Goal: Information Seeking & Learning: Compare options

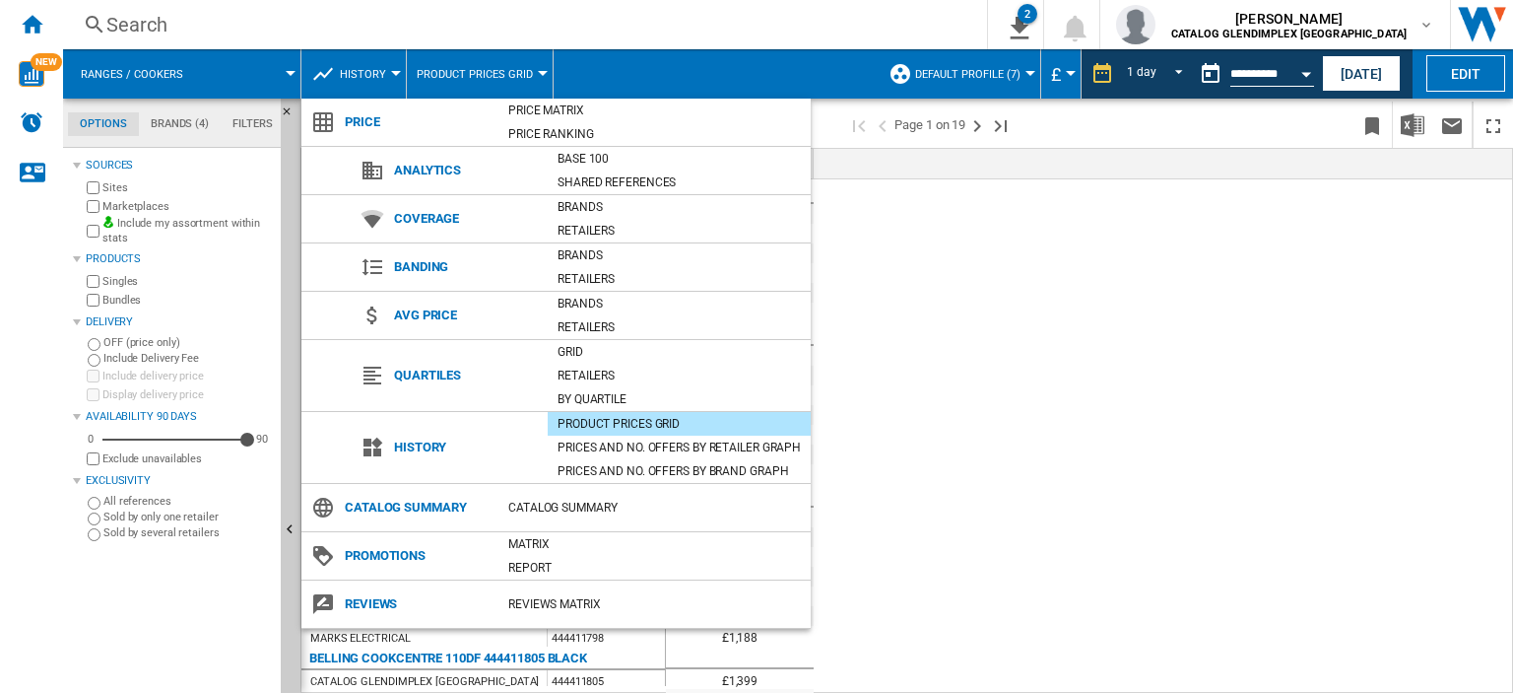
click at [28, 23] on md-backdrop at bounding box center [756, 346] width 1513 height 693
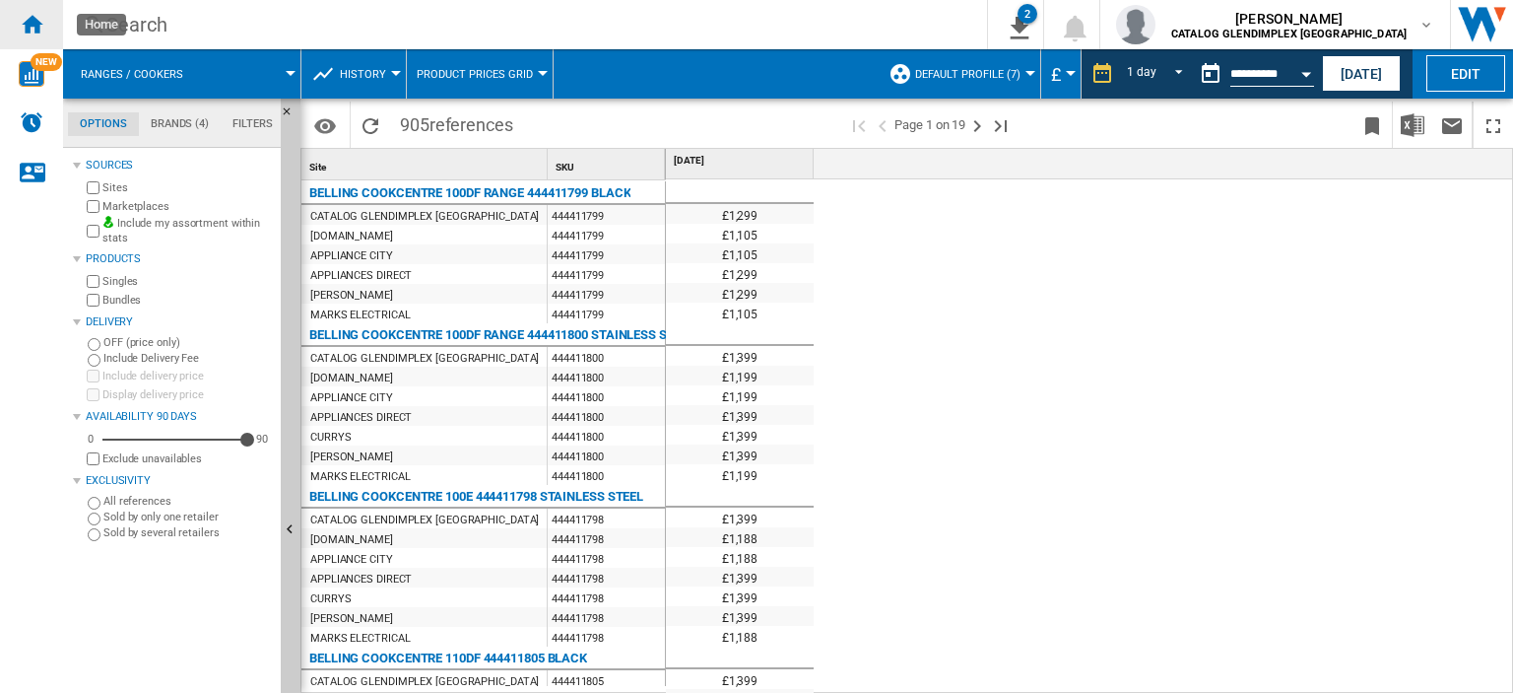
click at [37, 23] on ng-md-icon "Home" at bounding box center [32, 24] width 24 height 24
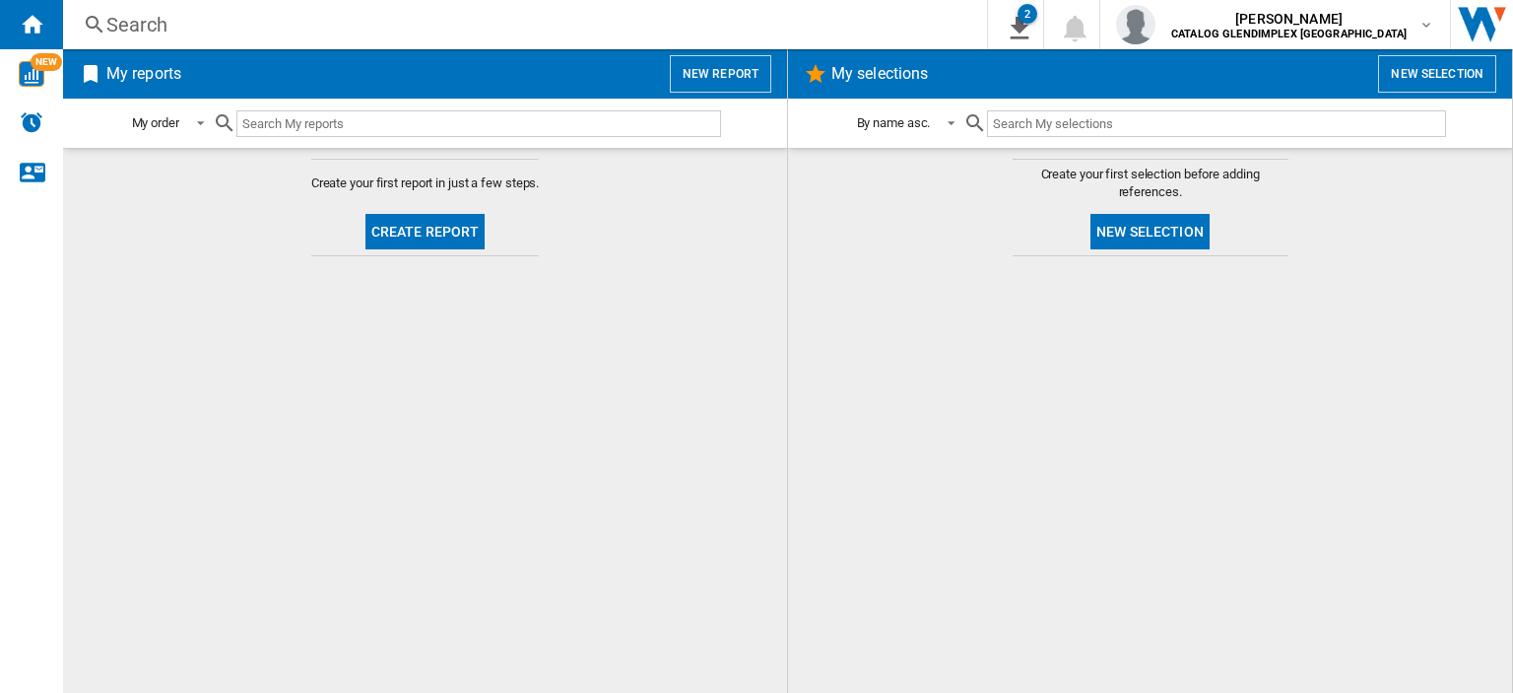
click at [434, 229] on button "Create report" at bounding box center [426, 231] width 120 height 35
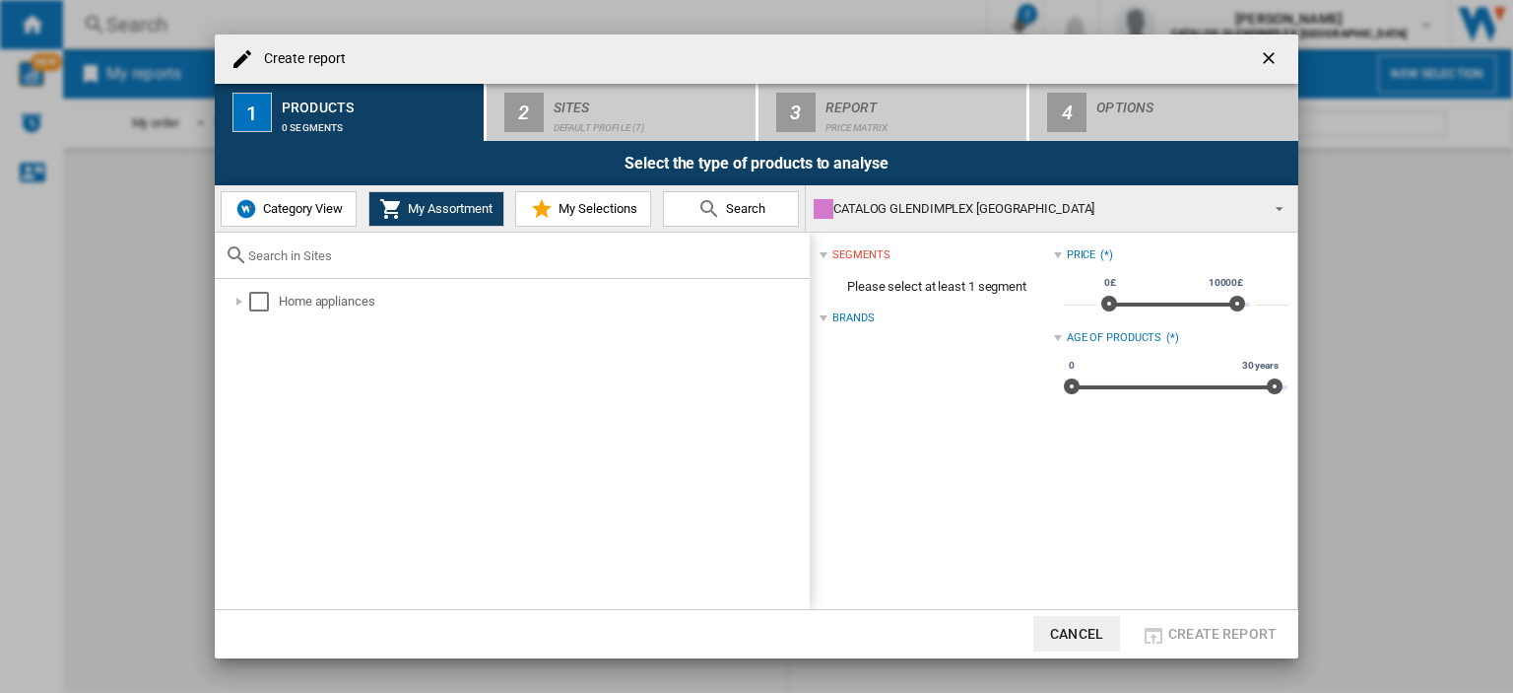
click at [277, 213] on span "Category View" at bounding box center [300, 208] width 85 height 15
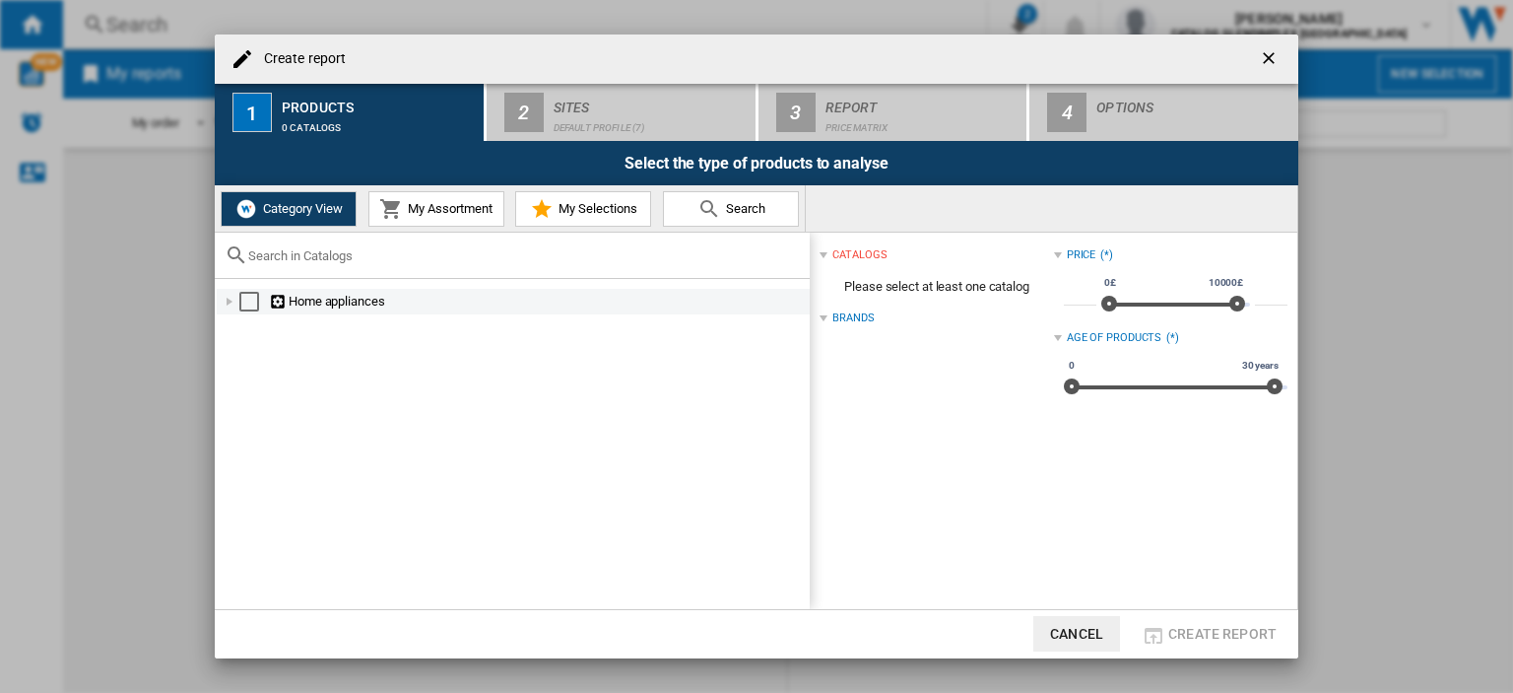
click at [229, 305] on div "Create report ..." at bounding box center [230, 302] width 20 height 20
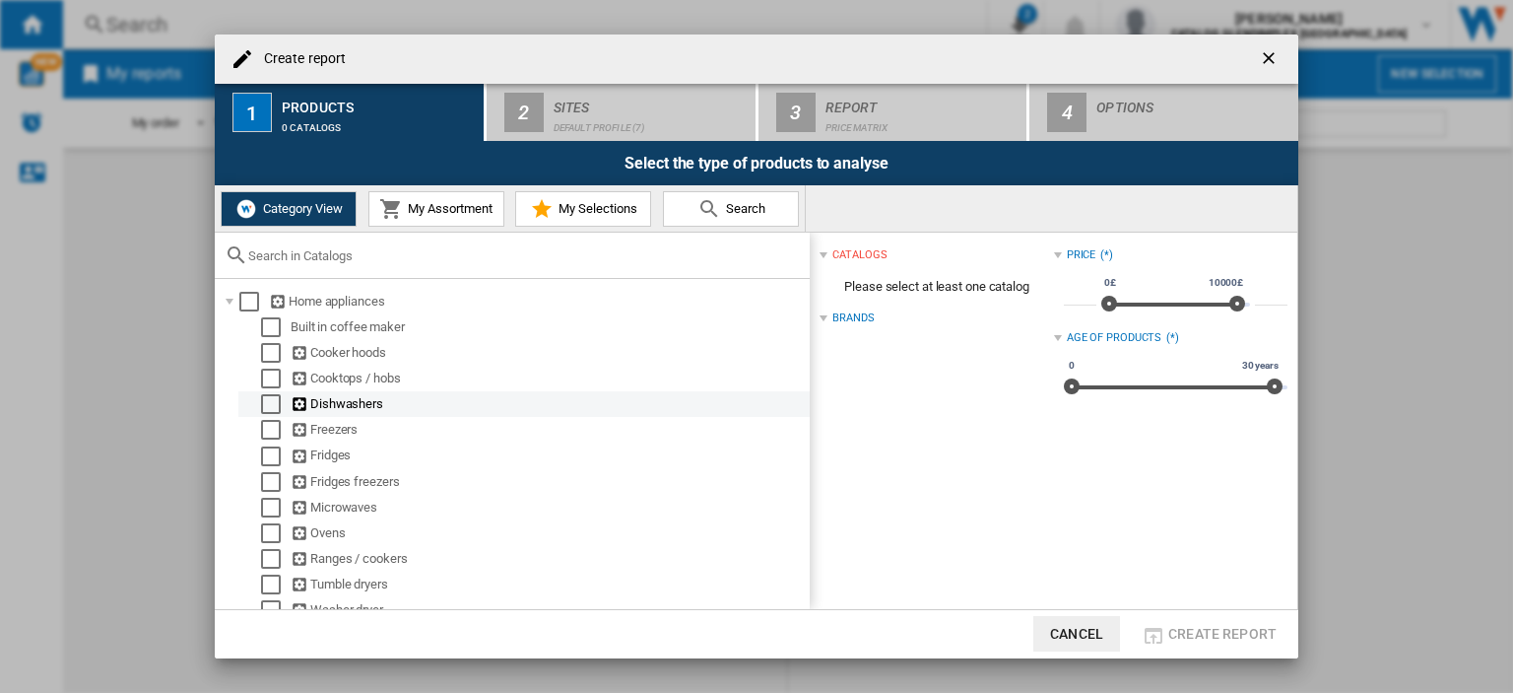
scroll to position [70, 0]
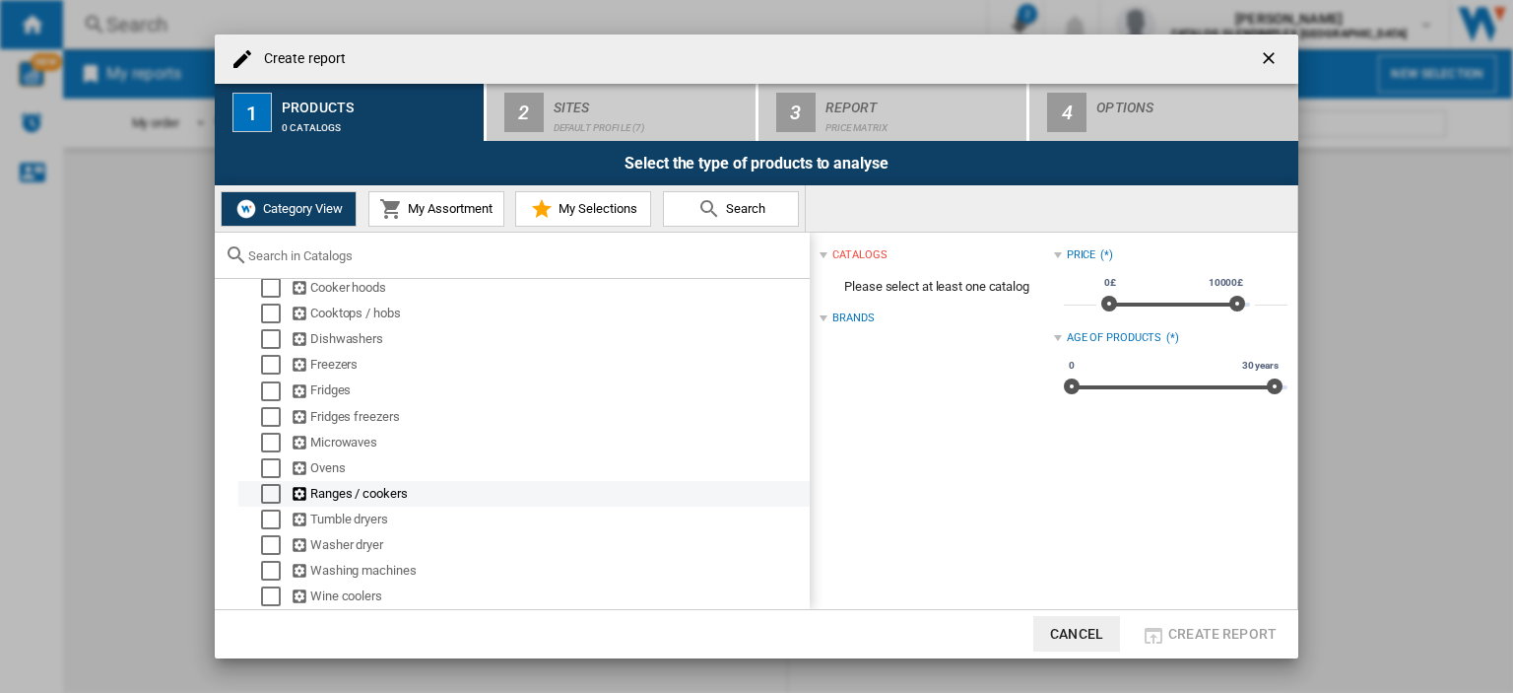
click at [263, 488] on div "Select" at bounding box center [271, 494] width 20 height 20
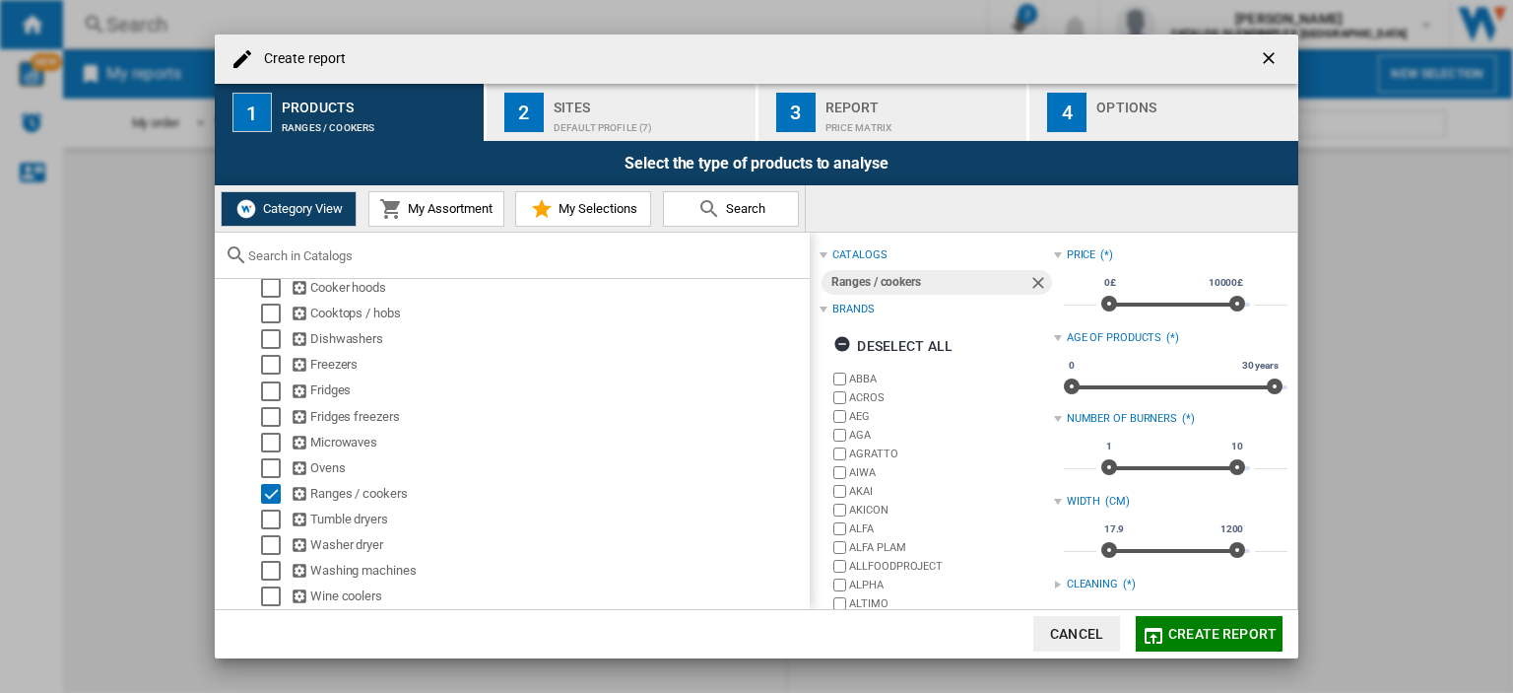
click at [541, 107] on div "2" at bounding box center [523, 112] width 39 height 39
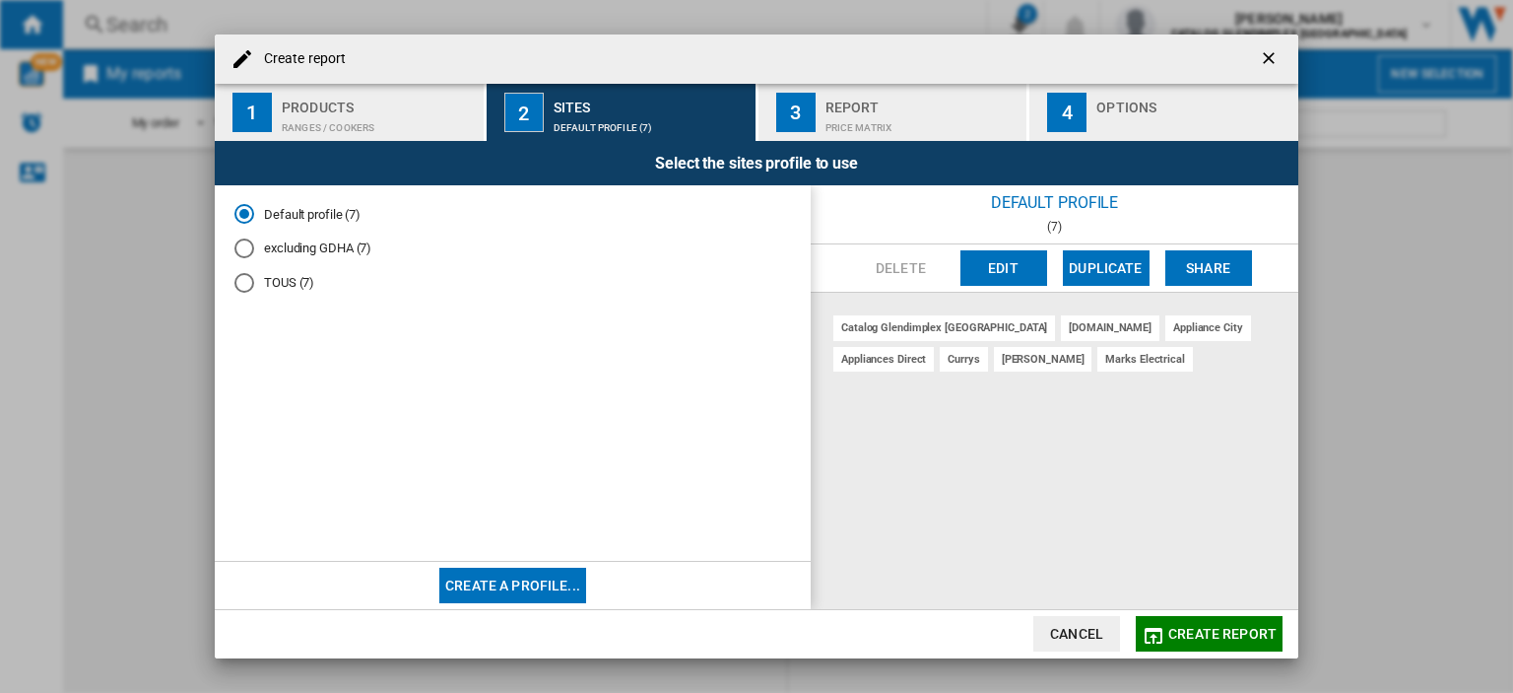
click at [926, 324] on div "catalog glendimplex [GEOGRAPHIC_DATA]" at bounding box center [945, 327] width 222 height 25
click at [528, 587] on button "Create a profile..." at bounding box center [512, 585] width 147 height 35
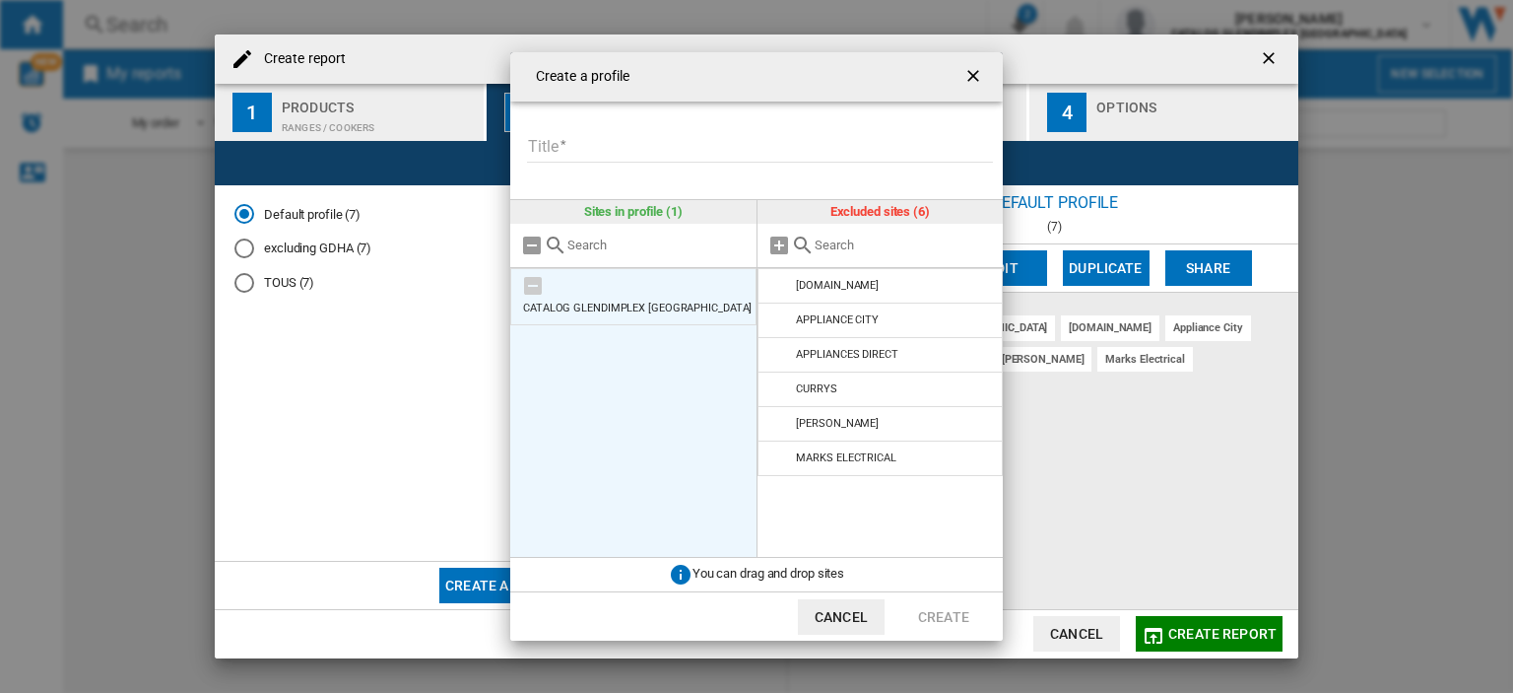
click at [535, 287] on md-icon at bounding box center [533, 286] width 24 height 24
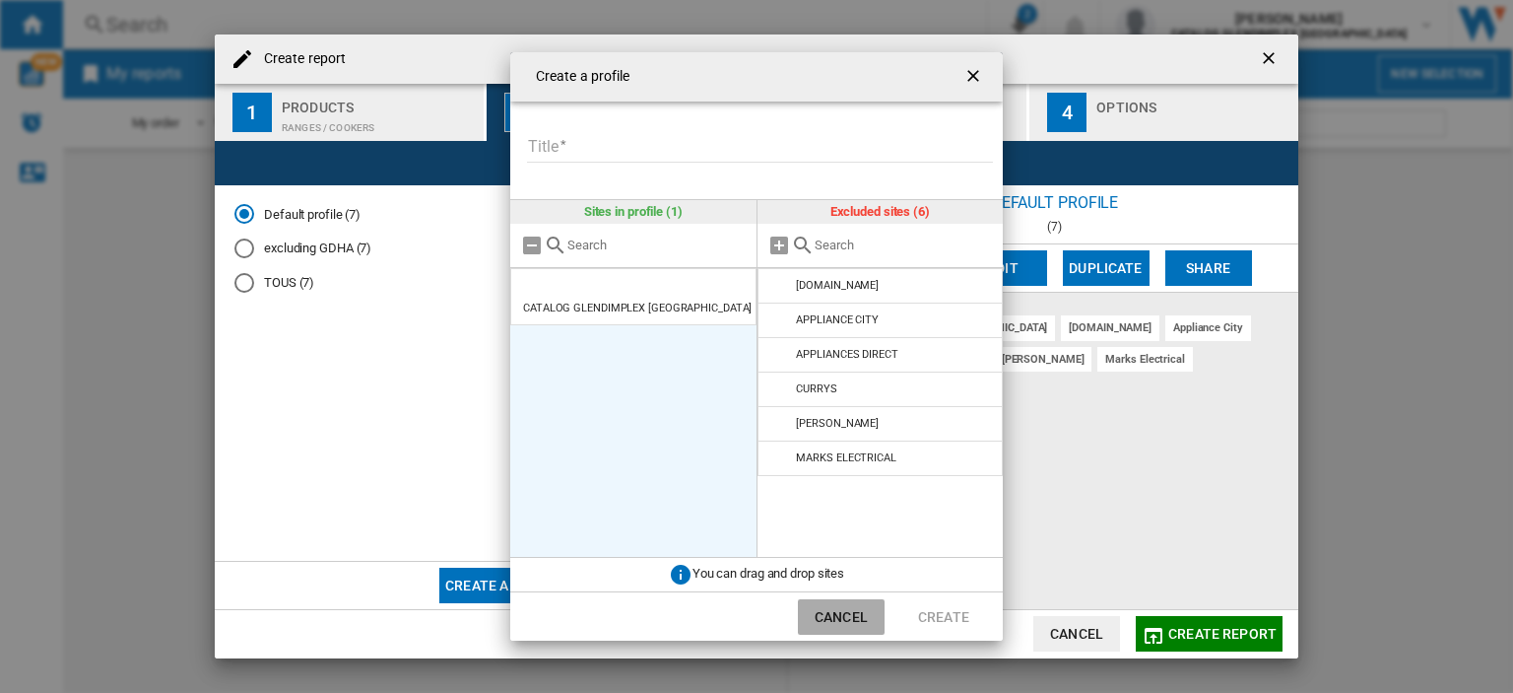
click at [853, 615] on button "Cancel" at bounding box center [841, 616] width 87 height 35
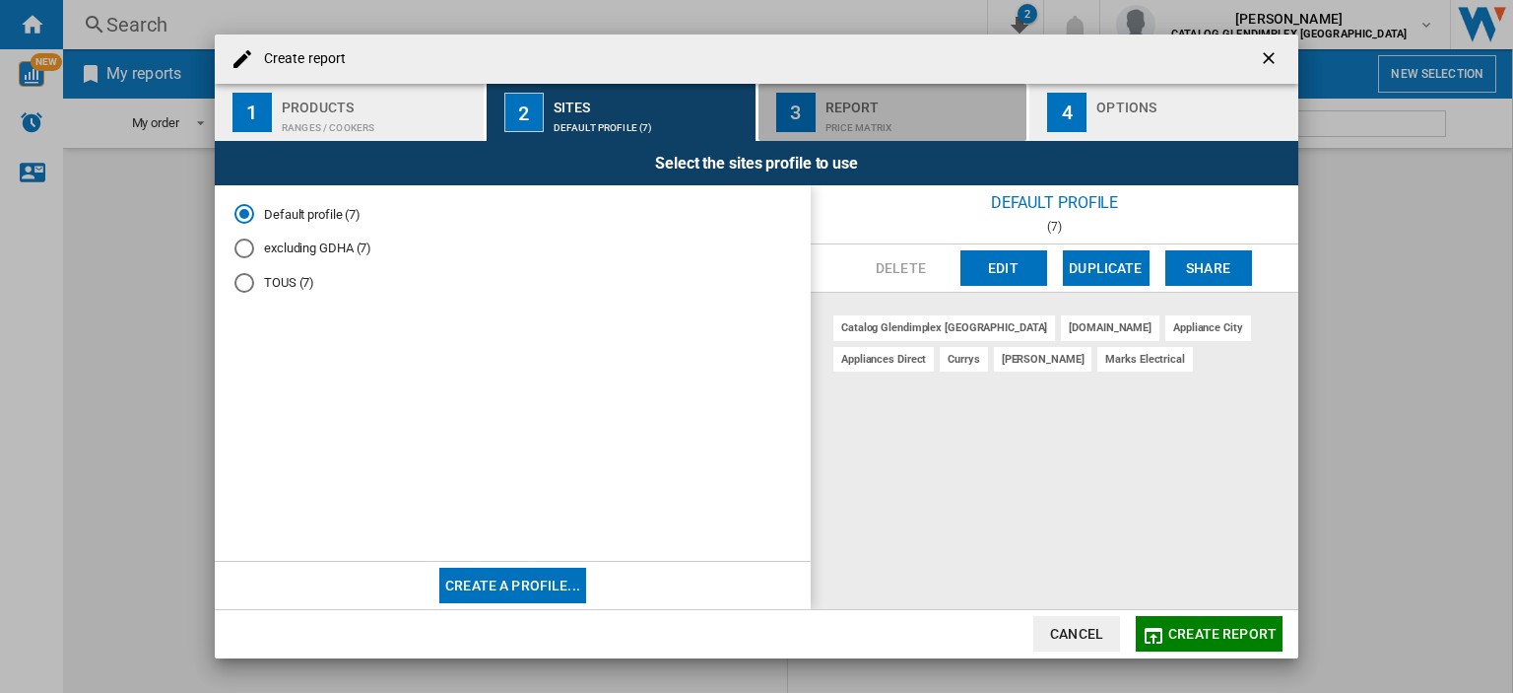
click at [946, 129] on div "Price Matrix" at bounding box center [923, 122] width 194 height 21
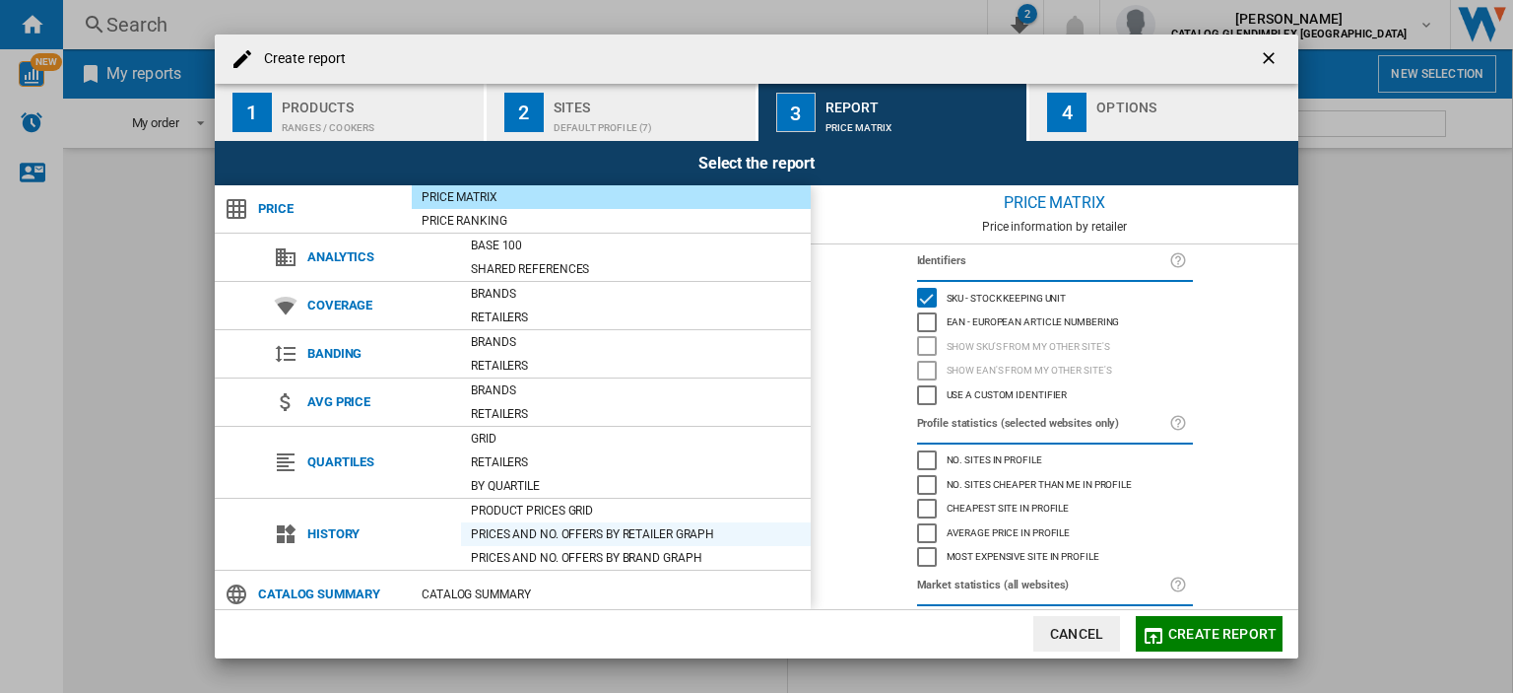
click at [679, 527] on div "Prices and No. offers by retailer graph" at bounding box center [636, 534] width 350 height 20
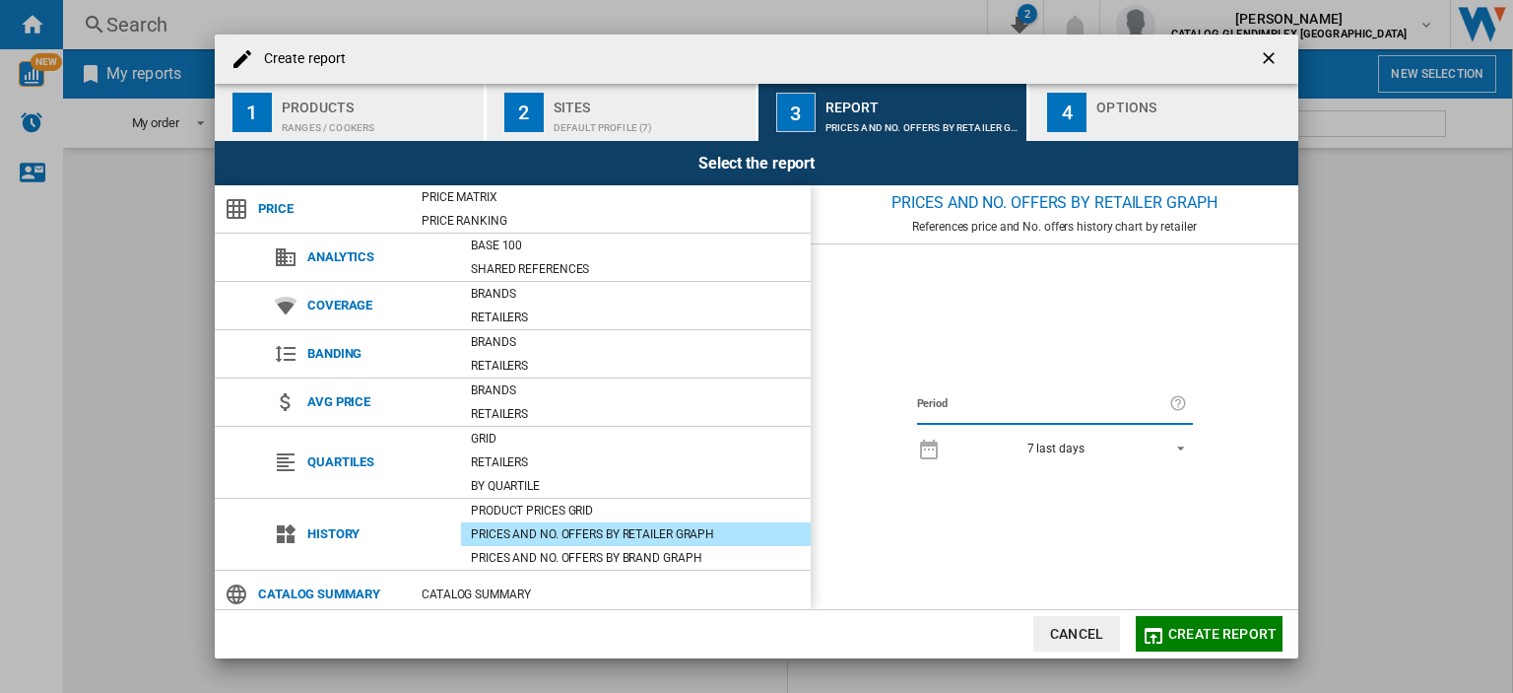
click at [1079, 443] on div "7 last days" at bounding box center [1056, 448] width 57 height 14
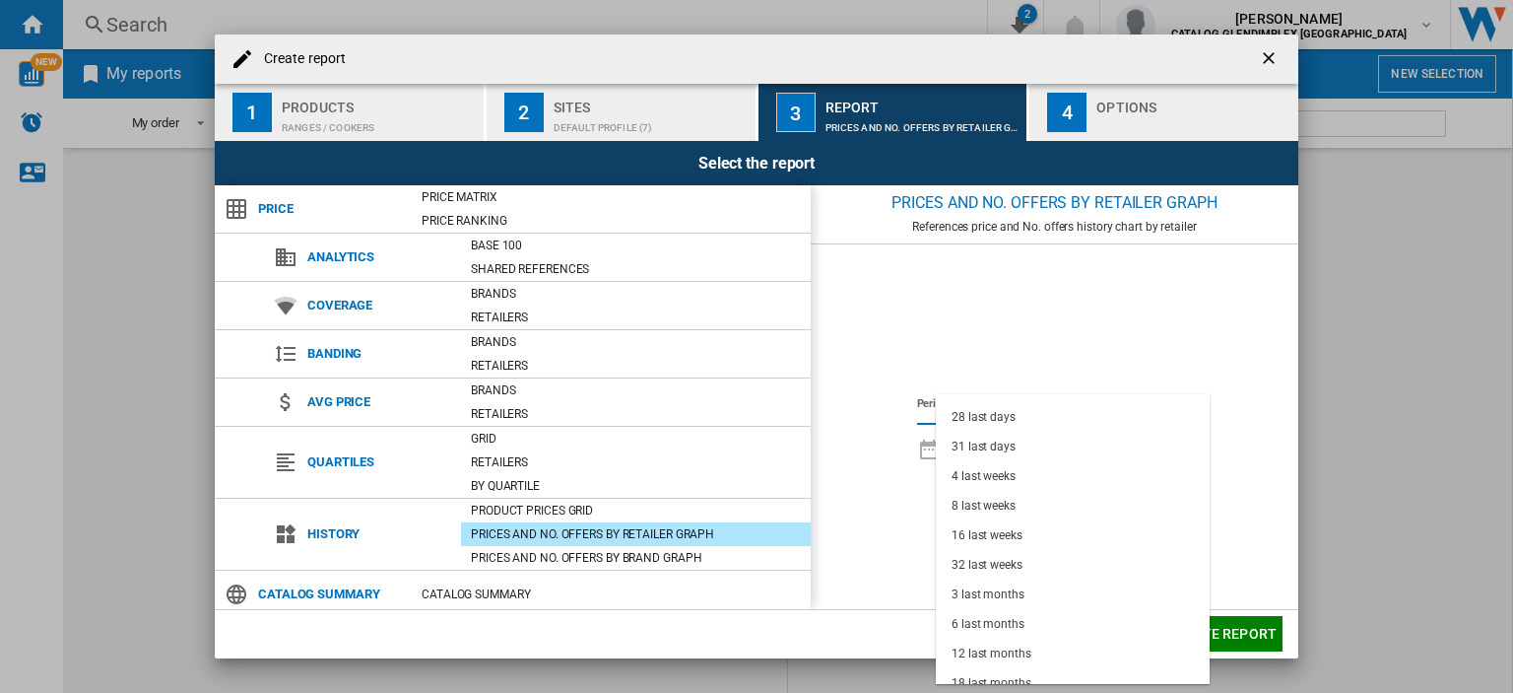
scroll to position [123, 0]
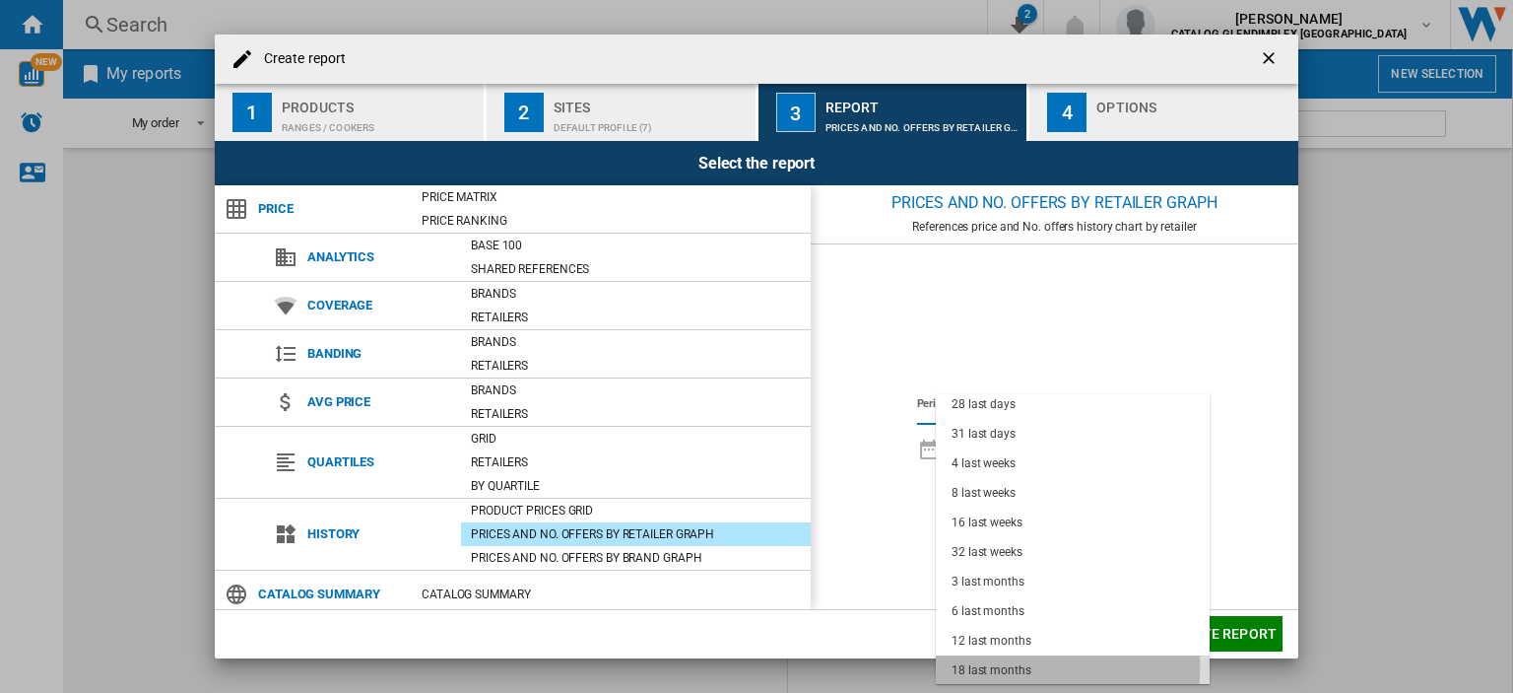
click at [965, 666] on div "18 last months" at bounding box center [992, 670] width 80 height 17
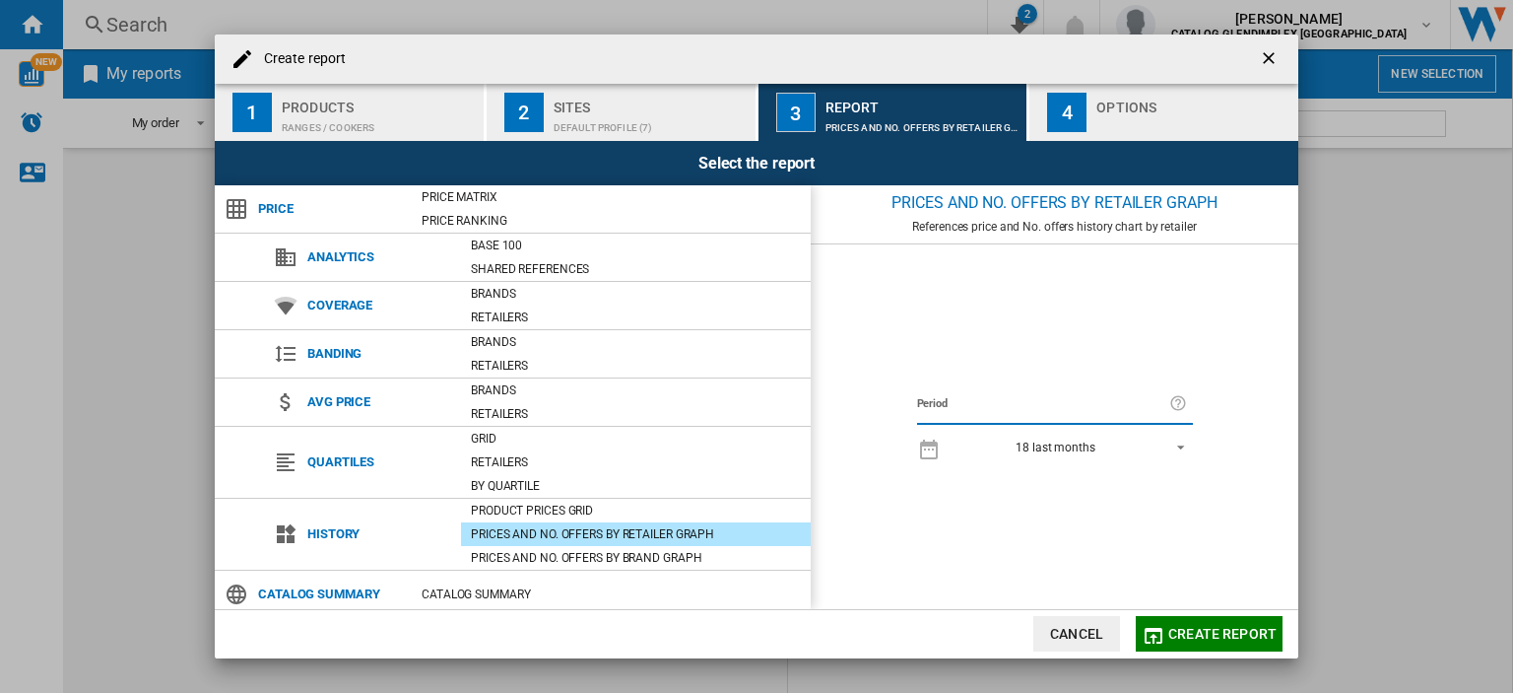
click at [1129, 87] on button "4 Options" at bounding box center [1164, 112] width 269 height 57
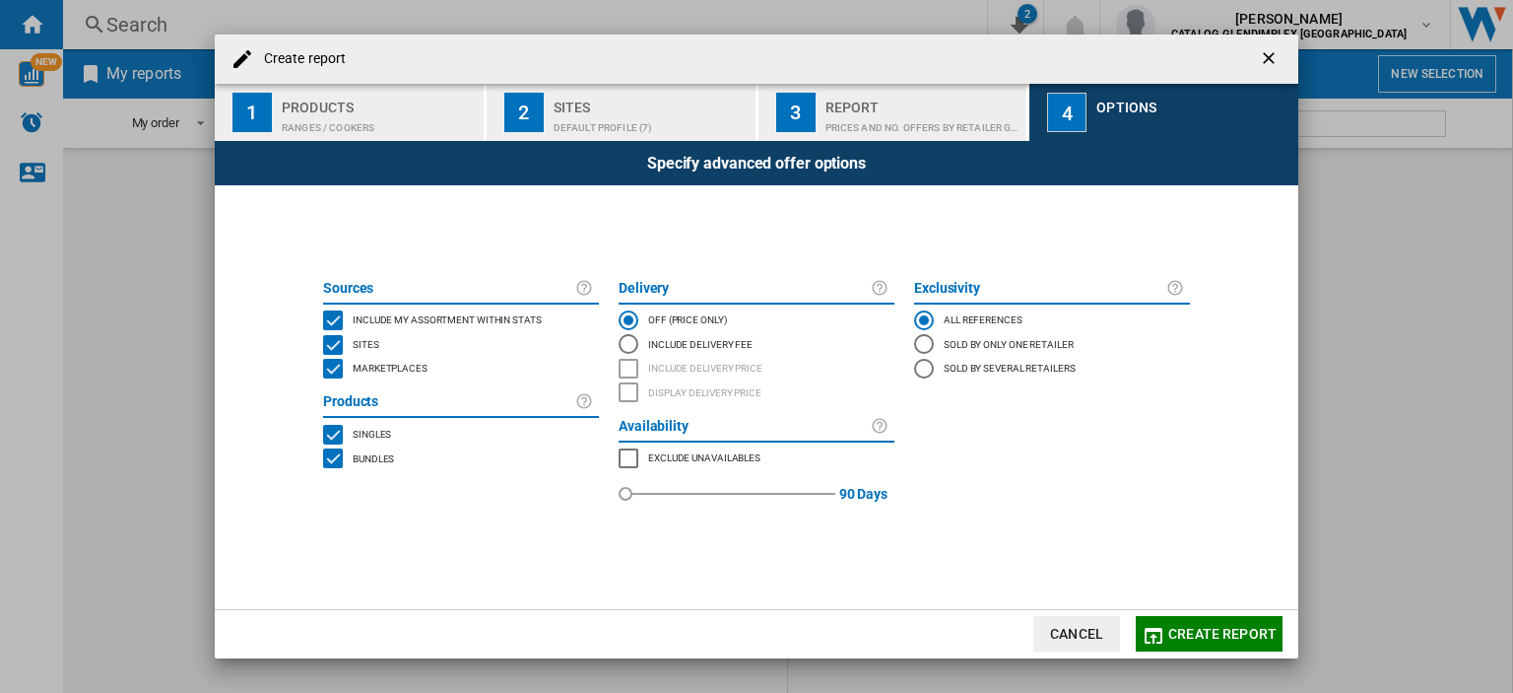
click at [1167, 630] on button "Create report" at bounding box center [1209, 633] width 147 height 35
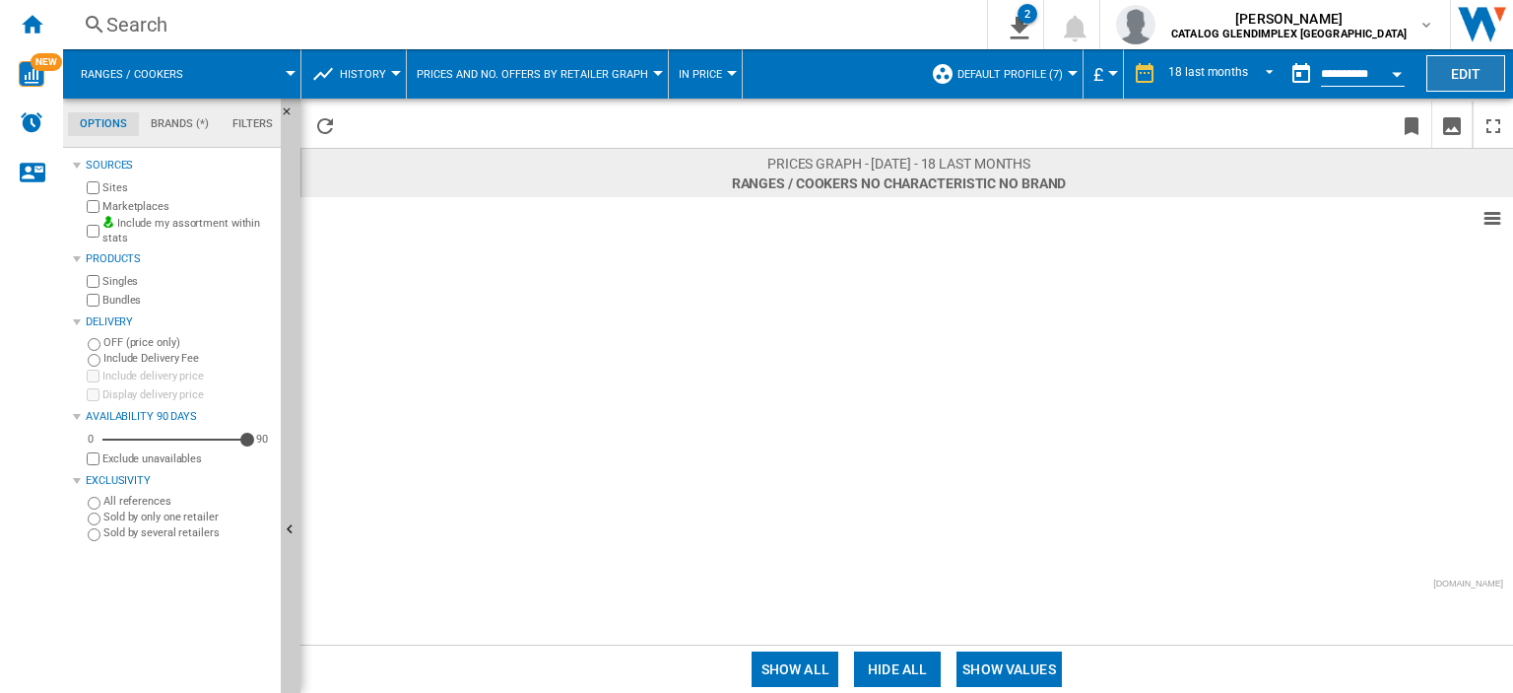
click at [1466, 70] on button "Edit" at bounding box center [1466, 73] width 79 height 36
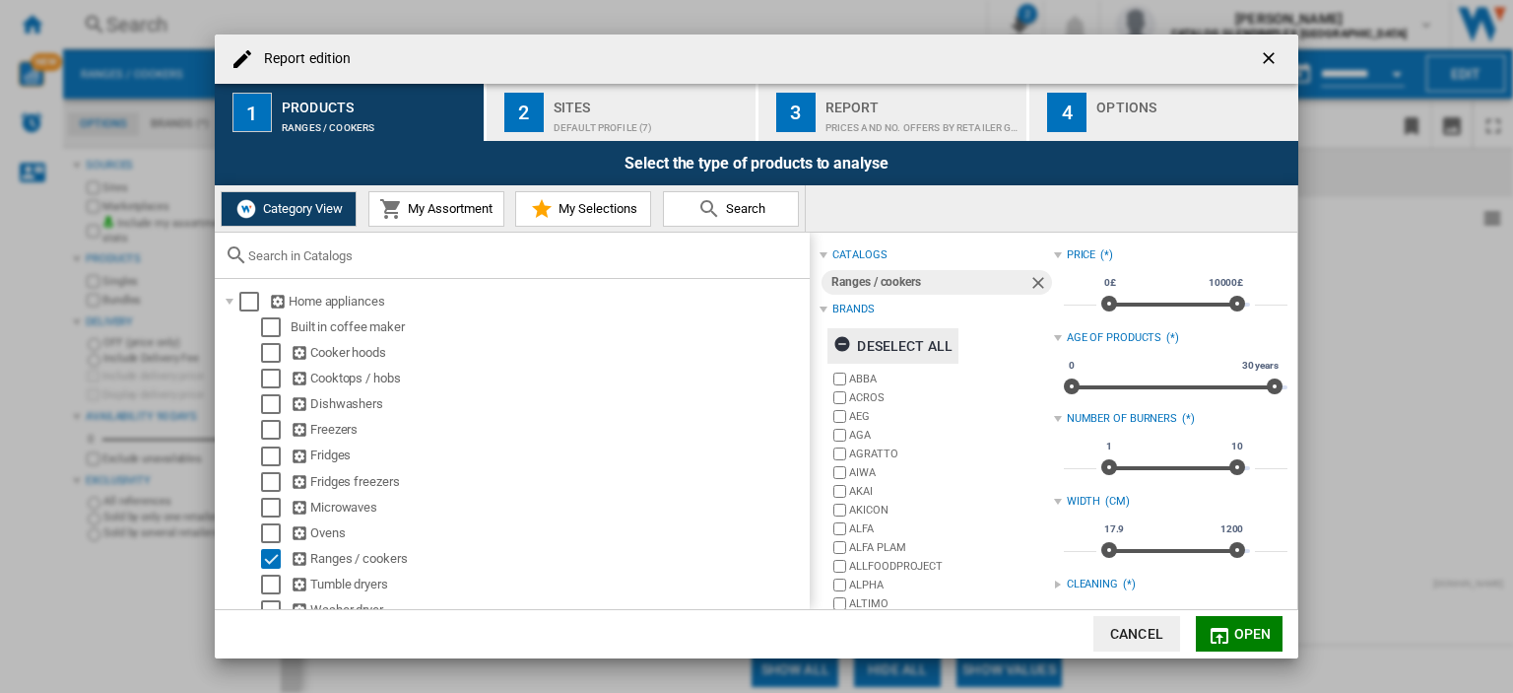
click at [898, 348] on div "Deselect all" at bounding box center [893, 345] width 119 height 35
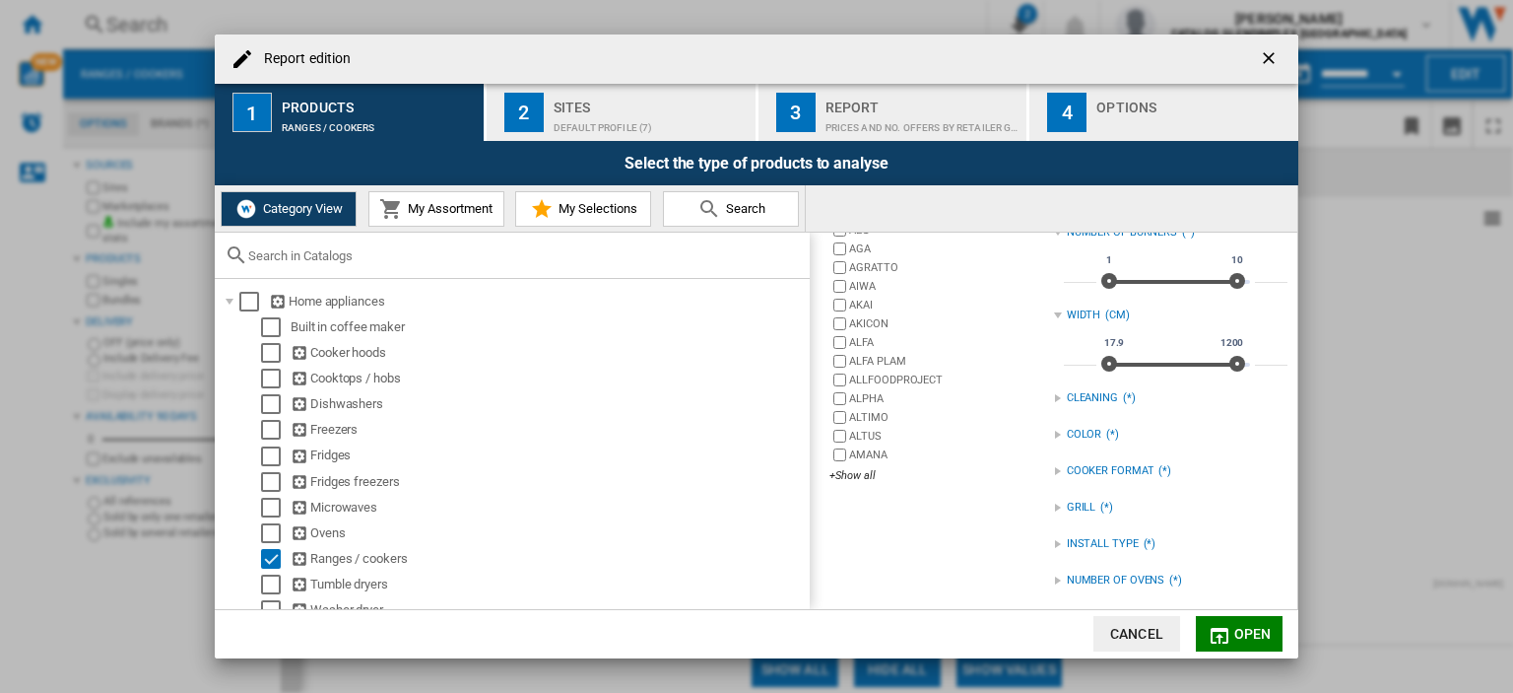
scroll to position [296, 0]
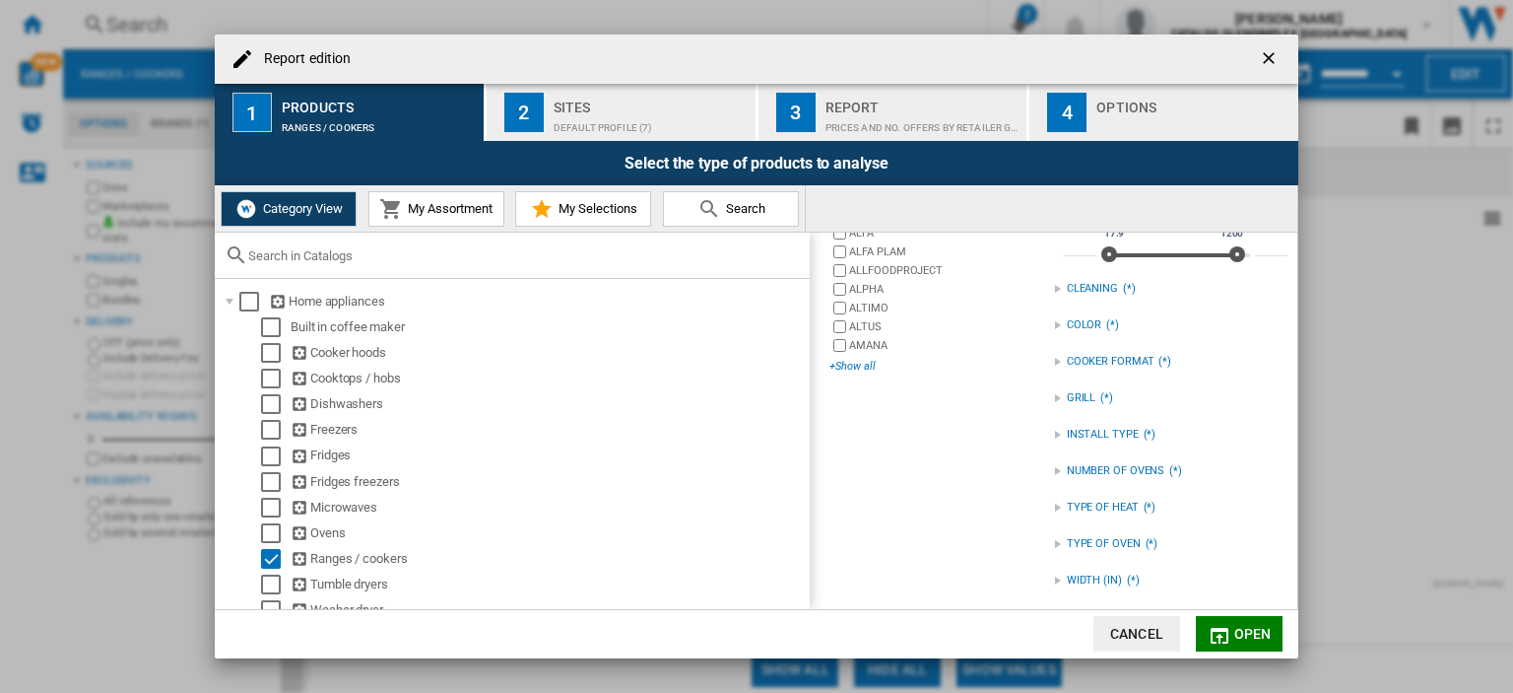
click at [869, 368] on div "+Show all" at bounding box center [942, 366] width 224 height 15
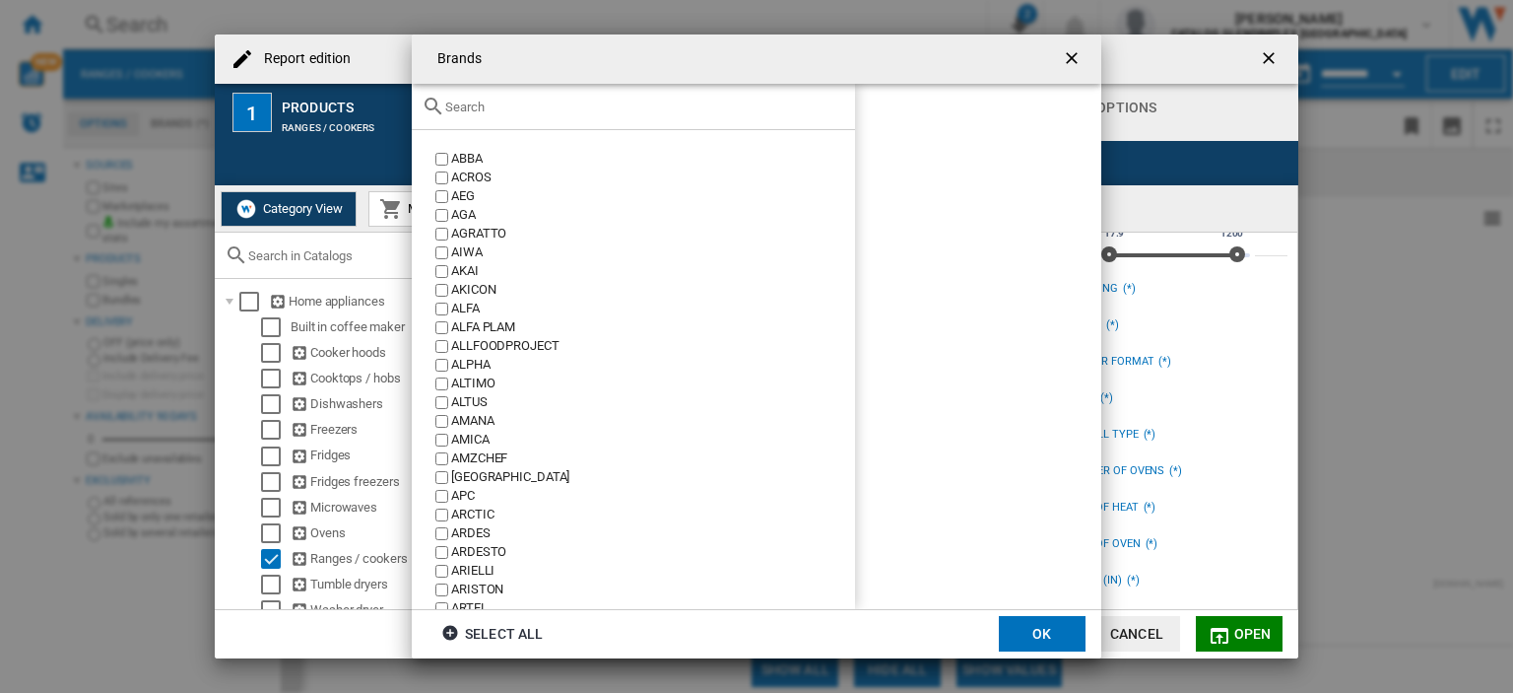
click at [655, 101] on input "Brands ABBA ..." at bounding box center [645, 107] width 400 height 15
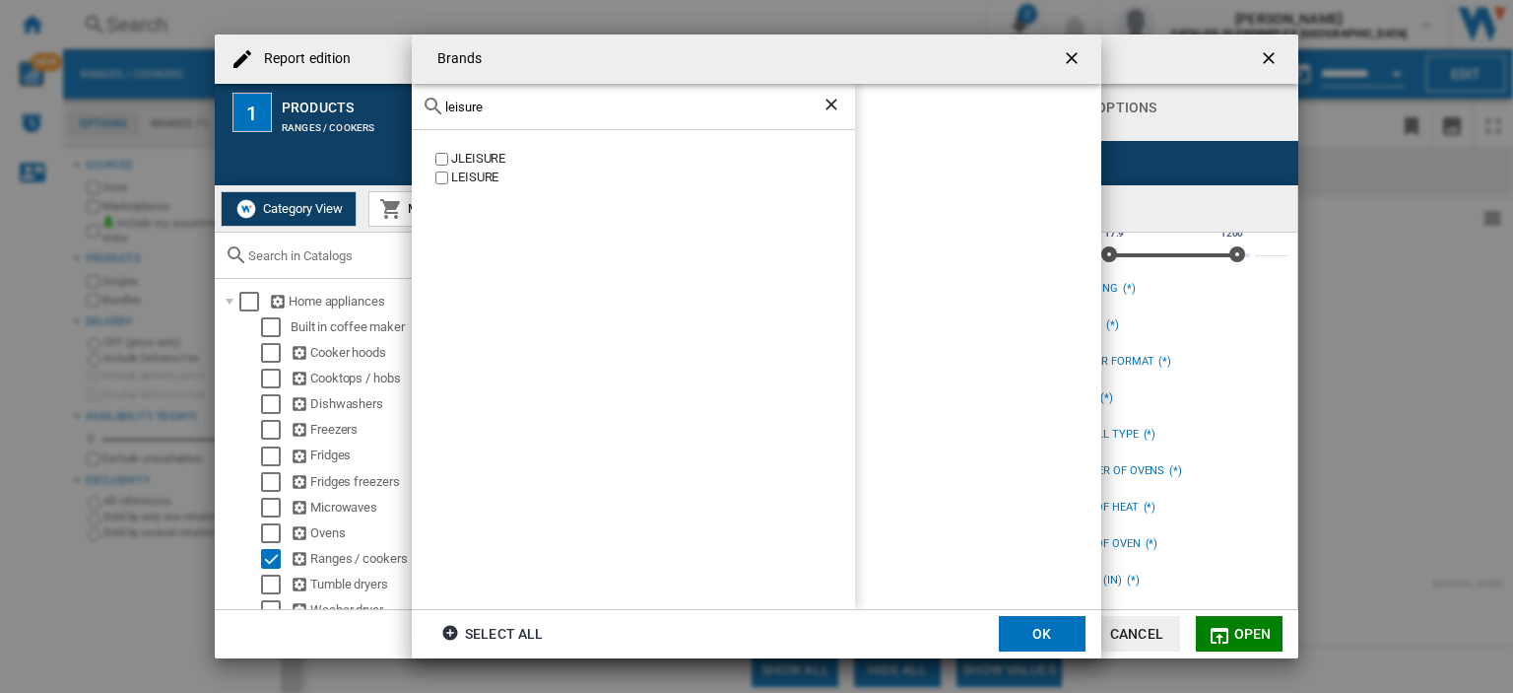
type input "leisure"
click at [1032, 622] on button "OK" at bounding box center [1042, 633] width 87 height 35
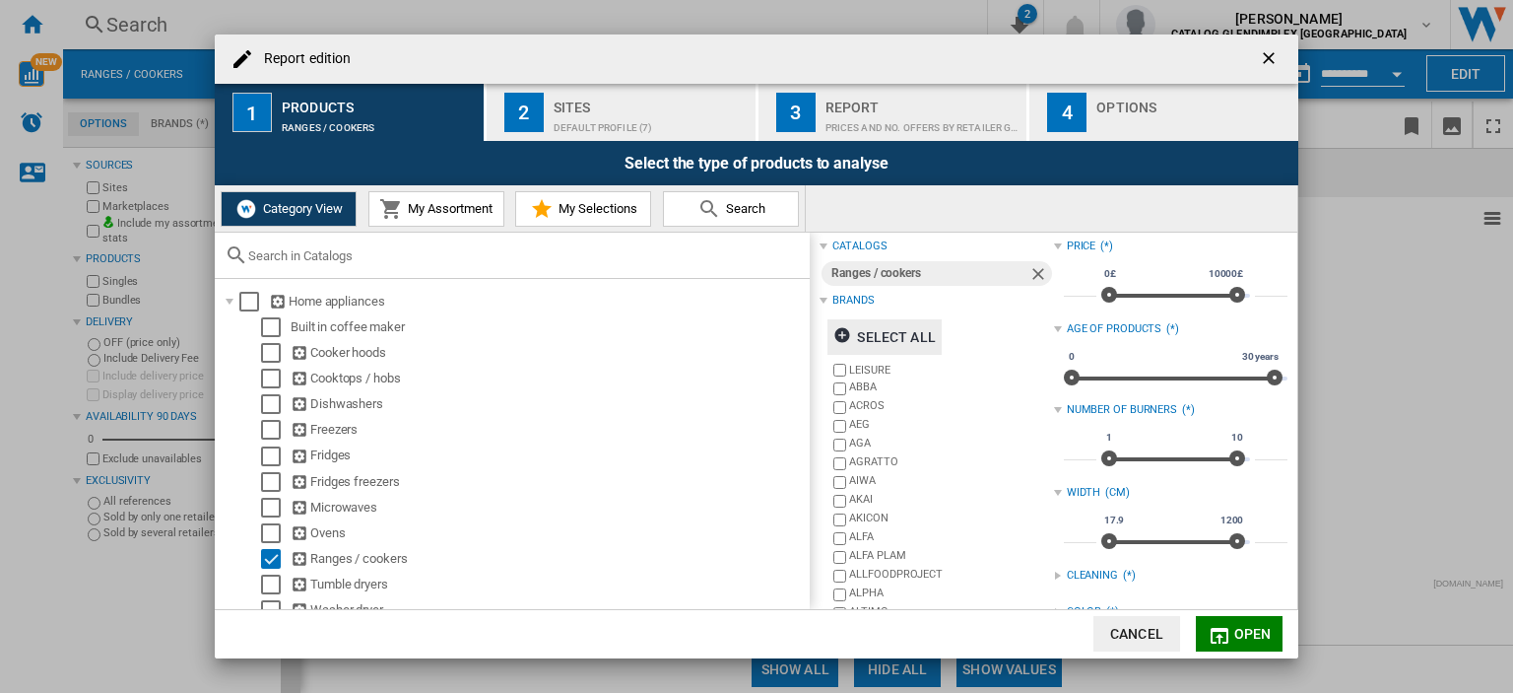
scroll to position [0, 0]
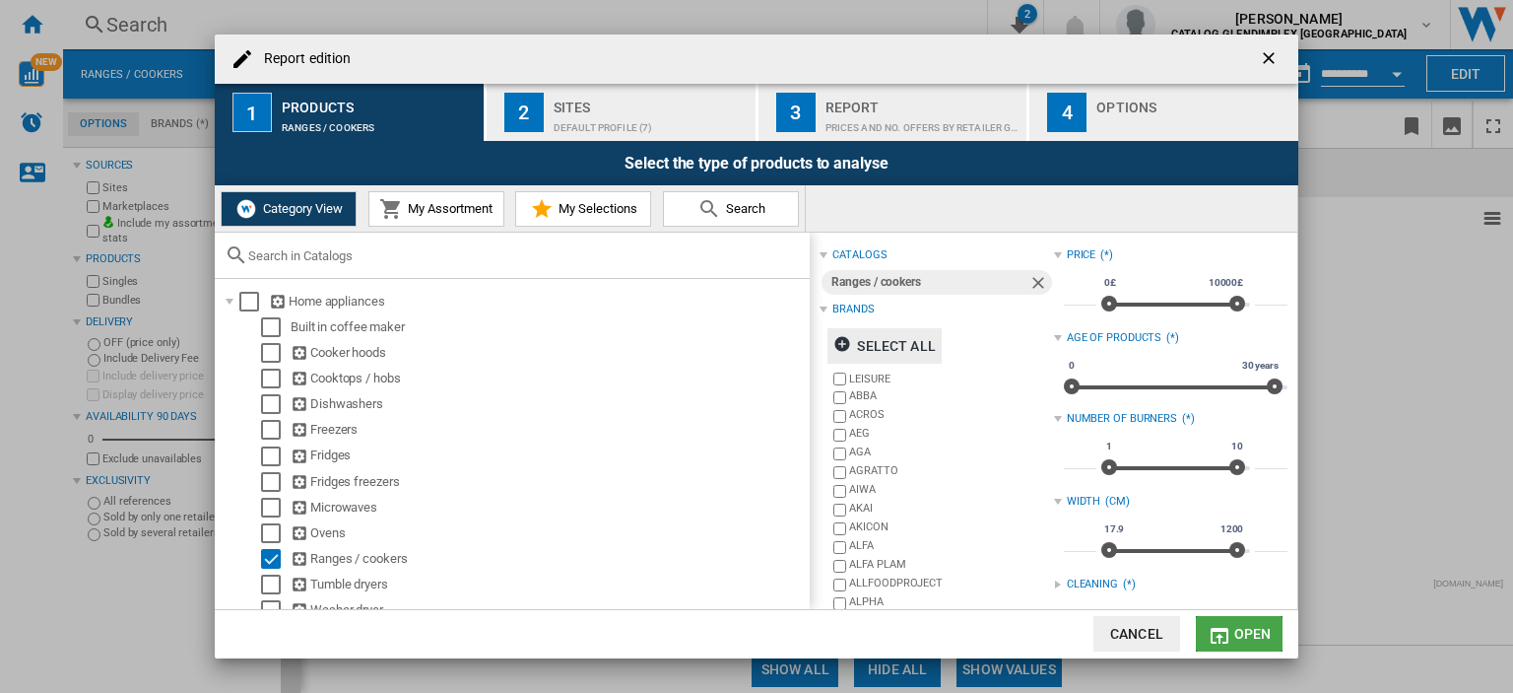
click at [1259, 626] on span "Open" at bounding box center [1253, 634] width 37 height 16
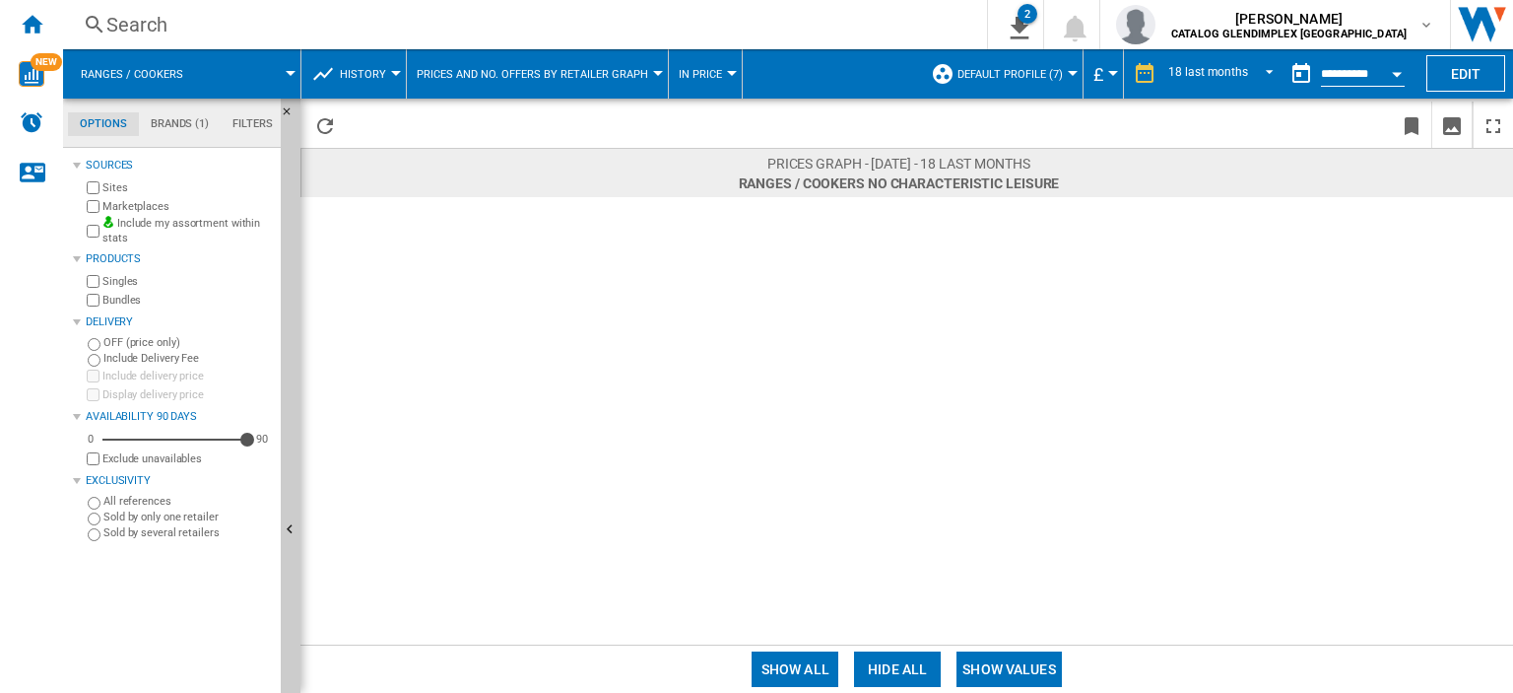
click at [180, 123] on md-tab-item "Brands (1)" at bounding box center [180, 124] width 82 height 24
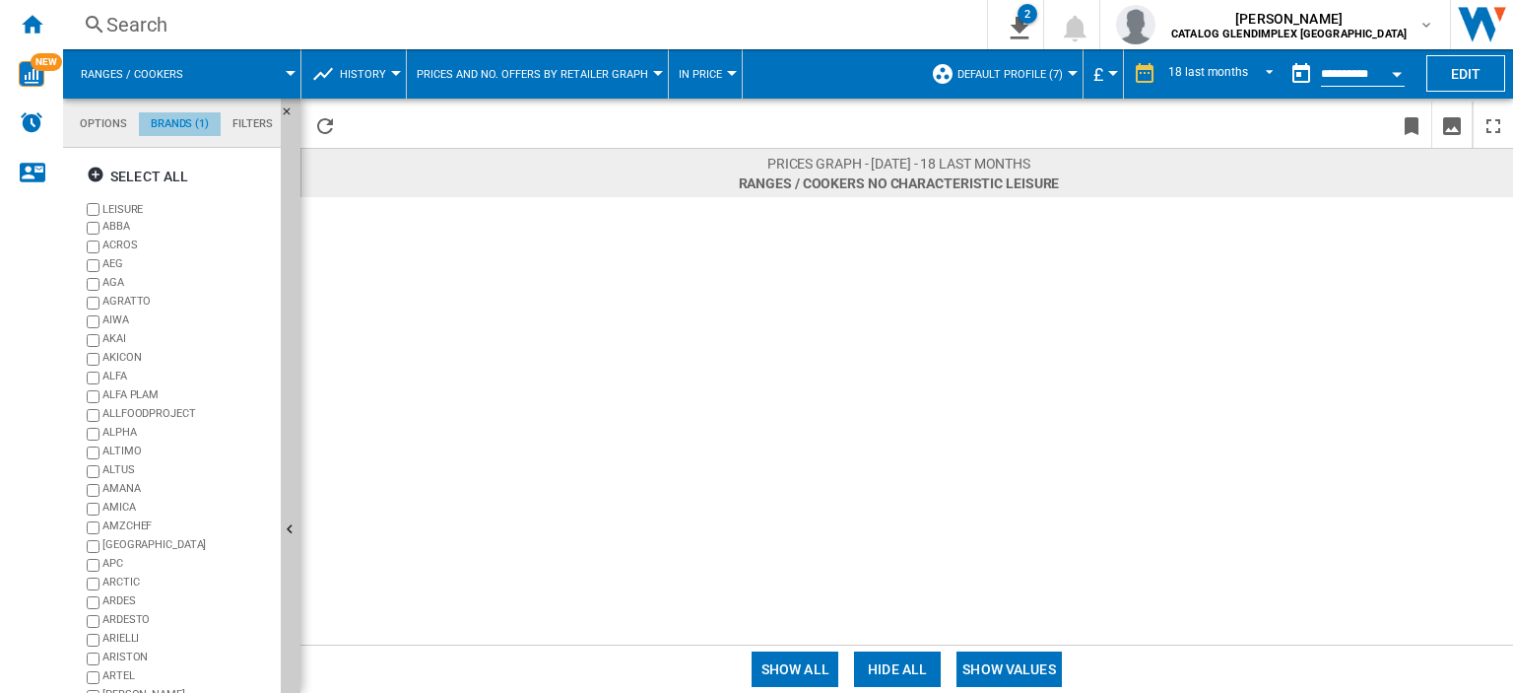
scroll to position [75, 0]
click at [267, 125] on md-tab-item "Filters" at bounding box center [253, 124] width 64 height 24
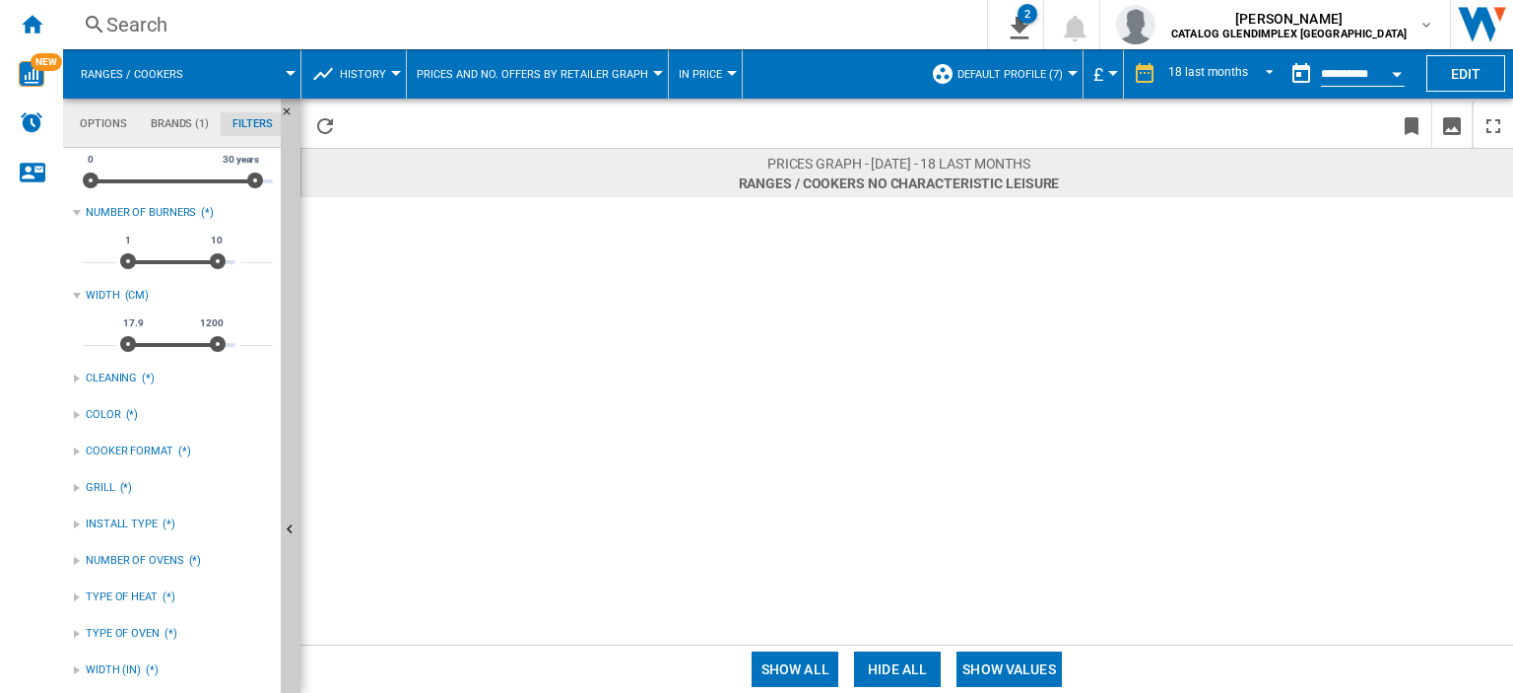
scroll to position [0, 0]
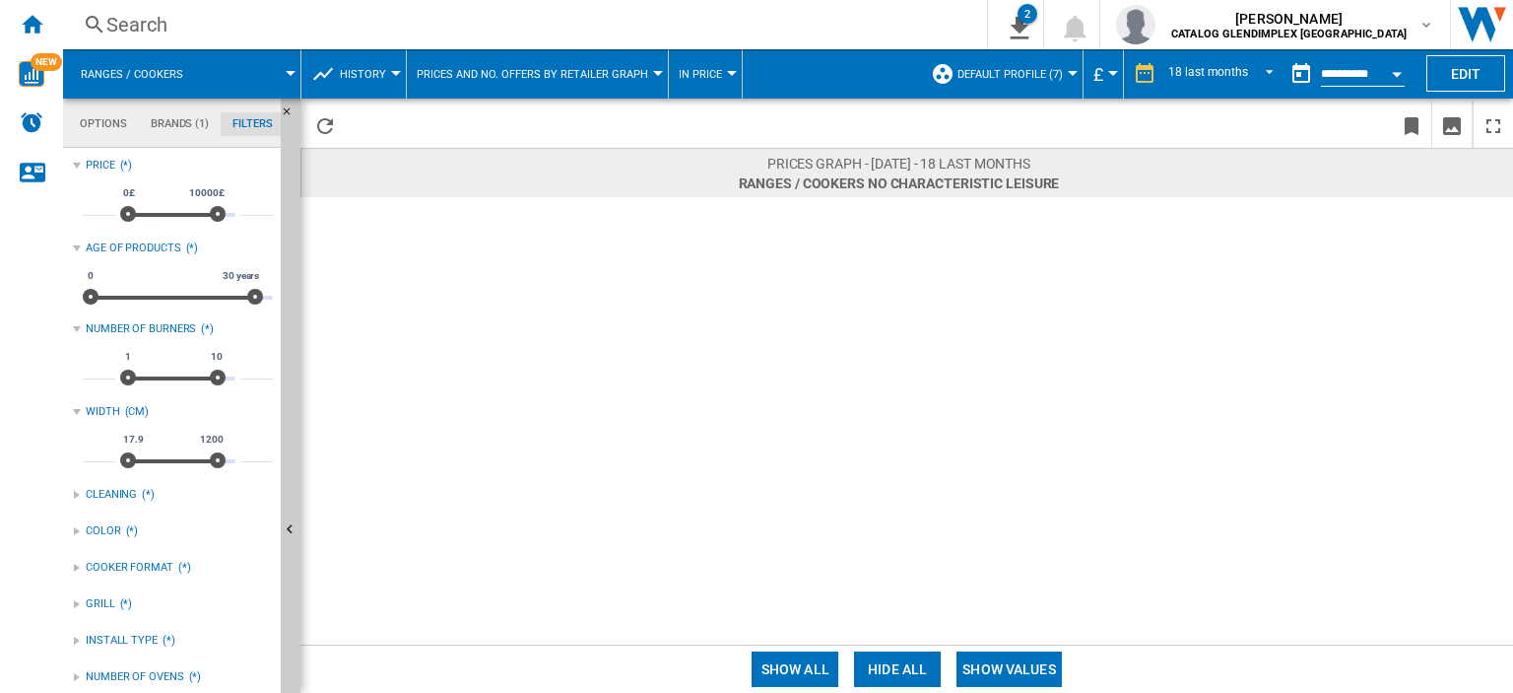
click at [568, 74] on span "Prices and No. offers by retailer graph" at bounding box center [533, 74] width 232 height 13
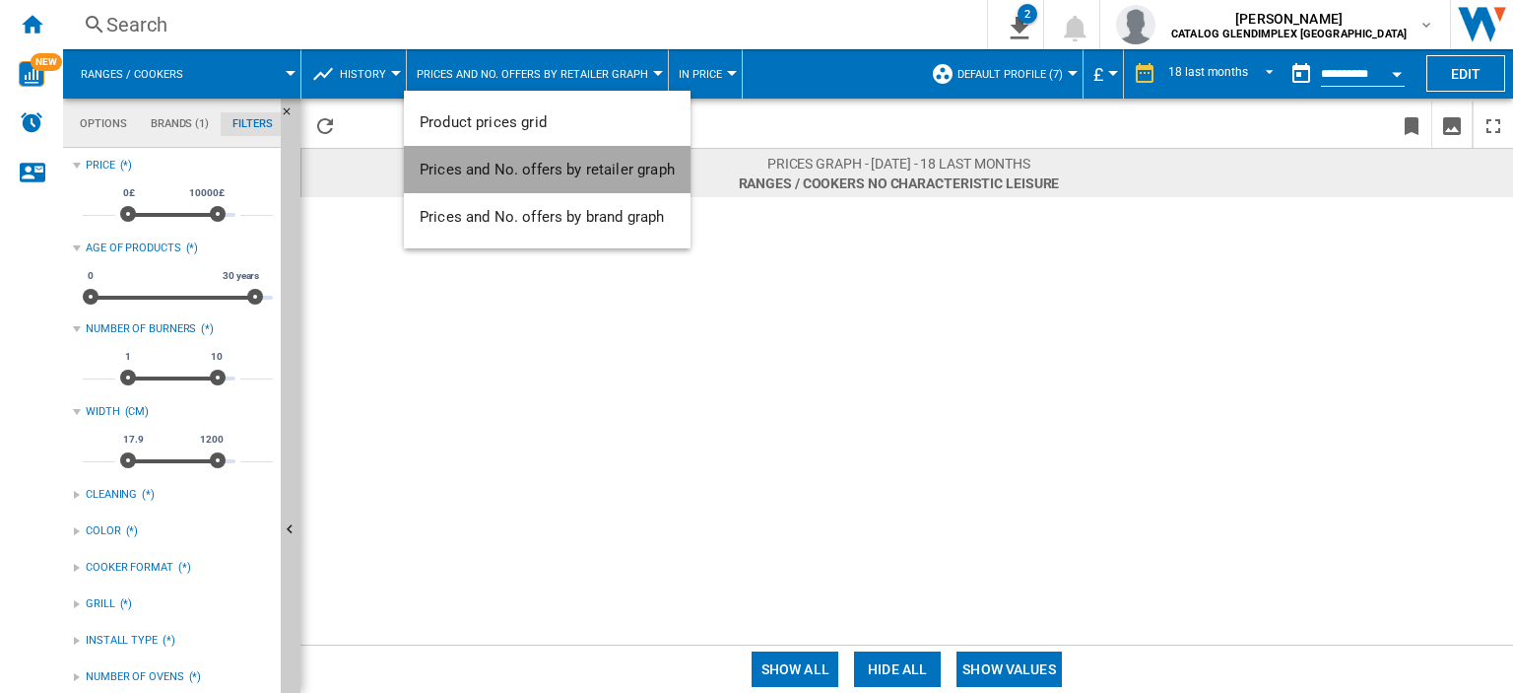
click at [558, 173] on span "Prices and No. offers by retailer graph" at bounding box center [547, 170] width 255 height 18
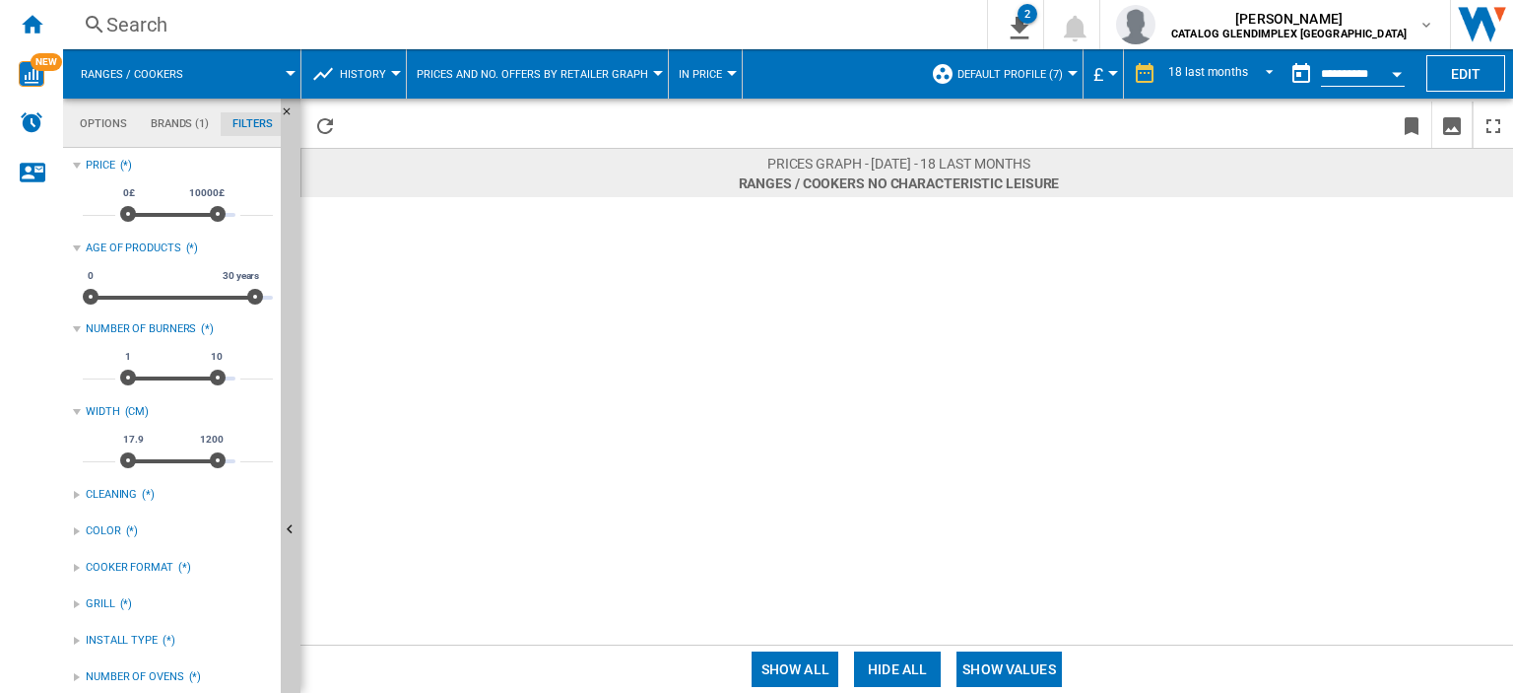
click at [711, 46] on div "Search Search 0 2 Ranges / cookers/No characteristic/4 brands [Product prices g…" at bounding box center [788, 24] width 1450 height 49
click at [703, 82] on button "In price" at bounding box center [705, 73] width 53 height 49
click at [703, 81] on md-backdrop at bounding box center [756, 346] width 1513 height 693
click at [373, 70] on span "History" at bounding box center [363, 74] width 46 height 13
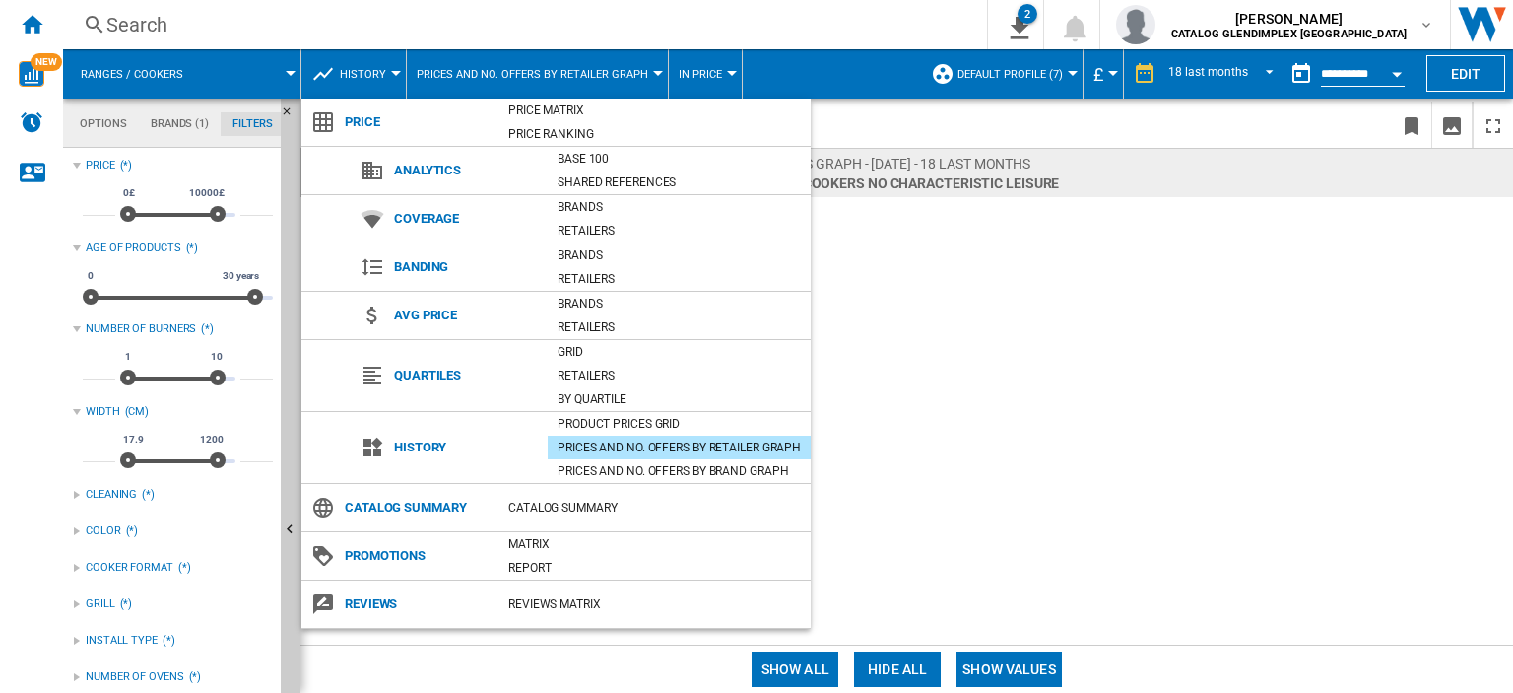
click at [760, 444] on div "Prices and No. offers by retailer graph" at bounding box center [679, 447] width 263 height 20
click at [949, 444] on md-backdrop at bounding box center [756, 346] width 1513 height 693
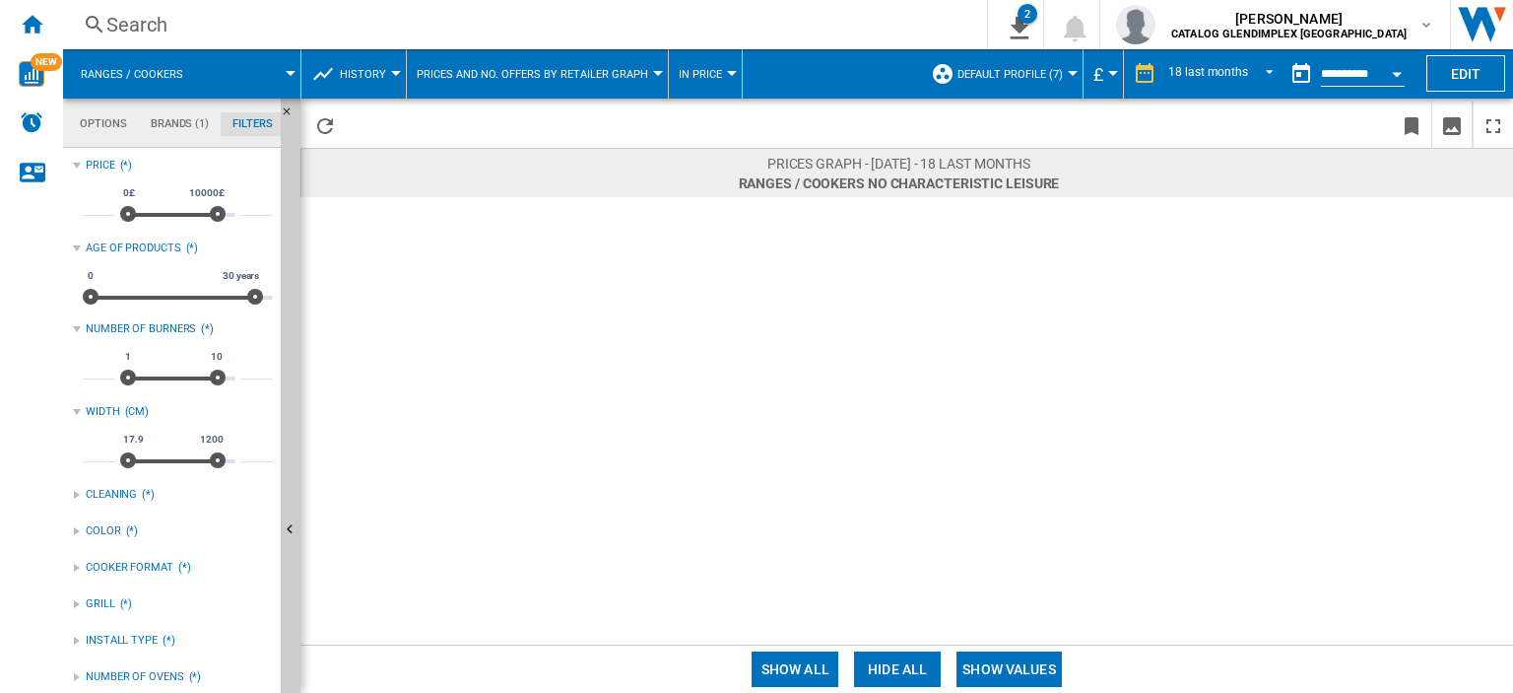
click at [774, 659] on button "Show all" at bounding box center [795, 668] width 87 height 35
click at [953, 183] on span "Ranges / cookers No characteristic LEISURE [0 reference ]" at bounding box center [899, 183] width 321 height 20
click at [249, 66] on span at bounding box center [251, 73] width 80 height 49
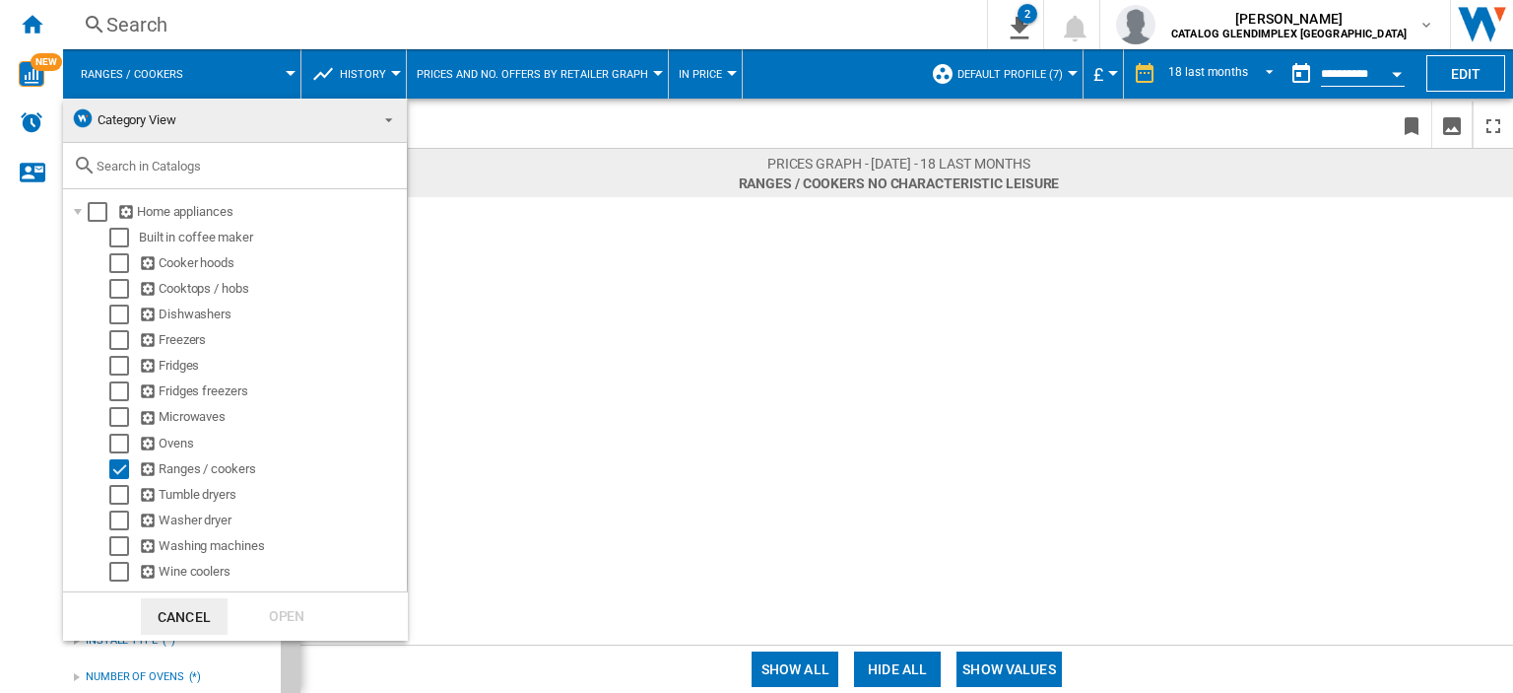
click at [350, 79] on md-backdrop at bounding box center [756, 346] width 1513 height 693
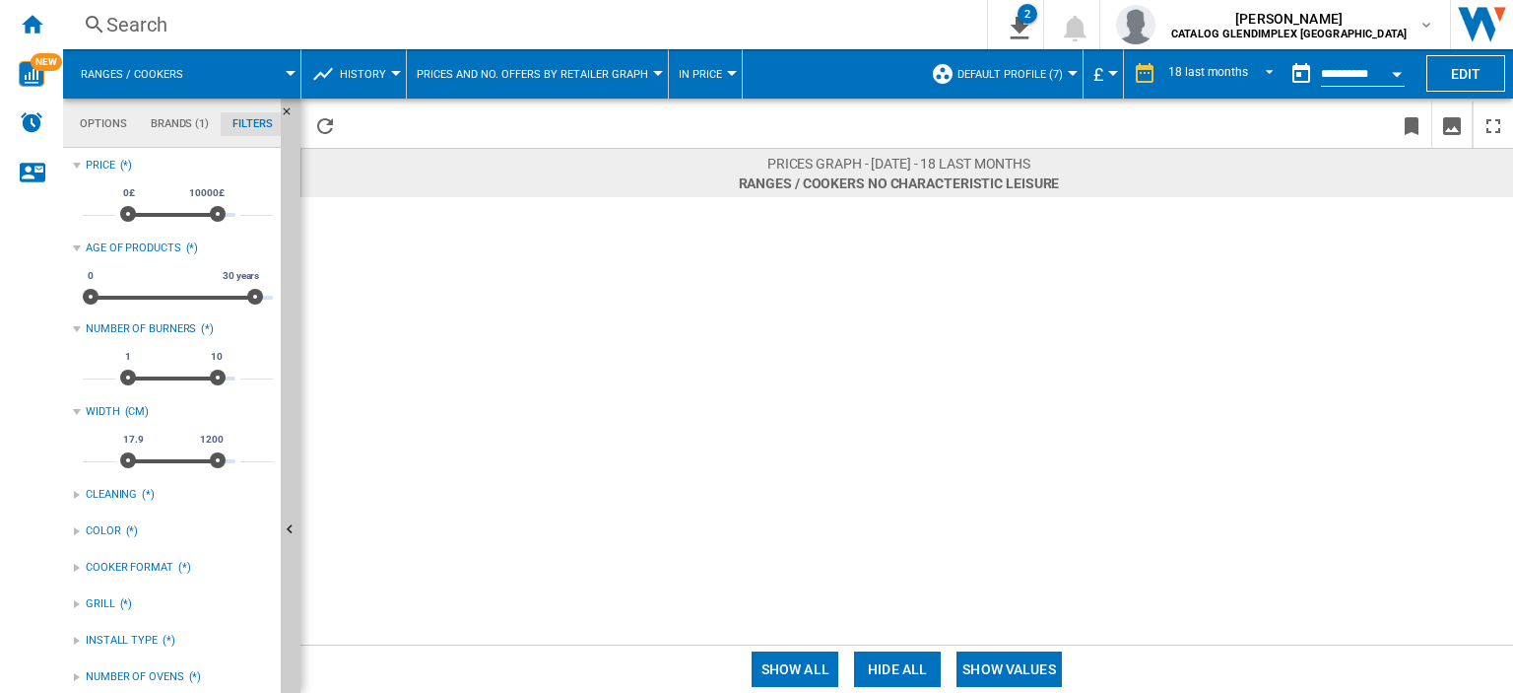
click at [352, 76] on span "History" at bounding box center [363, 74] width 46 height 13
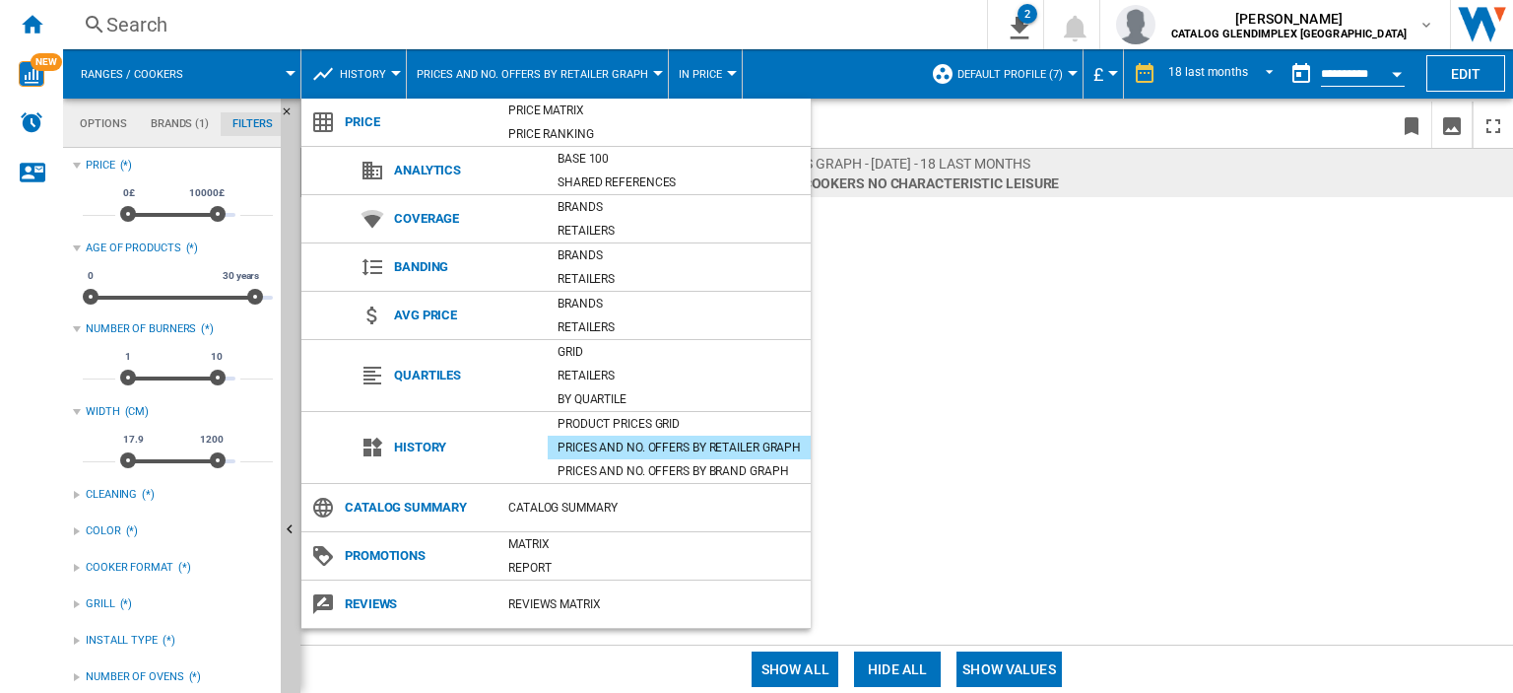
click at [530, 76] on md-backdrop at bounding box center [756, 346] width 1513 height 693
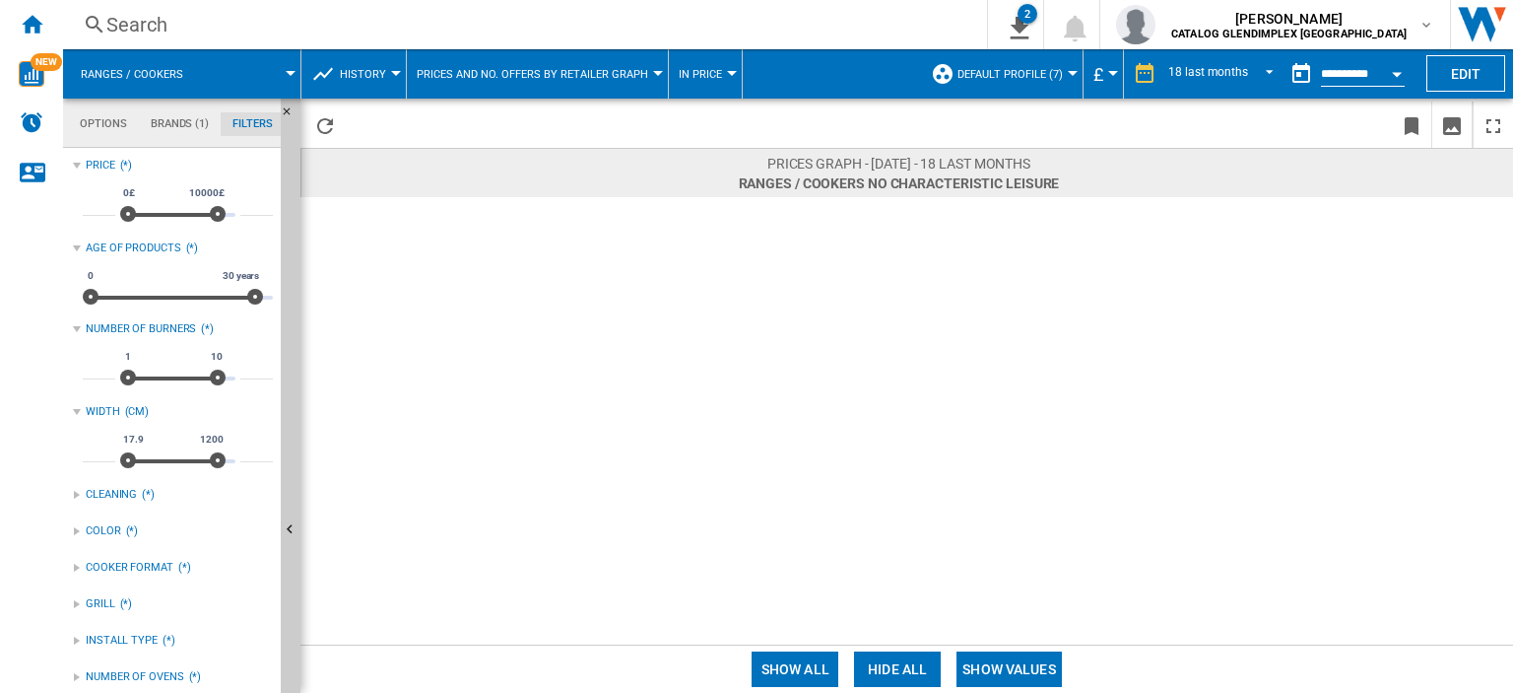
click at [534, 73] on span "Prices and No. offers by retailer graph" at bounding box center [533, 74] width 232 height 13
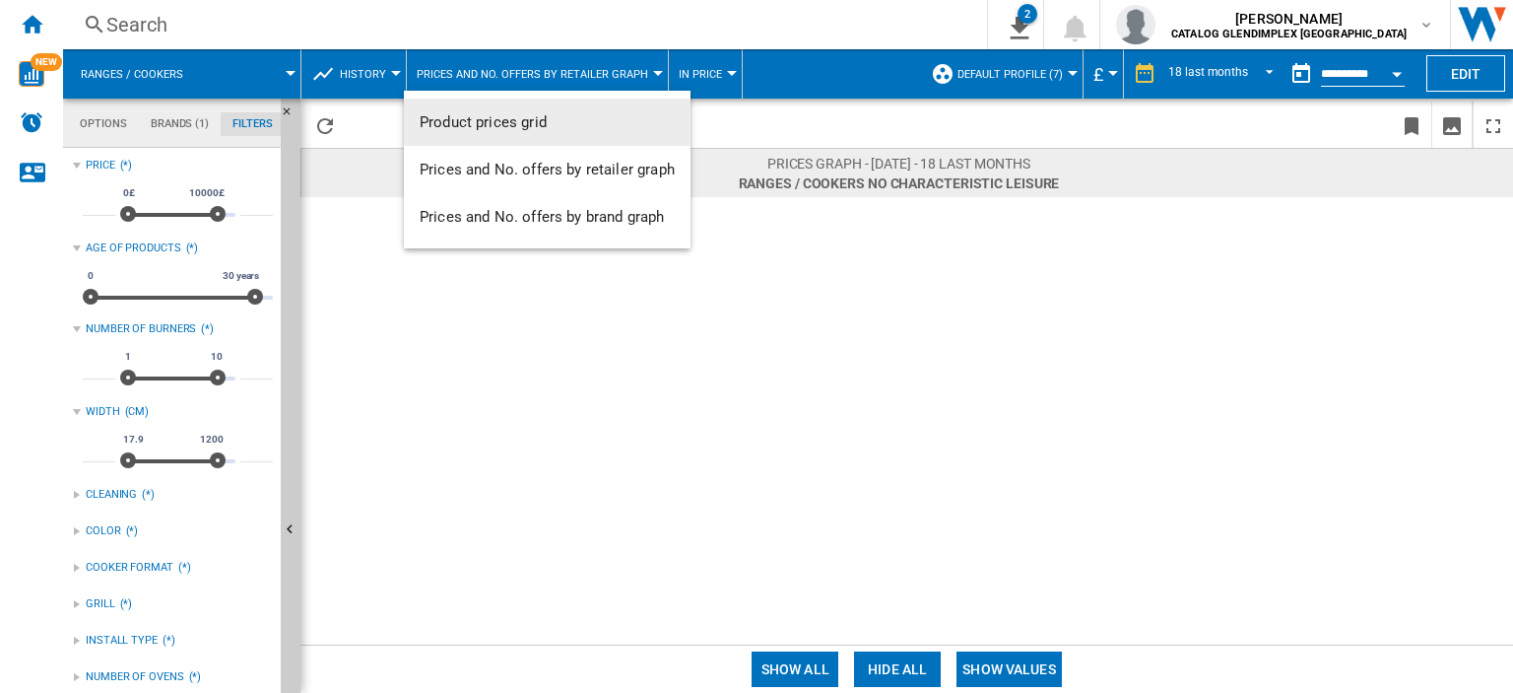
click at [689, 66] on md-backdrop at bounding box center [756, 346] width 1513 height 693
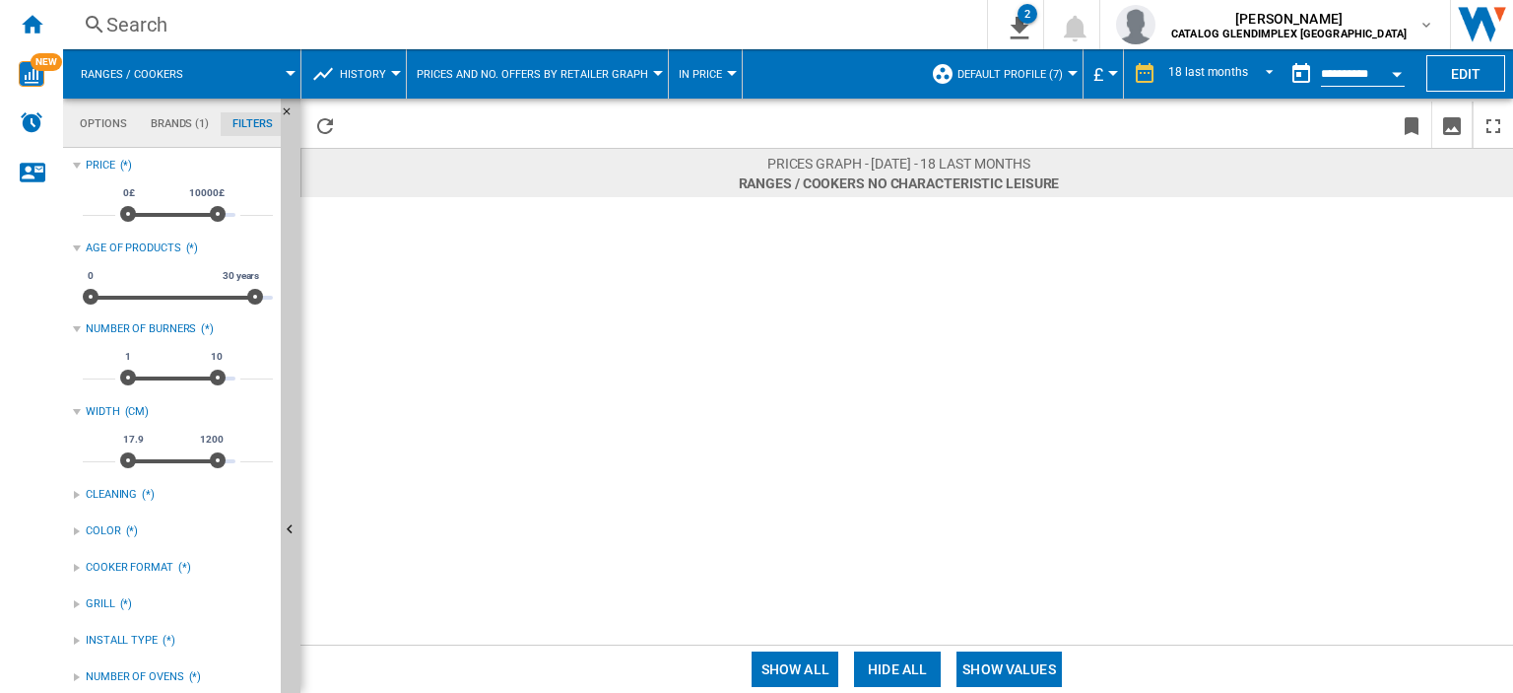
click at [568, 73] on span "Prices and No. offers by retailer graph" at bounding box center [533, 74] width 232 height 13
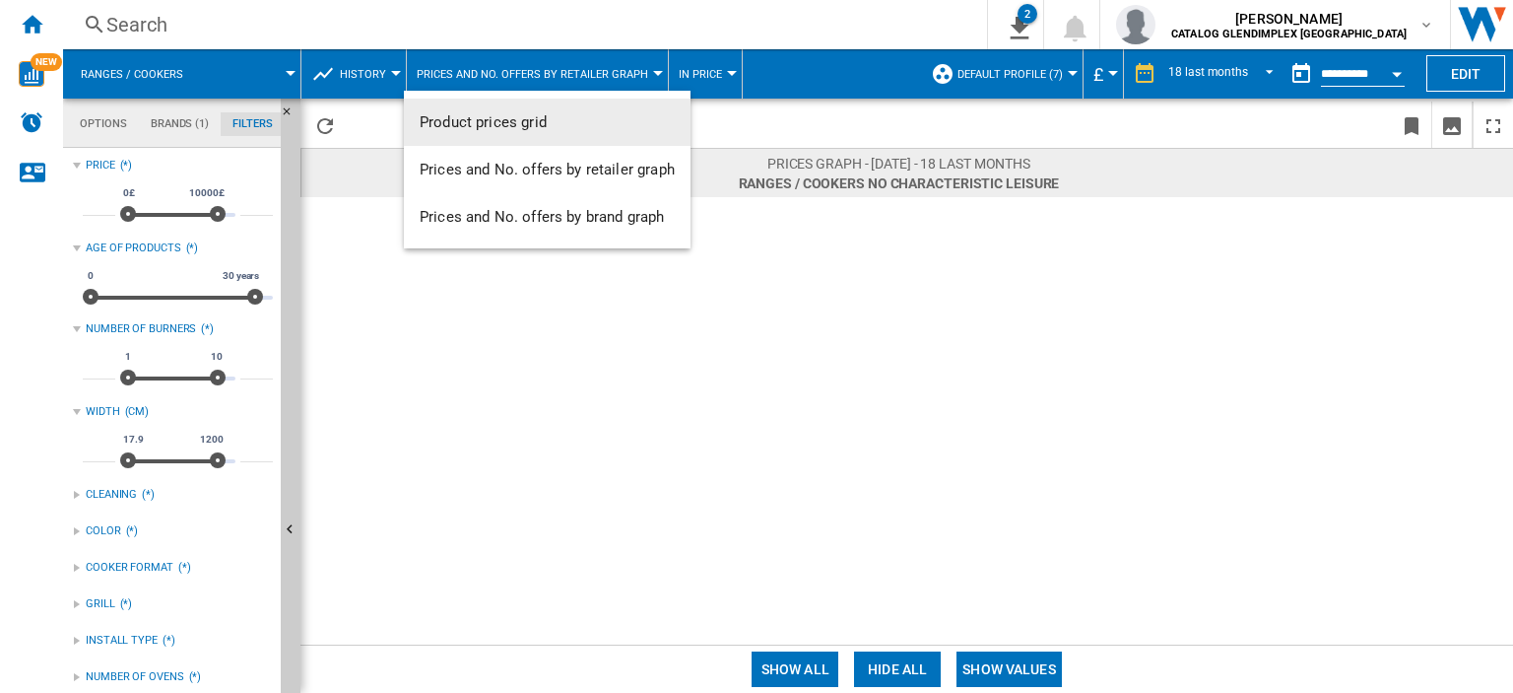
click at [568, 126] on button "Product prices grid" at bounding box center [547, 122] width 287 height 47
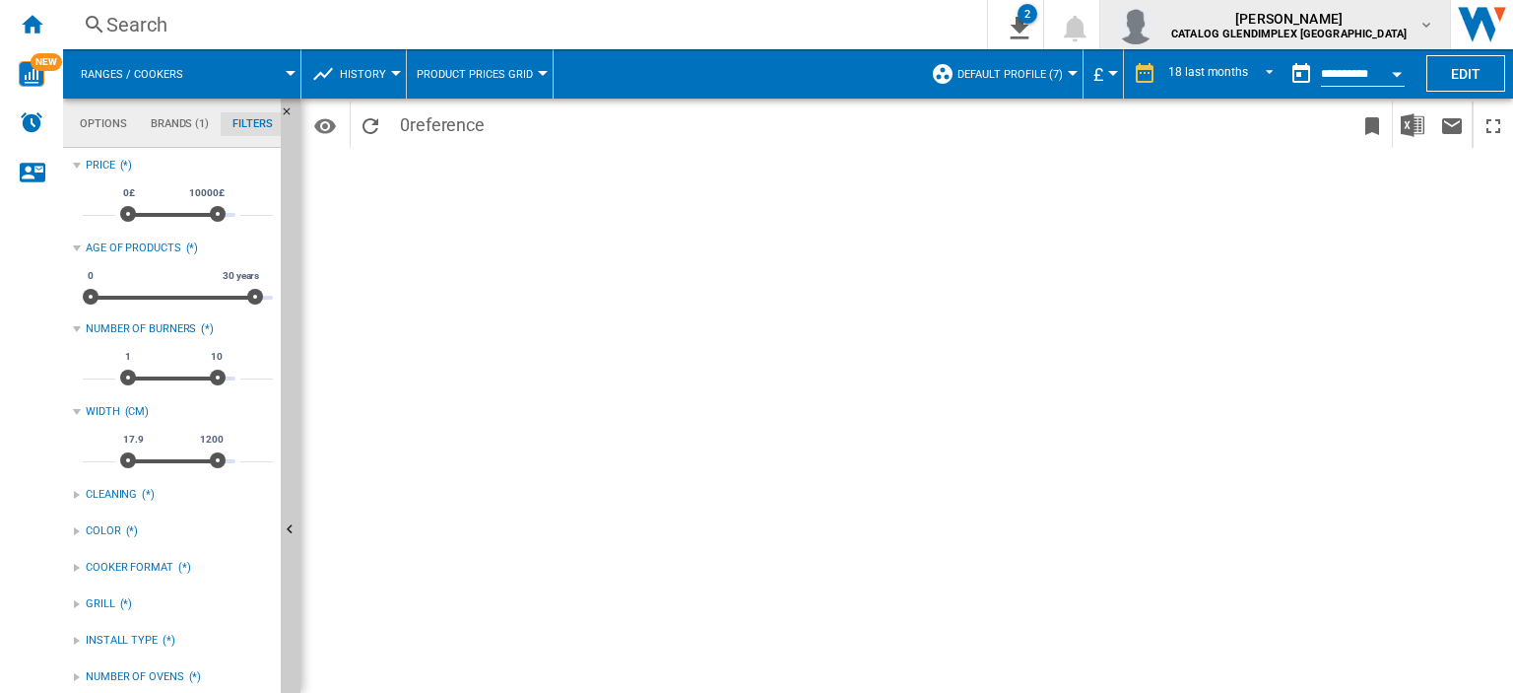
click at [1388, 14] on span "[PERSON_NAME]" at bounding box center [1288, 19] width 235 height 20
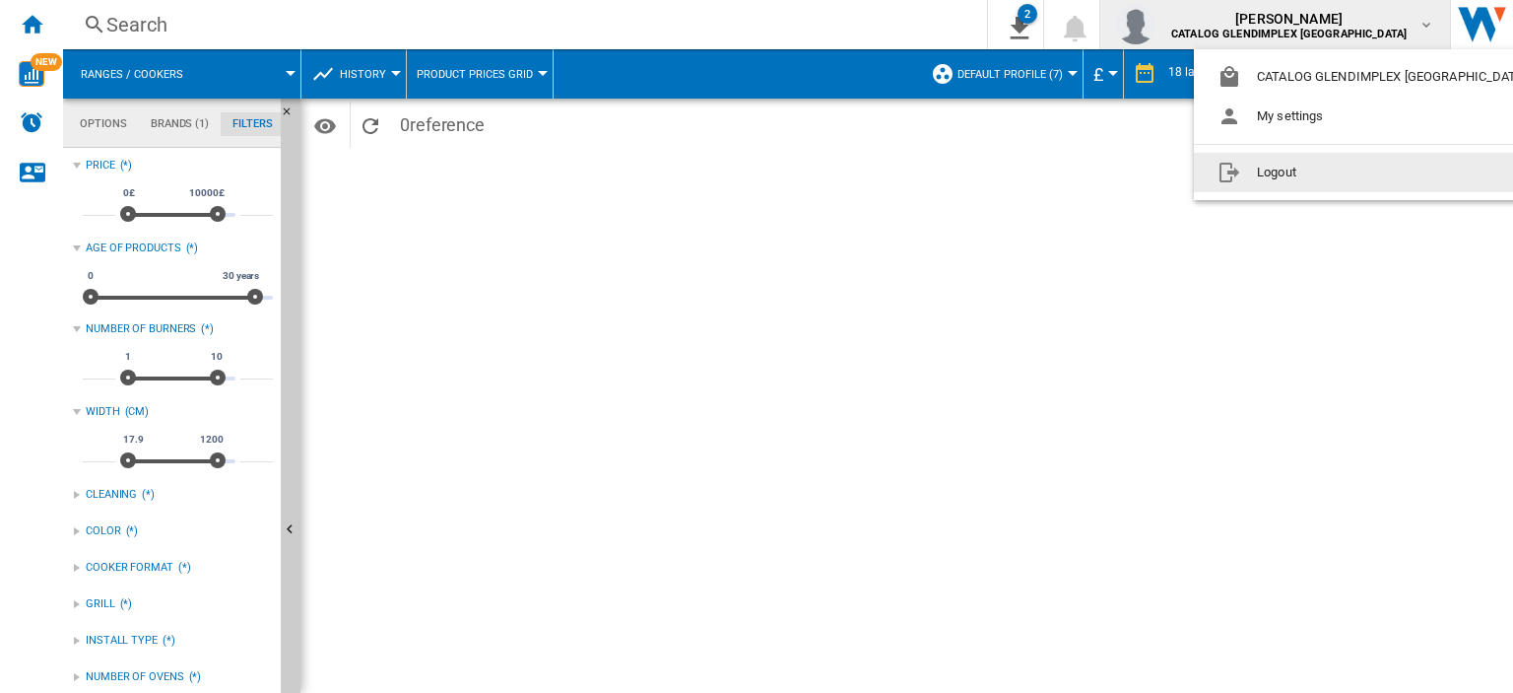
click at [1301, 169] on button "Logout" at bounding box center [1376, 172] width 365 height 39
click at [1301, 169] on div "Period 18 last months 1 day 7 last days 14 last days 21 last days 28 last days …" at bounding box center [907, 396] width 1213 height 594
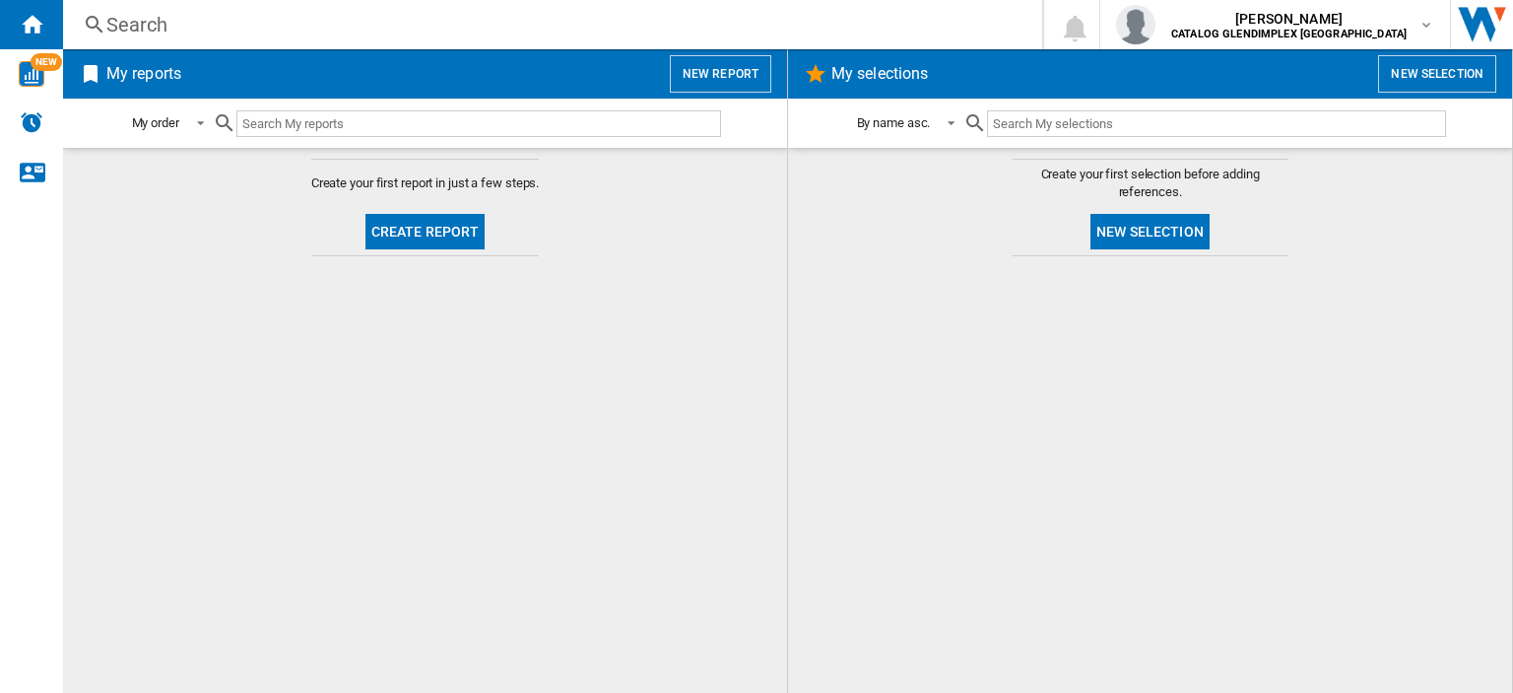
click at [427, 216] on button "Create report" at bounding box center [426, 231] width 120 height 35
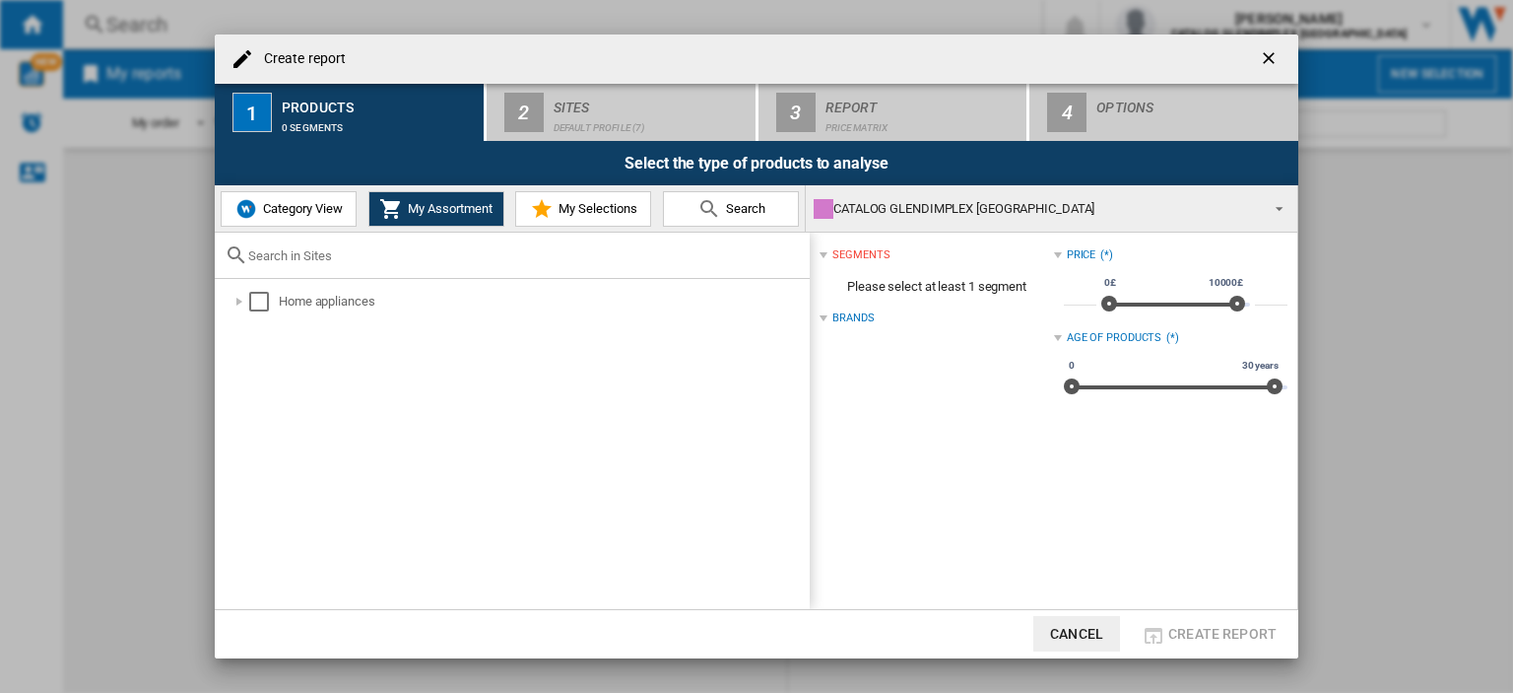
click at [295, 201] on span "Category View" at bounding box center [300, 208] width 85 height 15
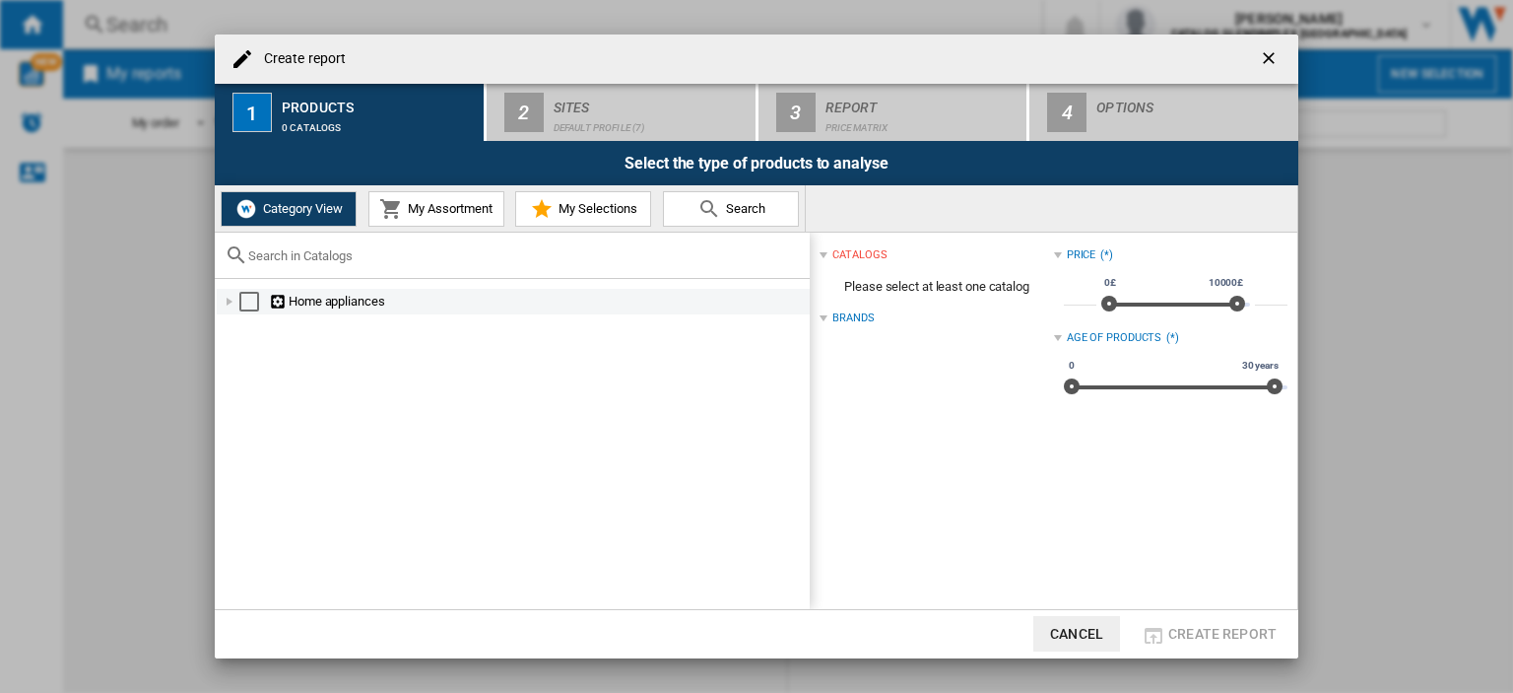
click at [226, 304] on div at bounding box center [230, 302] width 20 height 20
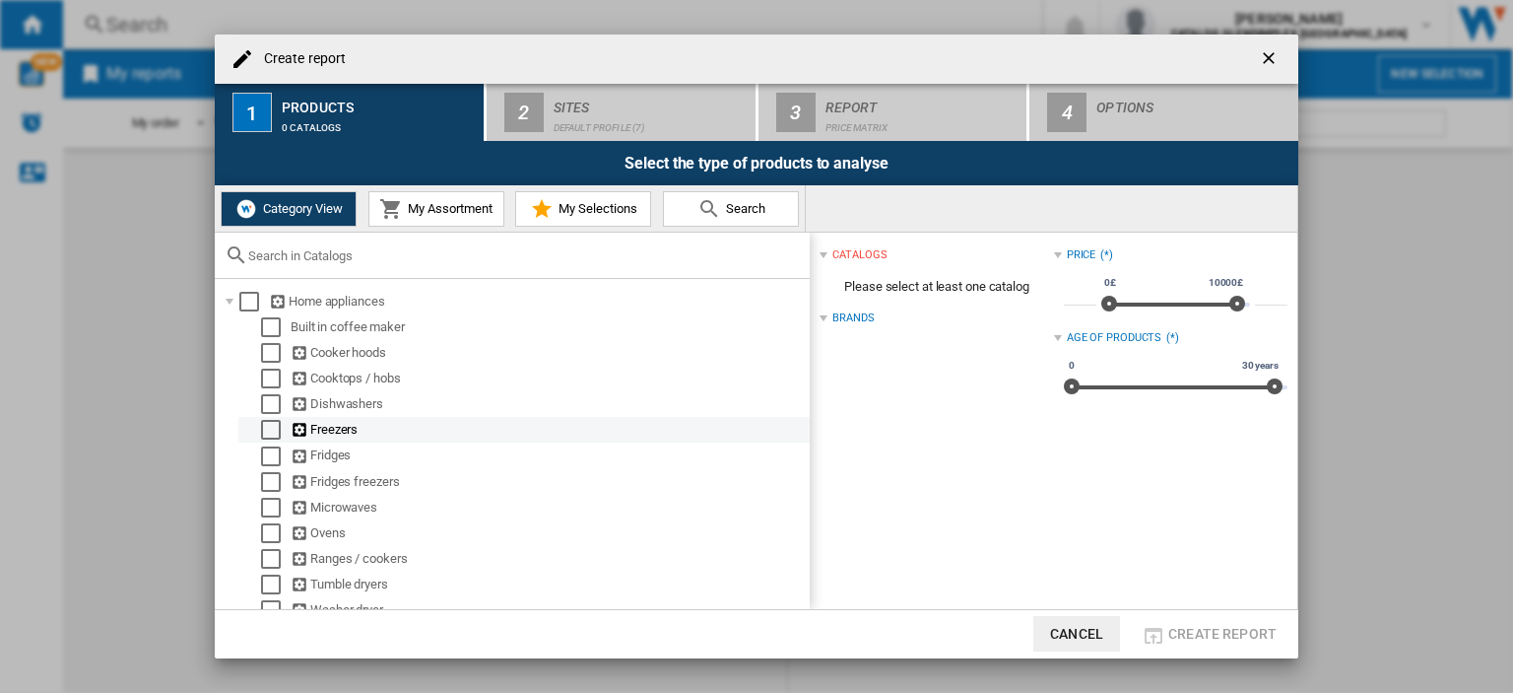
scroll to position [70, 0]
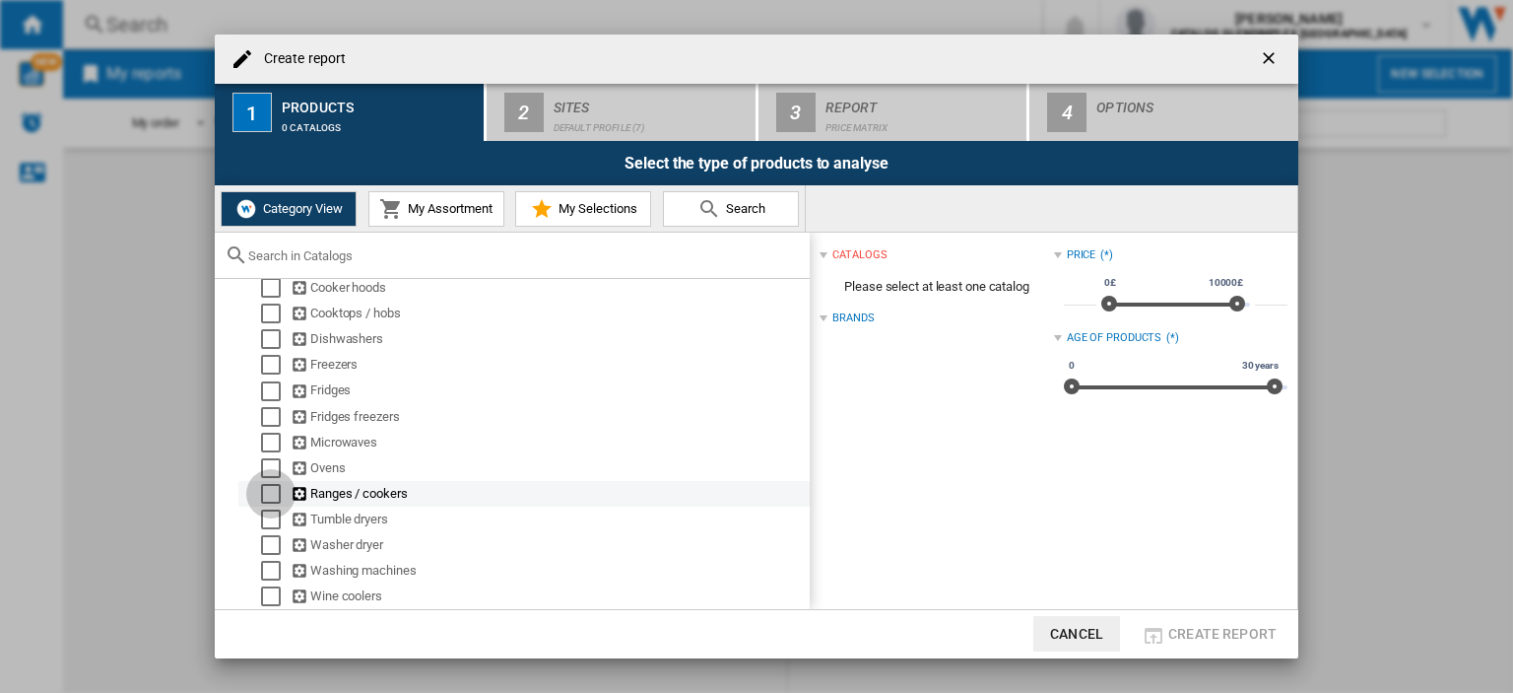
click at [267, 488] on div "Select" at bounding box center [271, 494] width 20 height 20
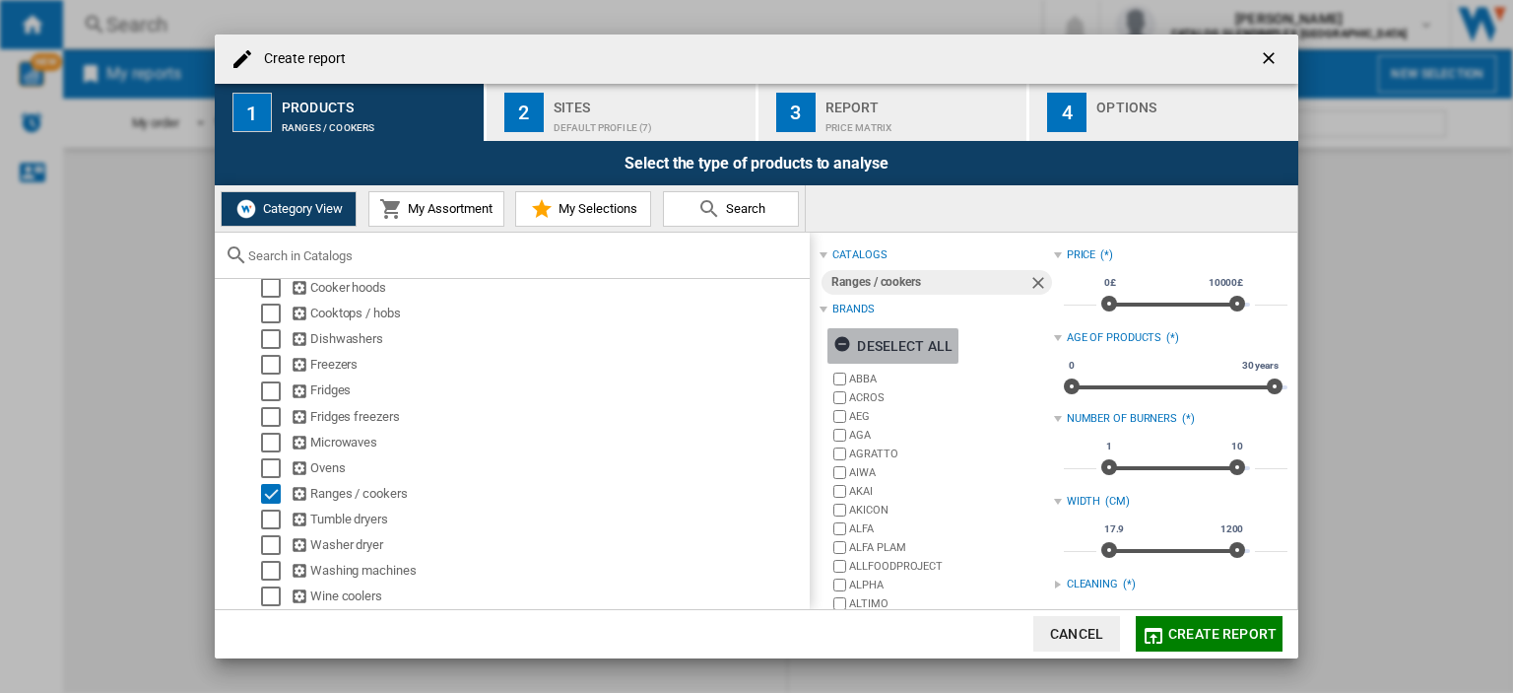
click at [837, 345] on ng-md-icon "button" at bounding box center [846, 347] width 24 height 24
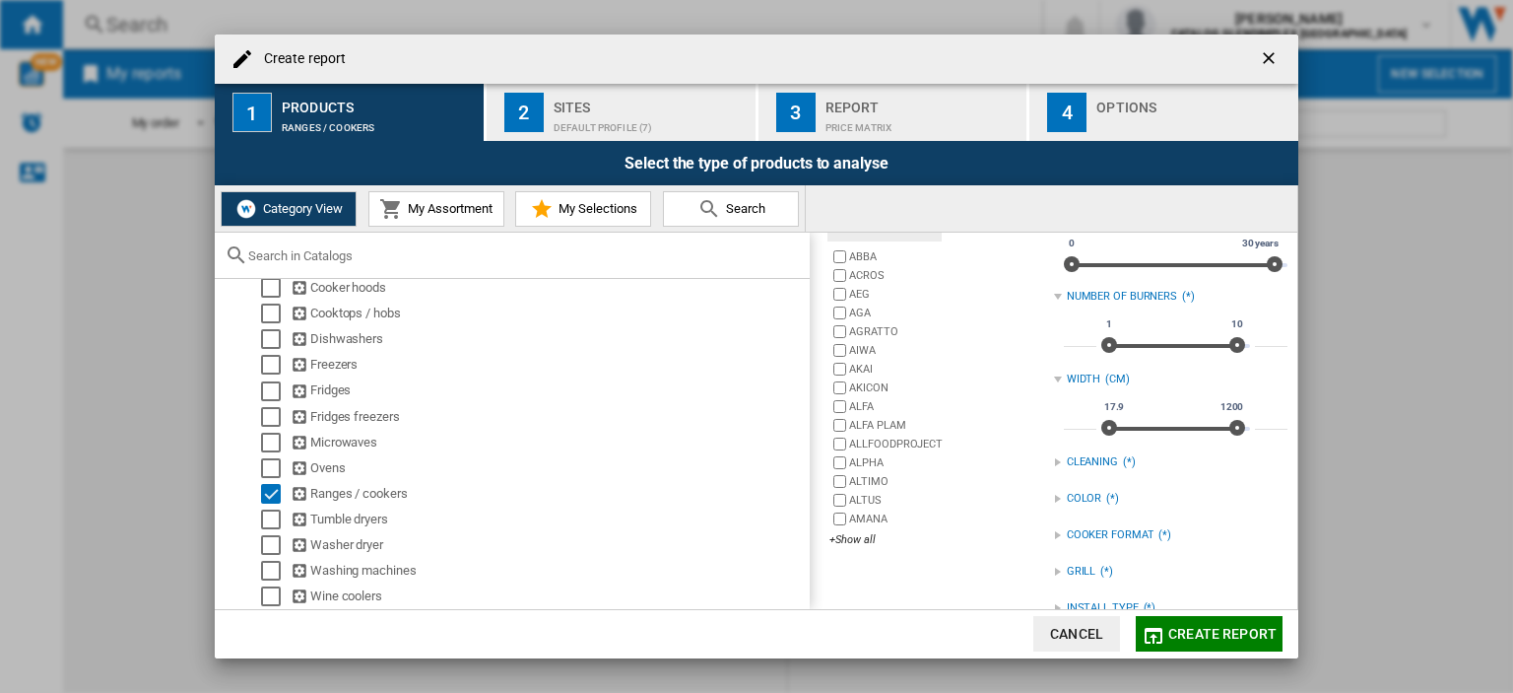
scroll to position [301, 0]
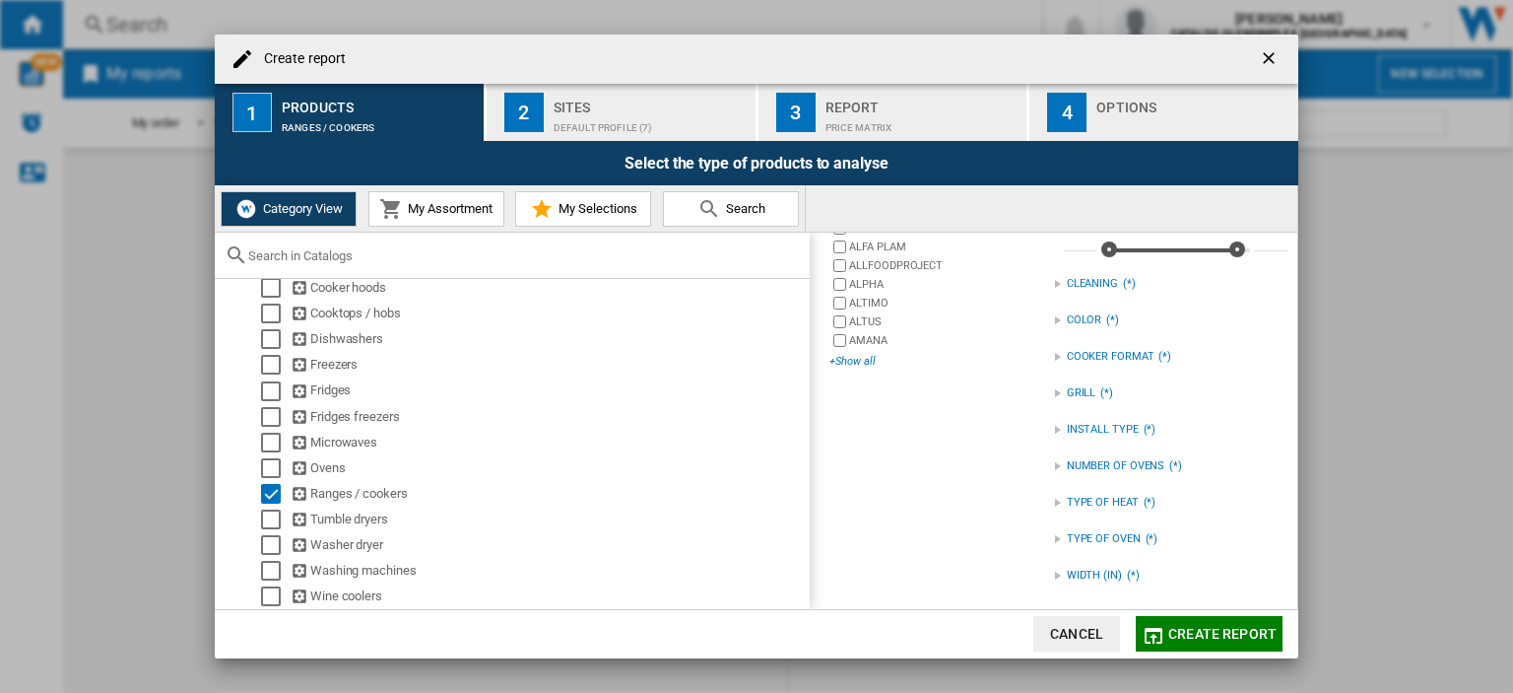
click at [847, 361] on div "+Show all" at bounding box center [942, 361] width 224 height 15
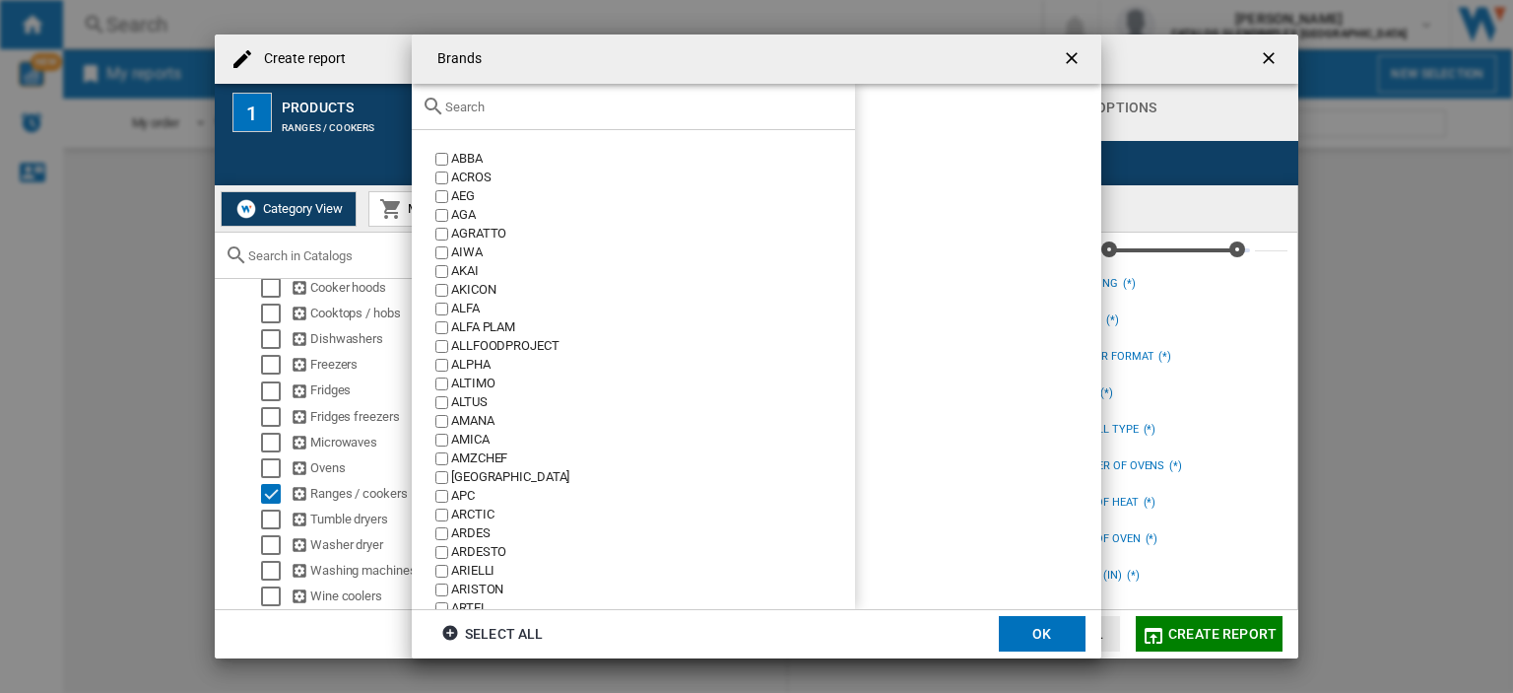
click at [495, 109] on input "text" at bounding box center [645, 107] width 400 height 15
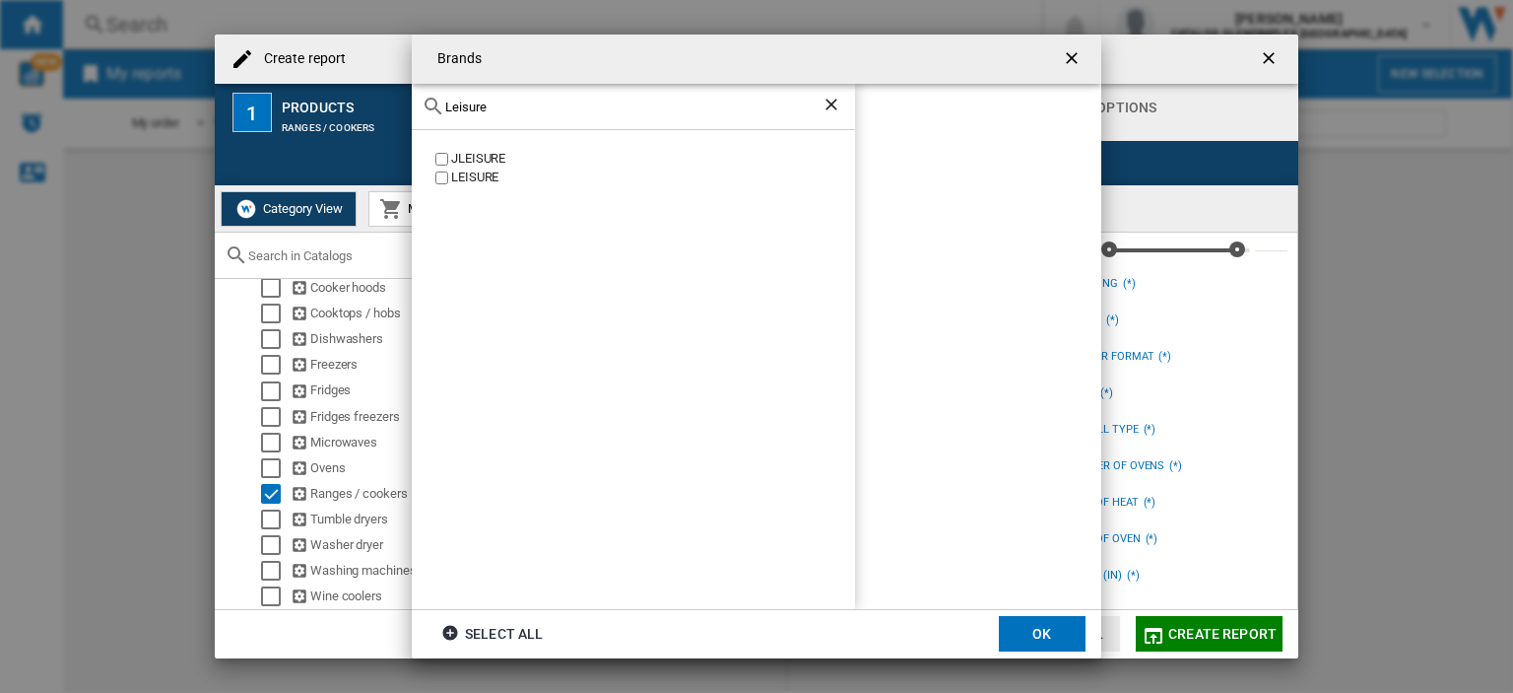
type input "Leisure"
click at [1033, 624] on button "OK" at bounding box center [1042, 633] width 87 height 35
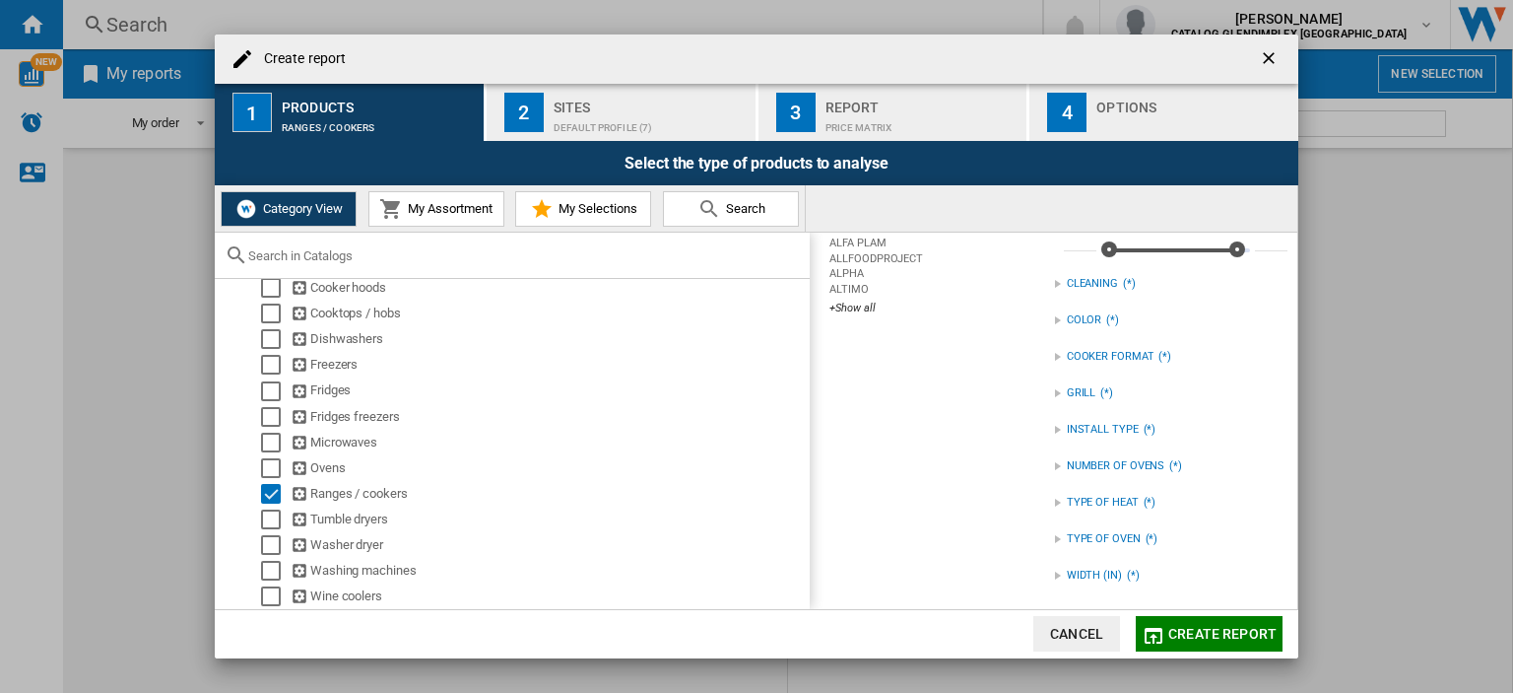
scroll to position [37, 0]
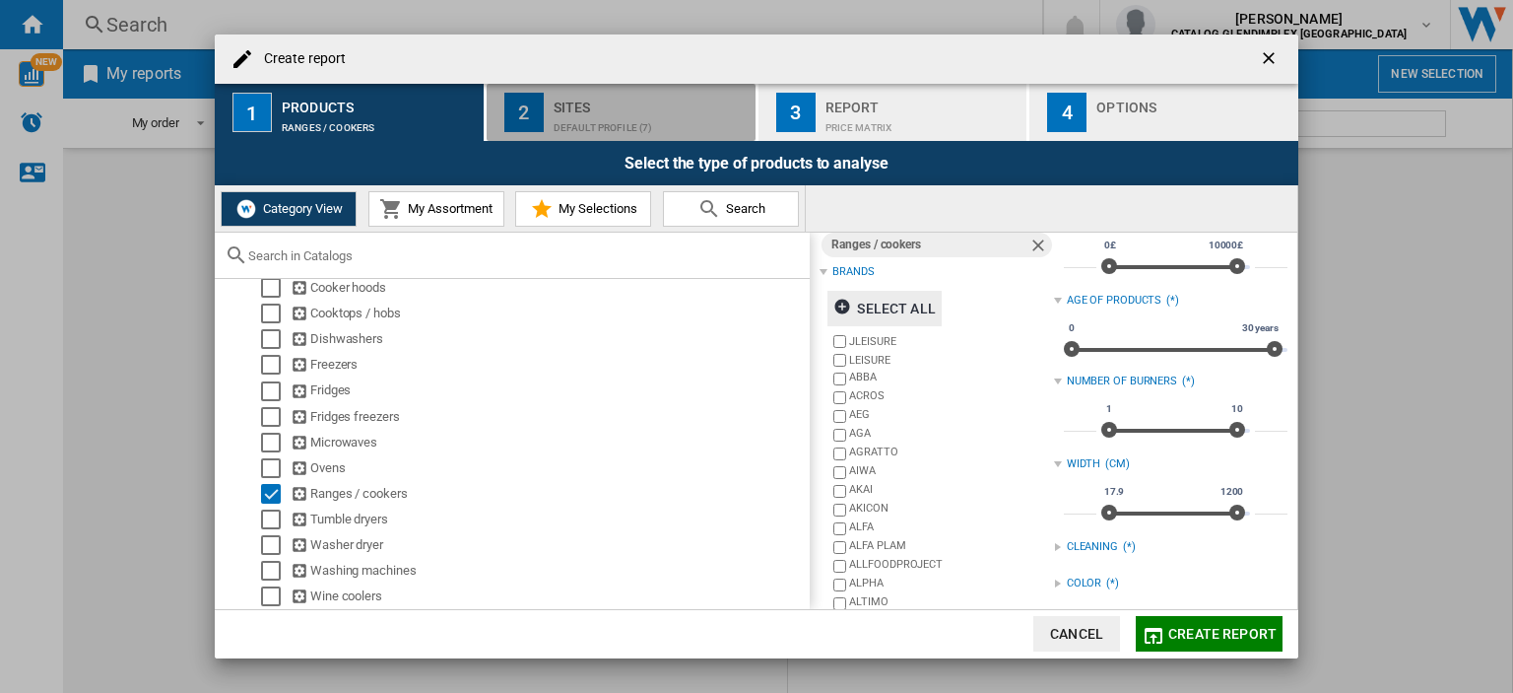
click at [629, 101] on div "Sites" at bounding box center [651, 102] width 194 height 21
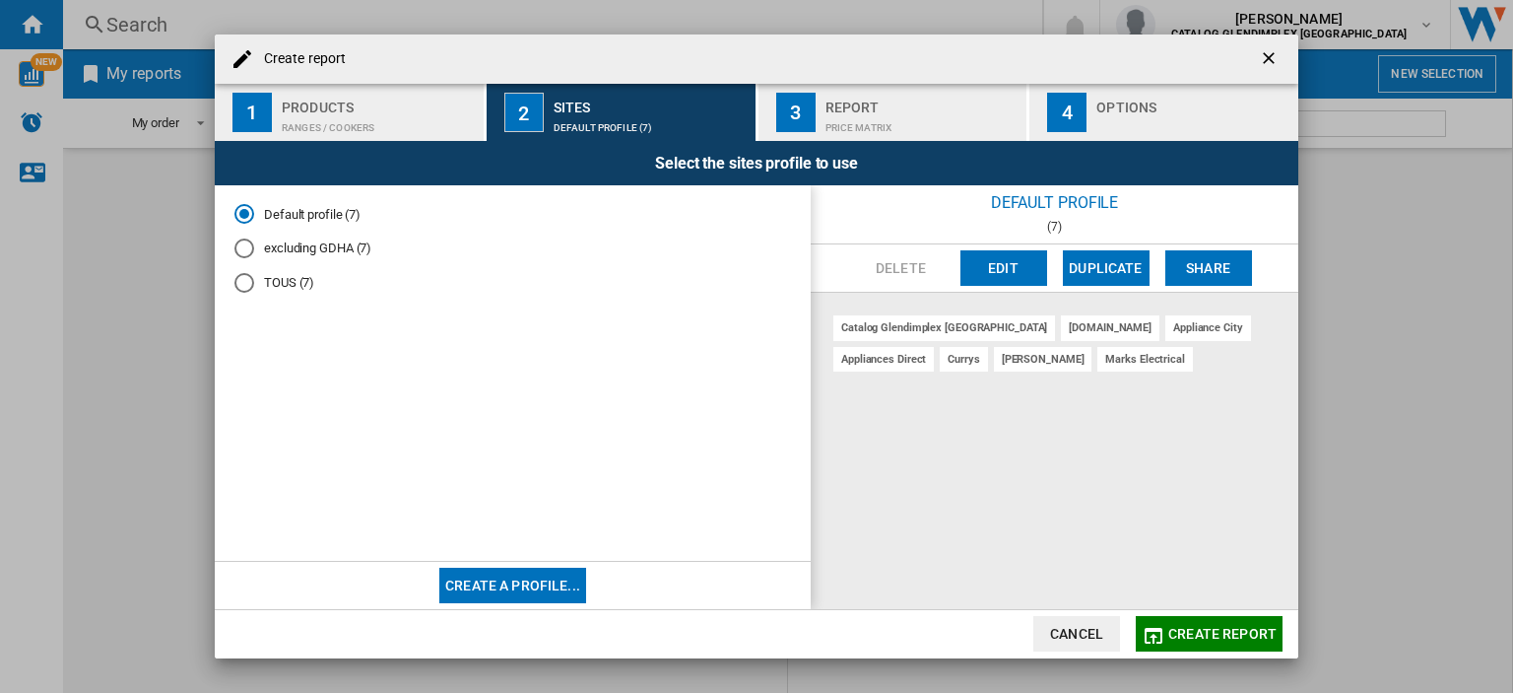
click at [852, 112] on div "Price Matrix" at bounding box center [923, 122] width 194 height 21
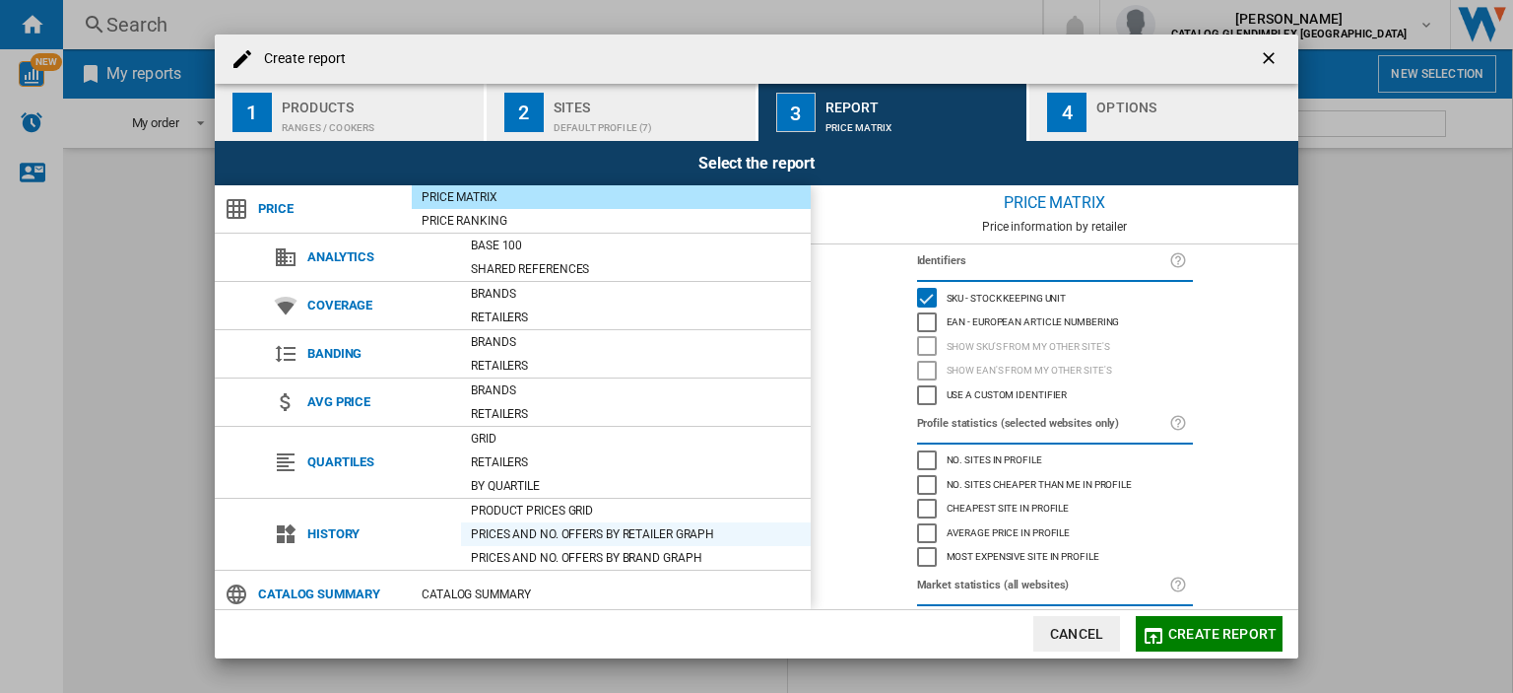
click at [501, 525] on div "Prices and No. offers by retailer graph" at bounding box center [636, 534] width 350 height 20
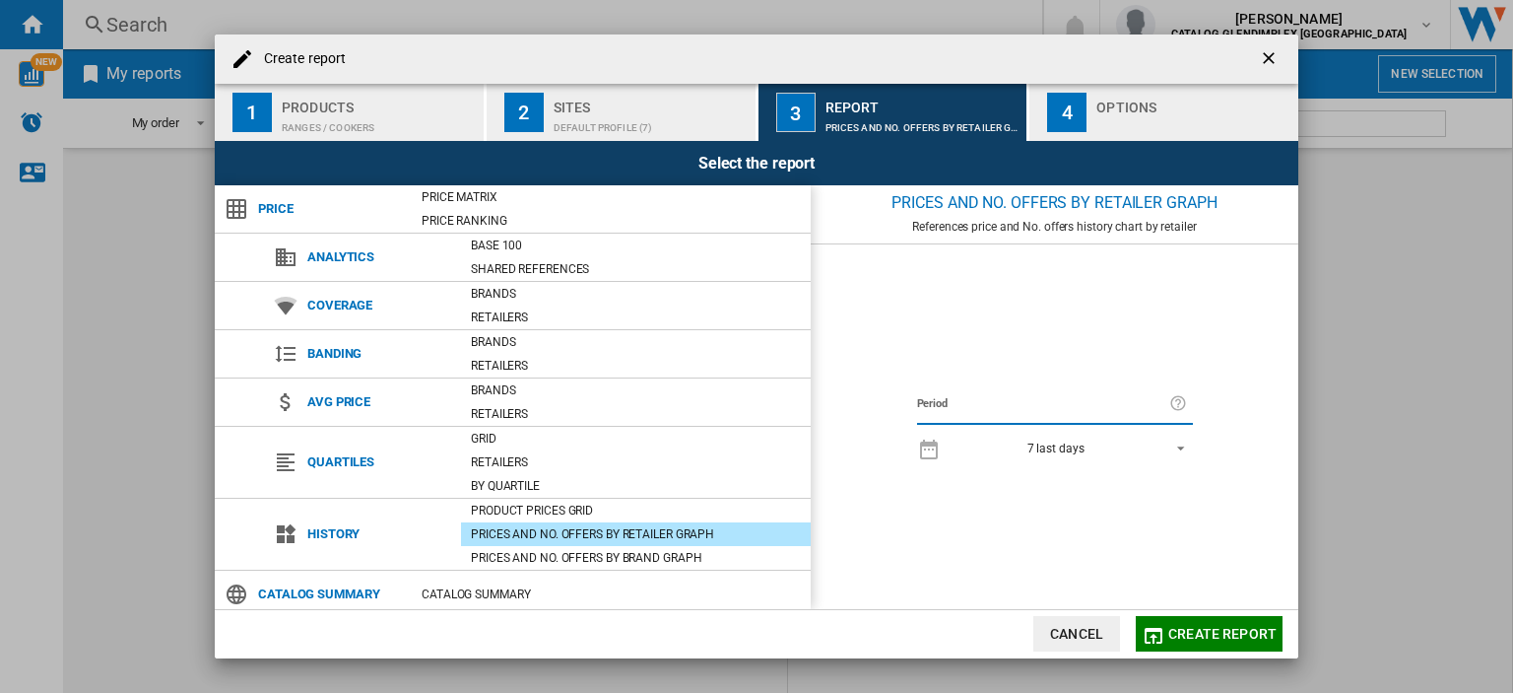
click at [1075, 441] on div "7 last days" at bounding box center [1056, 448] width 57 height 14
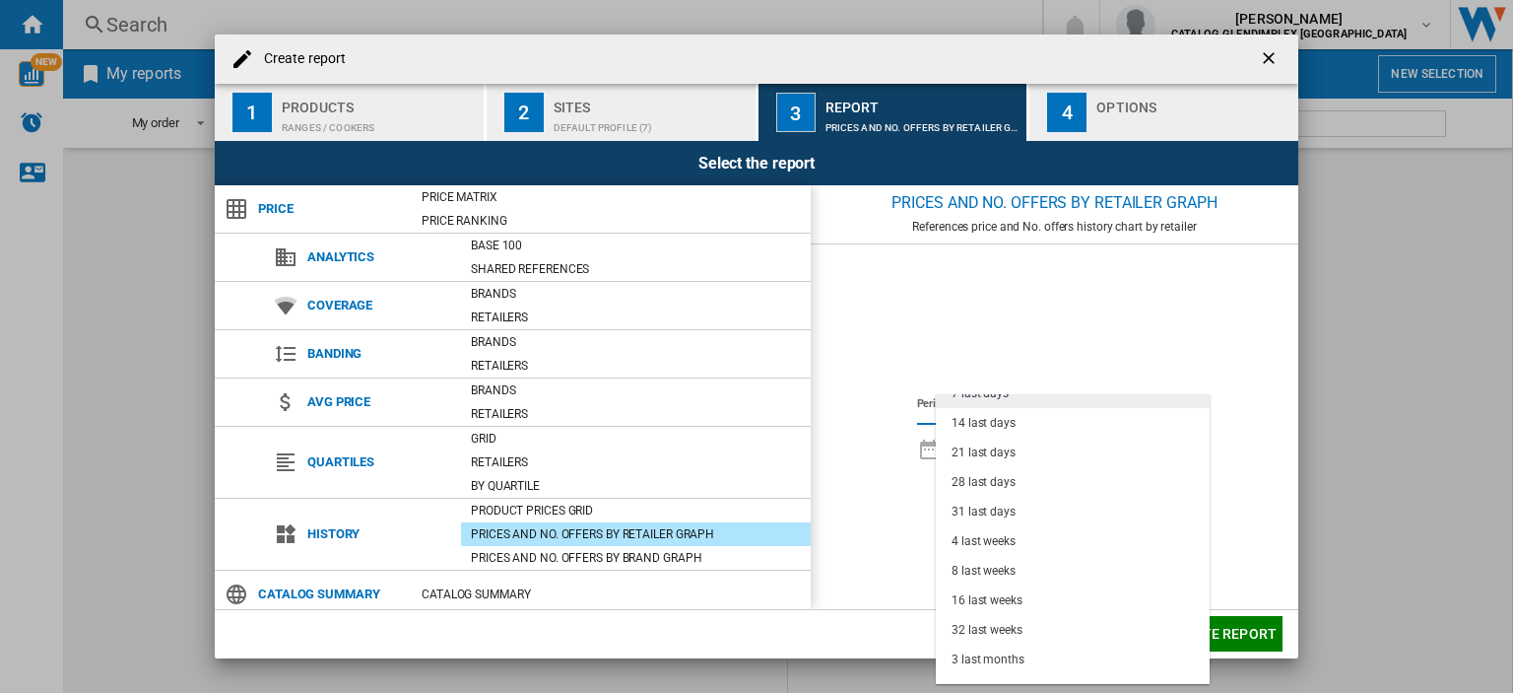
scroll to position [123, 0]
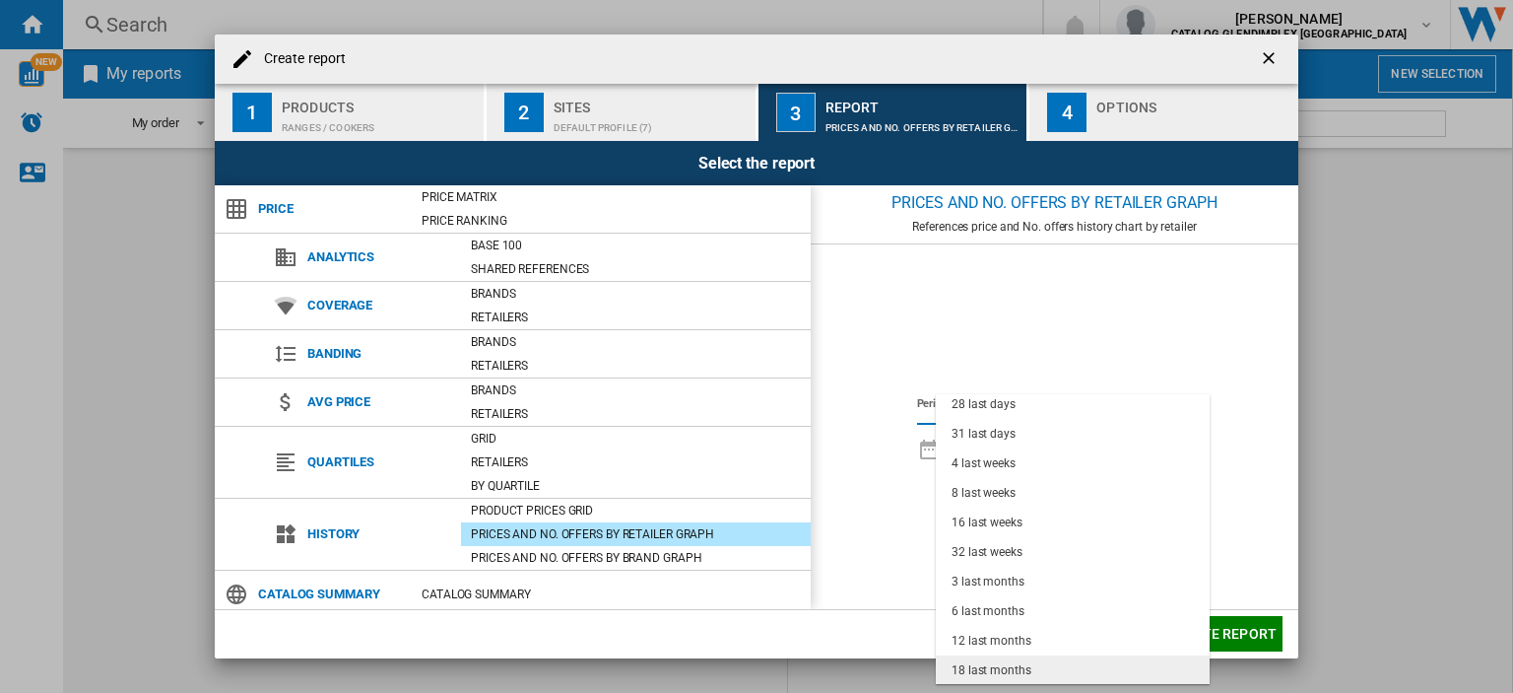
click at [1009, 667] on div "18 last months" at bounding box center [992, 670] width 80 height 17
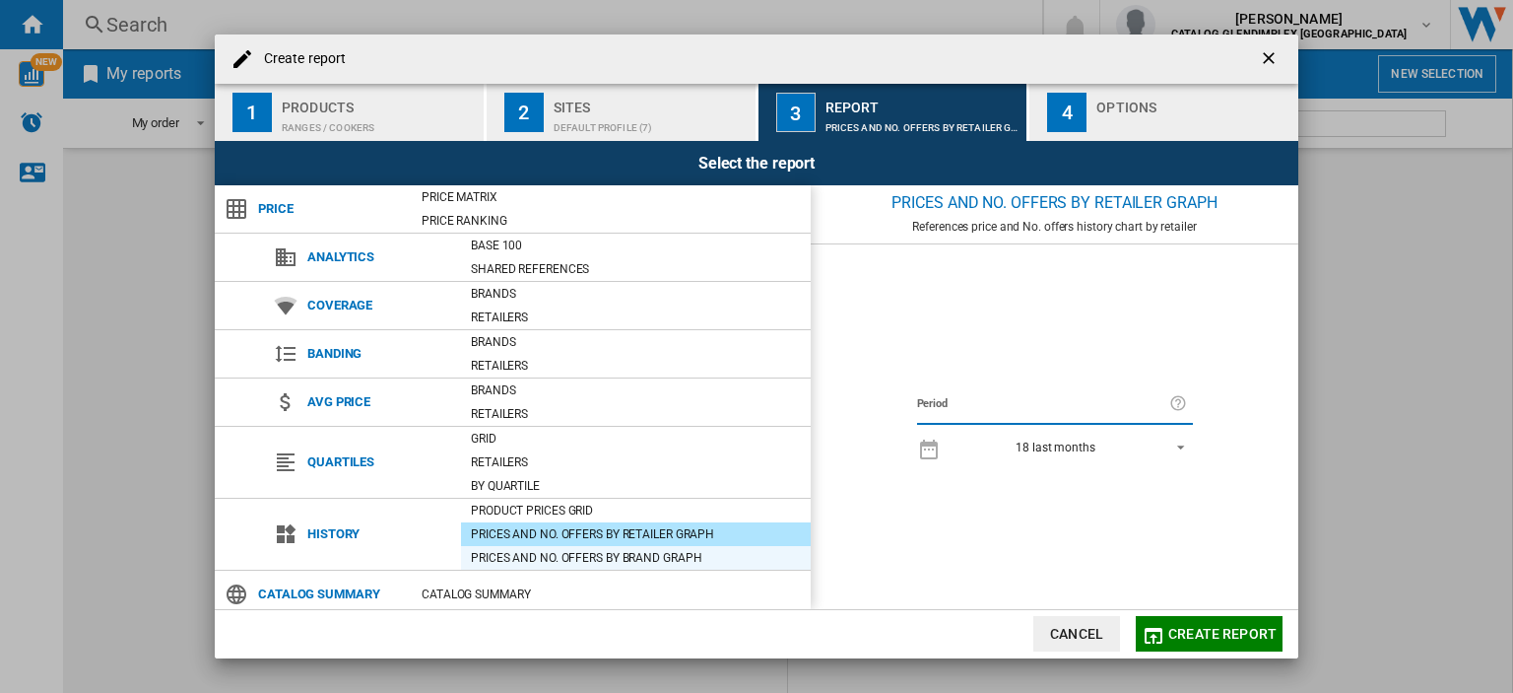
click at [647, 554] on div "Prices and No. offers by brand graph" at bounding box center [636, 558] width 350 height 20
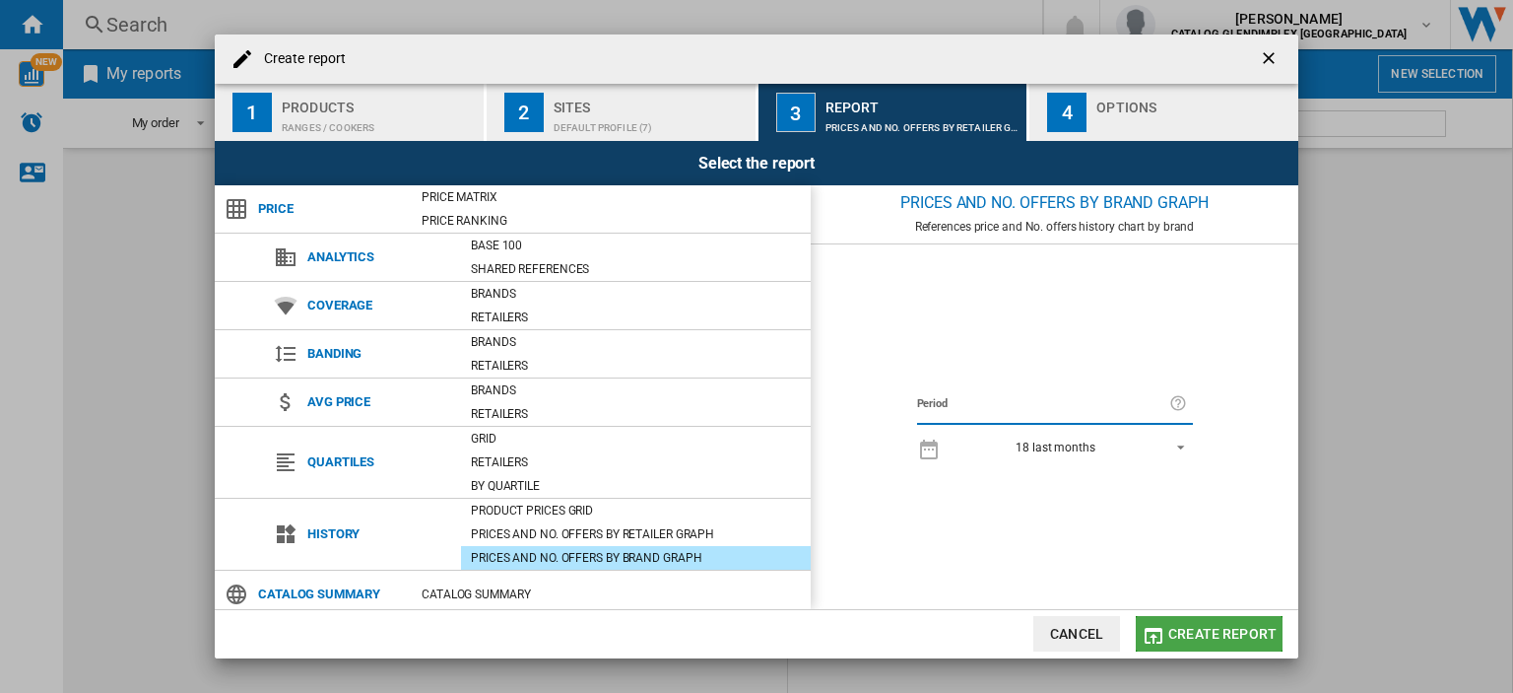
click at [1218, 624] on button "Create report" at bounding box center [1209, 633] width 147 height 35
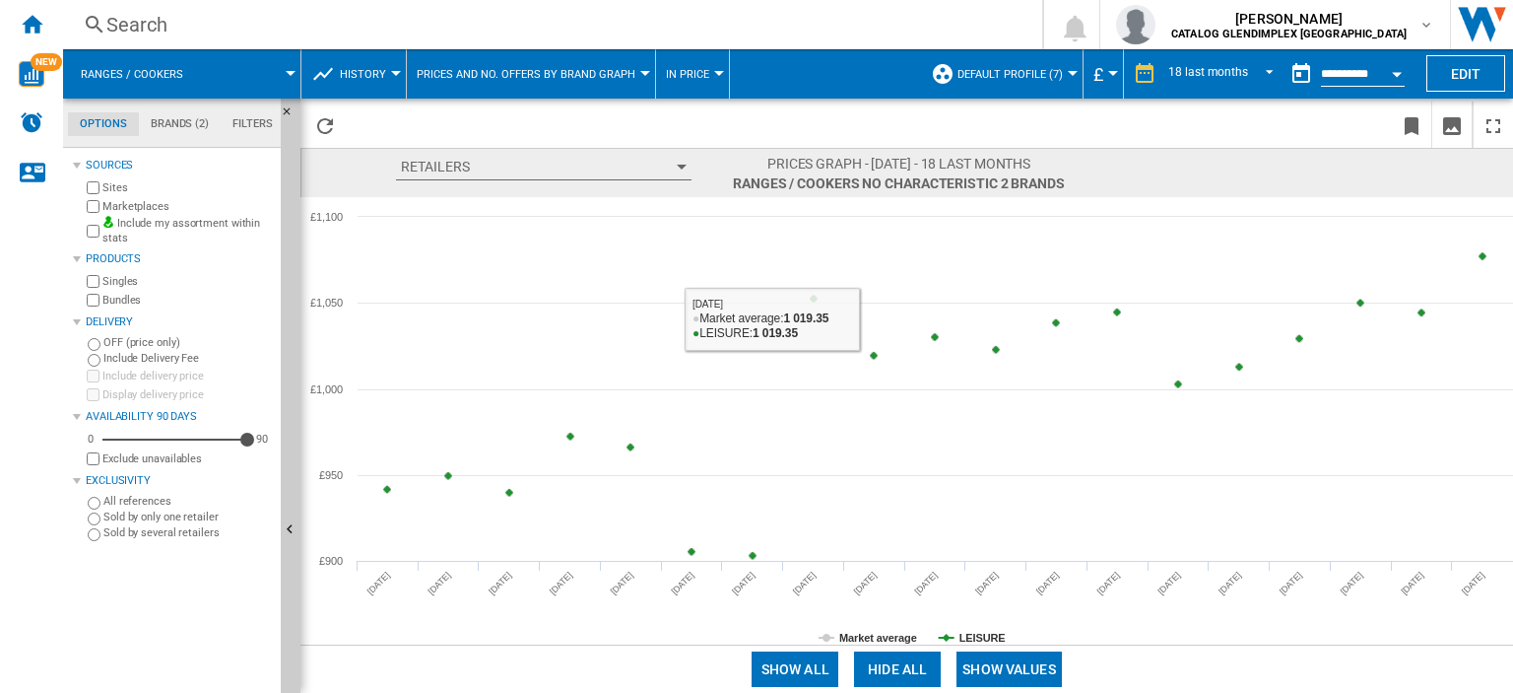
click at [683, 162] on button "Retailers" at bounding box center [544, 167] width 296 height 27
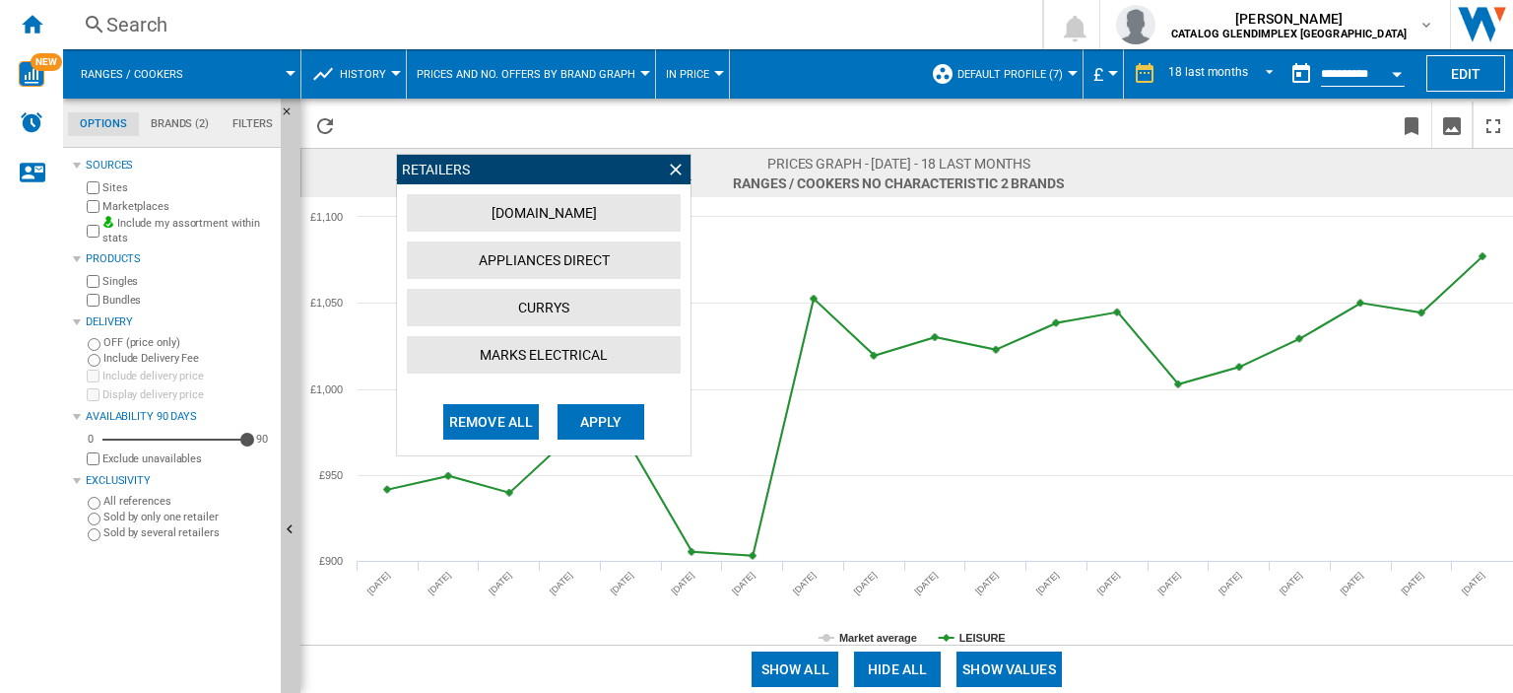
click at [676, 167] on ng-md-icon at bounding box center [676, 170] width 20 height 20
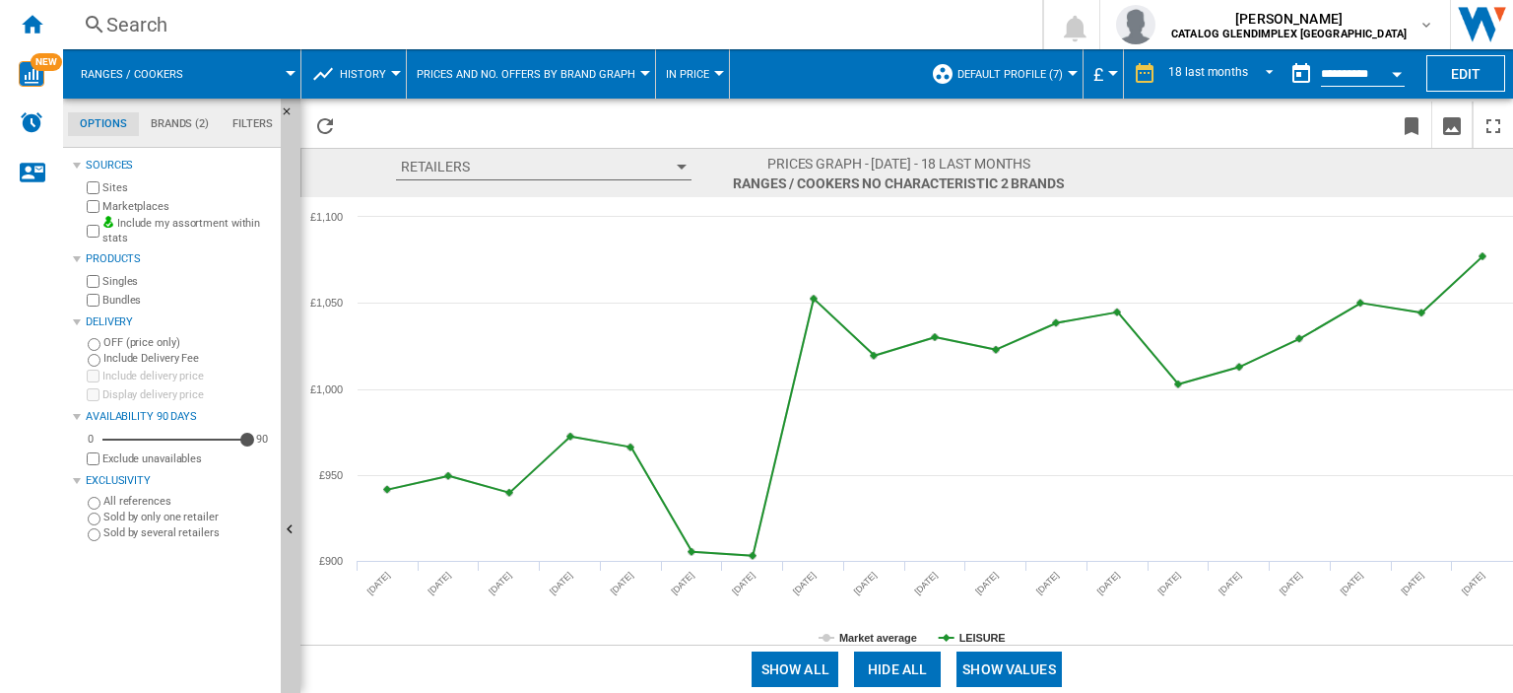
click at [622, 78] on span "Prices and No. offers by brand graph" at bounding box center [526, 74] width 219 height 13
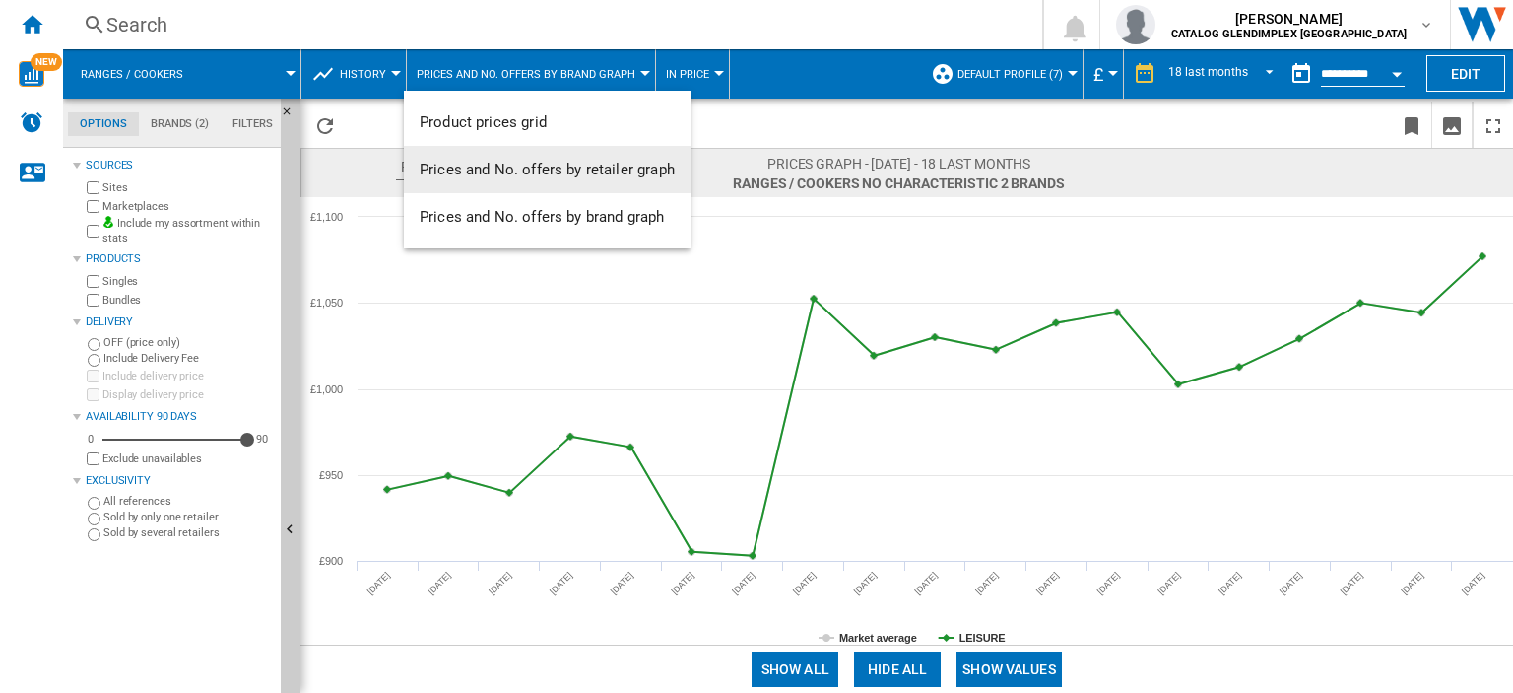
click at [616, 184] on button "Prices and No. offers by retailer graph" at bounding box center [547, 169] width 287 height 47
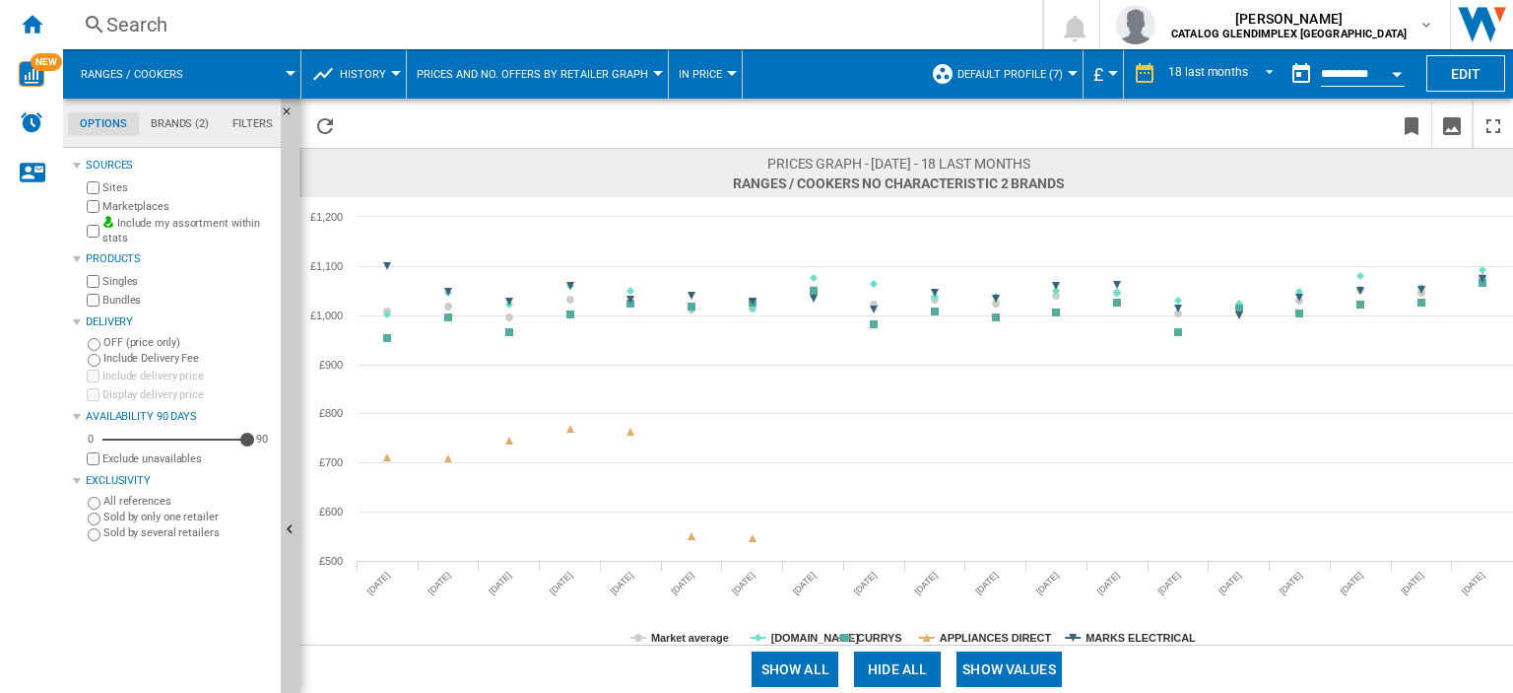
click at [644, 77] on button "Prices and No. offers by retailer graph" at bounding box center [537, 73] width 241 height 49
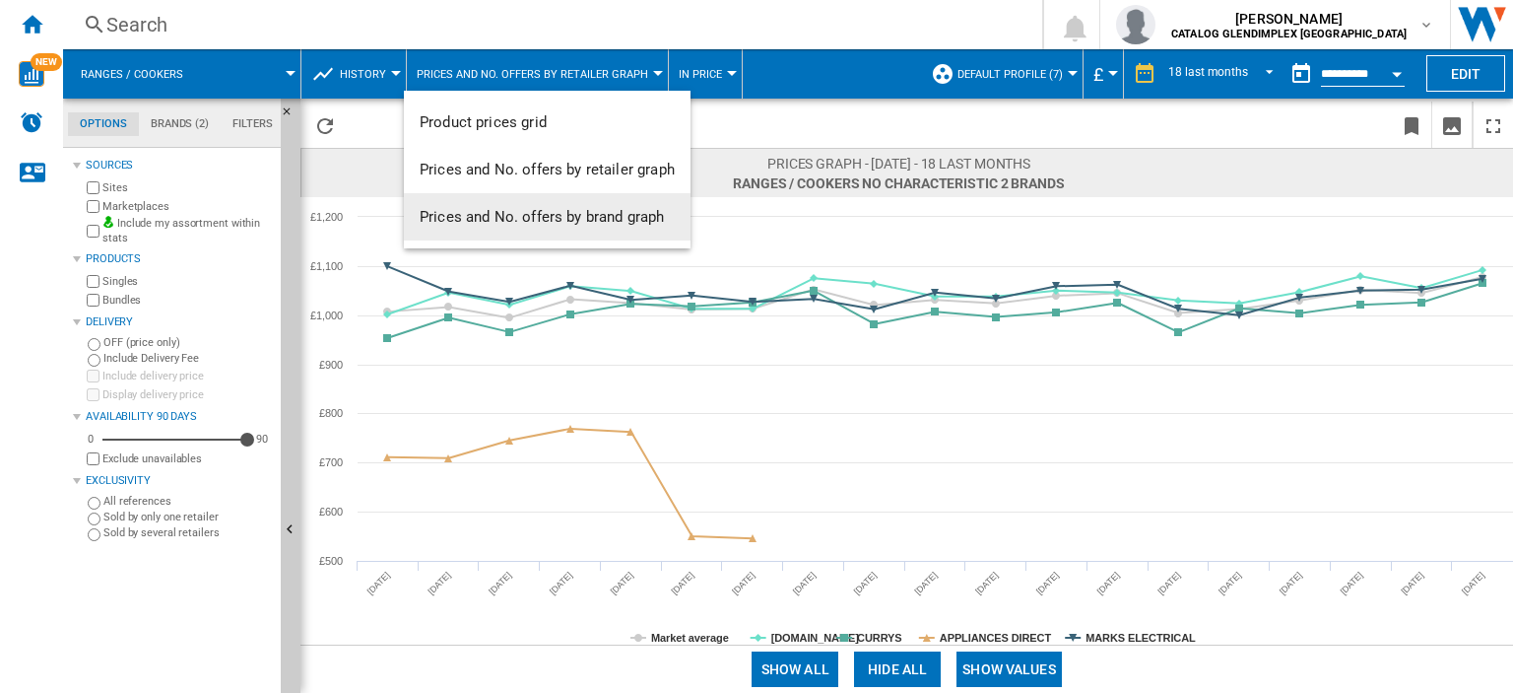
click at [621, 215] on span "Prices and No. offers by brand graph" at bounding box center [542, 217] width 244 height 18
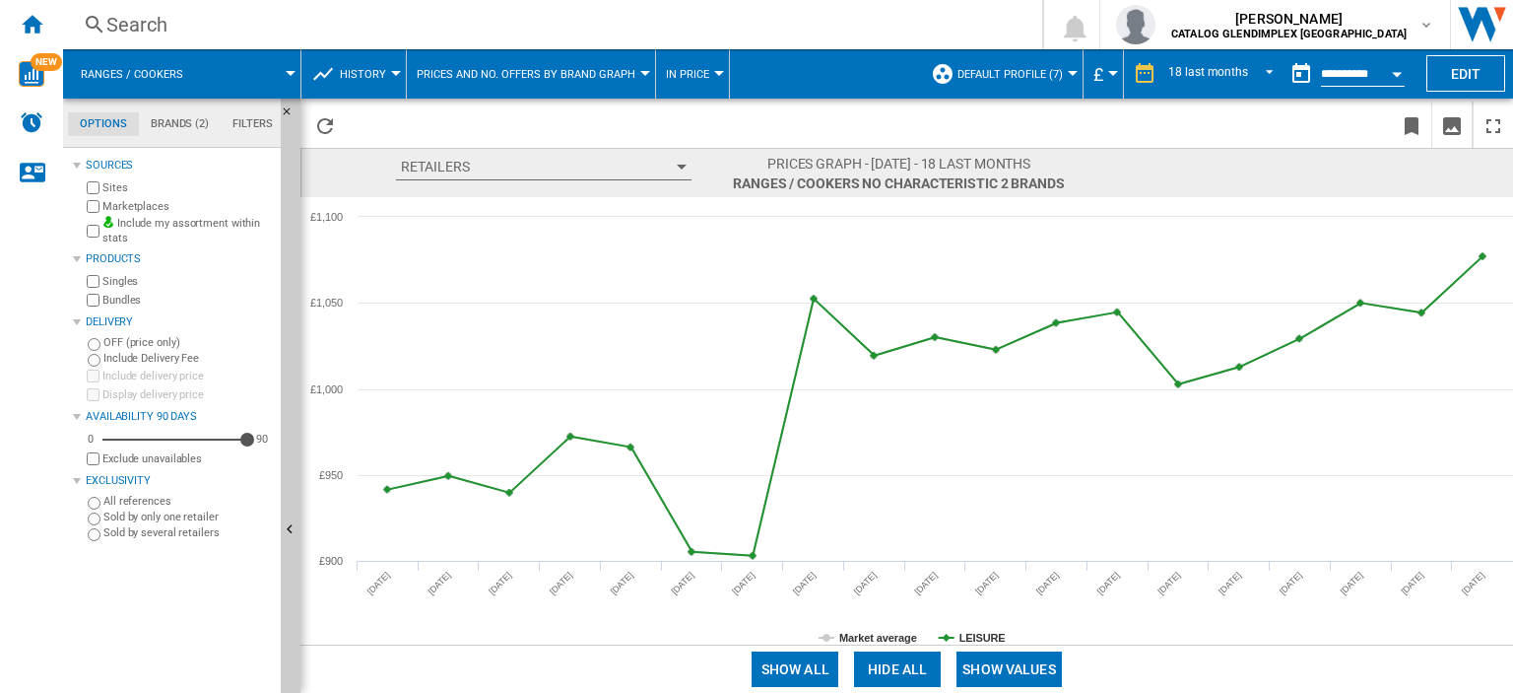
click at [682, 167] on div "button" at bounding box center [682, 167] width 10 height 5
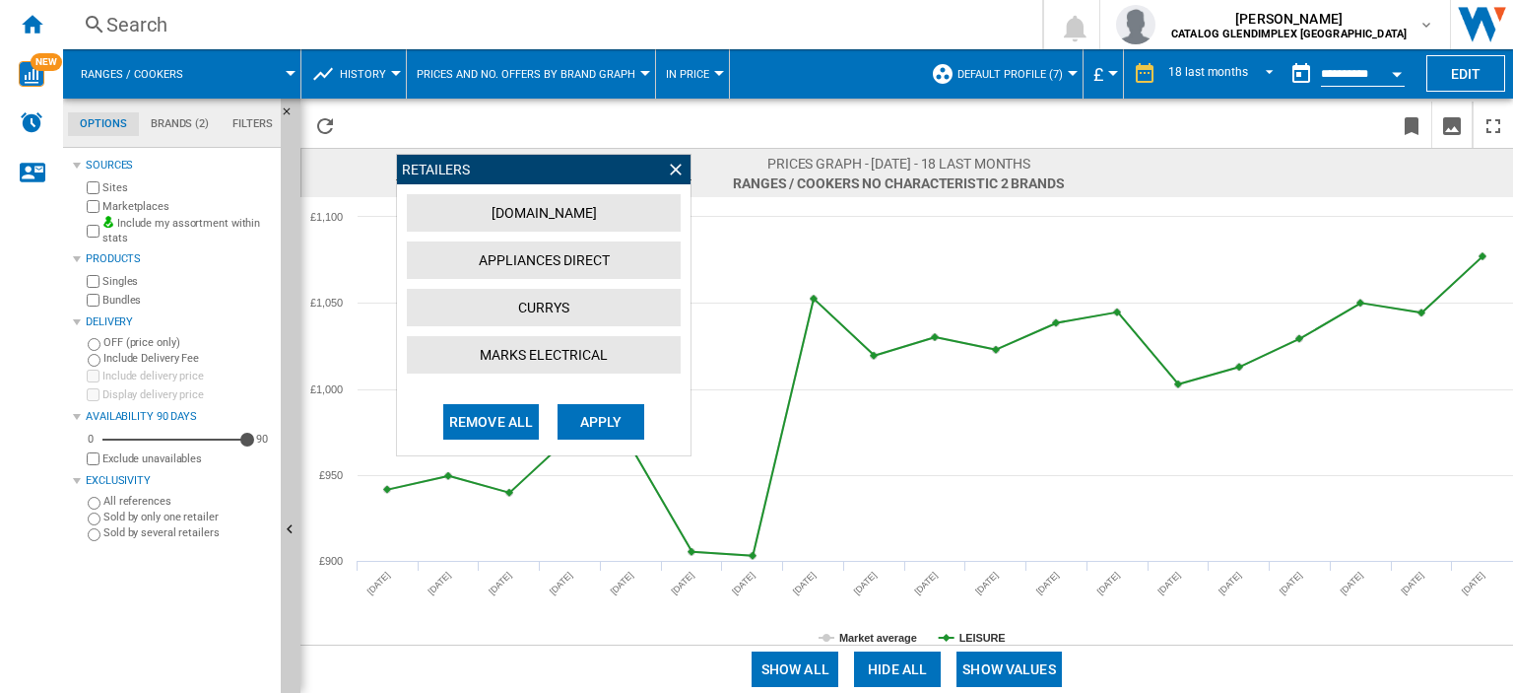
click at [564, 228] on button "[DOMAIN_NAME]" at bounding box center [544, 212] width 274 height 37
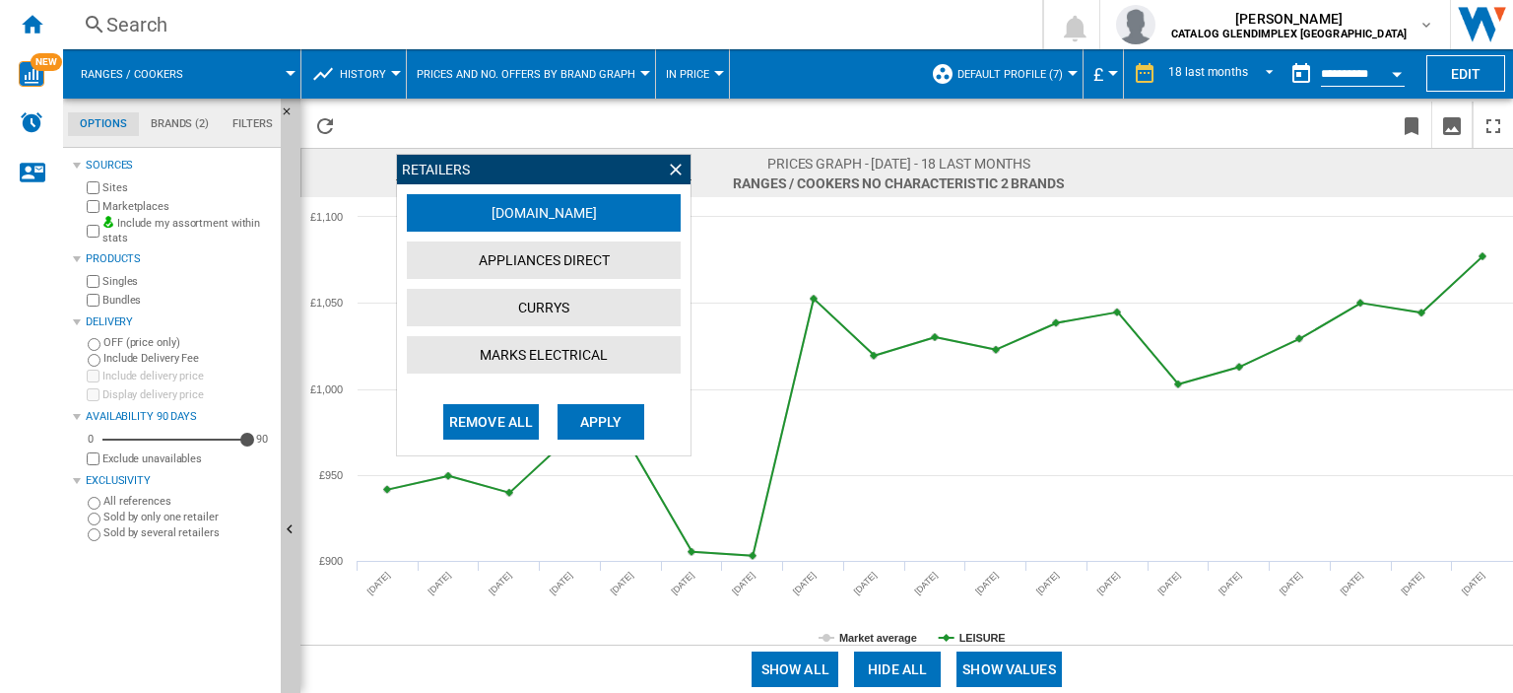
click at [564, 217] on button "[DOMAIN_NAME]" at bounding box center [544, 212] width 274 height 37
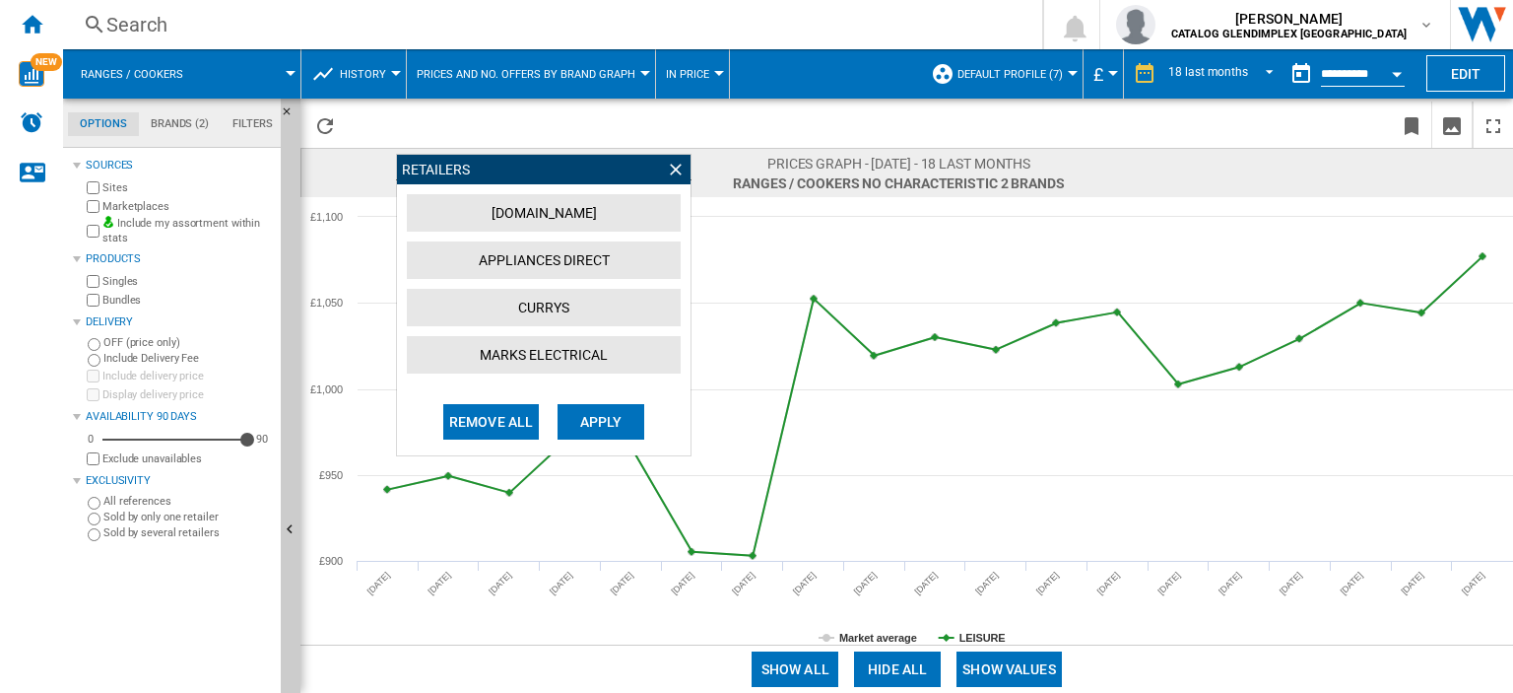
click at [512, 210] on button "[DOMAIN_NAME]" at bounding box center [544, 212] width 274 height 37
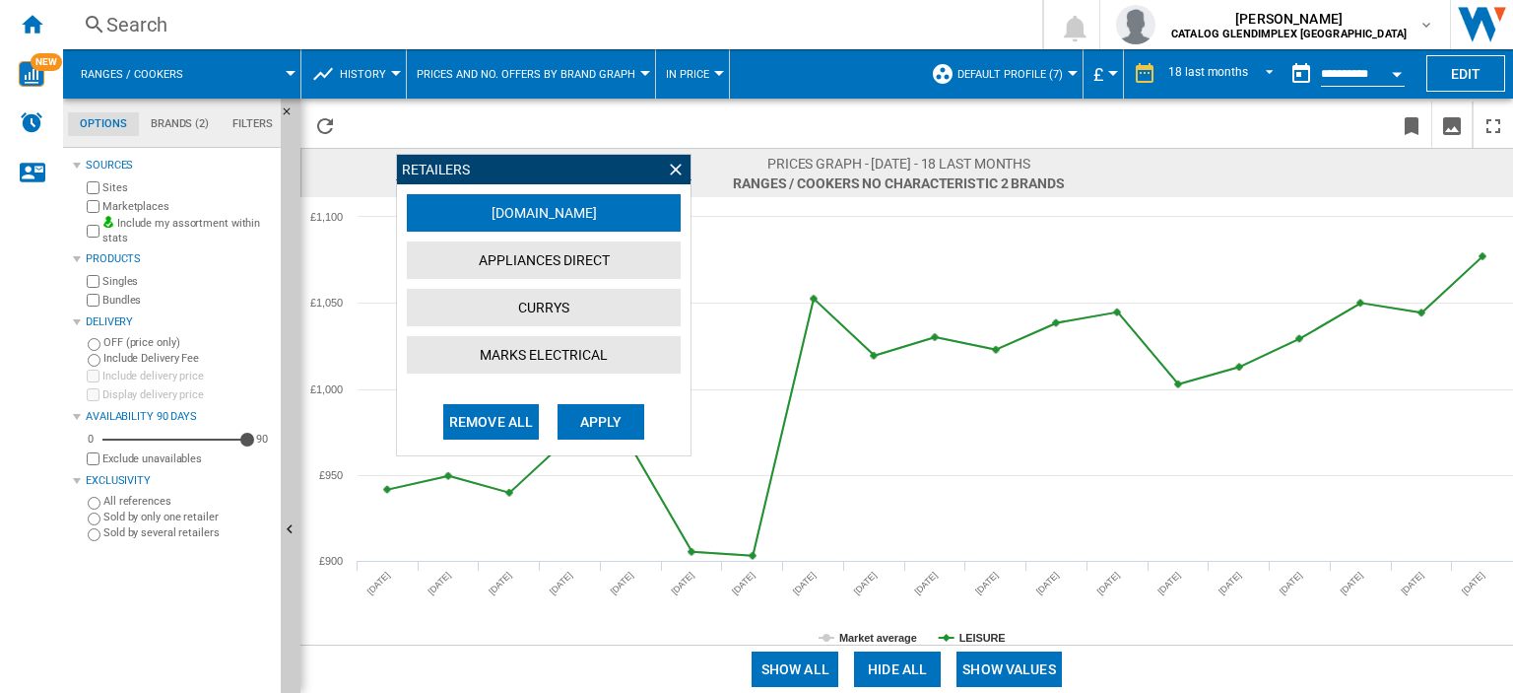
click at [599, 423] on button "Apply" at bounding box center [601, 421] width 87 height 35
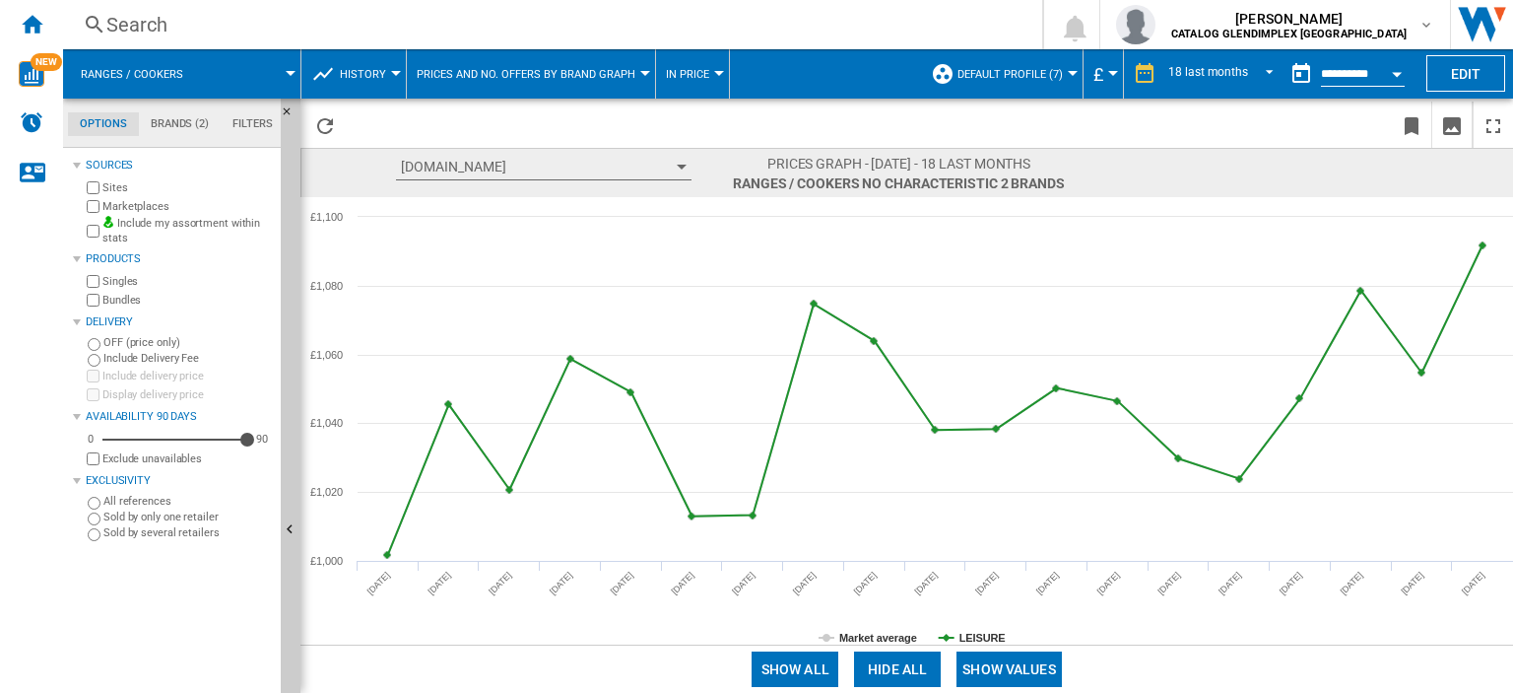
click at [681, 161] on button "[DOMAIN_NAME]" at bounding box center [544, 167] width 296 height 27
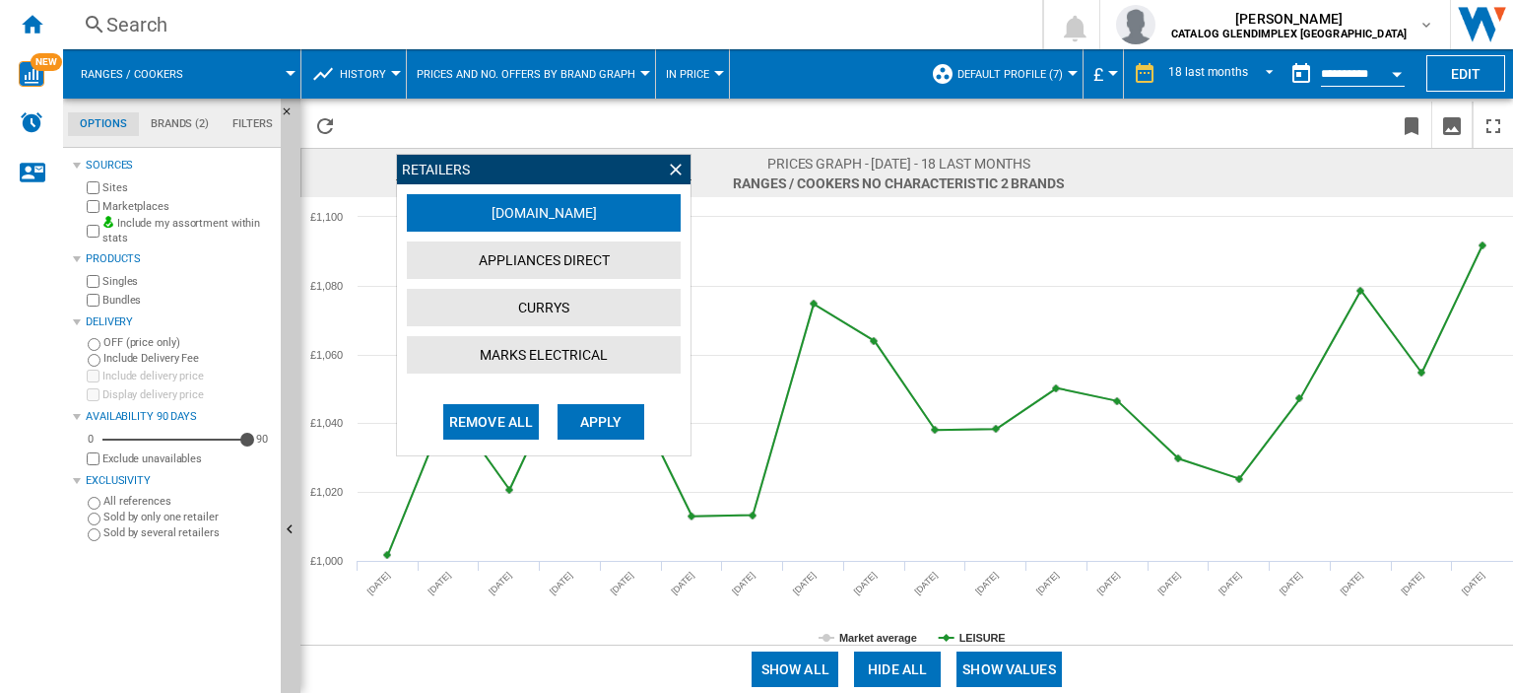
click at [677, 170] on ng-md-icon at bounding box center [676, 170] width 20 height 20
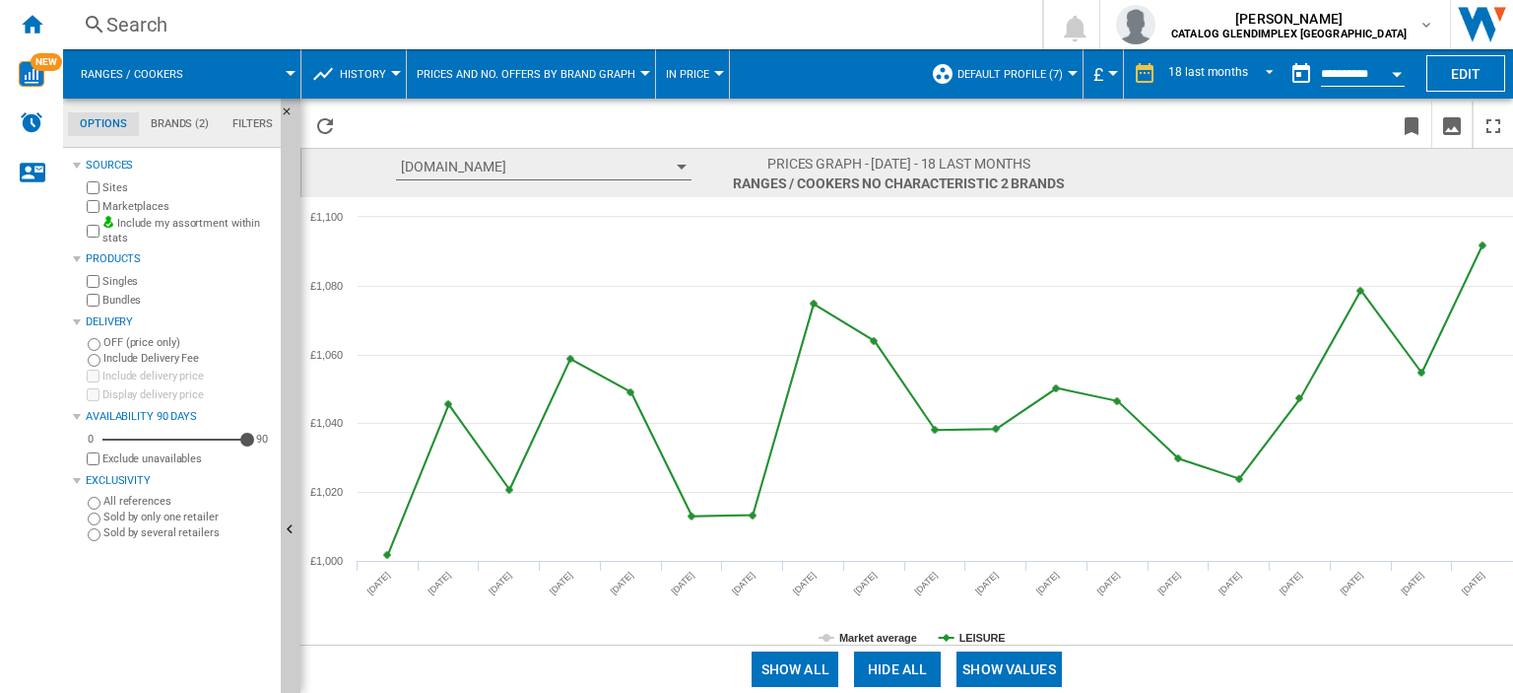
click at [258, 121] on md-tab-item "Filters" at bounding box center [253, 124] width 64 height 24
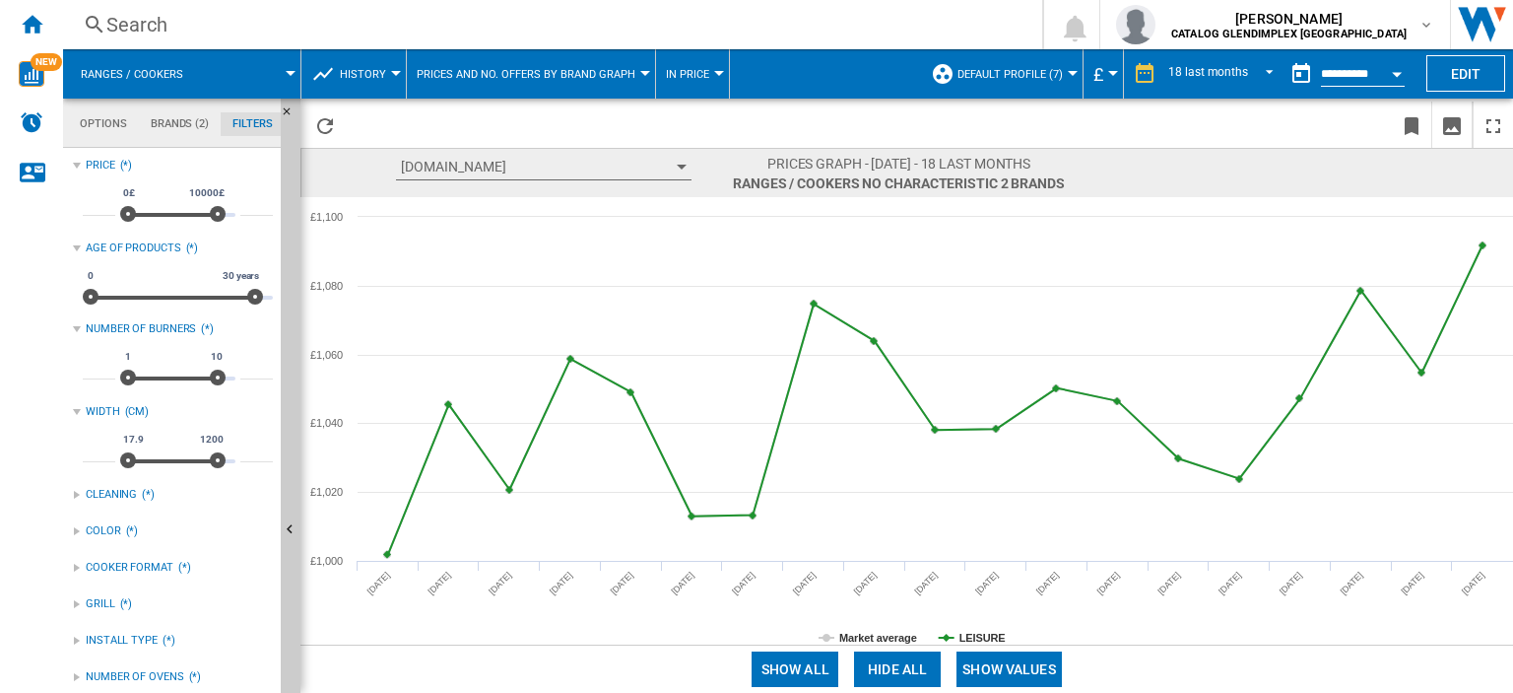
click at [616, 69] on span "Prices and No. offers by brand graph" at bounding box center [526, 74] width 219 height 13
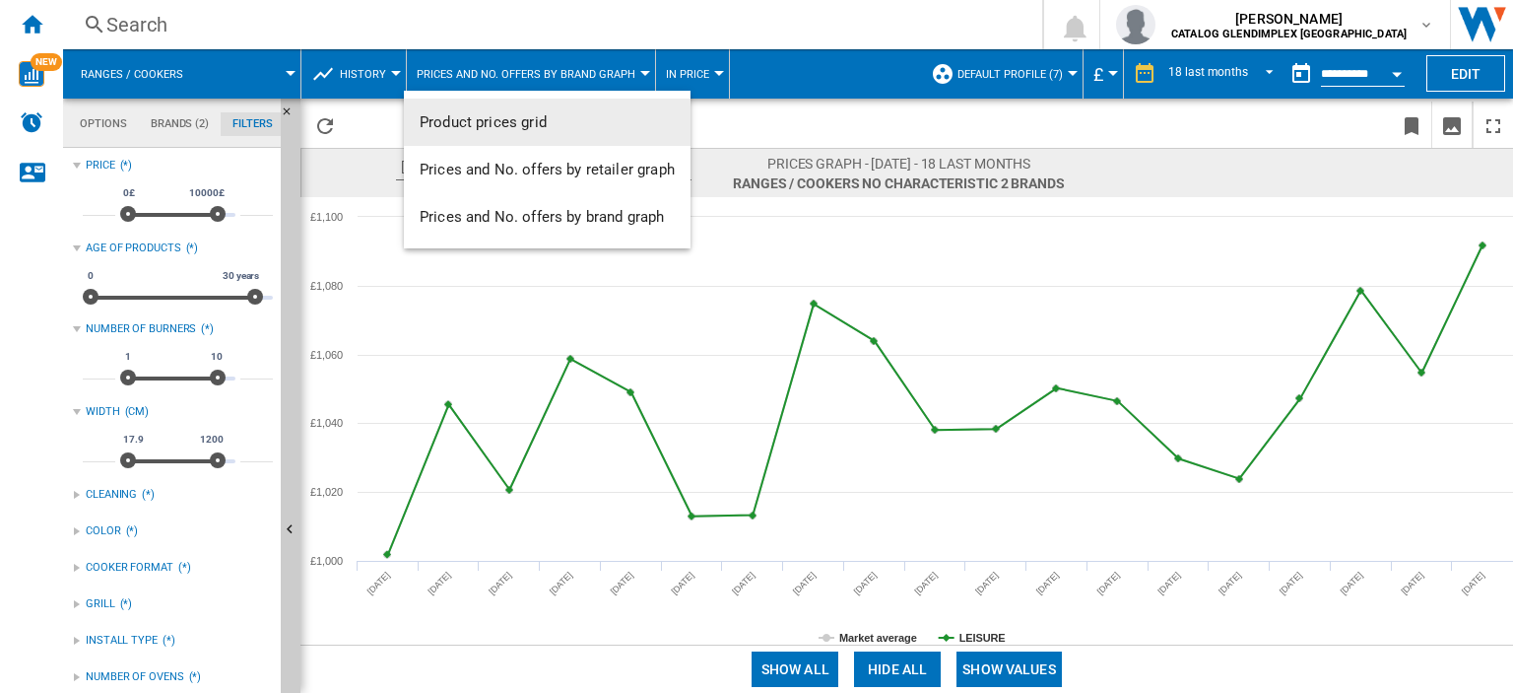
click at [512, 123] on span "Product prices grid" at bounding box center [483, 122] width 127 height 18
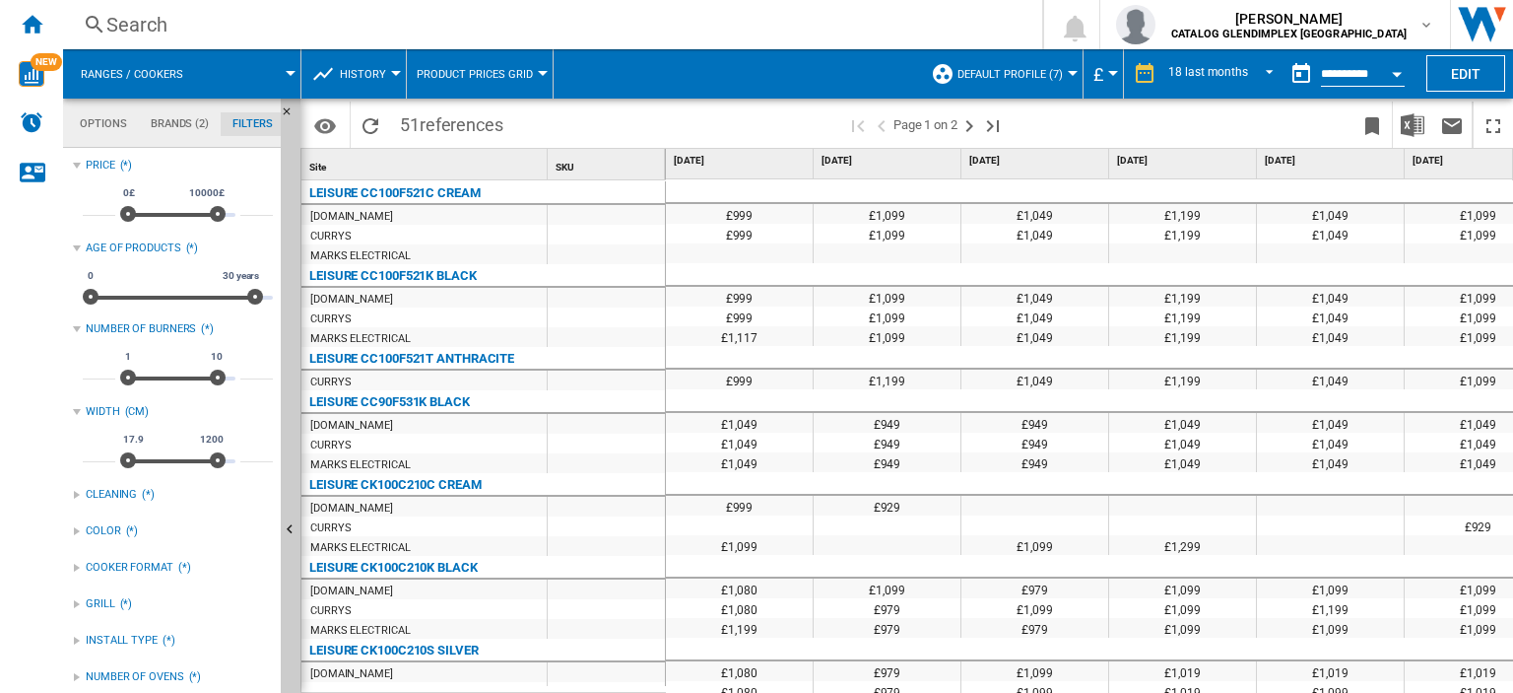
click at [460, 276] on div "LEISURE CC100F521K BLACK" at bounding box center [392, 276] width 167 height 24
click at [445, 194] on div "LEISURE CC100F521C CREAM" at bounding box center [394, 193] width 171 height 24
click at [320, 126] on md-icon "Options" at bounding box center [325, 126] width 24 height 24
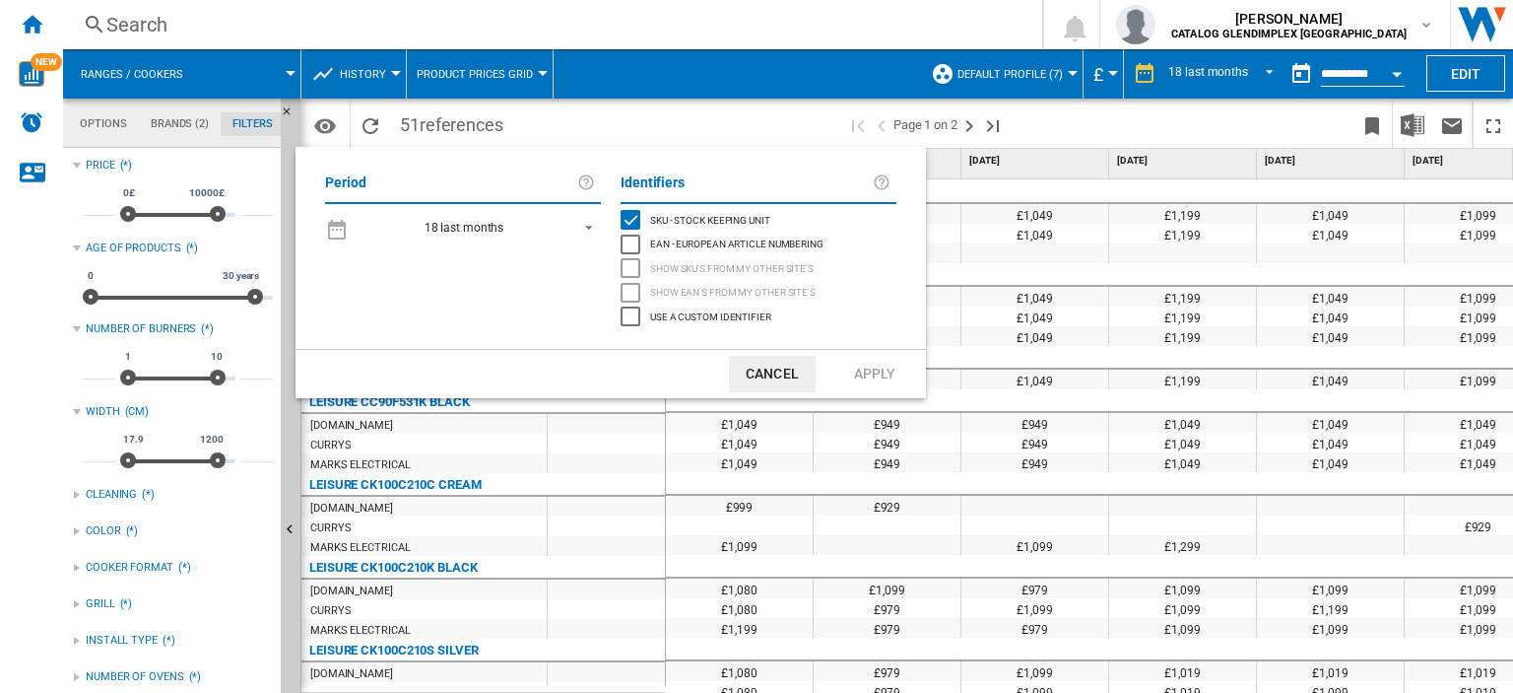
click at [771, 372] on button "Cancel" at bounding box center [772, 374] width 87 height 36
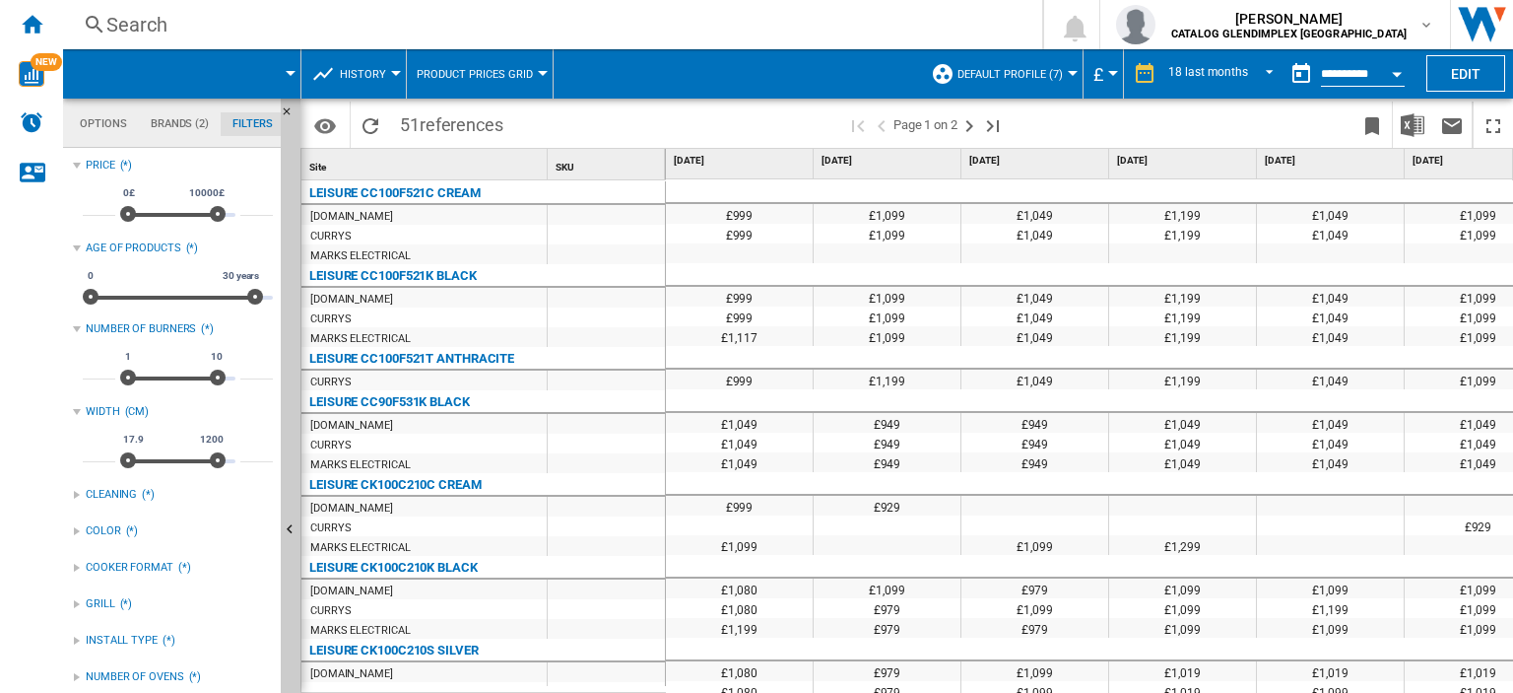
click at [461, 563] on div "LEISURE CK100C210K BLACK" at bounding box center [393, 568] width 168 height 24
click at [435, 590] on div "[DOMAIN_NAME]" at bounding box center [423, 589] width 245 height 20
click at [418, 622] on div "MARKS ELECTRICAL" at bounding box center [423, 629] width 245 height 20
click at [421, 136] on span "51 references" at bounding box center [451, 121] width 123 height 41
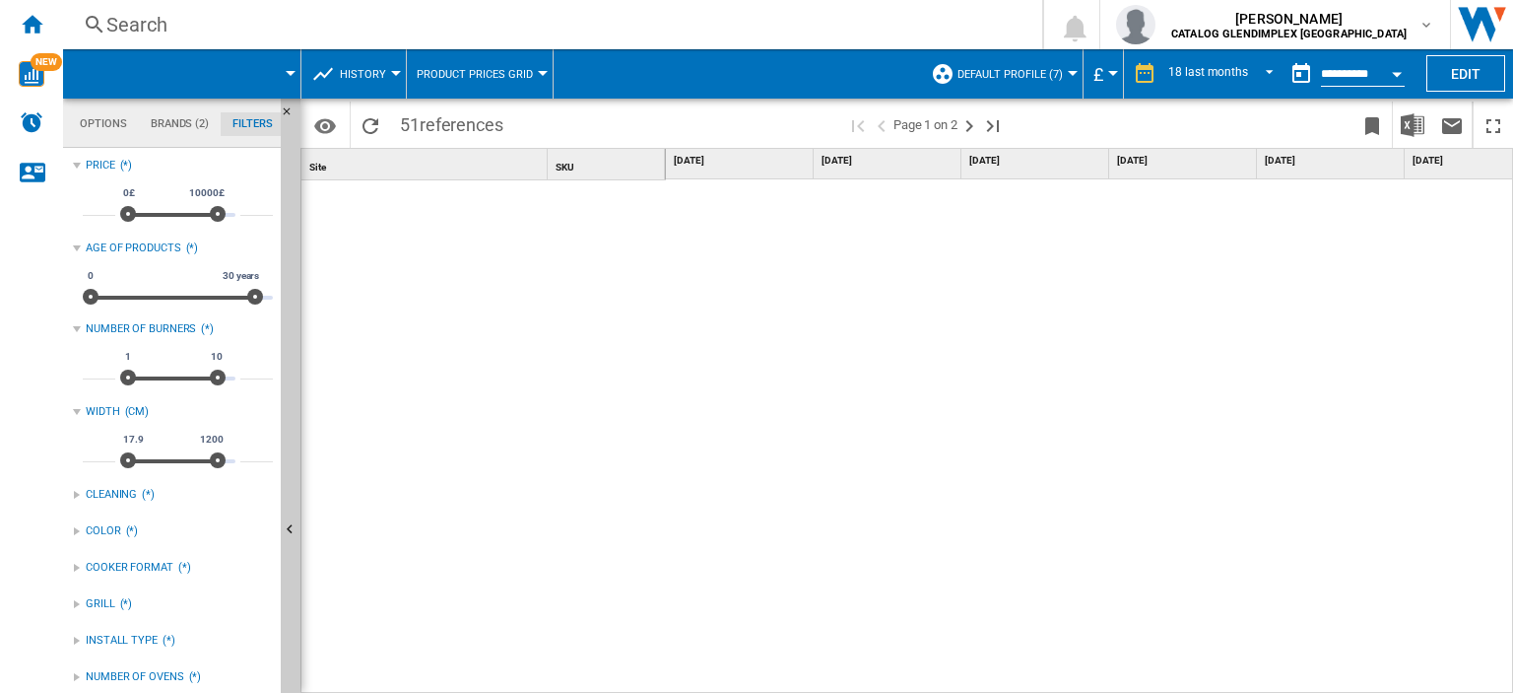
scroll to position [1257, 0]
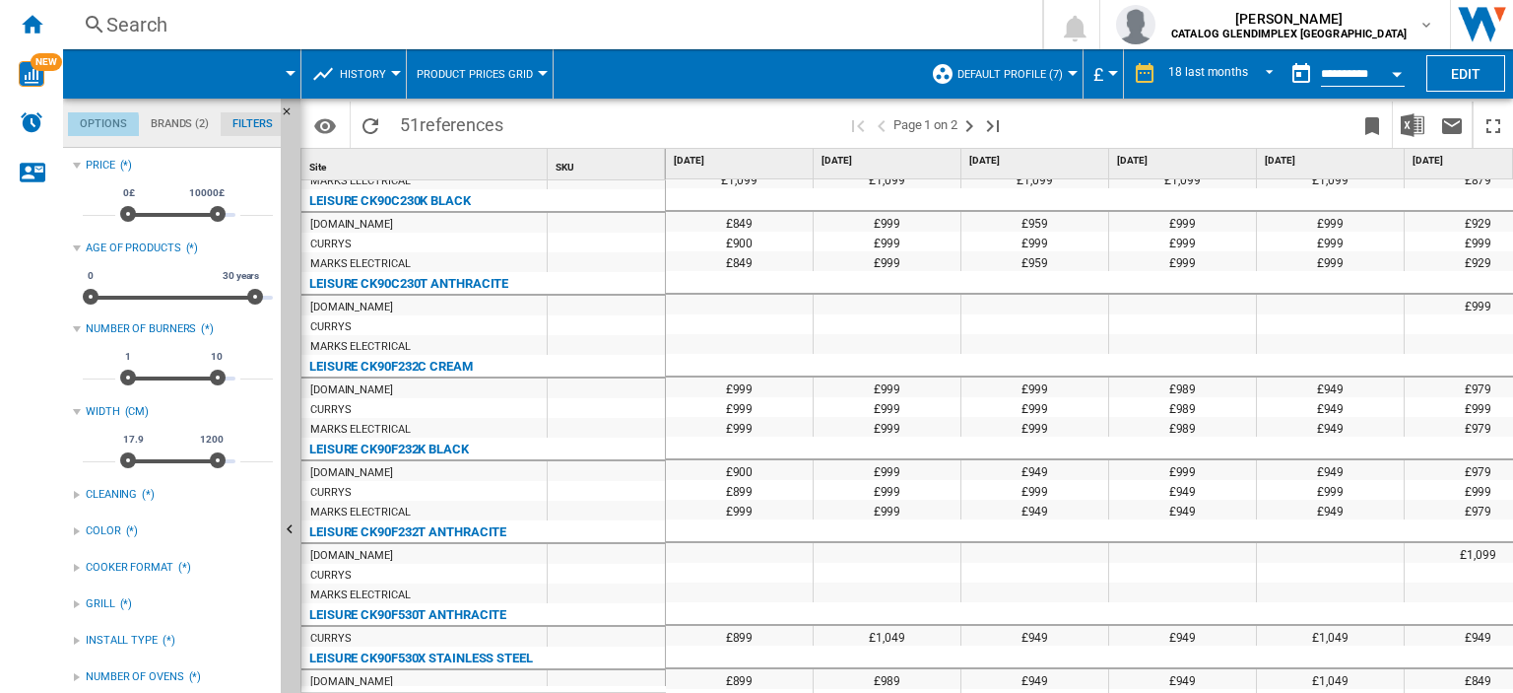
click at [91, 131] on md-tab-item "Options" at bounding box center [103, 124] width 71 height 24
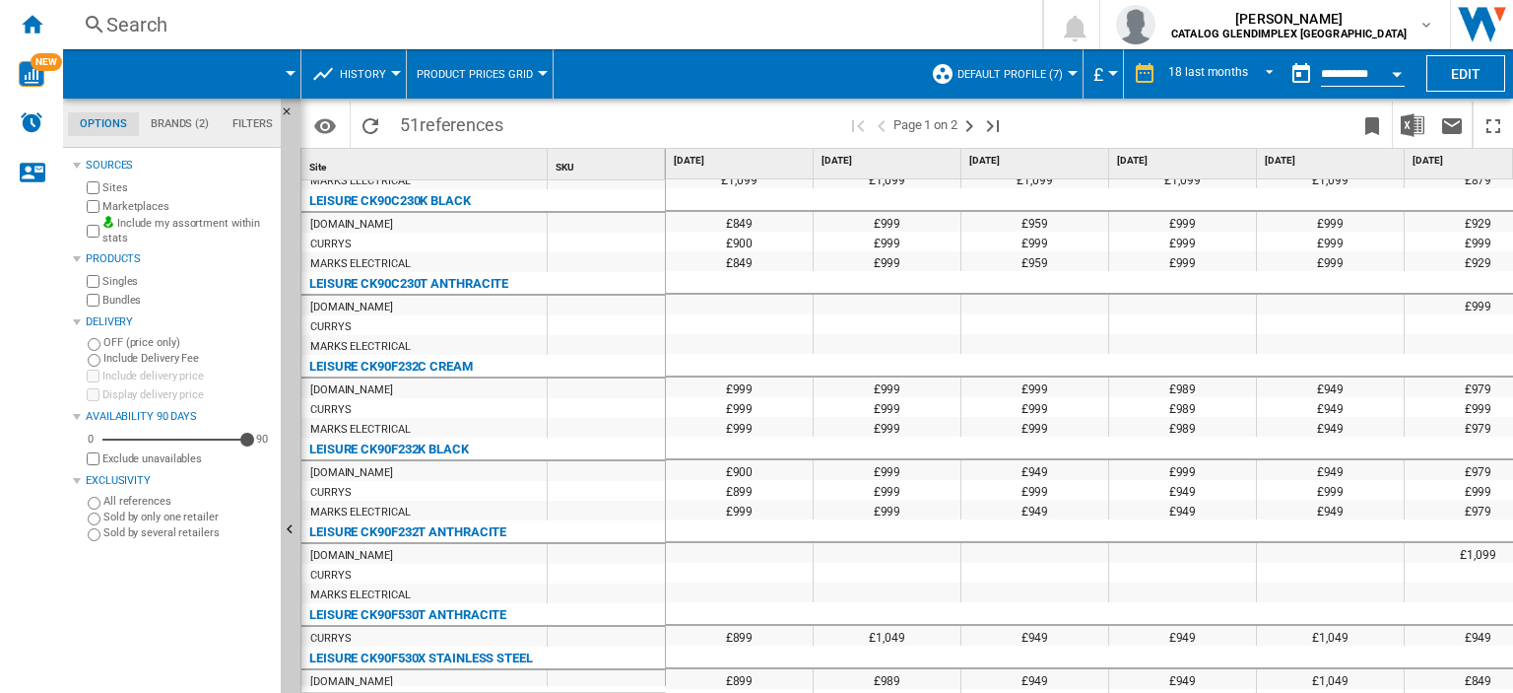
click at [173, 129] on md-tab-item "Brands (2)" at bounding box center [180, 124] width 82 height 24
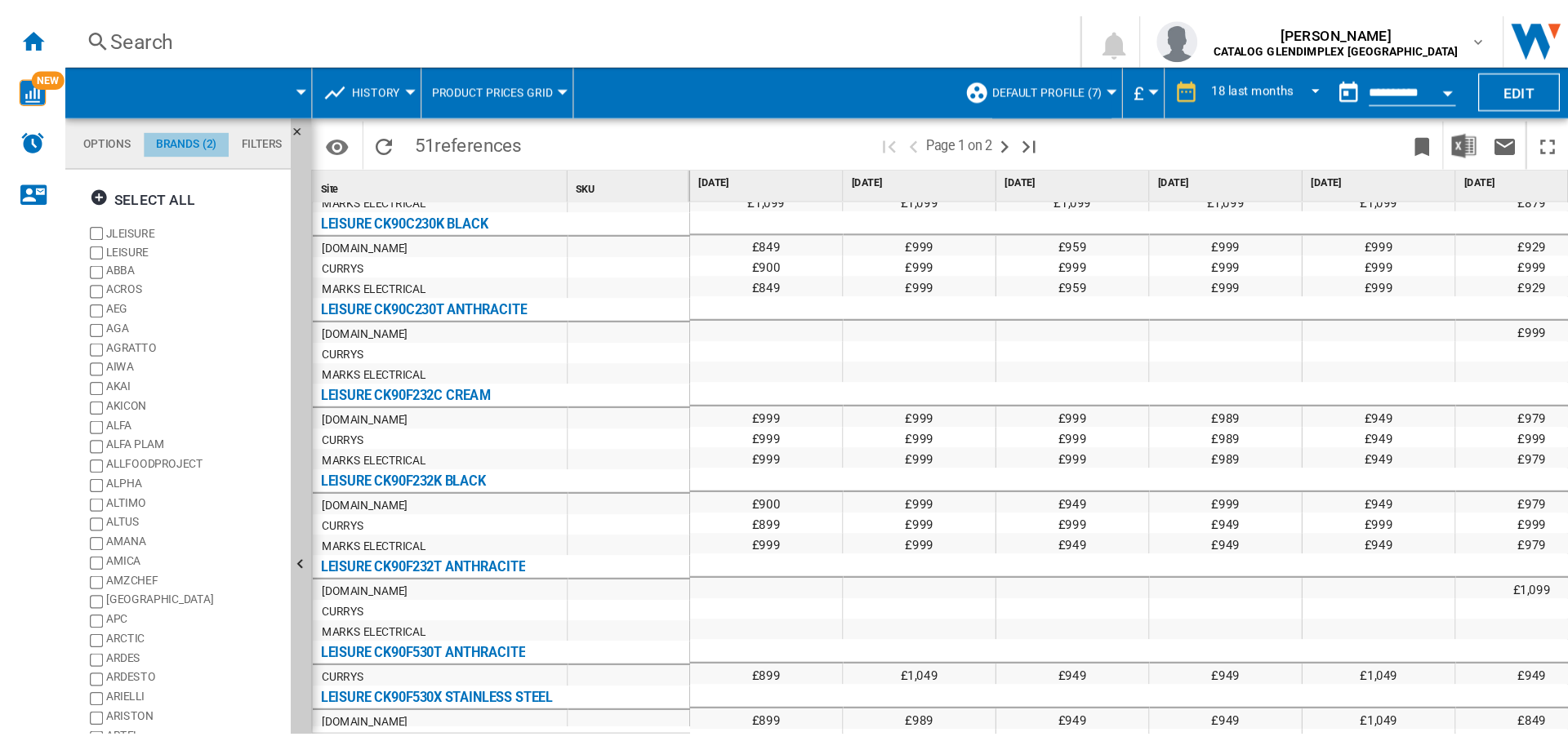
scroll to position [62, 0]
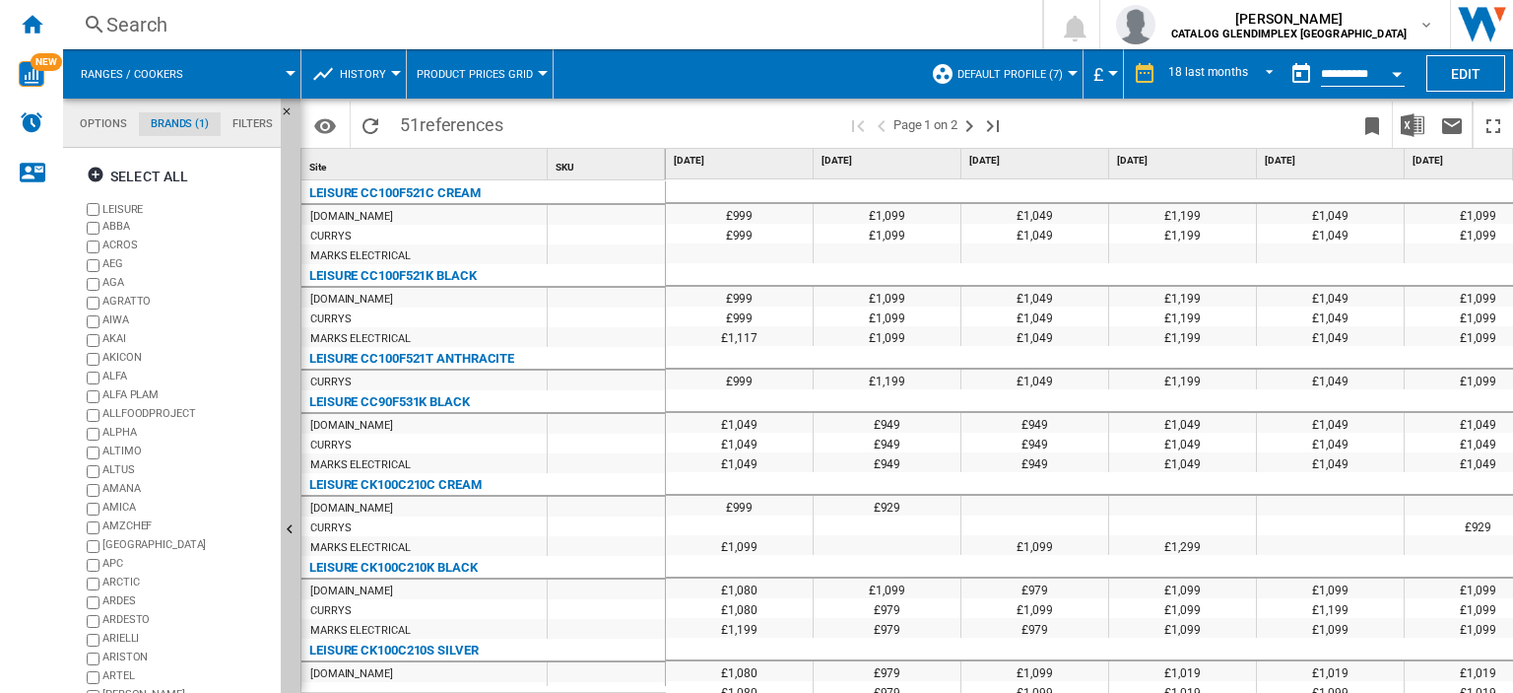
click at [461, 70] on span "Product prices grid" at bounding box center [475, 74] width 116 height 13
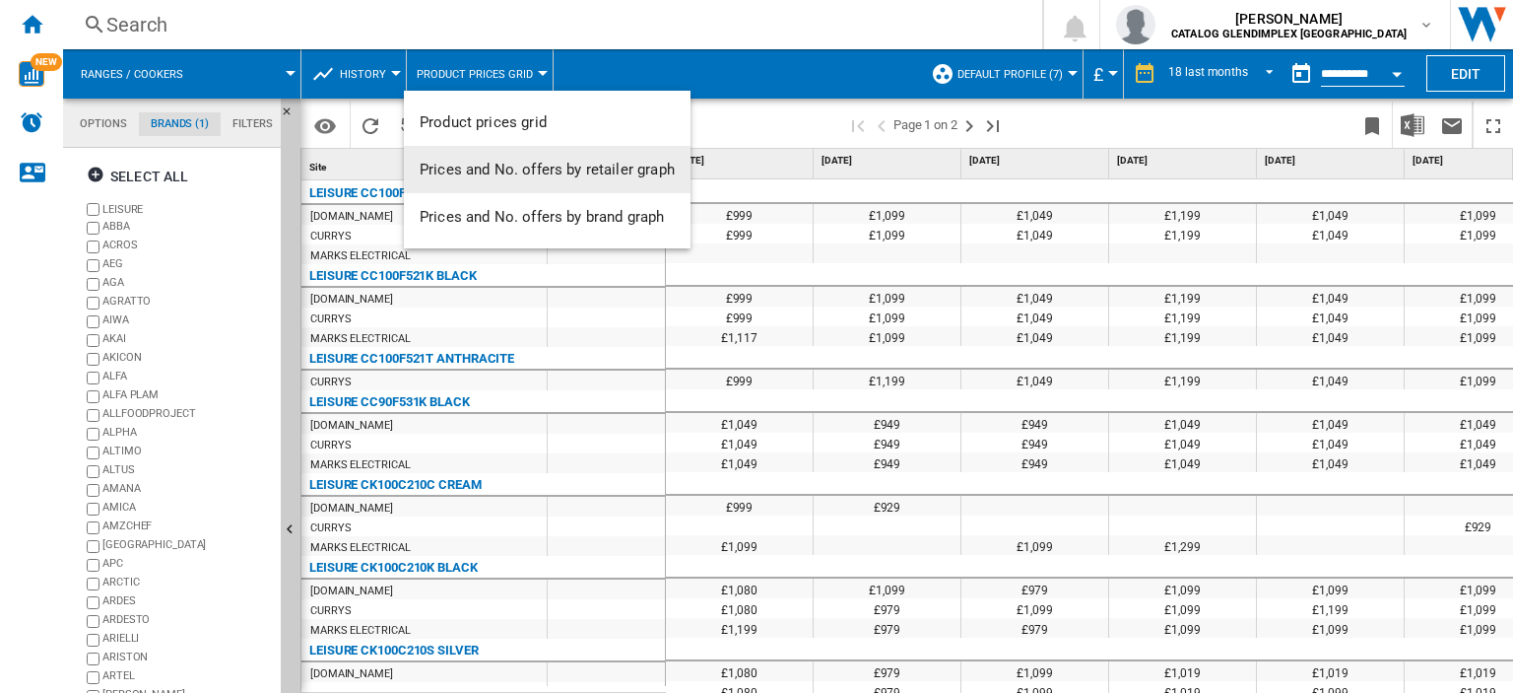
click at [471, 168] on span "Prices and No. offers by retailer graph" at bounding box center [547, 170] width 255 height 18
click at [471, 168] on div "Site 1" at bounding box center [425, 164] width 241 height 31
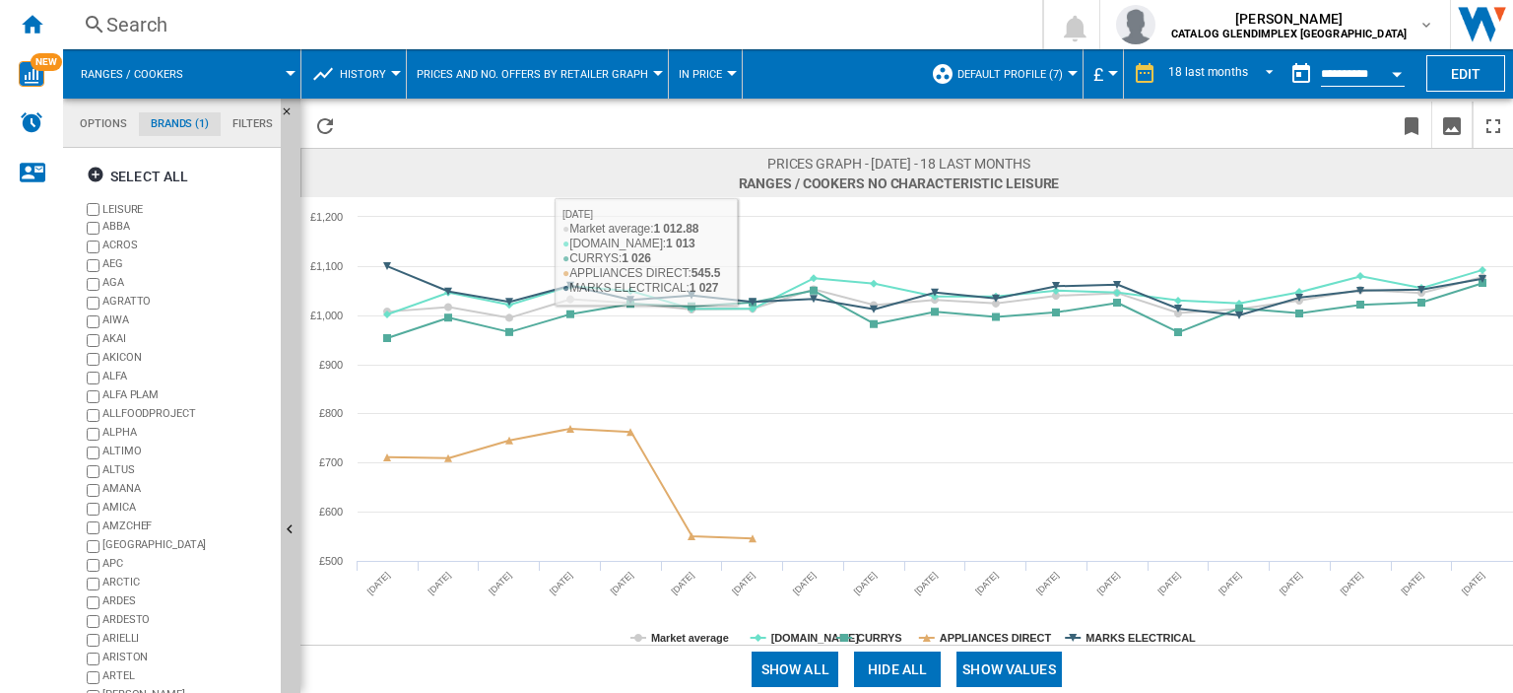
click at [653, 72] on div at bounding box center [658, 73] width 10 height 5
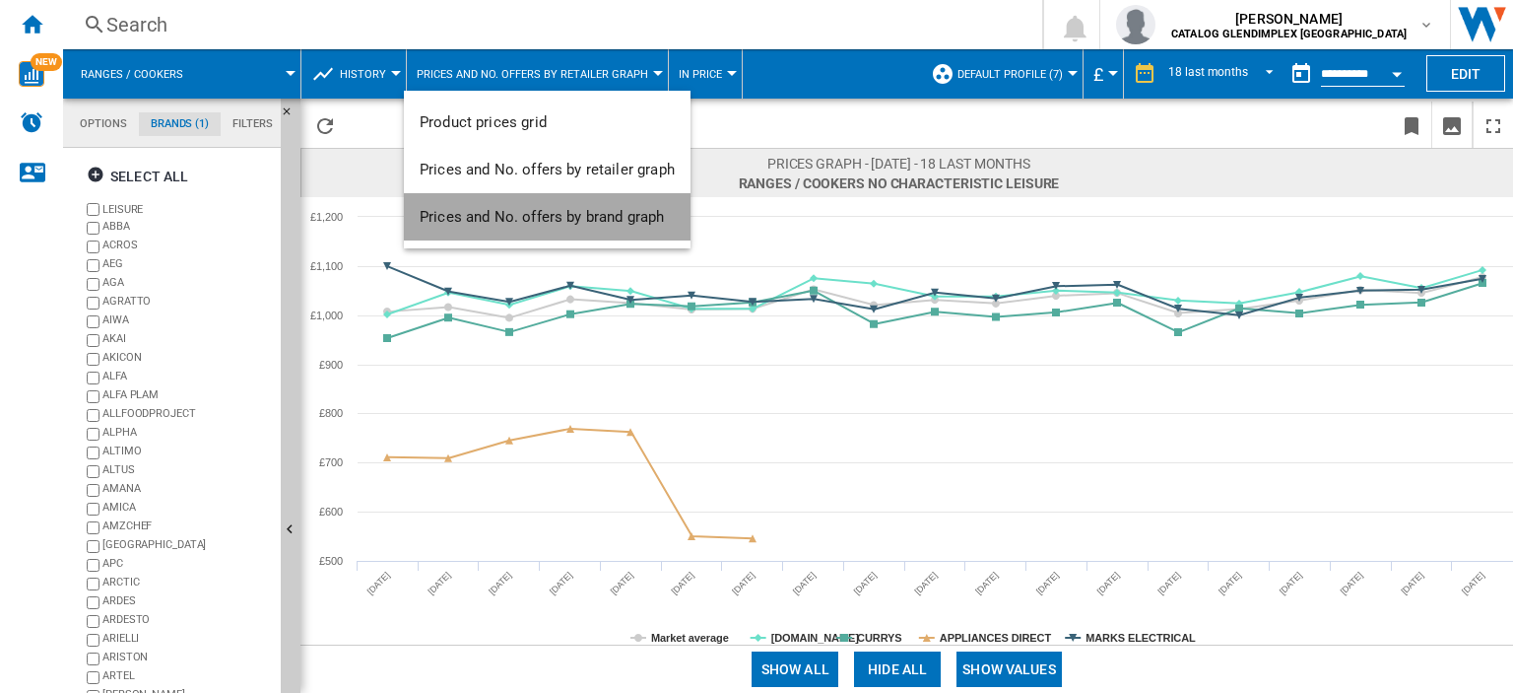
click at [644, 225] on span "Prices and No. offers by brand graph" at bounding box center [542, 217] width 244 height 18
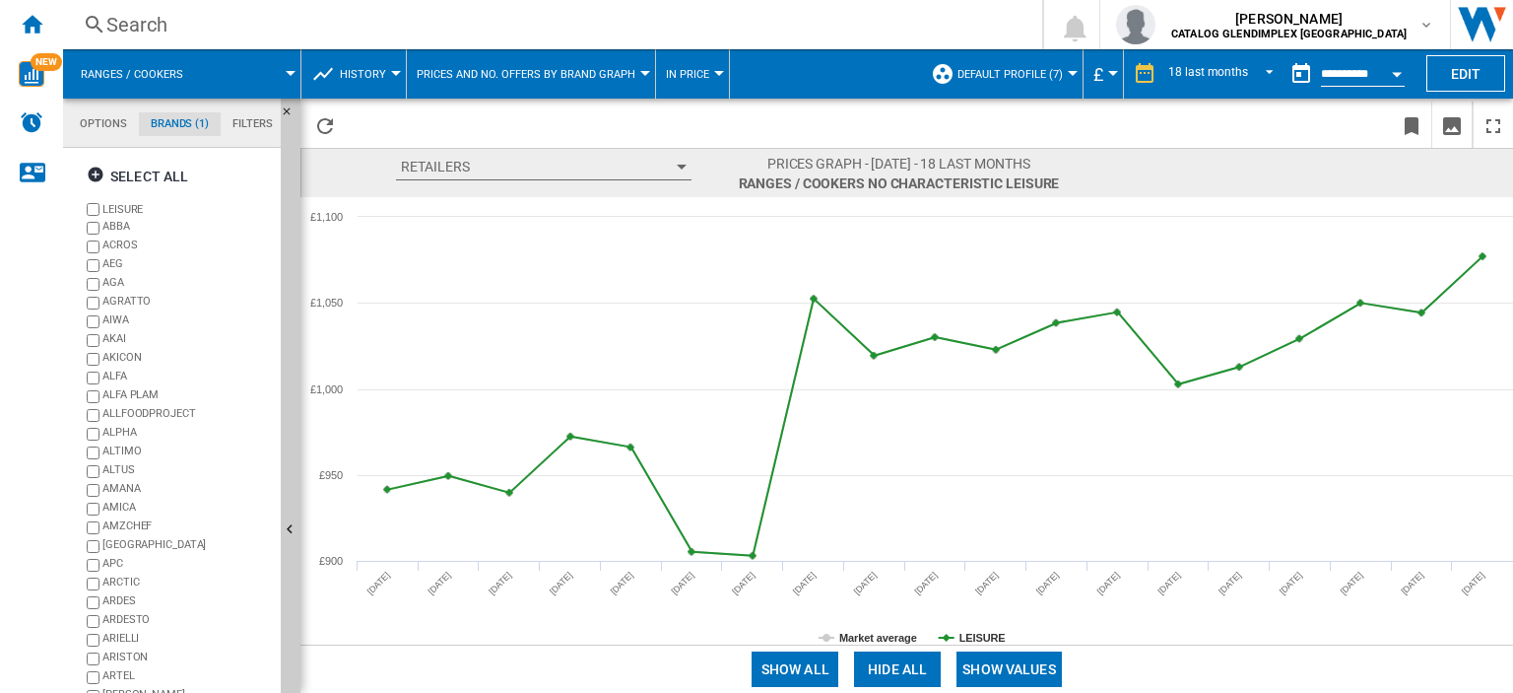
click at [702, 73] on button "In price" at bounding box center [692, 73] width 53 height 49
click at [702, 73] on md-backdrop at bounding box center [756, 346] width 1513 height 693
click at [681, 170] on button "Retailers" at bounding box center [544, 167] width 296 height 27
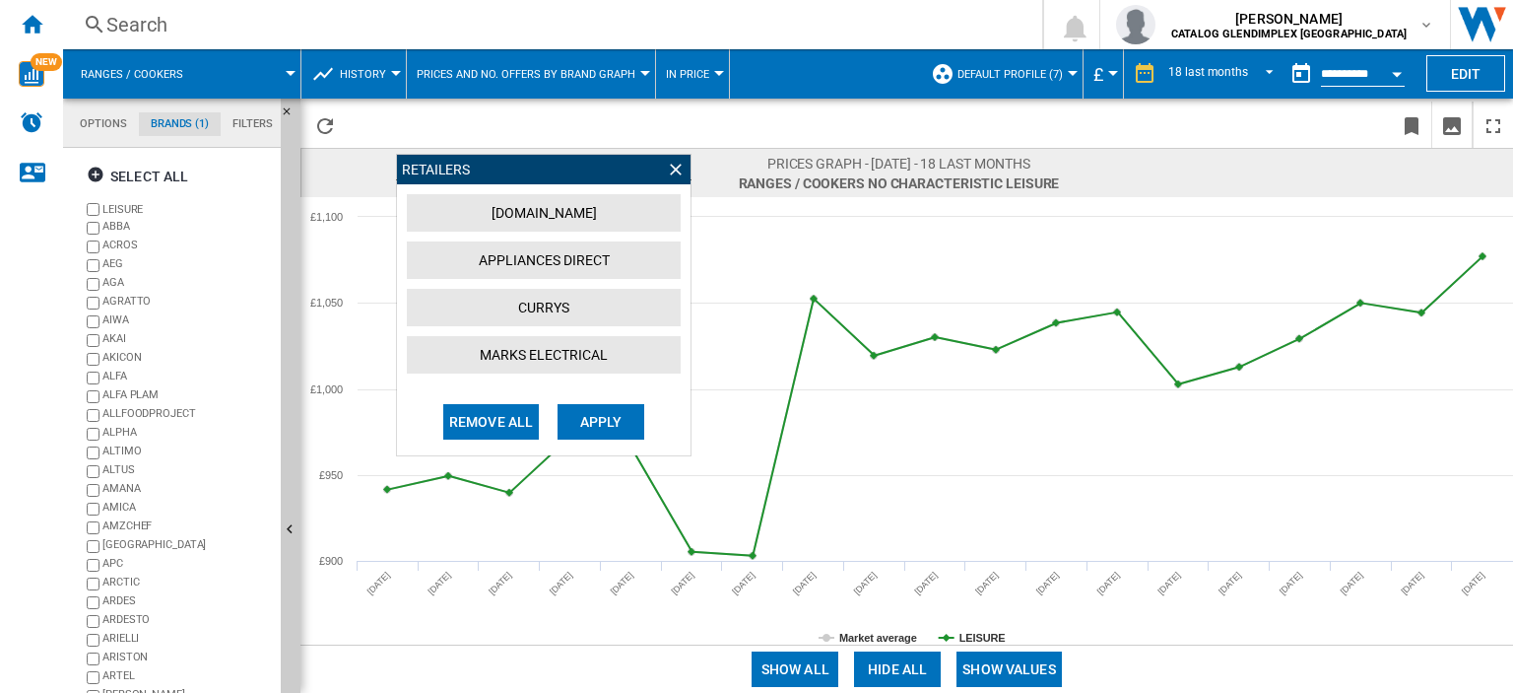
click at [679, 166] on ng-md-icon at bounding box center [676, 170] width 20 height 20
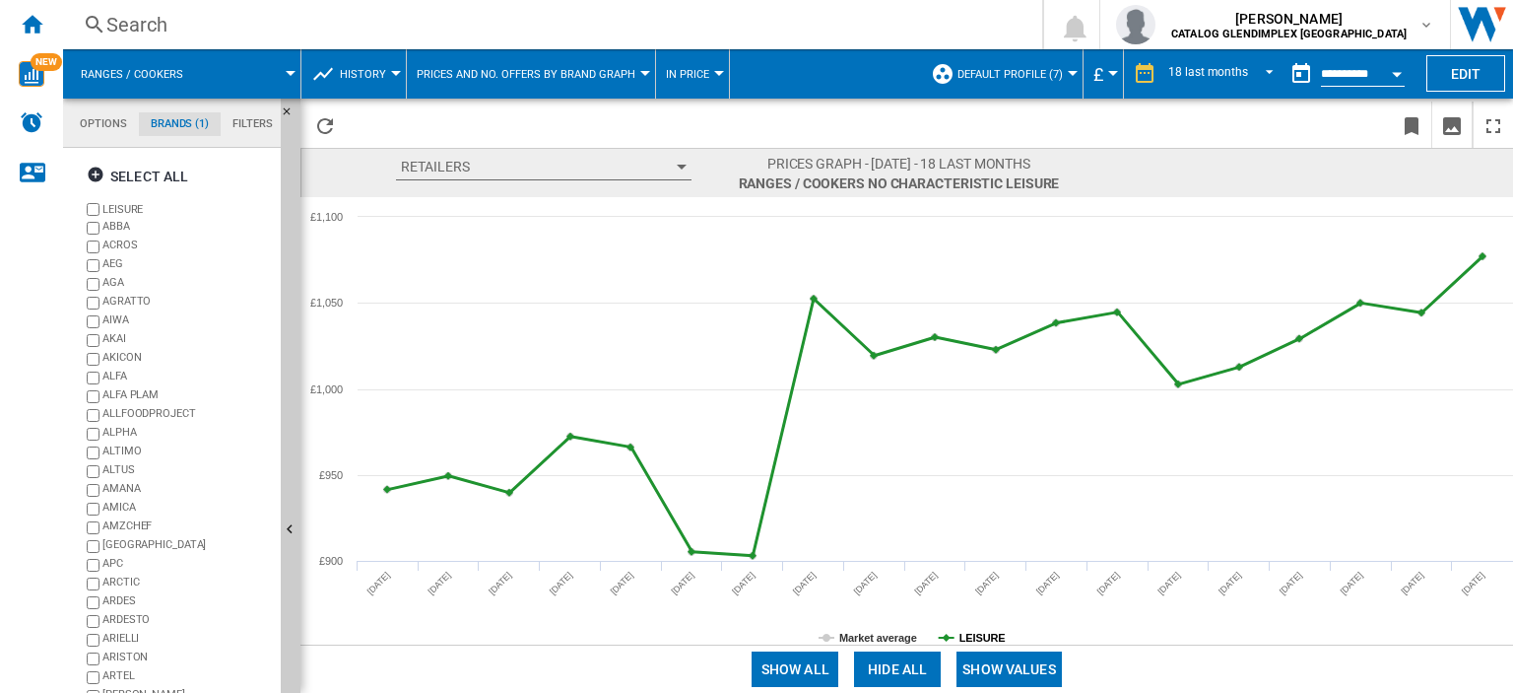
click at [972, 636] on tspan "LEISURE" at bounding box center [983, 638] width 46 height 12
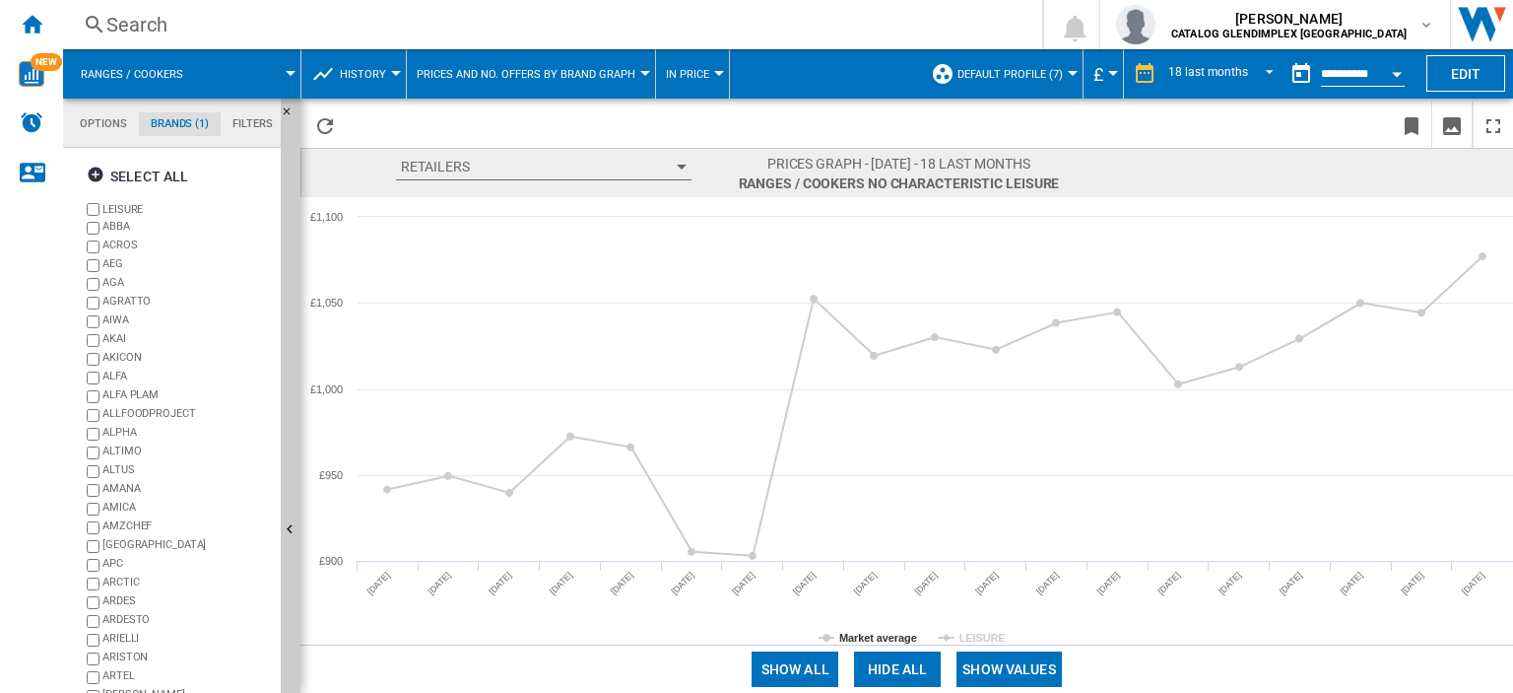
click at [972, 636] on tspan "LEISURE" at bounding box center [983, 638] width 46 height 12
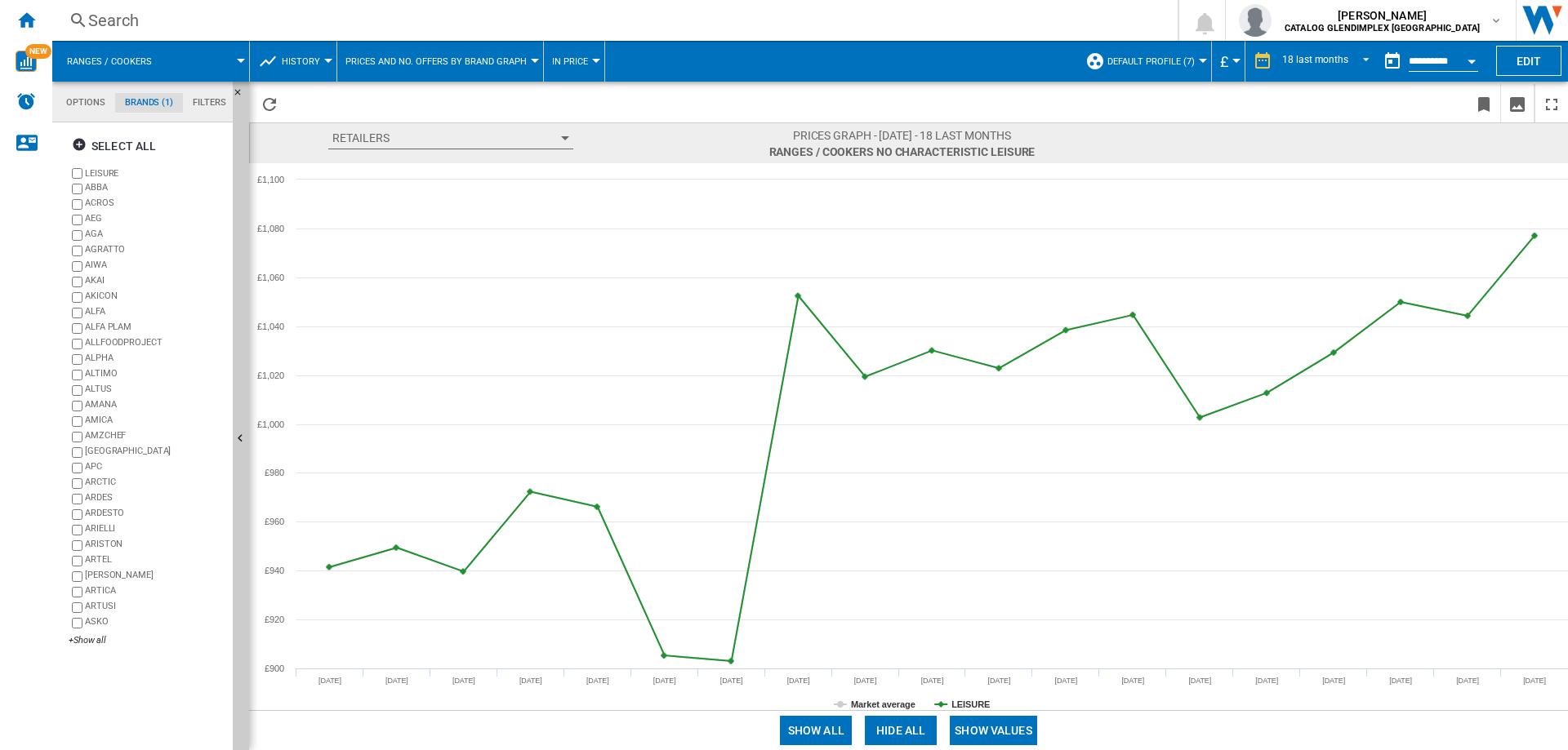
click at [244, 60] on div at bounding box center [241, 60] width 8 height 4
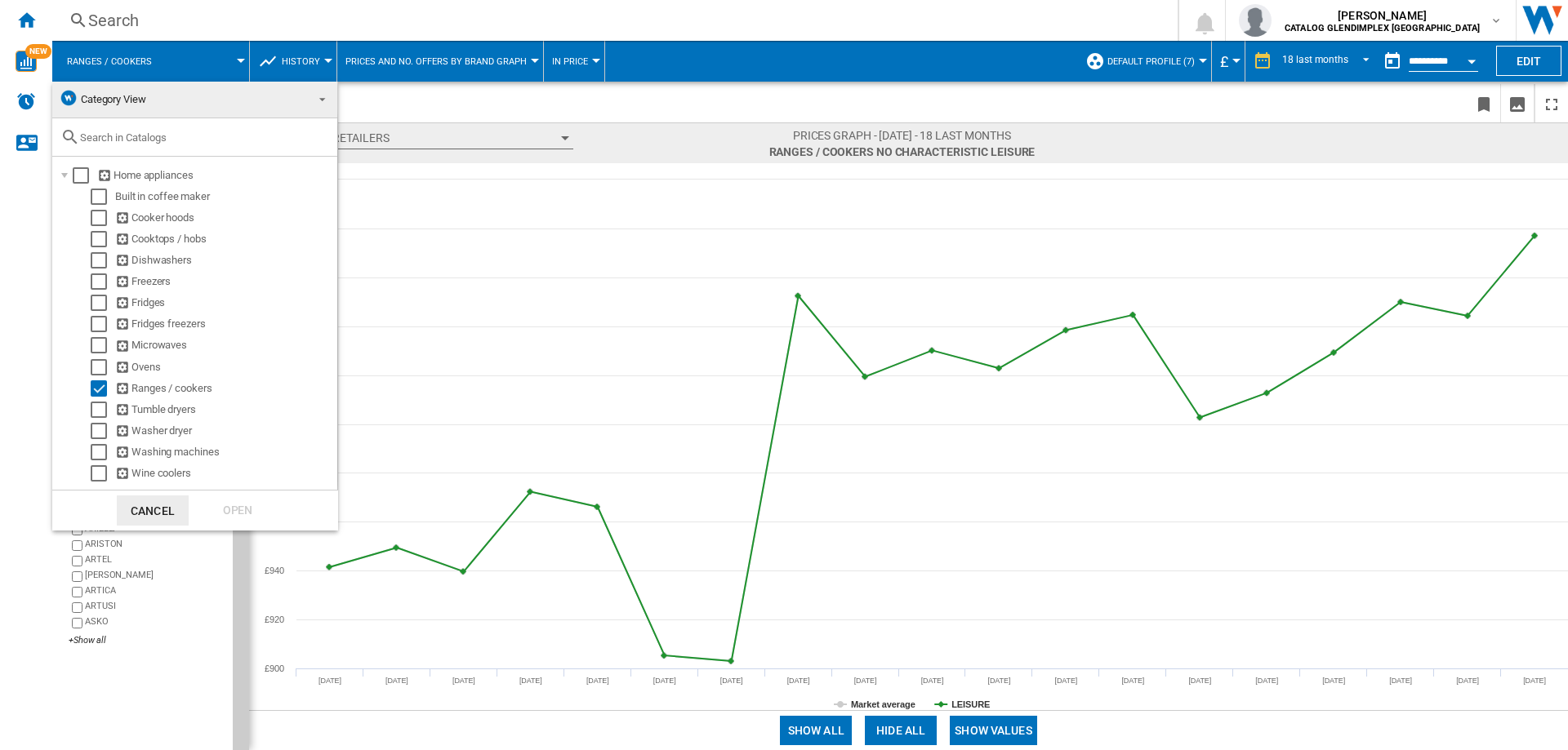
click at [162, 135] on input "text" at bounding box center [205, 138] width 249 height 12
drag, startPoint x: 139, startPoint y: 128, endPoint x: 128, endPoint y: 139, distance: 15.6
click at [128, 139] on input "text" at bounding box center [205, 138] width 249 height 12
paste input "CLA60FC"
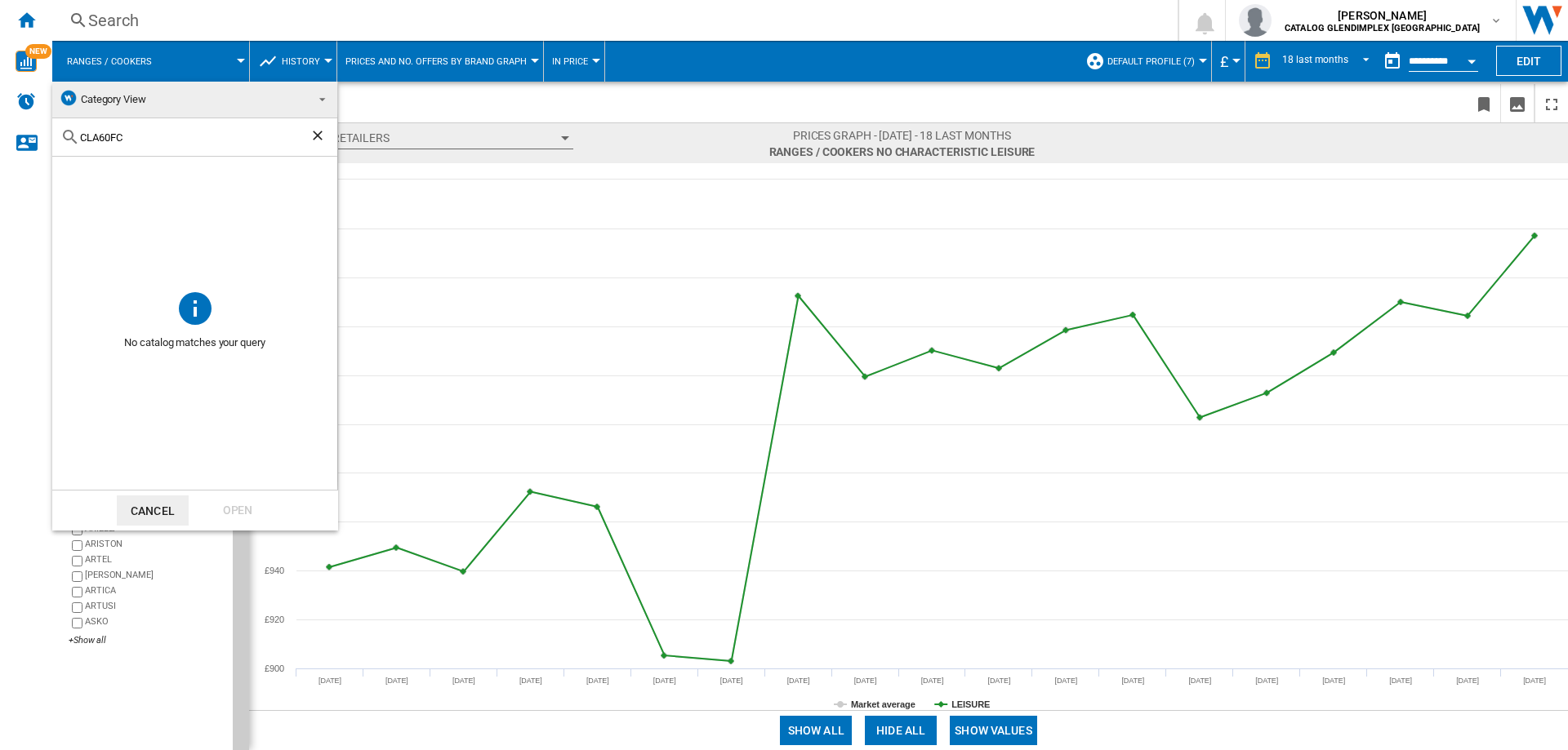
type input "CLA60FC"
click at [312, 135] on ng-md-icon "Clear search" at bounding box center [319, 138] width 20 height 20
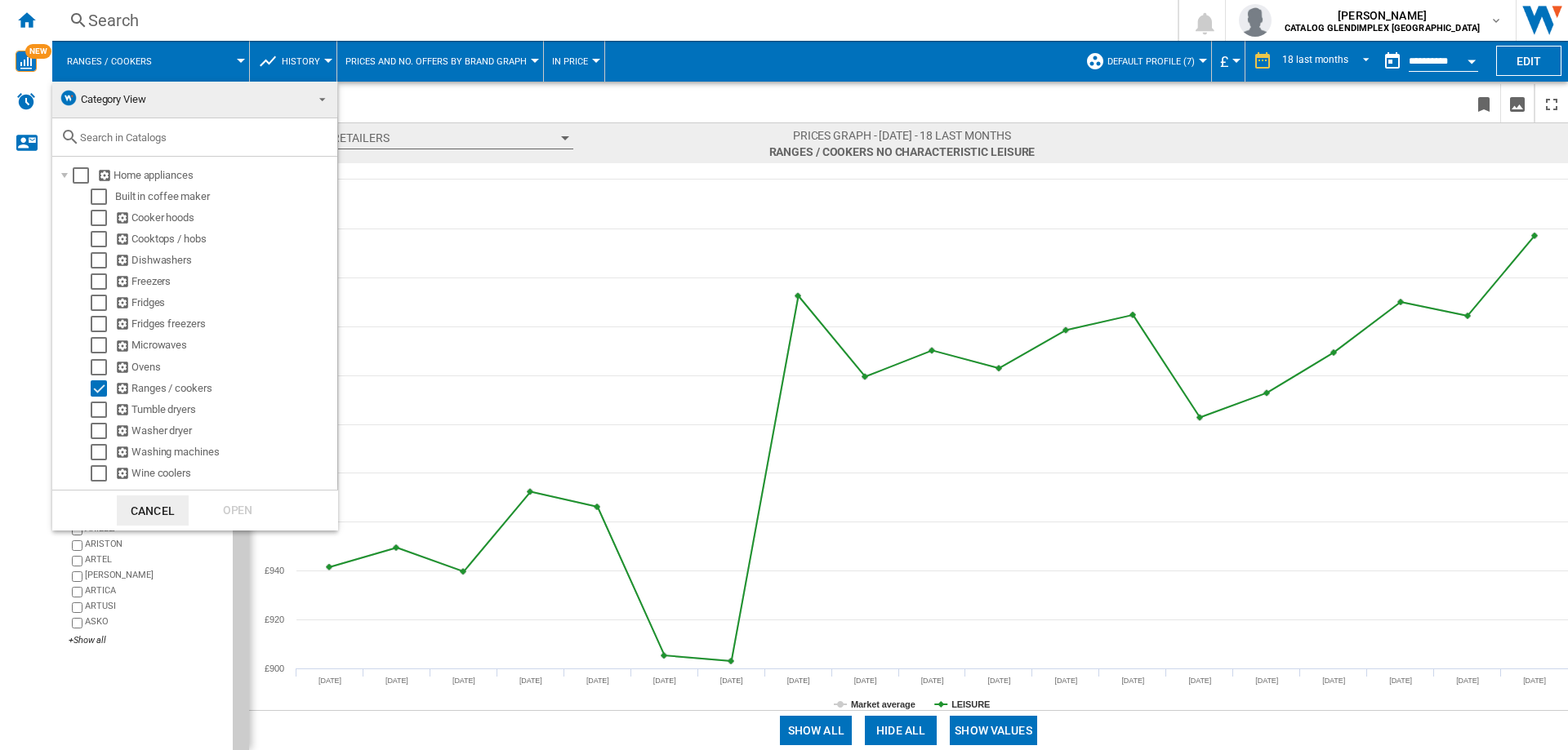
click at [147, 14] on md-backdrop at bounding box center [784, 375] width 1568 height 750
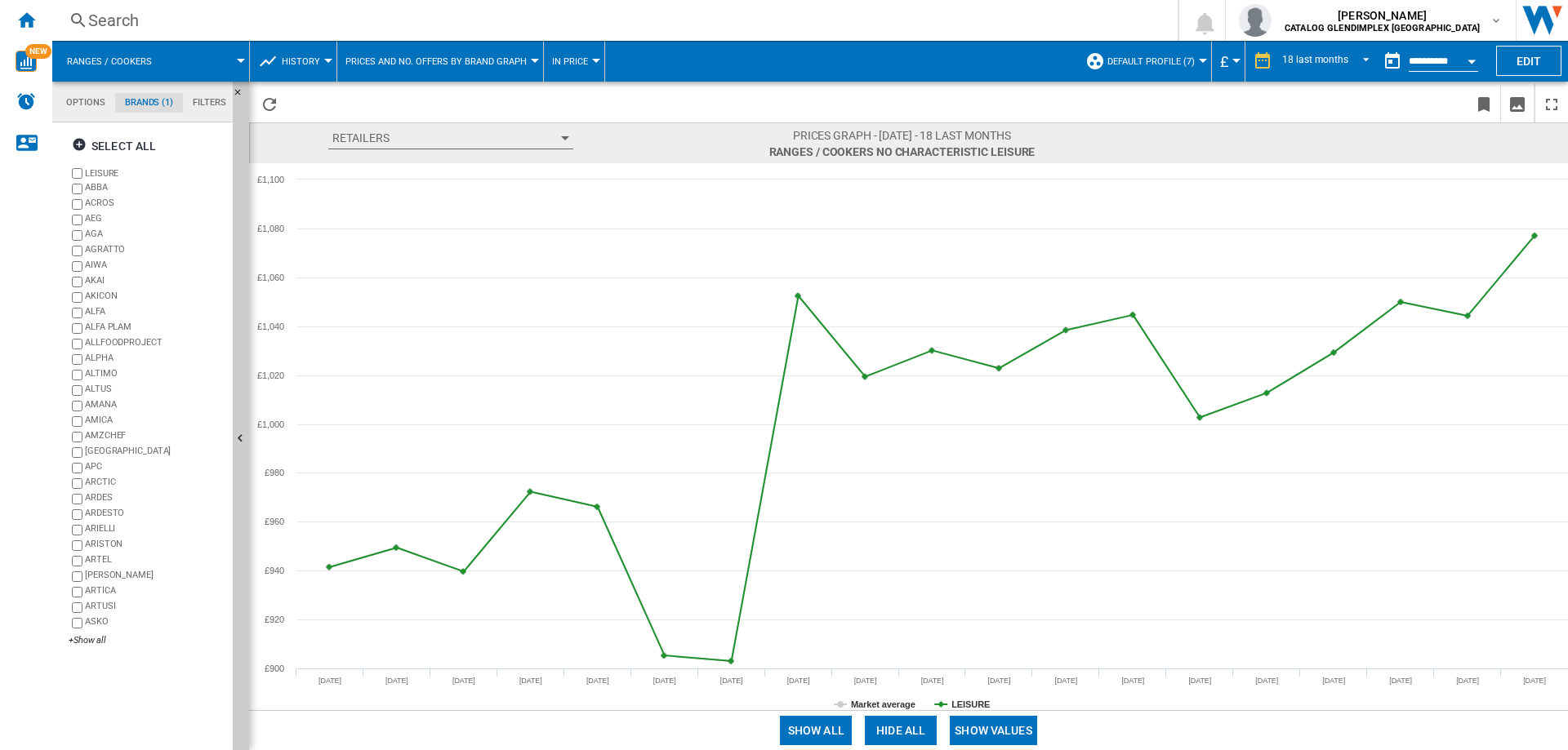
click at [125, 19] on div "Search" at bounding box center [611, 21] width 1047 height 23
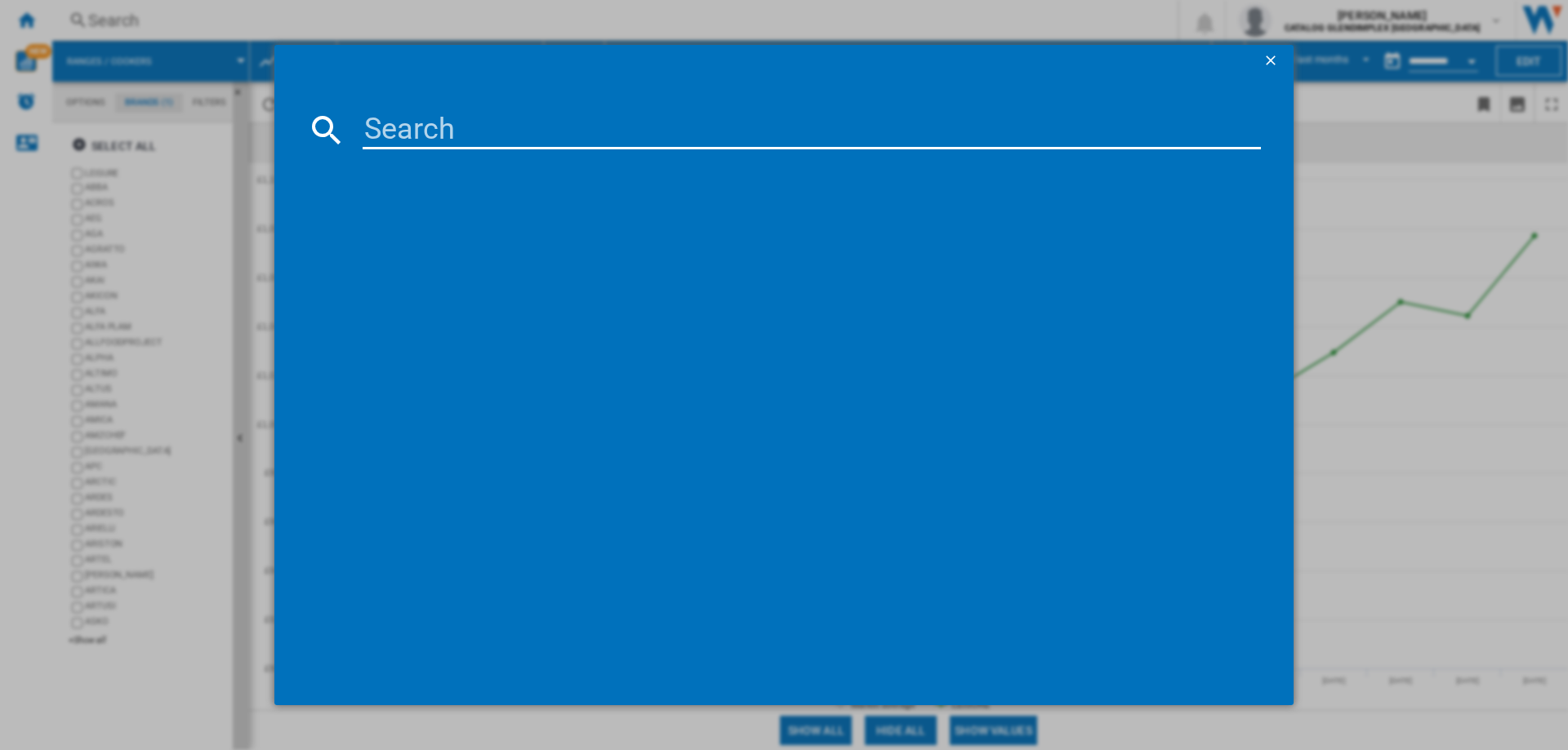
click at [455, 123] on input at bounding box center [811, 129] width 898 height 39
paste input "CLA60FC"
type input "CLA60FC"
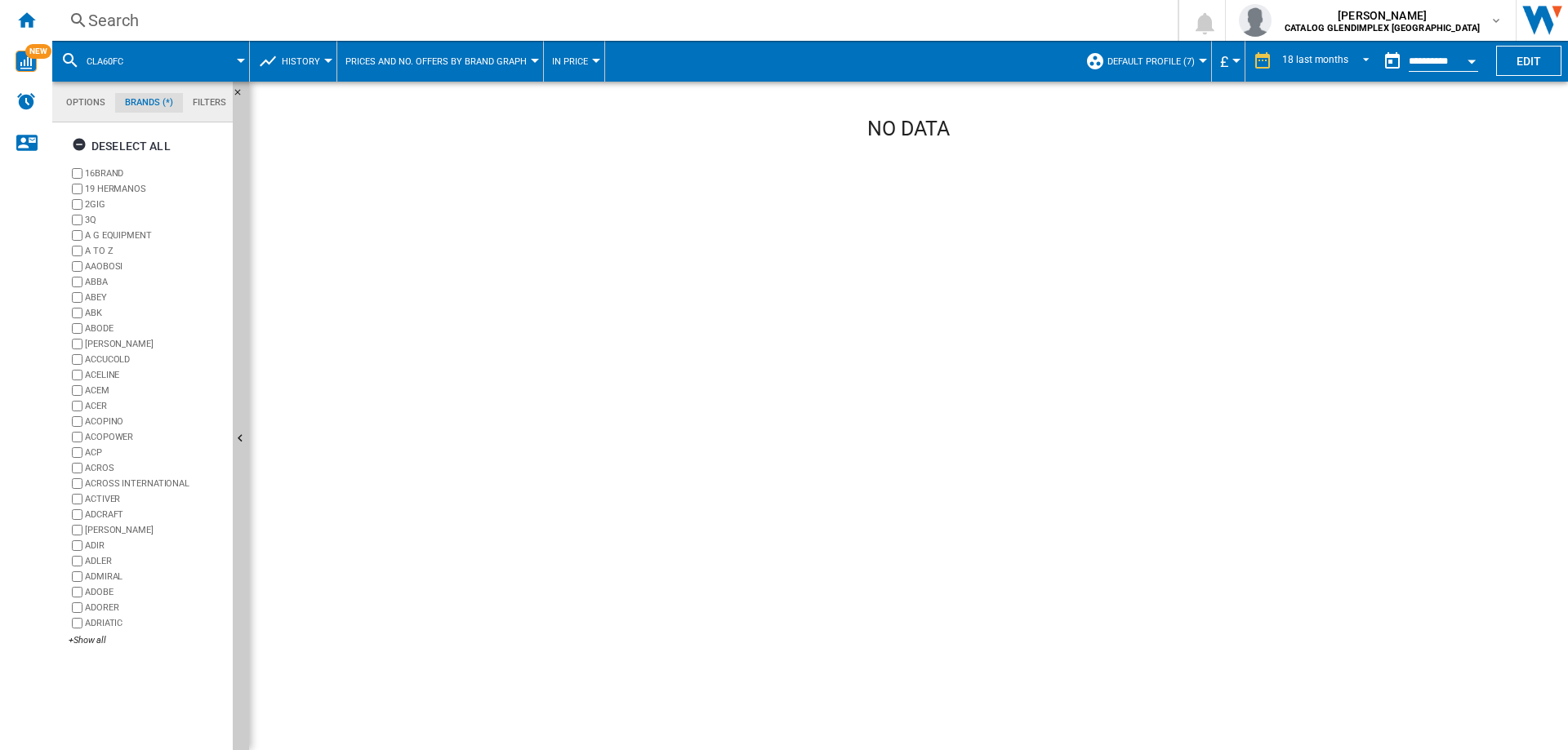
click at [230, 60] on span at bounding box center [193, 60] width 94 height 41
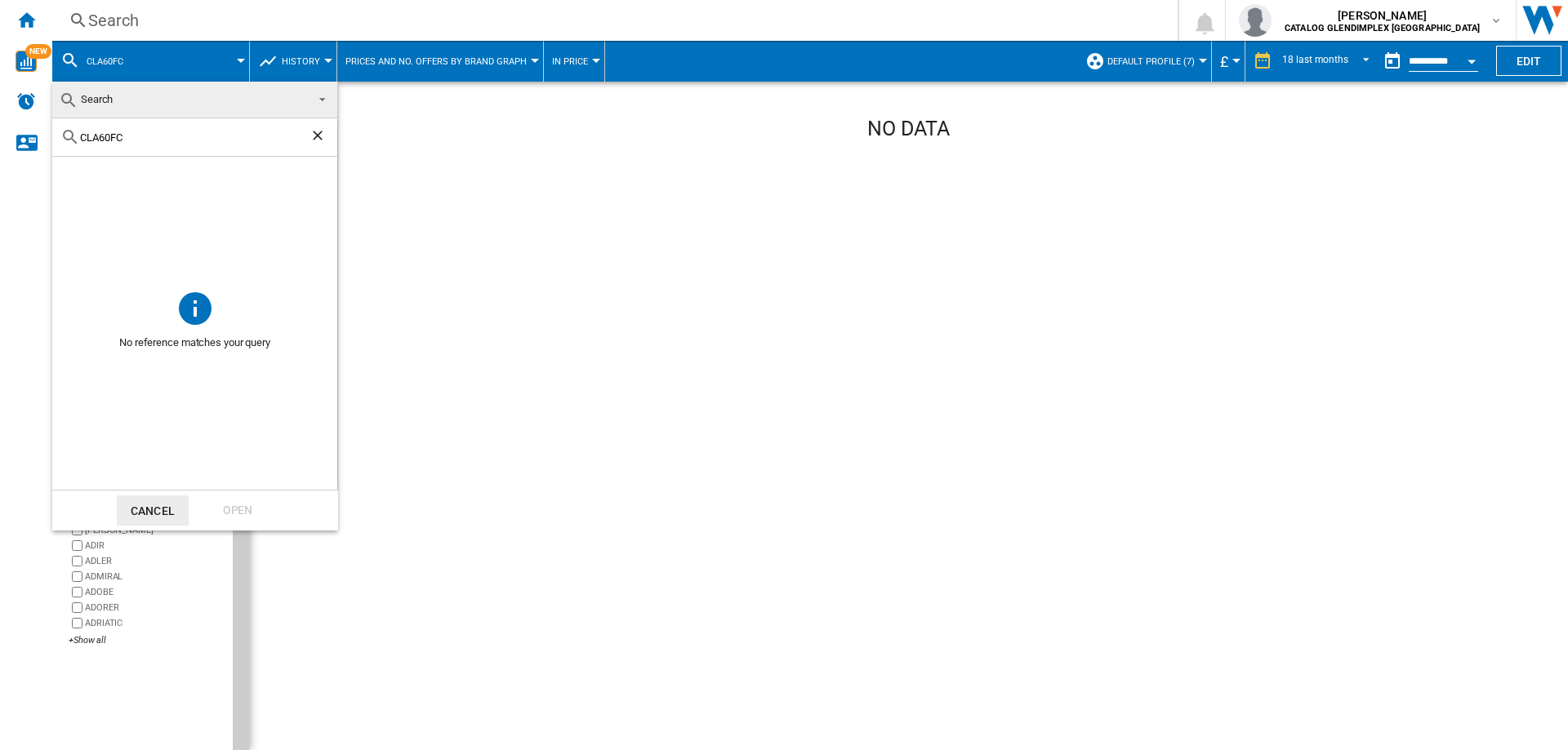
click at [317, 137] on ng-md-icon "Clear search" at bounding box center [319, 138] width 20 height 20
click at [148, 515] on button "Cancel" at bounding box center [152, 510] width 72 height 30
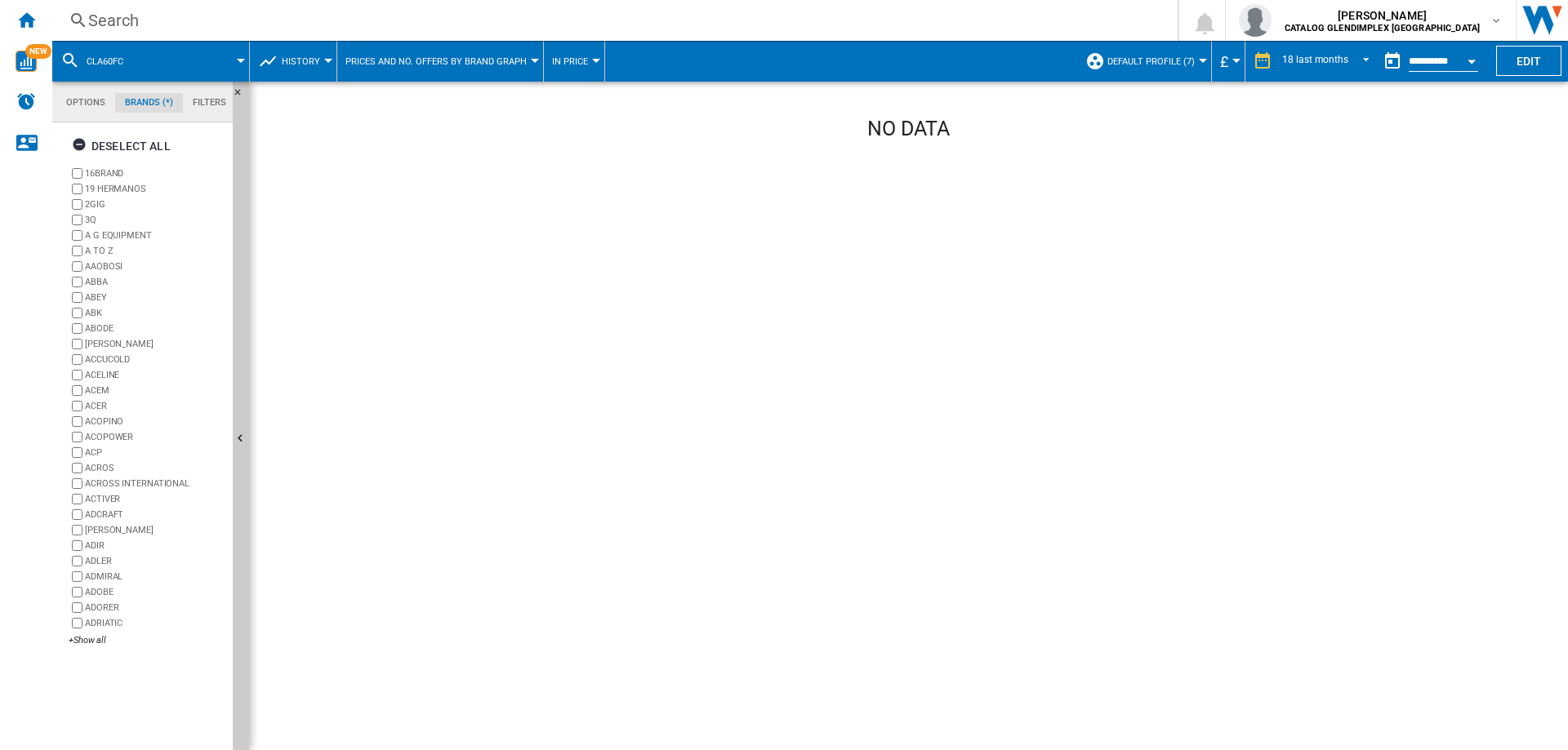
click at [134, 19] on div "Search" at bounding box center [611, 21] width 1047 height 23
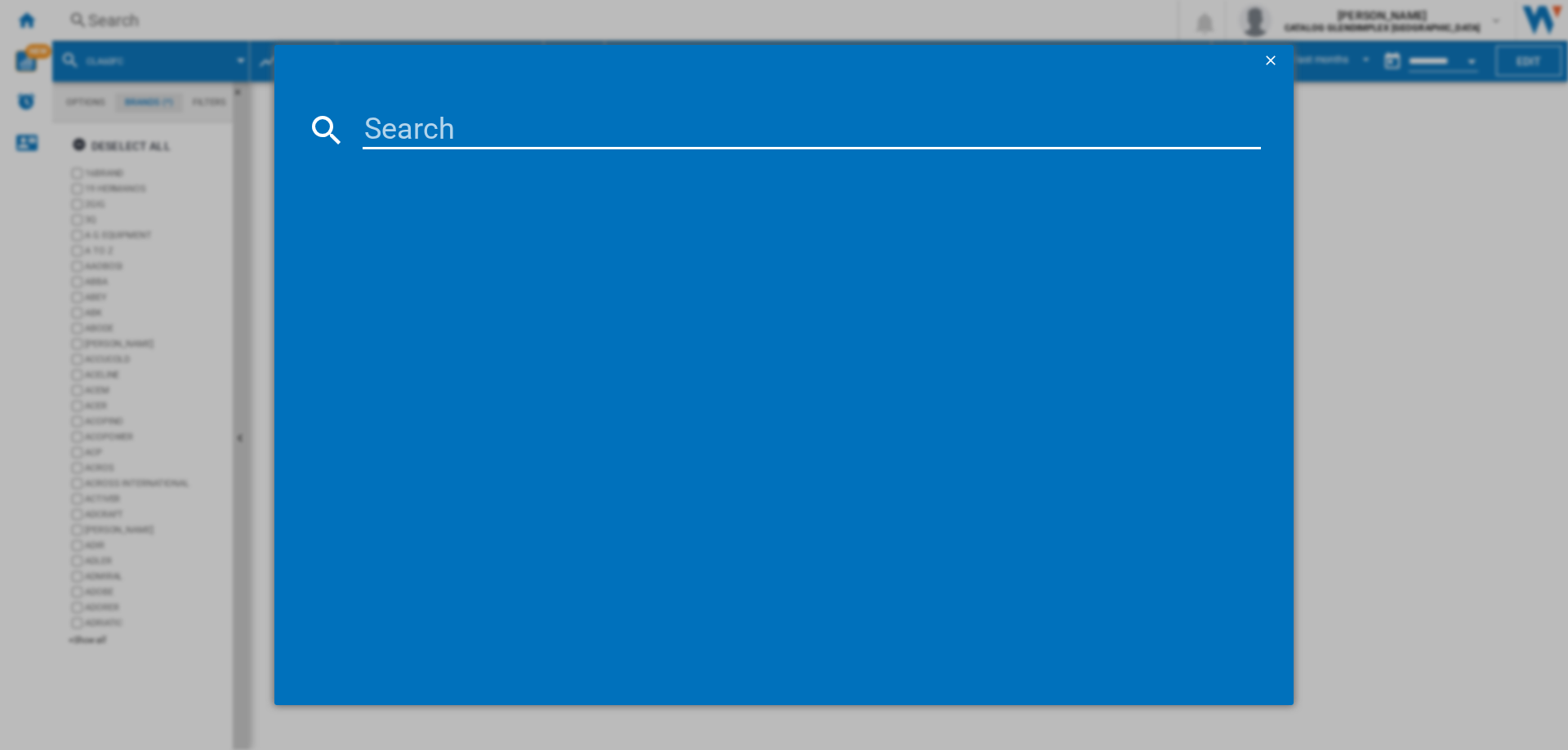
click at [458, 123] on input at bounding box center [811, 129] width 898 height 39
paste input "CLA60FC"
type input "CLA60FC"
click at [1274, 60] on ng-md-icon "getI18NText('BUTTONS.CLOSE_DIALOG')" at bounding box center [1272, 62] width 20 height 20
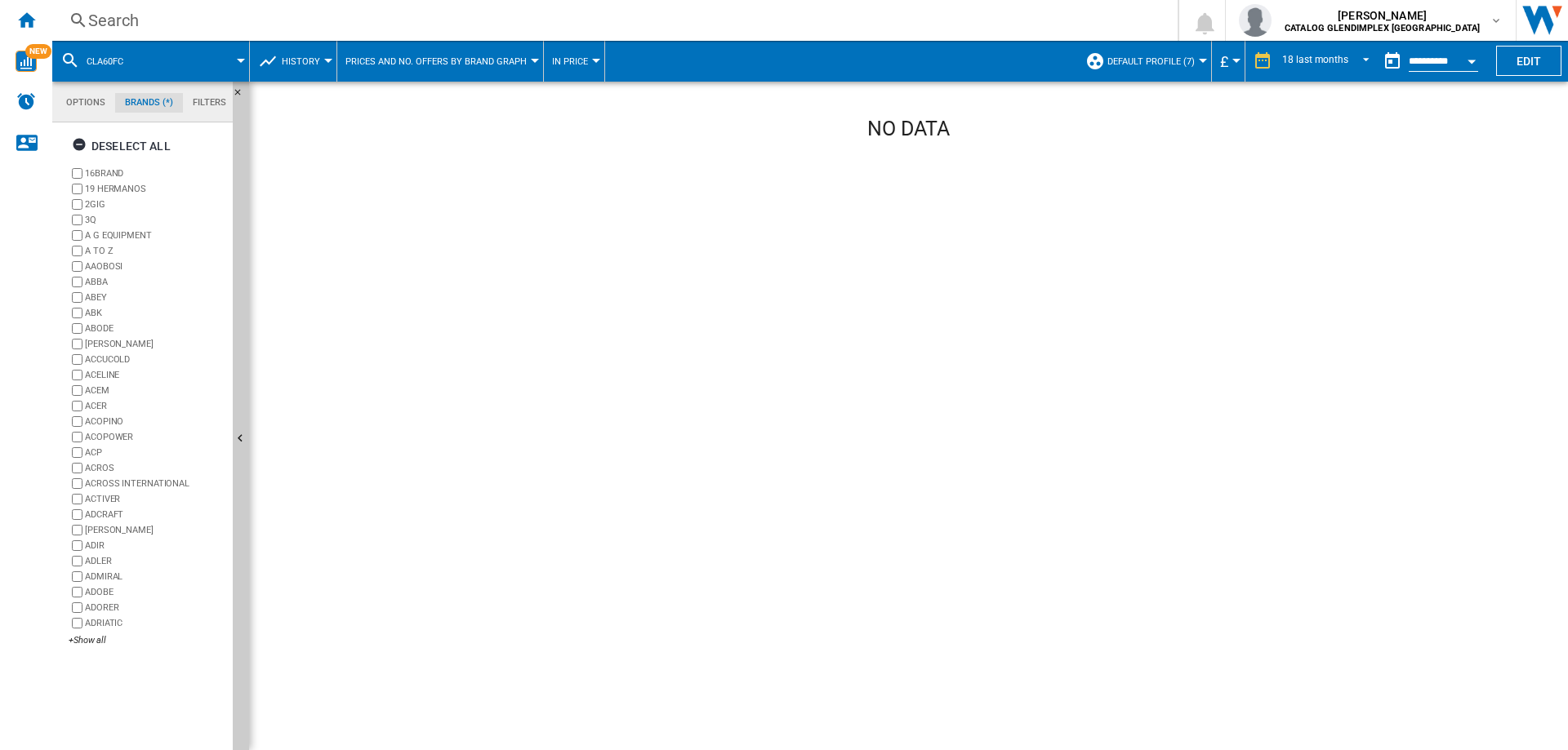
click at [474, 69] on button "Prices and No. offers by brand graph" at bounding box center [440, 60] width 190 height 41
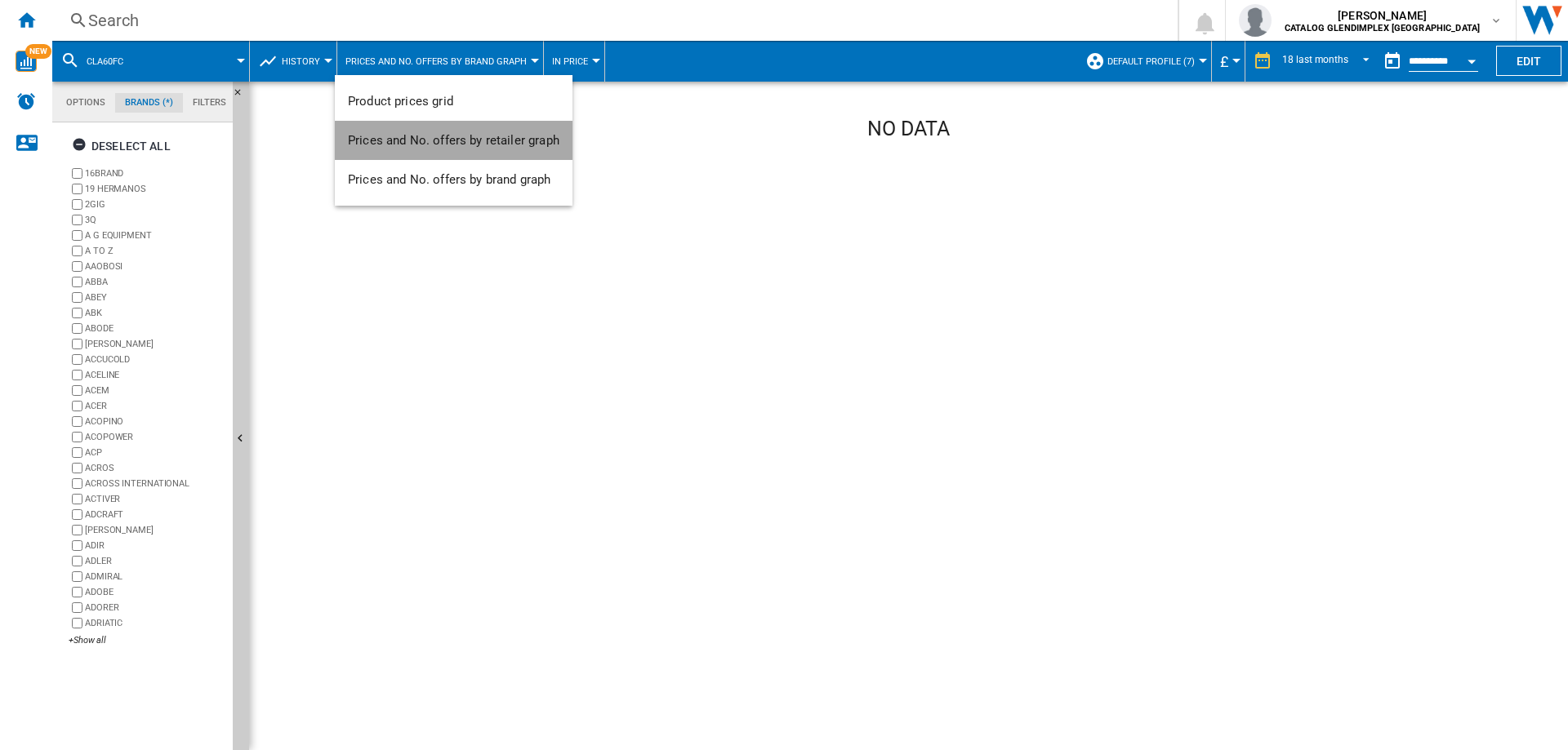
click at [466, 143] on span "Prices and No. offers by retailer graph" at bounding box center [453, 141] width 211 height 15
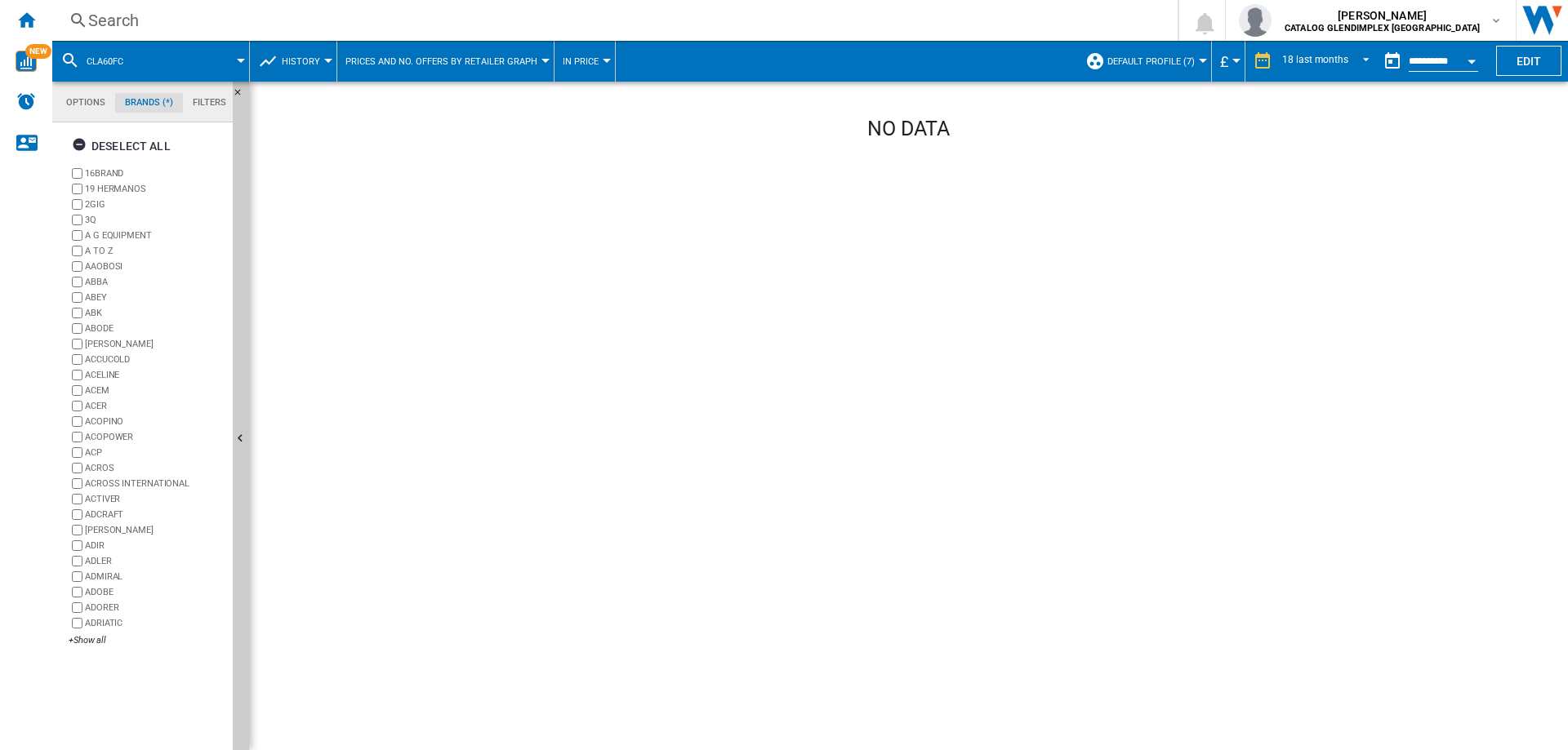
click at [128, 61] on button "CLA60FC" at bounding box center [113, 60] width 53 height 41
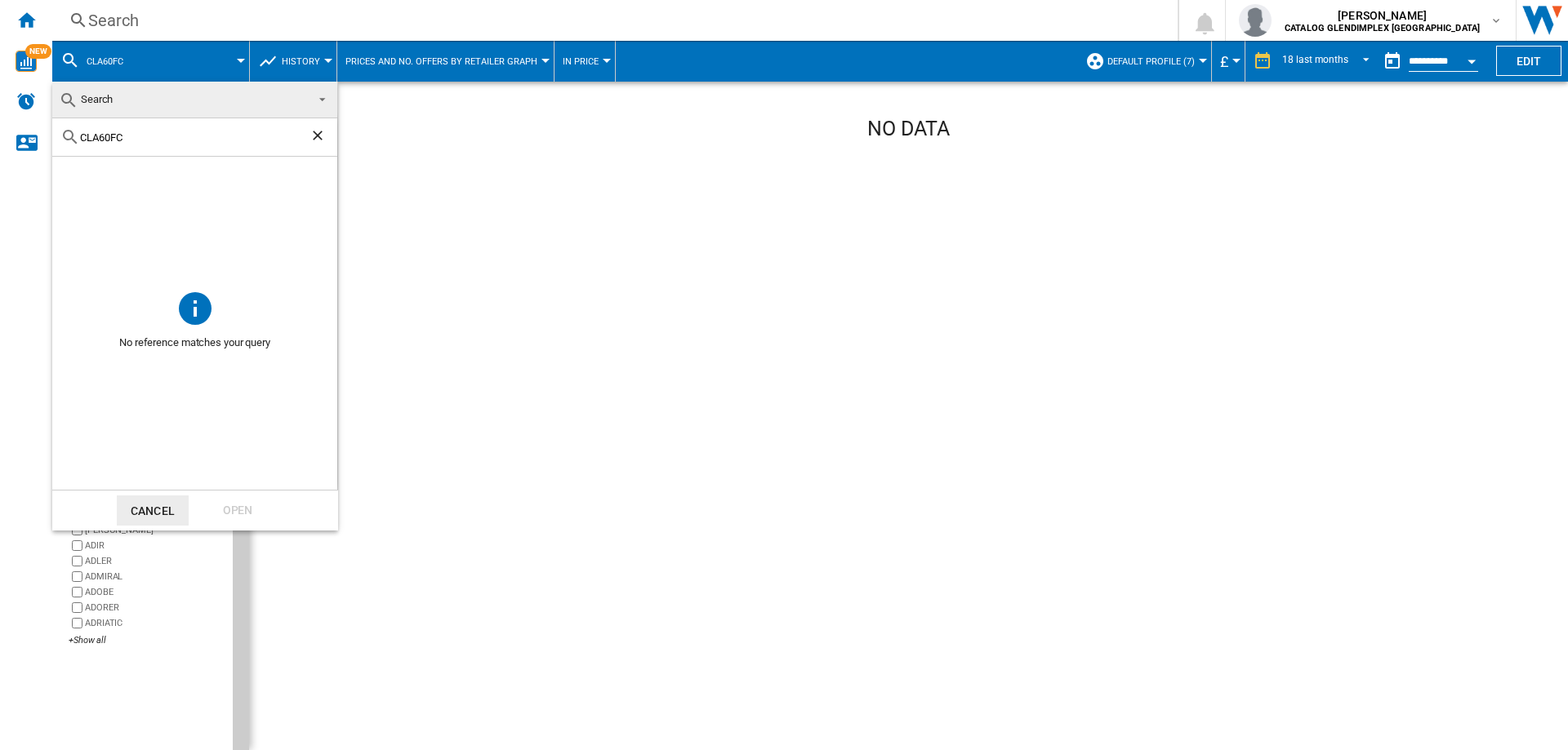
click at [313, 139] on ng-md-icon "Clear search" at bounding box center [319, 138] width 20 height 20
click at [145, 515] on button "Cancel" at bounding box center [152, 510] width 72 height 30
click at [145, 515] on label "ADCRAFT" at bounding box center [155, 515] width 141 height 12
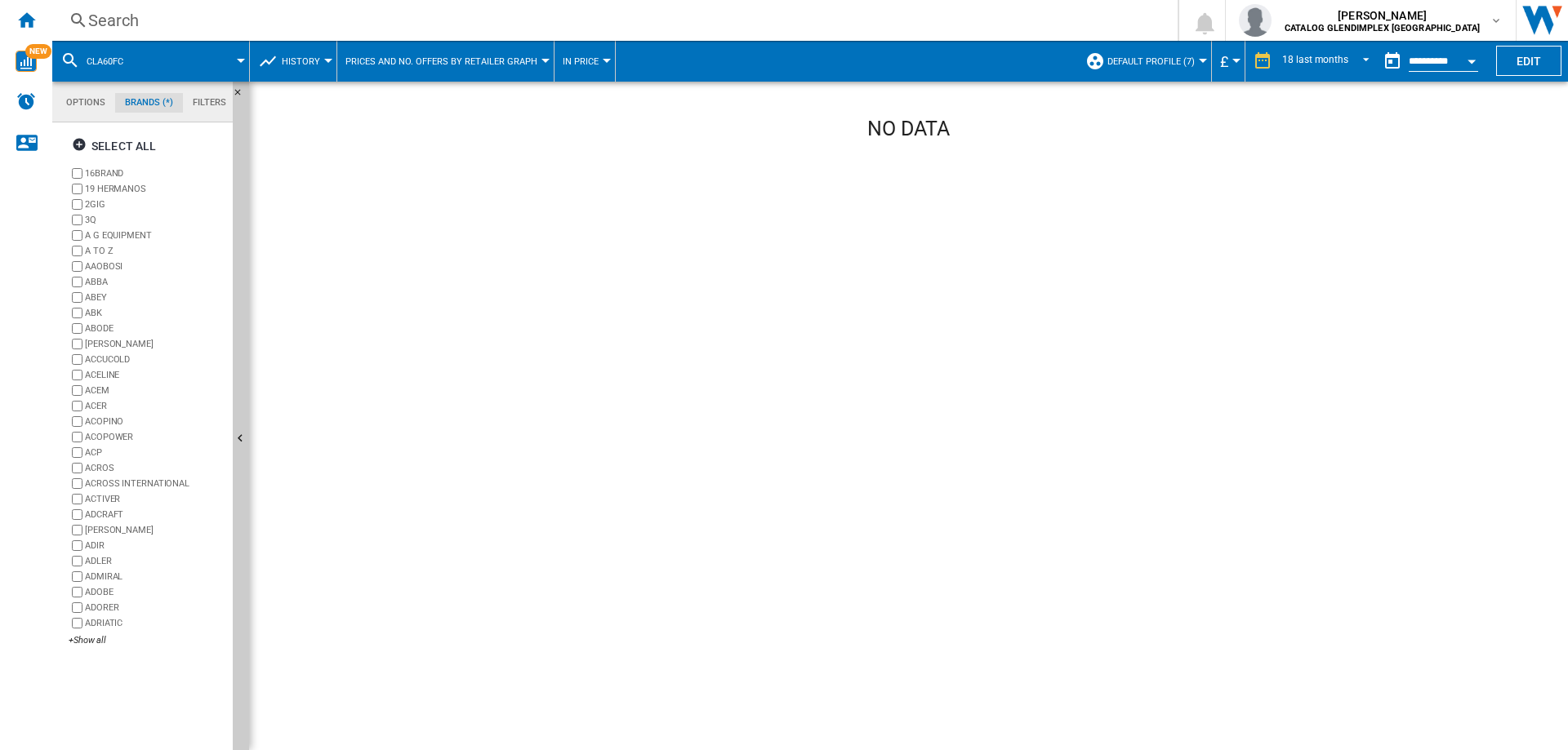
click at [182, 65] on span at bounding box center [193, 60] width 94 height 41
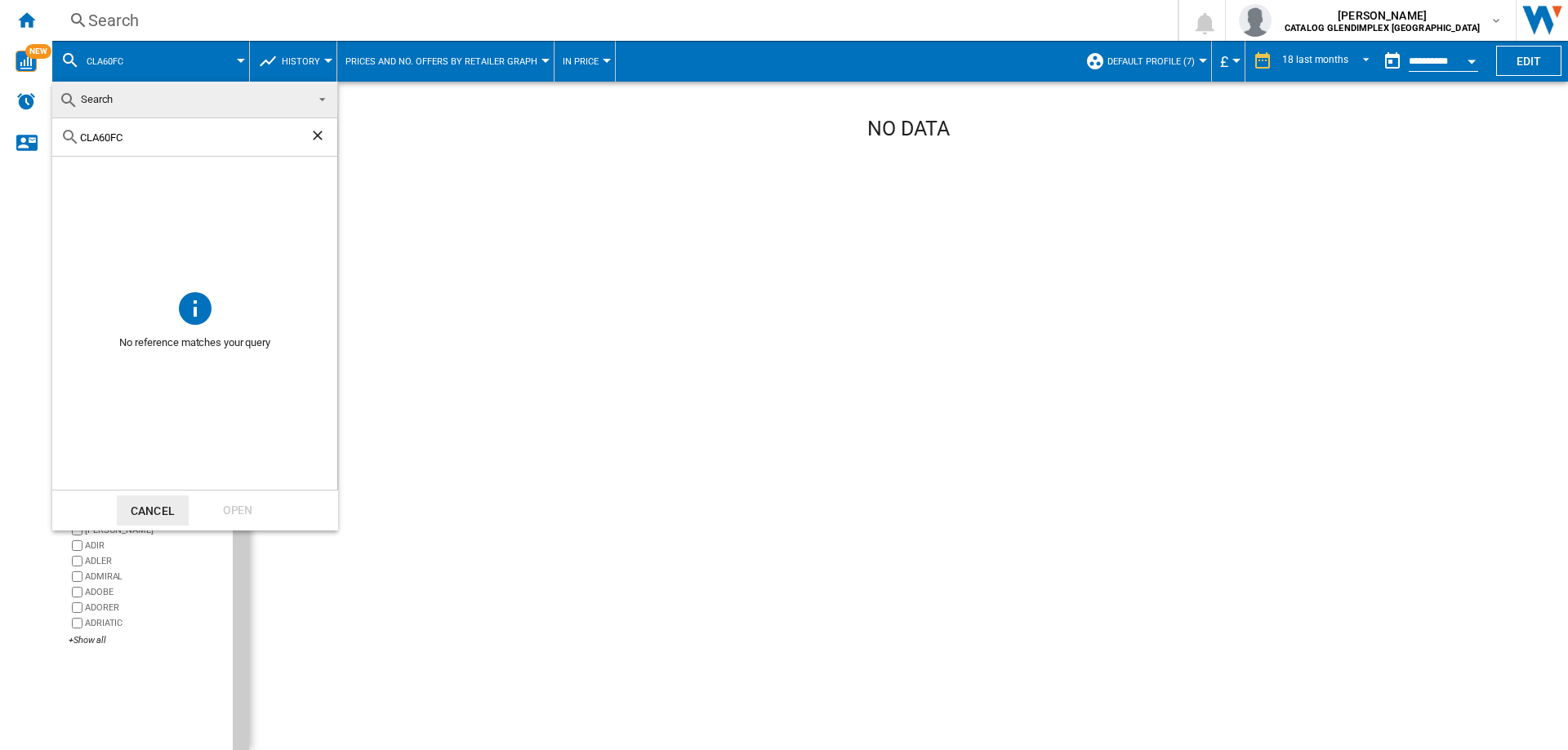
click at [315, 138] on ng-md-icon "Clear search" at bounding box center [319, 138] width 20 height 20
click at [134, 66] on md-backdrop at bounding box center [784, 375] width 1568 height 750
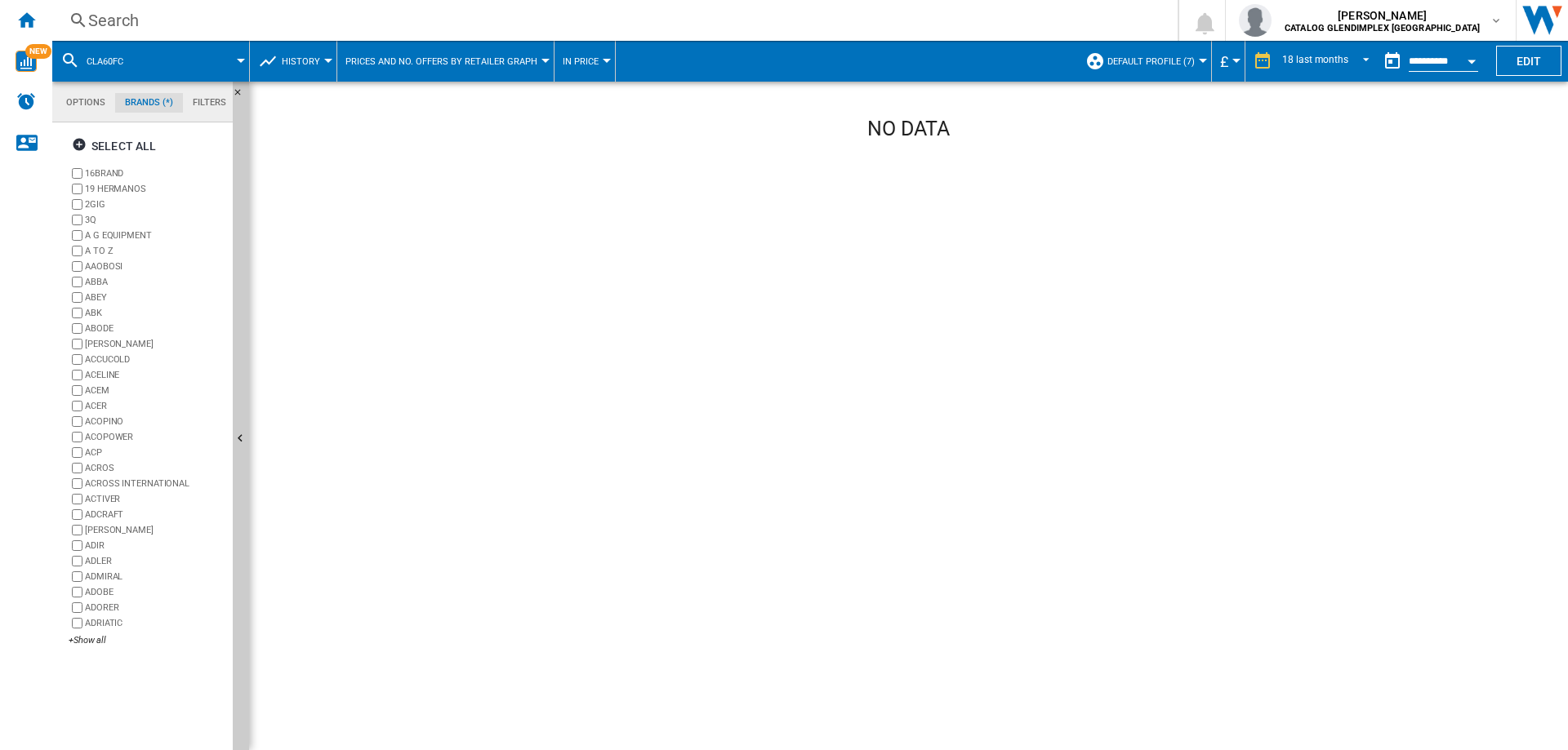
click at [119, 58] on span "CLA60FC" at bounding box center [104, 61] width 36 height 11
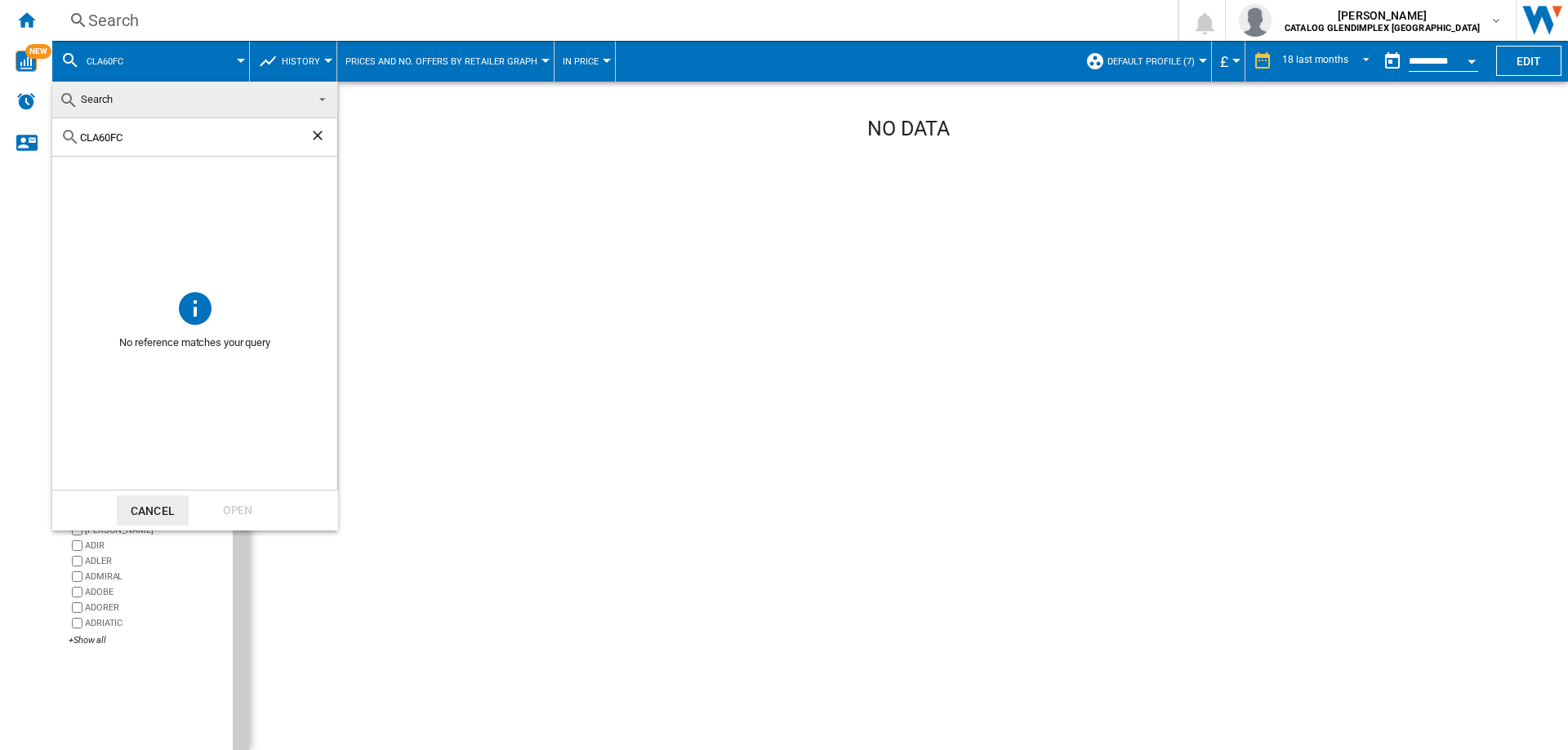
click at [101, 140] on input "CLA60FC" at bounding box center [195, 138] width 230 height 12
drag, startPoint x: 157, startPoint y: 140, endPoint x: 36, endPoint y: 138, distance: 121.0
click at [36, 138] on body "In order to access Insight, please log out and log in again OK NEW Search Searc…" at bounding box center [784, 375] width 1568 height 750
click at [139, 506] on button "Cancel" at bounding box center [152, 510] width 72 height 30
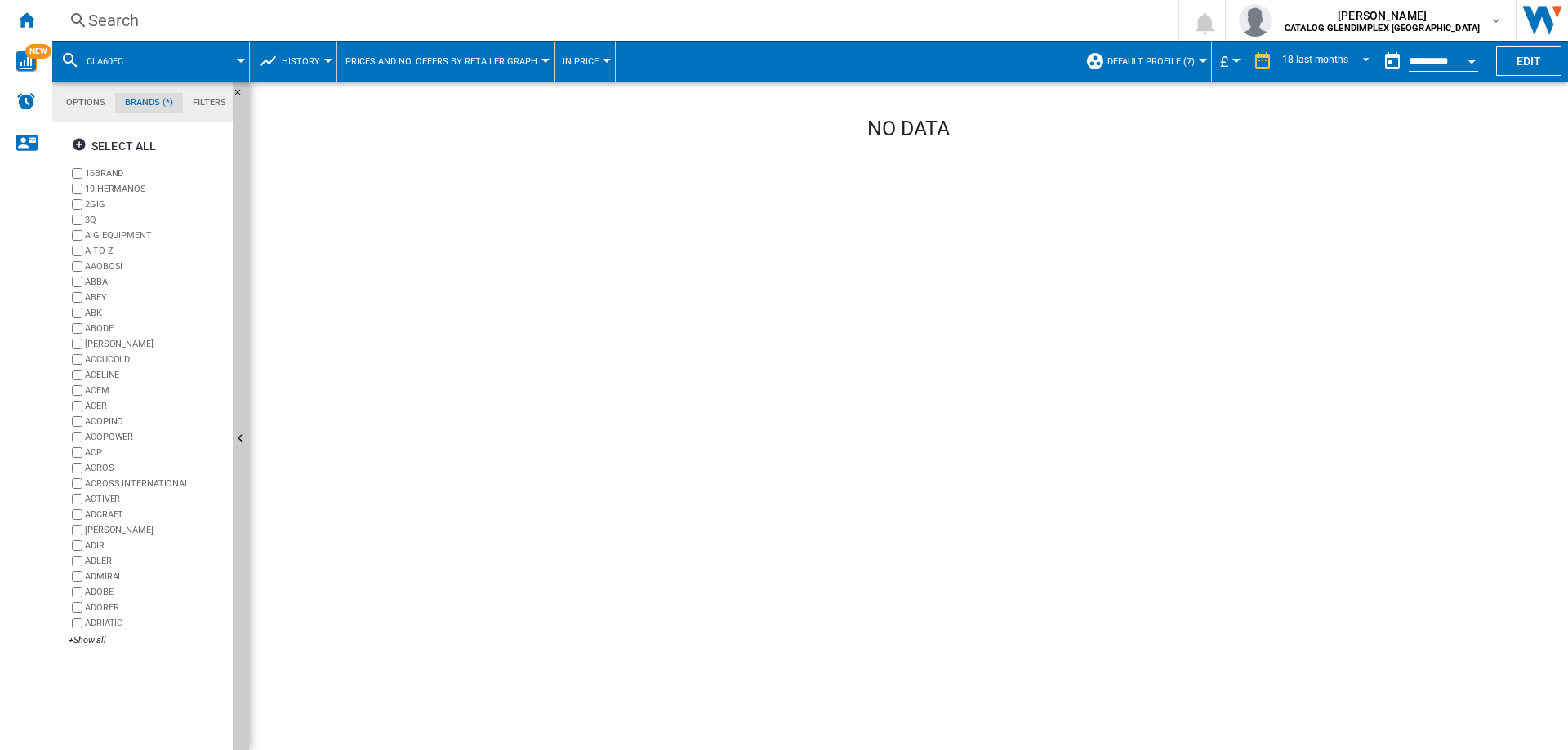
click at [148, 25] on div "Search" at bounding box center [611, 21] width 1047 height 23
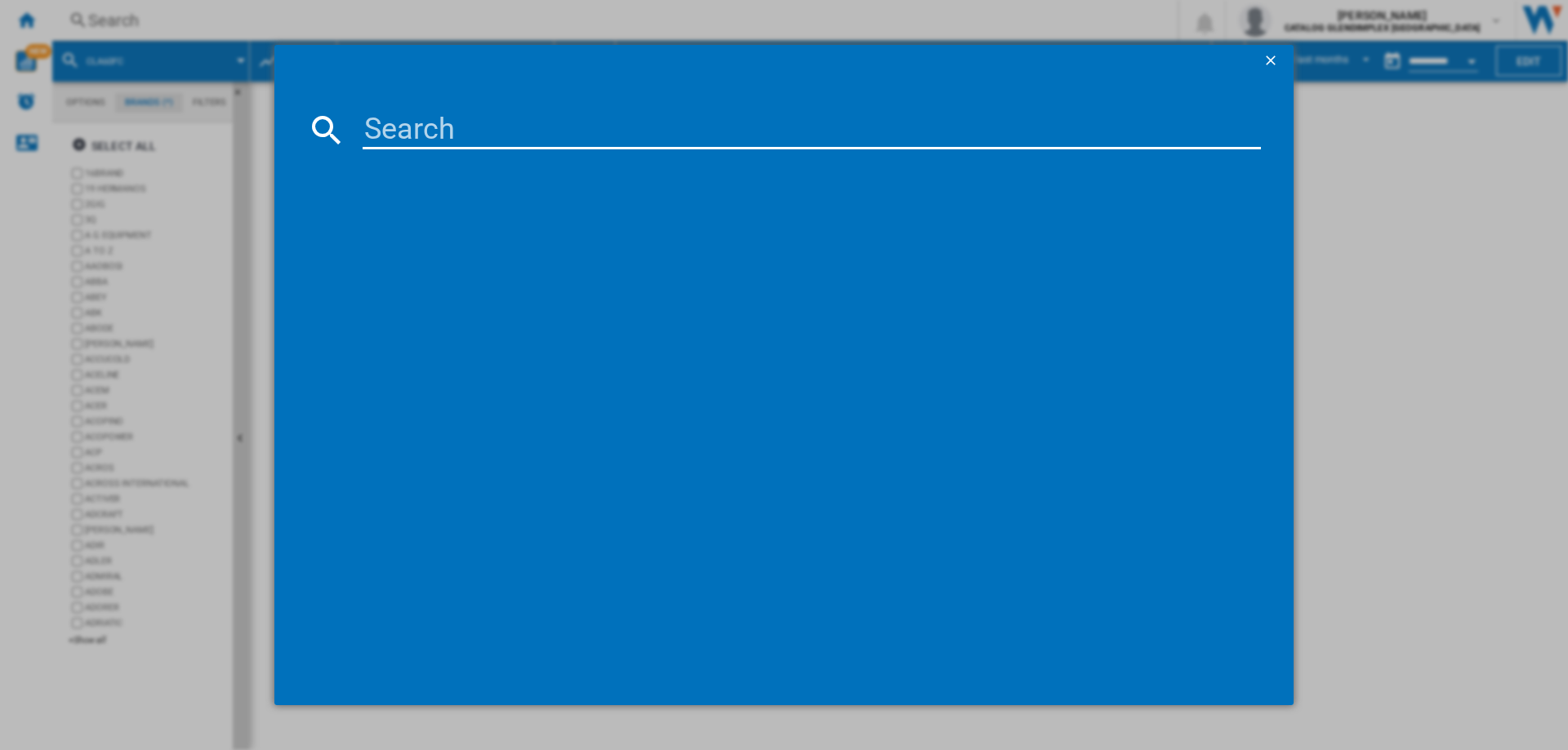
click at [422, 130] on input at bounding box center [811, 129] width 898 height 39
paste input "CLA60FC"
type input "CLA60FC"
click at [1274, 61] on ng-md-icon "getI18NText('BUTTONS.CLOSE_DIALOG')" at bounding box center [1272, 62] width 20 height 20
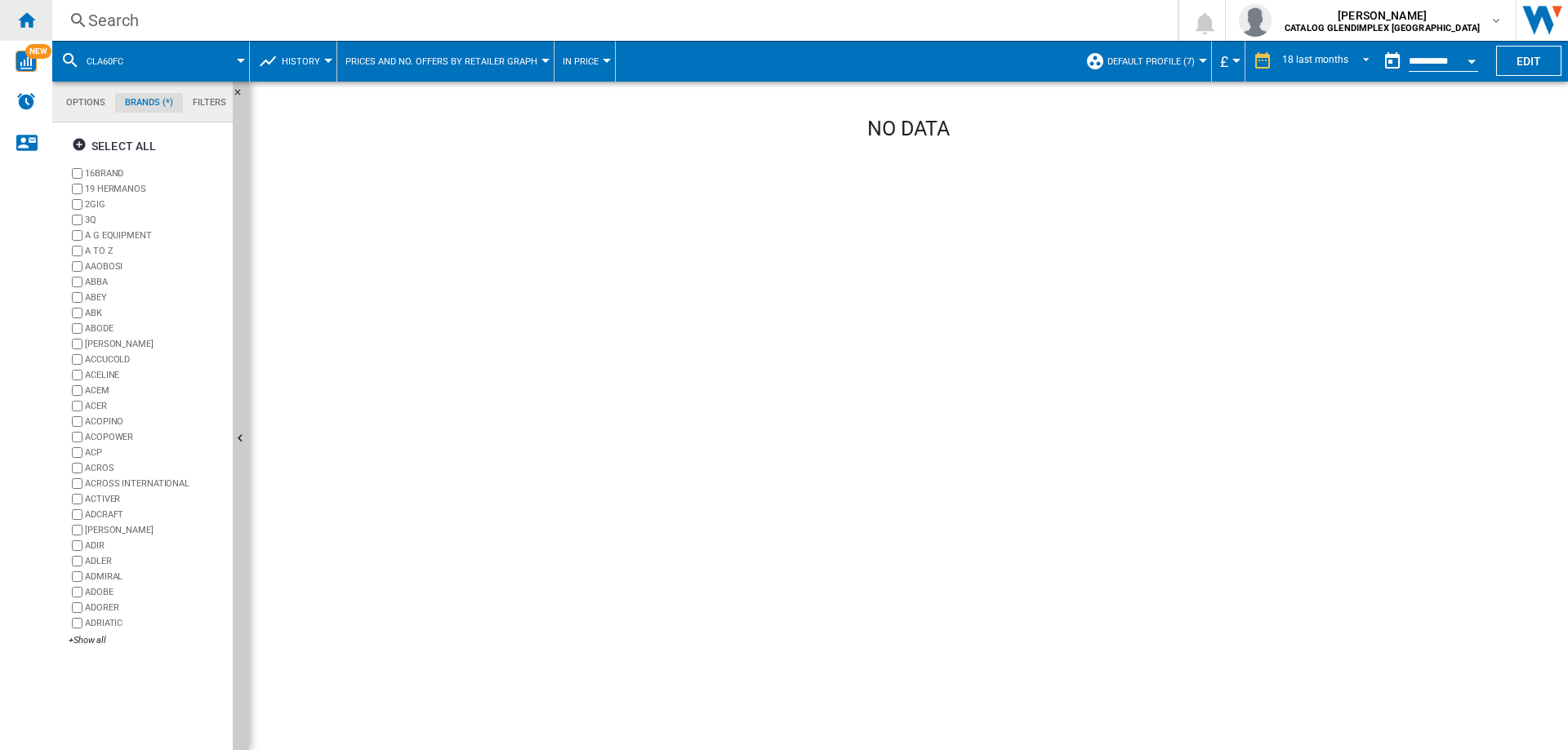
click at [18, 22] on ng-md-icon "Home" at bounding box center [27, 20] width 20 height 20
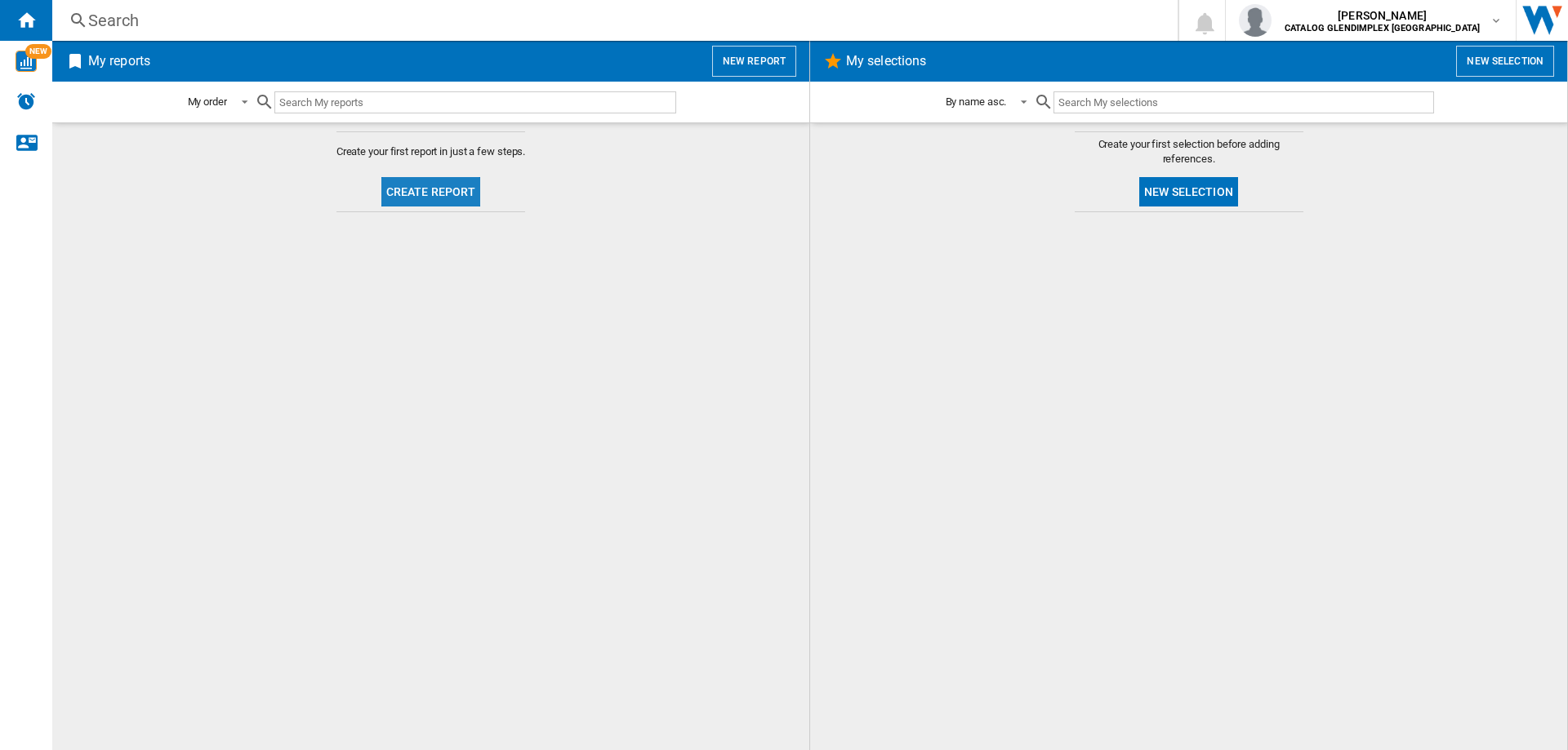
click at [450, 188] on button "Create report" at bounding box center [431, 191] width 99 height 29
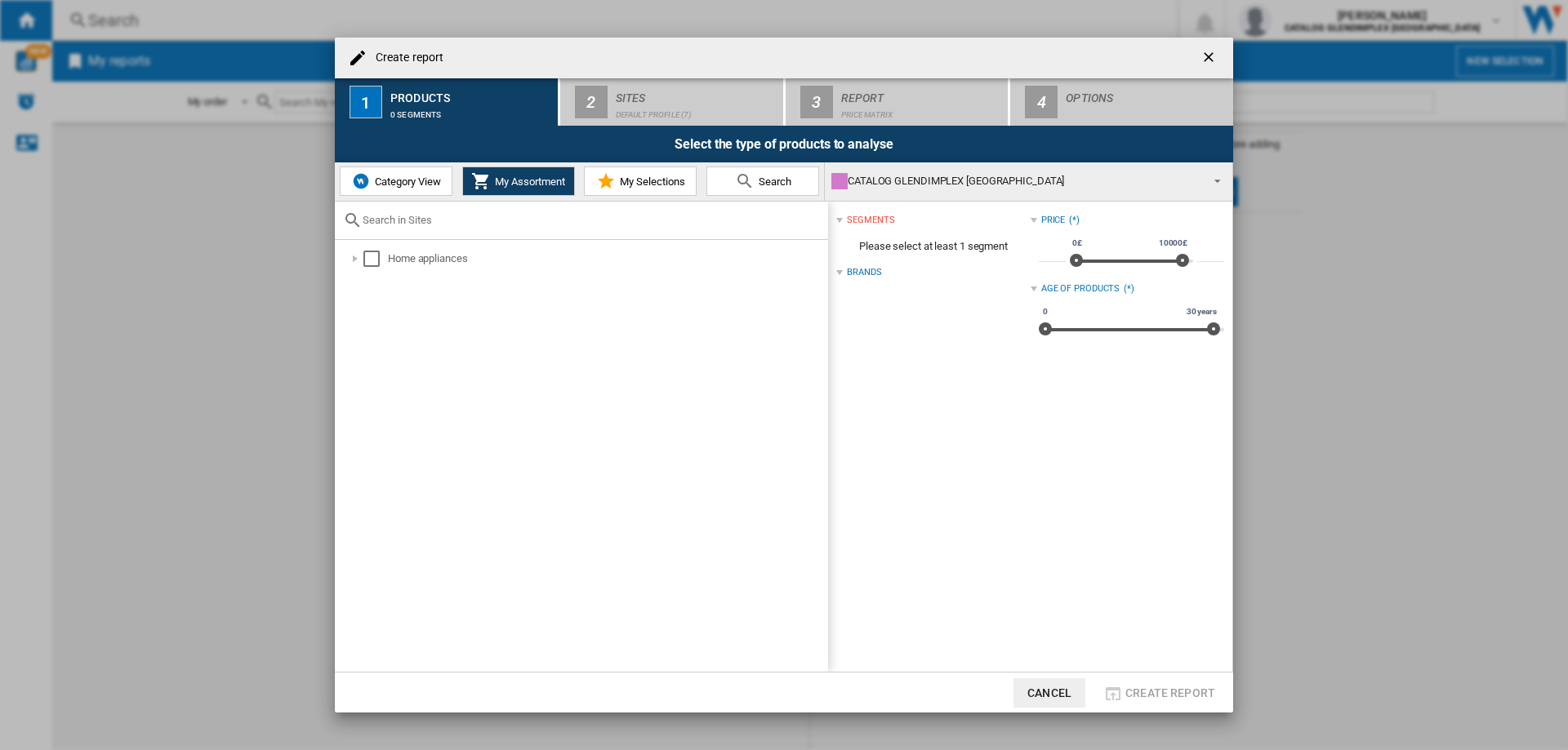
click at [399, 183] on span "Category View" at bounding box center [405, 181] width 70 height 12
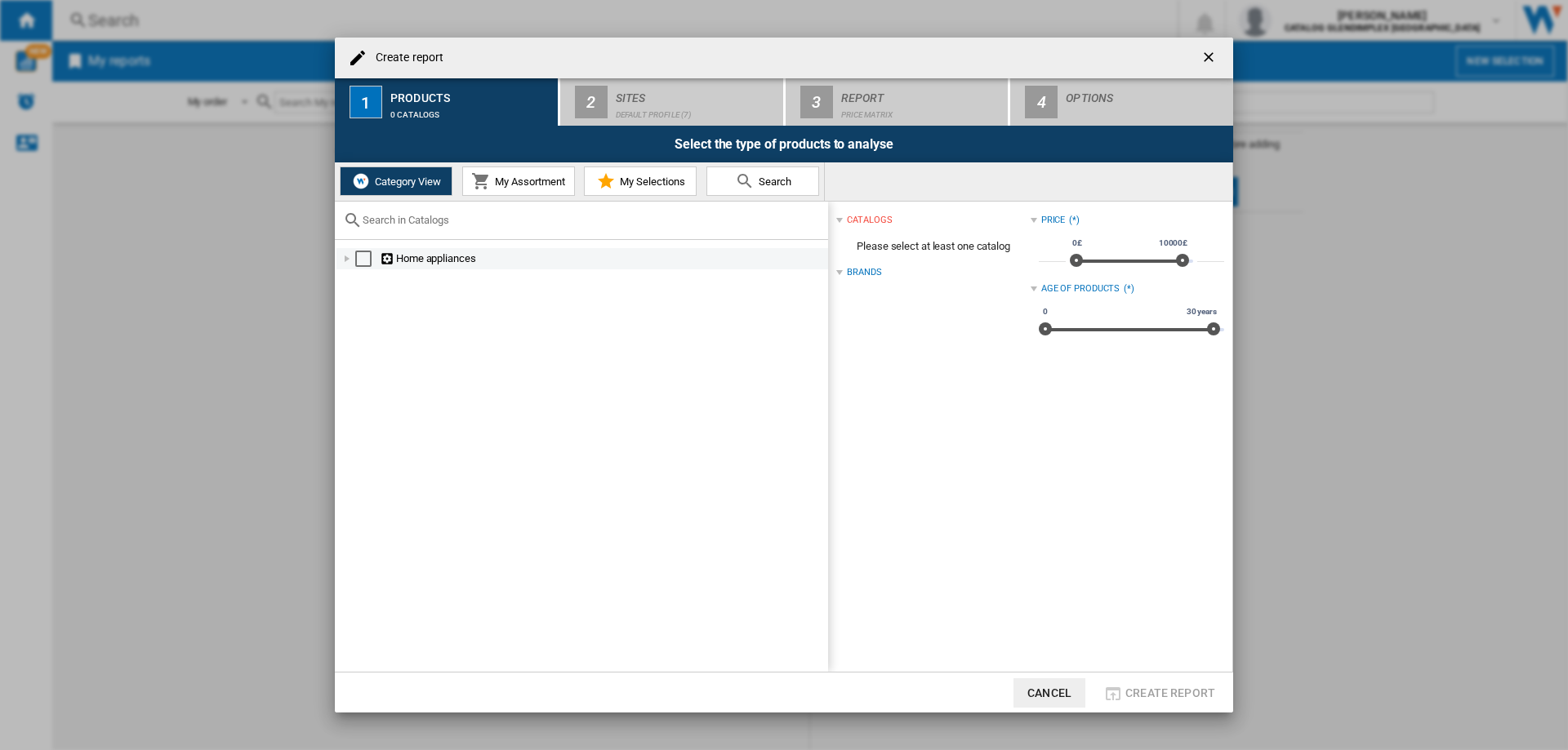
click at [348, 259] on div at bounding box center [347, 259] width 17 height 17
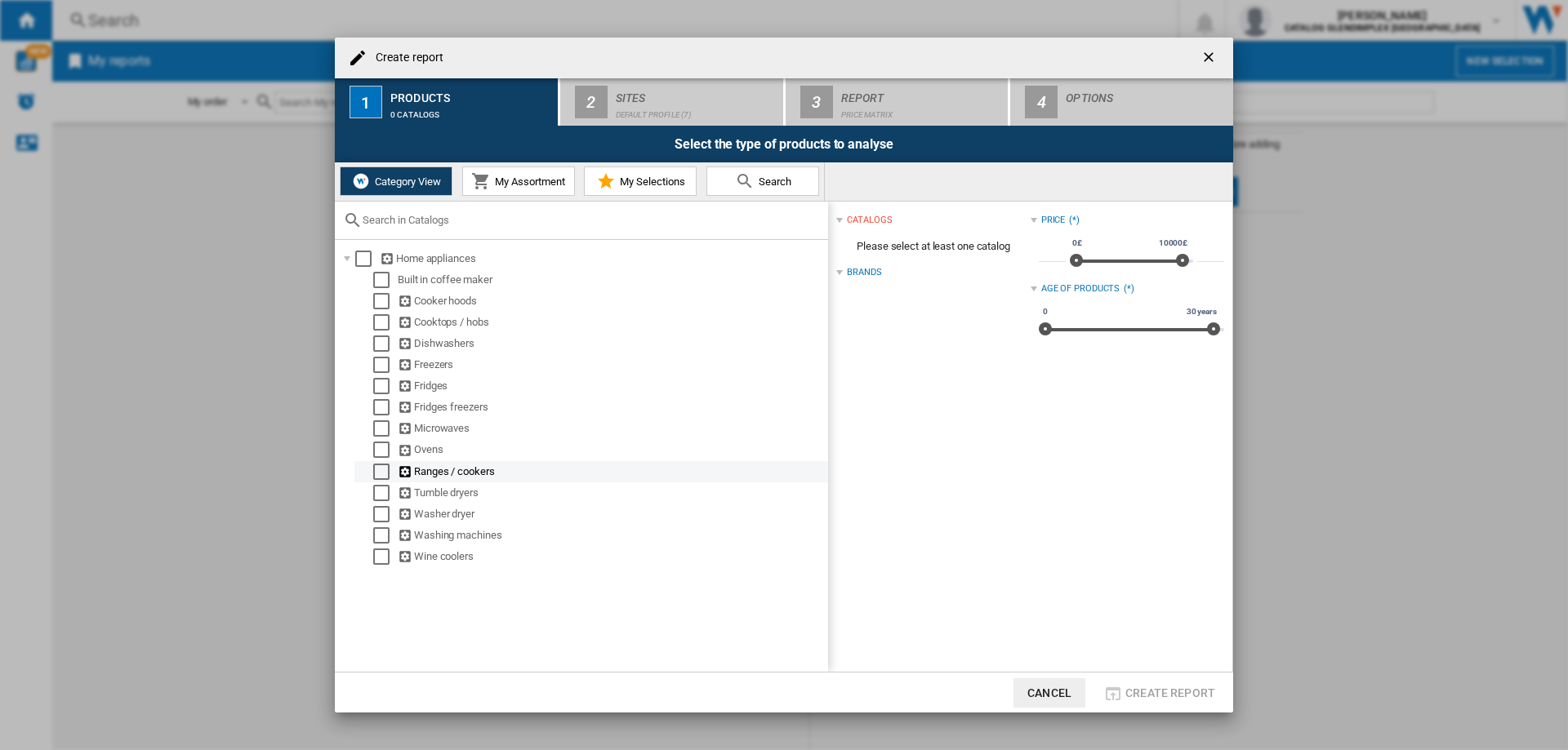
click at [379, 472] on div "Select" at bounding box center [381, 472] width 17 height 17
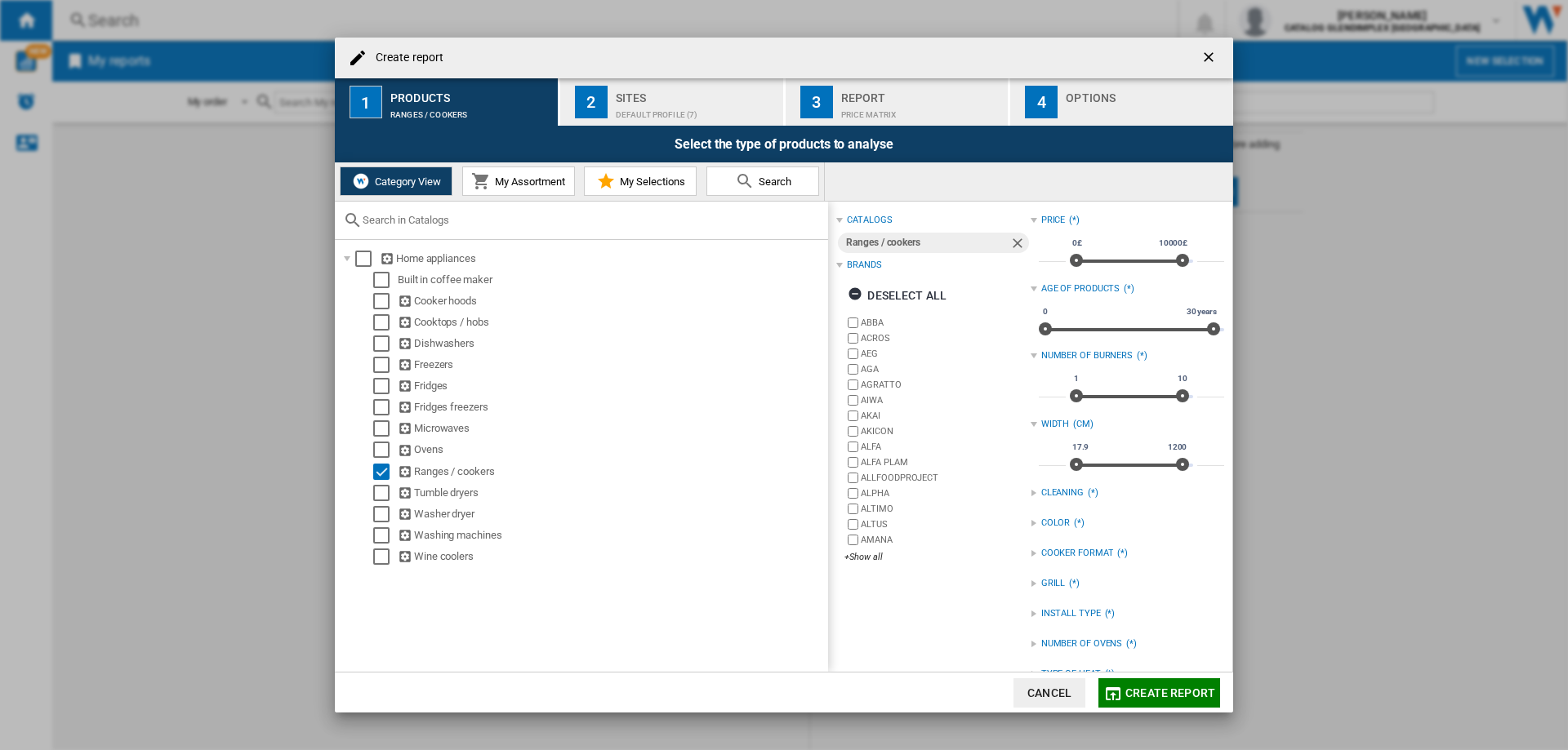
click at [540, 221] on input "text" at bounding box center [591, 220] width 457 height 12
paste input "CLA60FC"
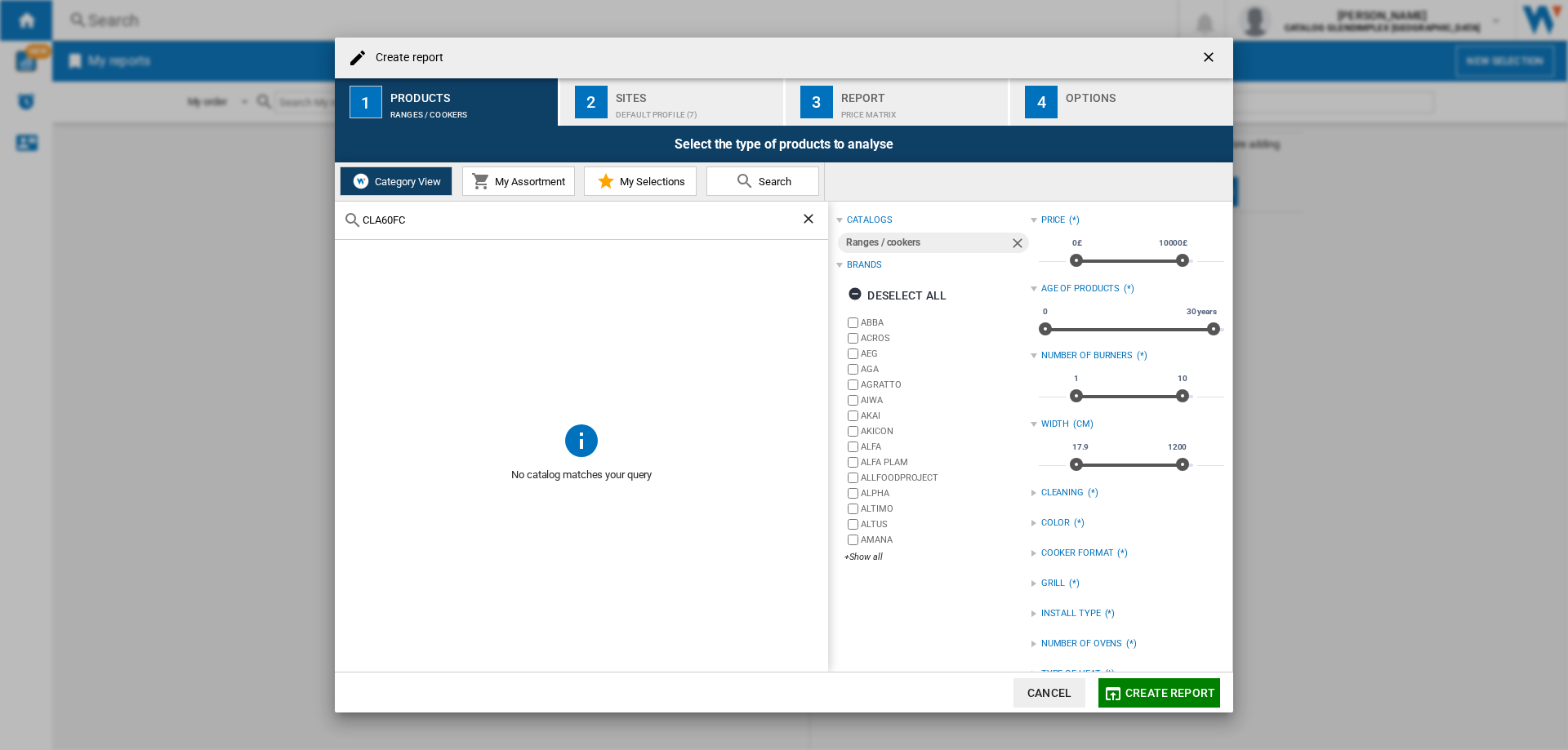
type input "CLA60FC"
click at [811, 211] on ng-md-icon "Clear search" at bounding box center [811, 220] width 20 height 20
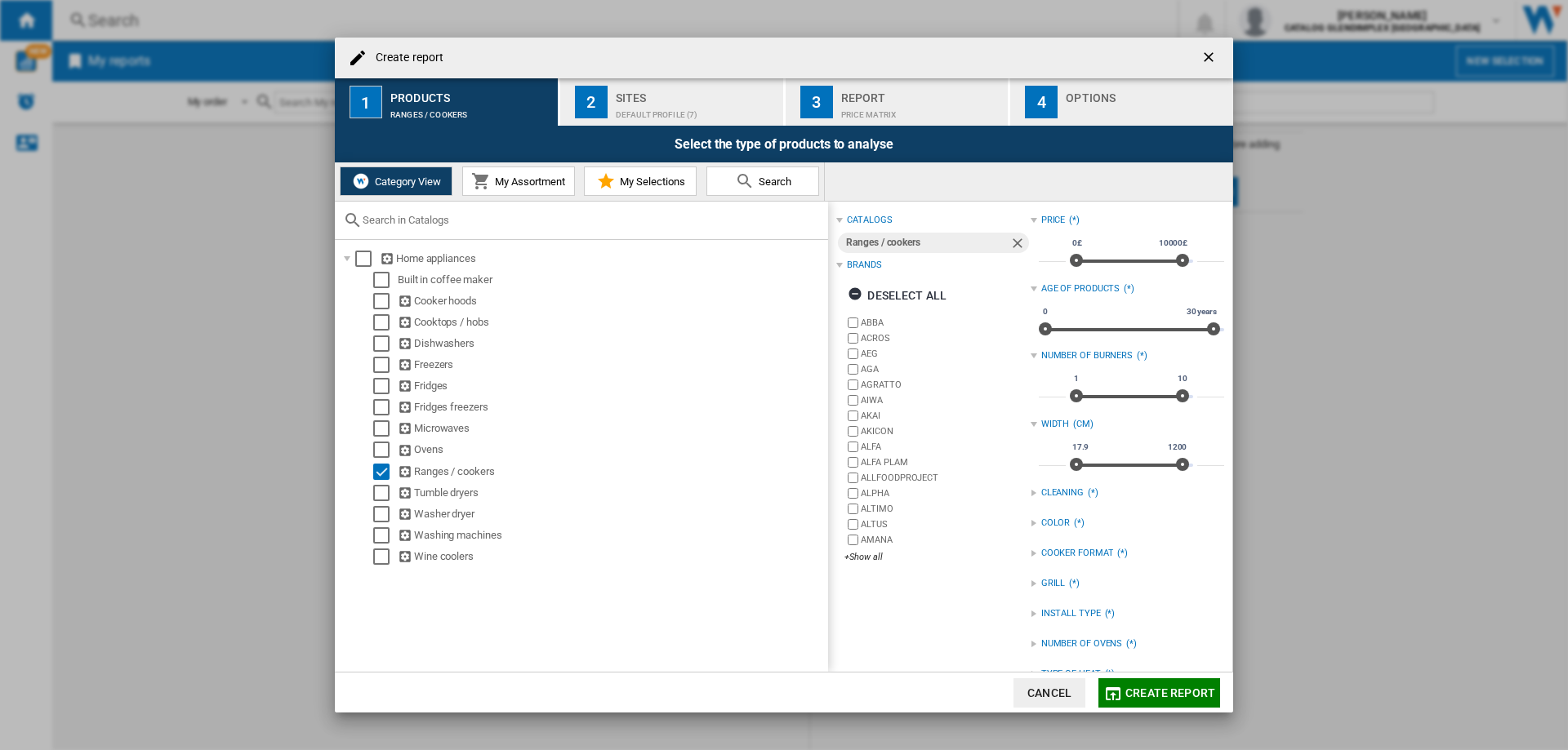
click at [754, 184] on span "Search" at bounding box center [772, 181] width 36 height 12
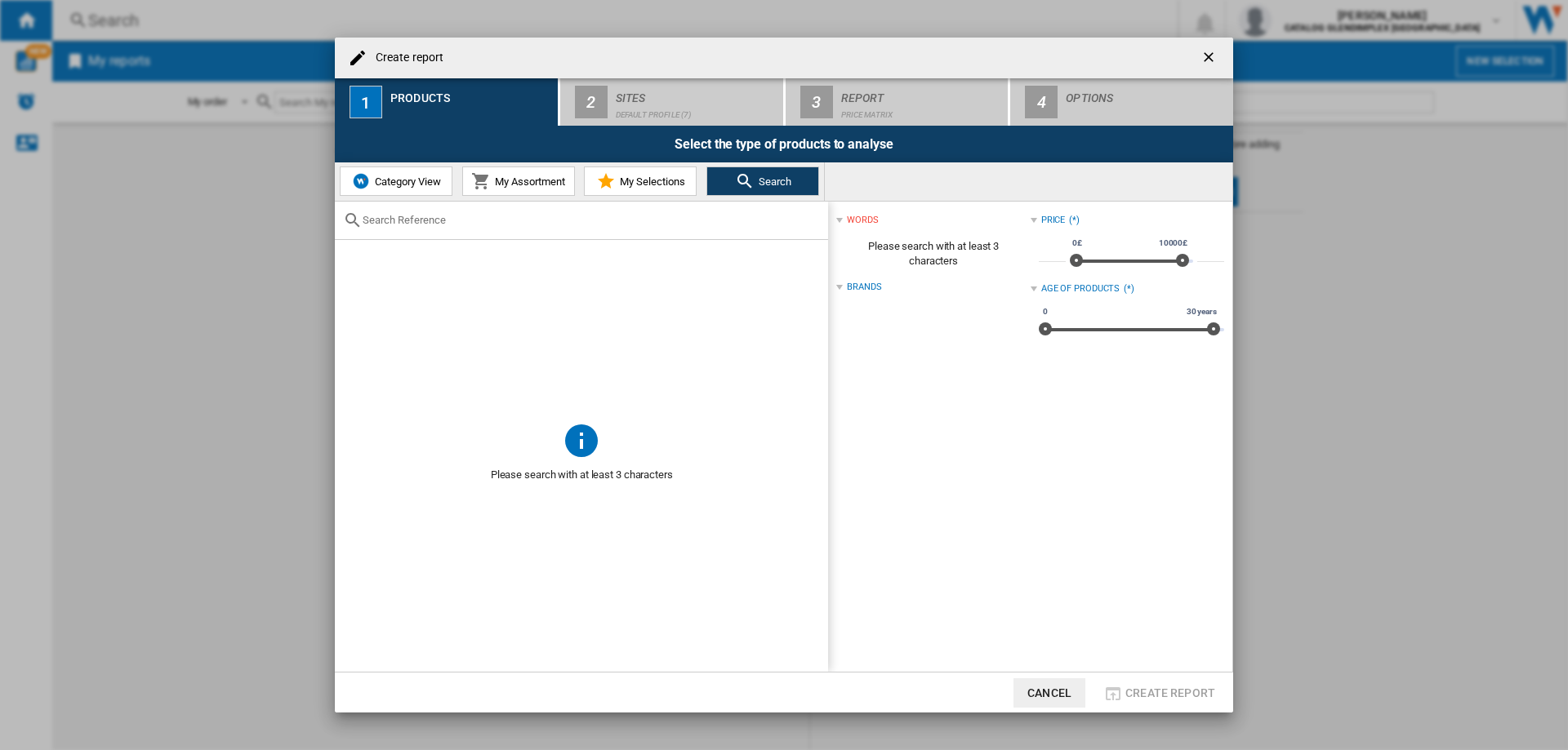
click at [546, 218] on input "text" at bounding box center [591, 220] width 457 height 12
paste input "CK90C230T"
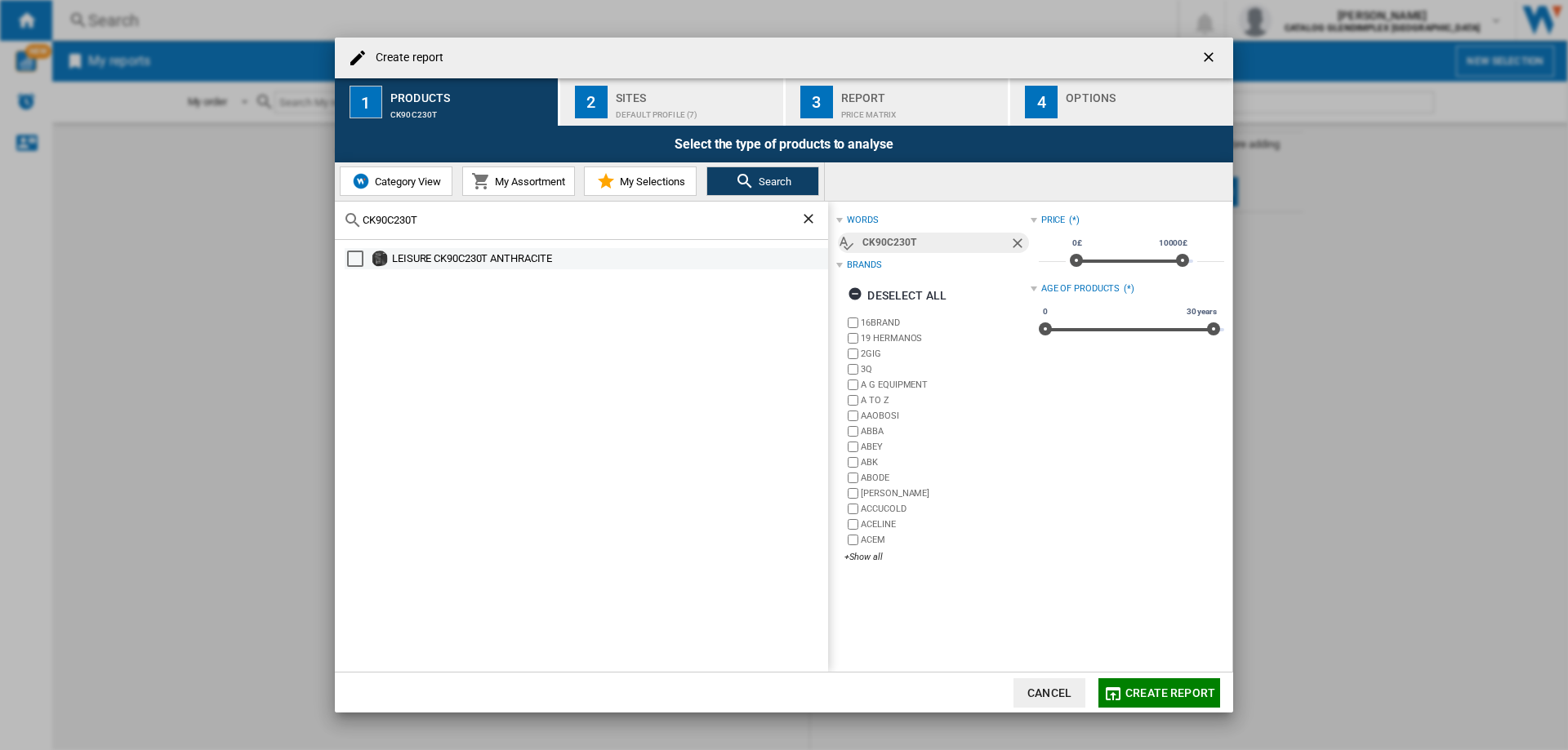
type input "CK90C230T"
click at [354, 263] on div "Select" at bounding box center [356, 259] width 17 height 17
click at [660, 100] on div "Sites" at bounding box center [696, 93] width 161 height 17
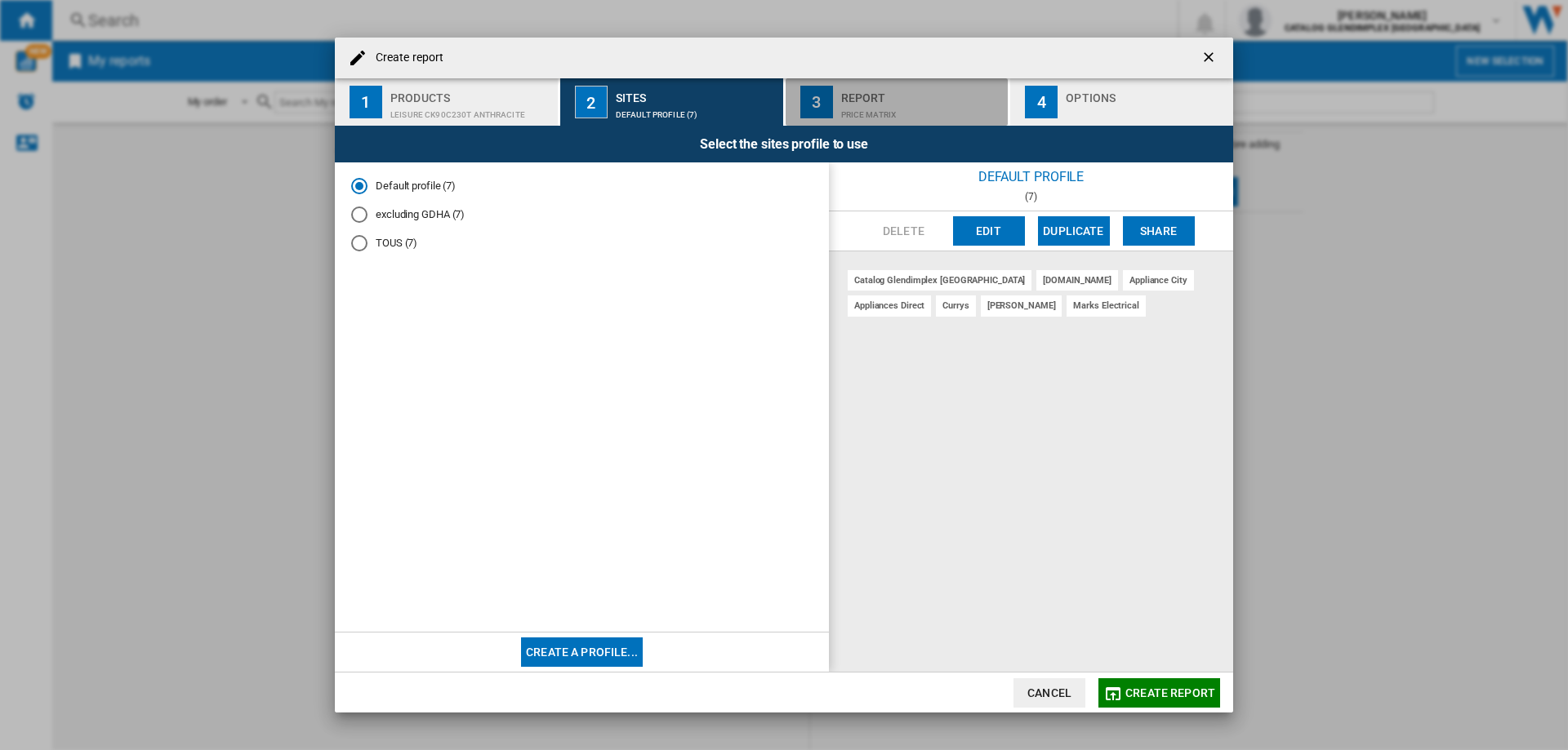
click at [894, 104] on div "Price Matrix" at bounding box center [922, 110] width 161 height 17
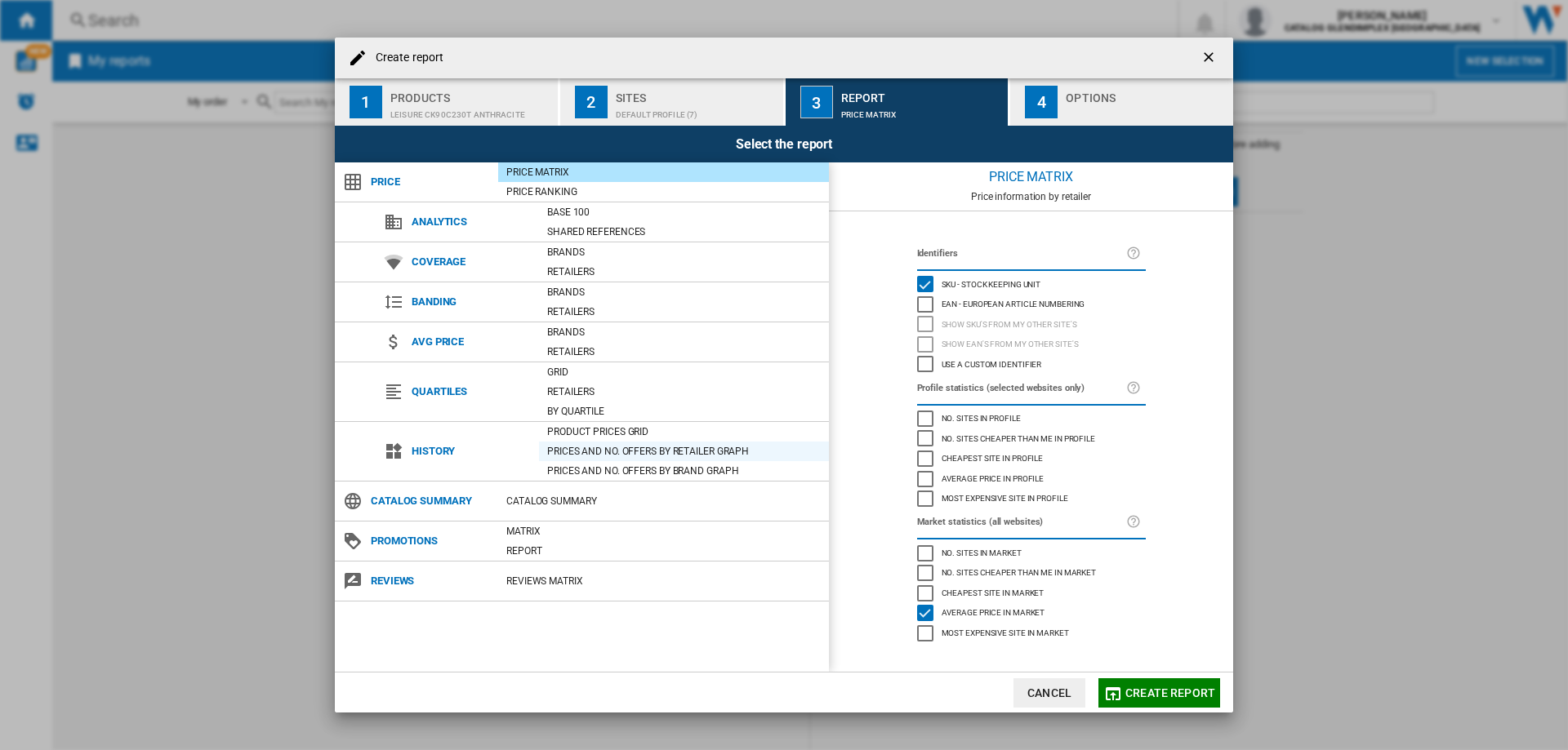
click at [657, 452] on div "Prices and No. offers by retailer graph" at bounding box center [684, 452] width 290 height 17
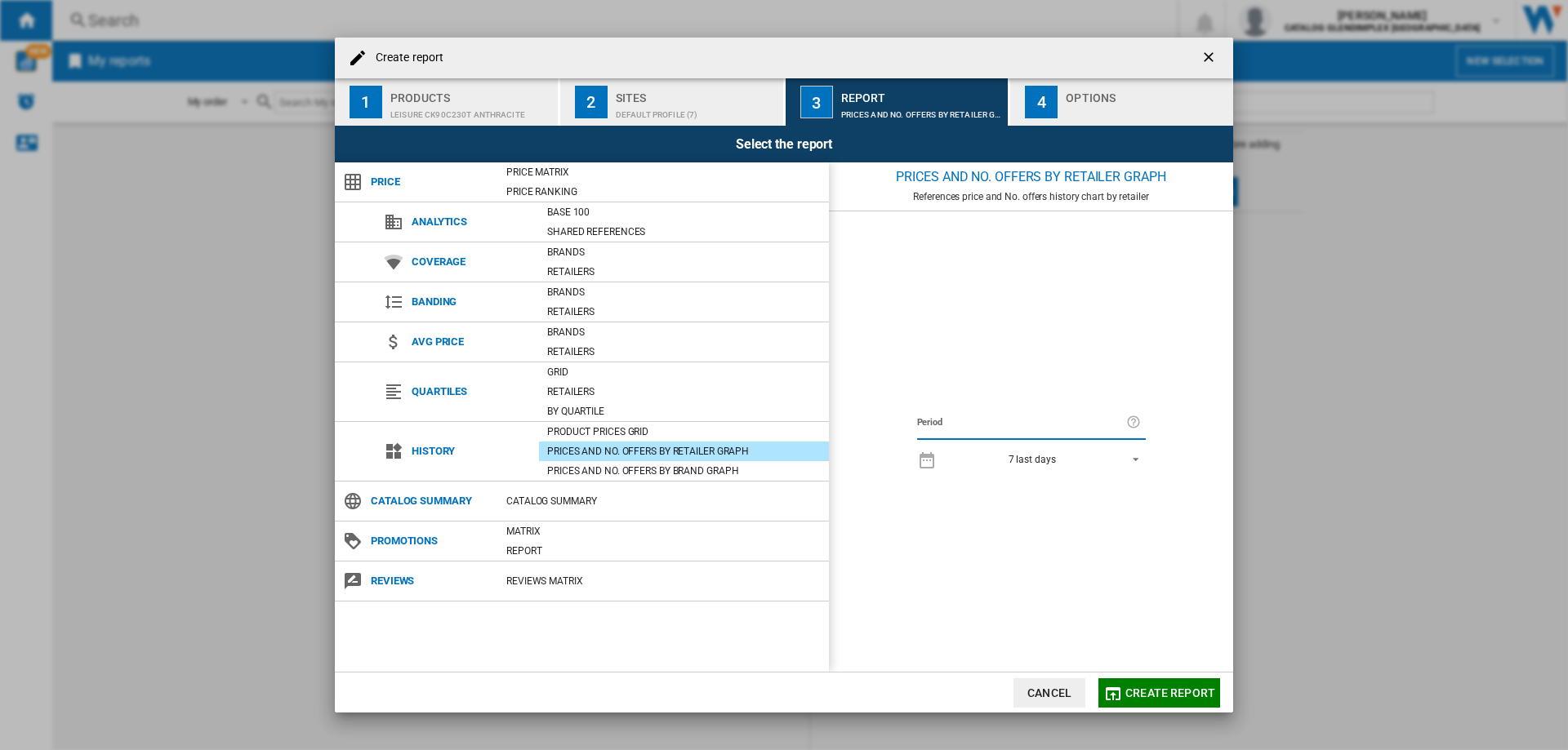
click at [1135, 458] on span "REPORTS.WIZARD.STEPS.REPORT.STEPS.REPORT_OPTIONS.PERIOD: 7 last days" at bounding box center [1131, 458] width 20 height 15
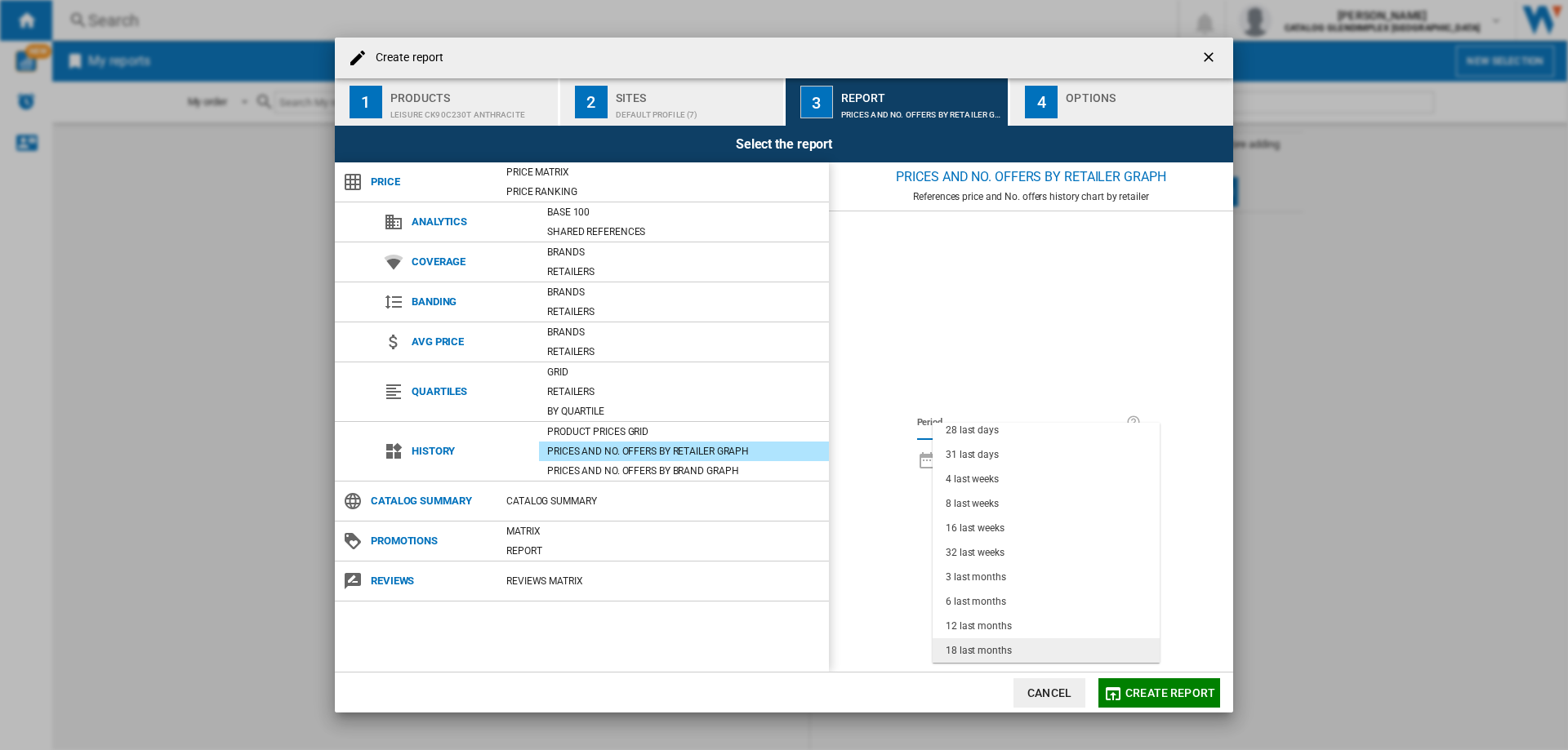
click at [970, 644] on div "18 last months" at bounding box center [979, 651] width 66 height 14
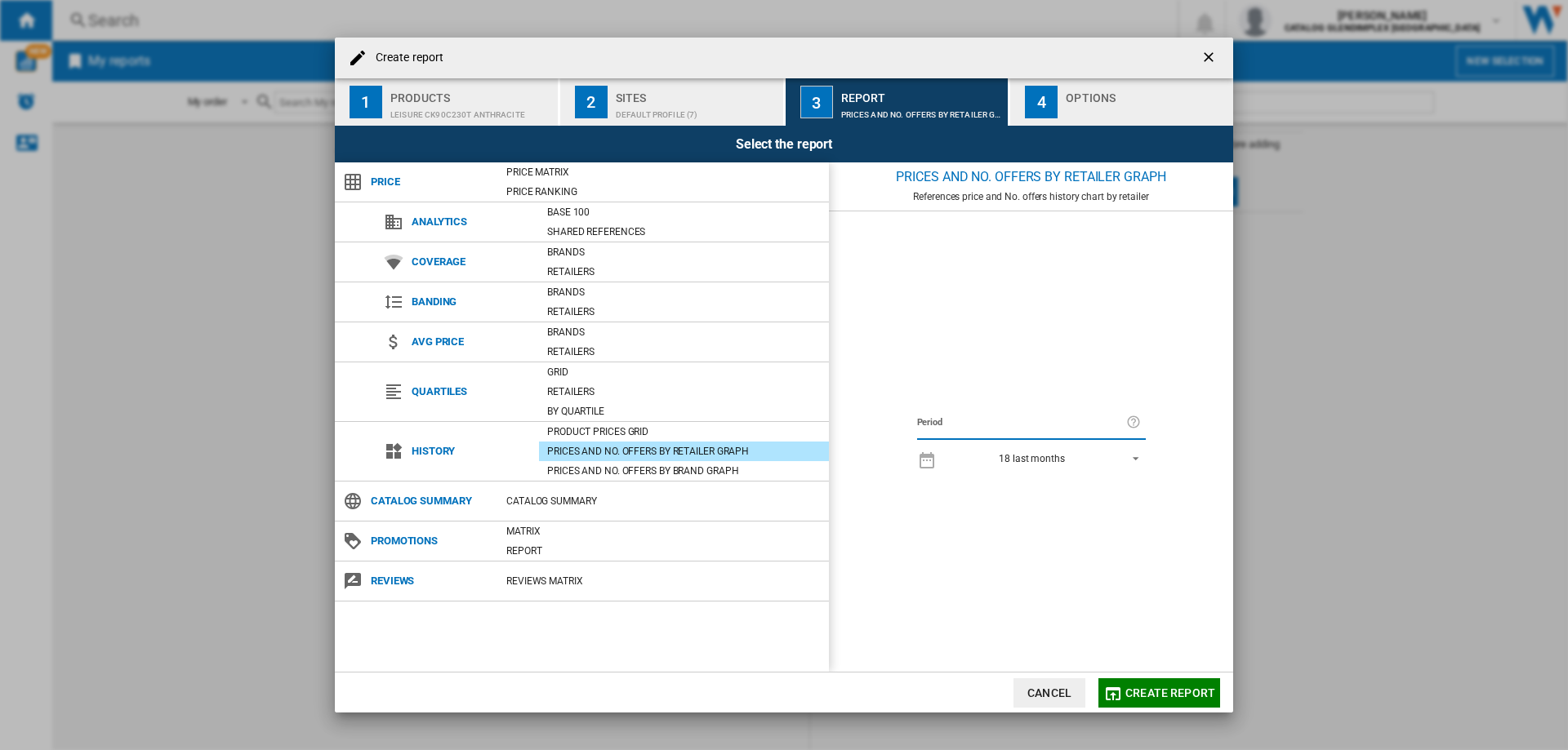
click at [1149, 695] on span "Create report" at bounding box center [1170, 694] width 90 height 13
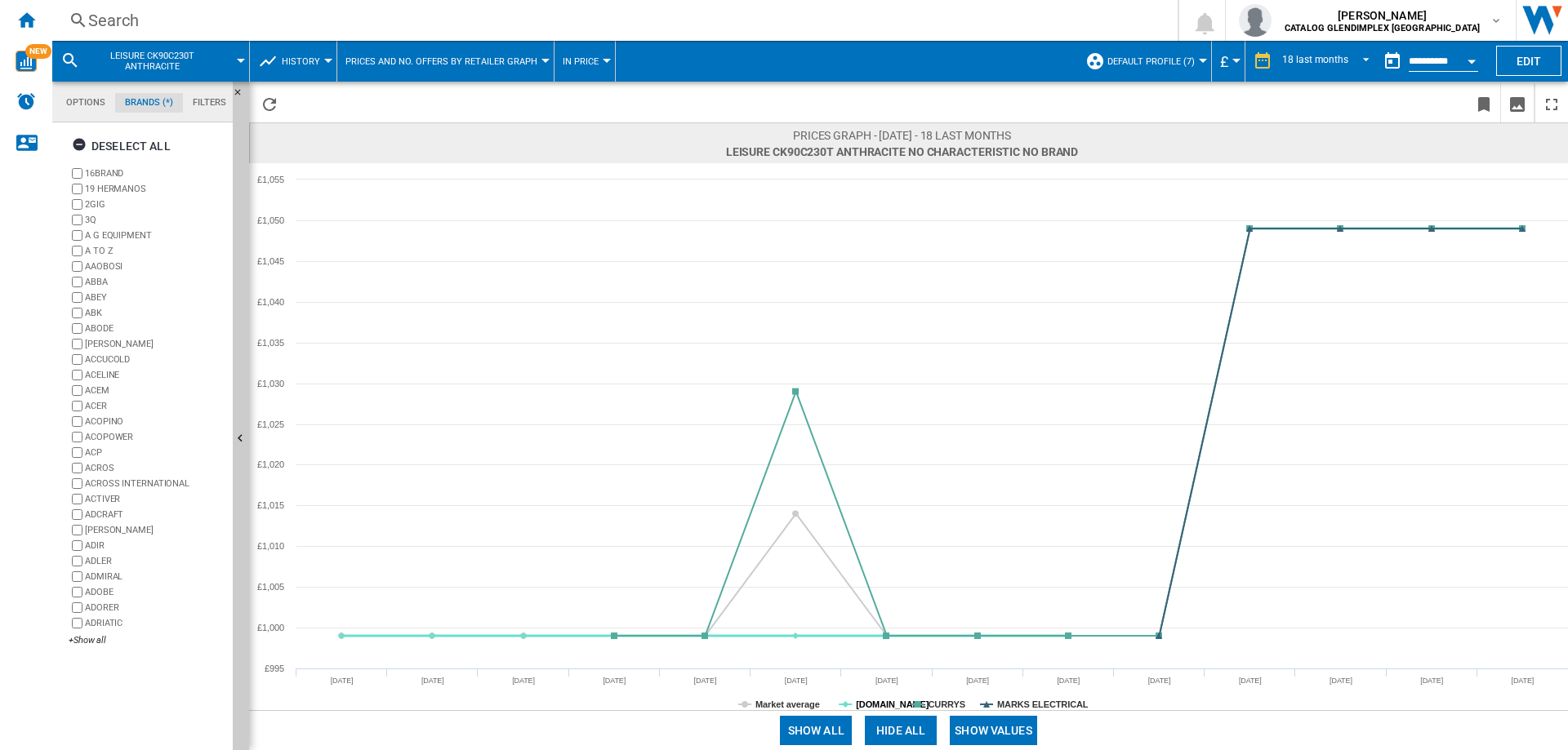
click at [882, 701] on tspan "[DOMAIN_NAME]" at bounding box center [893, 704] width 74 height 10
click at [950, 703] on tspan "CURRYS" at bounding box center [946, 704] width 36 height 10
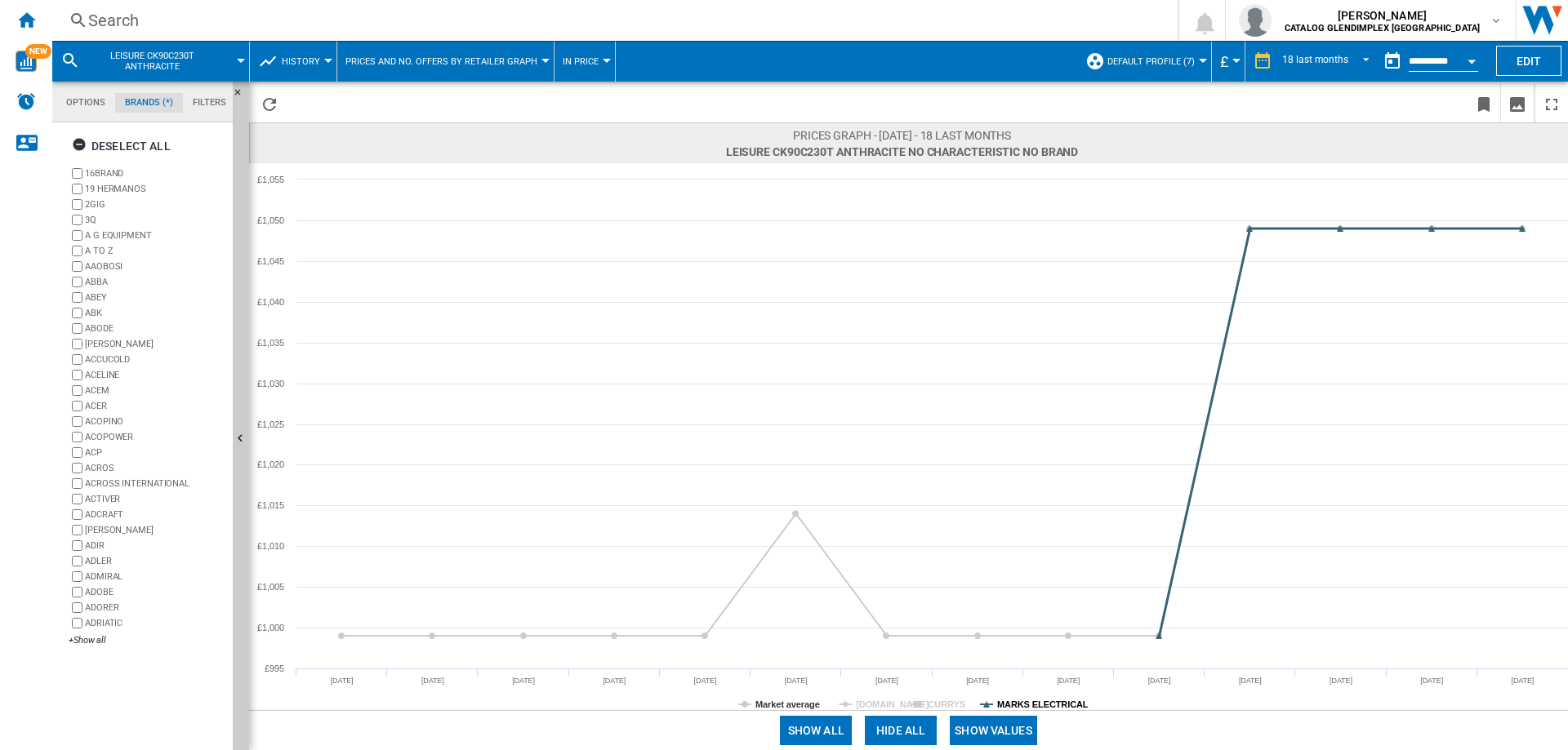
click at [1025, 704] on tspan "MARKS ELECTRICAL" at bounding box center [1043, 704] width 91 height 10
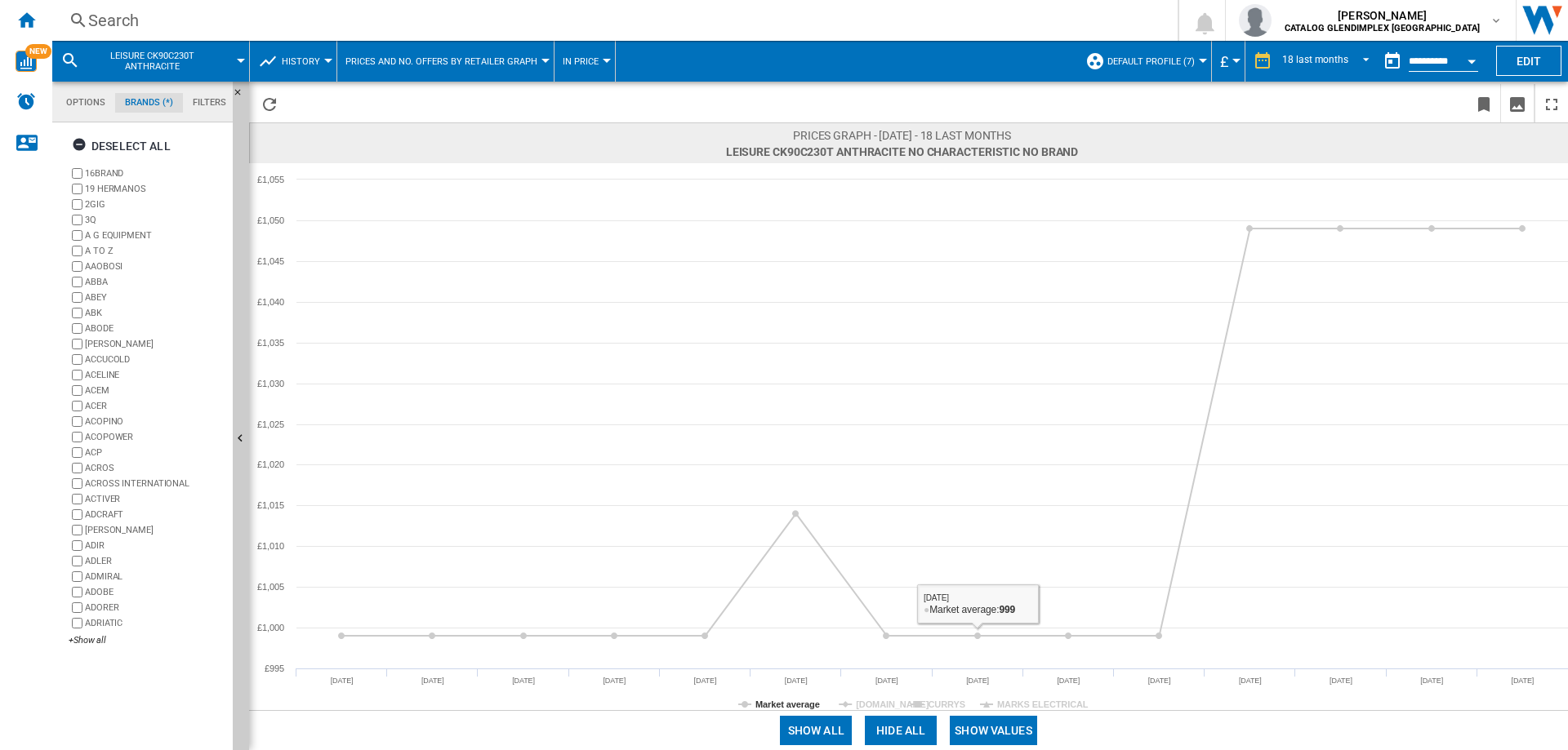
click at [994, 728] on button "Show values" at bounding box center [993, 730] width 87 height 29
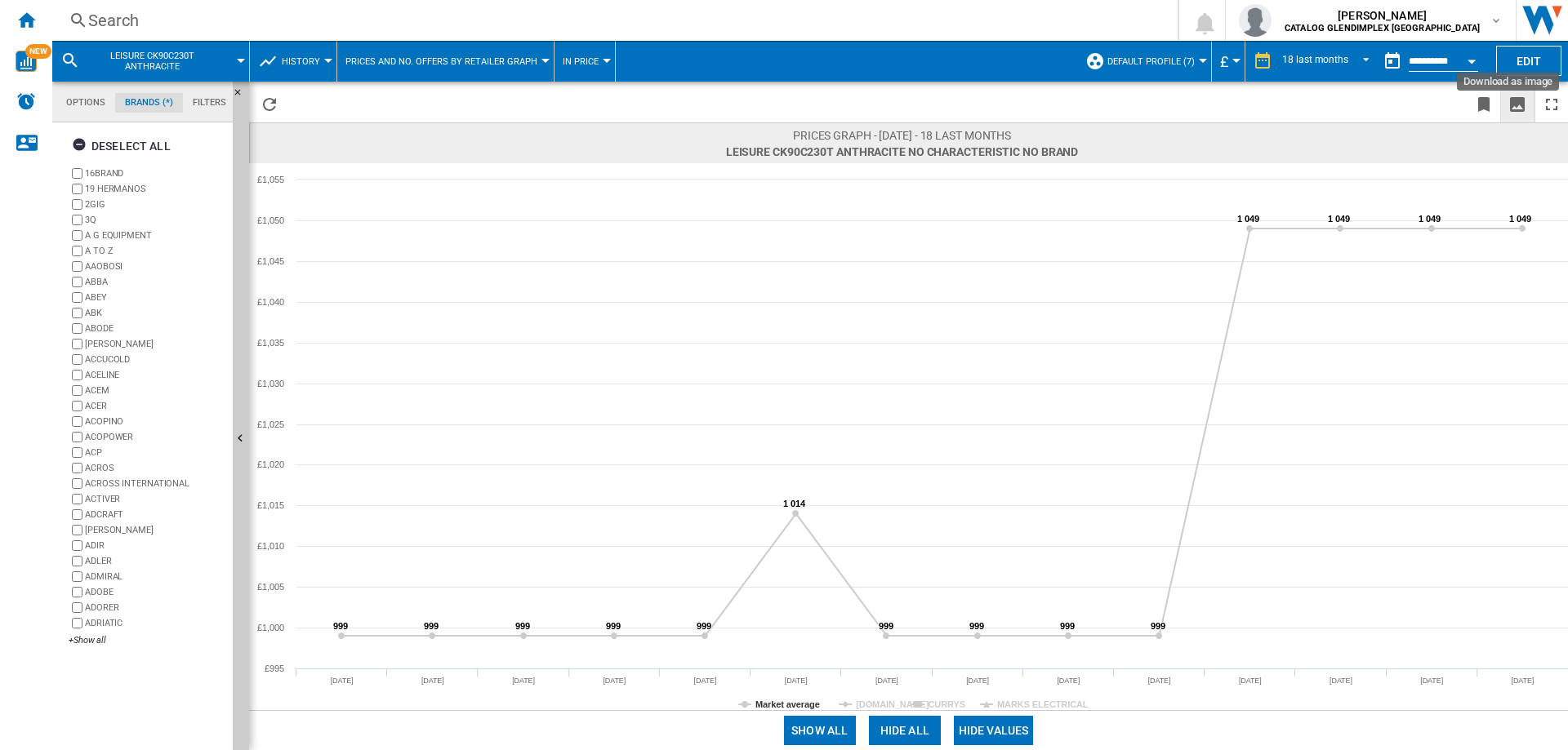
click at [1517, 102] on ng-md-icon "Download as image" at bounding box center [1517, 104] width 20 height 20
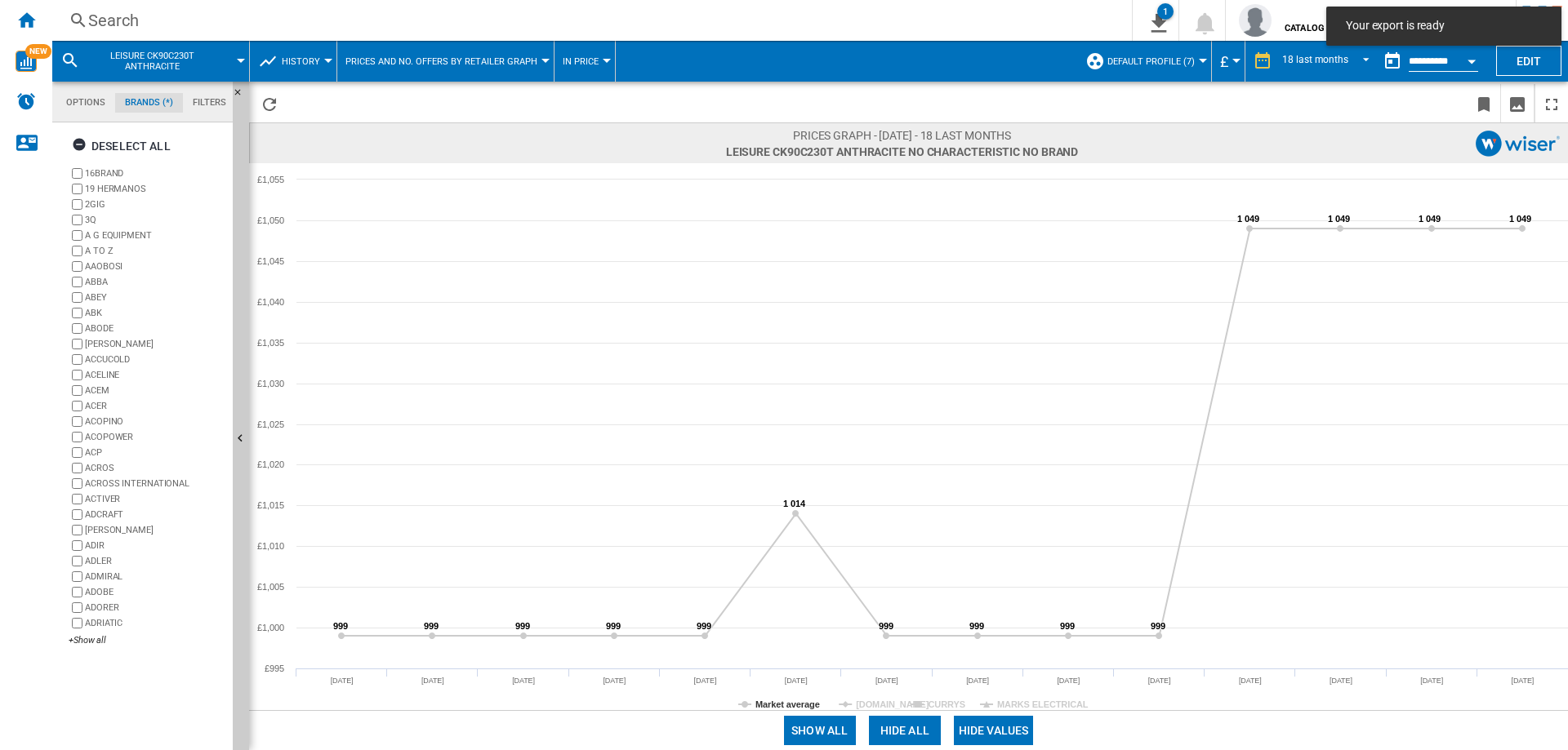
click at [1407, 119] on span at bounding box center [1172, 103] width 591 height 38
click at [128, 13] on div "Search" at bounding box center [588, 21] width 1001 height 23
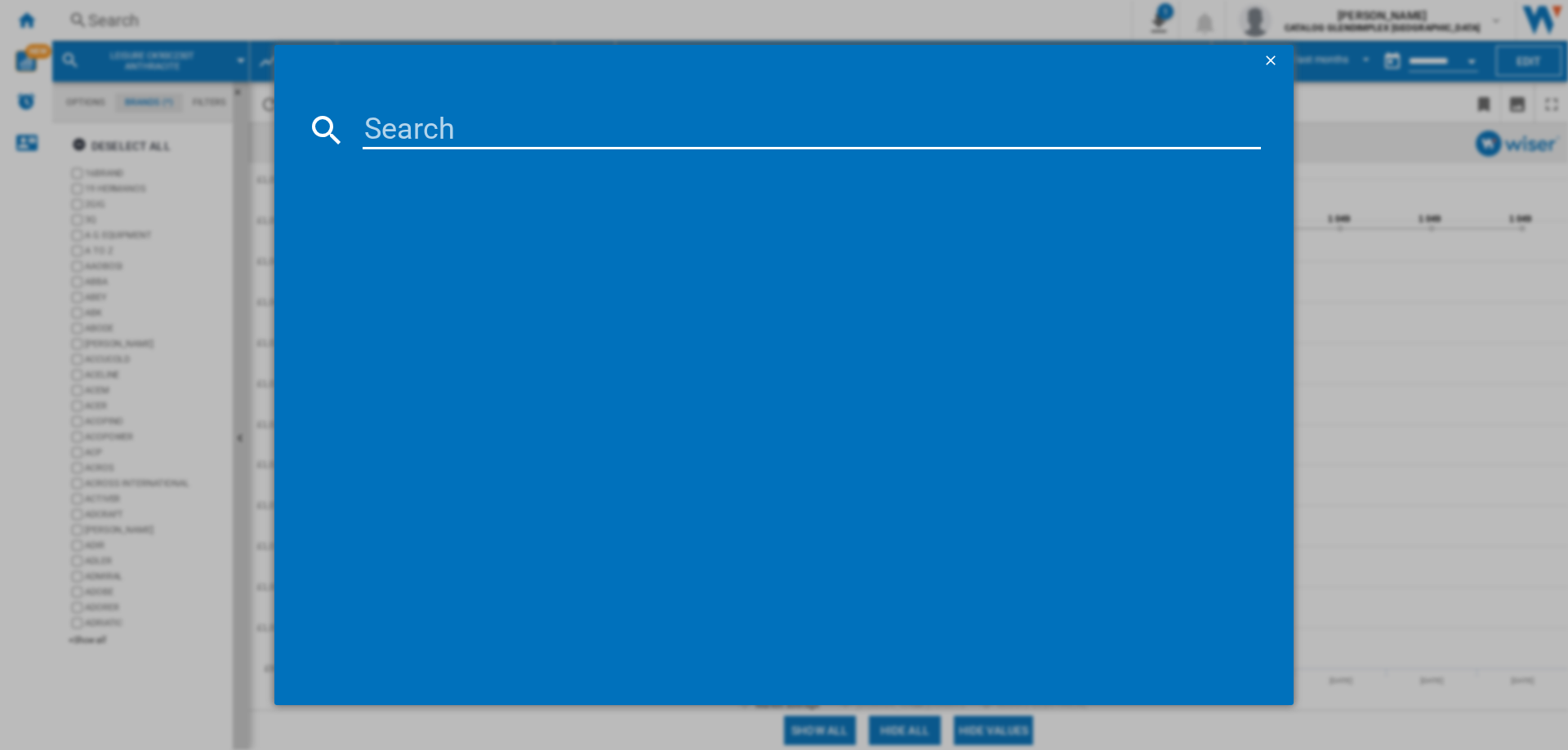
click at [520, 133] on input at bounding box center [811, 129] width 898 height 39
paste input "CK90C230"
type input "CK90C230"
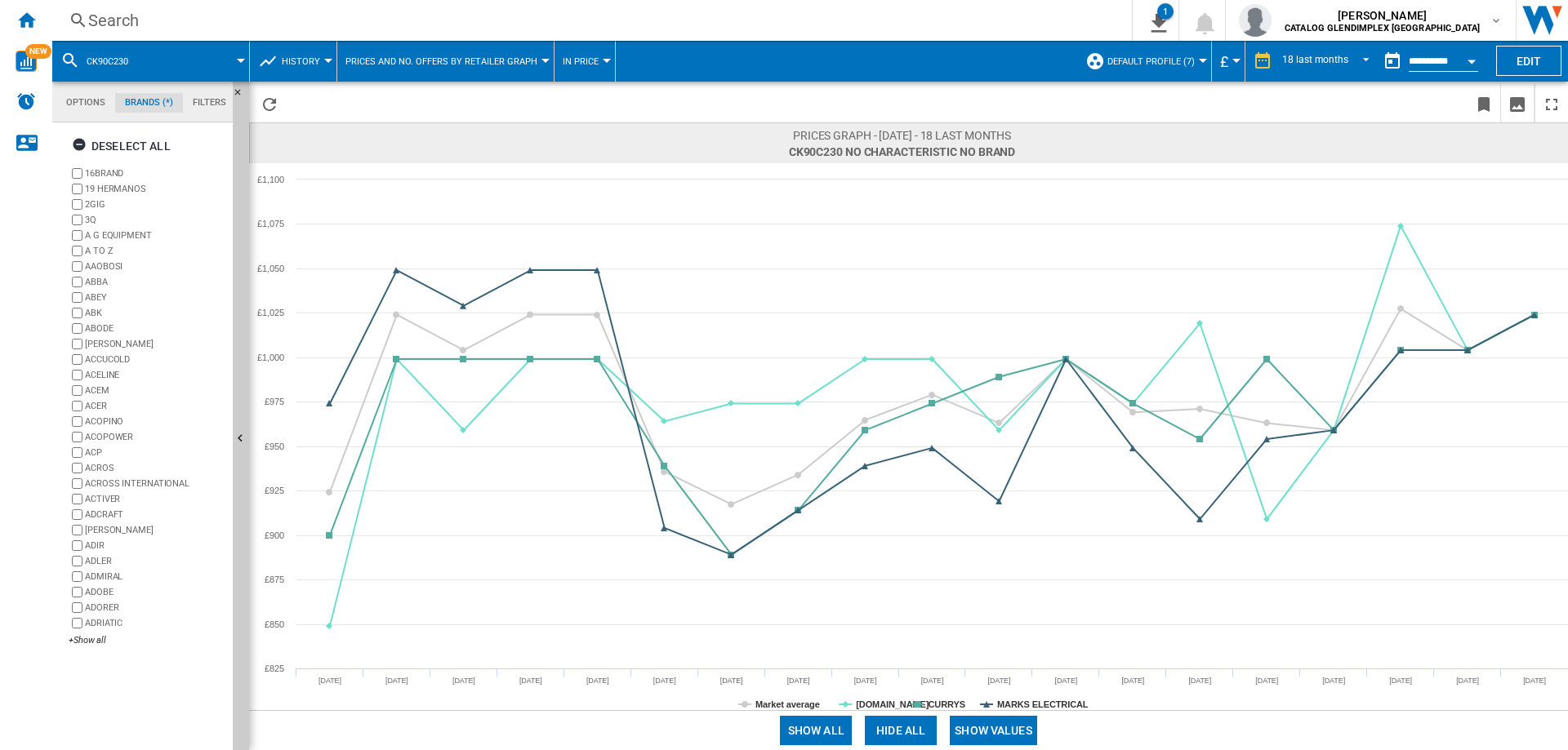
click at [242, 60] on div at bounding box center [241, 60] width 8 height 4
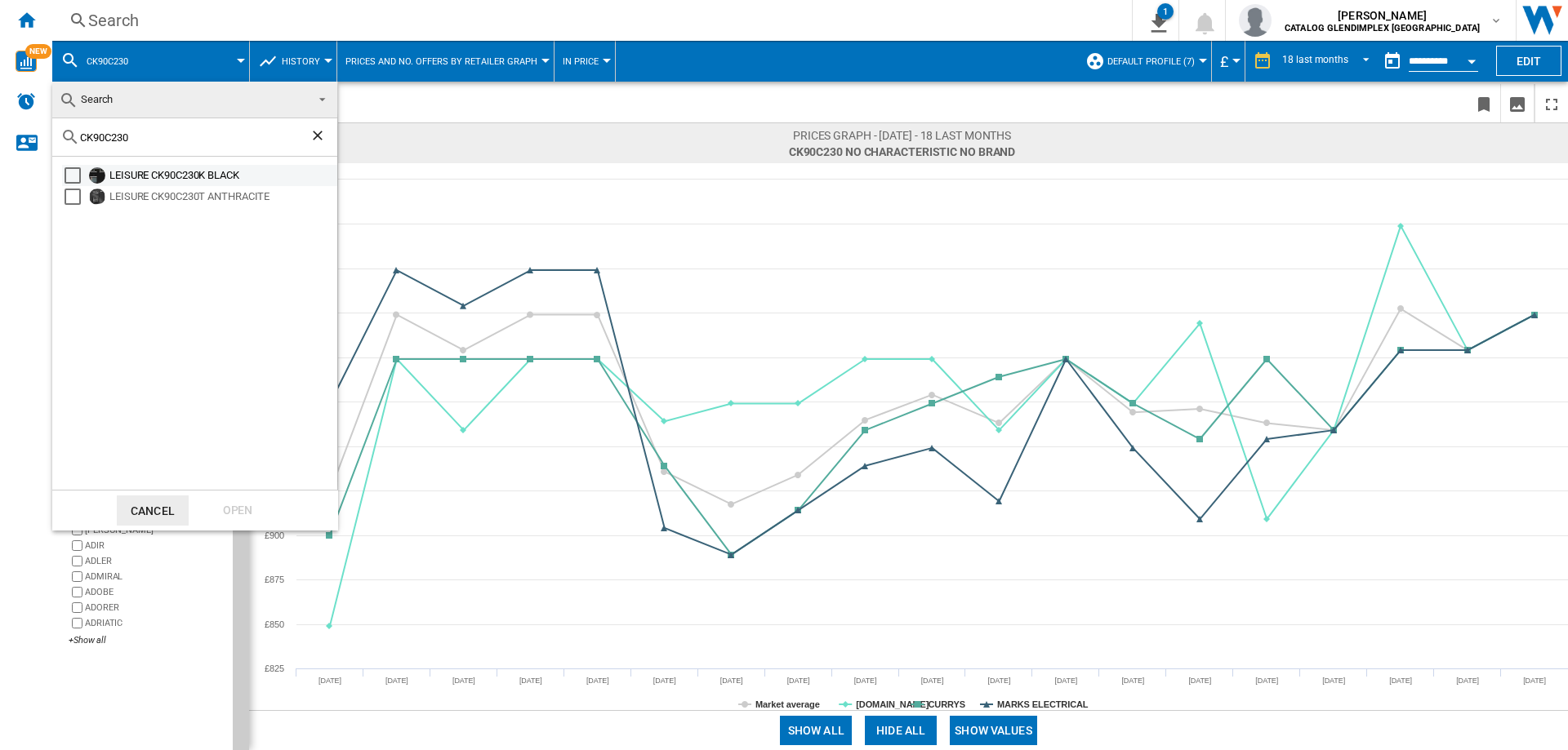
click at [211, 171] on div "LEISURE CK90C230K BLACK" at bounding box center [222, 176] width 225 height 17
click at [255, 510] on div "Open" at bounding box center [237, 510] width 72 height 30
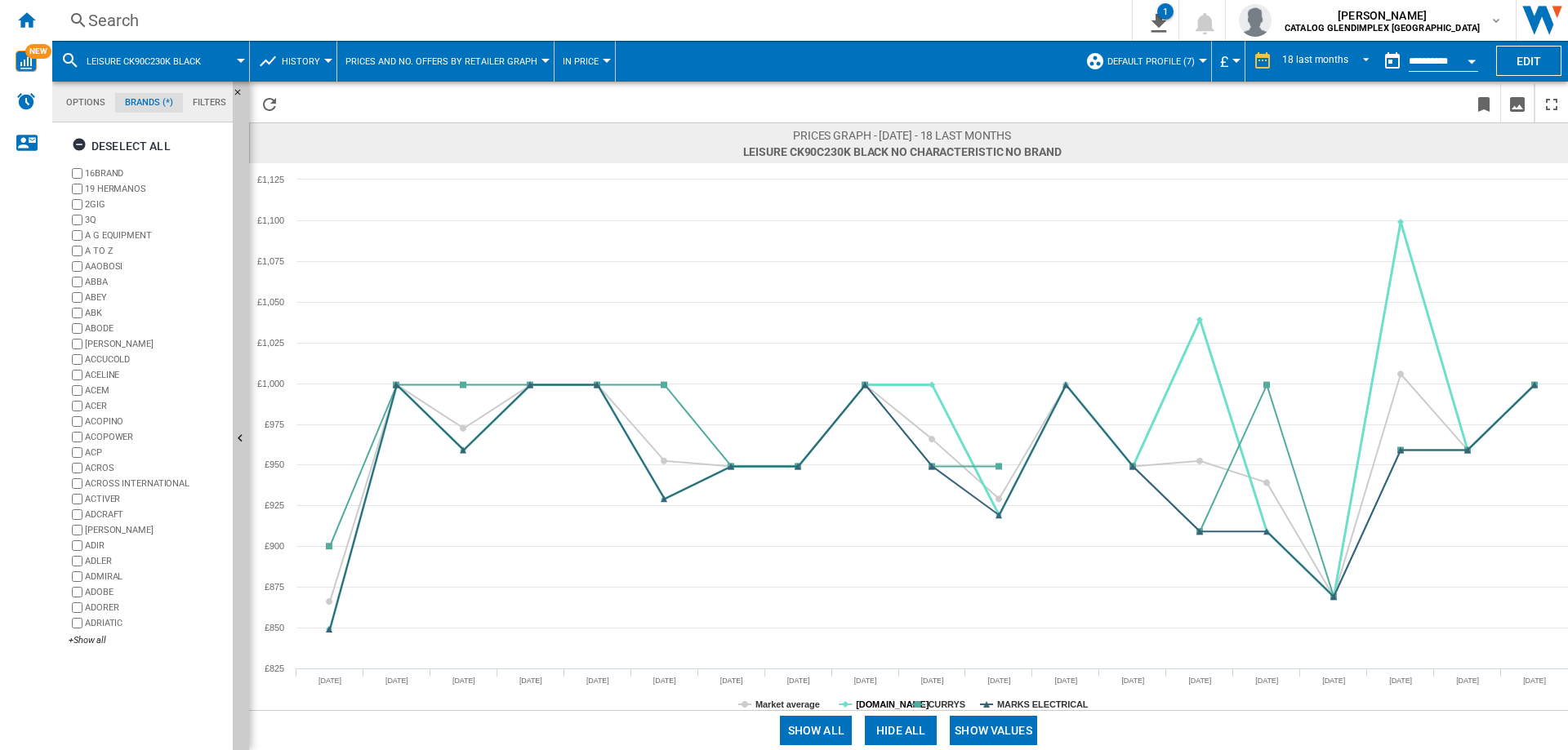
drag, startPoint x: 884, startPoint y: 699, endPoint x: 947, endPoint y: 704, distance: 63.2
click at [884, 699] on tspan "[DOMAIN_NAME]" at bounding box center [893, 704] width 74 height 10
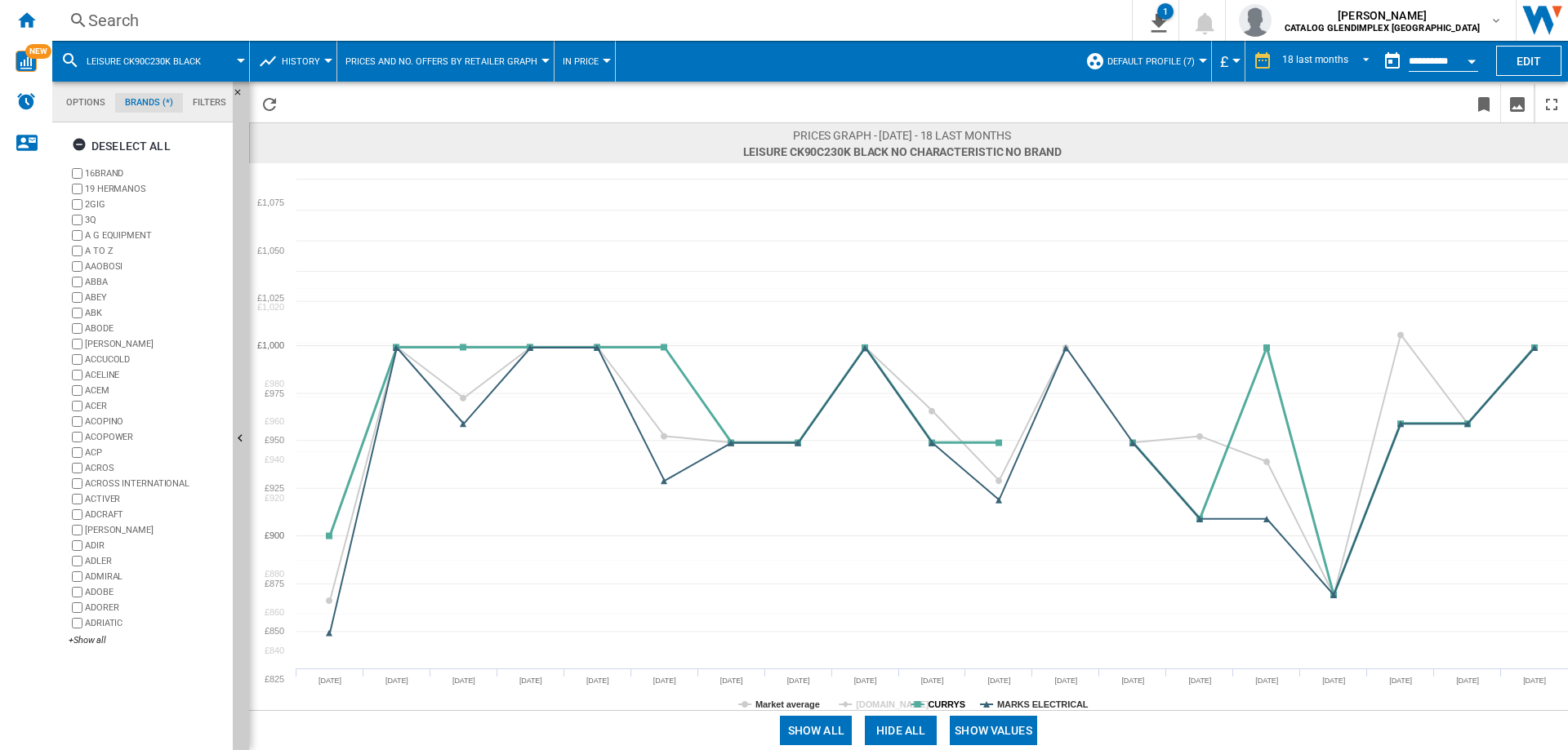
click at [959, 704] on tspan "CURRYS" at bounding box center [946, 704] width 36 height 10
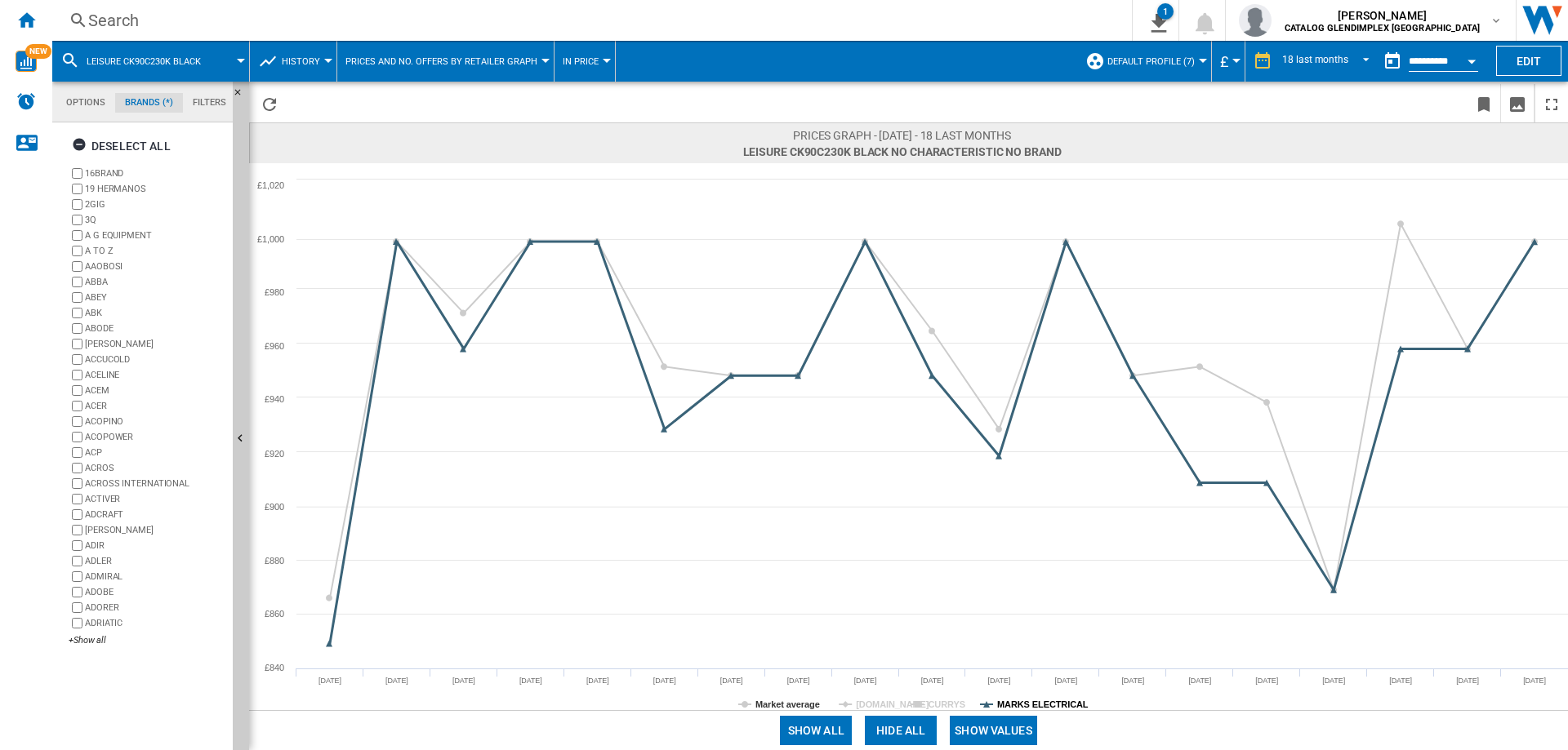
click at [1038, 704] on tspan "MARKS ELECTRICAL" at bounding box center [1043, 704] width 91 height 10
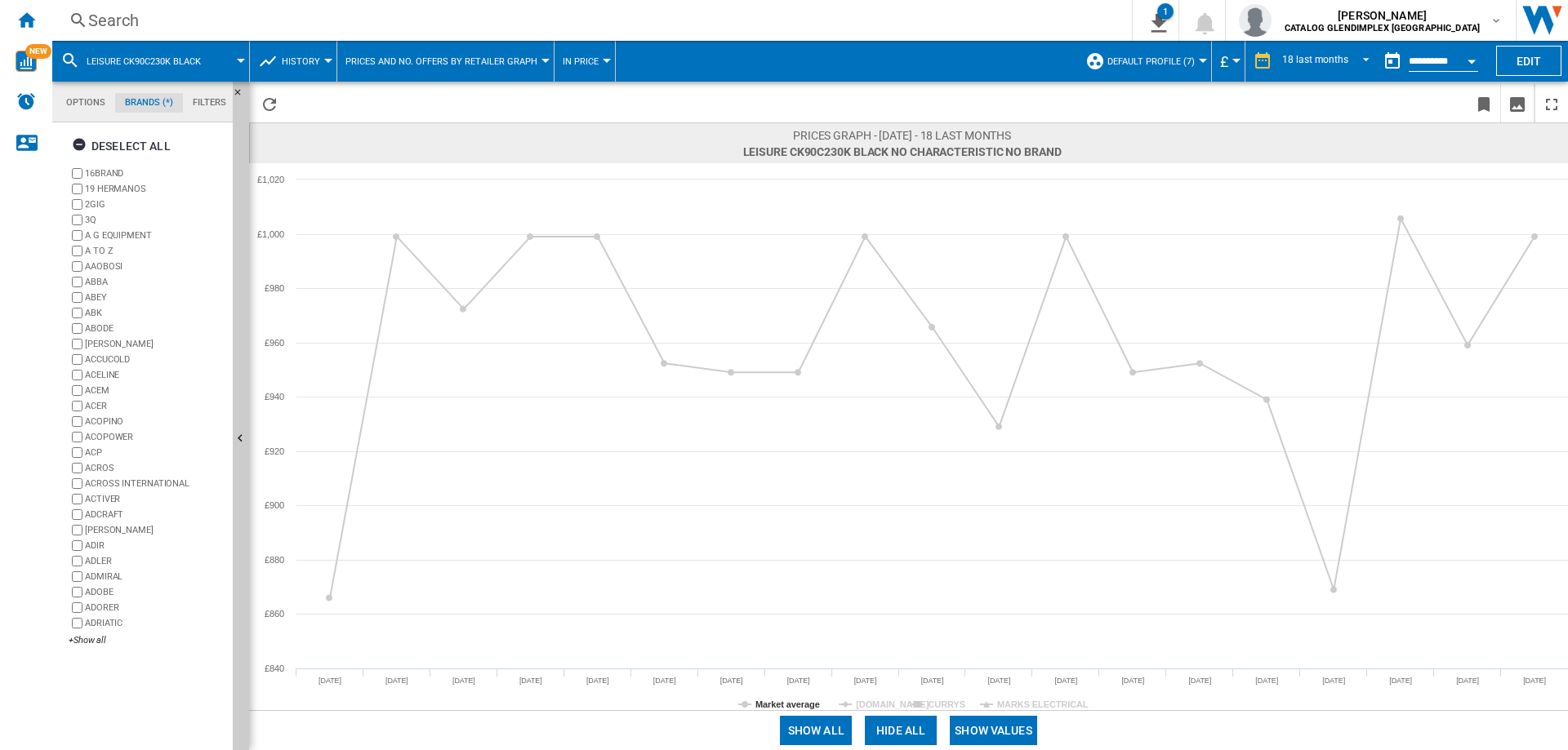
click at [1004, 732] on button "Show values" at bounding box center [993, 730] width 87 height 29
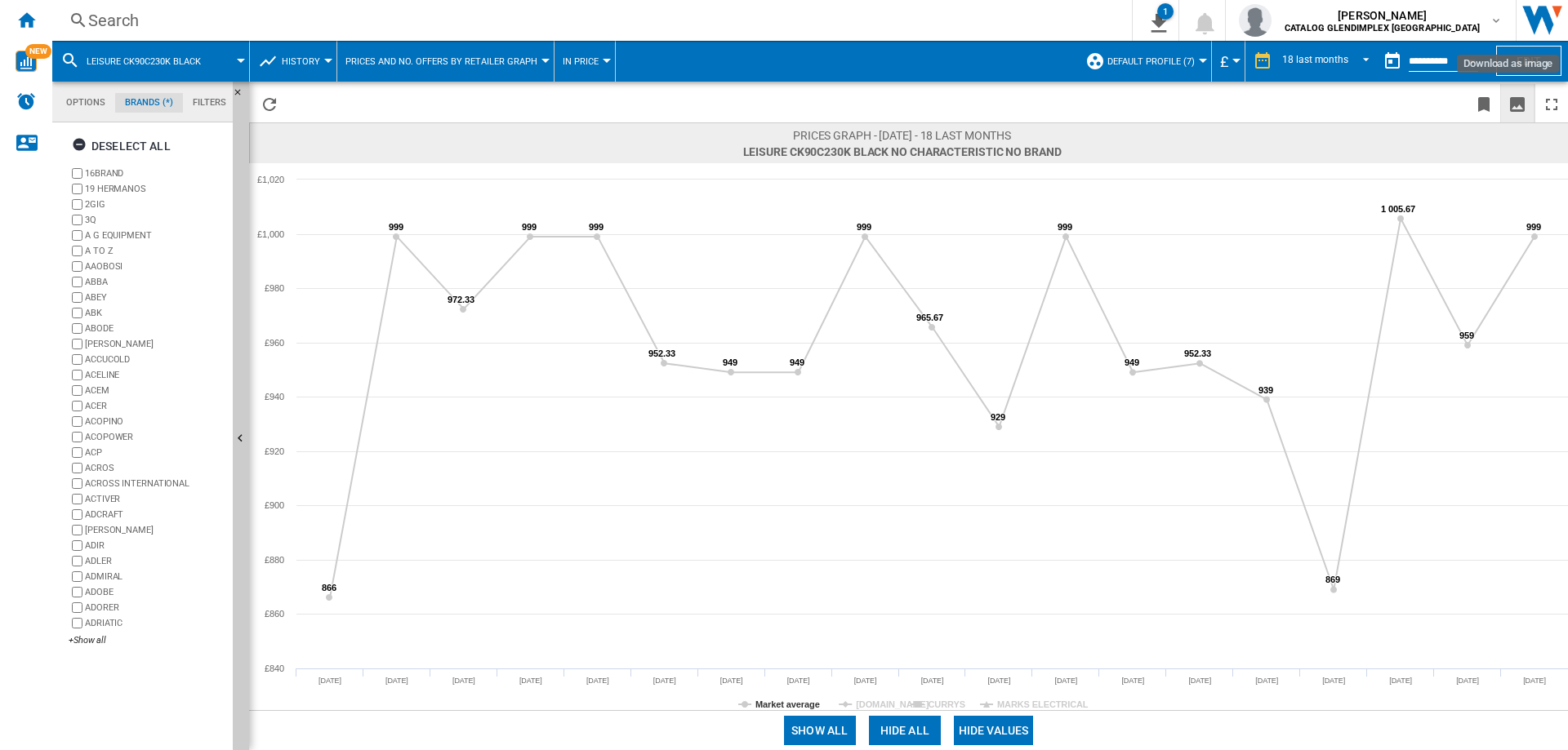
click at [1524, 99] on ng-md-icon "Download as image" at bounding box center [1517, 104] width 20 height 20
click at [193, 58] on span "LEISURE CK90C230K BLACK" at bounding box center [143, 61] width 114 height 11
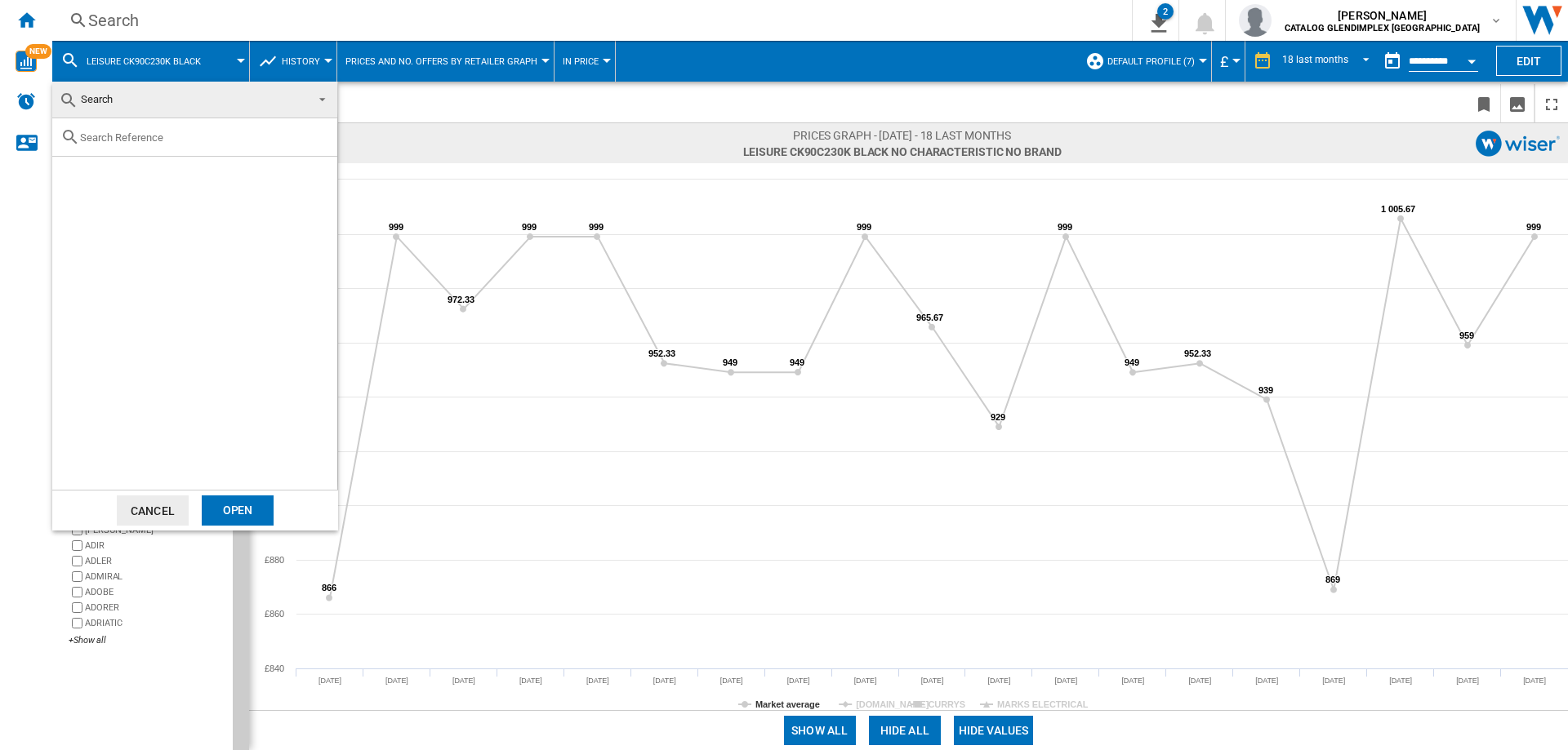
click at [159, 133] on input "text" at bounding box center [205, 138] width 249 height 12
paste input "CK100C230"
drag, startPoint x: 149, startPoint y: 141, endPoint x: -28, endPoint y: 137, distance: 177.0
click at [0, 137] on html "In order to access Insight, please log out and log in again OK NEW Search Searc…" at bounding box center [784, 375] width 1568 height 750
paste input "10F2332"
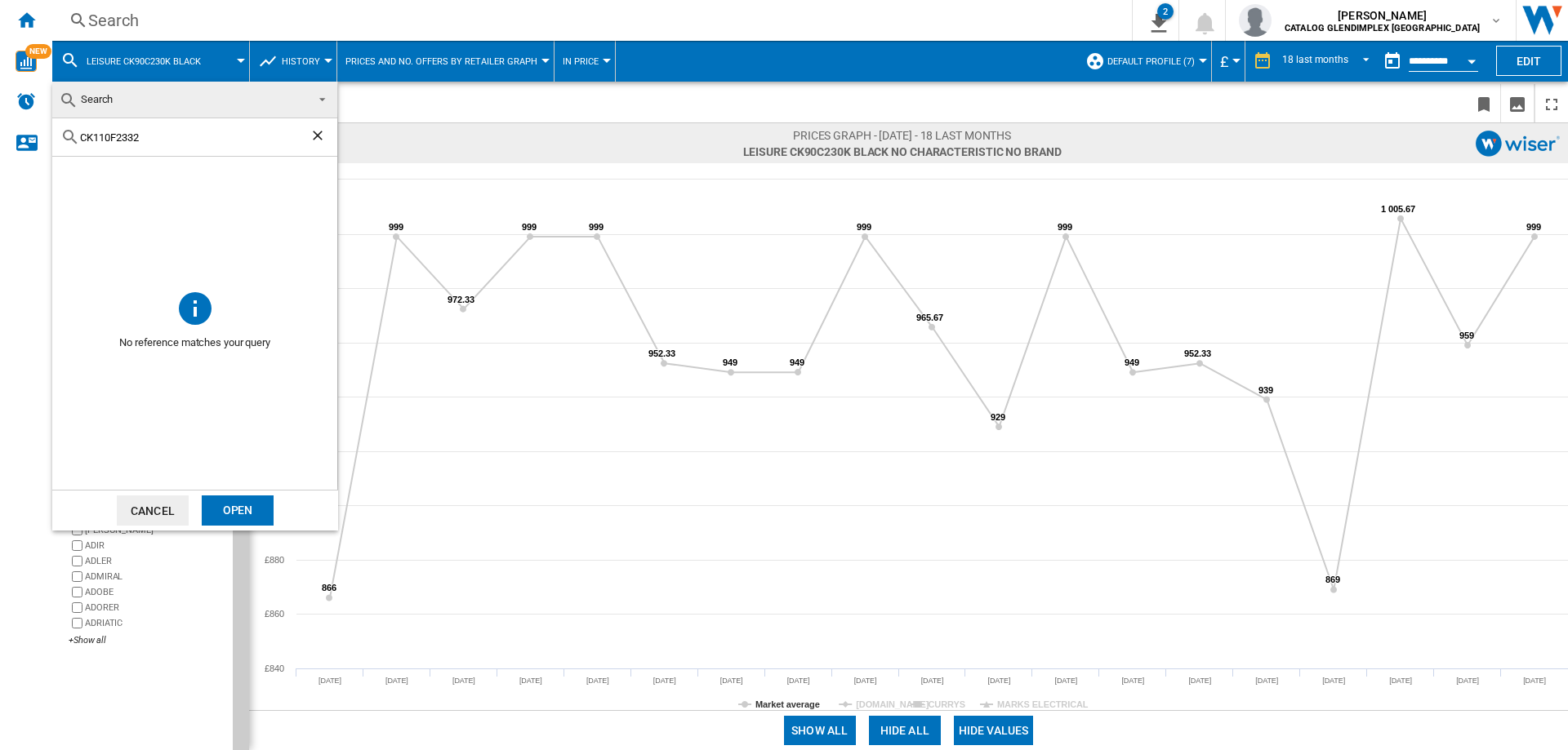
drag, startPoint x: 157, startPoint y: 139, endPoint x: 22, endPoint y: 138, distance: 135.0
click at [22, 138] on body "In order to access Insight, please log out and log in again OK NEW Search Searc…" at bounding box center [784, 375] width 1568 height 750
paste input "S90F530"
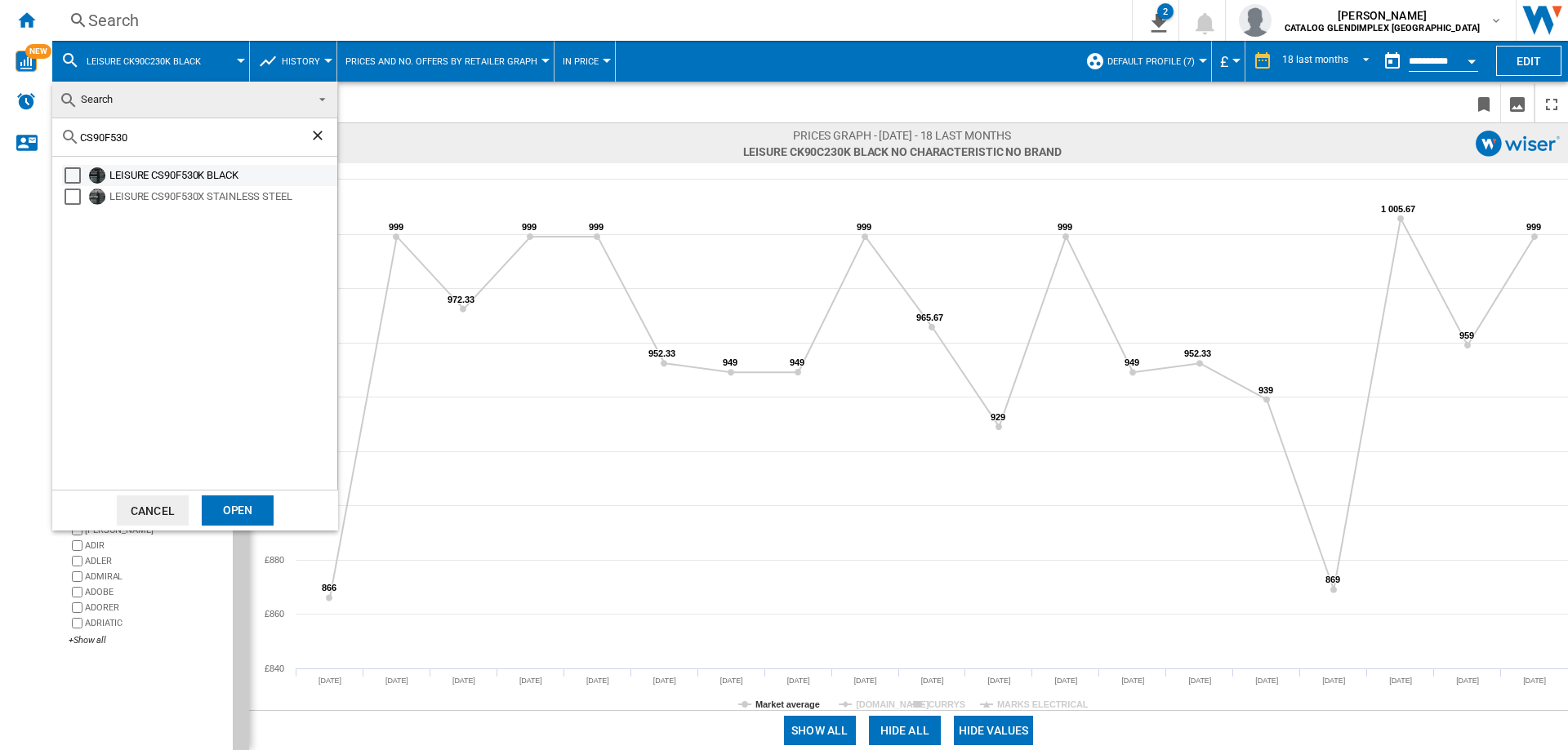
type input "CS90F530"
click at [188, 173] on div "LEISURE CS90F530K BLACK" at bounding box center [222, 176] width 225 height 17
click at [269, 508] on div "Open" at bounding box center [237, 510] width 72 height 30
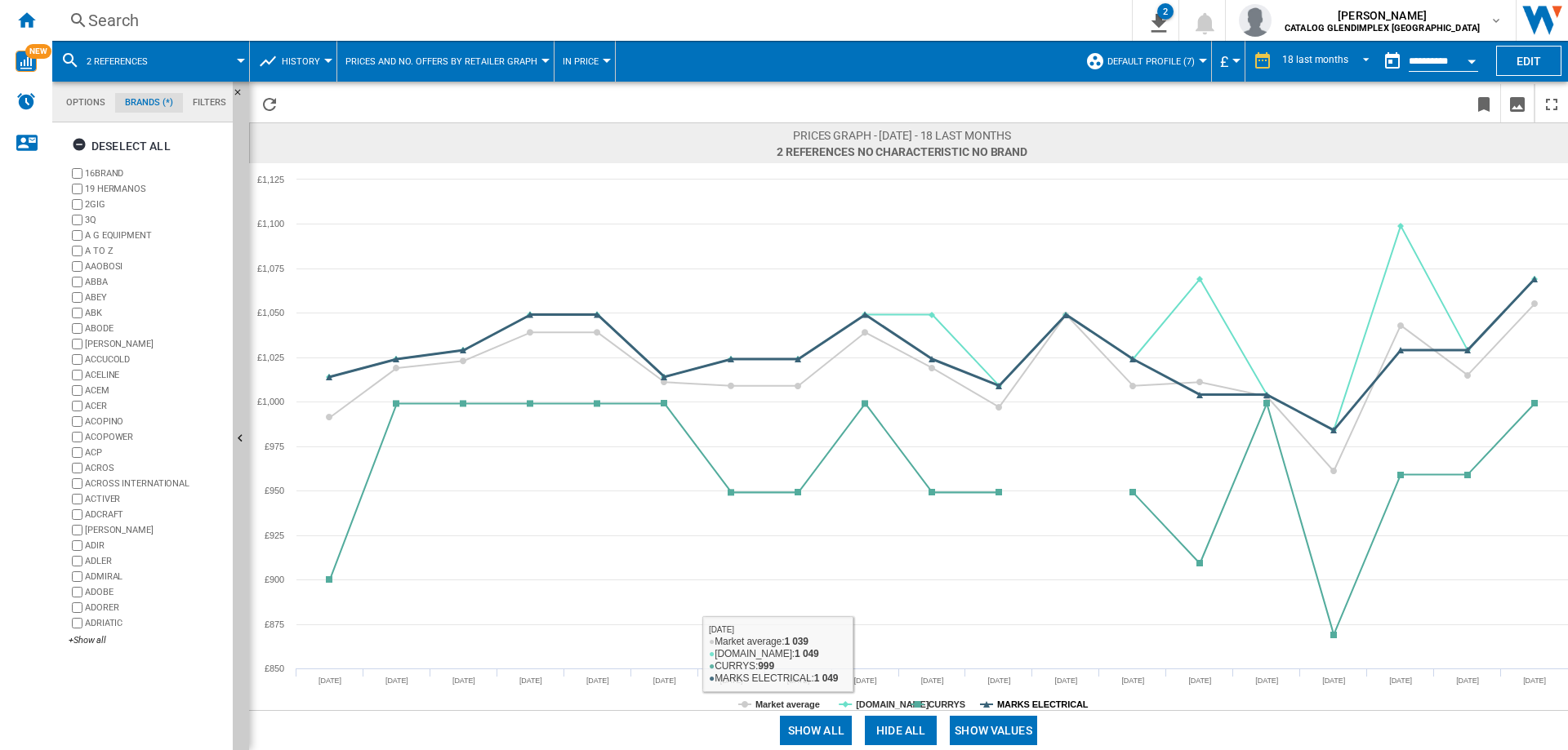
click at [1056, 701] on tspan "MARKS ELECTRICAL" at bounding box center [1043, 704] width 91 height 10
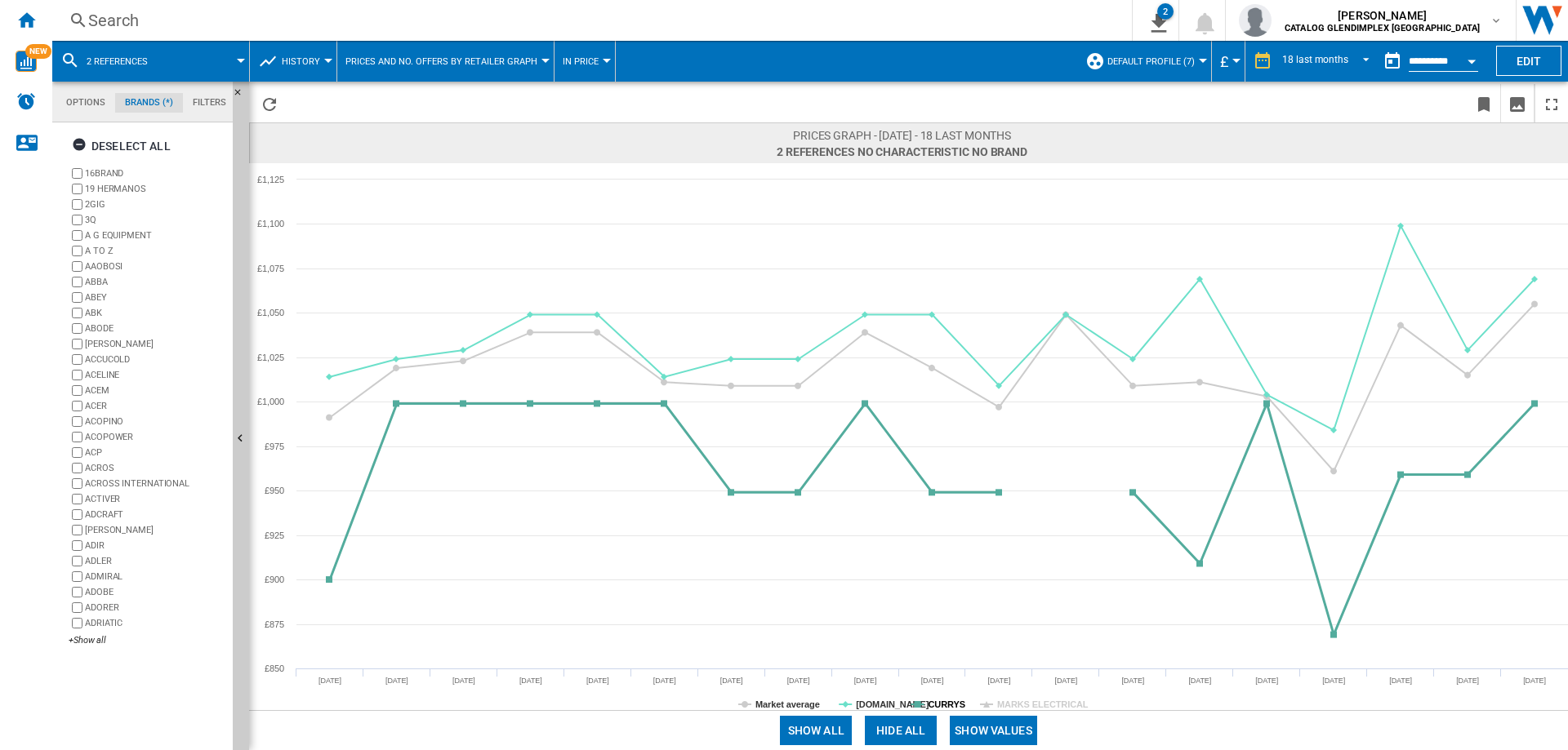
click at [934, 699] on tspan "CURRYS" at bounding box center [946, 704] width 36 height 10
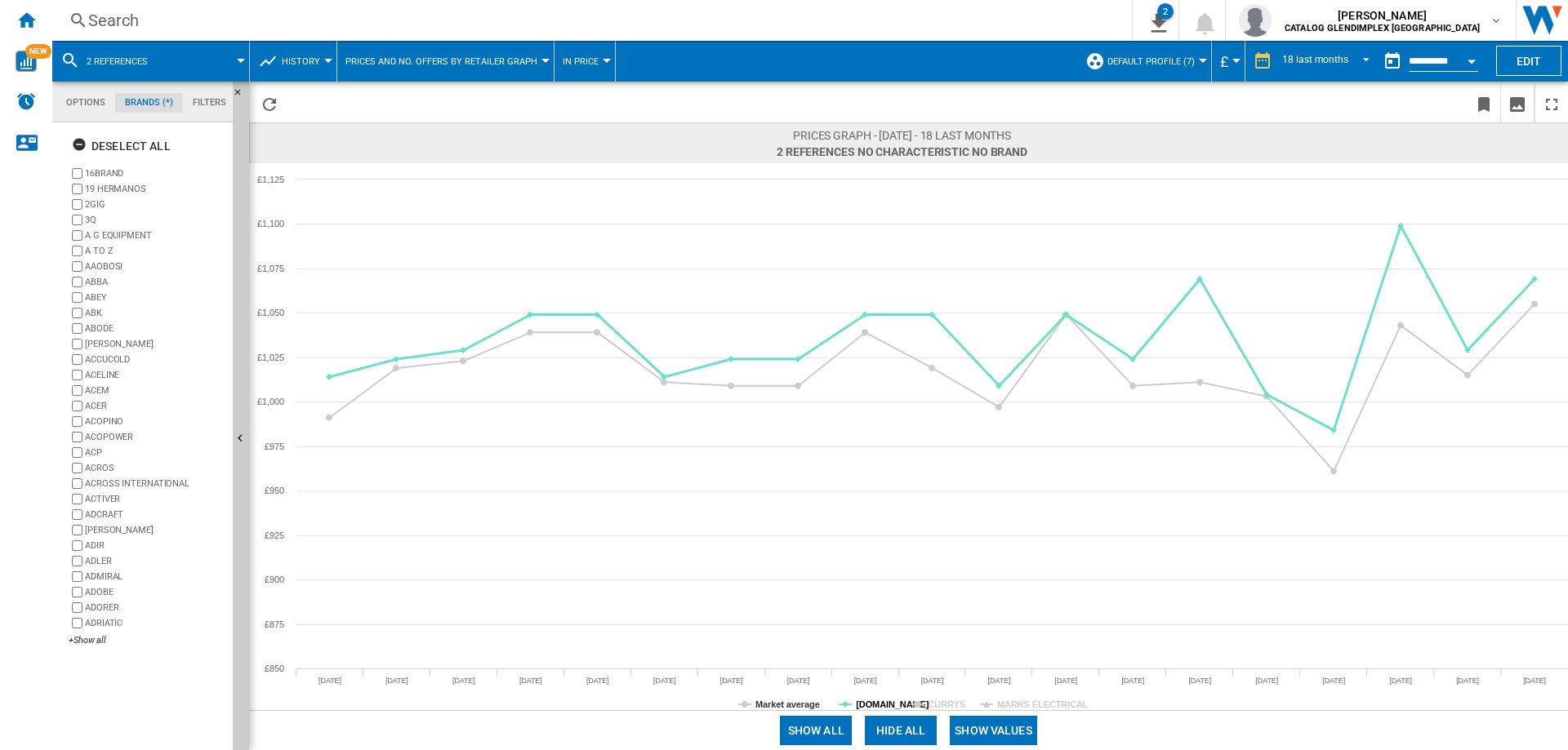
click at [884, 700] on tspan "[DOMAIN_NAME]" at bounding box center [893, 704] width 74 height 10
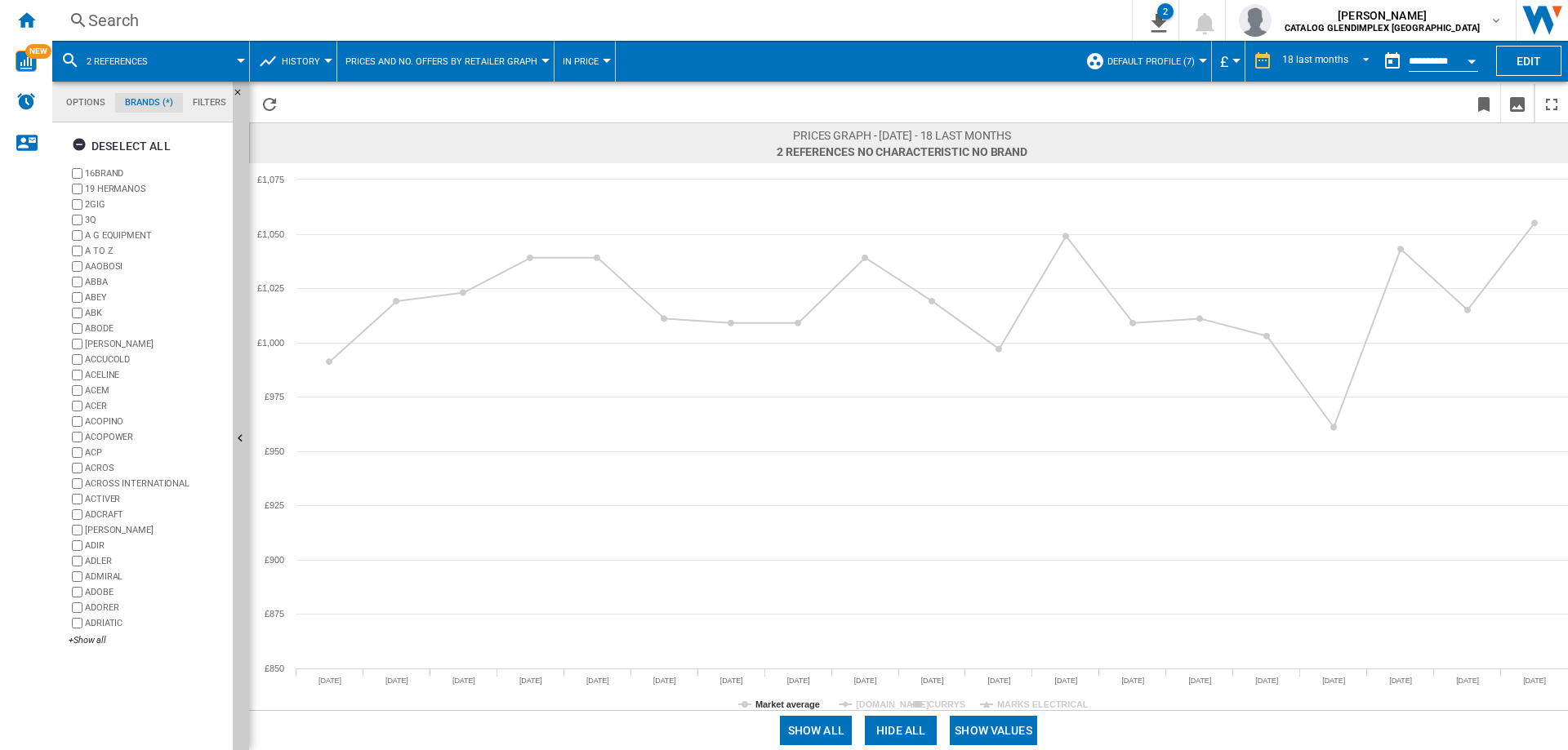
click at [992, 732] on button "Show values" at bounding box center [993, 730] width 87 height 29
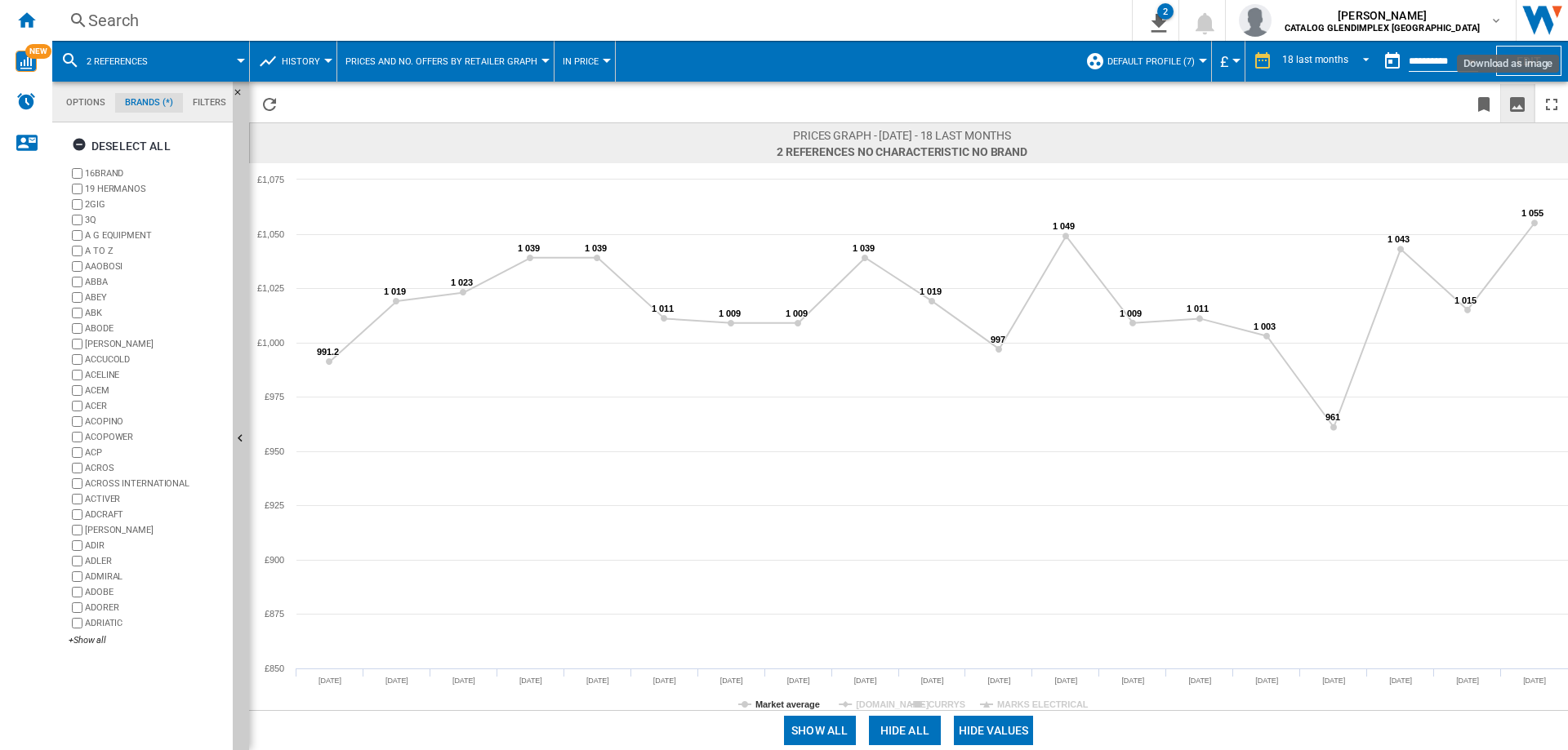
click at [1516, 105] on ng-md-icon "Download as image" at bounding box center [1517, 104] width 20 height 20
click at [156, 60] on button "2 references" at bounding box center [125, 60] width 78 height 41
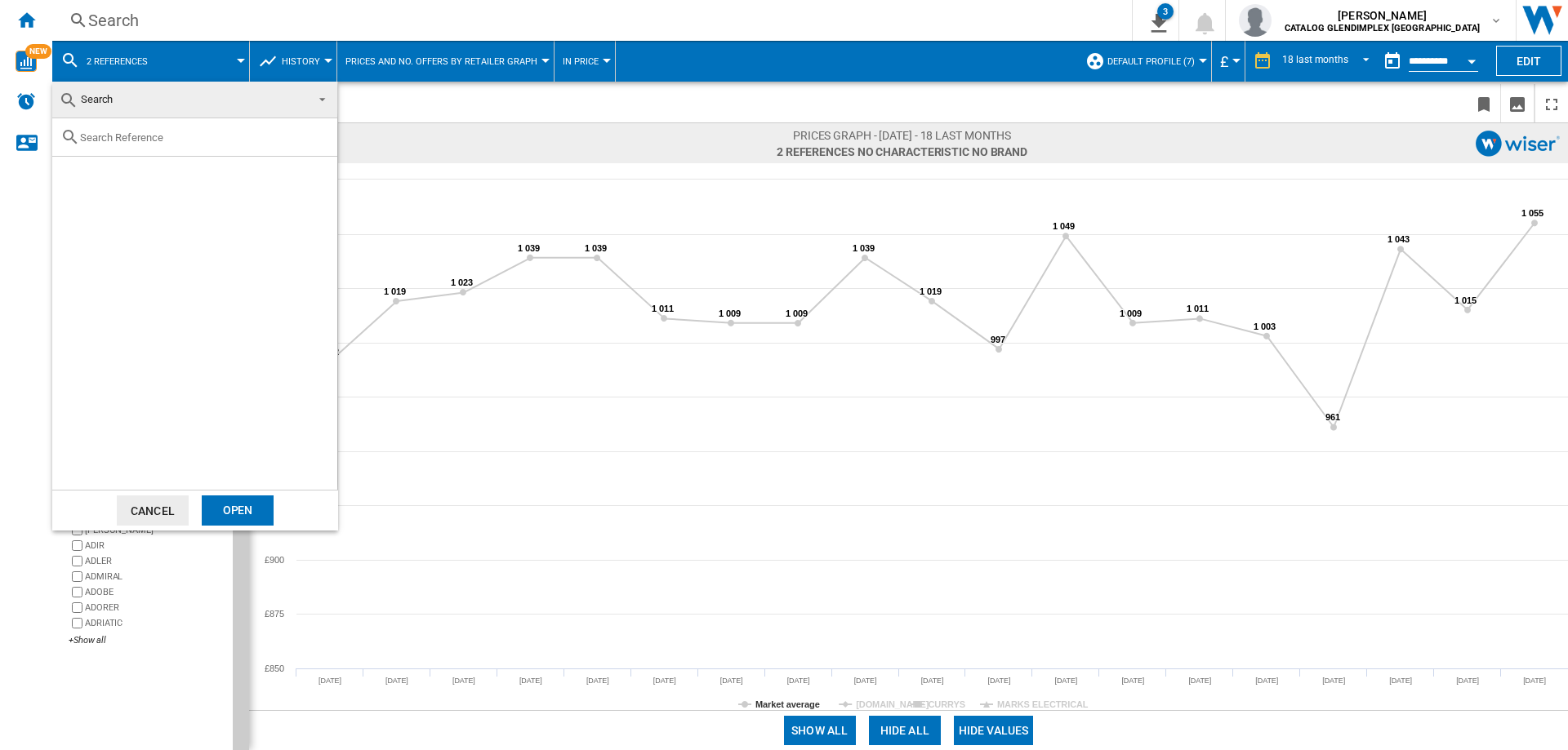
click at [156, 144] on div at bounding box center [195, 138] width 285 height 38
click at [165, 133] on input "text" at bounding box center [205, 138] width 249 height 12
paste input "CS100C520"
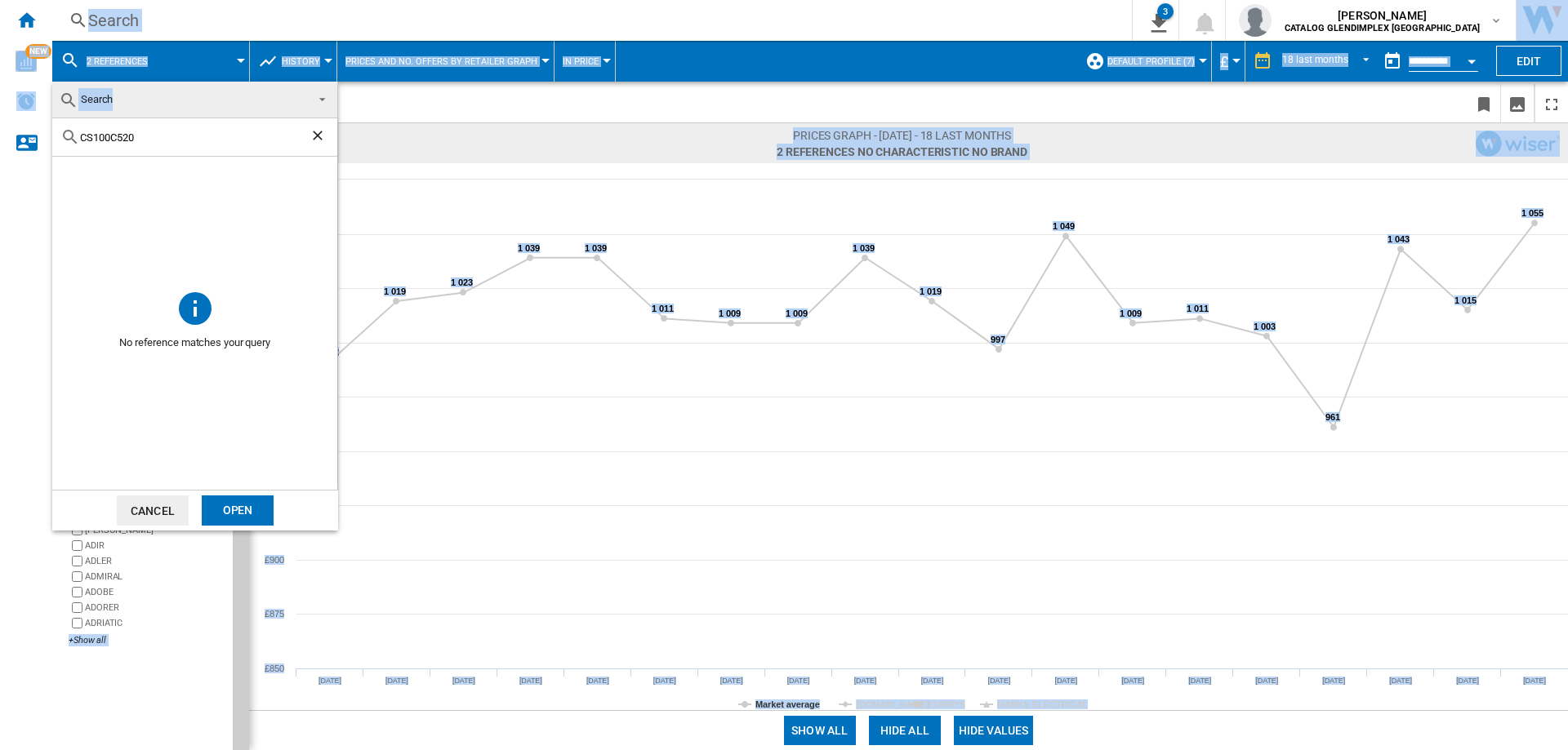
drag, startPoint x: 172, startPoint y: 145, endPoint x: 27, endPoint y: 137, distance: 145.2
click at [27, 137] on body "In order to access Insight, please log out and log in again OK NEW Search Searc…" at bounding box center [784, 375] width 1568 height 750
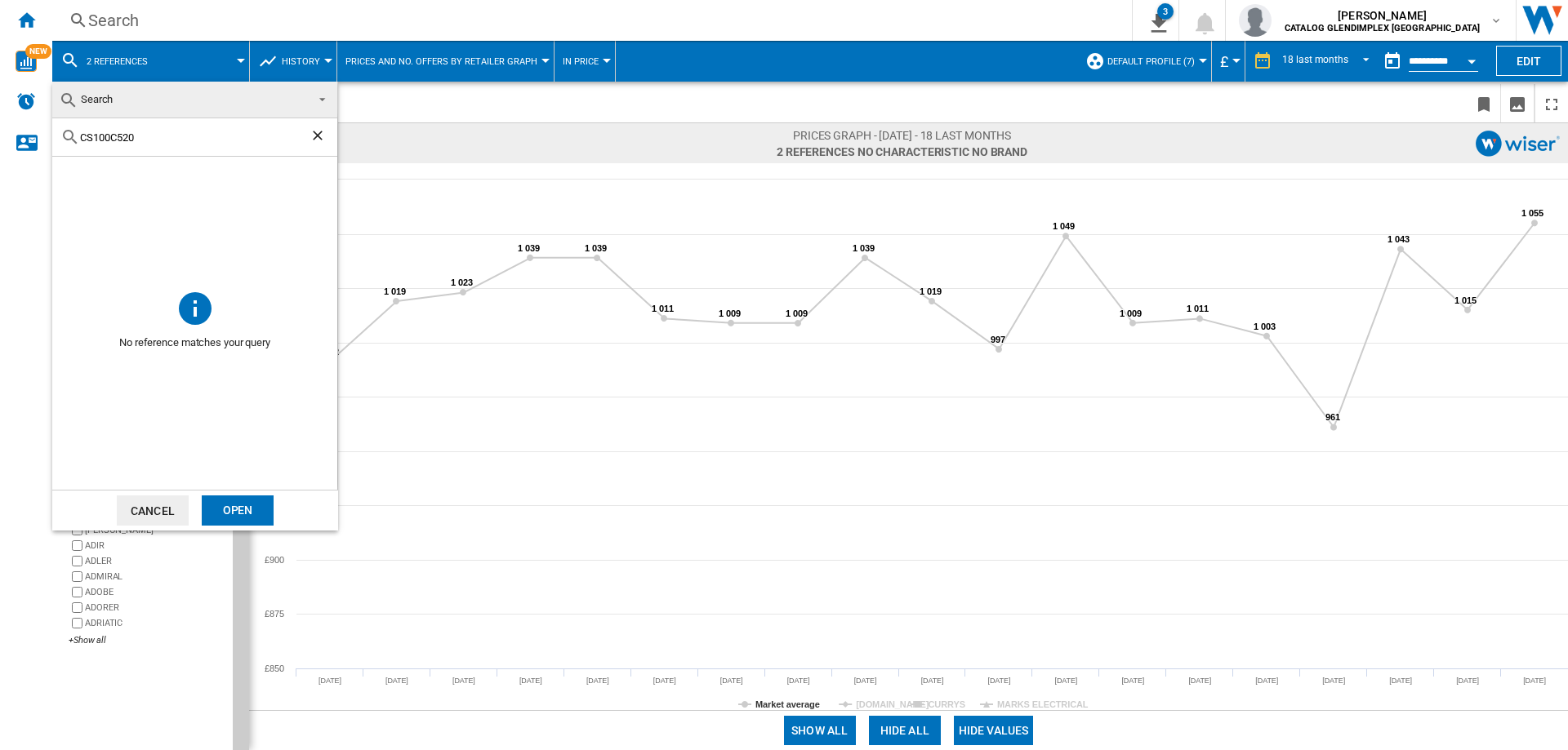
drag, startPoint x: 146, startPoint y: 138, endPoint x: 41, endPoint y: 136, distance: 105.0
click at [41, 136] on body "In order to access Insight, please log out and log in again OK NEW Search Searc…" at bounding box center [784, 375] width 1568 height 750
paste input "F722"
click at [149, 136] on input "CS100F722" at bounding box center [195, 138] width 230 height 12
drag, startPoint x: 159, startPoint y: 142, endPoint x: -2, endPoint y: 132, distance: 161.3
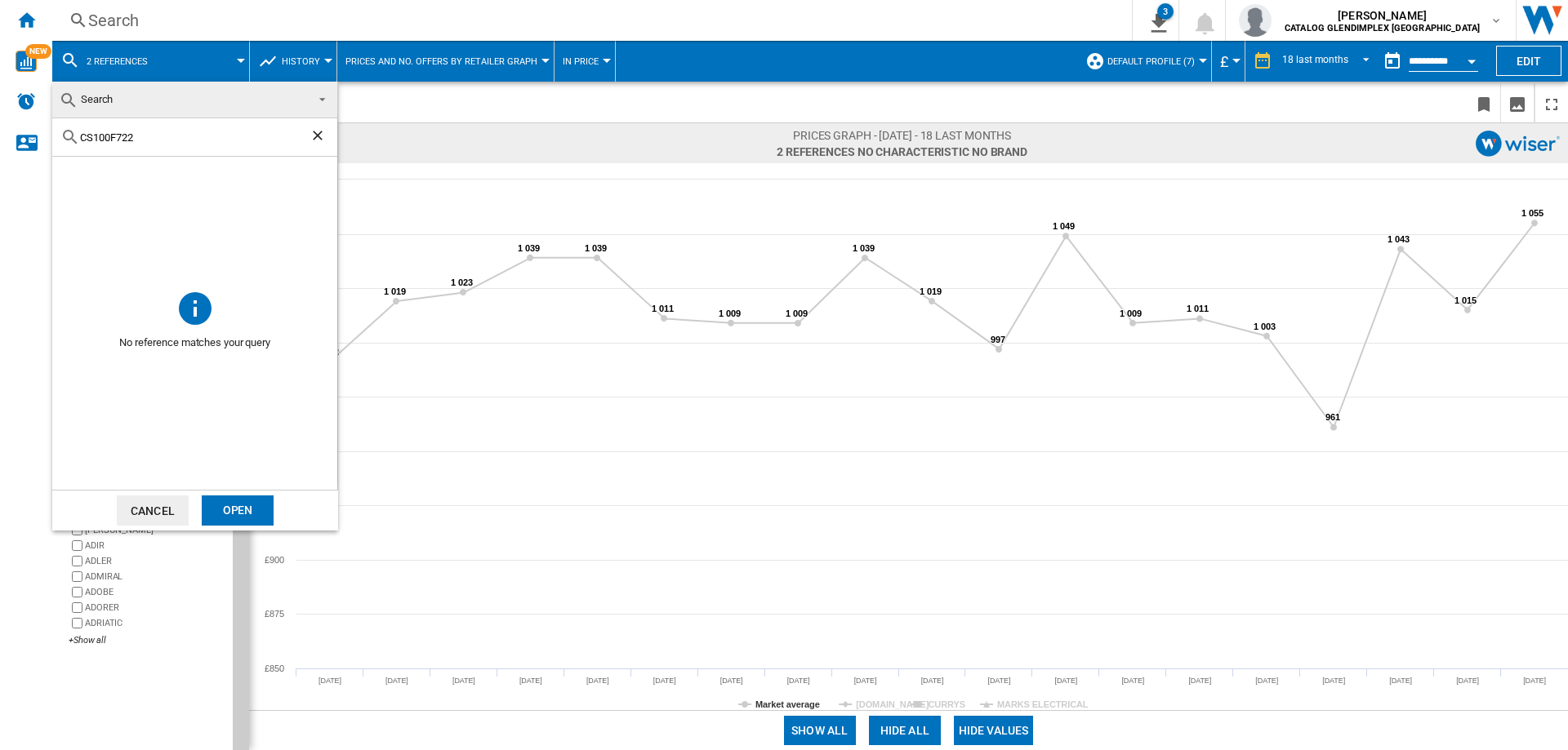
click at [0, 132] on html "In order to access Insight, please log out and log in again OK NEW Search Searc…" at bounding box center [784, 375] width 1568 height 750
paste input "LA60FF"
drag, startPoint x: 162, startPoint y: 138, endPoint x: 10, endPoint y: 137, distance: 152.0
click at [10, 137] on body "In order to access Insight, please log out and log in again OK NEW Search Searc…" at bounding box center [784, 375] width 1568 height 750
paste input "90D"
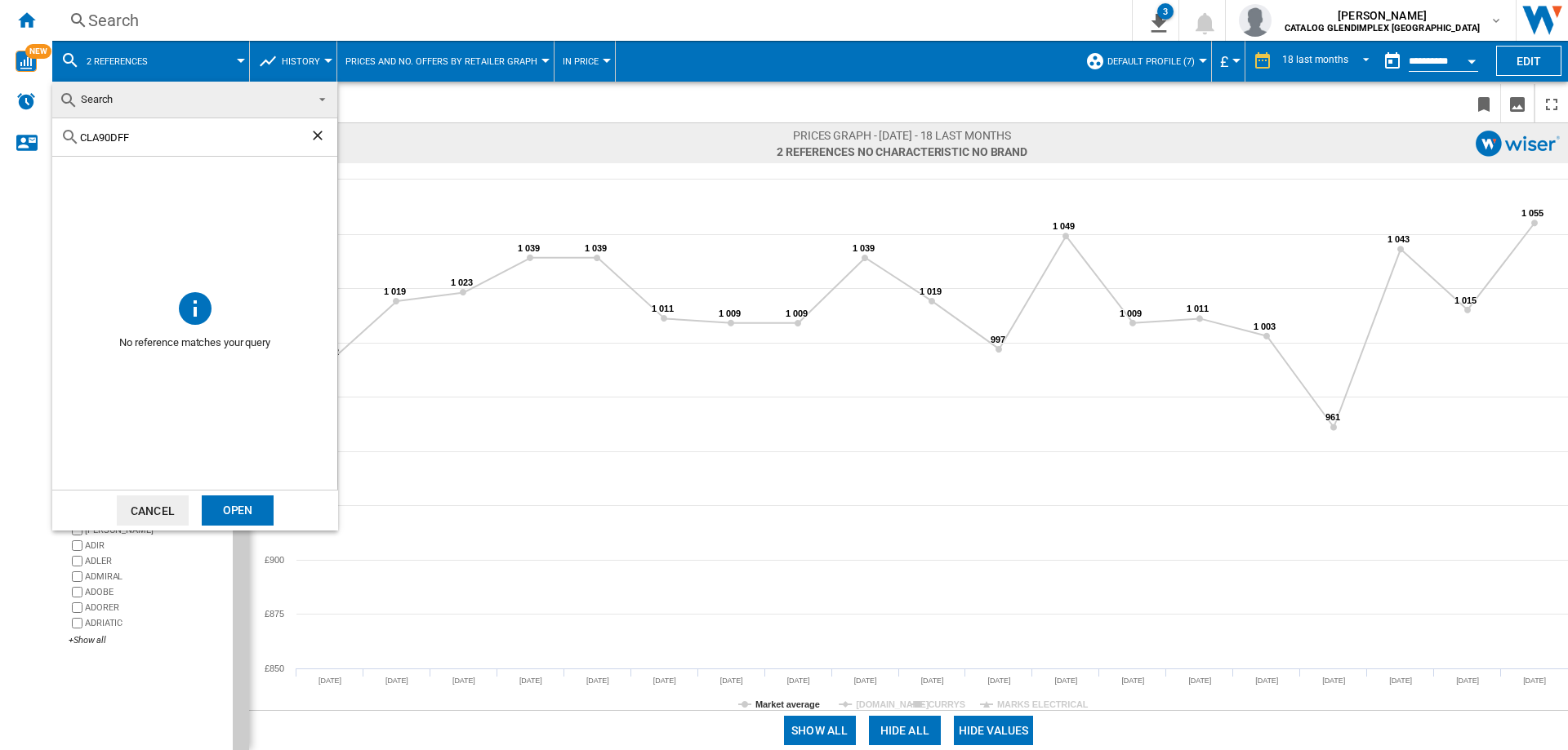
type input "CLA90DFF"
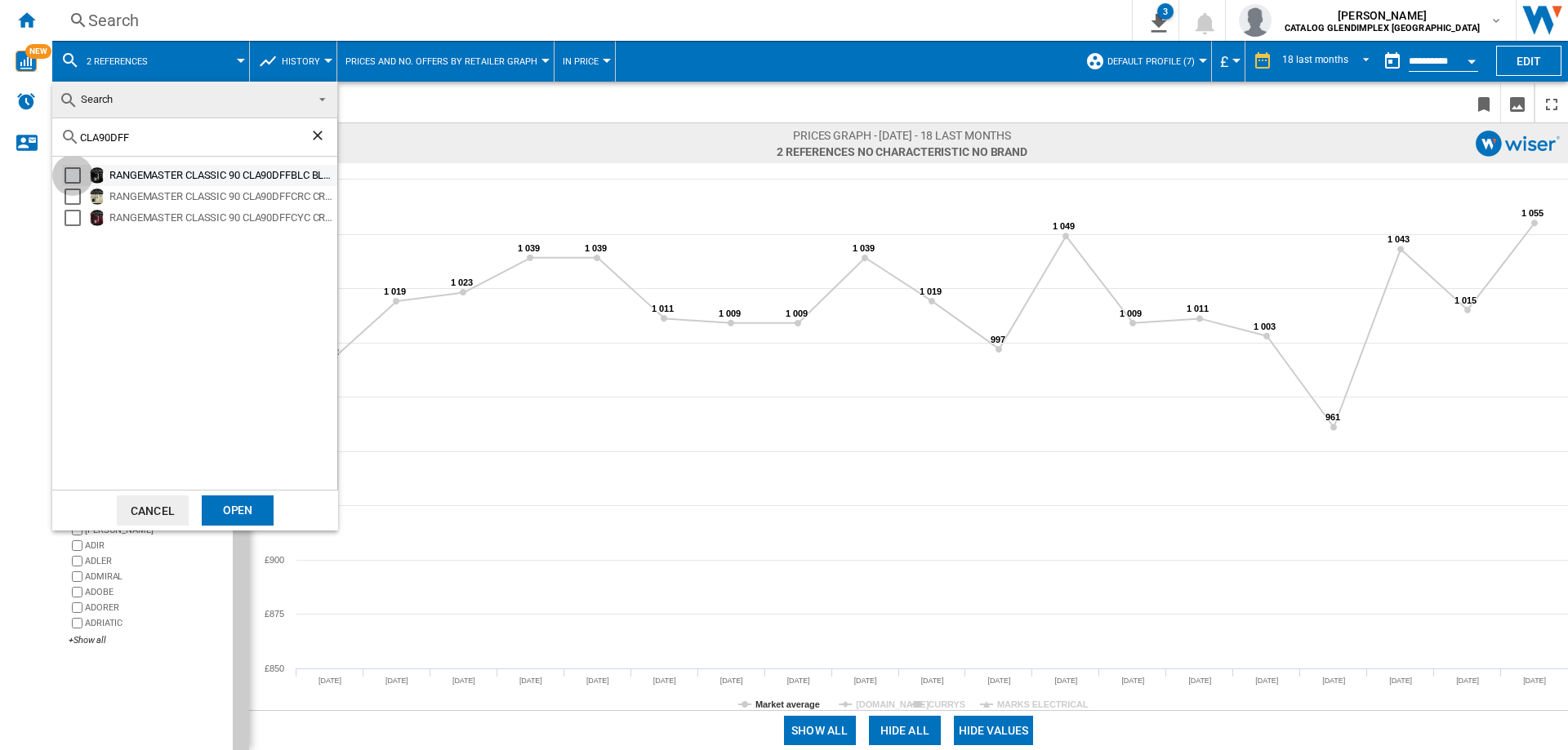
click at [75, 175] on div "Select" at bounding box center [73, 176] width 17 height 17
click at [251, 504] on div "Open" at bounding box center [237, 510] width 72 height 30
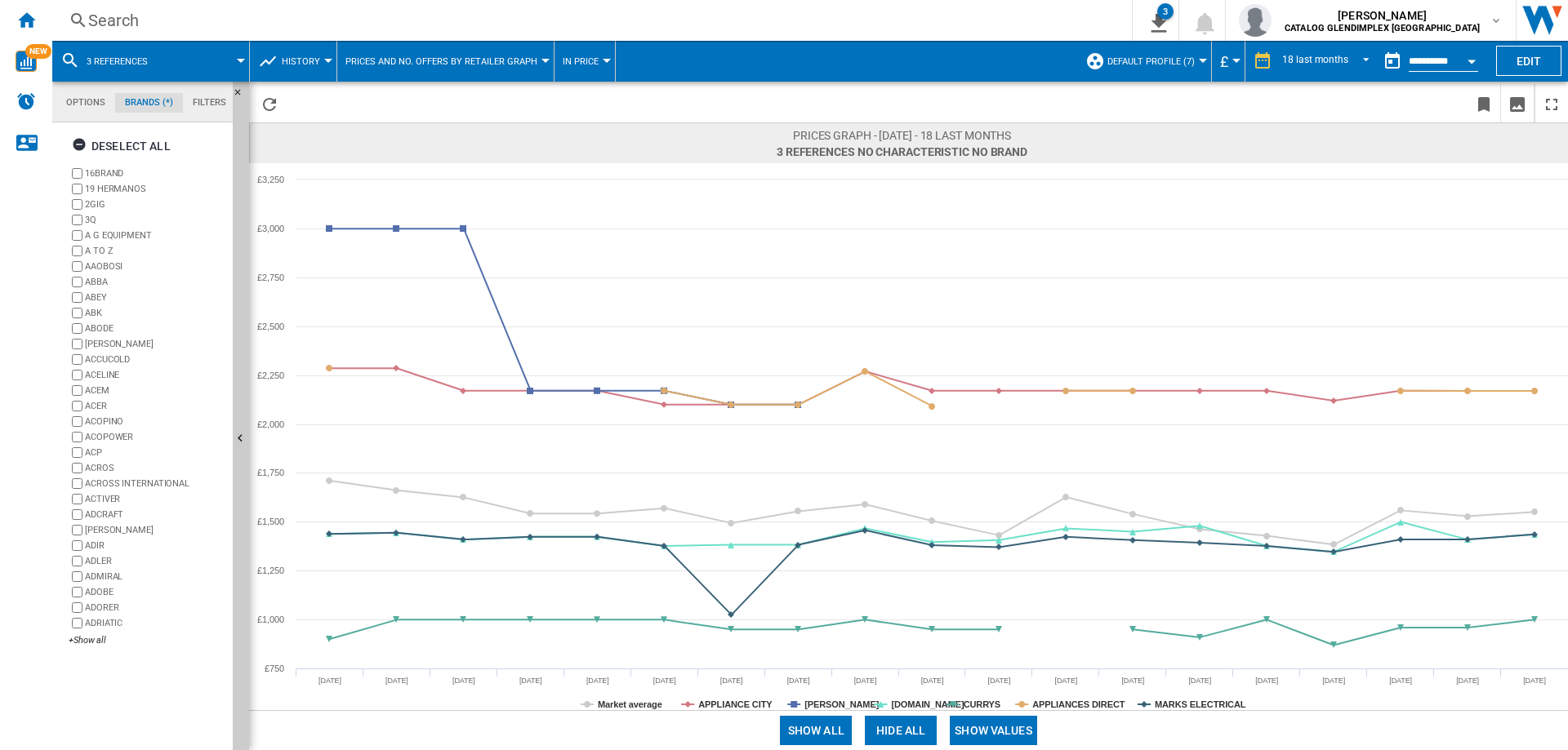
click at [904, 734] on button "Hide all" at bounding box center [900, 730] width 72 height 29
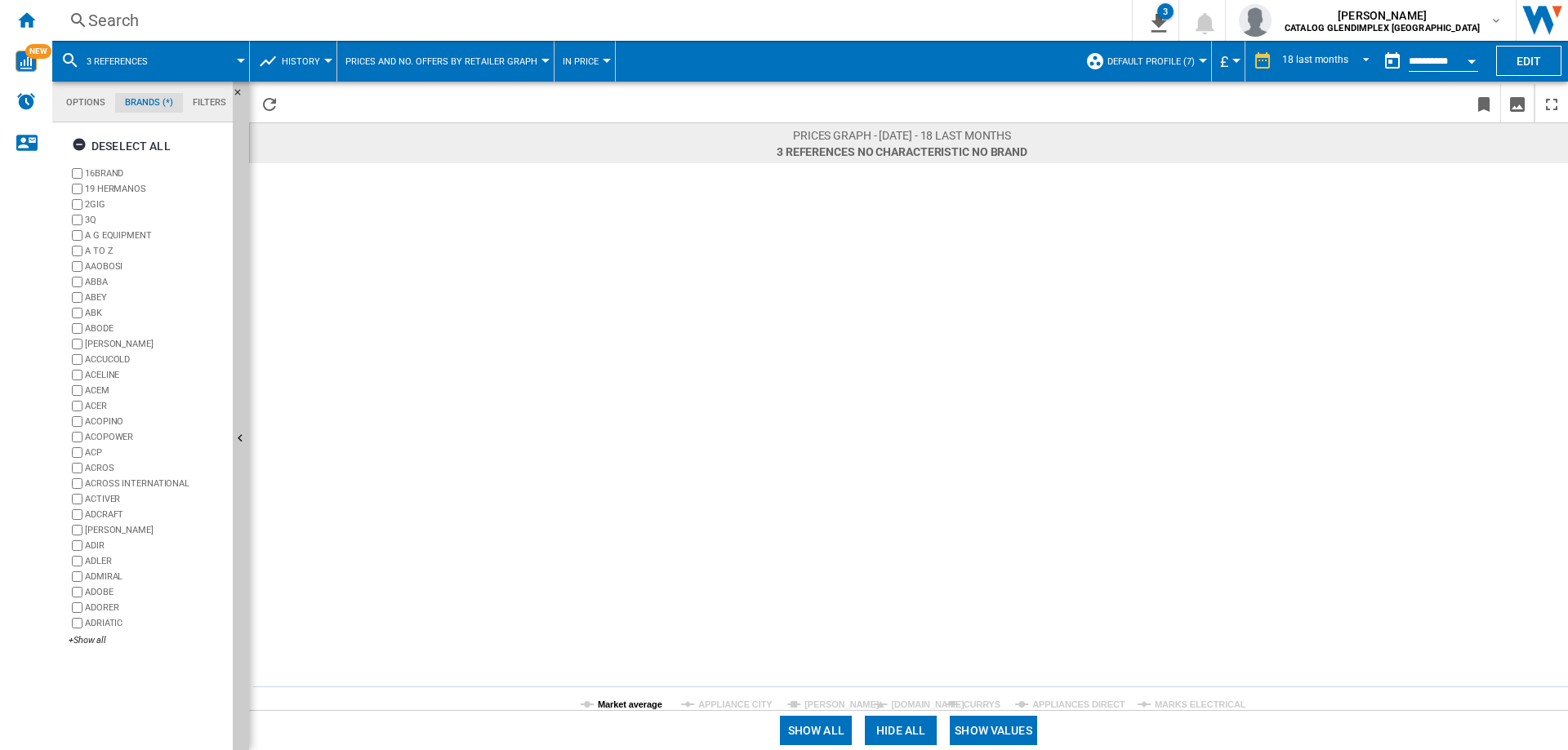
click at [609, 705] on tspan "Market average" at bounding box center [630, 704] width 65 height 10
click at [627, 701] on tspan "Market average" at bounding box center [630, 704] width 65 height 10
click at [1010, 736] on button "Show values" at bounding box center [993, 730] width 87 height 29
click at [628, 704] on tspan "Market average" at bounding box center [630, 704] width 65 height 10
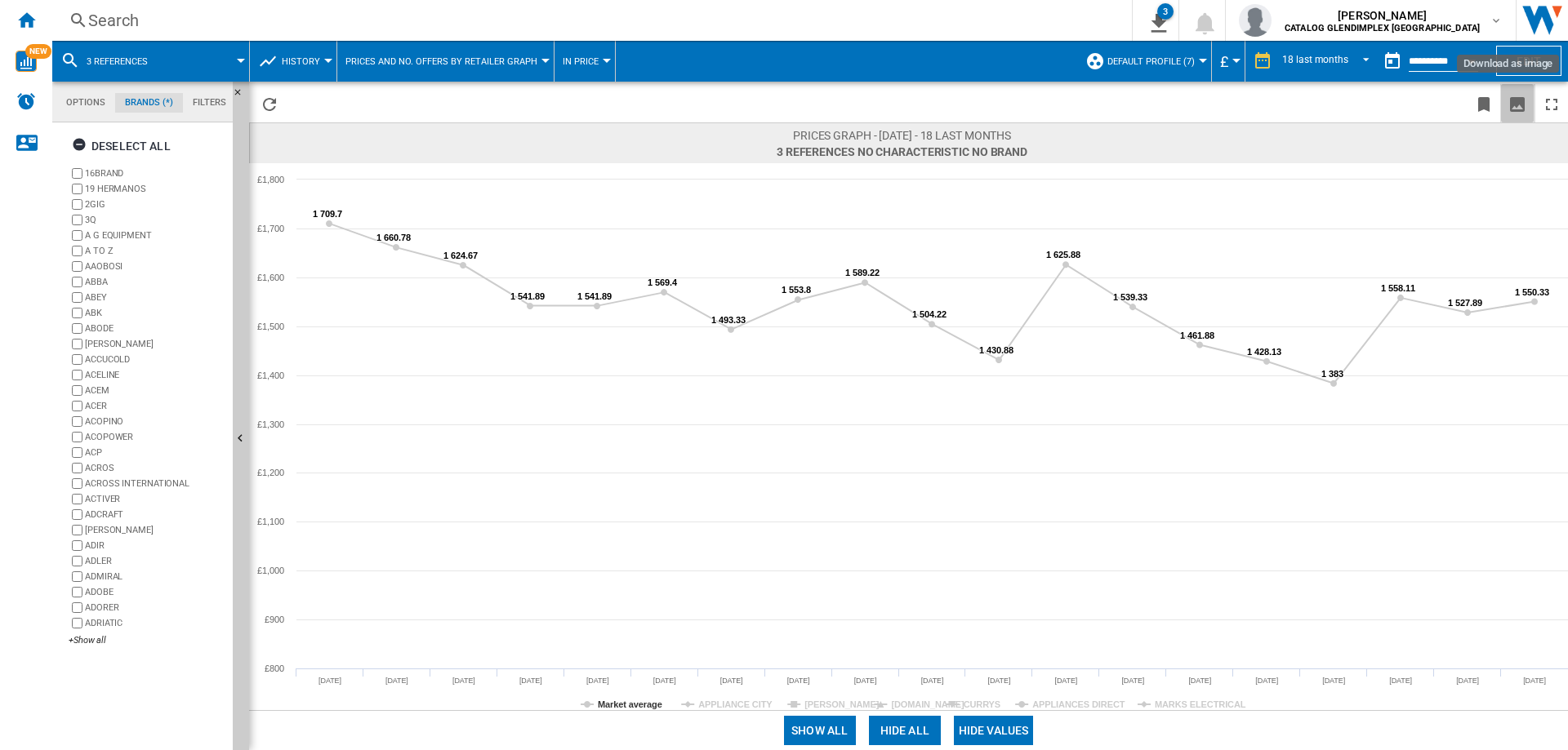
click at [1517, 104] on ng-md-icon "Download as image" at bounding box center [1517, 104] width 20 height 20
click at [232, 60] on span at bounding box center [206, 60] width 70 height 41
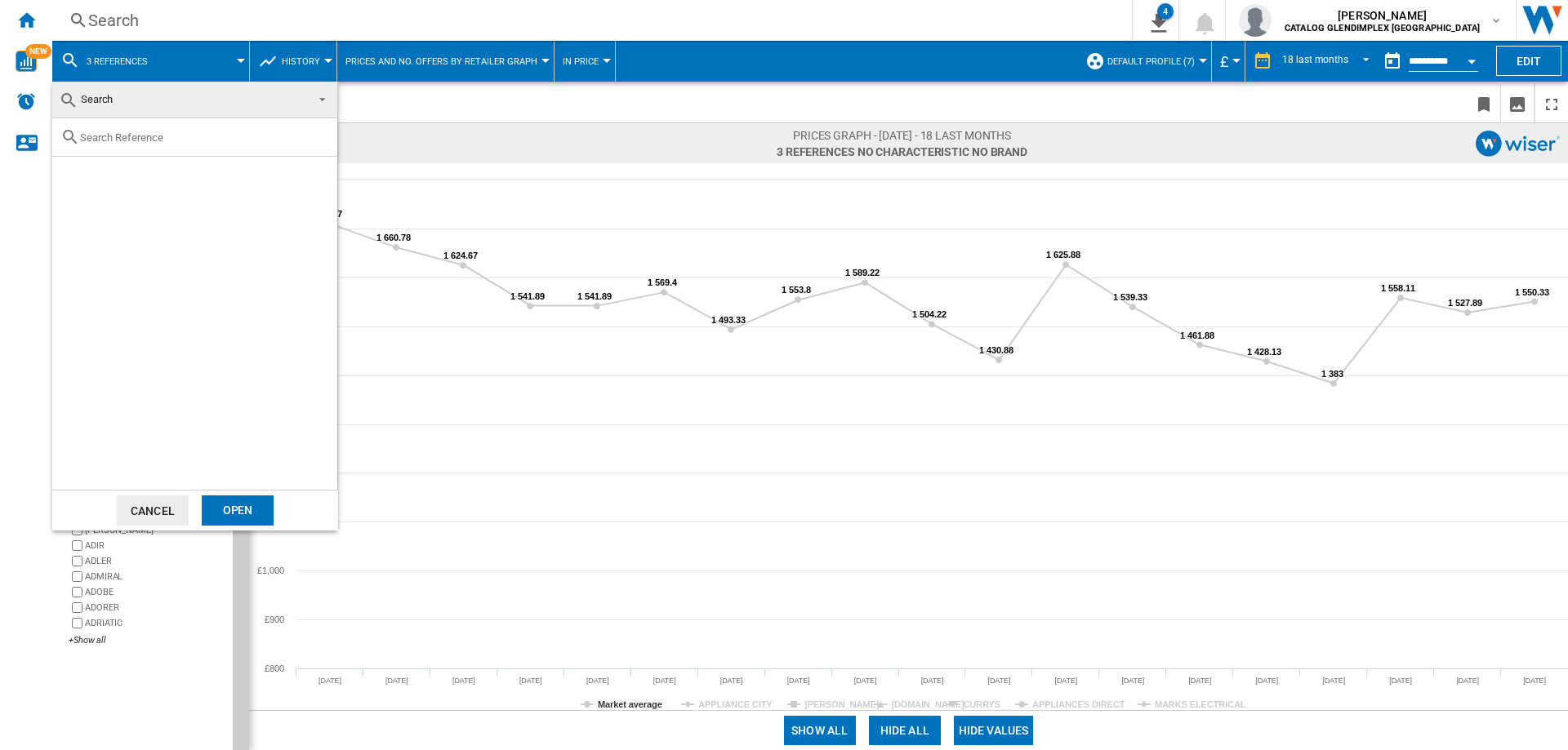
click at [171, 135] on input "text" at bounding box center [205, 138] width 249 height 12
click at [172, 138] on input "text" at bounding box center [205, 138] width 249 height 12
paste input "CLA90DFF"
type input "CLA90DFFBLC"
click at [73, 177] on div "Select" at bounding box center [73, 176] width 17 height 17
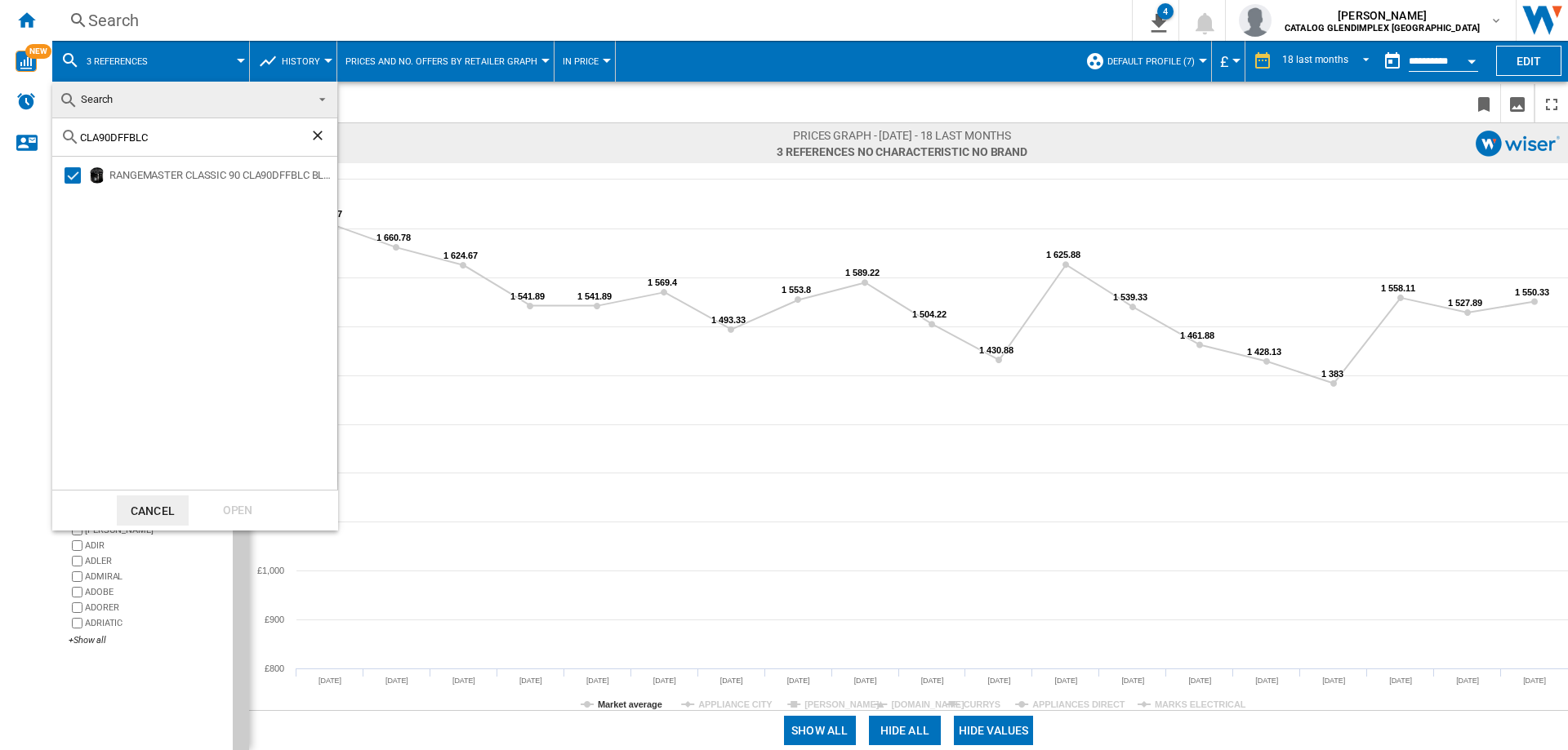
click at [239, 512] on div "Open" at bounding box center [237, 510] width 72 height 30
click at [243, 243] on div "RANGEMASTER CLASSIC 90 CLA90DFFBLC BLACK CHROME 116490" at bounding box center [195, 323] width 285 height 333
click at [153, 503] on button "Cancel" at bounding box center [152, 510] width 72 height 30
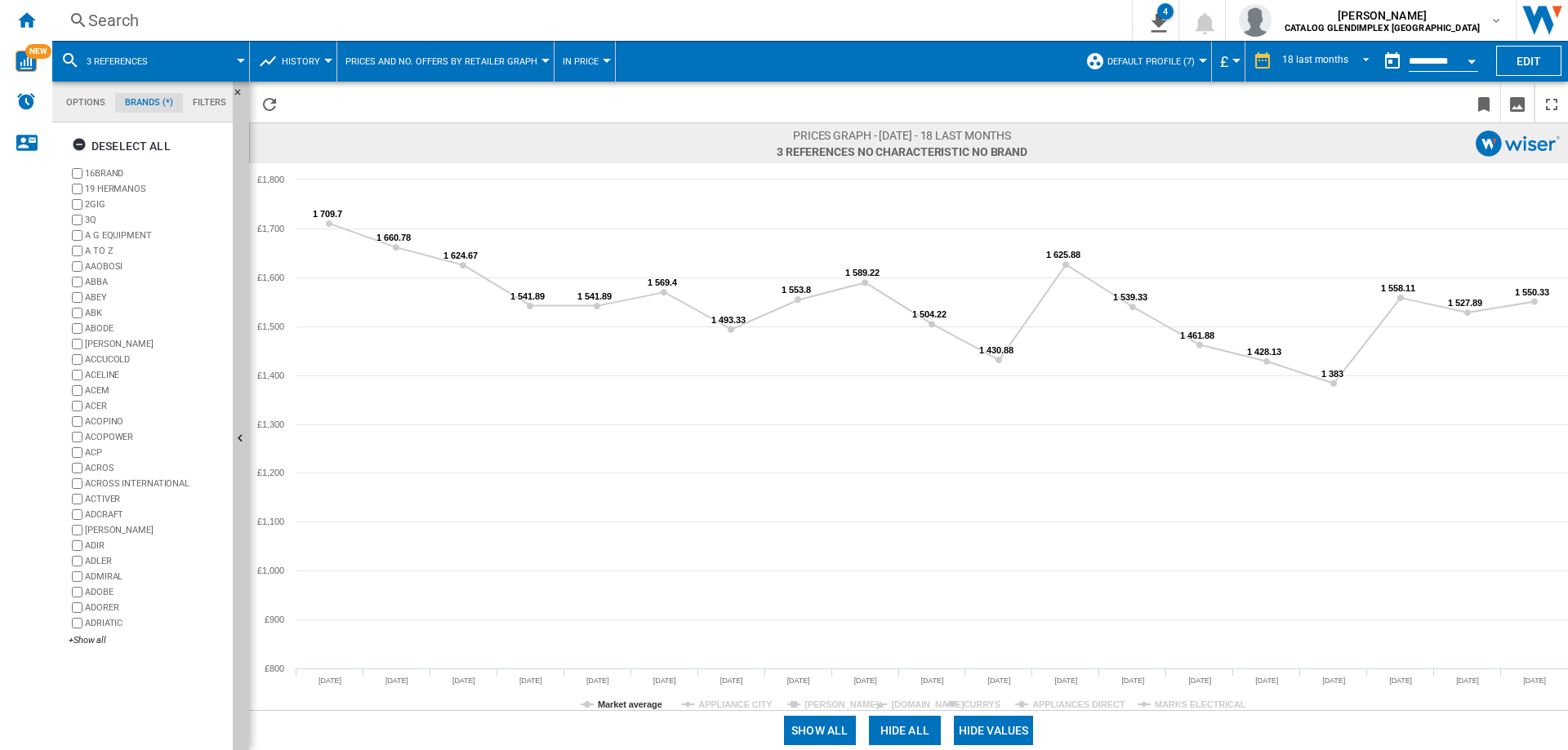
click at [228, 60] on span at bounding box center [206, 60] width 70 height 41
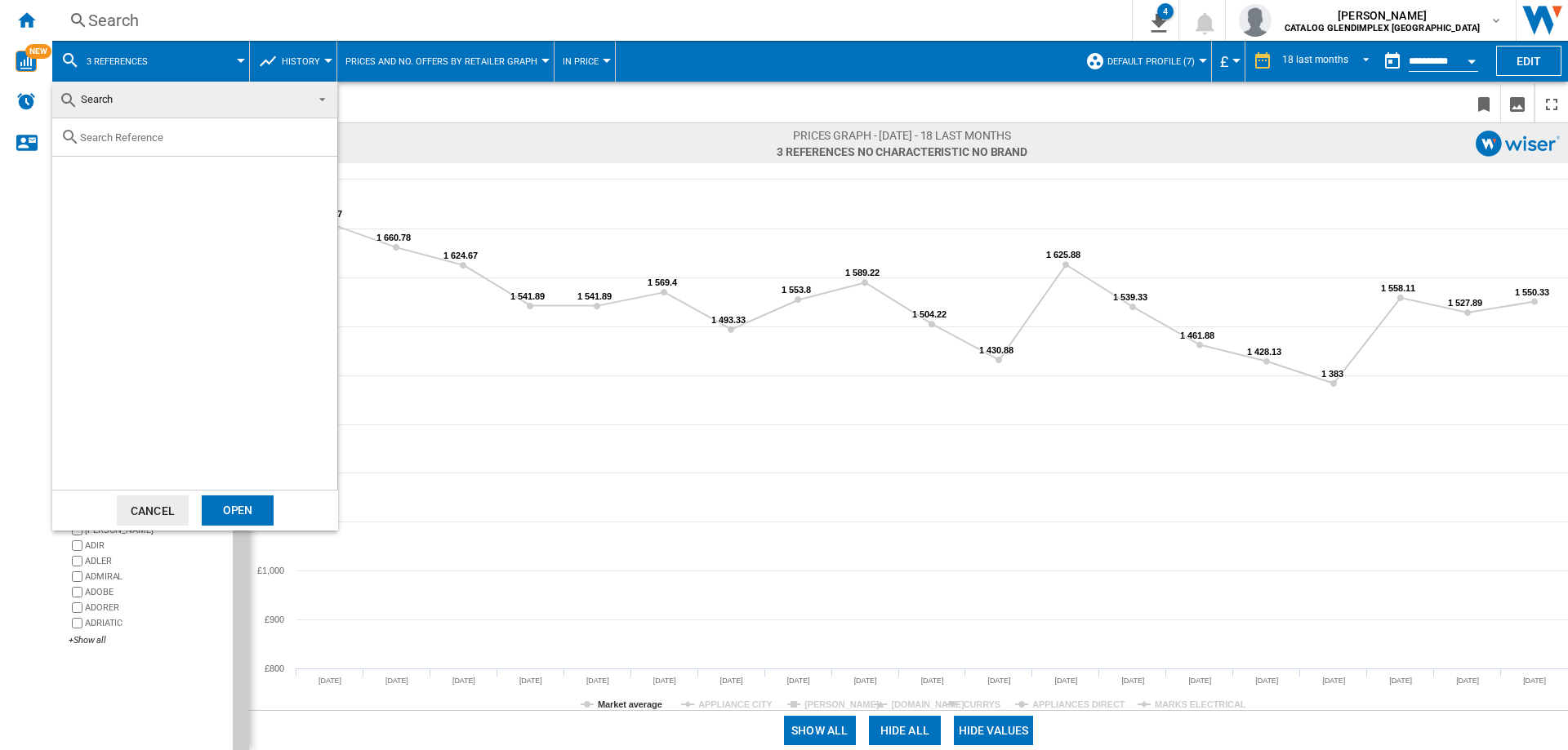
click at [120, 15] on md-backdrop at bounding box center [784, 375] width 1568 height 750
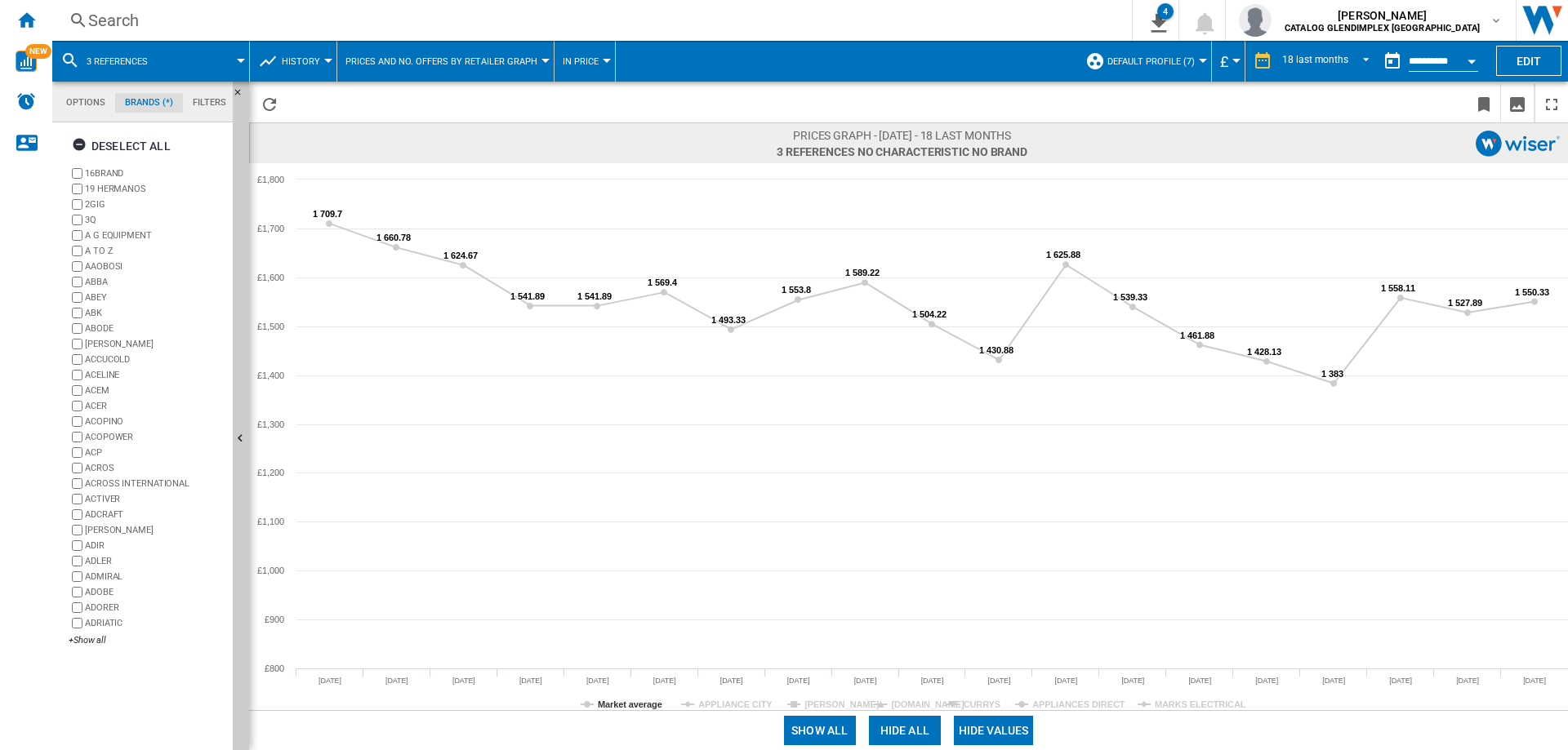
click at [121, 19] on div "Search" at bounding box center [588, 21] width 1001 height 23
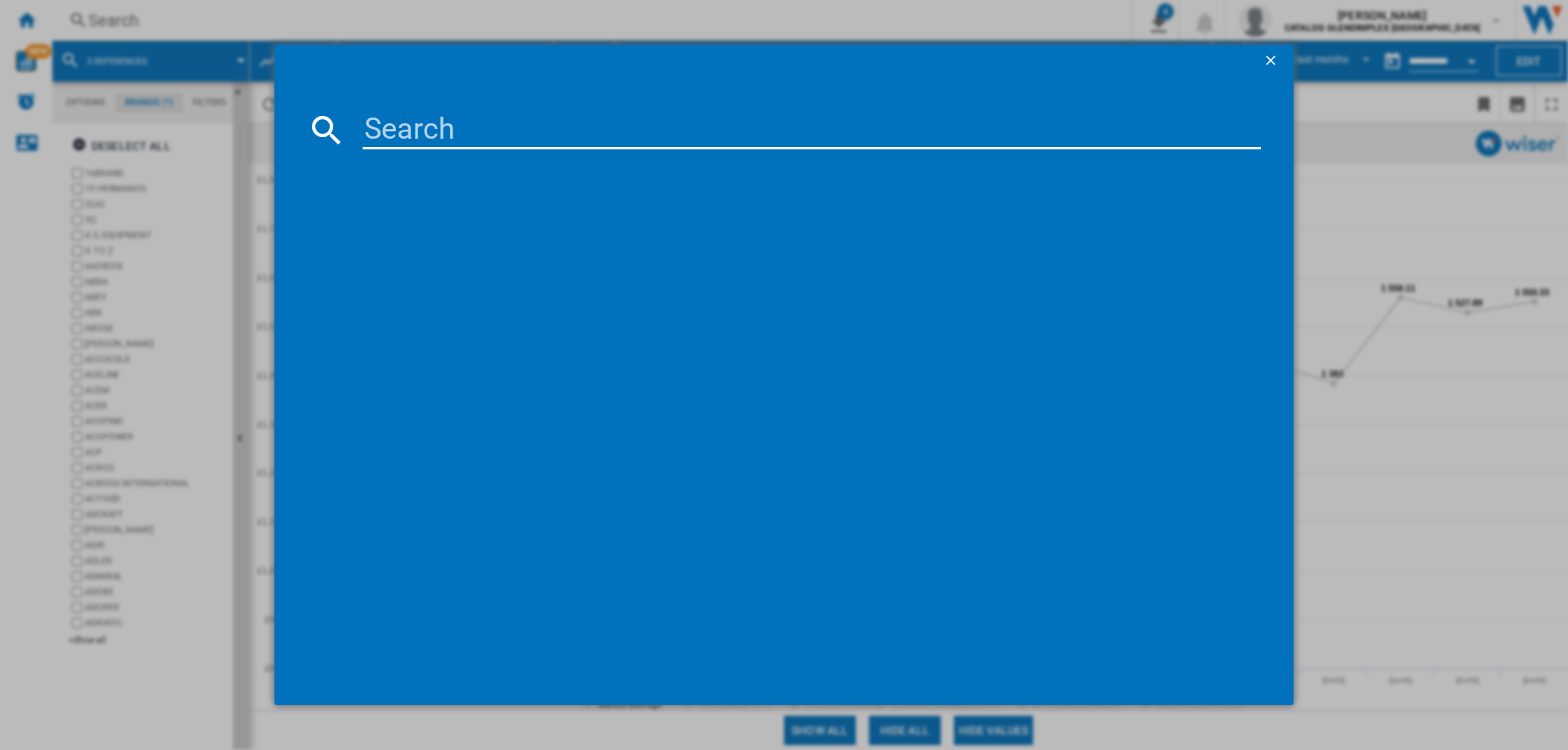
click at [448, 128] on input at bounding box center [811, 129] width 898 height 39
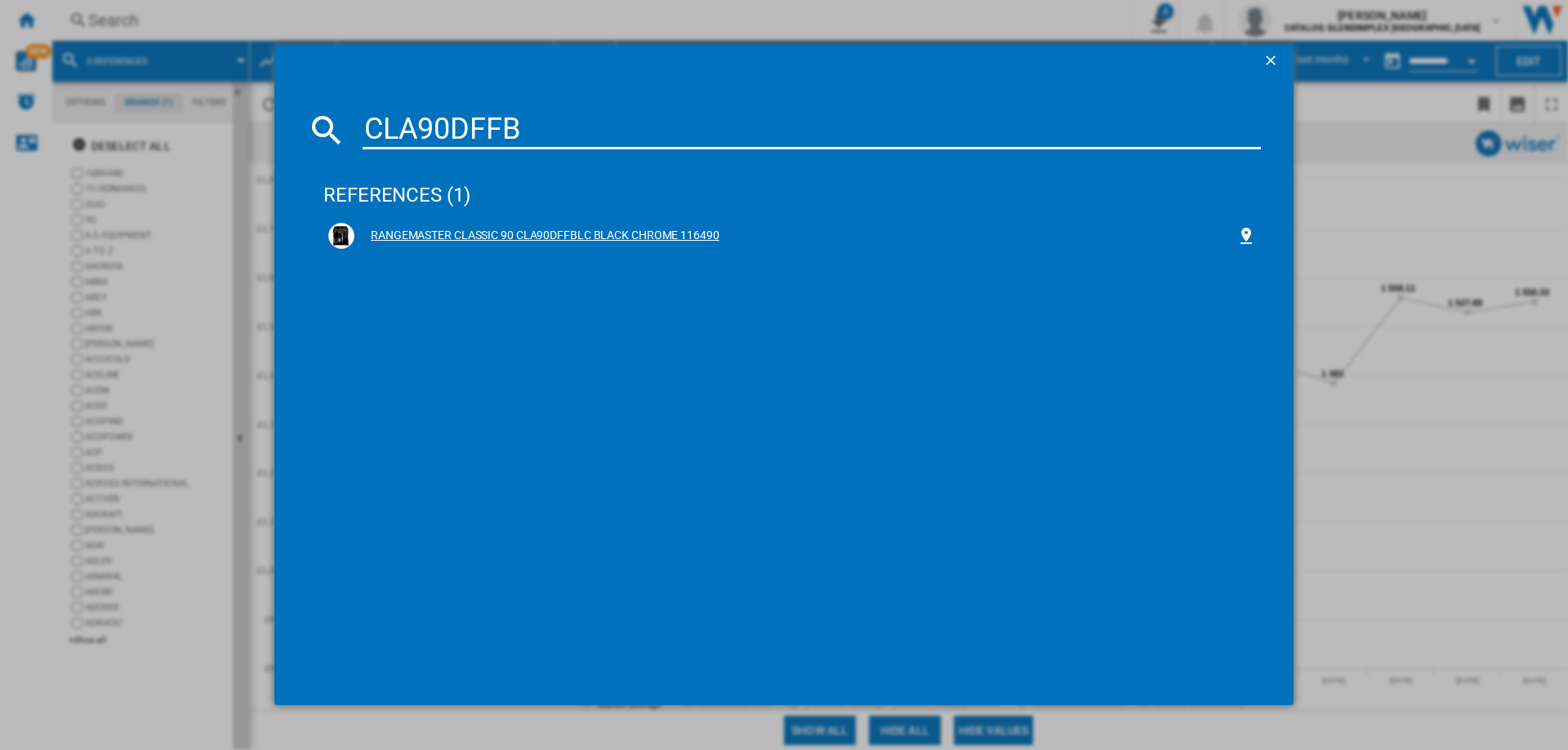
type input "CLA90DFFB"
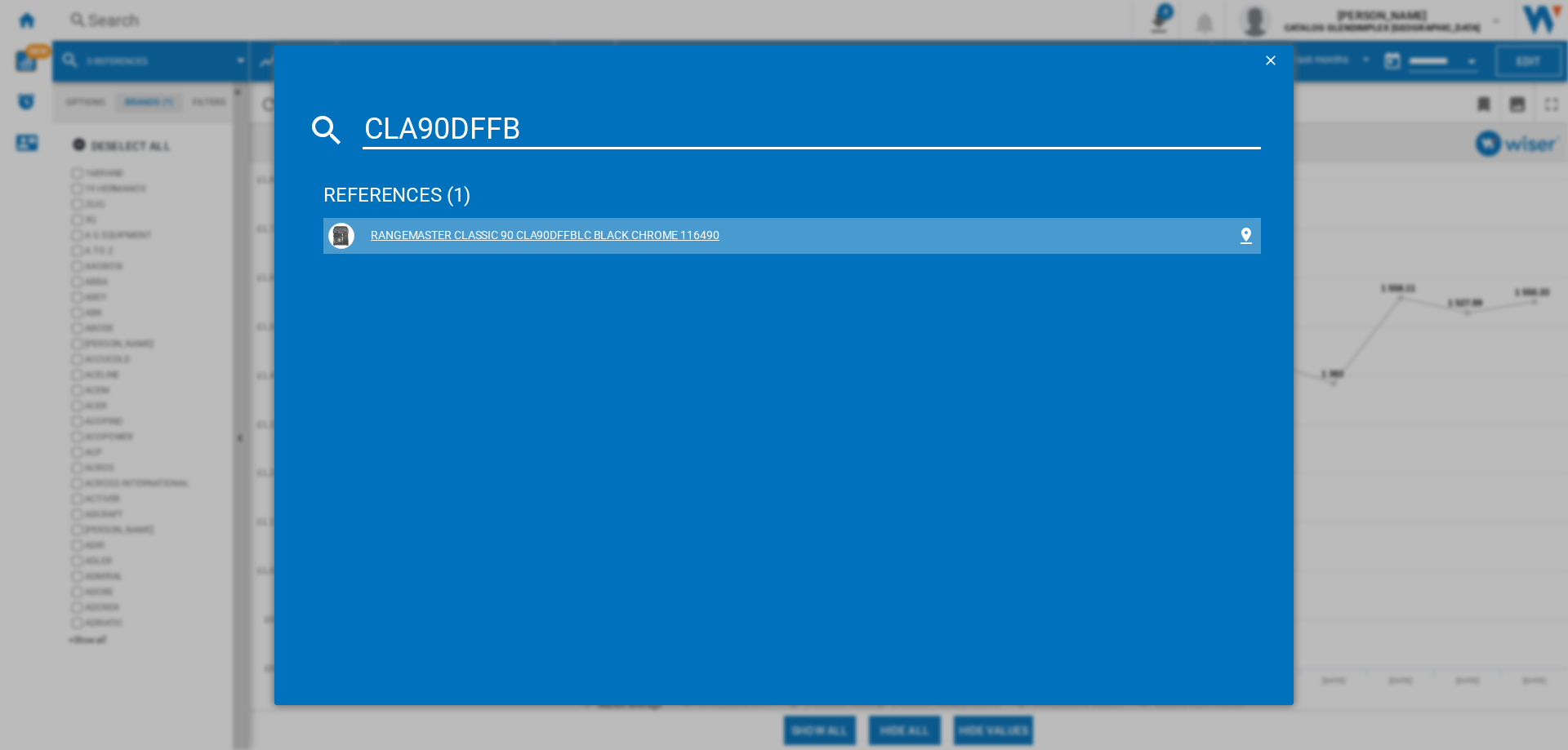
click at [613, 236] on div "RANGEMASTER CLASSIC 90 CLA90DFFBLC BLACK CHROME 116490" at bounding box center [796, 236] width 882 height 17
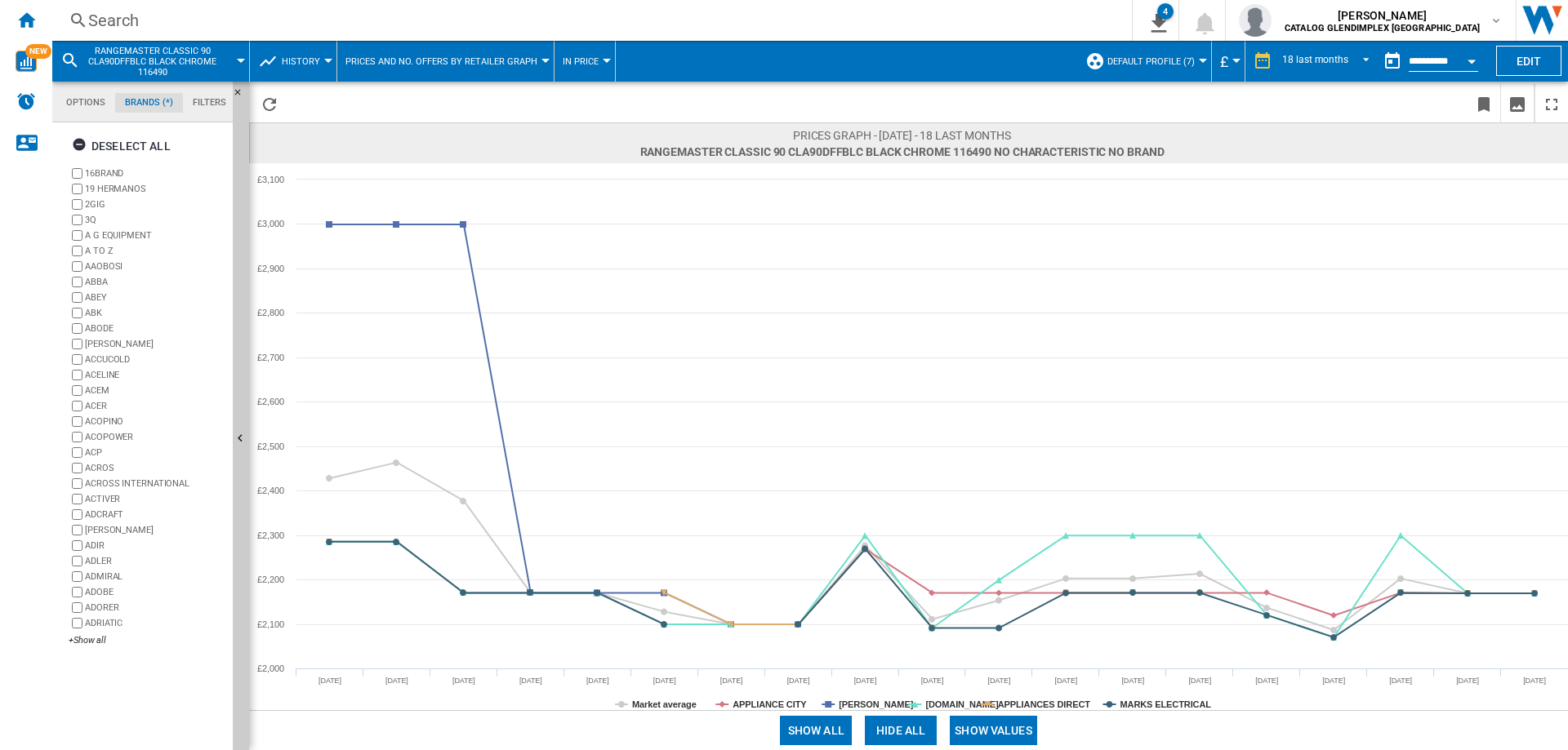
click at [914, 742] on button "Hide all" at bounding box center [900, 730] width 72 height 29
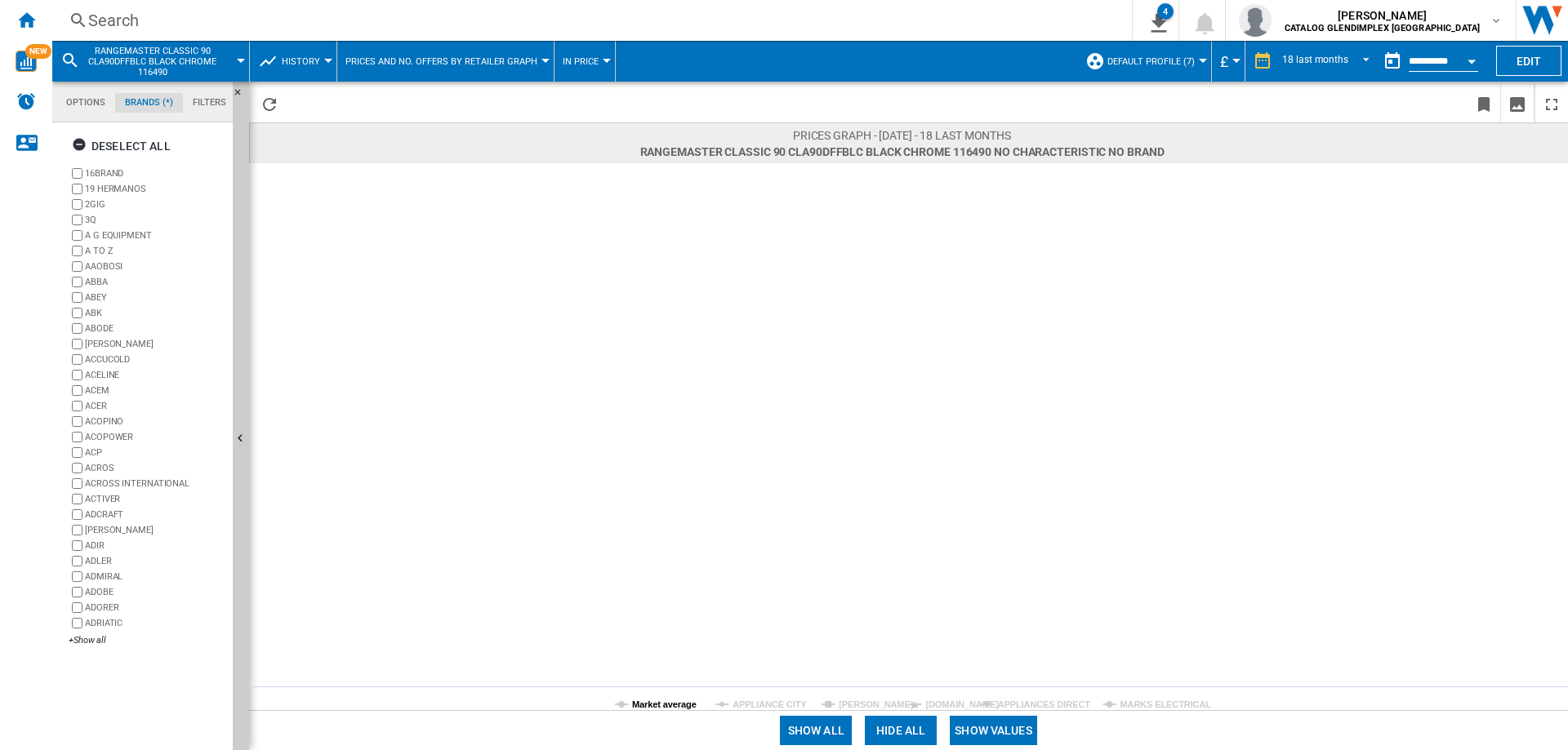
click at [669, 706] on tspan "Market average" at bounding box center [665, 704] width 65 height 10
click at [1004, 743] on button "Show values" at bounding box center [993, 730] width 87 height 29
click at [661, 699] on tspan "Market average" at bounding box center [665, 704] width 65 height 10
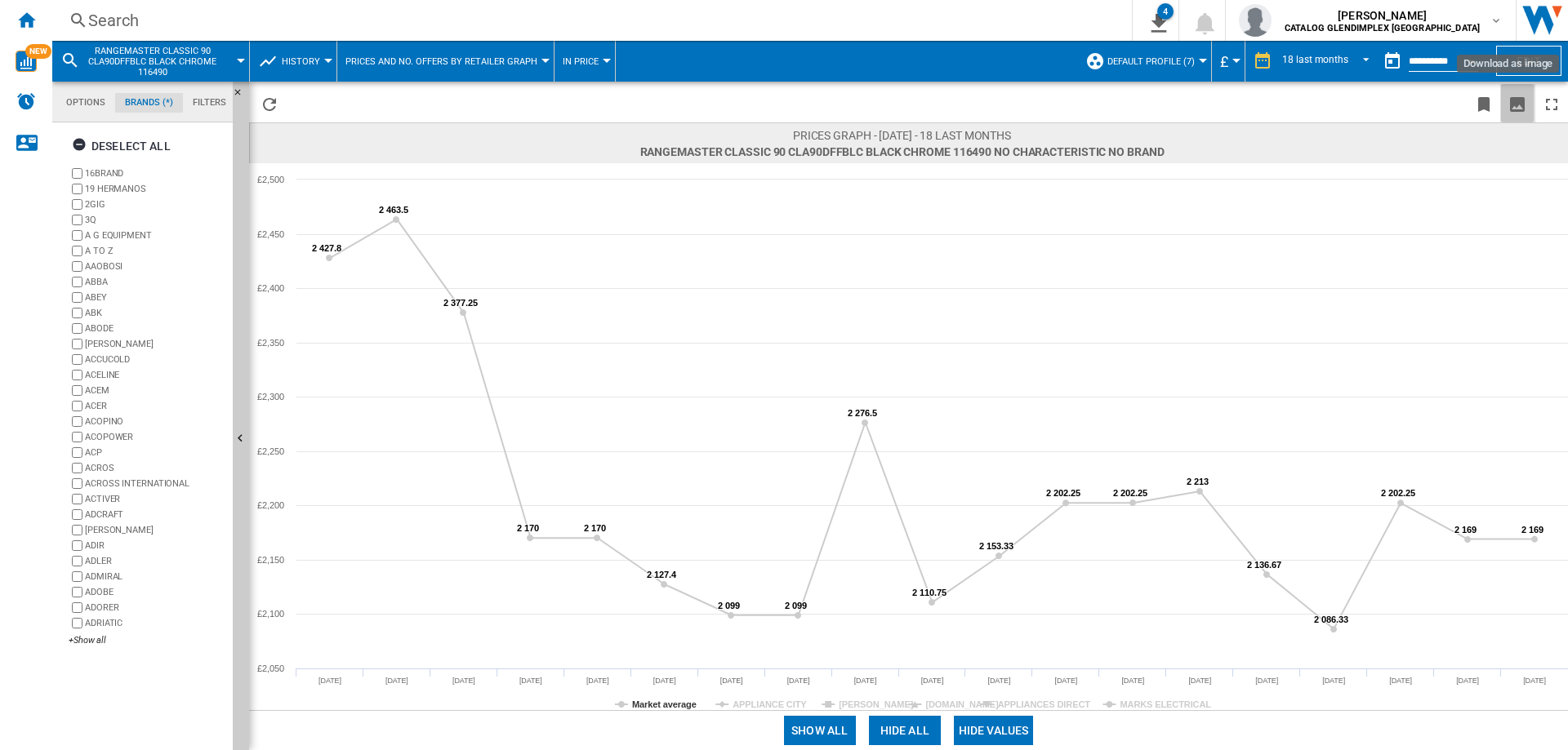
click at [1519, 102] on ng-md-icon "Download as image" at bounding box center [1517, 104] width 20 height 20
click at [128, 26] on div "Search" at bounding box center [588, 21] width 1001 height 23
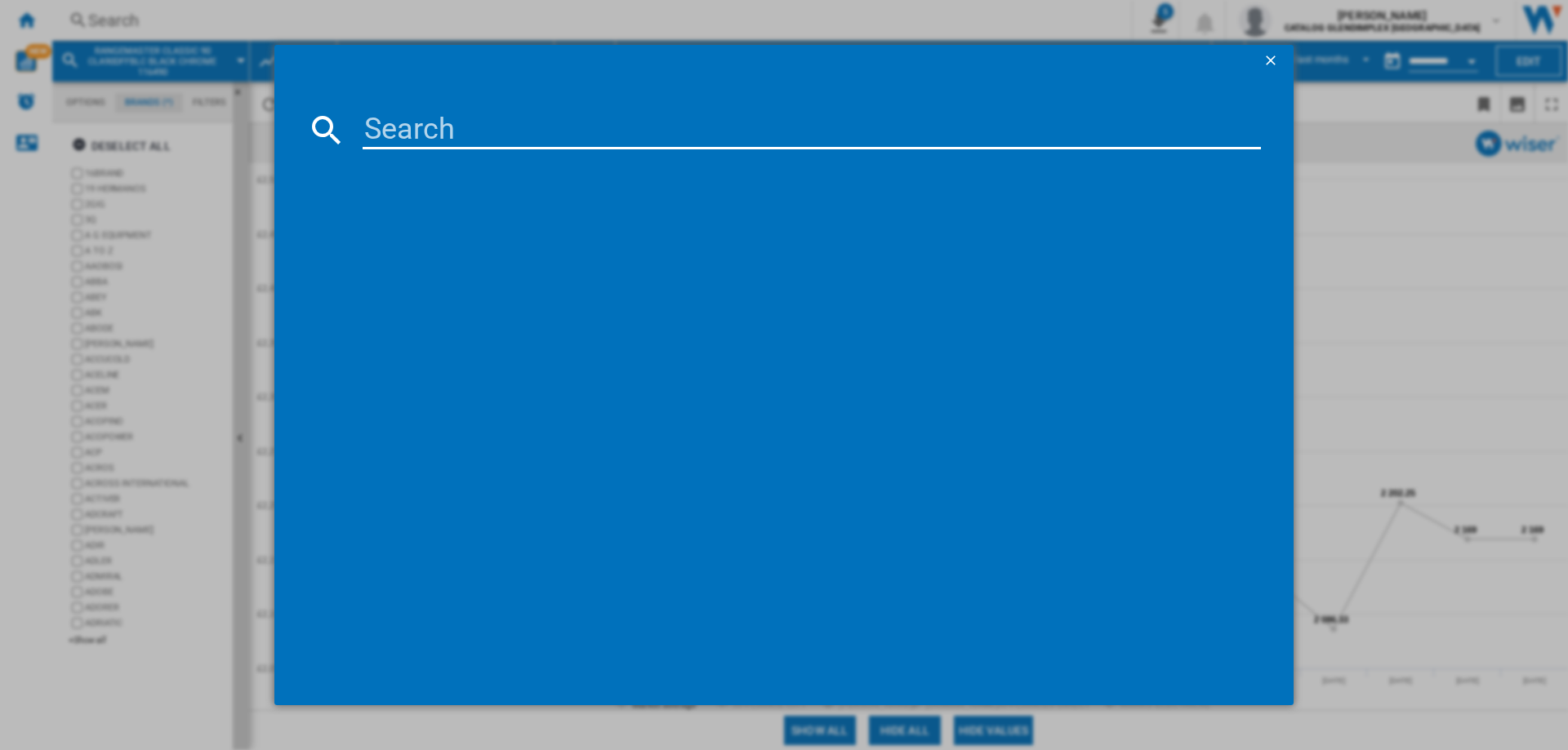
click at [500, 126] on input at bounding box center [811, 129] width 898 height 39
paste input "CS90F530"
type input "CS90F530k"
click at [491, 230] on div "LEISURE CS90F530K BLACK" at bounding box center [796, 236] width 882 height 17
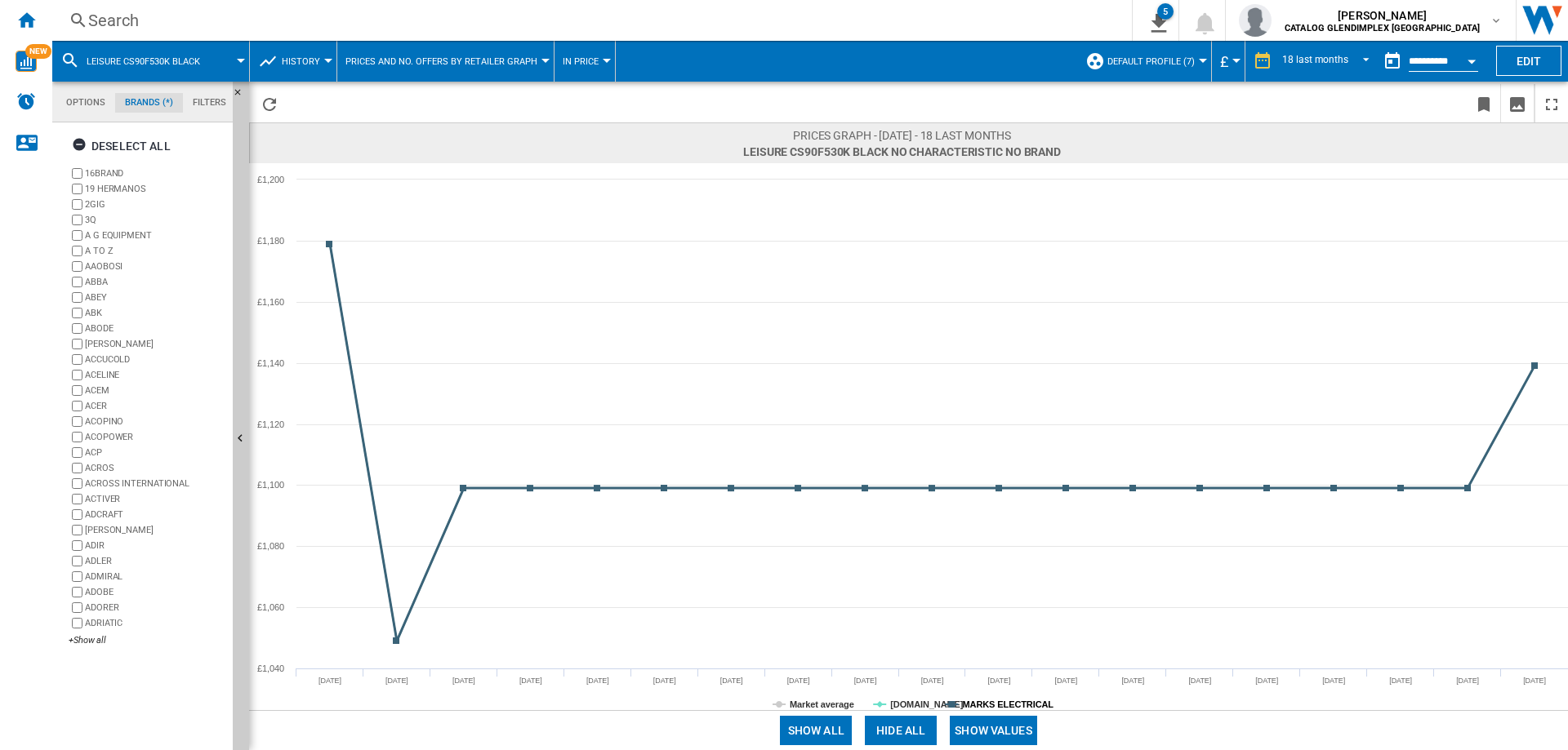
click at [1029, 699] on tspan "MARKS ELECTRICAL" at bounding box center [1009, 704] width 91 height 10
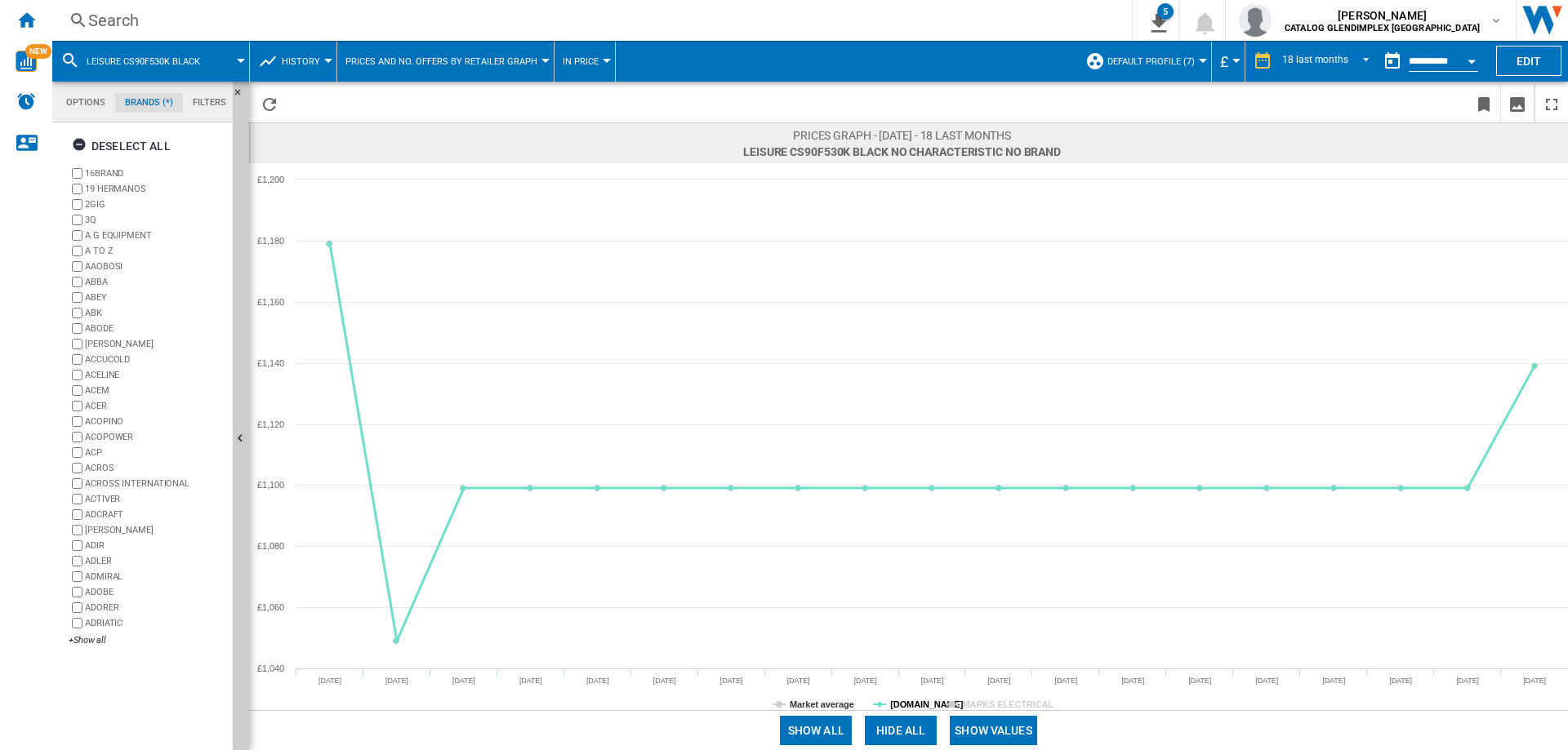
click at [893, 699] on tspan "[DOMAIN_NAME]" at bounding box center [927, 704] width 74 height 10
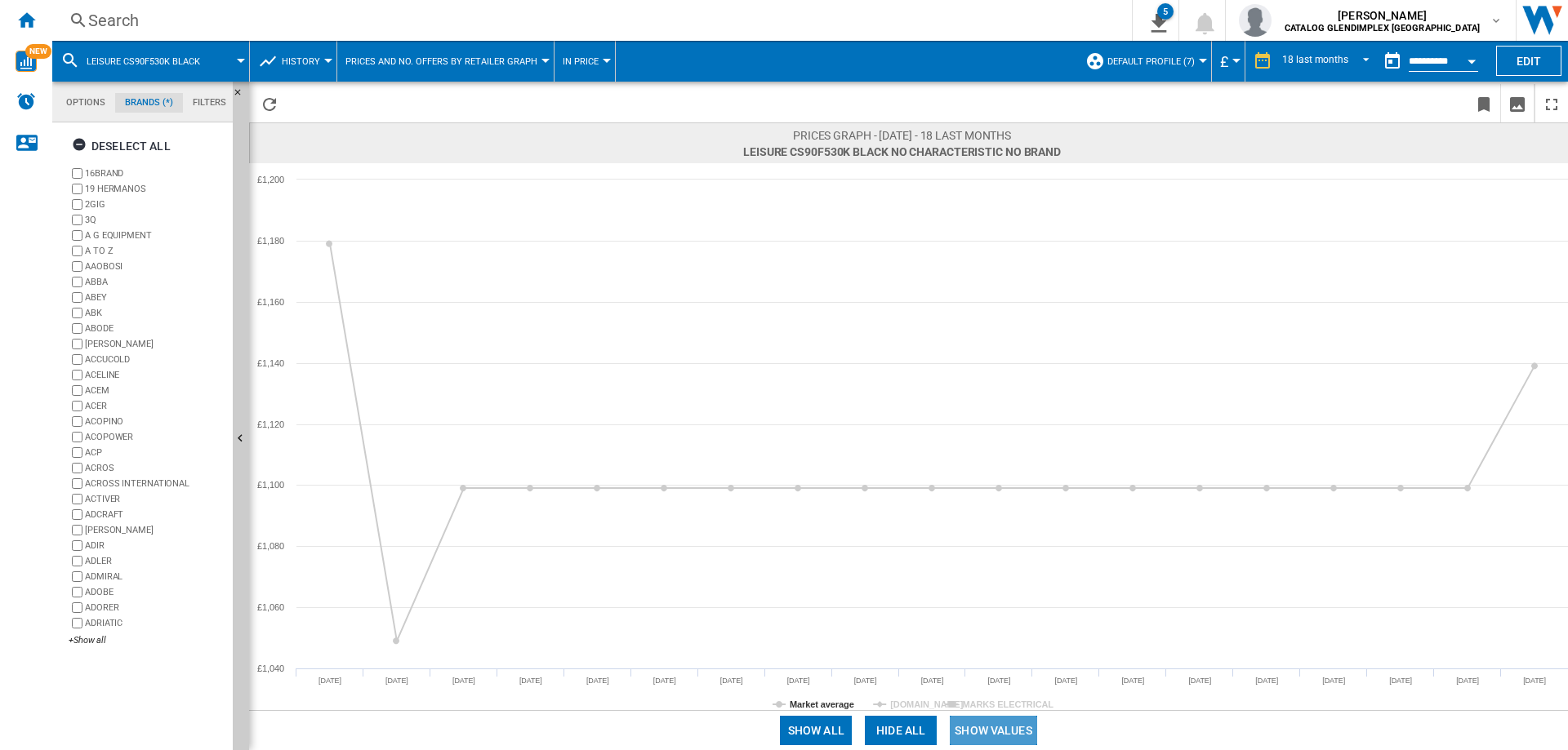
click at [996, 738] on button "Show values" at bounding box center [993, 730] width 87 height 29
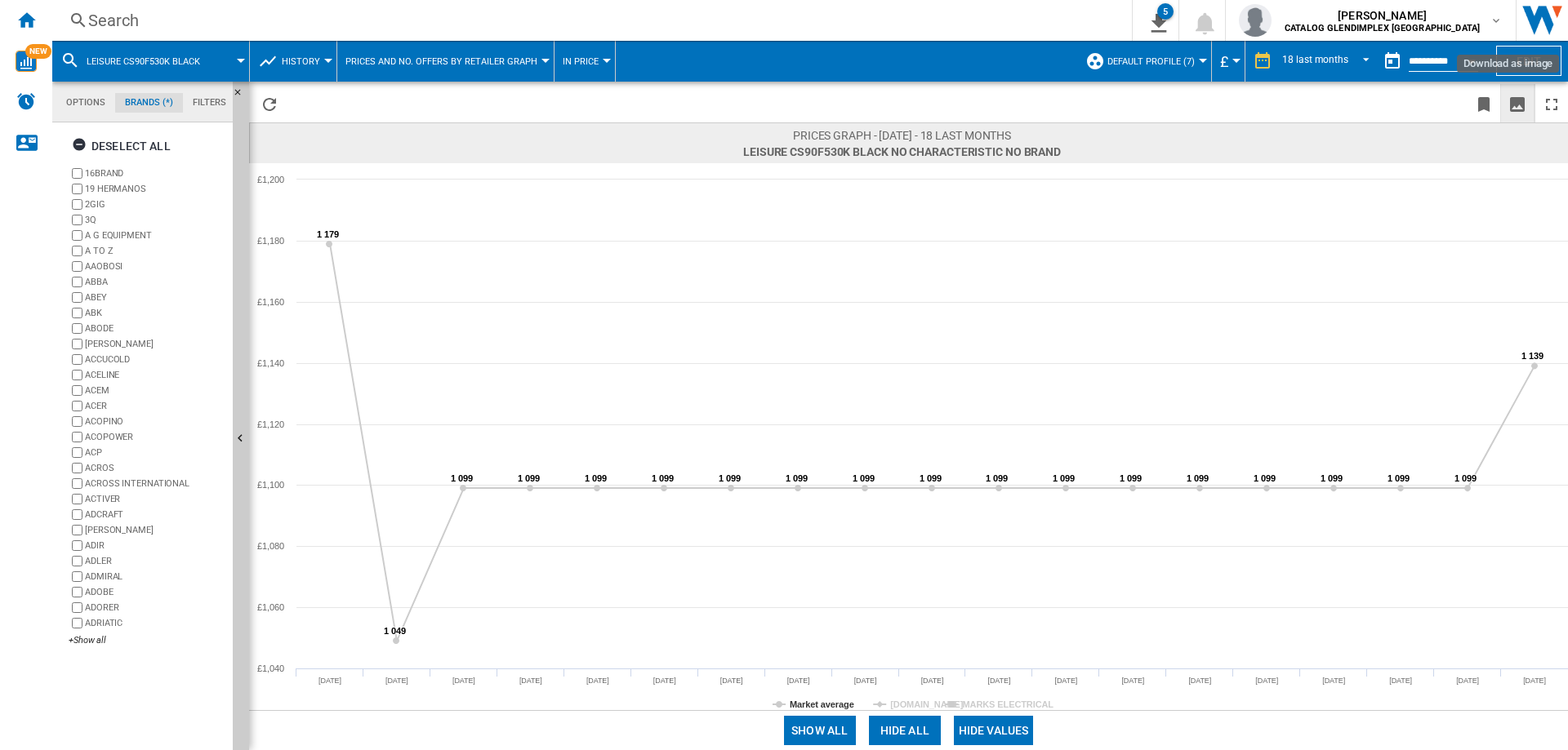
click at [1520, 101] on ng-md-icon "Download as image" at bounding box center [1517, 104] width 20 height 20
click at [138, 13] on div "Search" at bounding box center [588, 21] width 1001 height 23
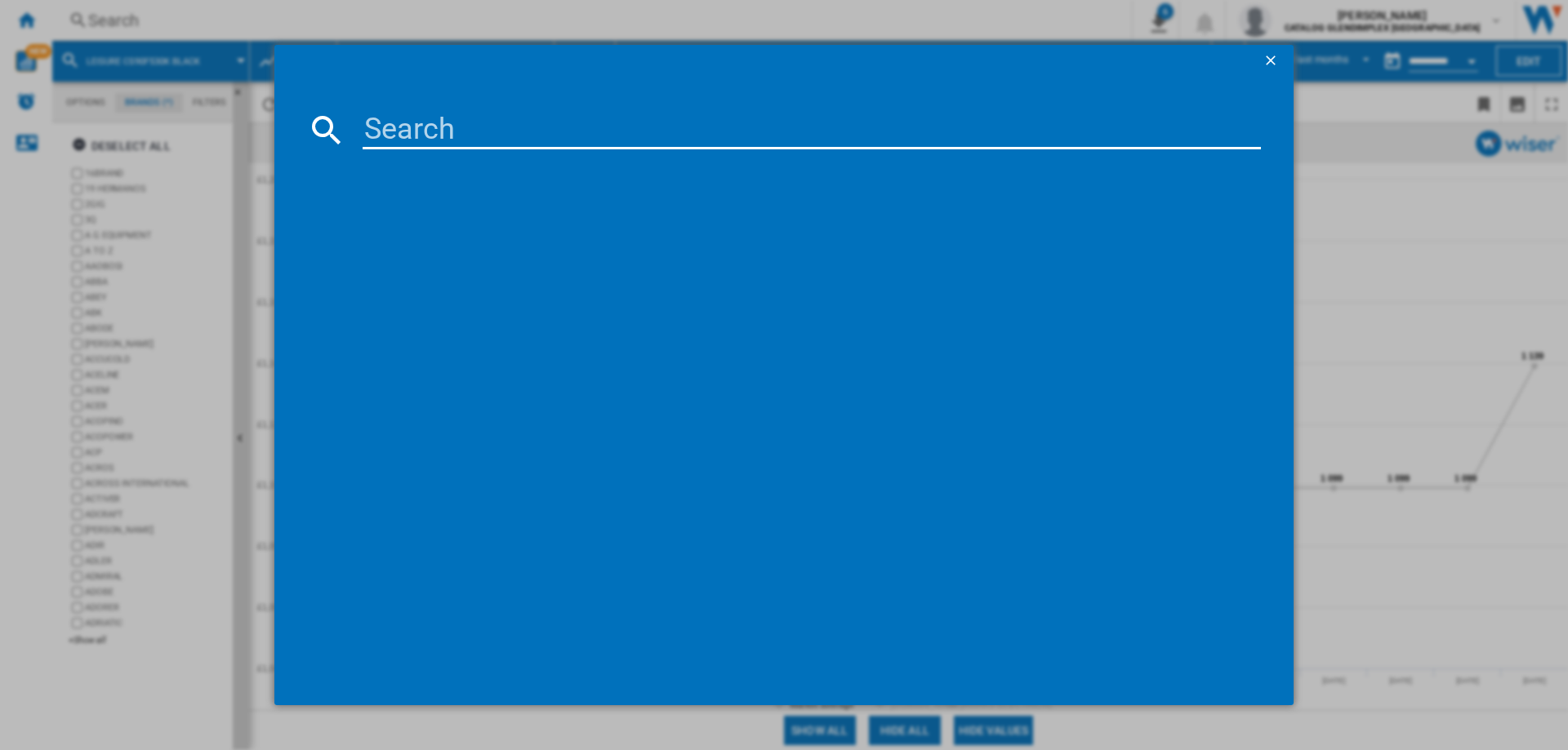
click at [447, 138] on input at bounding box center [811, 129] width 898 height 39
paste input "CLA90EI"
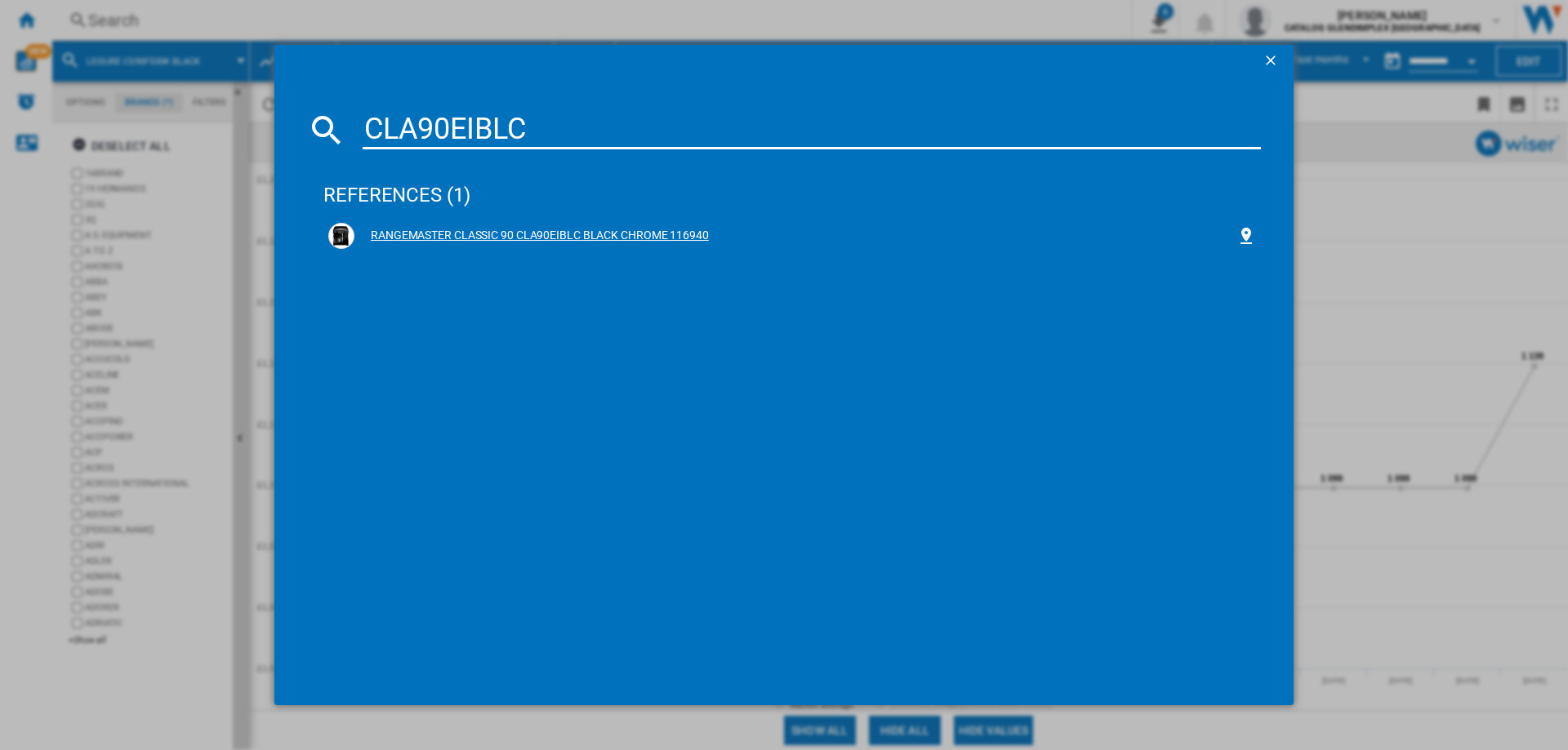
type input "CLA90EIBLC"
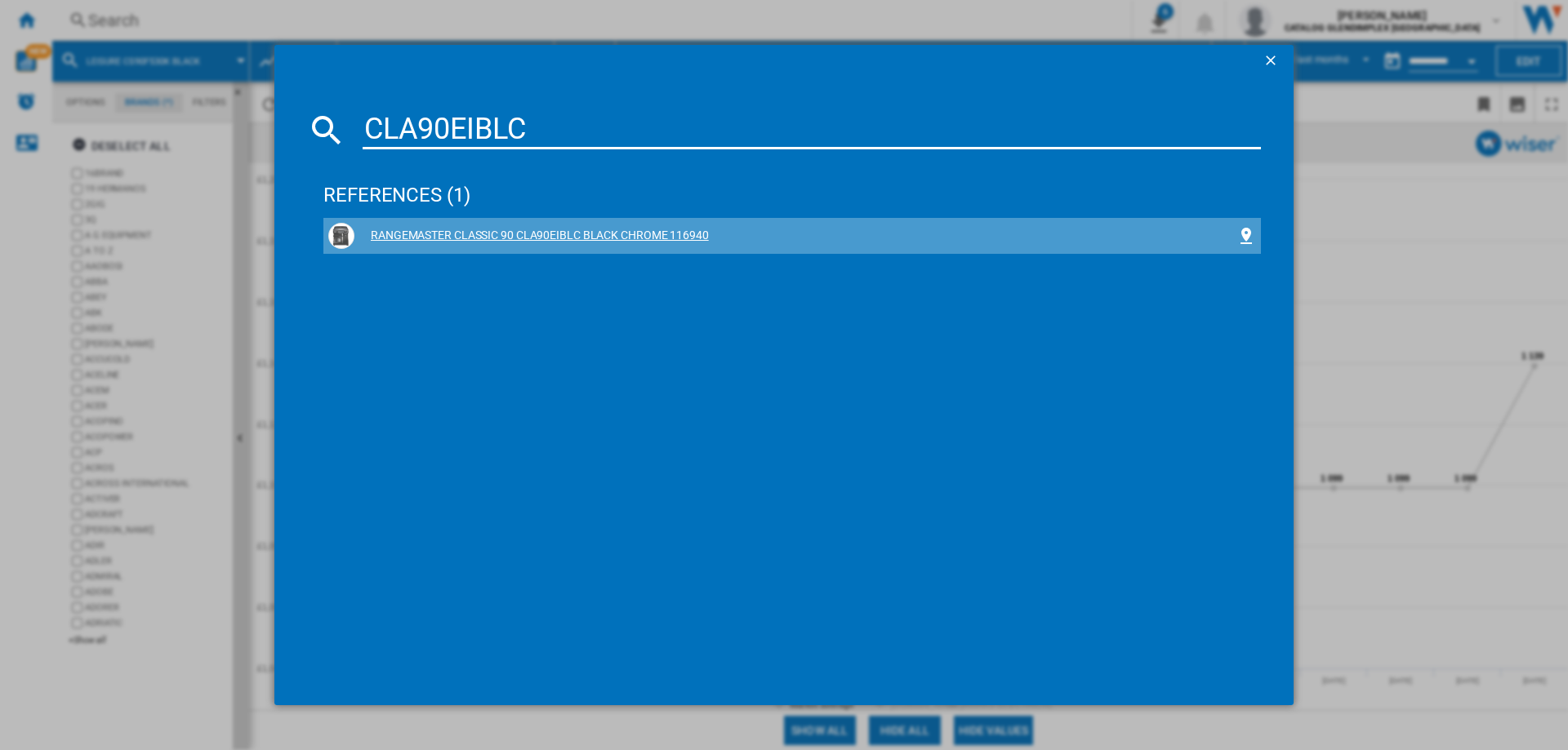
click at [605, 235] on div "RANGEMASTER CLASSIC 90 CLA90EIBLC BLACK CHROME 116940" at bounding box center [796, 236] width 882 height 17
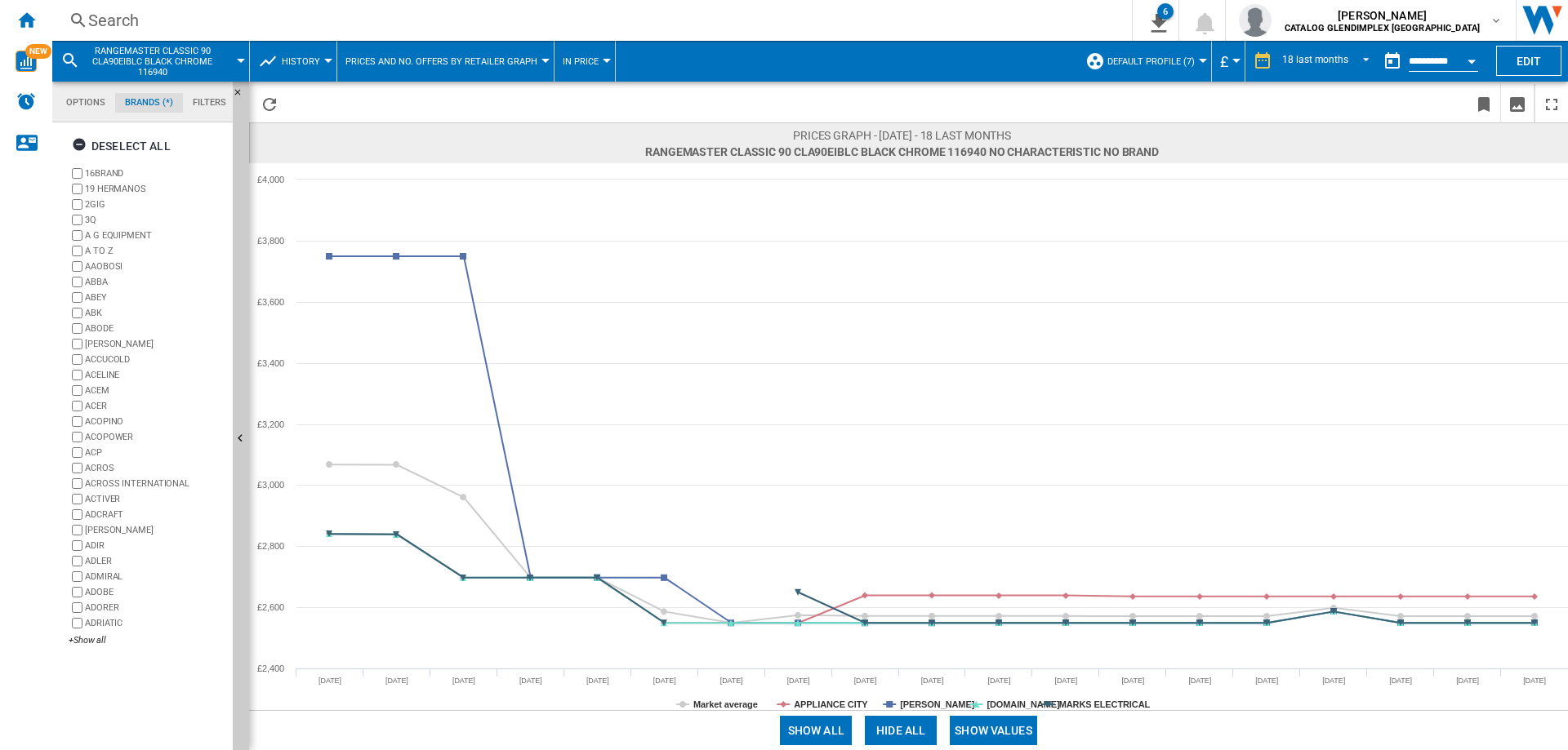
click at [910, 733] on button "Hide all" at bounding box center [900, 730] width 72 height 29
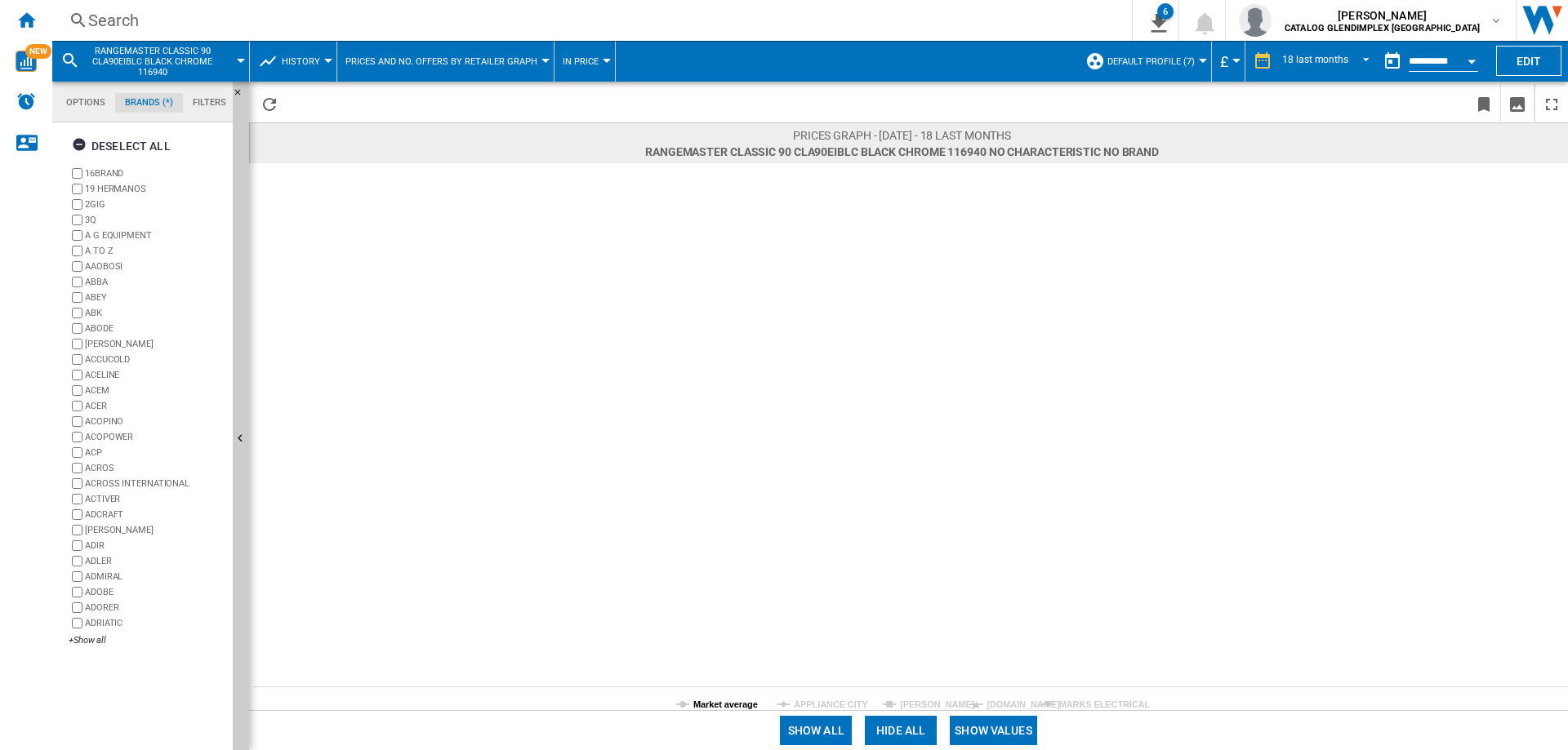
click at [727, 701] on tspan "Market average" at bounding box center [725, 704] width 65 height 10
click at [992, 737] on button "Show values" at bounding box center [993, 730] width 87 height 29
click at [703, 705] on tspan "Market average" at bounding box center [725, 704] width 65 height 10
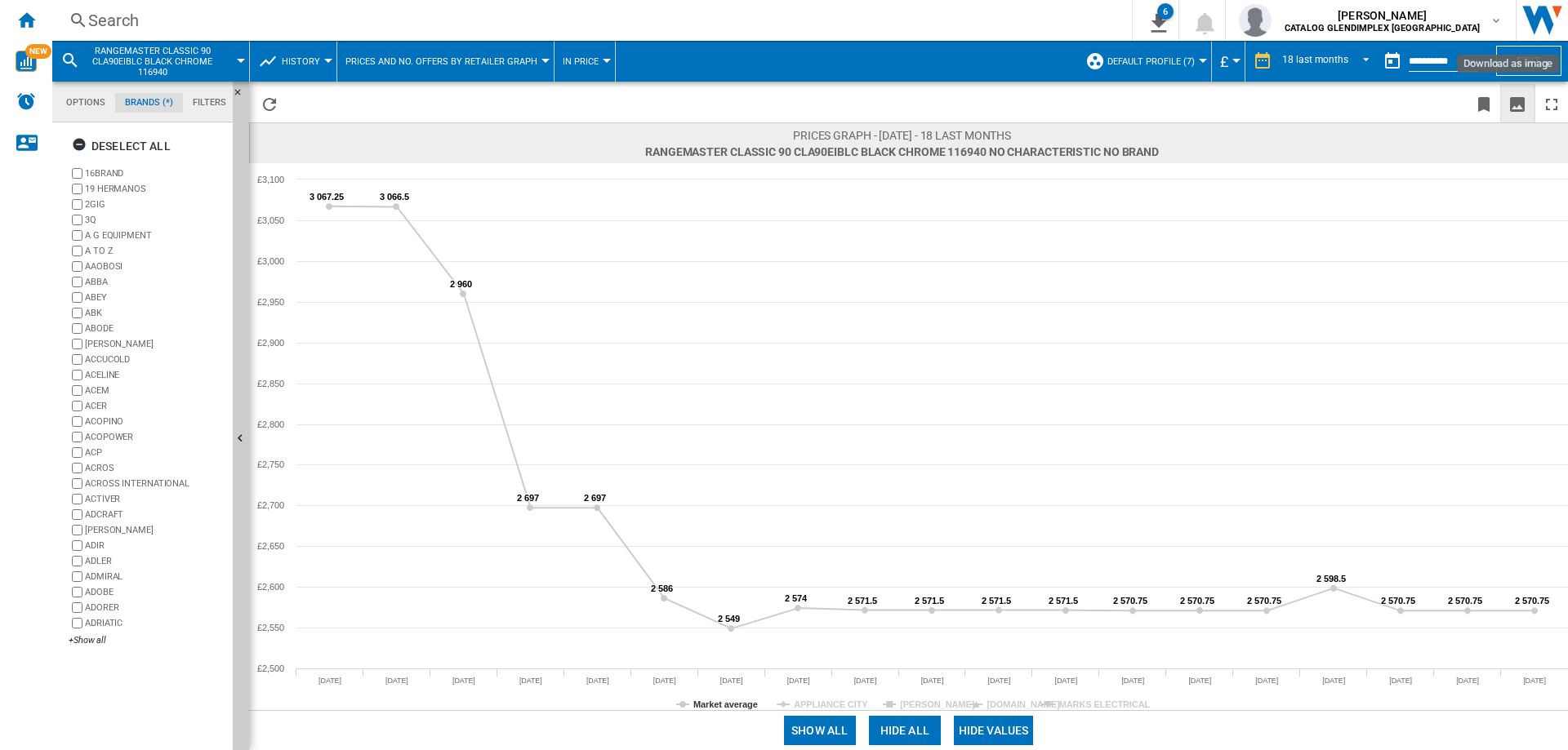
click at [1520, 109] on ng-md-icon "Download as image" at bounding box center [1517, 104] width 20 height 20
click at [121, 22] on div "Search" at bounding box center [588, 21] width 1001 height 23
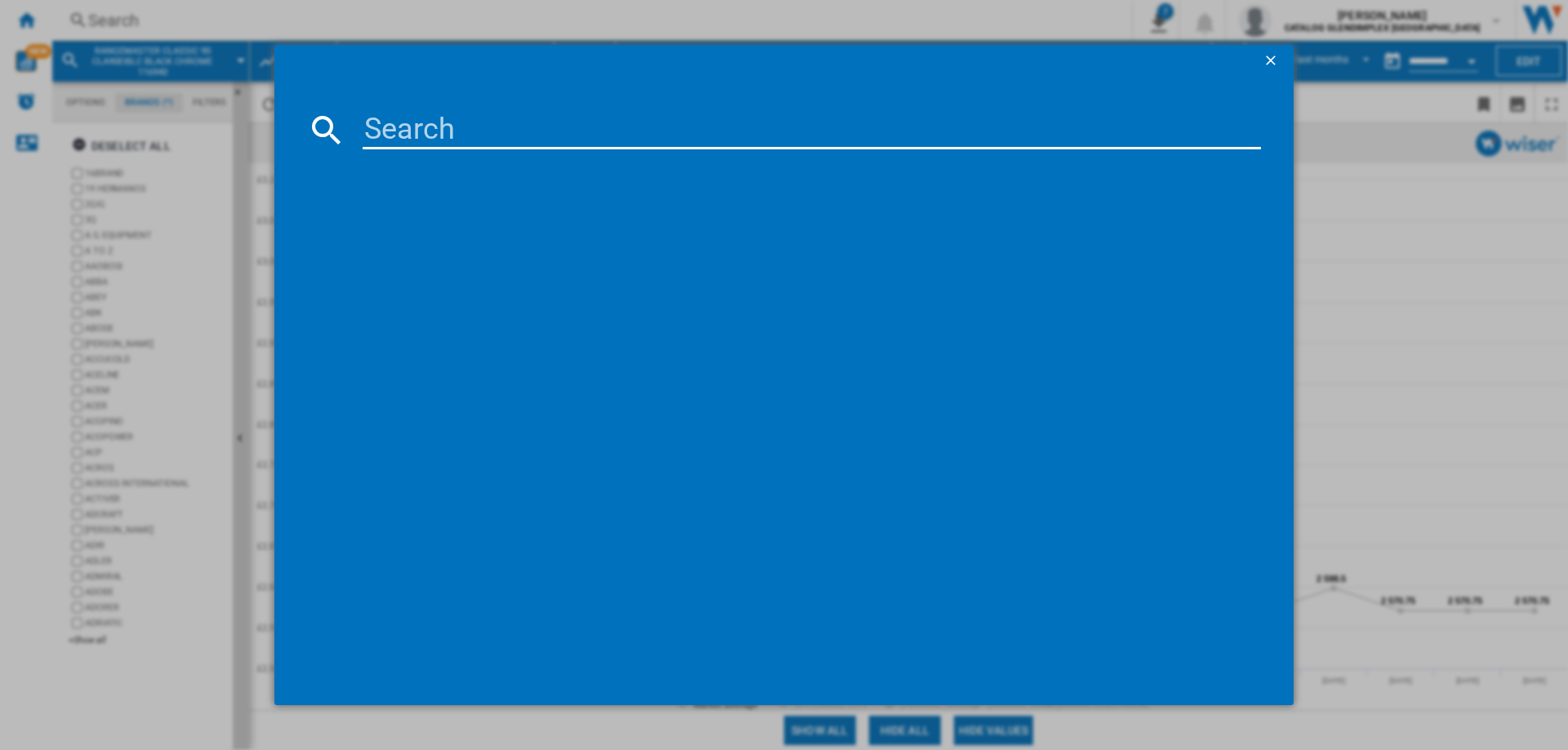
click at [557, 128] on input at bounding box center [811, 129] width 898 height 39
paste input "CLA100DF"
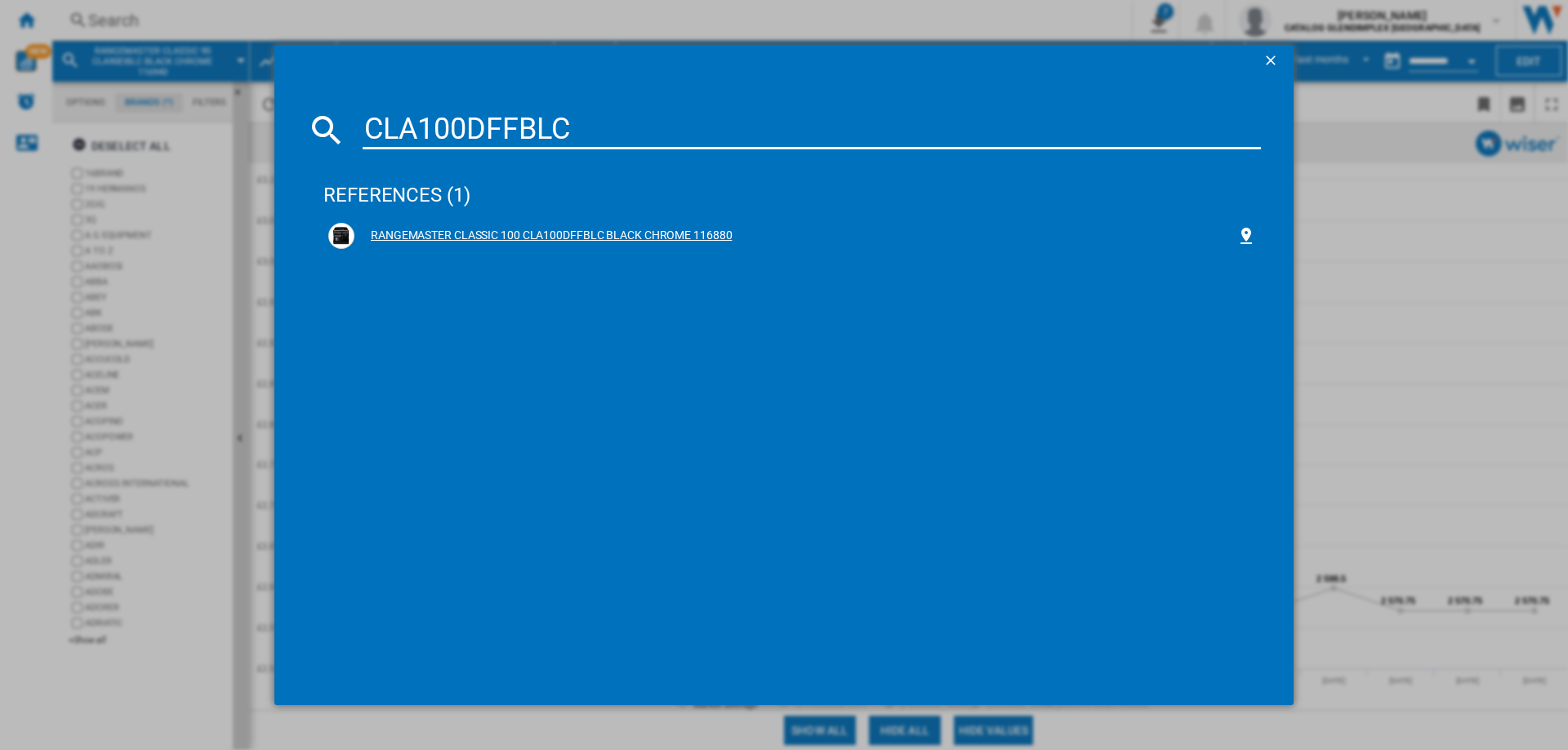
type input "CLA100DFFBLC"
click at [594, 231] on div "RANGEMASTER CLASSIC 100 CLA100DFFBLC BLACK CHROME 116880" at bounding box center [796, 236] width 882 height 17
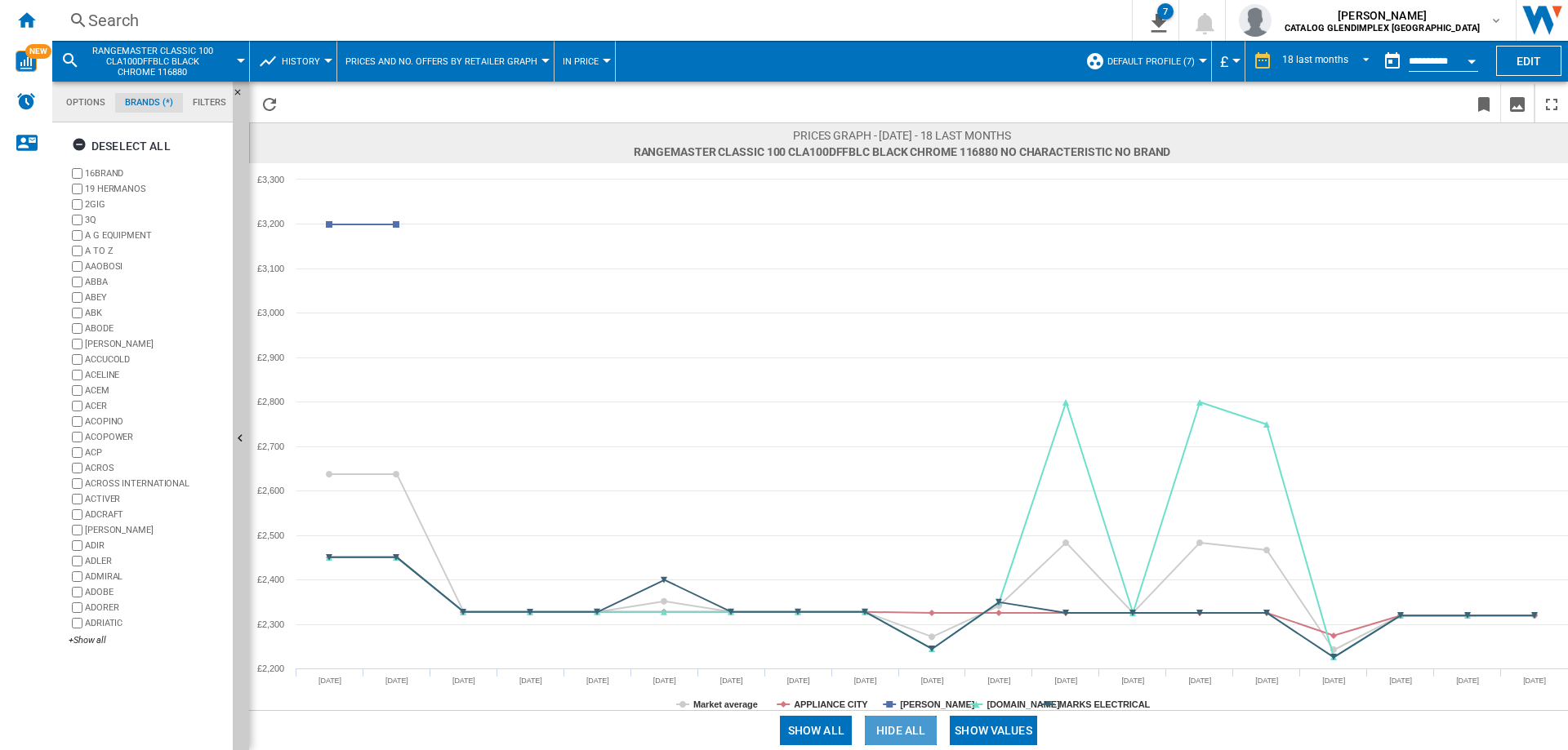
click at [903, 726] on button "Hide all" at bounding box center [900, 730] width 72 height 29
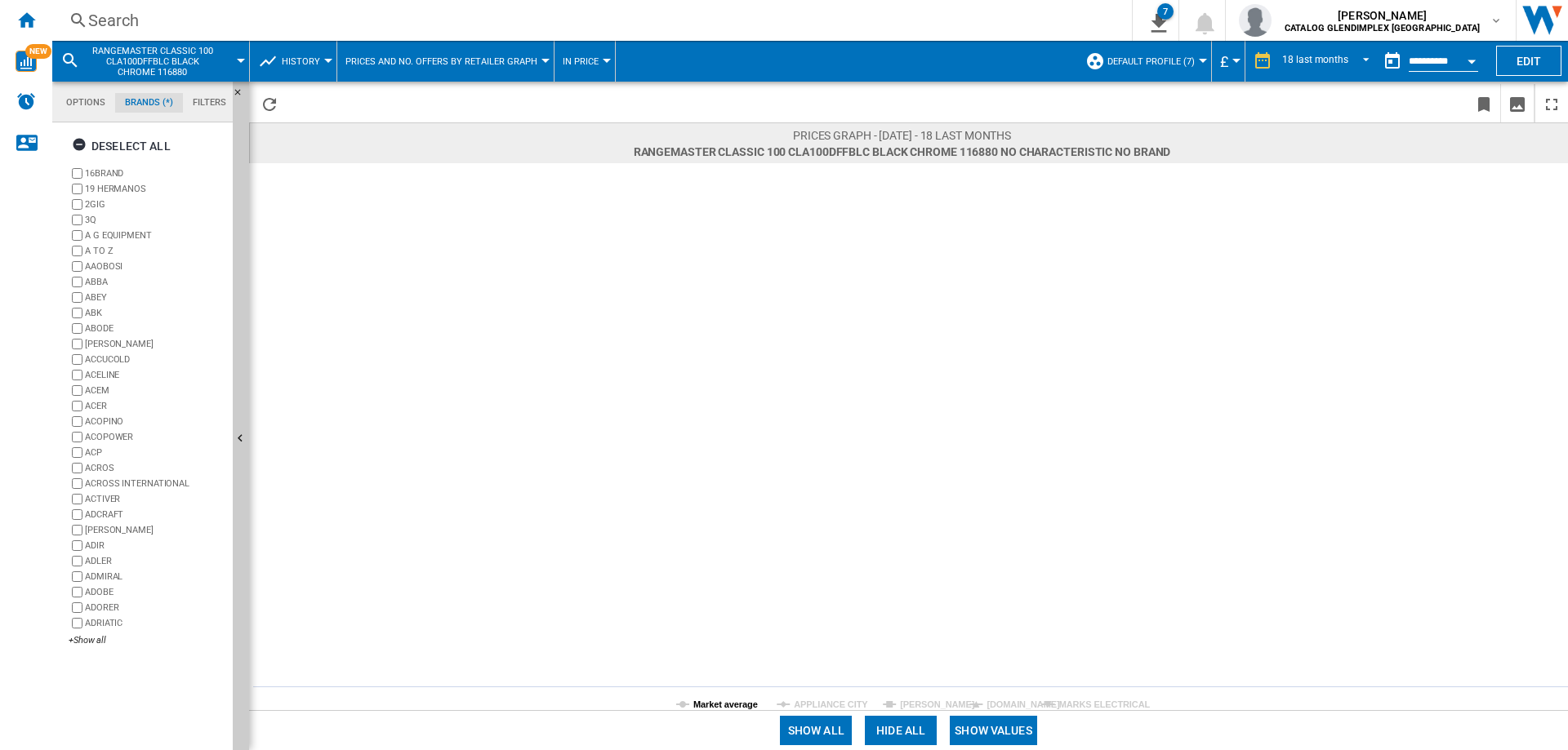
click at [712, 704] on tspan "Market average" at bounding box center [725, 704] width 65 height 10
click at [995, 733] on button "Show values" at bounding box center [993, 730] width 87 height 29
click at [710, 706] on tspan "Market average" at bounding box center [725, 704] width 65 height 10
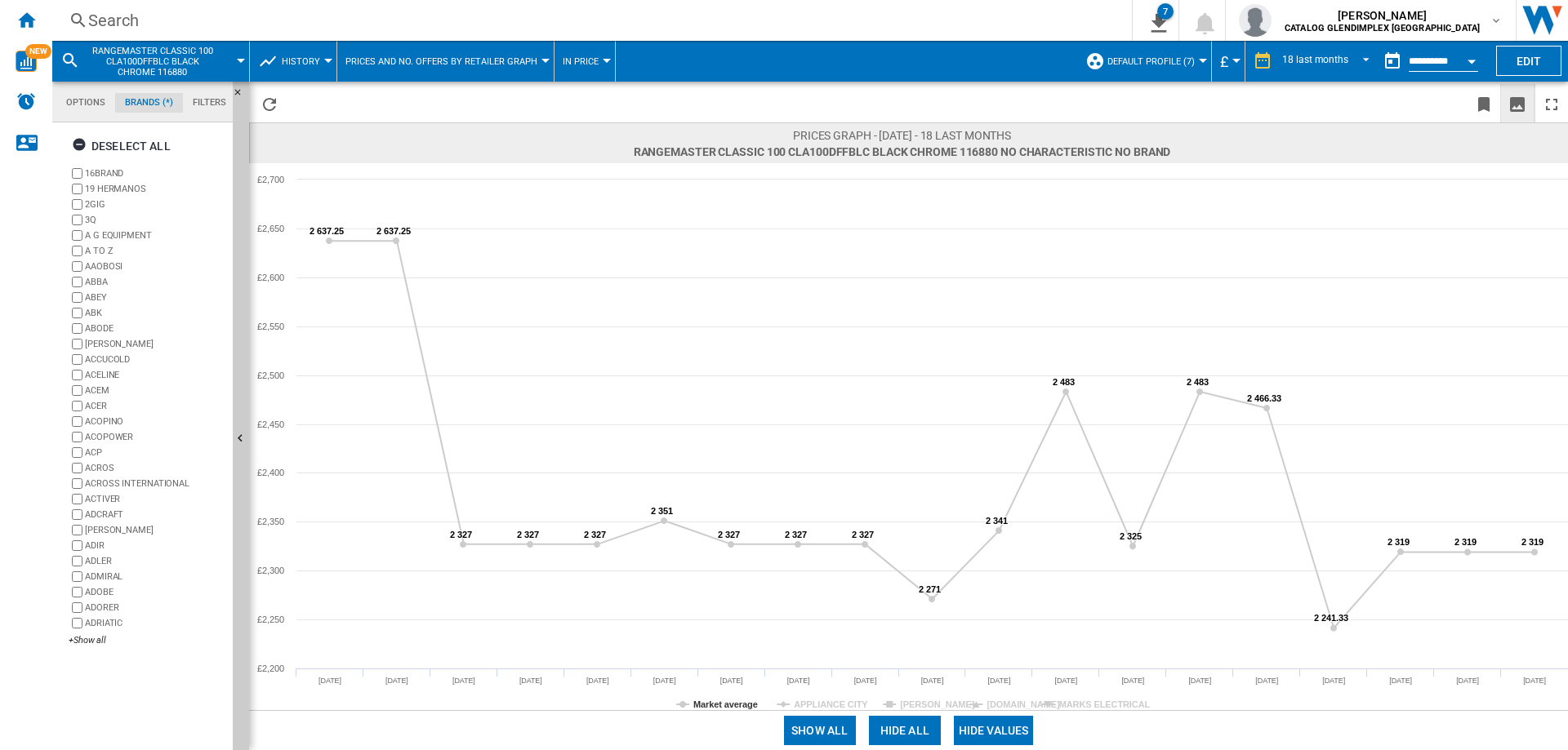
click at [1520, 97] on ng-md-icon "Download as image" at bounding box center [1517, 104] width 20 height 20
click at [108, 15] on div "Search" at bounding box center [588, 21] width 1001 height 23
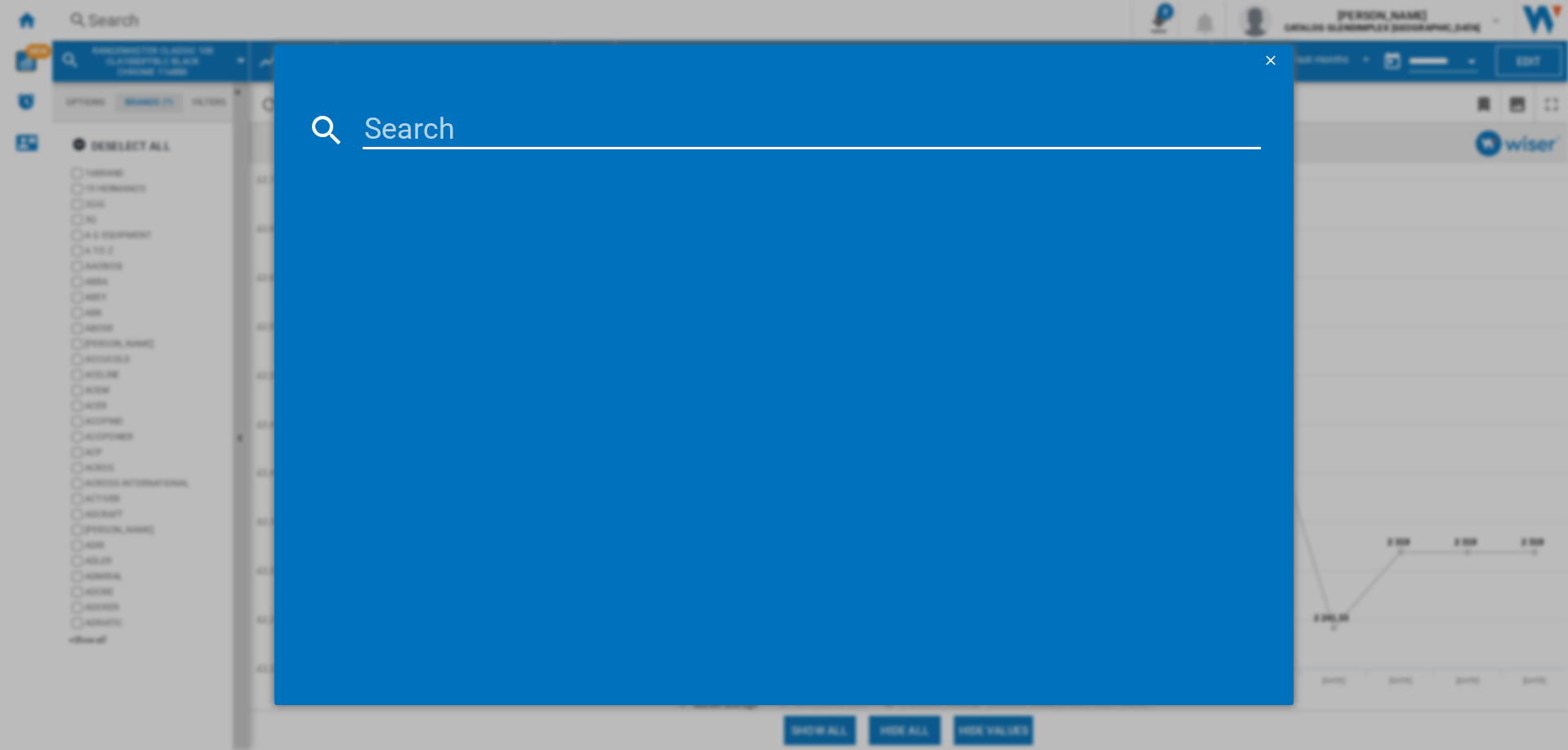
click at [472, 124] on input at bounding box center [811, 129] width 898 height 39
paste input "CLA100EI"
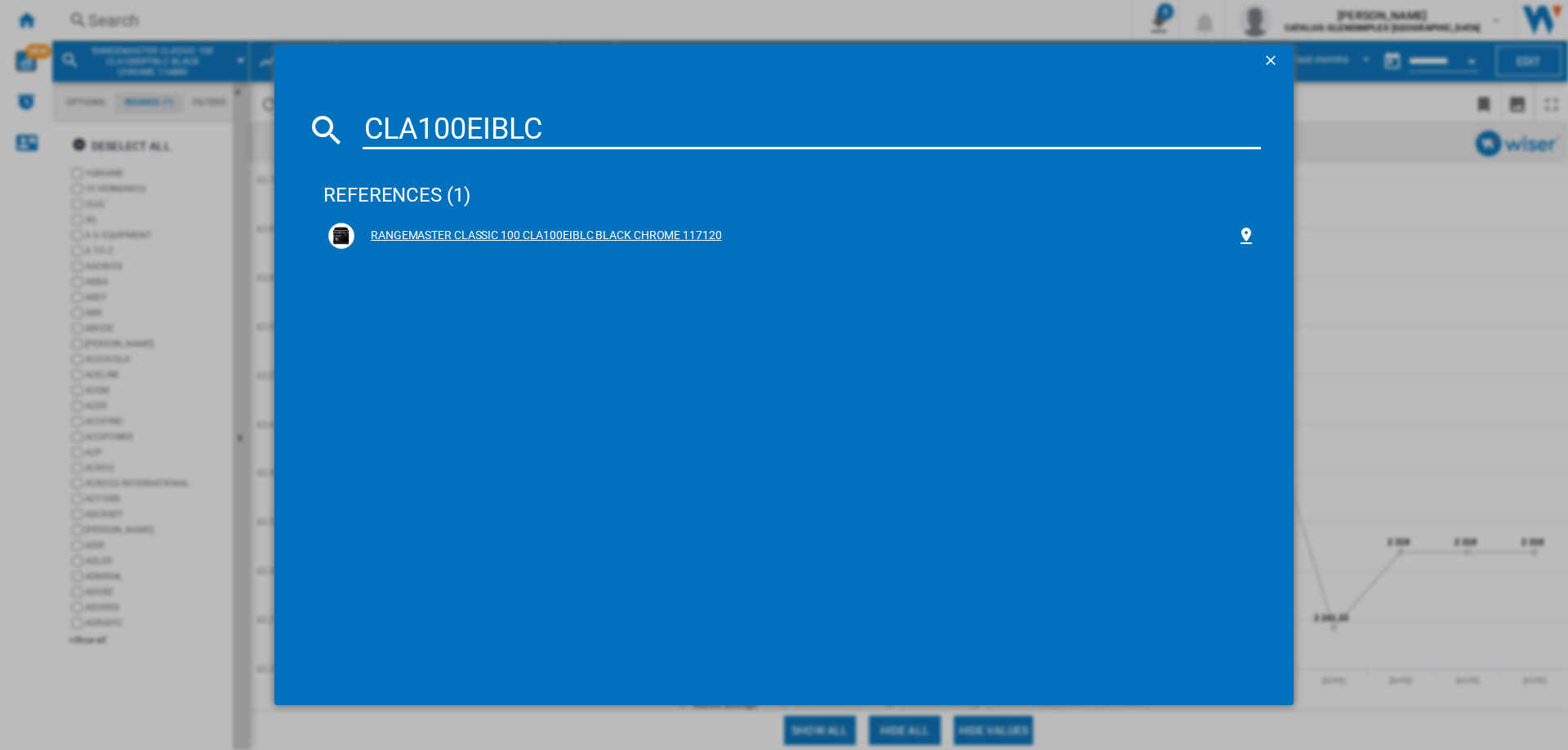
type input "CLA100EIBLC"
click at [584, 240] on div "RANGEMASTER CLASSIC 100 CLA100EIBLC BLACK CHROME 117120" at bounding box center [796, 236] width 882 height 17
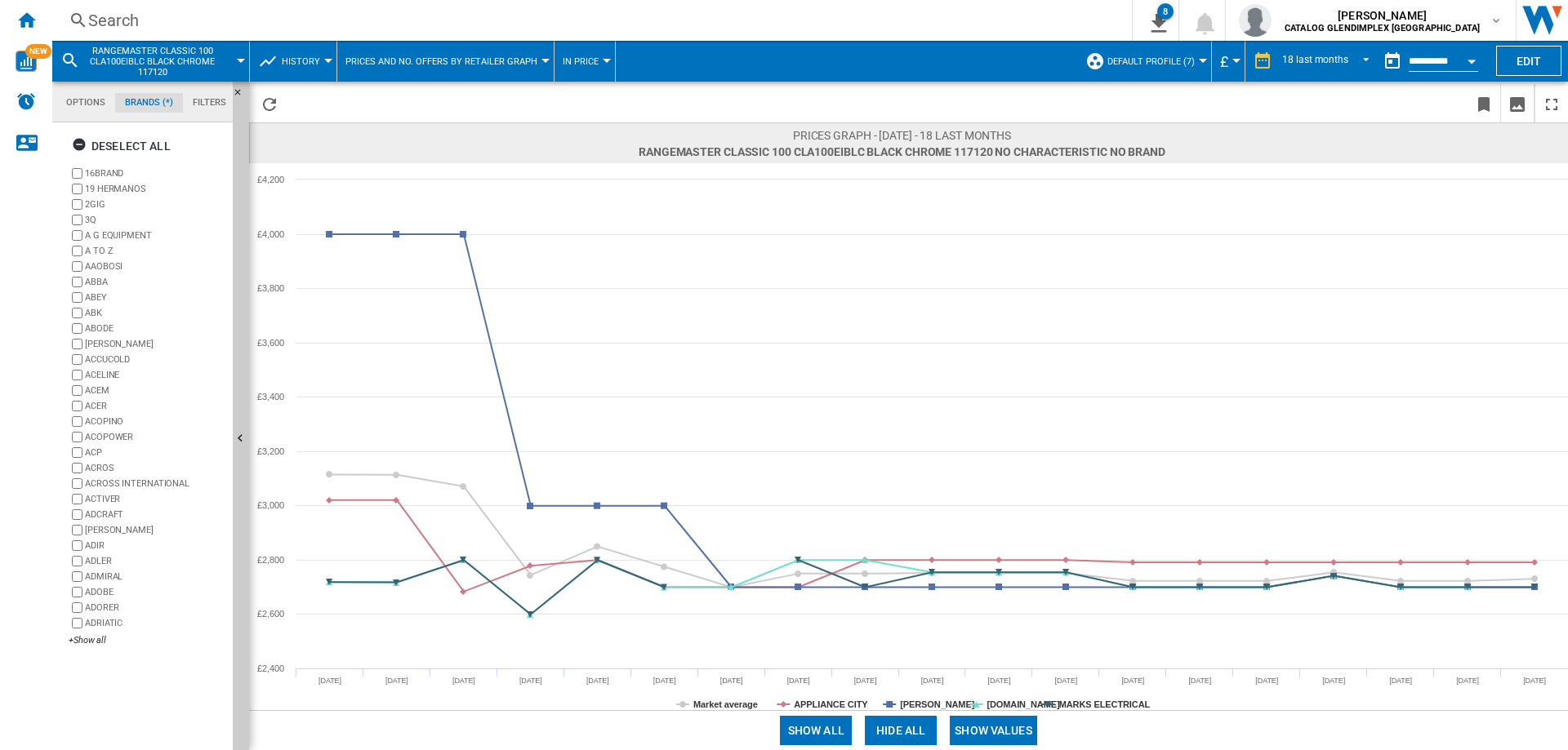
click at [880, 729] on button "Hide all" at bounding box center [900, 730] width 72 height 29
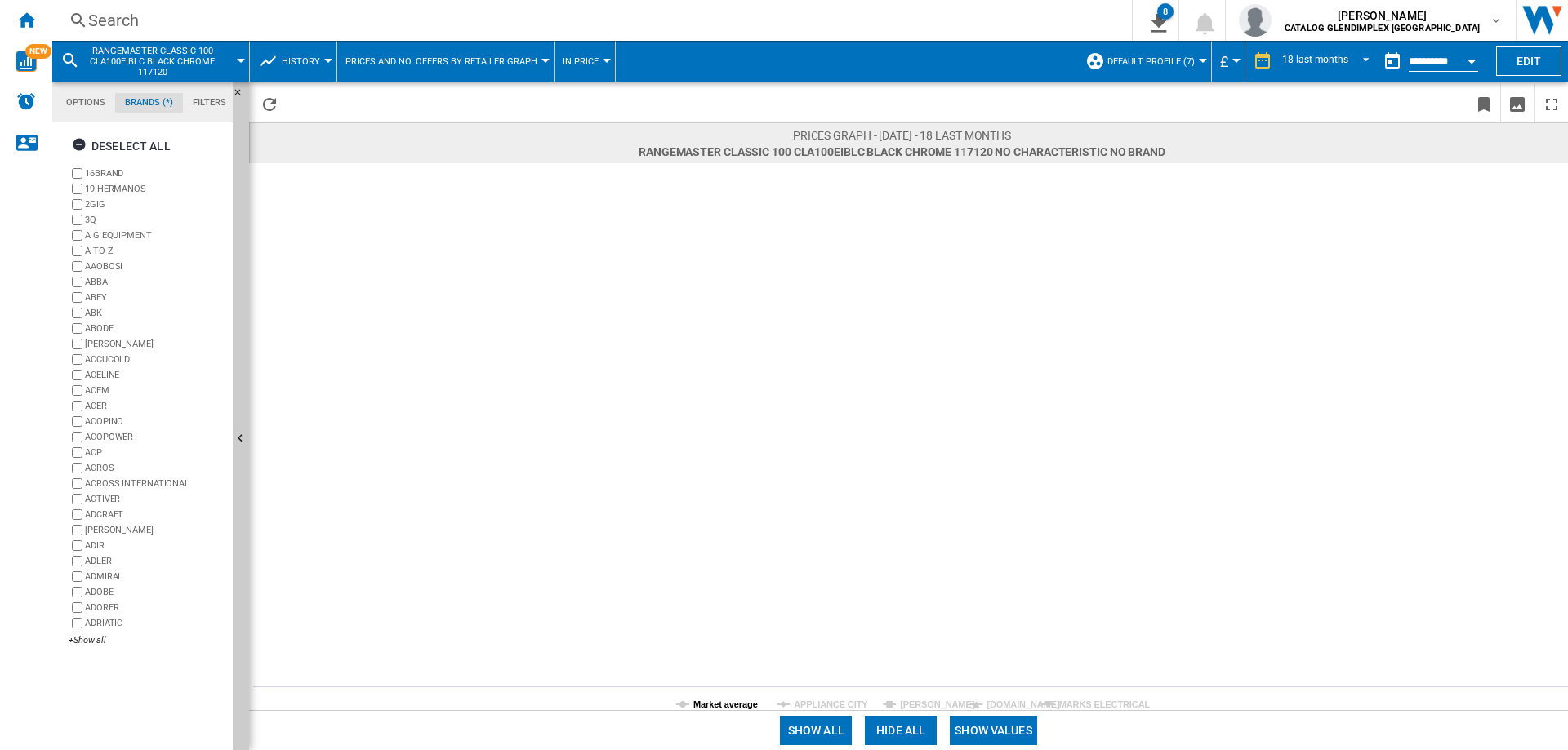
click at [719, 708] on tspan "Market average" at bounding box center [725, 704] width 65 height 10
click at [1004, 736] on button "Show values" at bounding box center [993, 730] width 87 height 29
click at [722, 704] on tspan "Market average" at bounding box center [725, 704] width 65 height 10
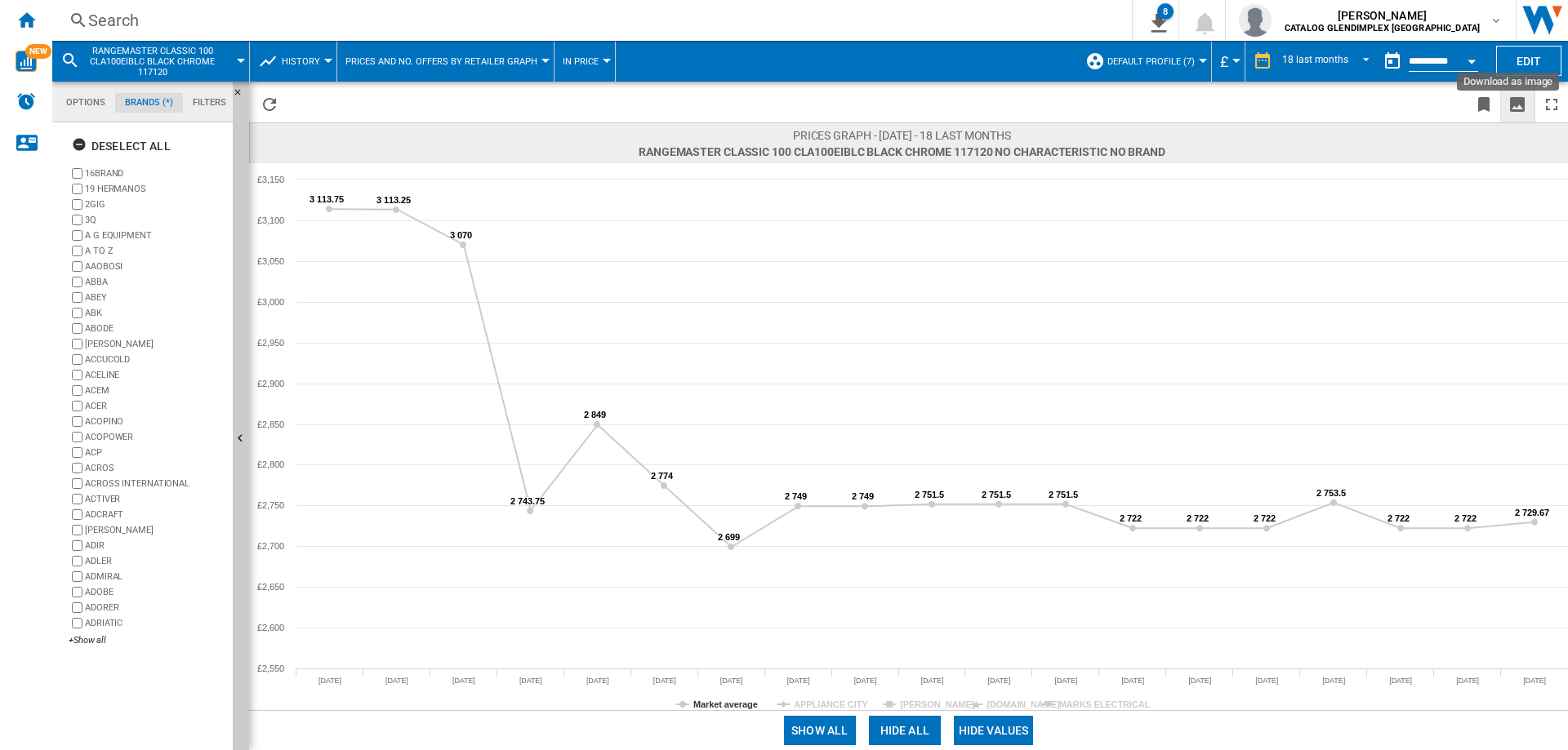
click at [1519, 99] on ng-md-icon "Download as image" at bounding box center [1517, 104] width 20 height 20
click at [100, 22] on div "Search" at bounding box center [588, 21] width 1001 height 23
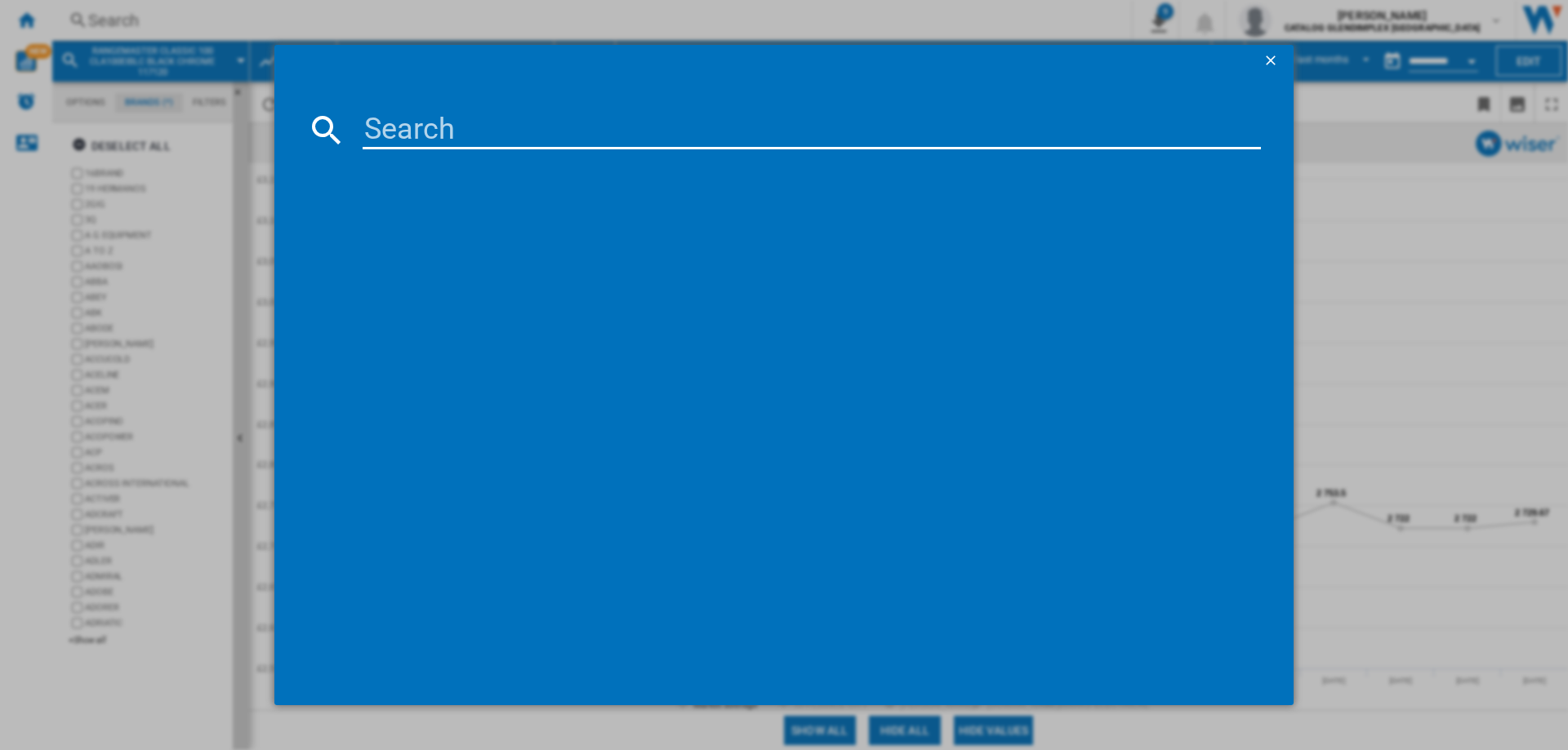
click at [482, 138] on input at bounding box center [811, 129] width 898 height 39
paste input "CDL90FF"
drag, startPoint x: 498, startPoint y: 124, endPoint x: 322, endPoint y: 119, distance: 176.1
click at [322, 119] on div "CDL90FF" at bounding box center [783, 129] width 954 height 39
paste input "EI"
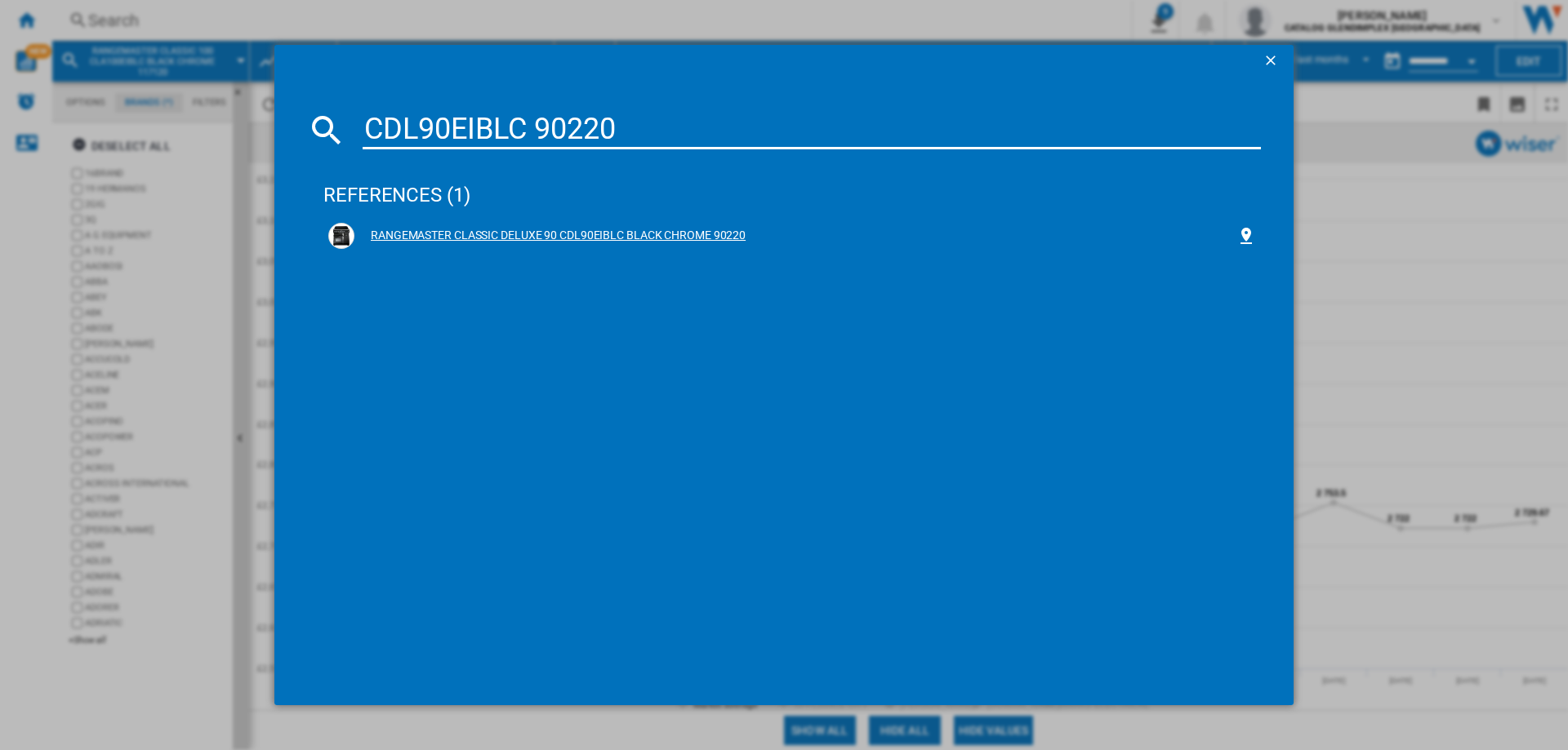
type input "CDL90EIBLC 90220"
click at [618, 235] on div "RANGEMASTER CLASSIC DELUXE 90 CDL90EIBLC BLACK CHROME 90220" at bounding box center [796, 236] width 882 height 17
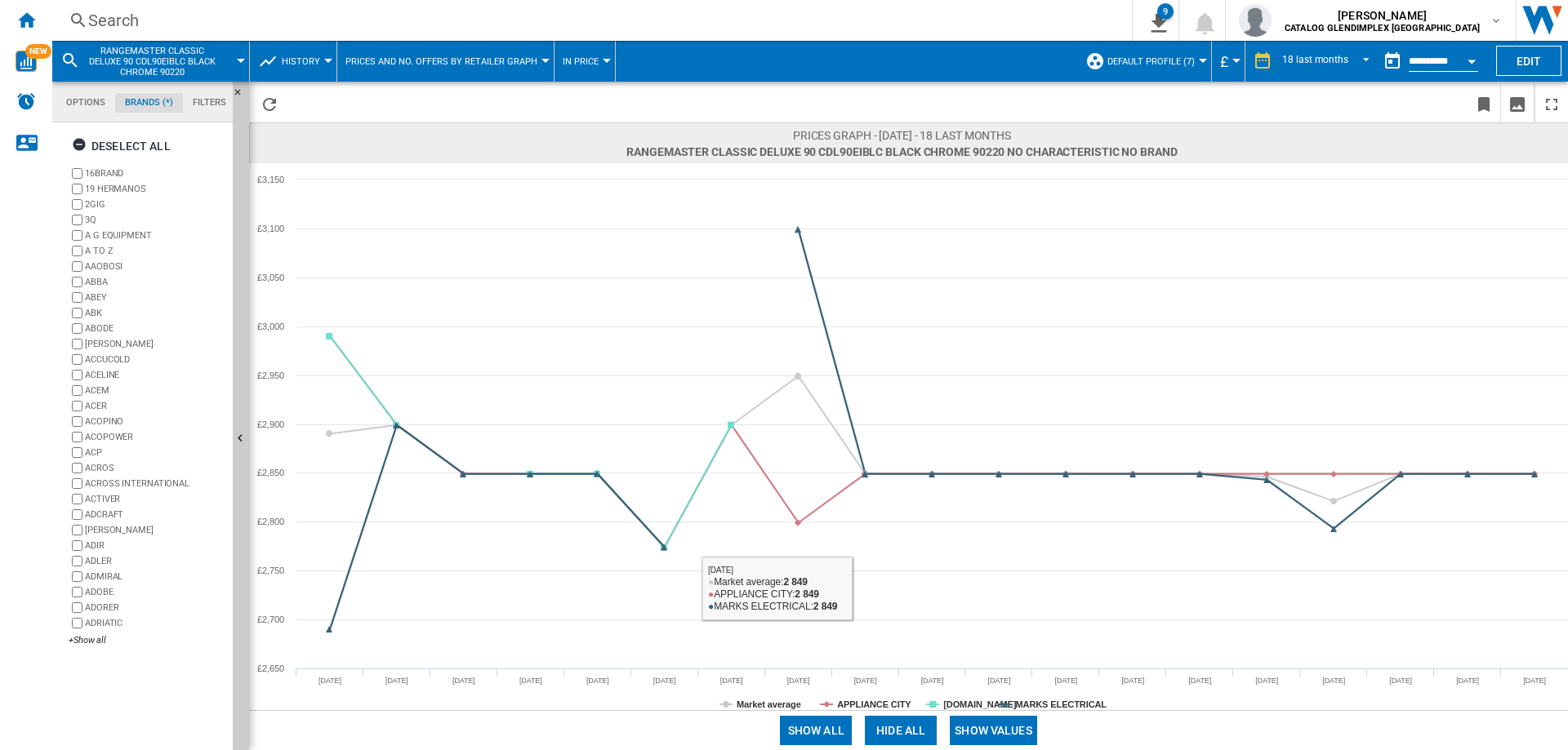
click at [907, 737] on button "Hide all" at bounding box center [900, 730] width 72 height 29
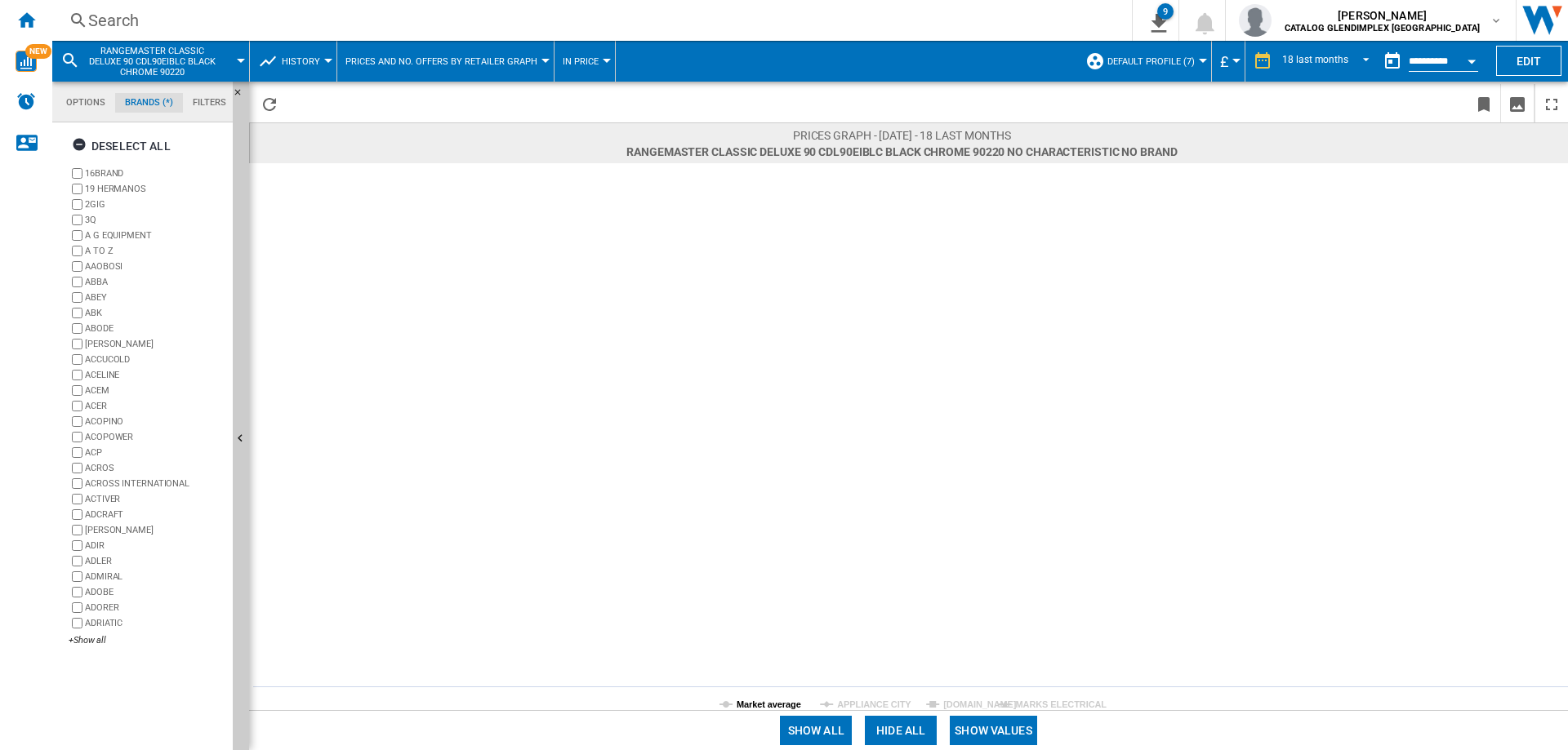
click at [750, 705] on tspan "Market average" at bounding box center [769, 704] width 65 height 10
click at [1010, 732] on button "Show values" at bounding box center [993, 730] width 87 height 29
click at [754, 699] on tspan "Market average" at bounding box center [769, 704] width 65 height 10
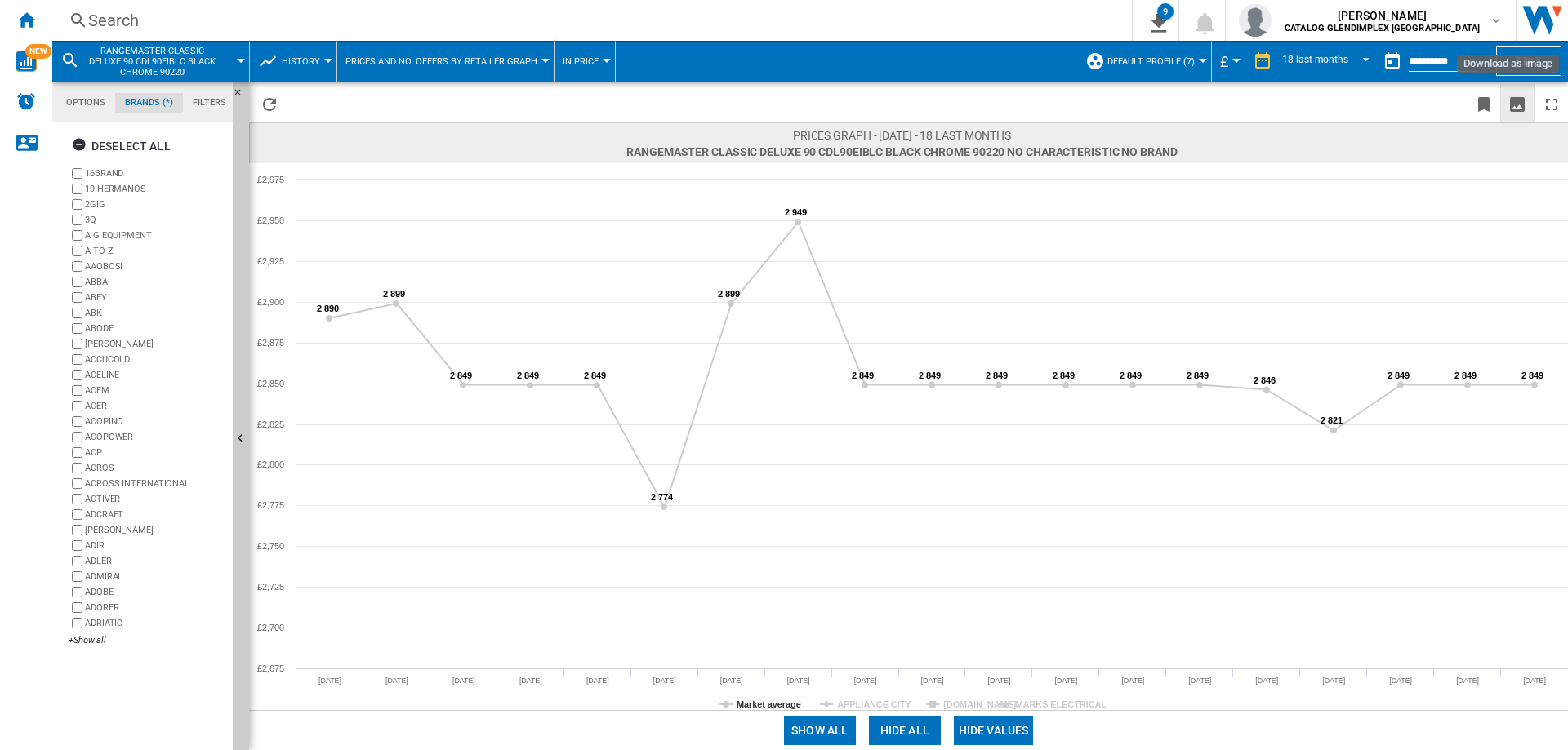
click at [1511, 103] on ng-md-icon "Download as image" at bounding box center [1517, 104] width 20 height 20
click at [127, 24] on div "Search" at bounding box center [588, 21] width 1001 height 23
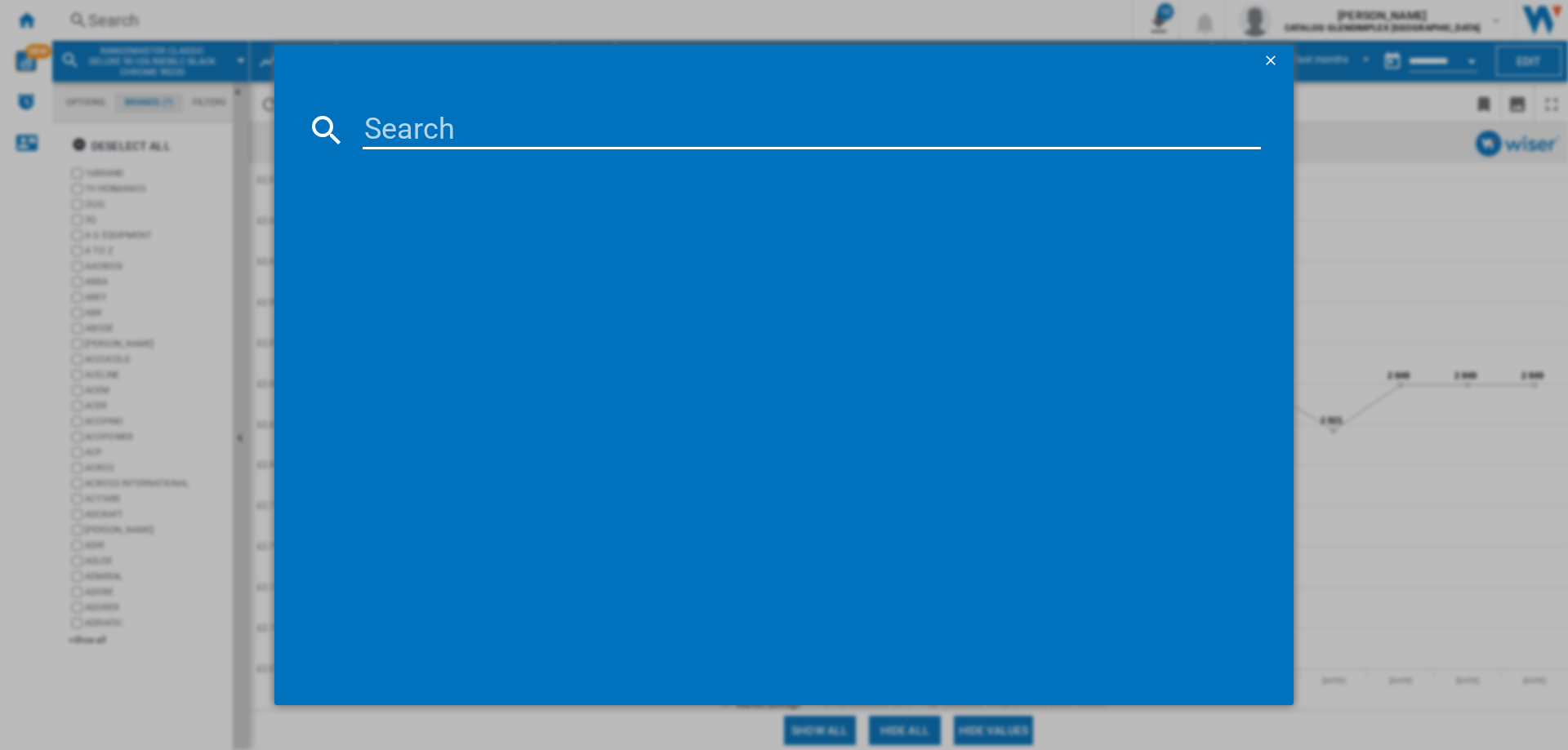
click at [467, 137] on input at bounding box center [811, 129] width 898 height 39
paste input "CDL100DF"
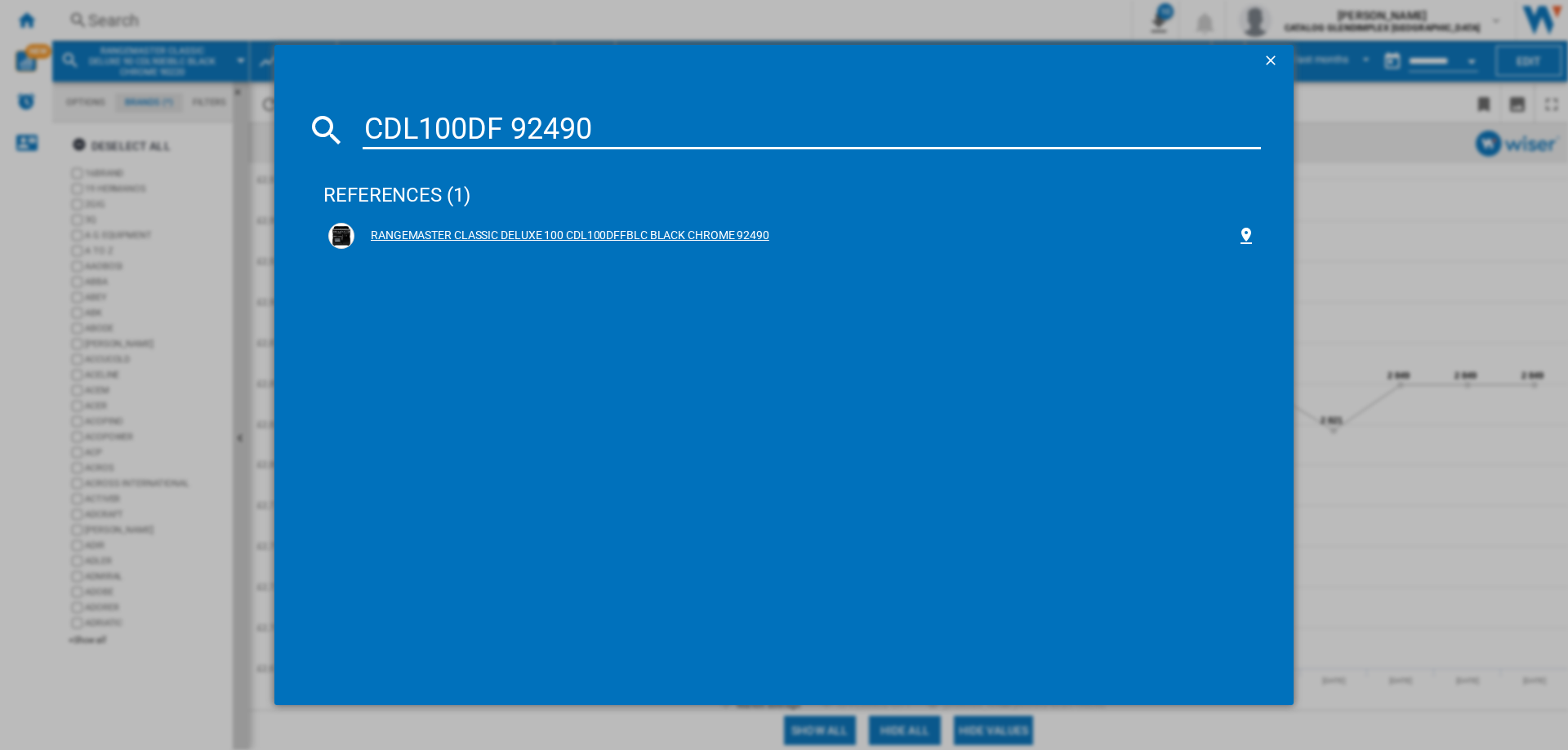
type input "CDL100DF 92490"
click at [694, 237] on div "RANGEMASTER CLASSIC DELUXE 100 CDL100DFFBLC BLACK CHROME 92490" at bounding box center [796, 236] width 882 height 17
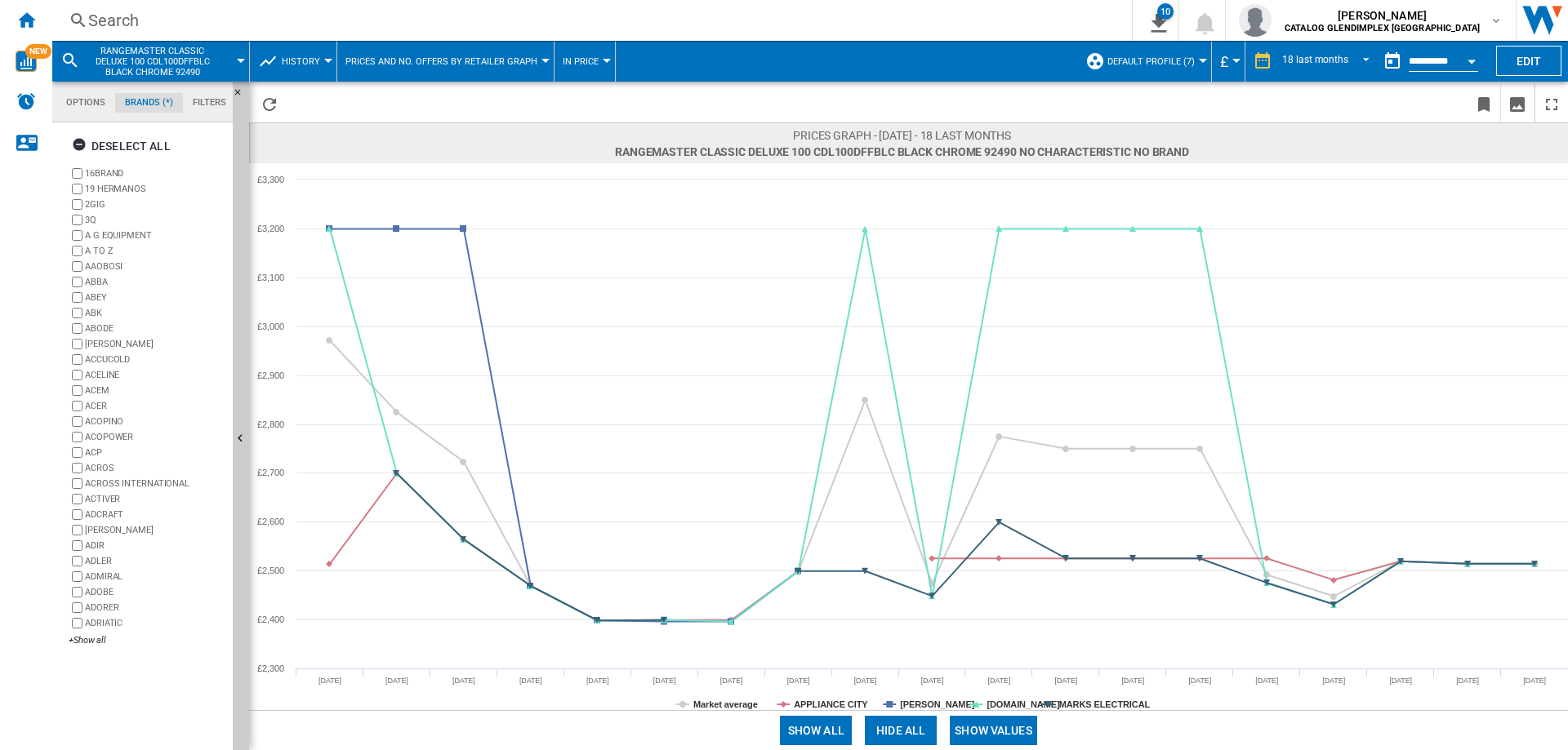
click at [885, 733] on button "Hide all" at bounding box center [900, 730] width 72 height 29
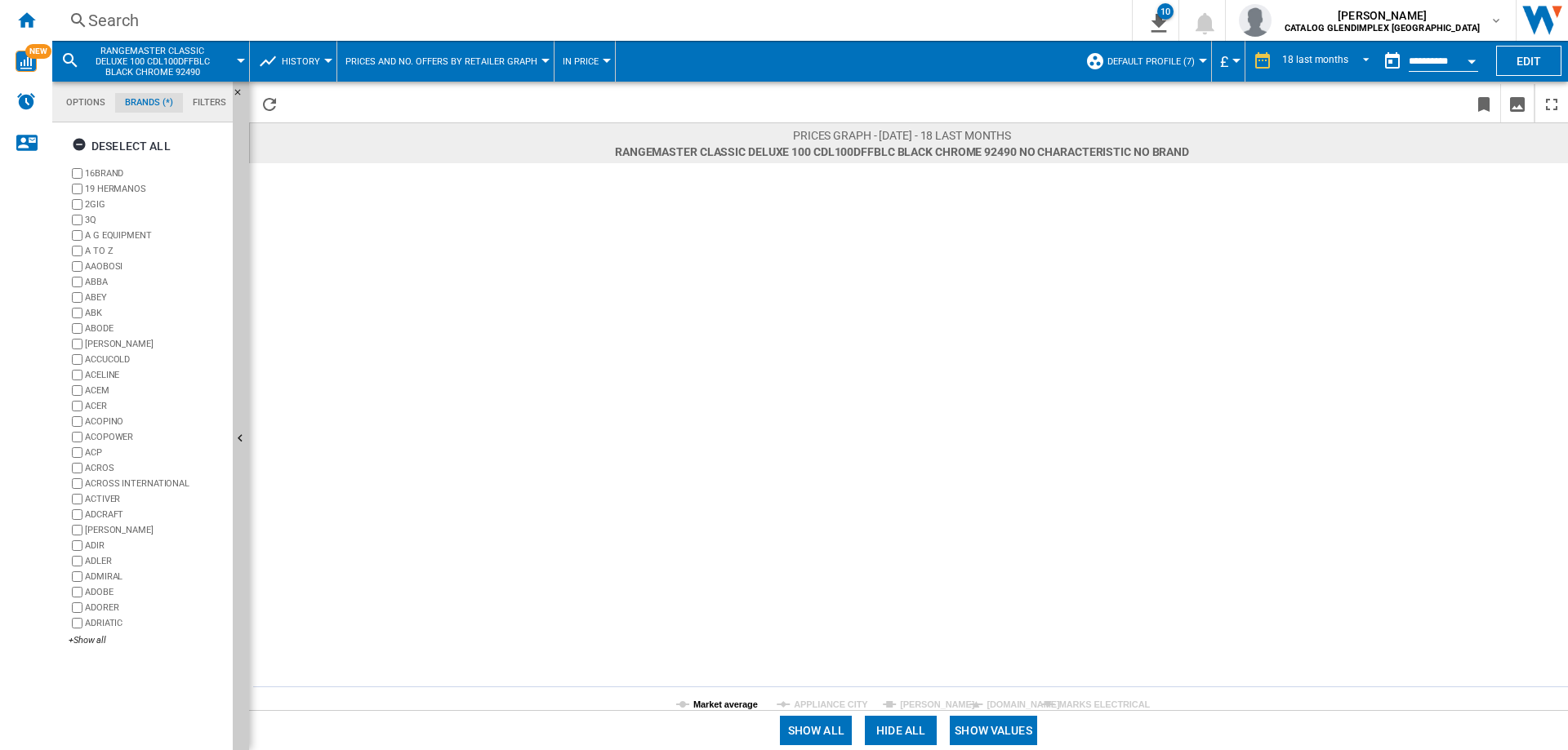
click at [717, 702] on tspan "Market average" at bounding box center [725, 704] width 65 height 10
click at [1004, 729] on button "Show values" at bounding box center [993, 730] width 87 height 29
click at [709, 704] on tspan "Market average" at bounding box center [725, 704] width 65 height 10
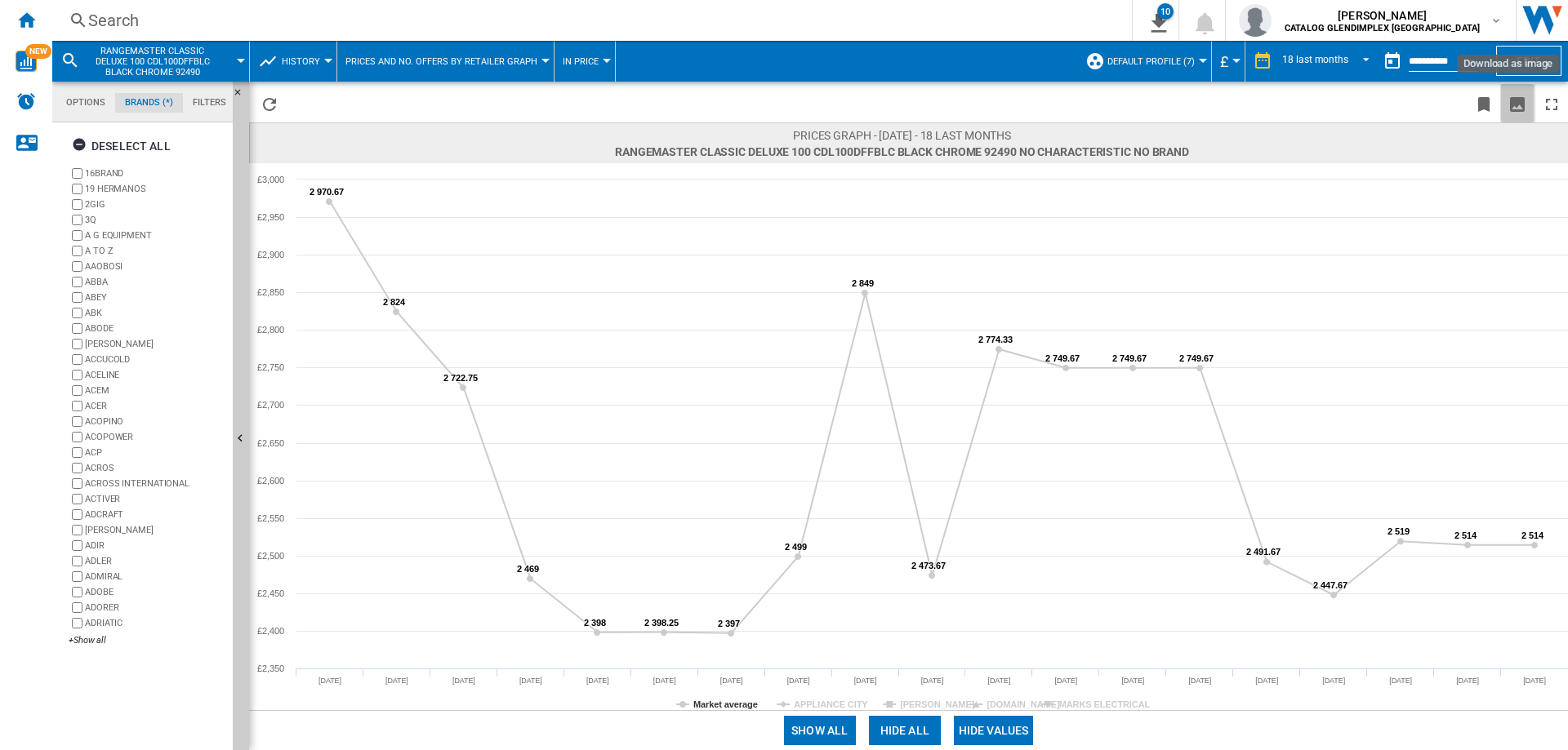
click at [1519, 98] on ng-md-icon "Download as image" at bounding box center [1517, 104] width 20 height 20
click at [140, 20] on div "Search" at bounding box center [588, 21] width 1001 height 23
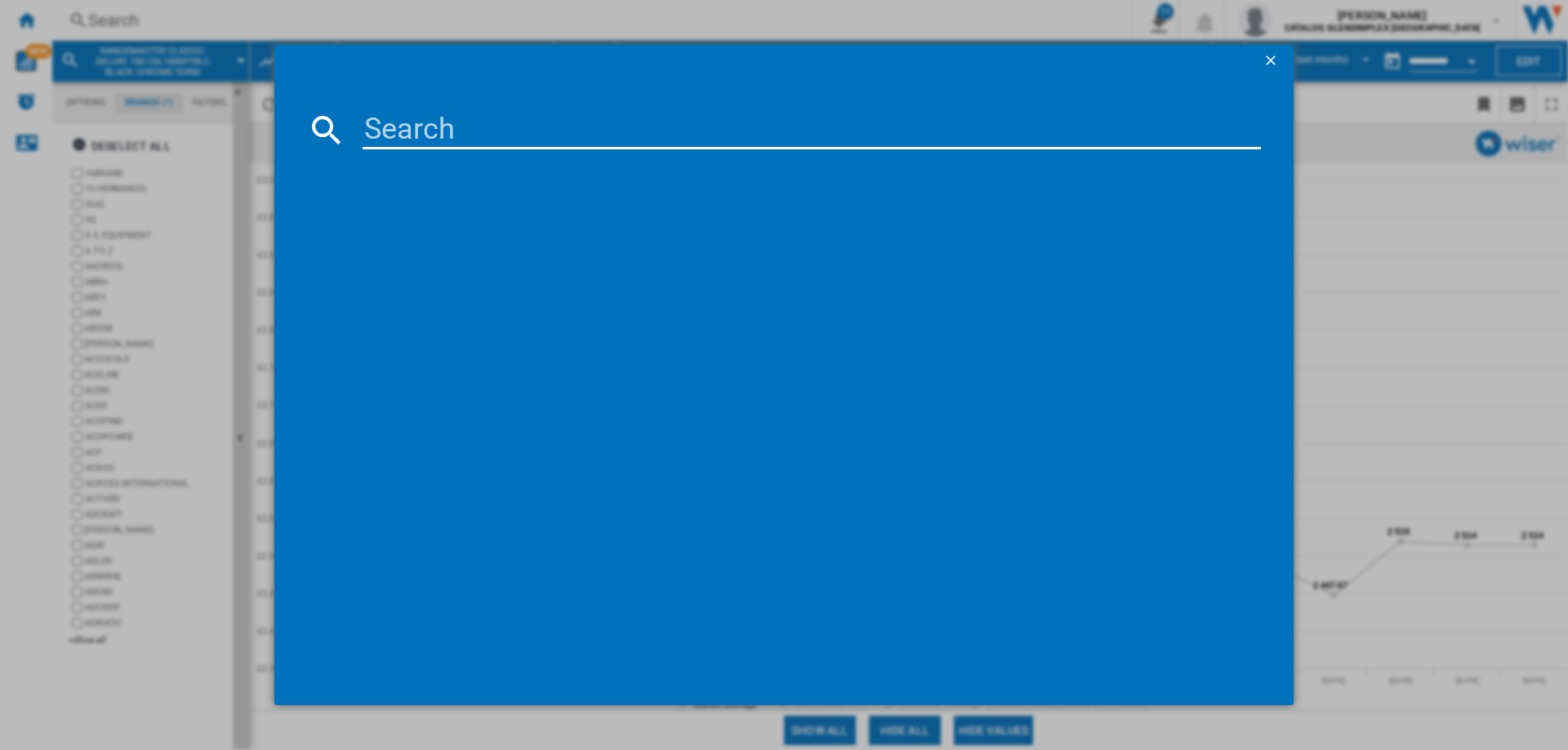
click at [416, 133] on input at bounding box center [811, 129] width 898 height 39
paste input "CDL100EI"
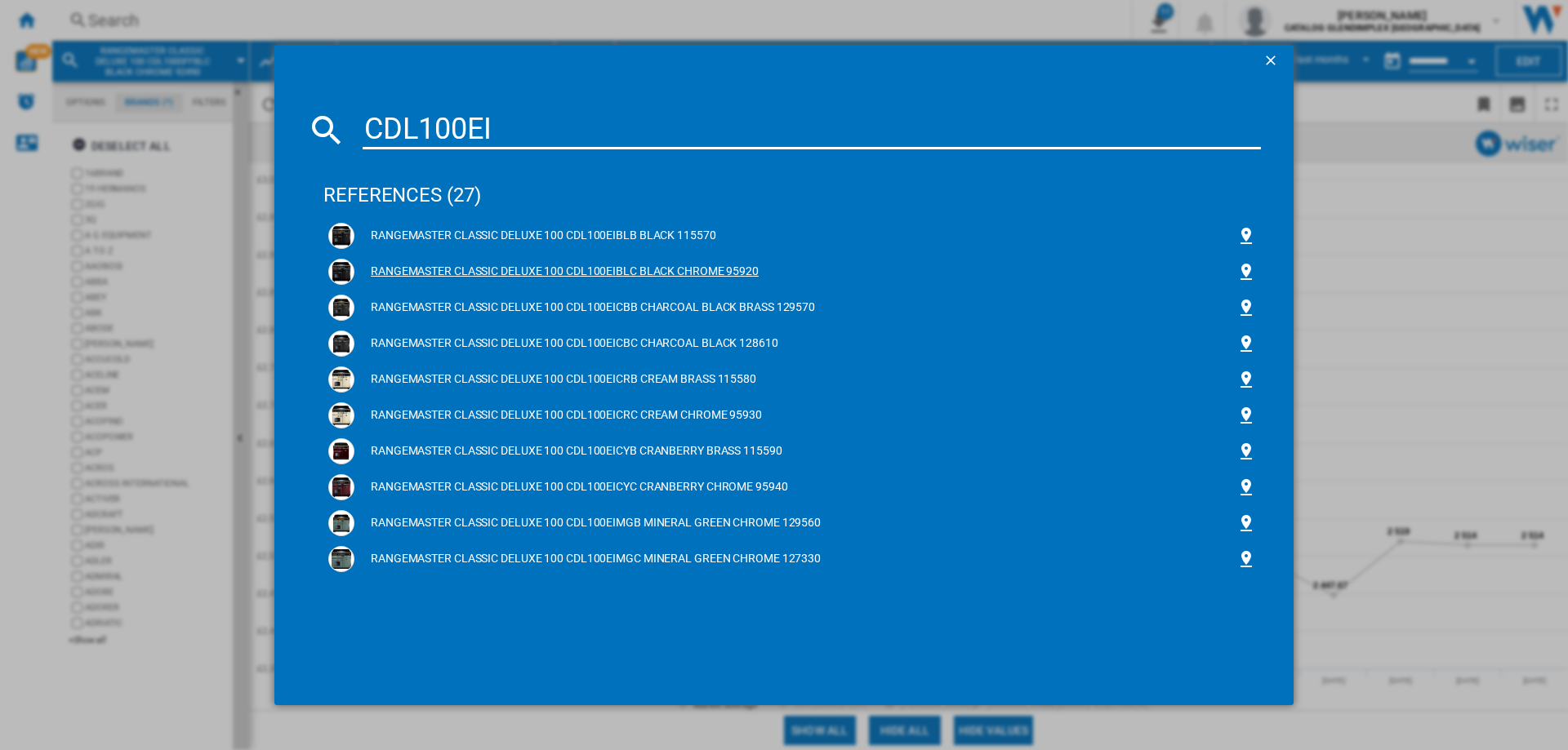
type input "CDL100EI"
click at [645, 273] on div "RANGEMASTER CLASSIC DELUXE 100 CDL100EIBLC BLACK CHROME 95920" at bounding box center [796, 272] width 882 height 17
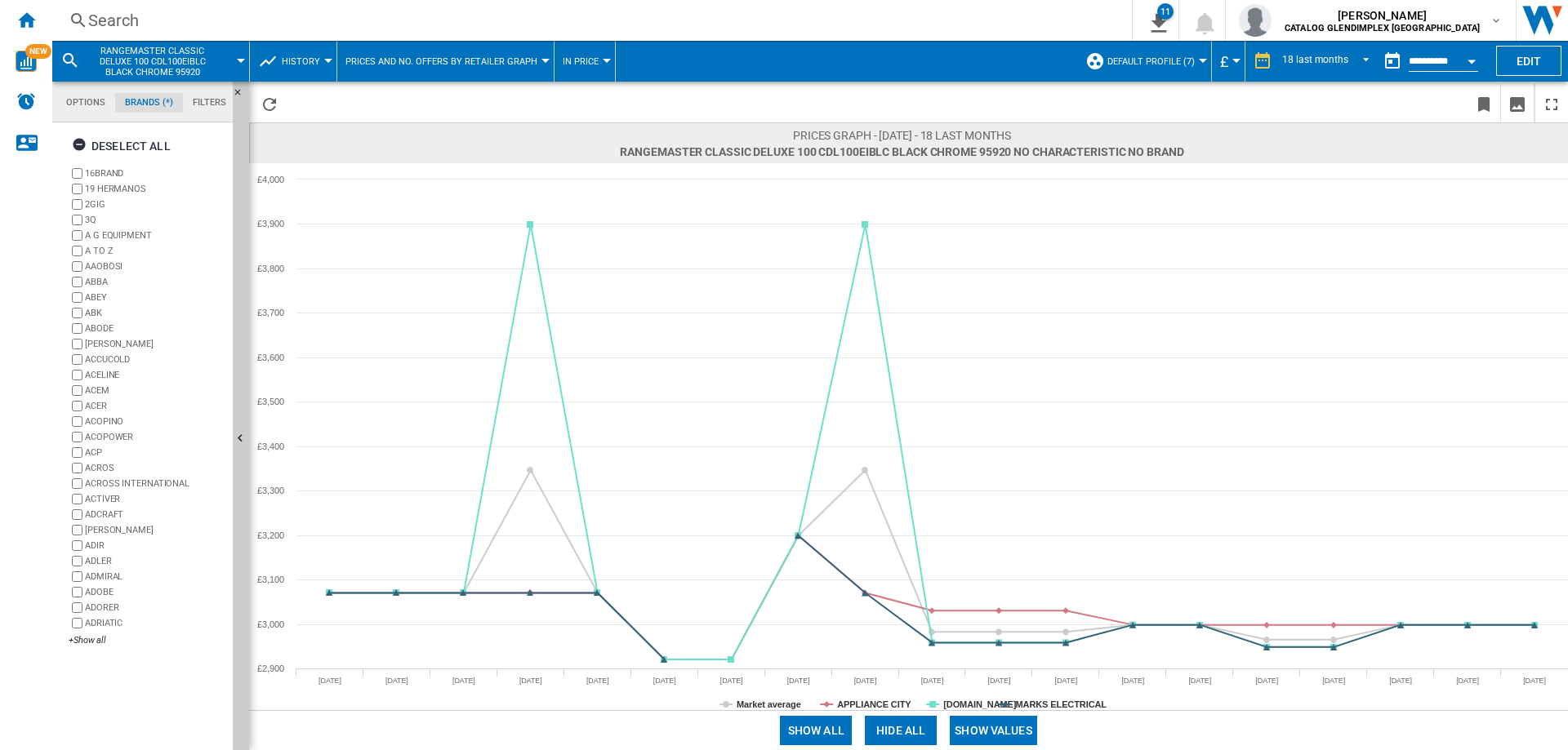
click at [902, 730] on button "Hide all" at bounding box center [900, 730] width 72 height 29
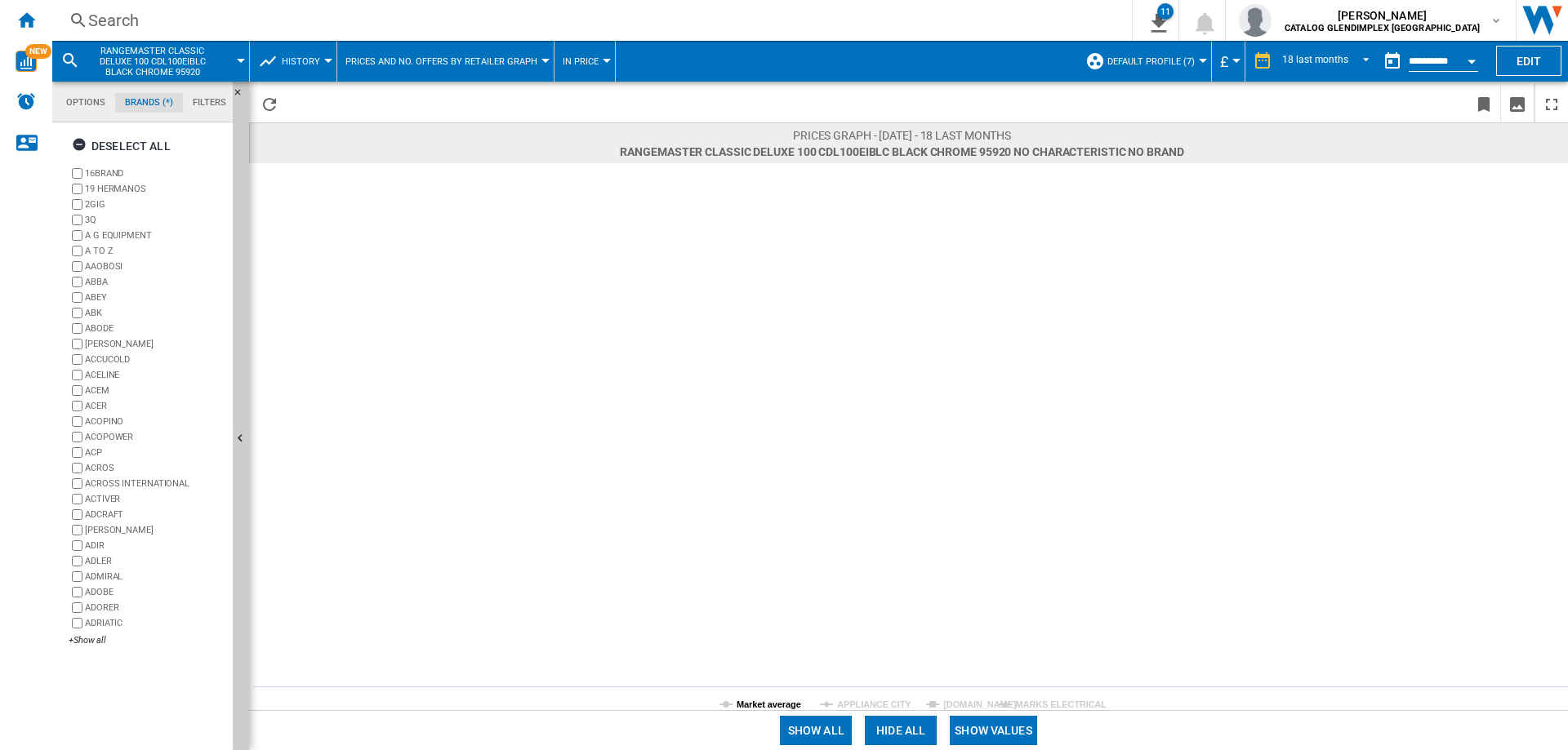
click at [745, 702] on tspan "Market average" at bounding box center [769, 704] width 65 height 10
click at [981, 732] on button "Show values" at bounding box center [993, 730] width 87 height 29
click at [747, 704] on tspan "Market average" at bounding box center [769, 704] width 65 height 10
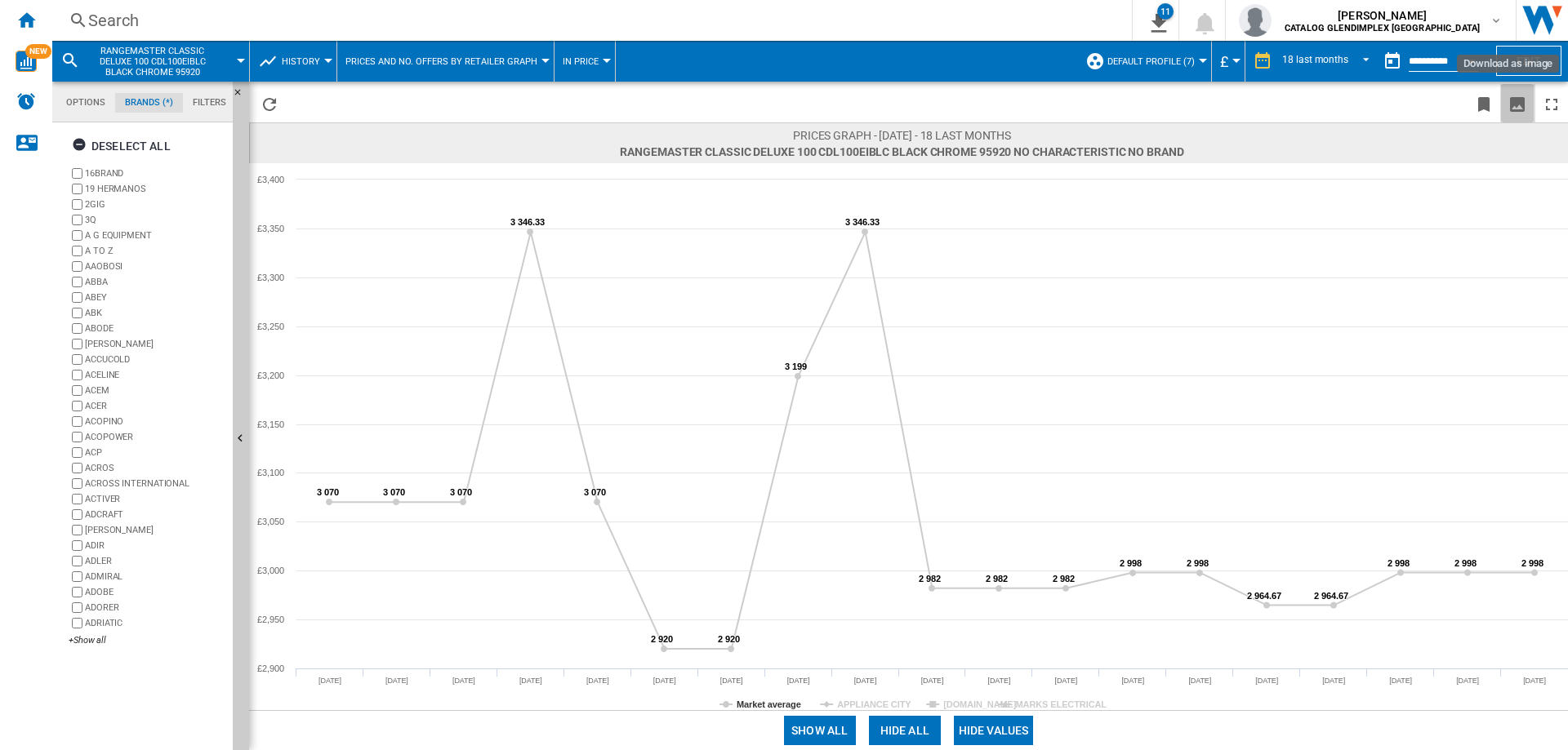
click at [1524, 105] on ng-md-icon "Download as image" at bounding box center [1517, 104] width 20 height 20
click at [143, 19] on div "Search" at bounding box center [588, 21] width 1001 height 23
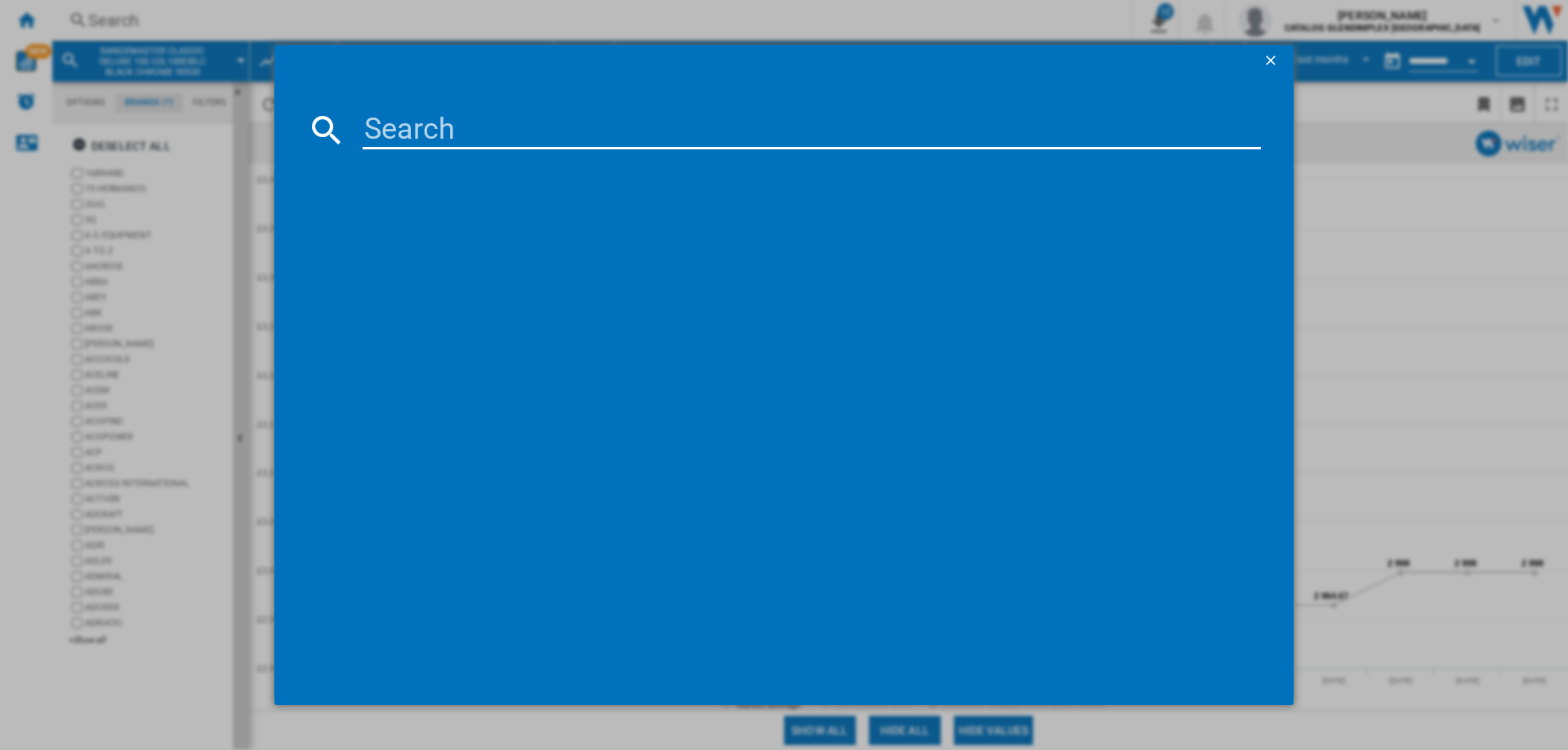
click at [449, 111] on input at bounding box center [811, 129] width 898 height 39
paste input "CDL110DF"
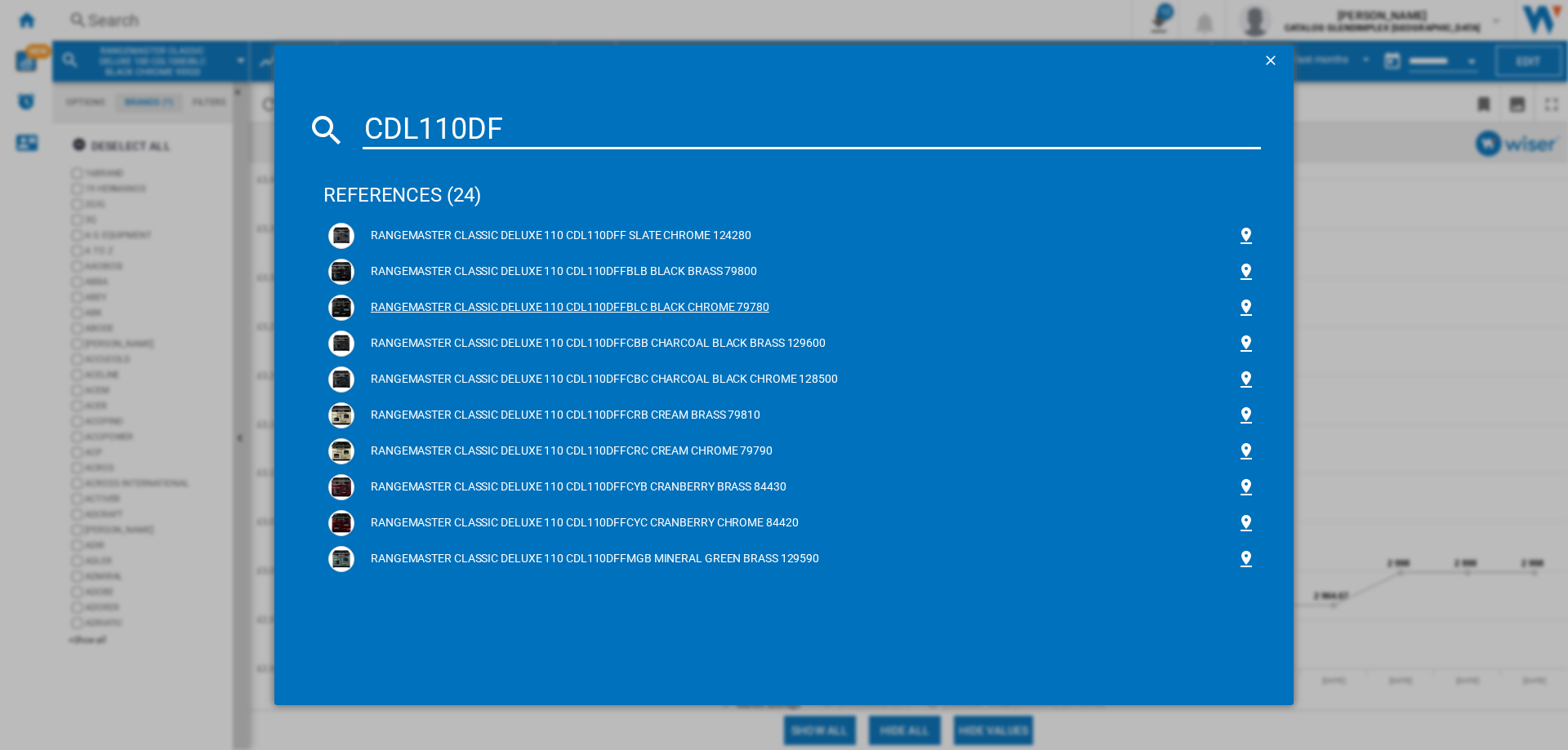
type input "CDL110DF"
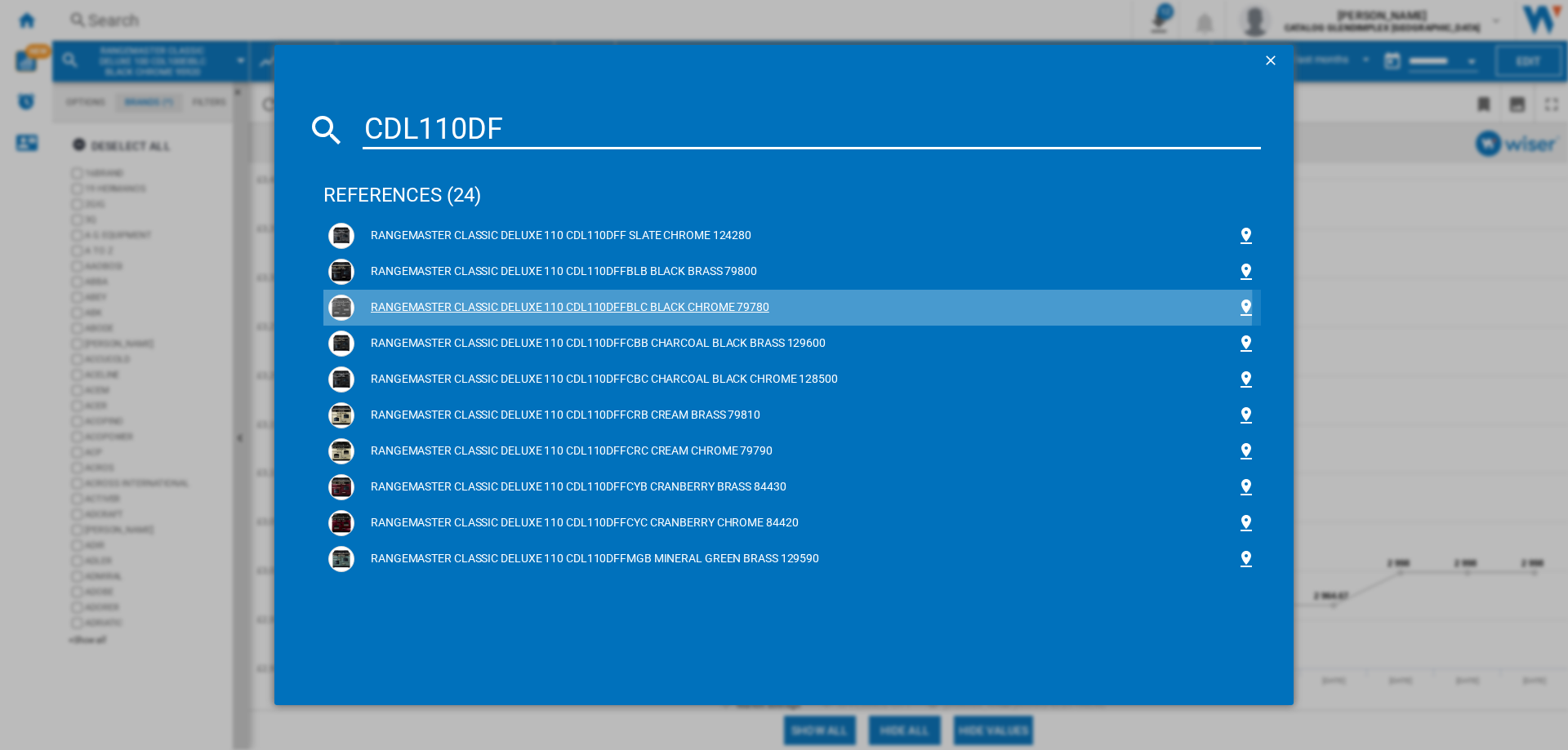
click at [627, 302] on div "RANGEMASTER CLASSIC DELUXE 110 CDL110DFFBLC BLACK CHROME 79780" at bounding box center [796, 308] width 882 height 17
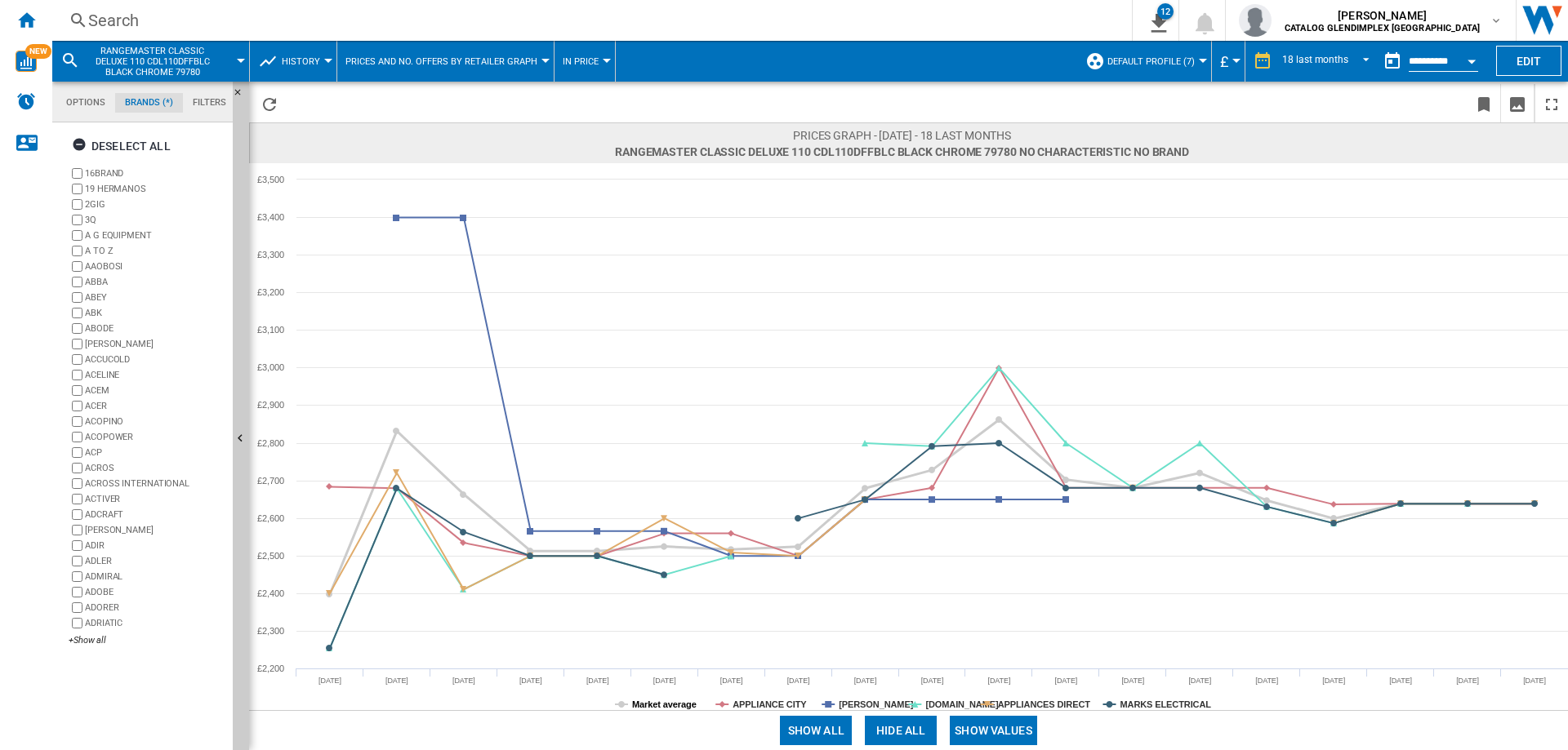
click at [648, 706] on tspan "Market average" at bounding box center [665, 704] width 65 height 10
click at [670, 706] on tspan "Market average" at bounding box center [665, 704] width 65 height 10
click at [924, 727] on button "Hide all" at bounding box center [900, 730] width 72 height 29
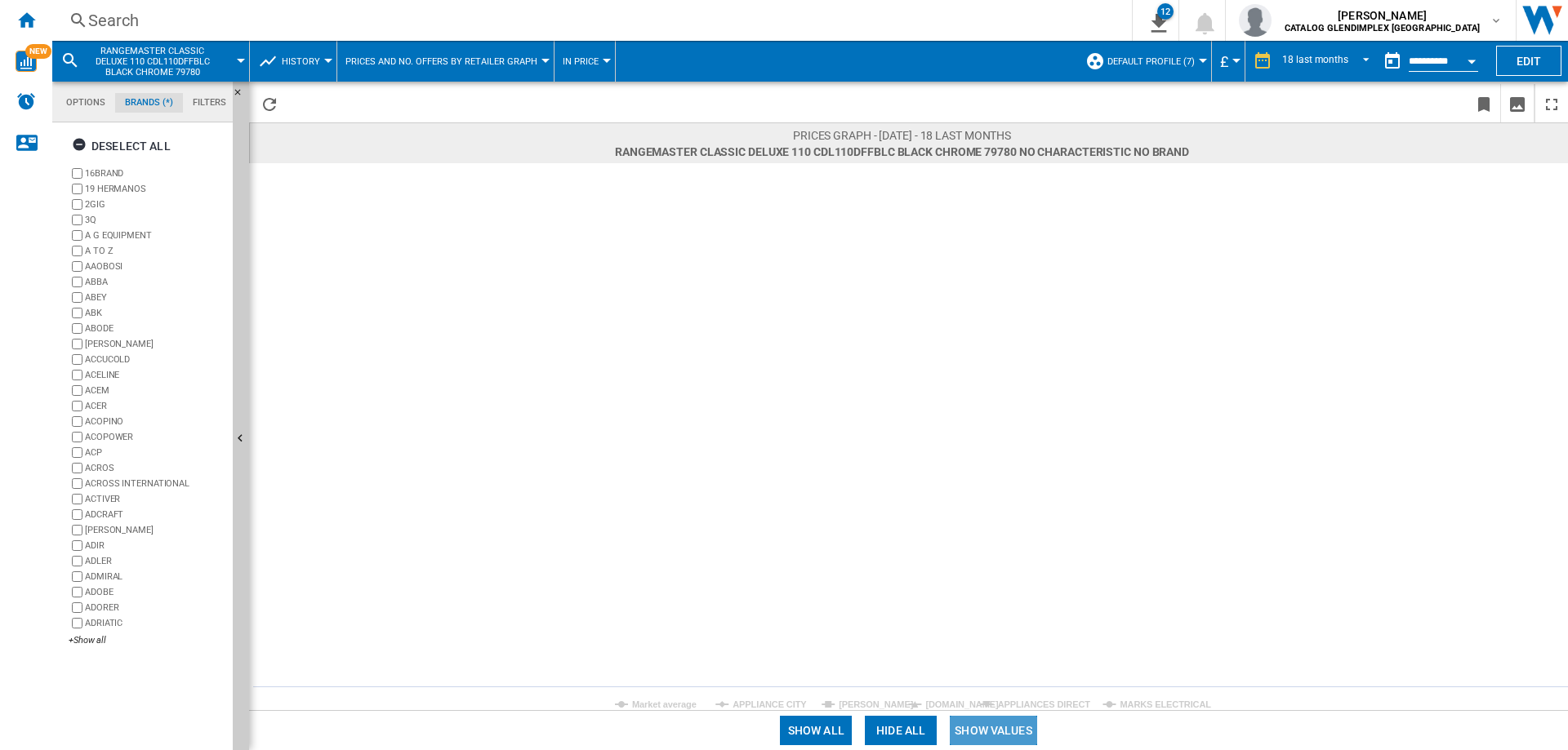
click at [1010, 721] on button "Show values" at bounding box center [993, 730] width 87 height 29
click at [668, 699] on tspan "Market average" at bounding box center [665, 704] width 65 height 10
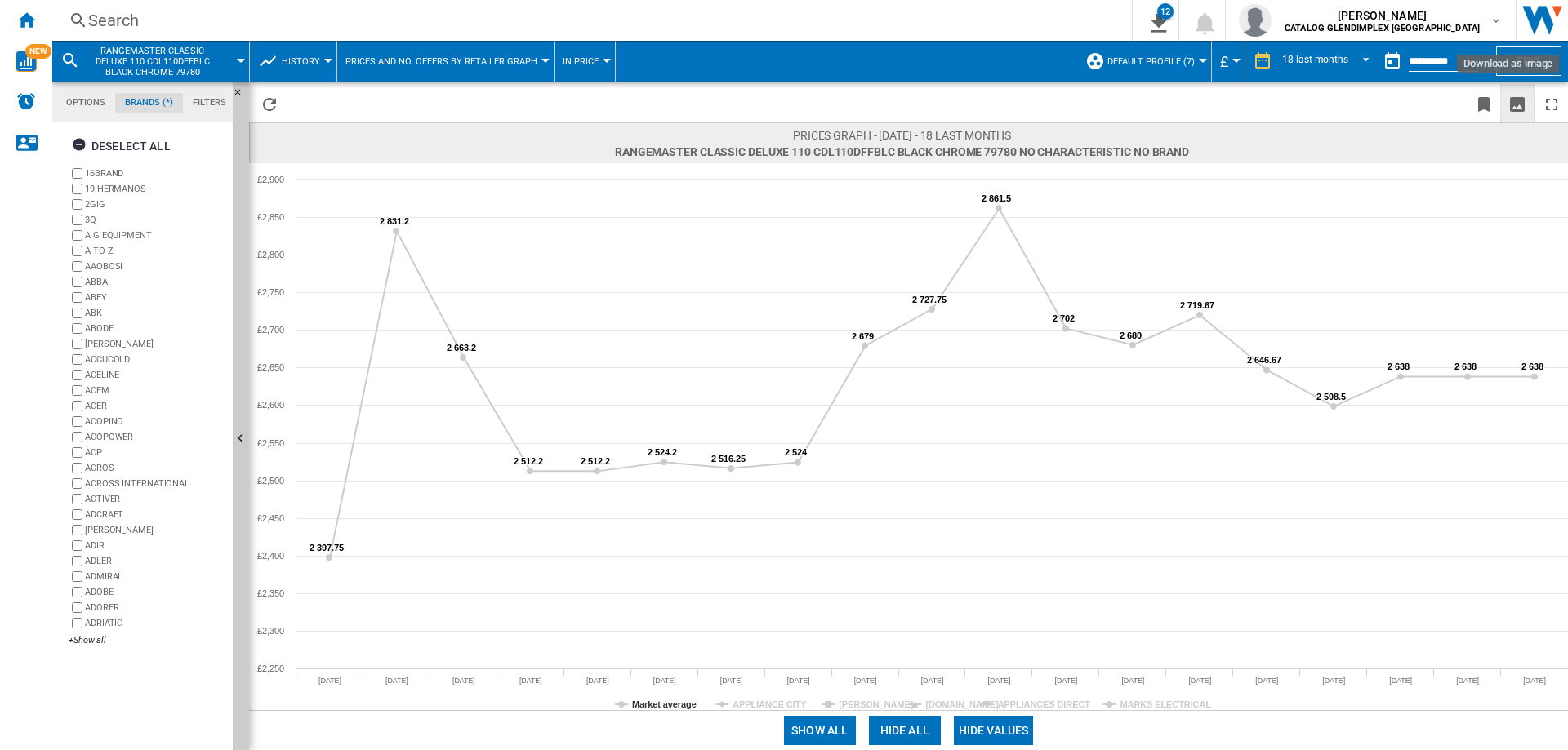
click at [1524, 104] on ng-md-icon "Download as image" at bounding box center [1517, 104] width 20 height 20
click at [149, 23] on div "Search" at bounding box center [588, 21] width 1001 height 23
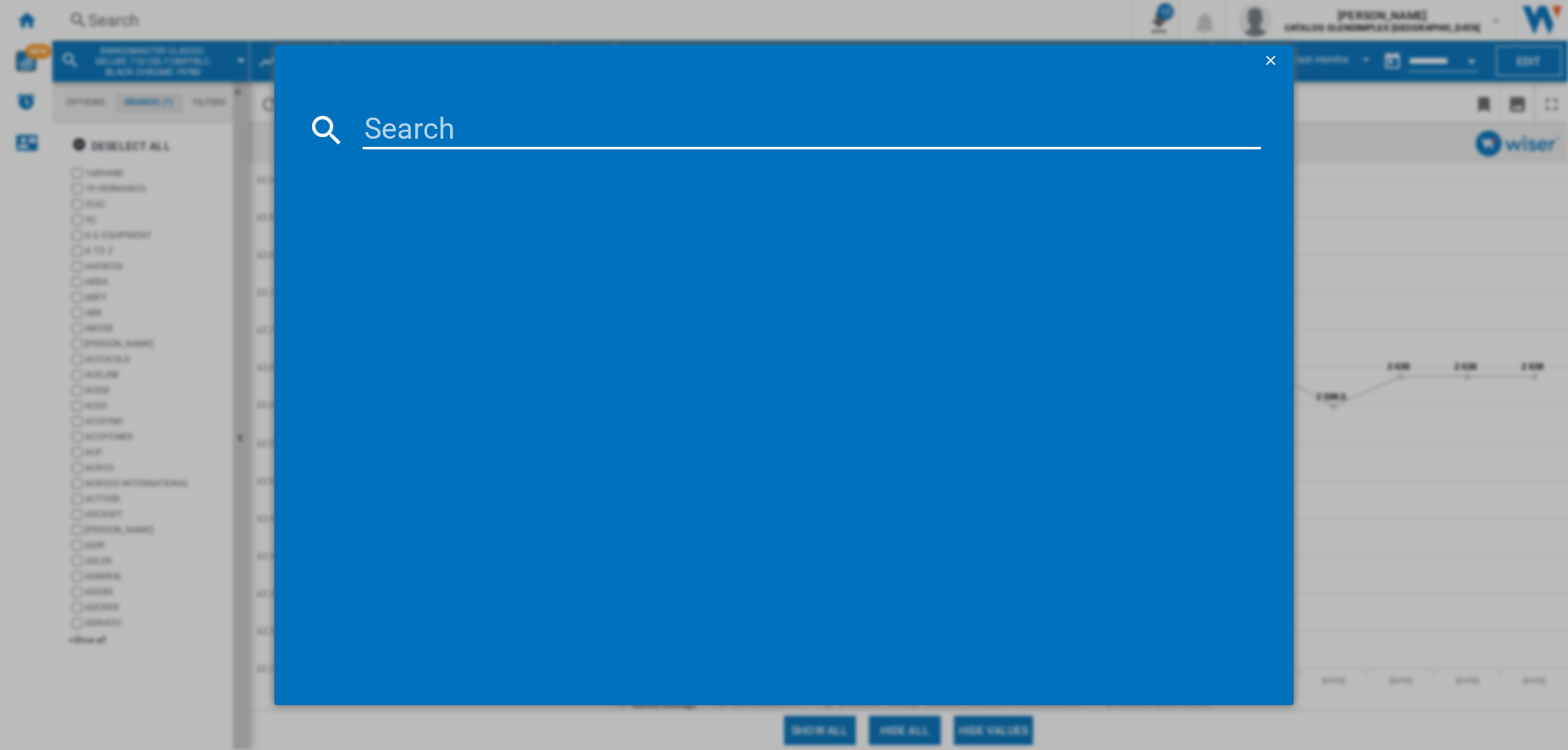
click at [454, 132] on input at bounding box center [811, 129] width 898 height 39
paste input "CDL110EI"
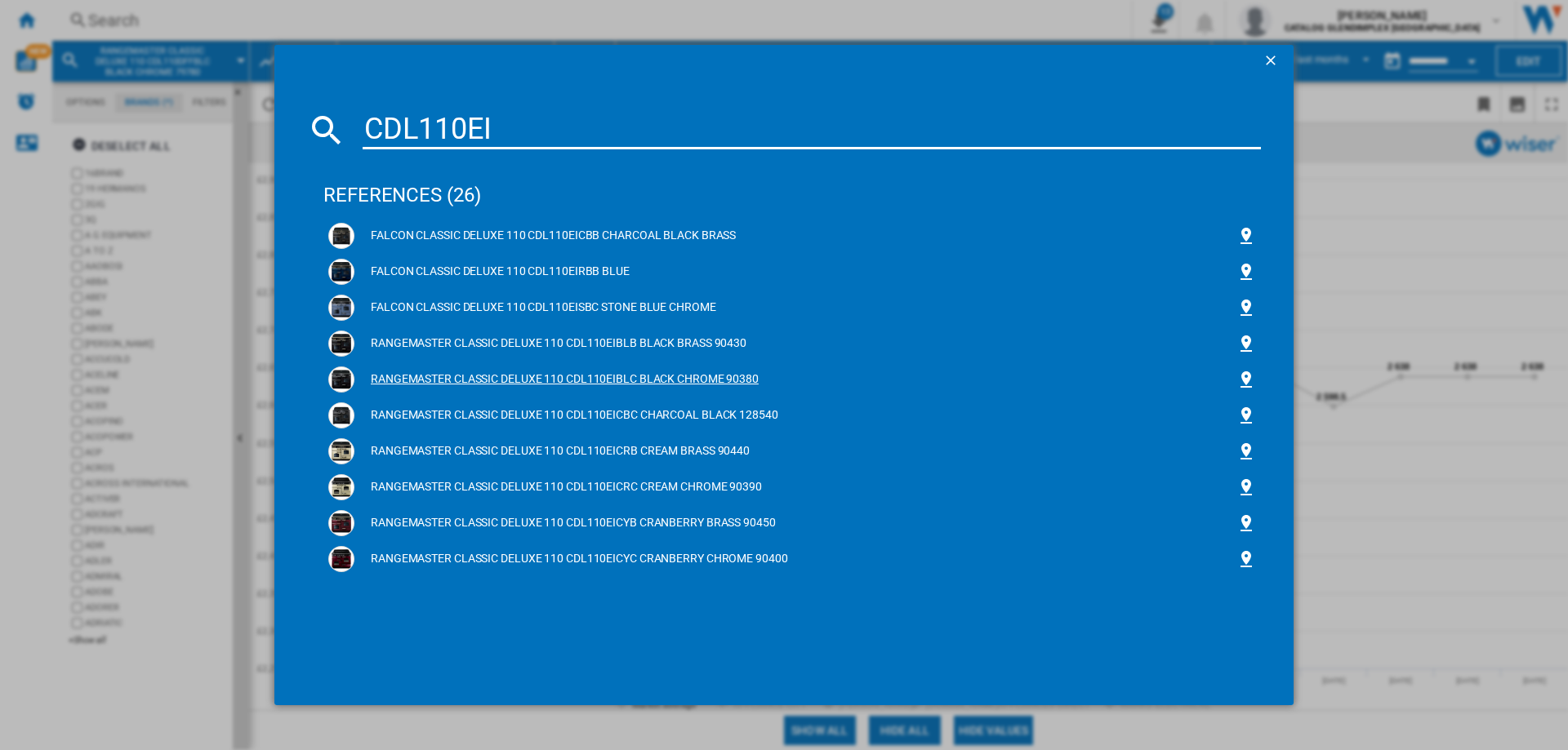
type input "CDL110EI"
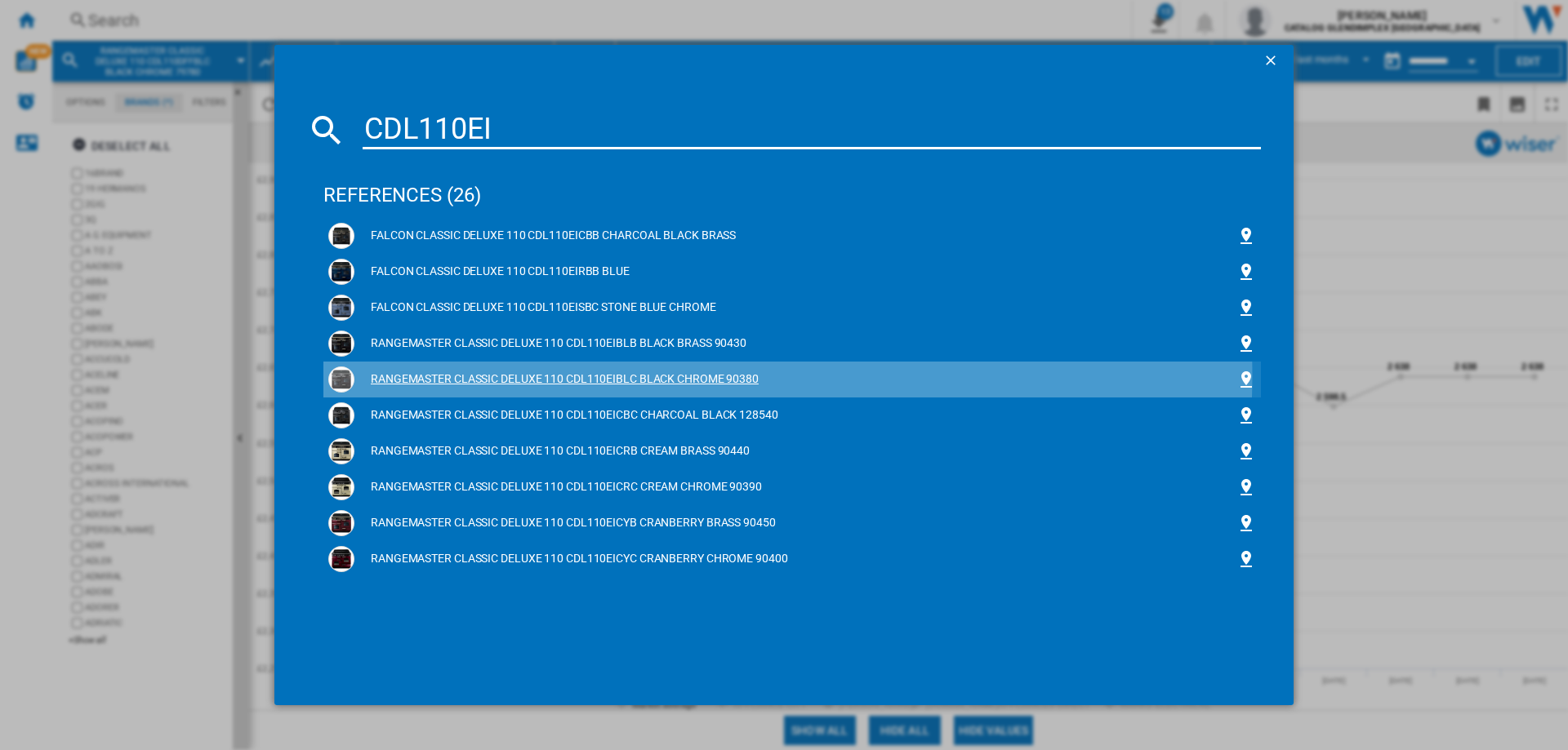
click at [669, 375] on div "RANGEMASTER CLASSIC DELUXE 110 CDL110EIBLC BLACK CHROME 90380" at bounding box center [796, 380] width 882 height 17
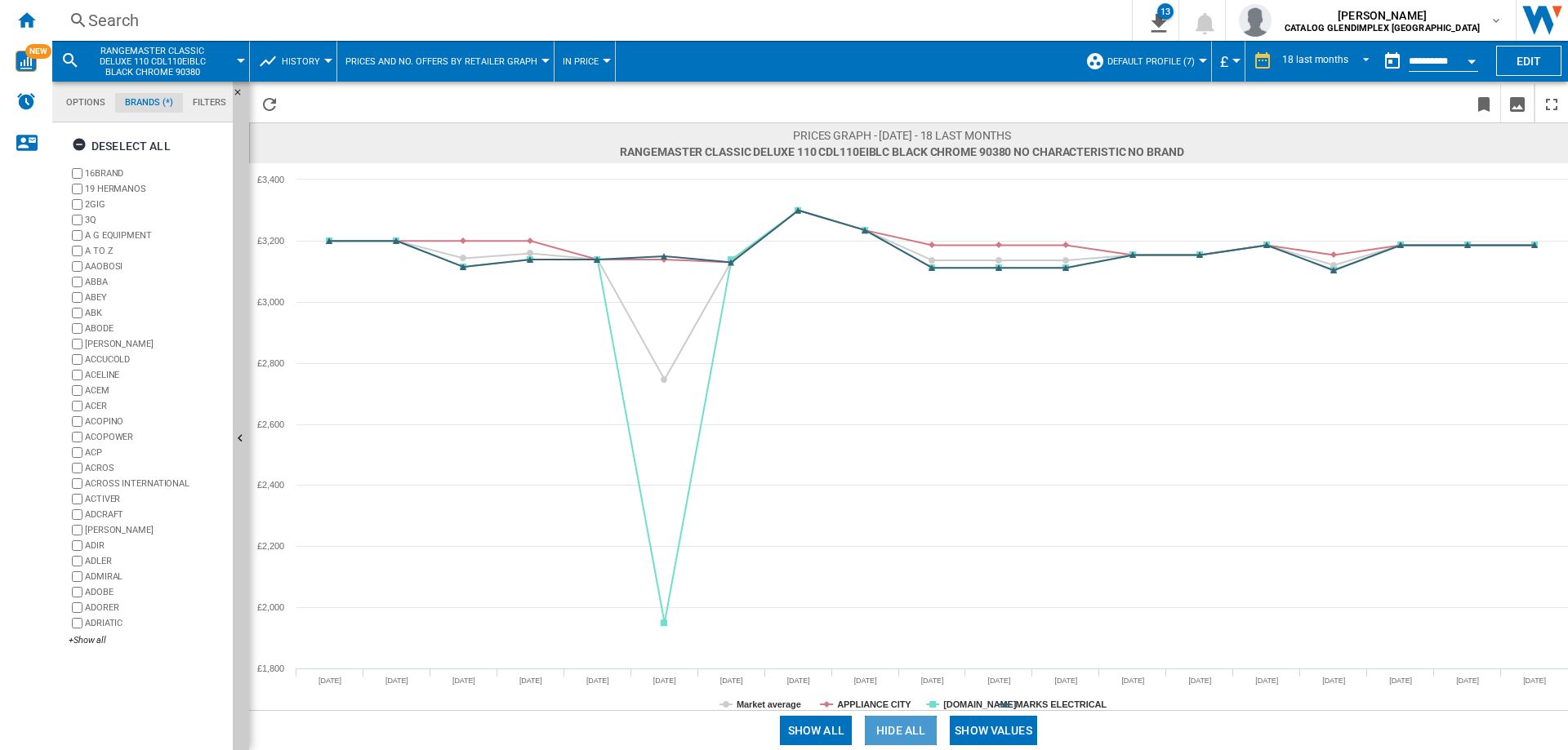
click at [892, 731] on button "Hide all" at bounding box center [900, 730] width 72 height 29
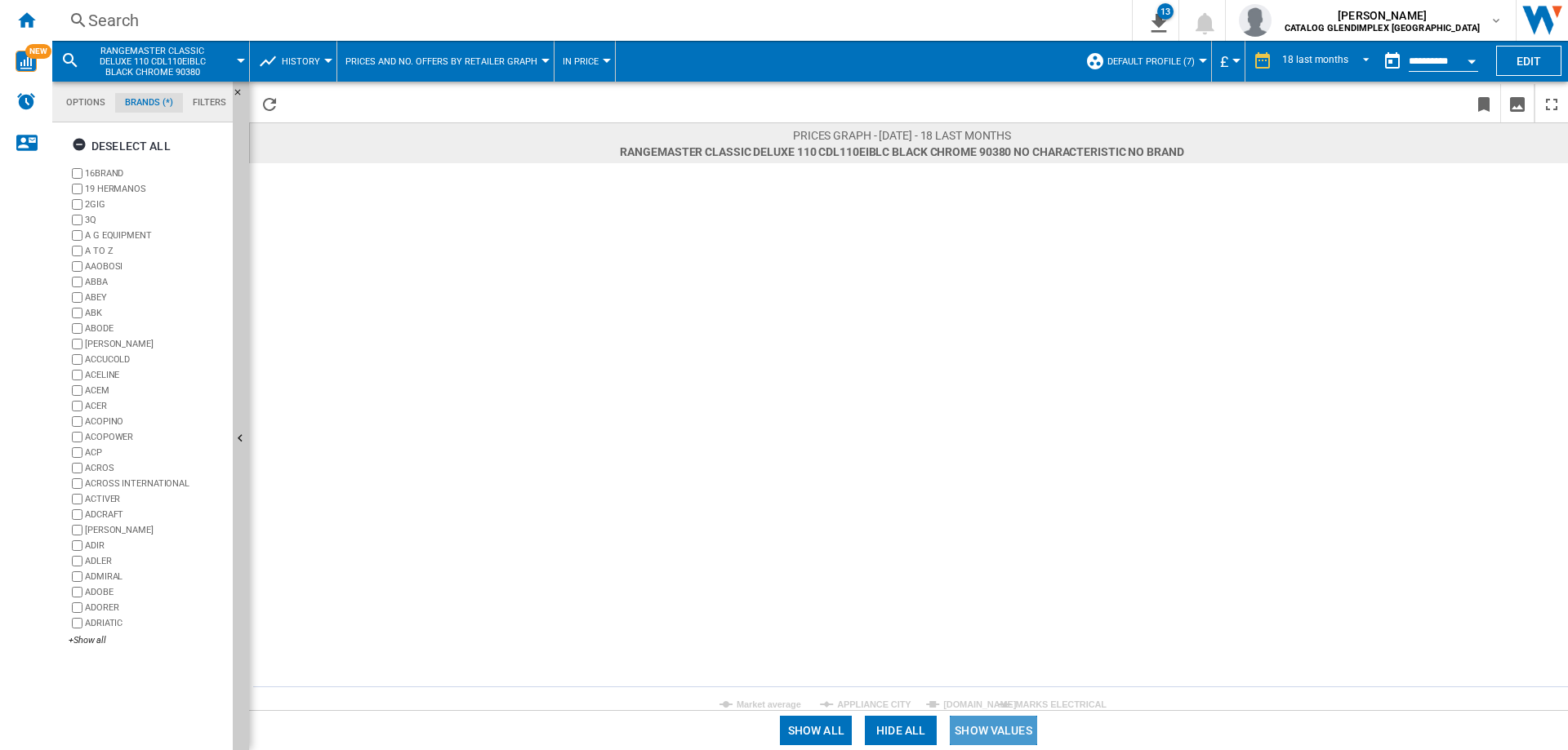
click at [991, 731] on button "Show values" at bounding box center [993, 730] width 87 height 29
click at [739, 707] on tspan "Market average" at bounding box center [769, 704] width 65 height 10
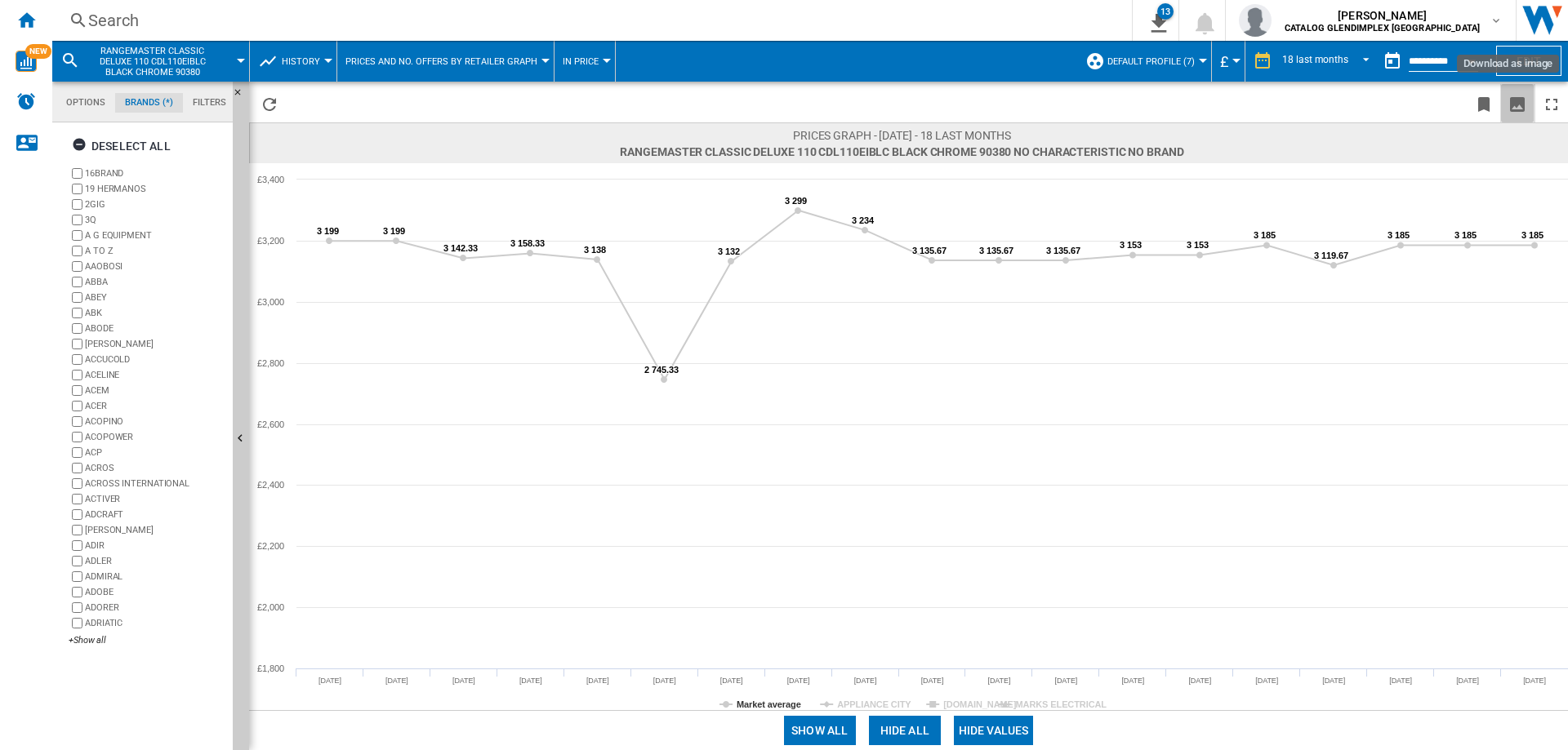
click at [1525, 104] on ng-md-icon "Download as image" at bounding box center [1517, 104] width 20 height 20
click at [26, 17] on ng-md-icon "Home" at bounding box center [27, 20] width 20 height 20
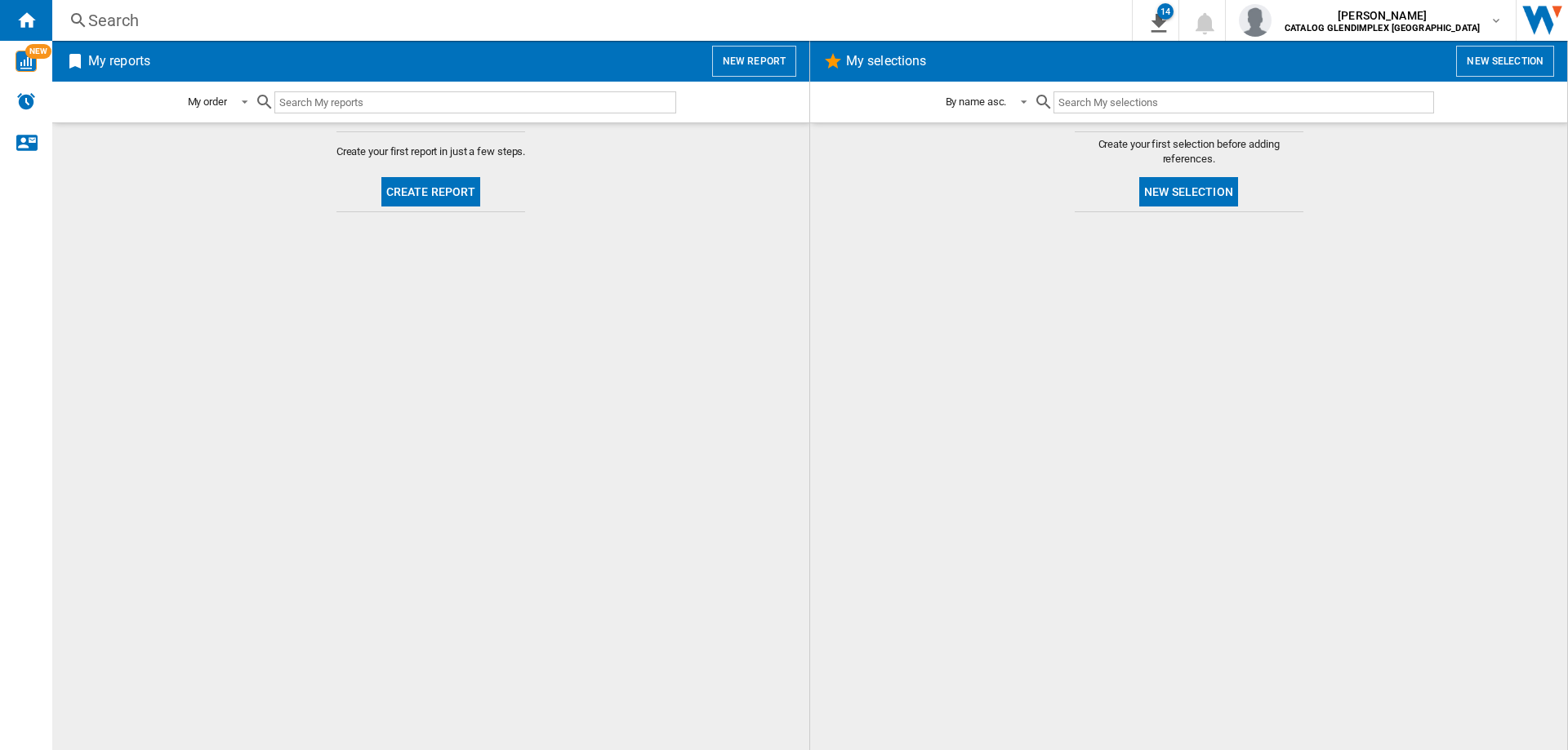
click at [438, 186] on button "Create report" at bounding box center [431, 191] width 99 height 29
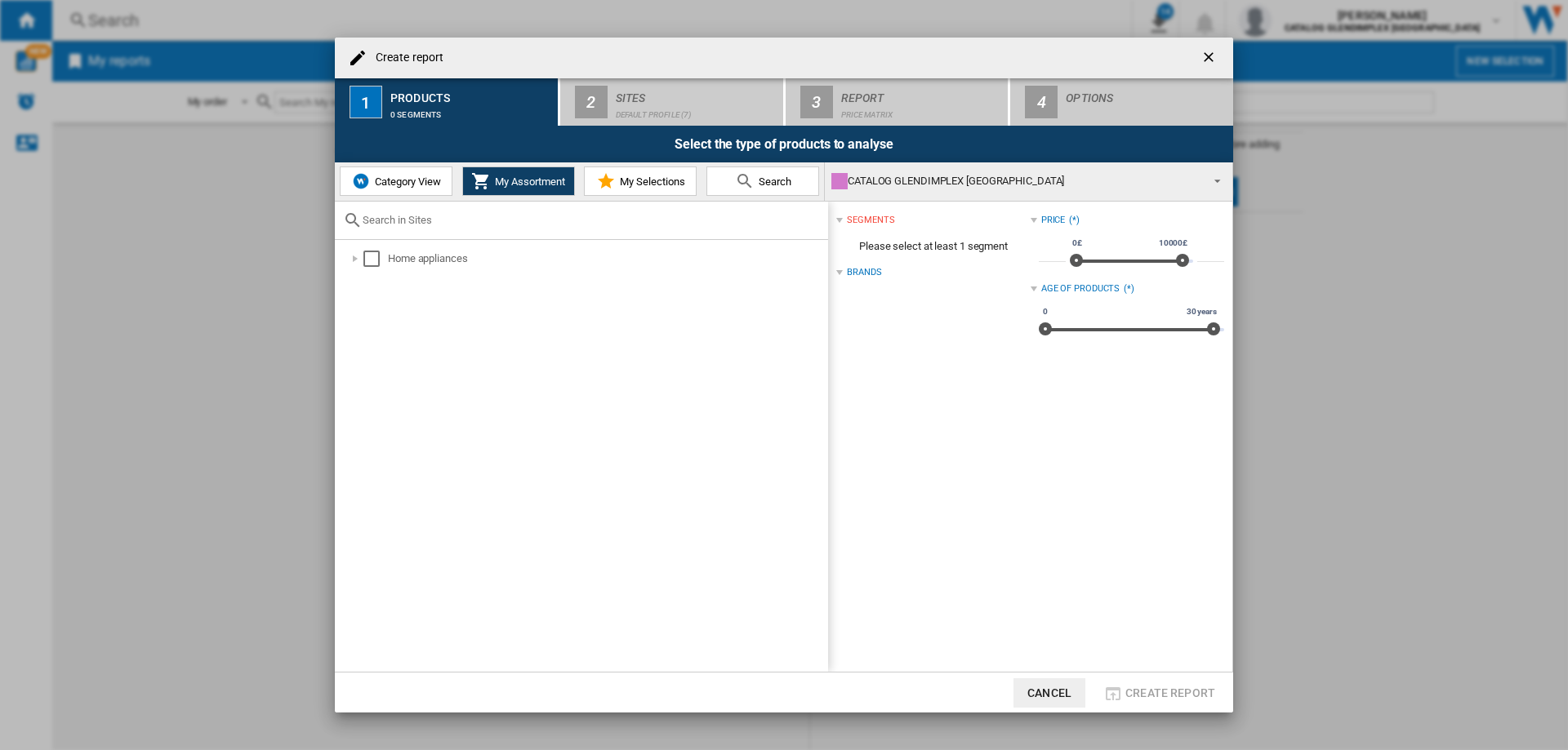
click at [381, 167] on button "Category View" at bounding box center [396, 181] width 113 height 29
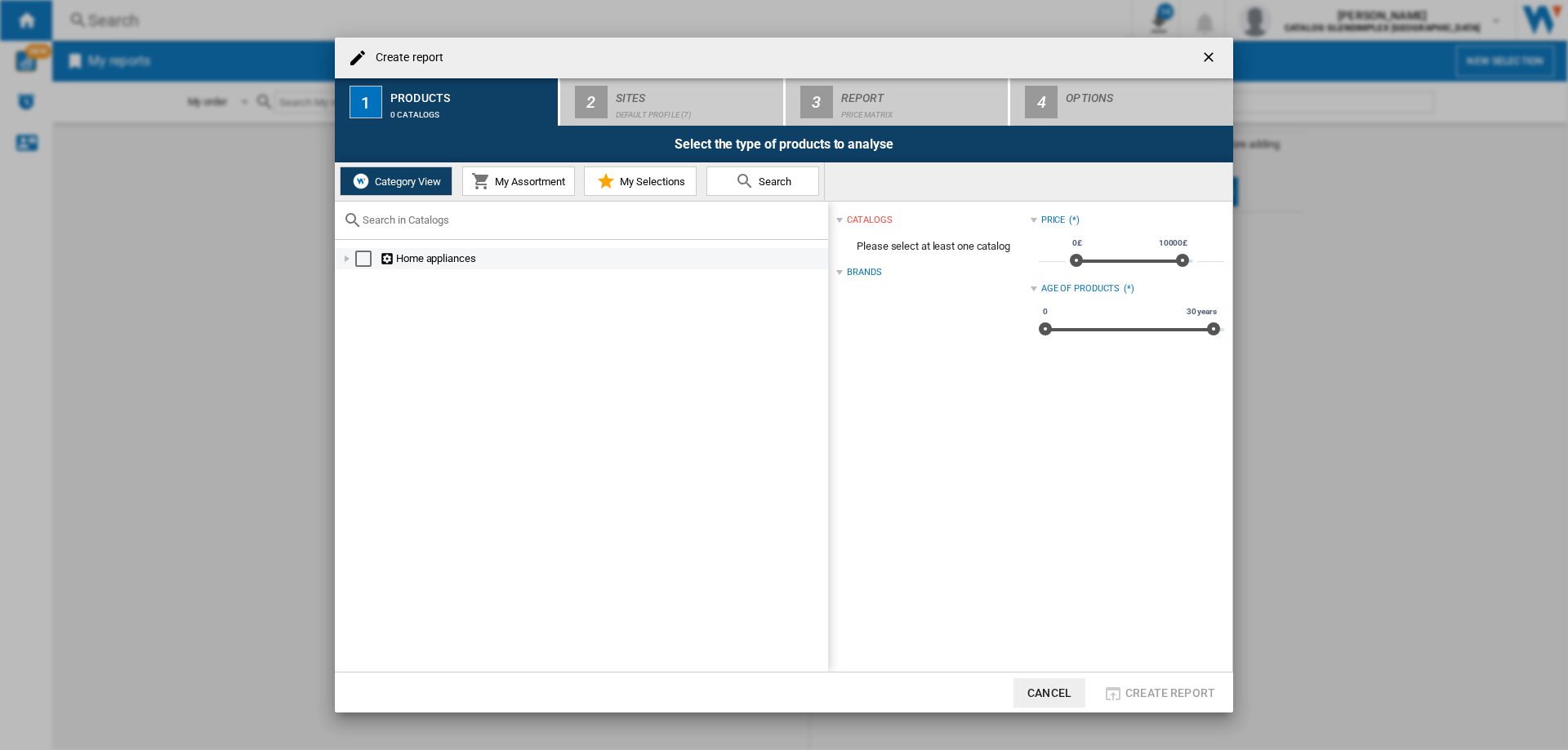
click at [349, 260] on div at bounding box center [347, 259] width 17 height 17
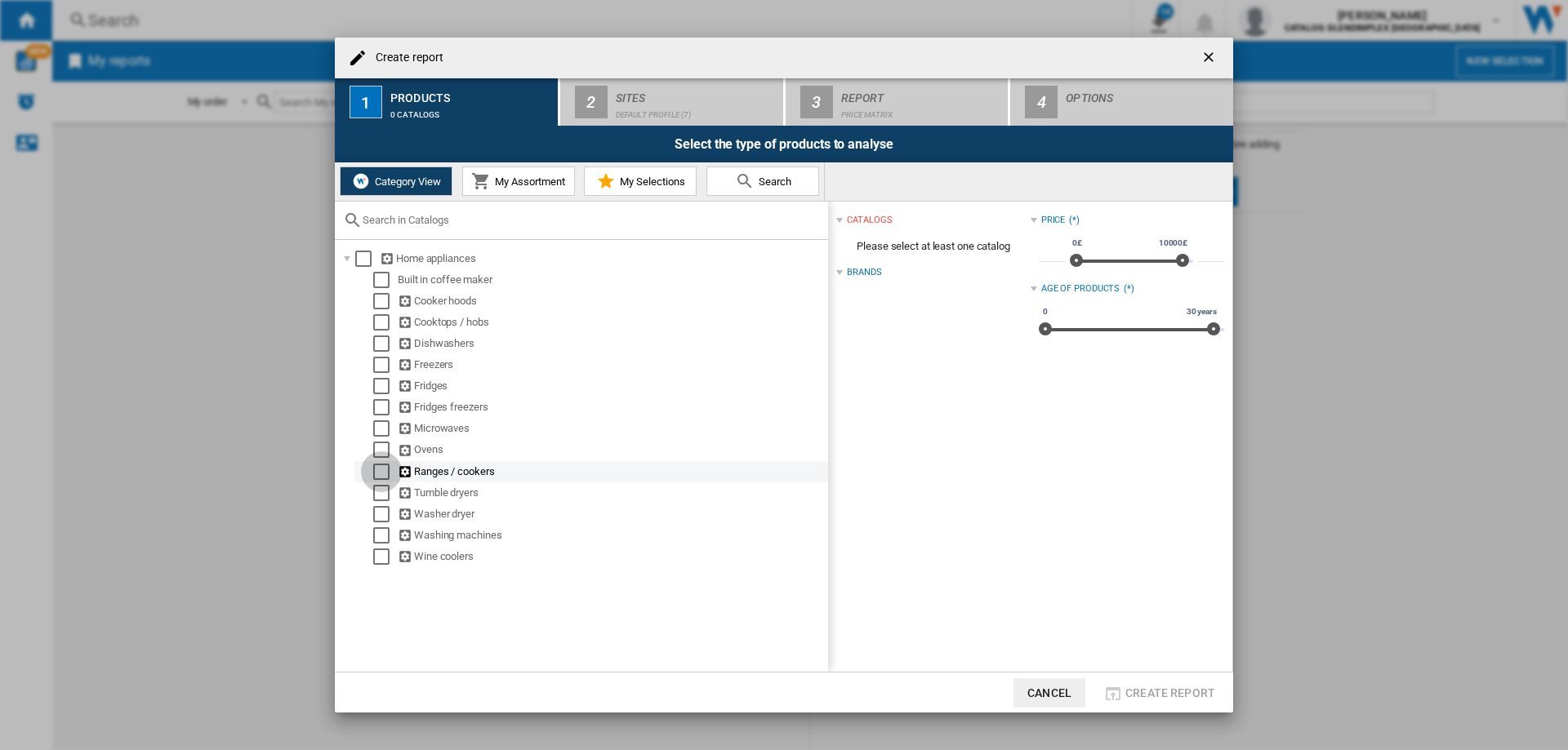
click at [385, 470] on div "Select" at bounding box center [381, 472] width 17 height 17
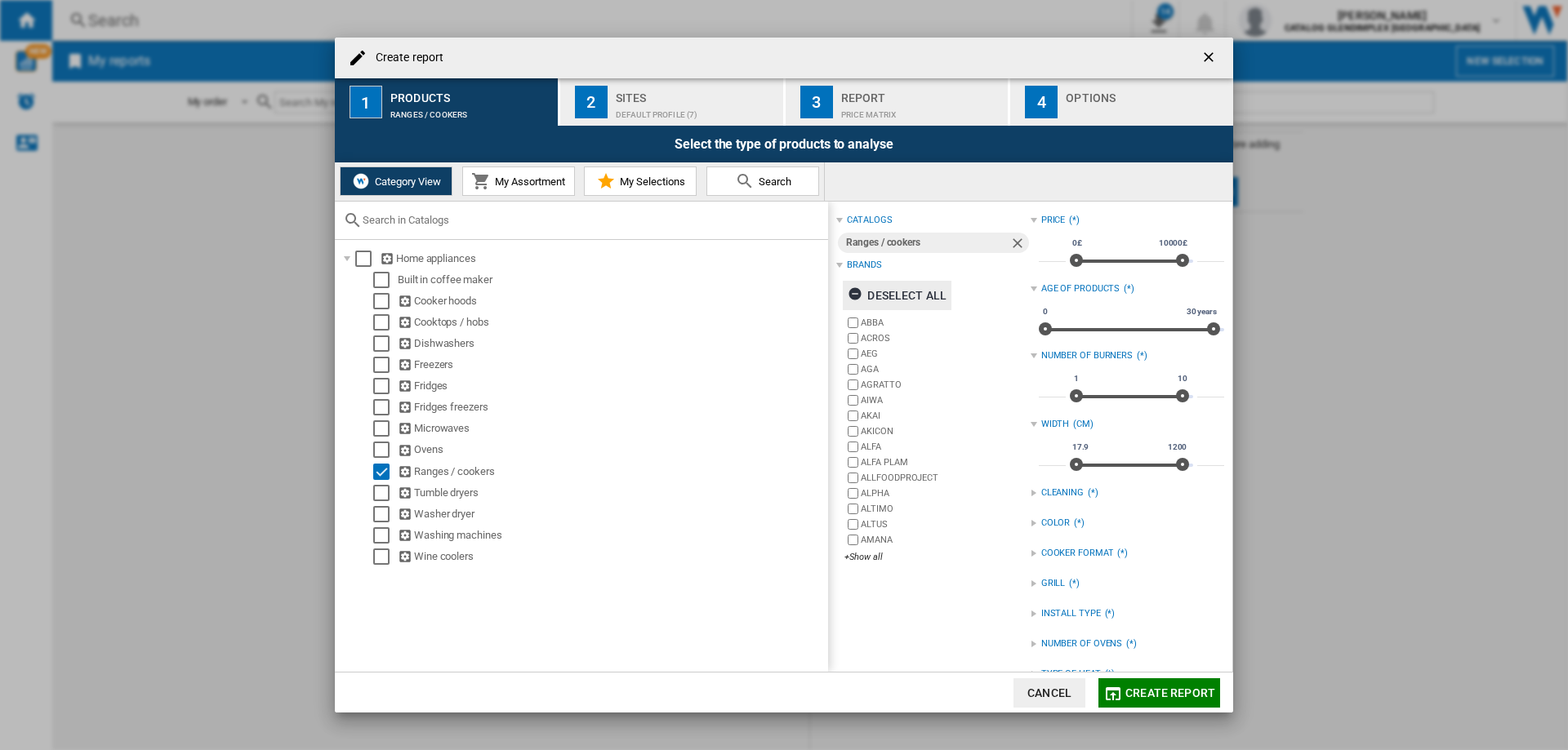
click at [915, 289] on div "Deselect all" at bounding box center [897, 295] width 99 height 29
click at [875, 558] on div "+Show all" at bounding box center [937, 557] width 186 height 12
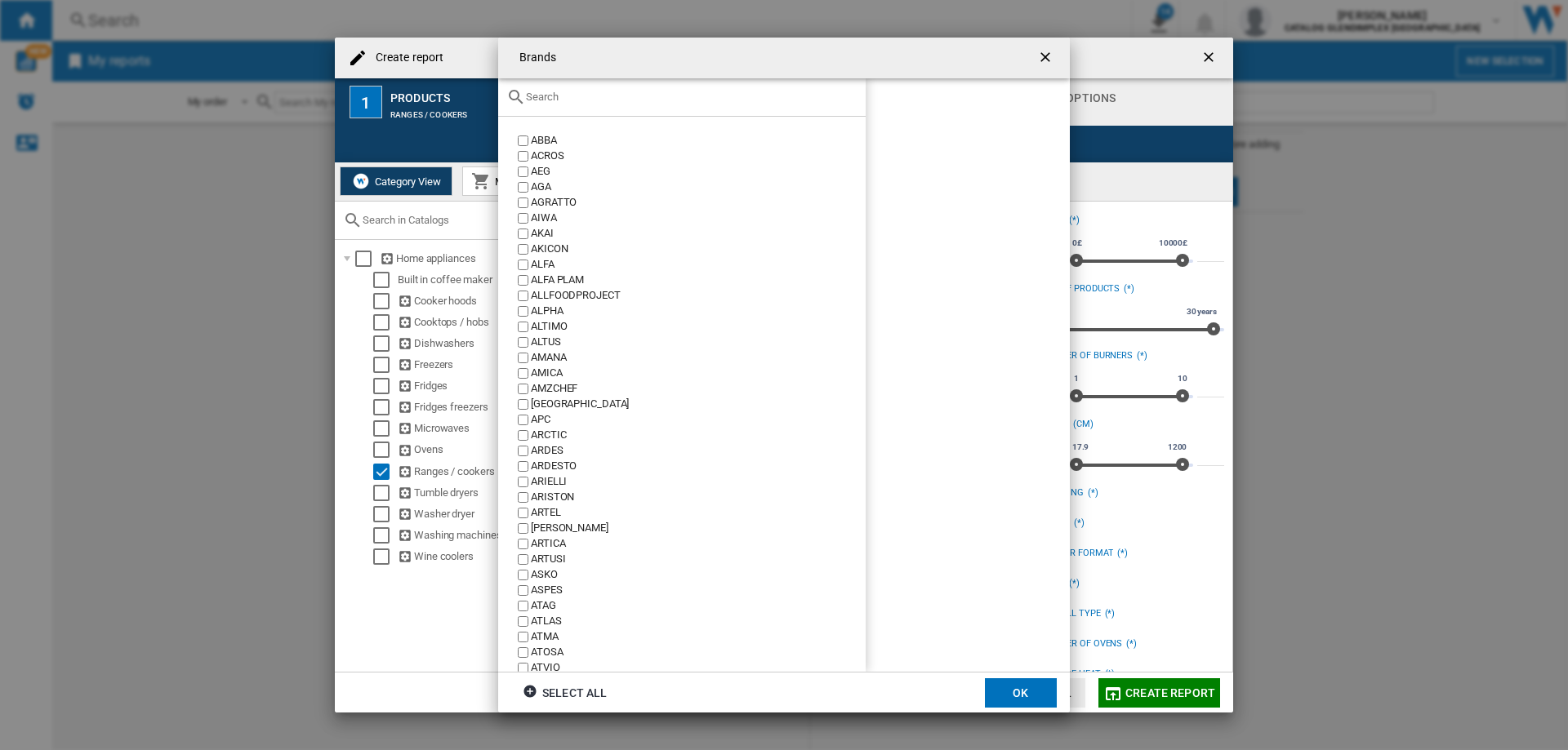
click at [580, 99] on input "{{::title}} OK ..." at bounding box center [692, 96] width 332 height 12
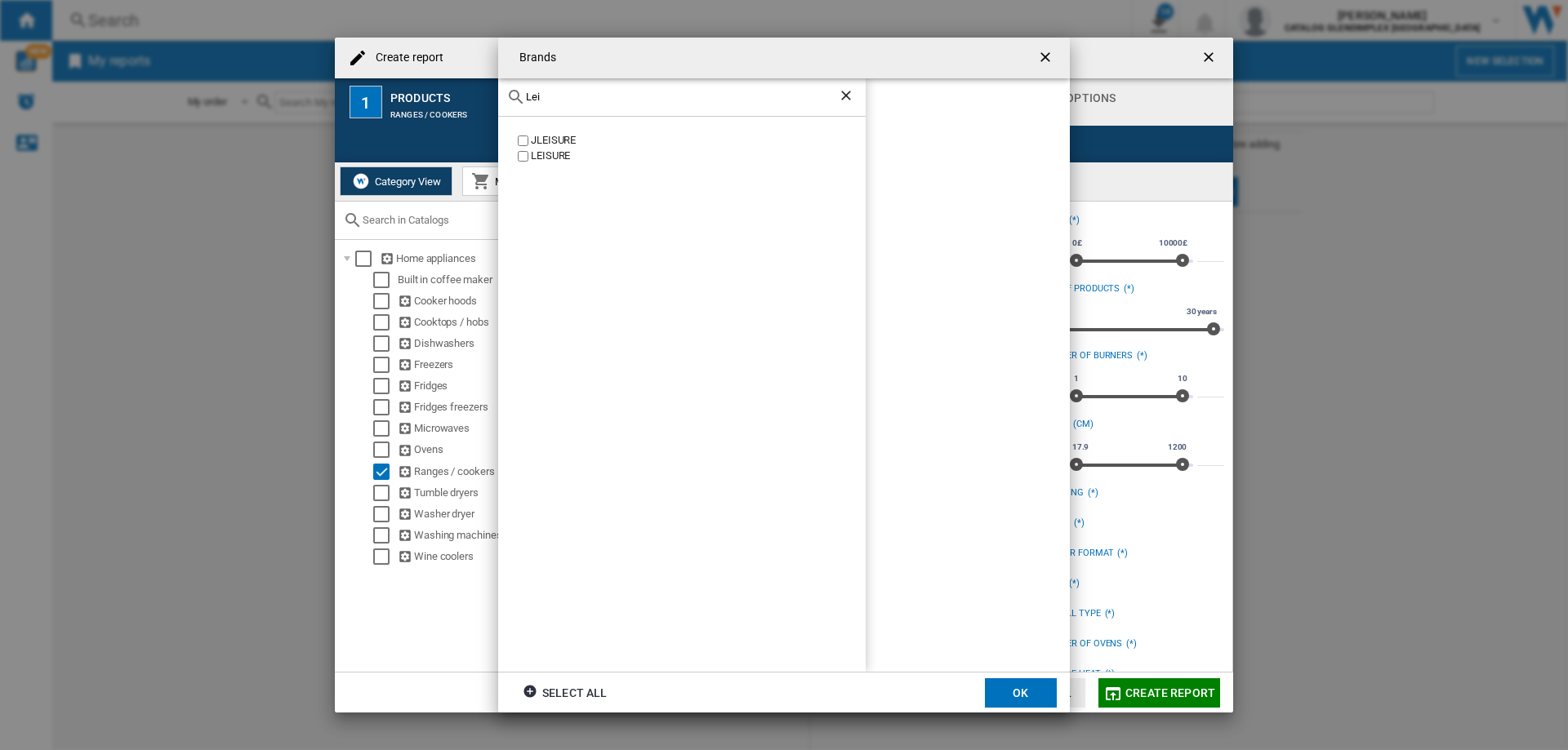
type input "Lei"
click at [1006, 687] on button "OK" at bounding box center [1020, 693] width 72 height 29
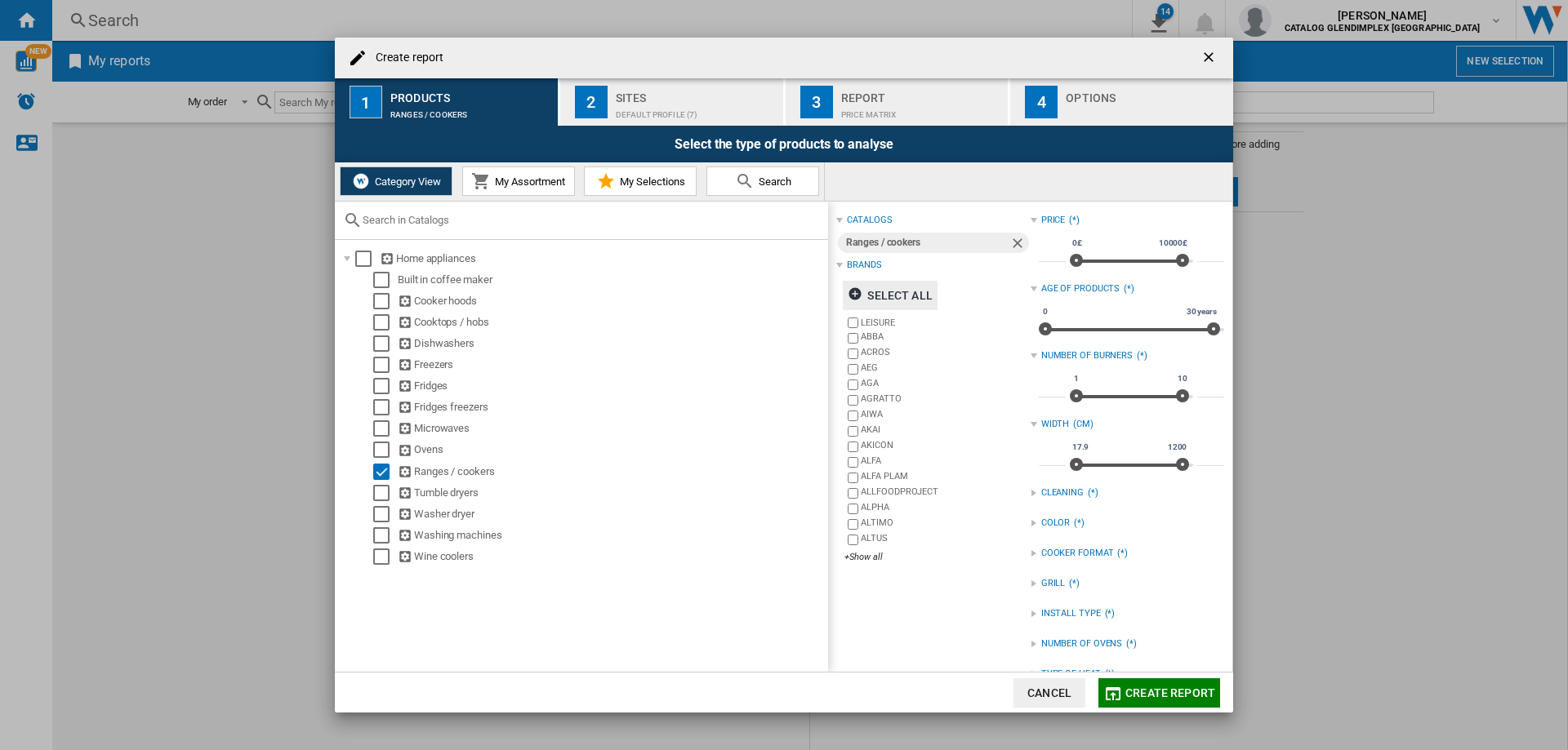
click at [683, 100] on div "Sites" at bounding box center [696, 93] width 161 height 17
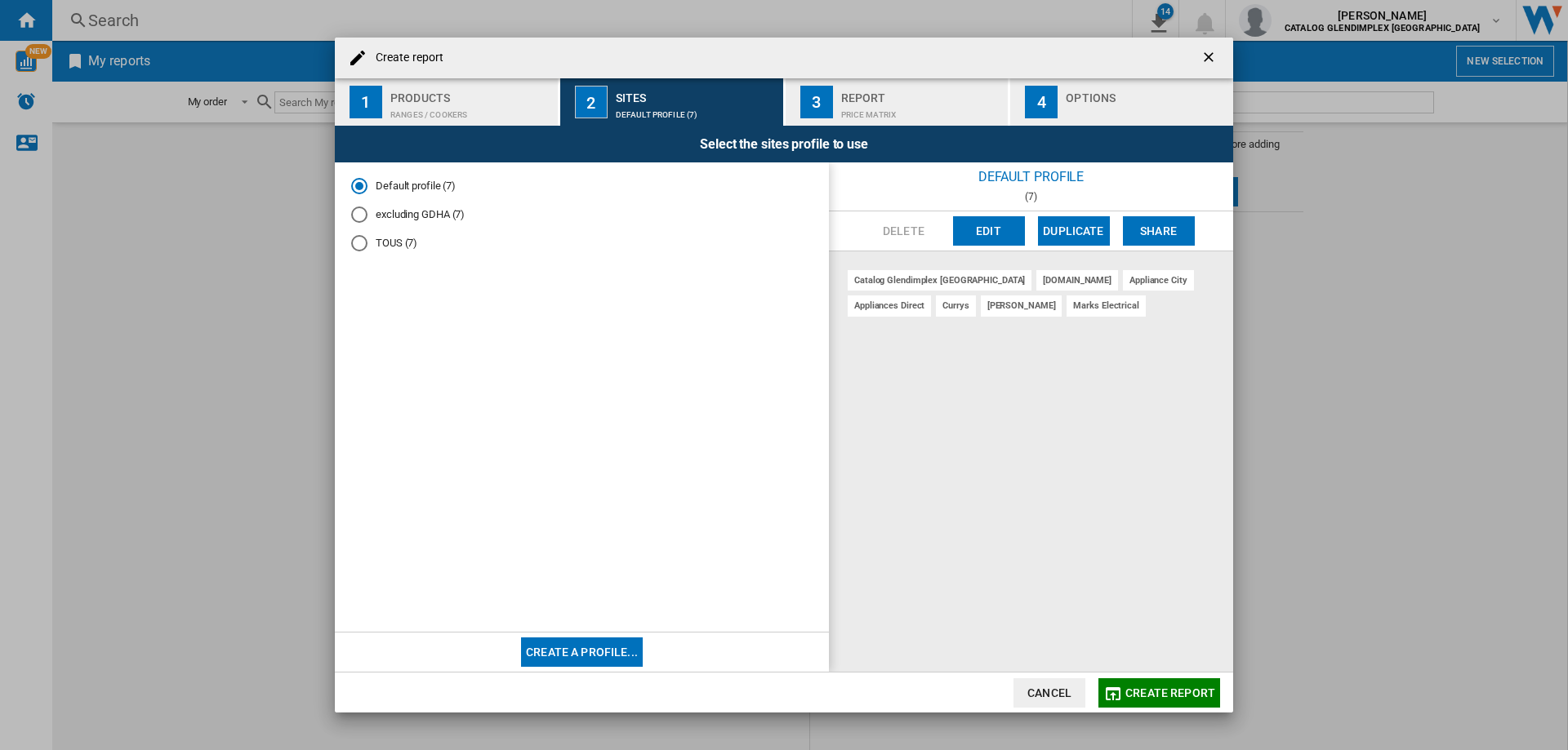
click at [875, 104] on div "Price Matrix" at bounding box center [922, 110] width 161 height 17
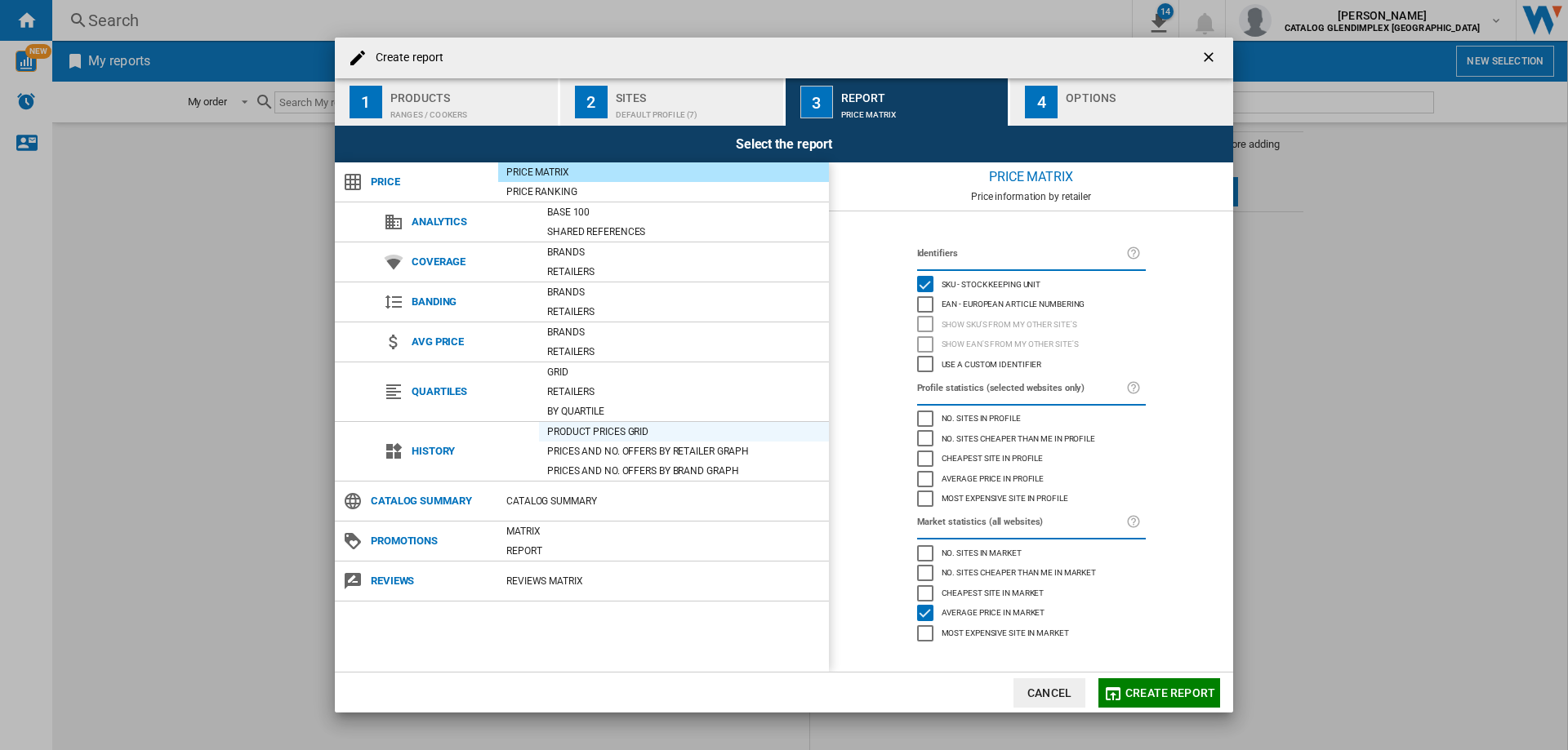
click at [627, 430] on div "Product prices grid" at bounding box center [684, 432] width 290 height 17
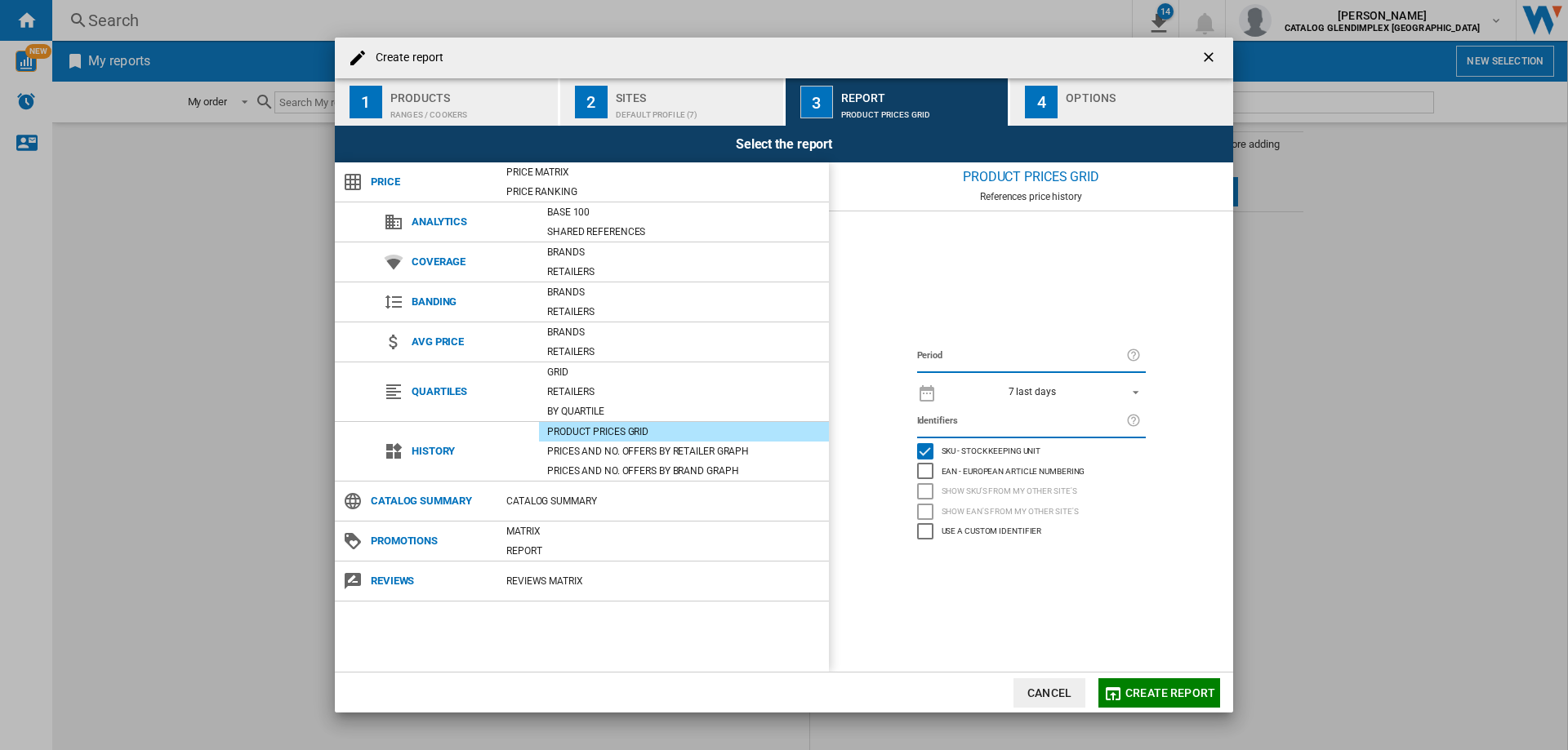
click at [1137, 393] on span "REPORTS.WIZARD.STEPS.REPORT.STEPS.REPORT_OPTIONS.PERIOD: 7 last days" at bounding box center [1131, 391] width 20 height 15
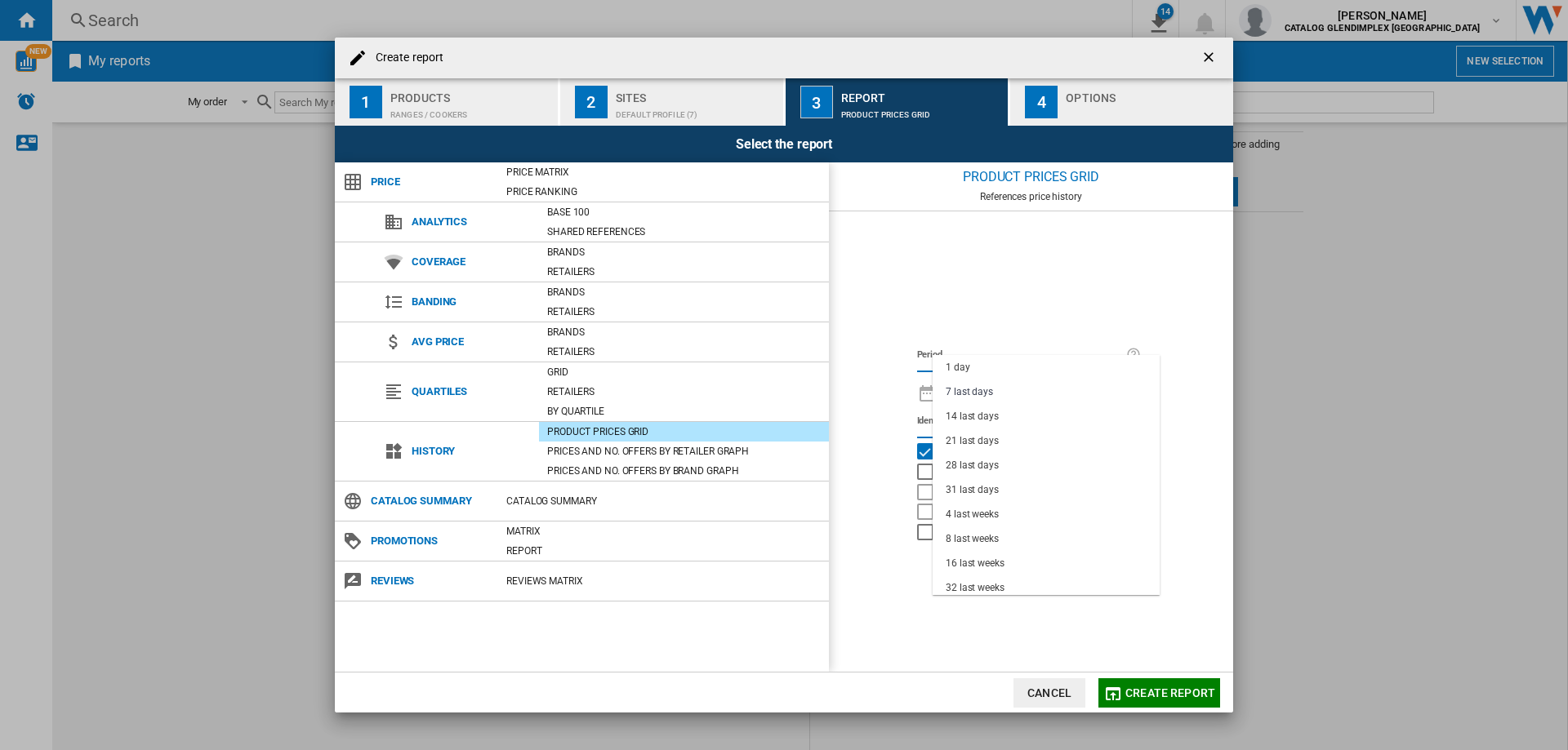
scroll to position [103, 0]
click at [983, 579] on div "18 last months" at bounding box center [979, 583] width 66 height 14
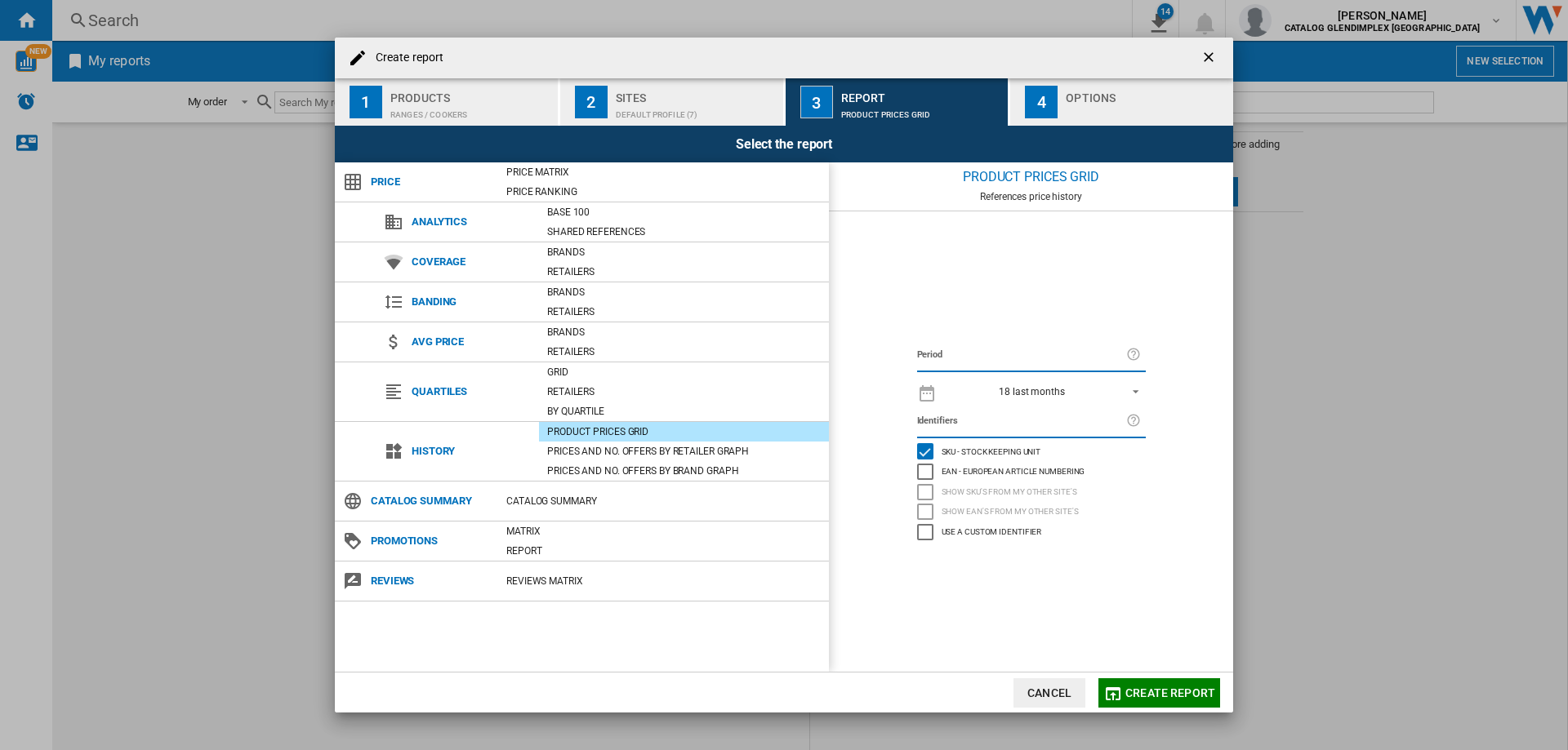
click at [1185, 688] on span "Create report" at bounding box center [1170, 694] width 90 height 13
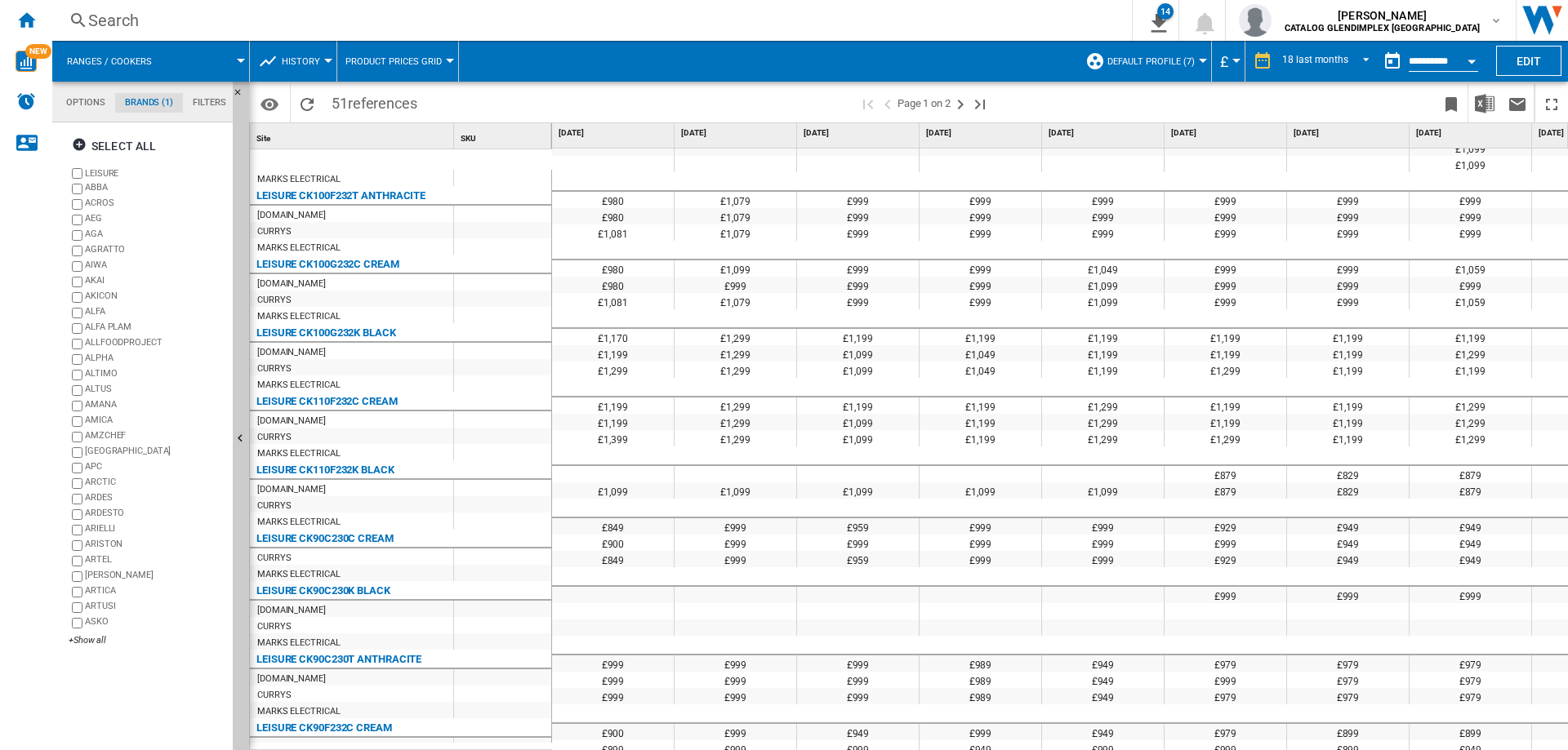
scroll to position [715, 0]
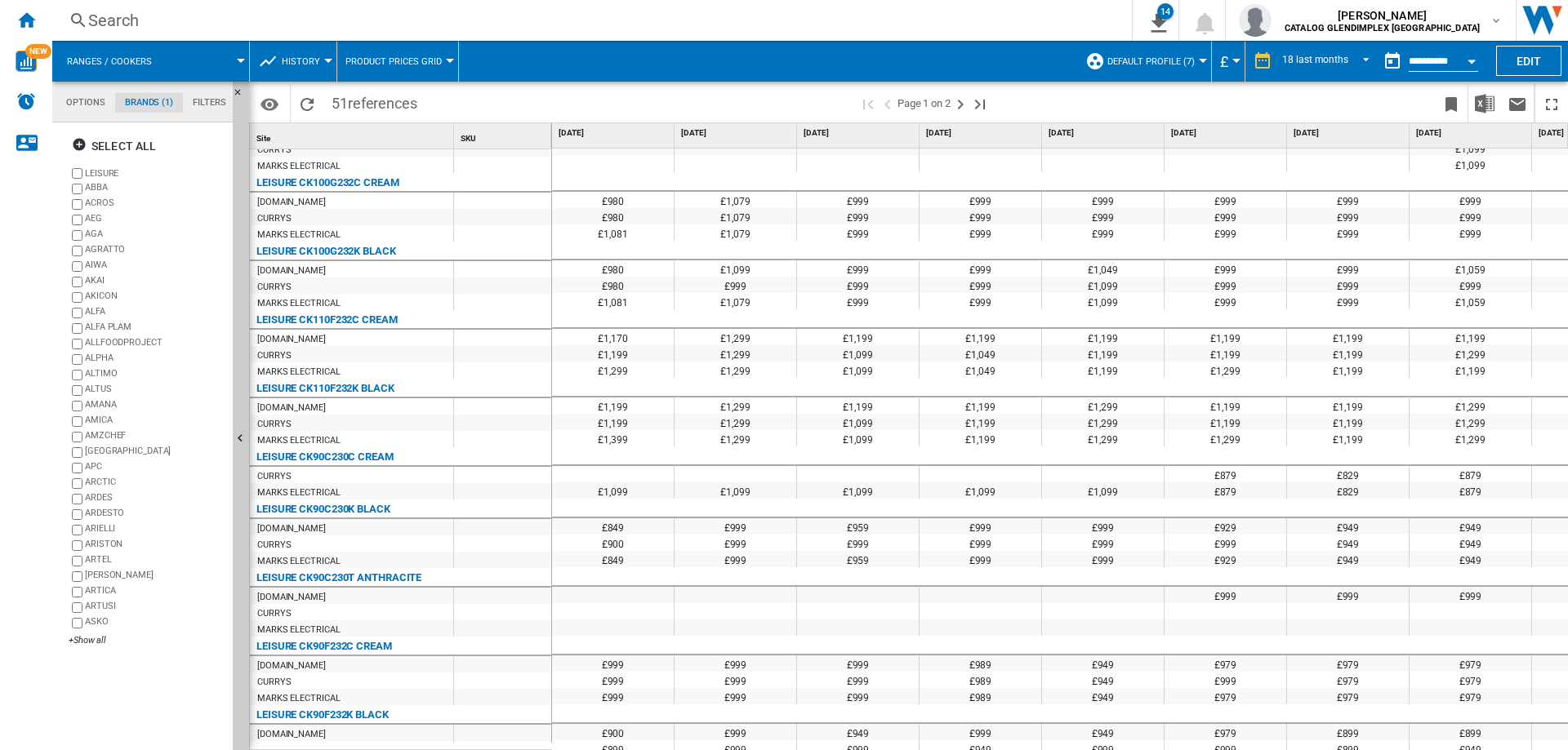
click at [357, 504] on div "LEISURE CK90C230K BLACK" at bounding box center [323, 510] width 134 height 20
click at [356, 510] on div "LEISURE CK90C230K BLACK" at bounding box center [323, 510] width 134 height 20
drag, startPoint x: 356, startPoint y: 510, endPoint x: 322, endPoint y: 512, distance: 34.1
click at [322, 512] on div "LEISURE CK90C230K BLACK" at bounding box center [323, 510] width 134 height 20
click at [322, 512] on div "LEISURE CK90C230K BLACK" at bounding box center [323, 510] width 134 height 20
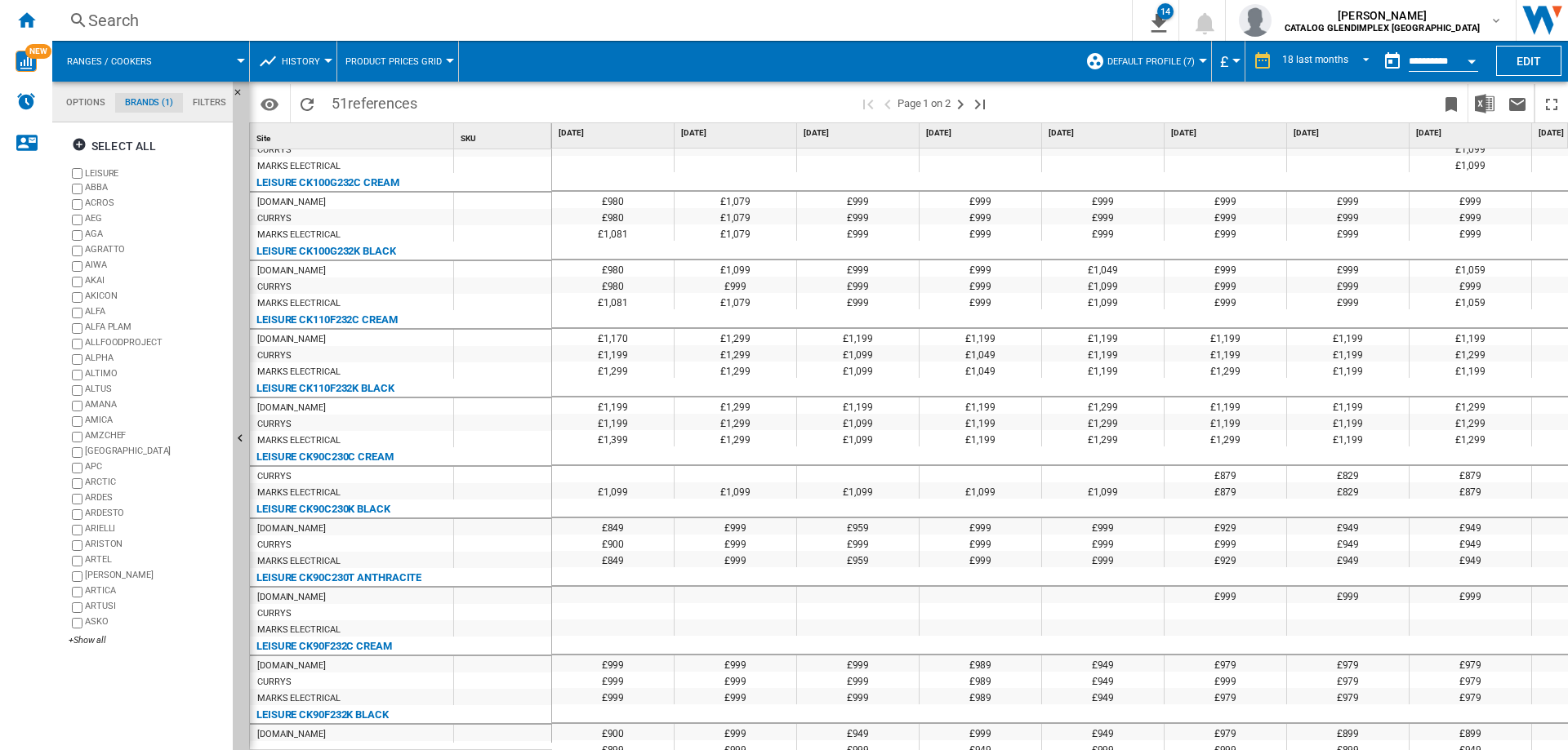
drag, startPoint x: 1565, startPoint y: 378, endPoint x: 1522, endPoint y: 202, distance: 181.2
click at [1555, 220] on div at bounding box center [784, 375] width 1568 height 750
click at [405, 58] on span "Product prices grid" at bounding box center [394, 61] width 96 height 11
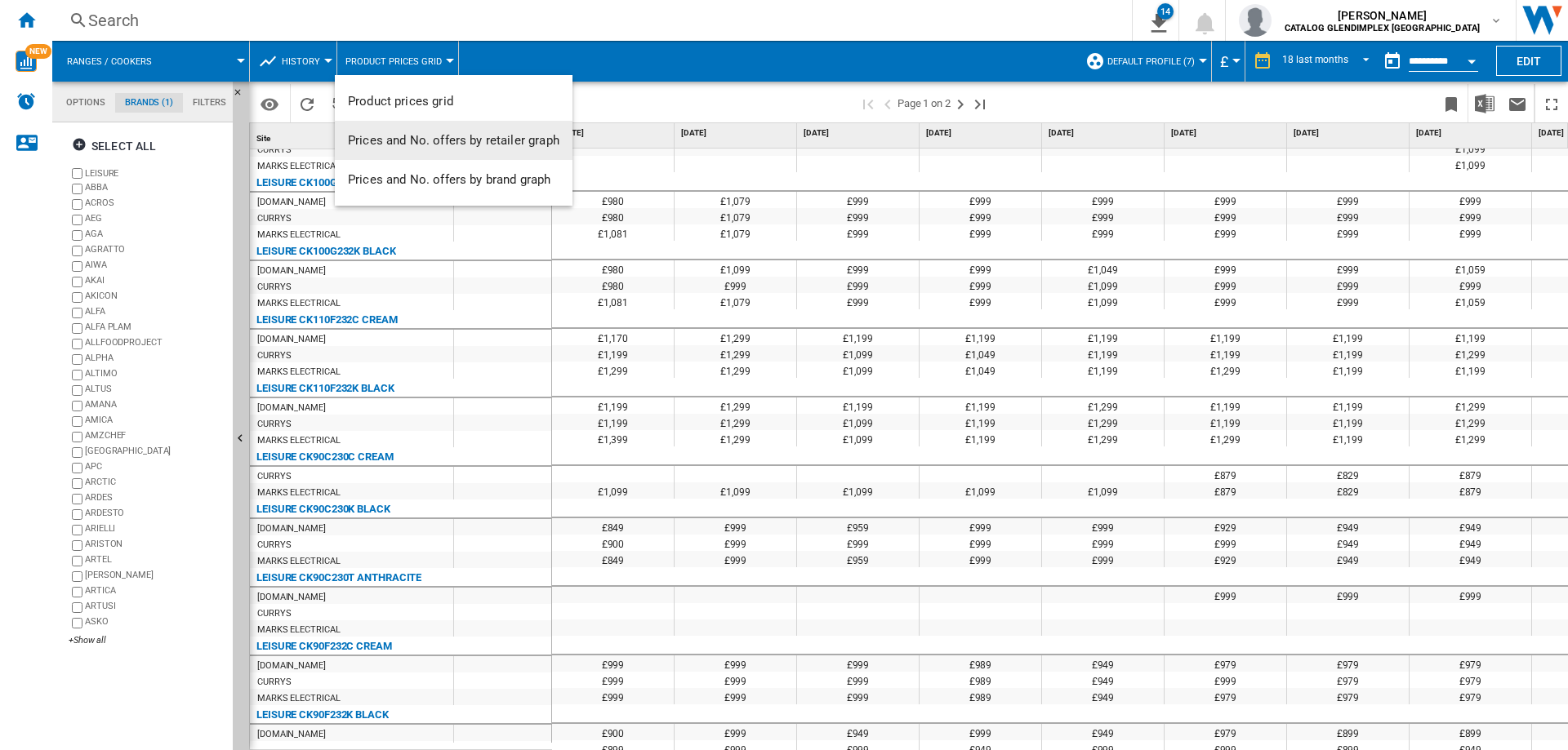
click at [431, 137] on span "Prices and No. offers by retailer graph" at bounding box center [453, 141] width 211 height 15
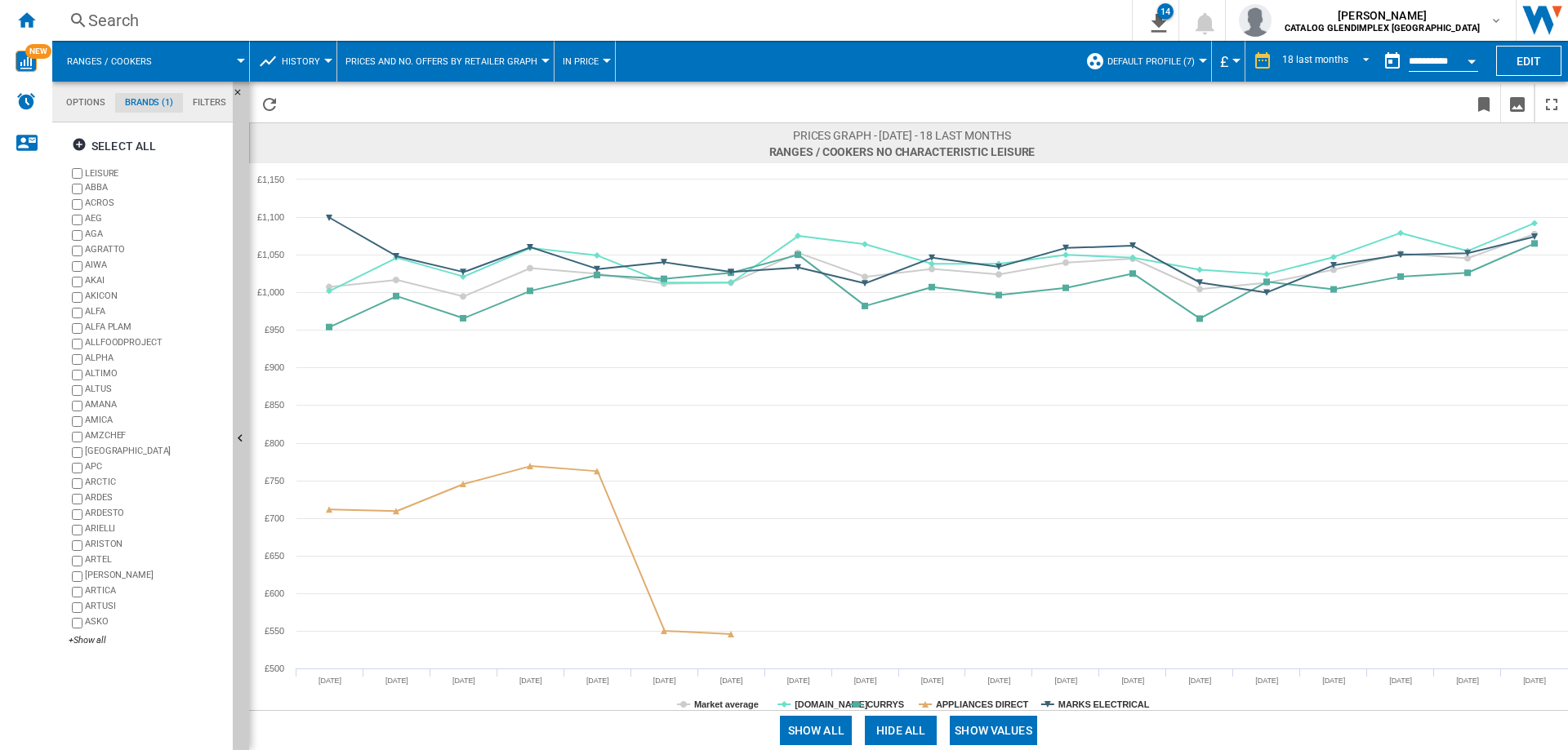
click at [117, 20] on div "Search" at bounding box center [588, 21] width 1001 height 23
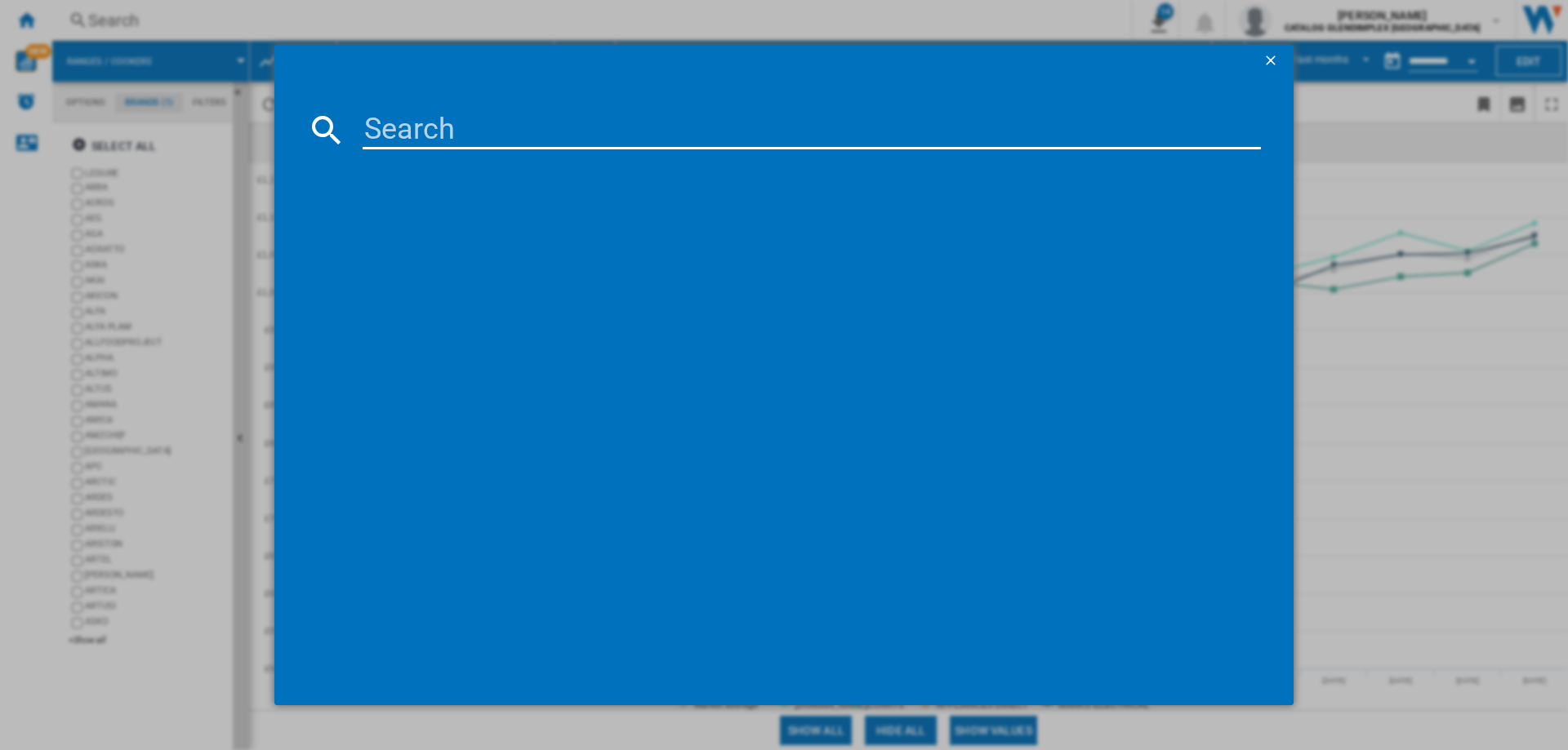
click at [385, 134] on input at bounding box center [811, 129] width 898 height 39
paste input "CK100C210"
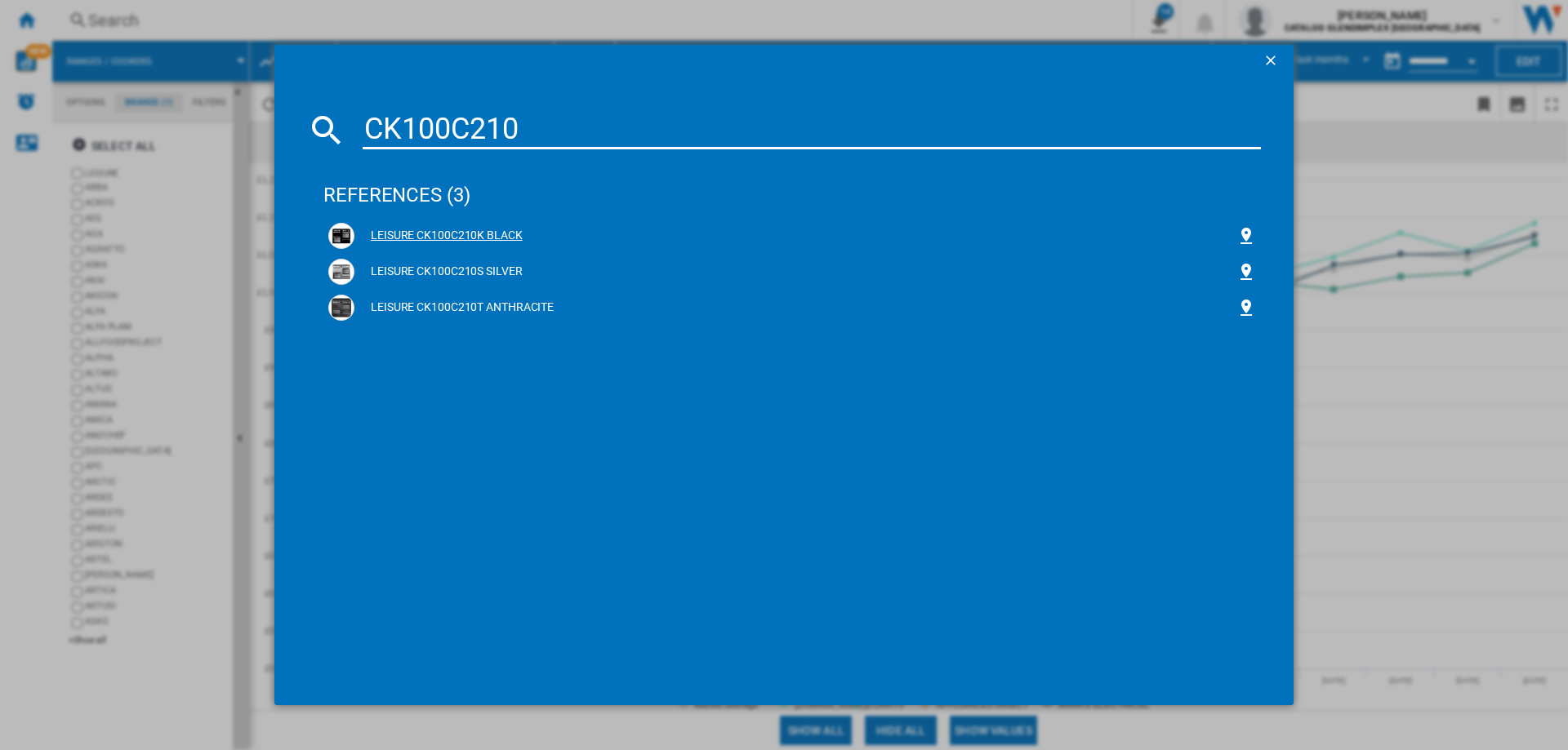
type input "CK100C210"
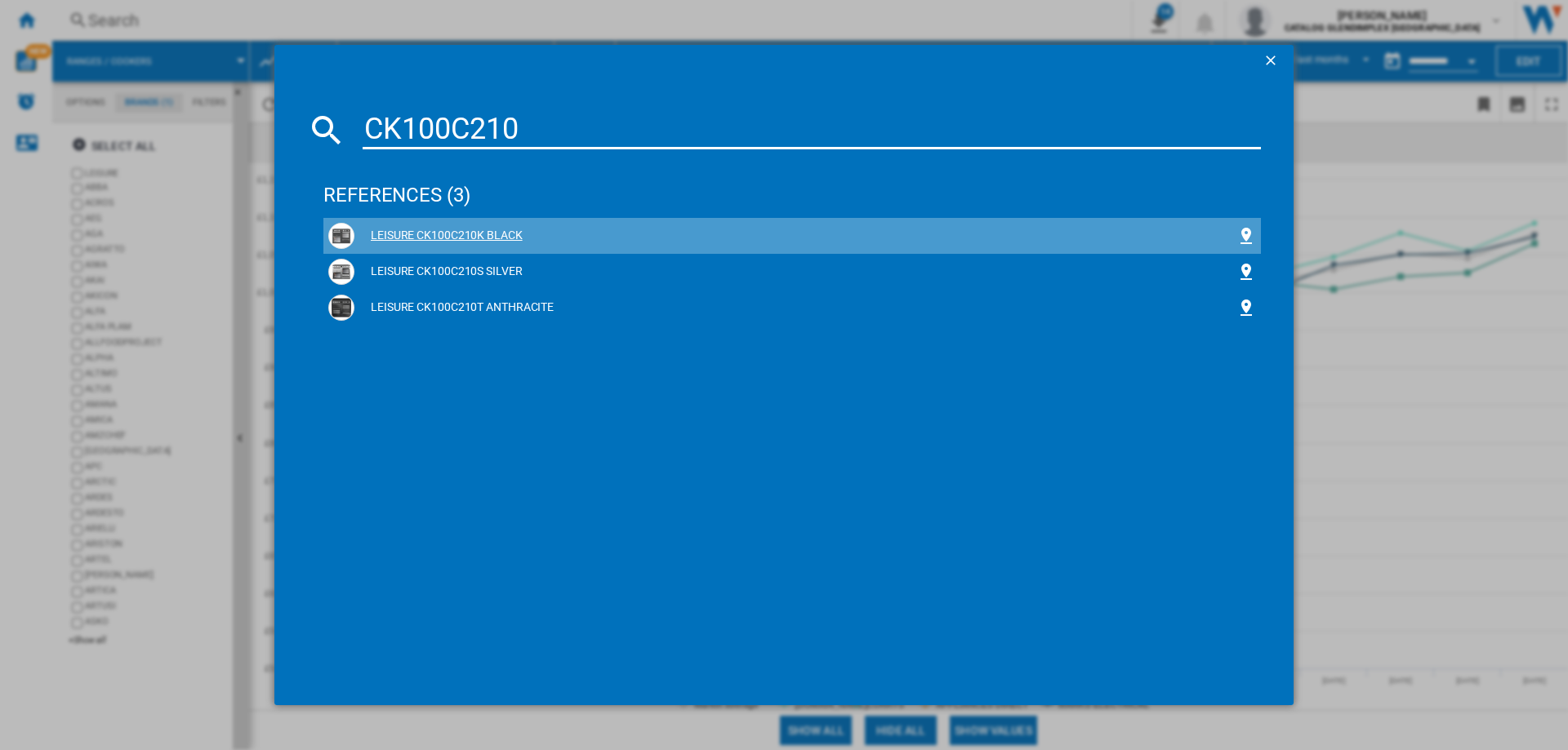
click at [501, 230] on div "LEISURE CK100C210K BLACK" at bounding box center [796, 236] width 882 height 17
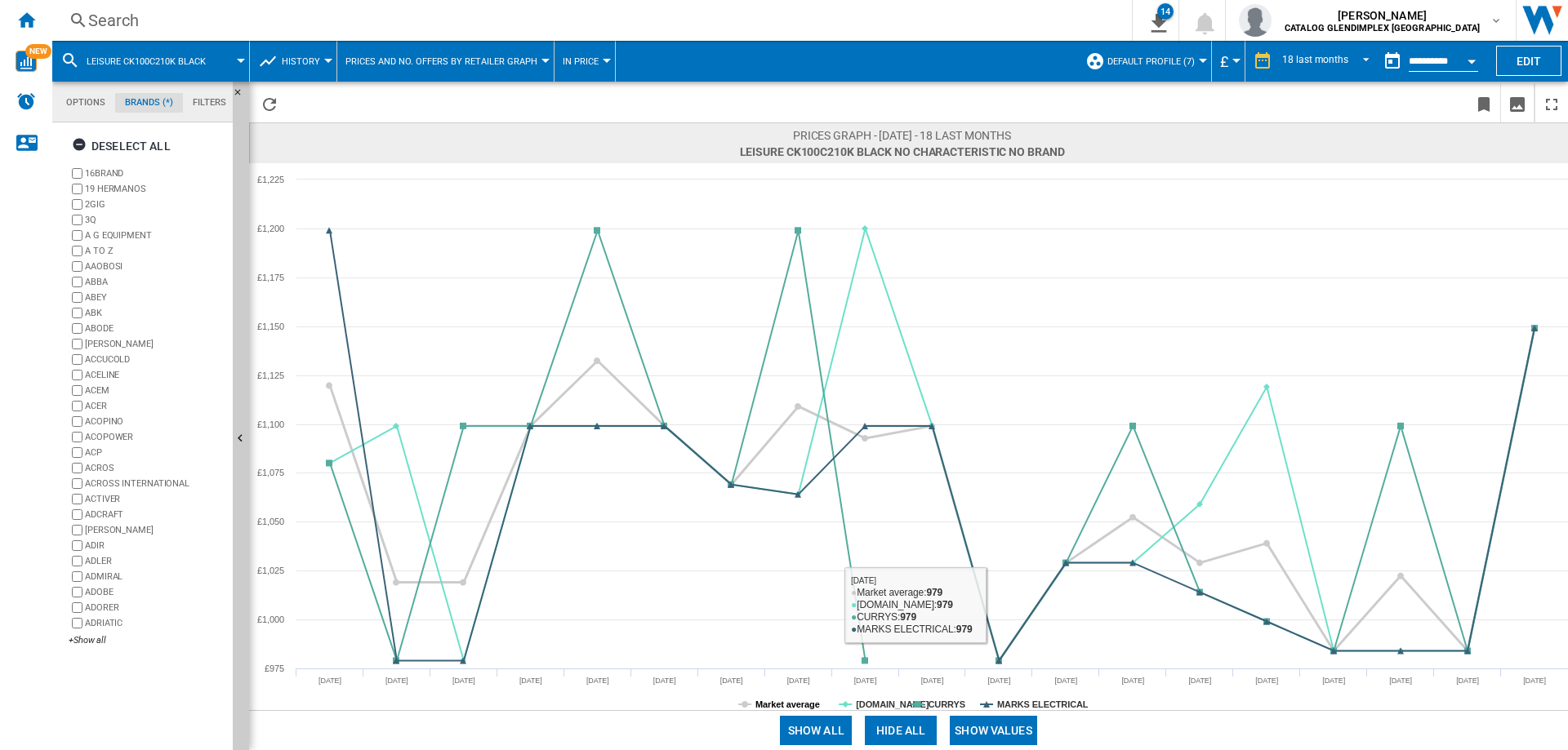
click at [768, 703] on tspan "Market average" at bounding box center [787, 704] width 65 height 10
click at [917, 732] on button "Hide all" at bounding box center [900, 730] width 72 height 29
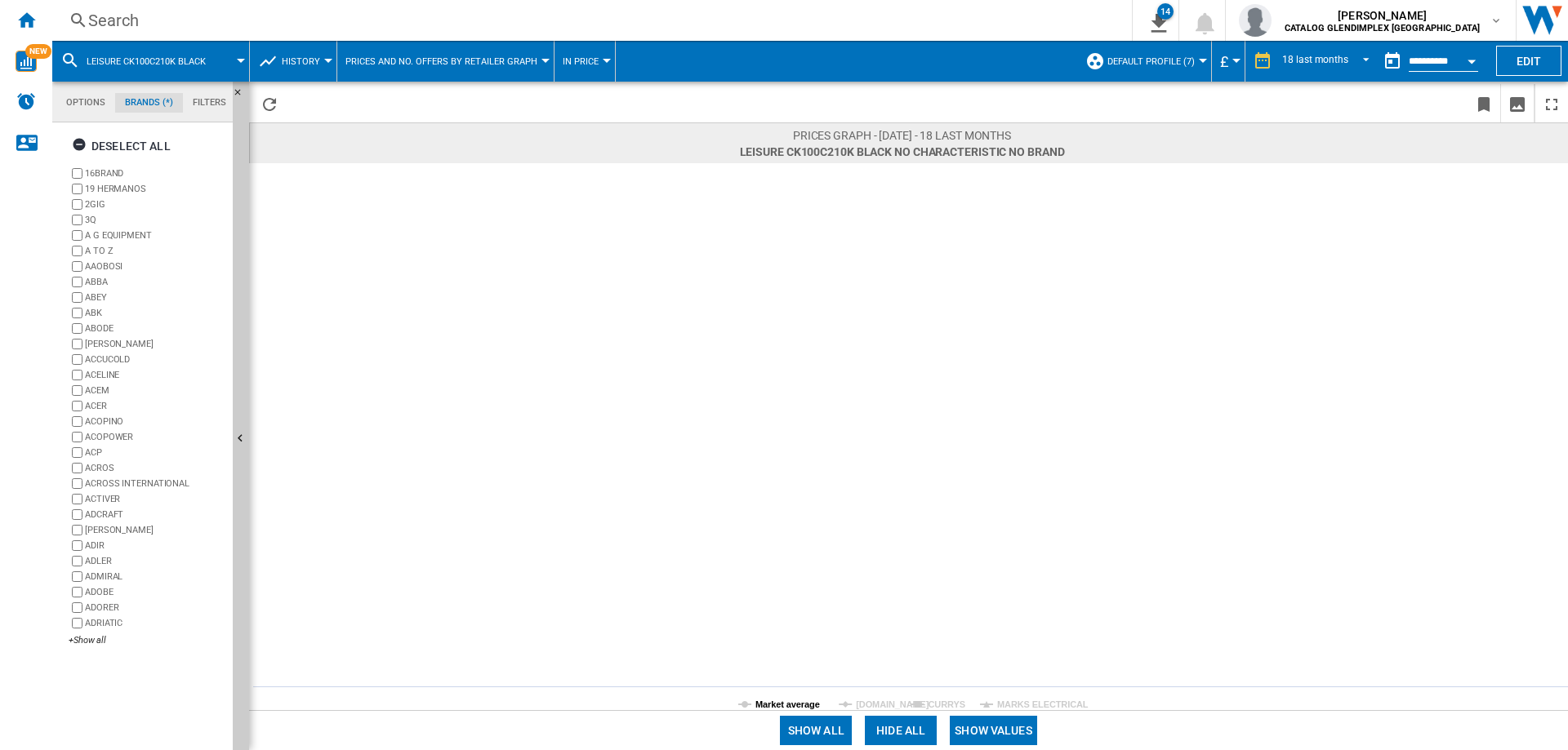
click at [762, 704] on tspan "Market average" at bounding box center [787, 704] width 65 height 10
click at [1003, 727] on button "Show values" at bounding box center [993, 730] width 87 height 29
click at [782, 700] on tspan "Market average" at bounding box center [787, 704] width 65 height 10
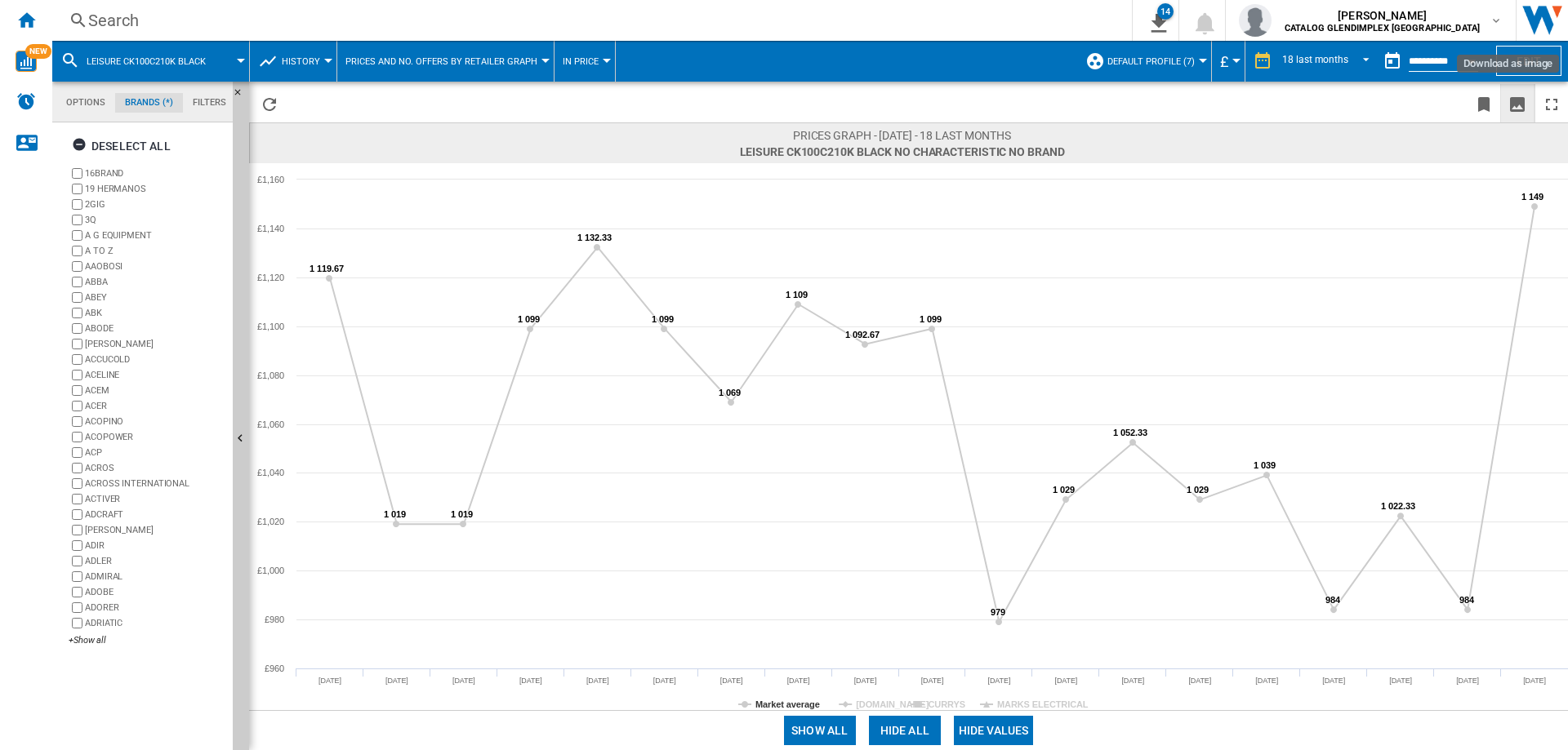
click at [1514, 100] on ng-md-icon "Download as image" at bounding box center [1517, 104] width 20 height 20
click at [1519, 108] on ng-md-icon "Download as image" at bounding box center [1517, 104] width 20 height 20
click at [135, 20] on div "Search" at bounding box center [588, 21] width 1001 height 23
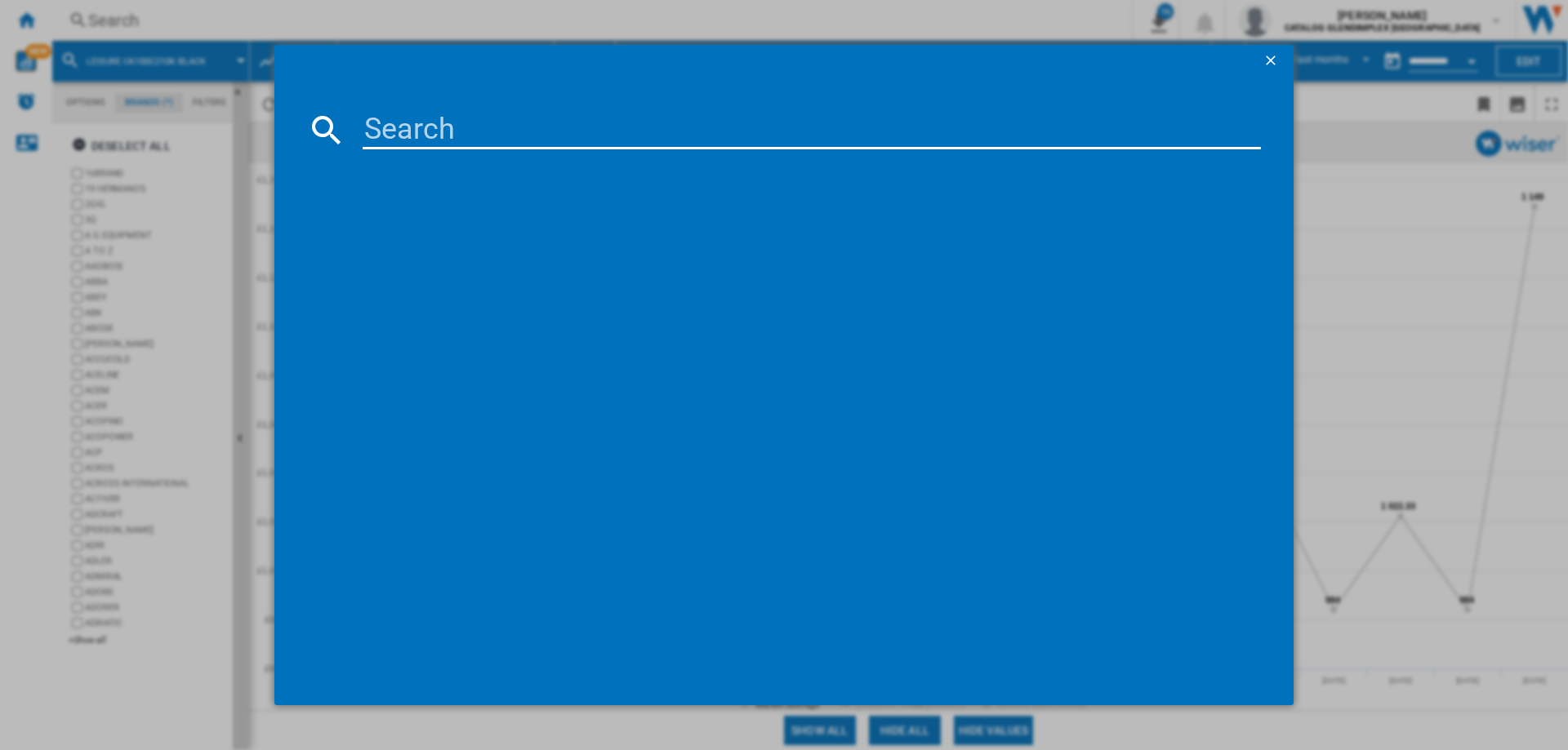
click at [490, 122] on input at bounding box center [811, 129] width 898 height 39
paste input "CK110F232"
type input "CK110F232K"
click at [470, 235] on div "LEISURE CK110F232K BLACK" at bounding box center [796, 236] width 882 height 17
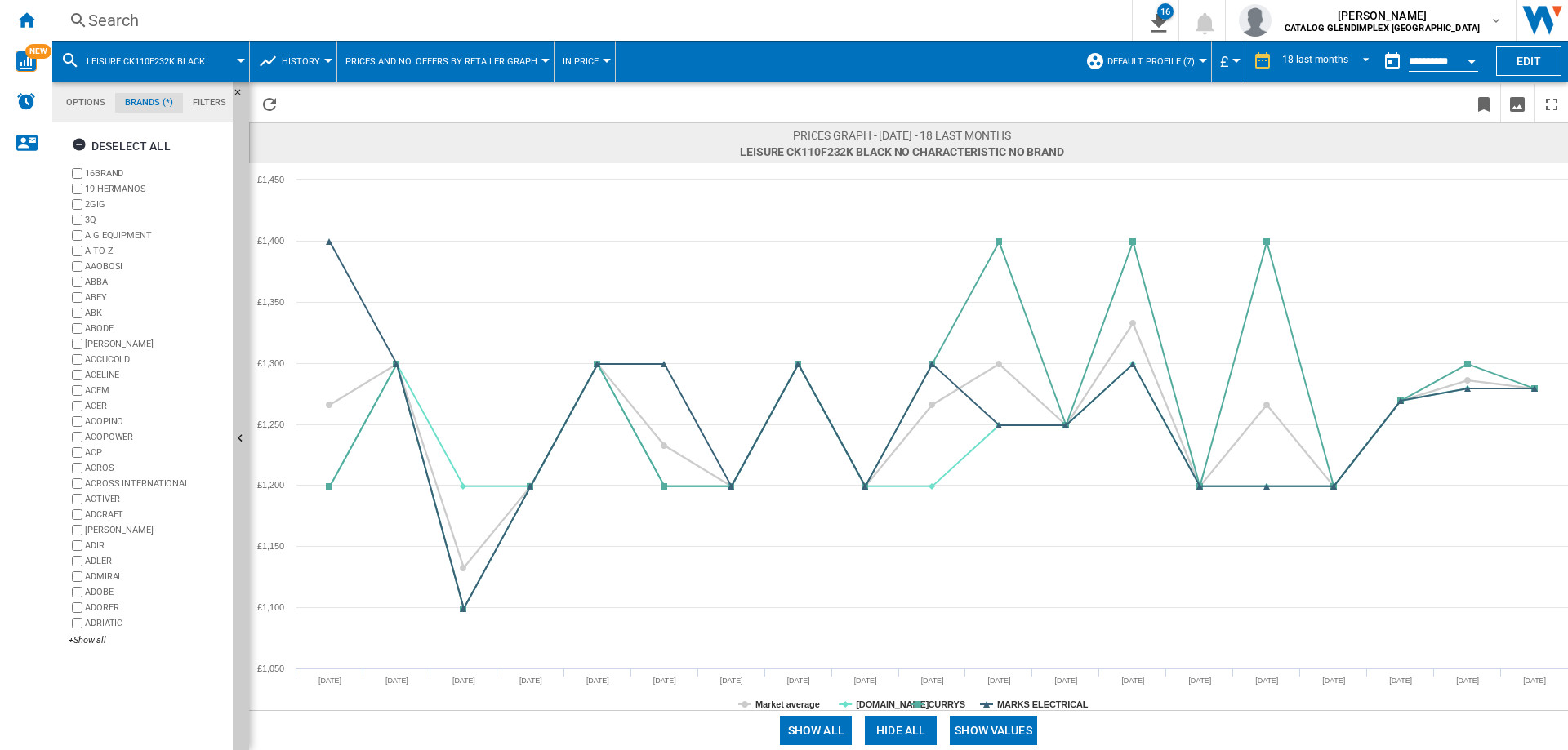
click at [917, 734] on button "Hide all" at bounding box center [900, 730] width 72 height 29
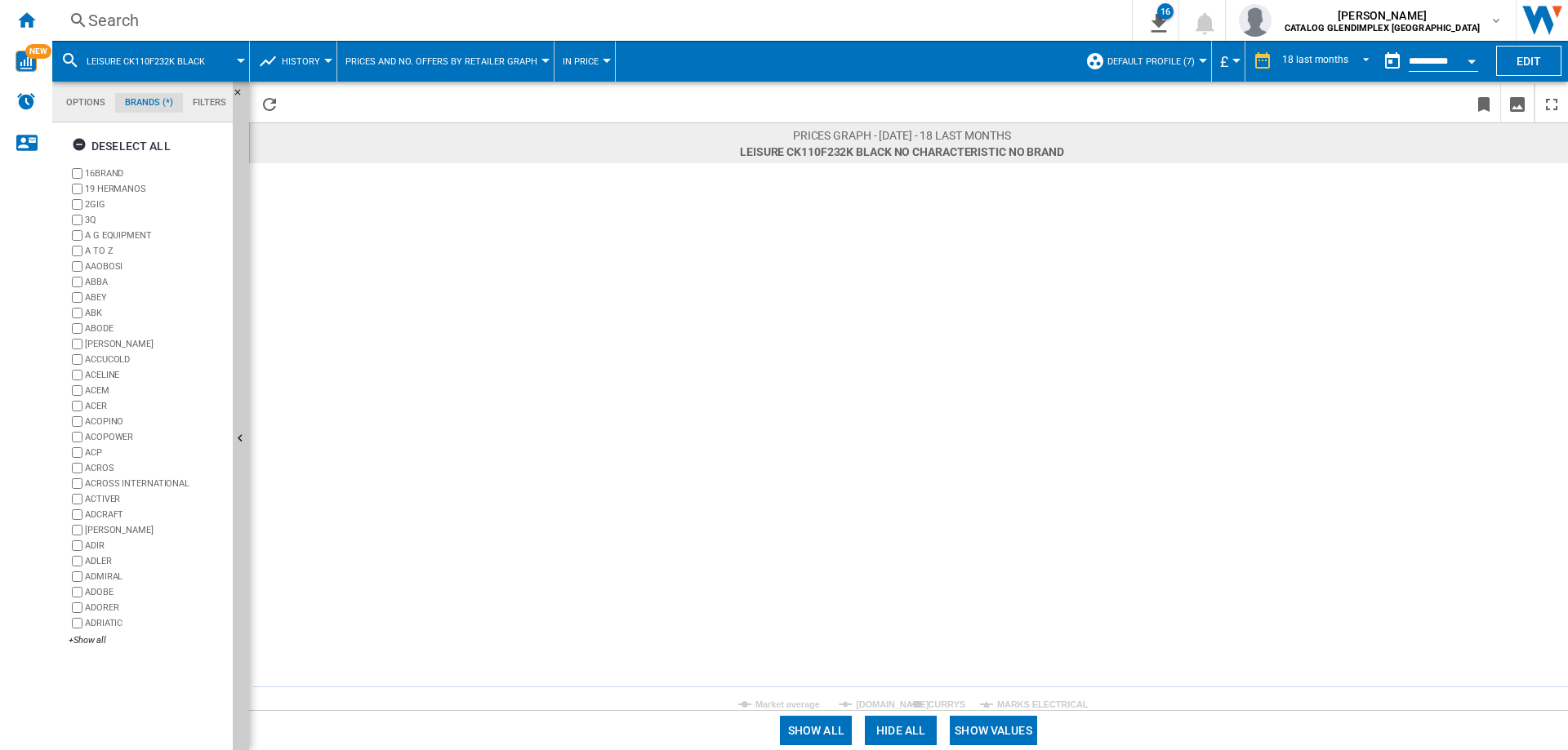
click at [988, 728] on button "Show values" at bounding box center [993, 730] width 87 height 29
click at [762, 704] on tspan "Market average" at bounding box center [787, 704] width 65 height 10
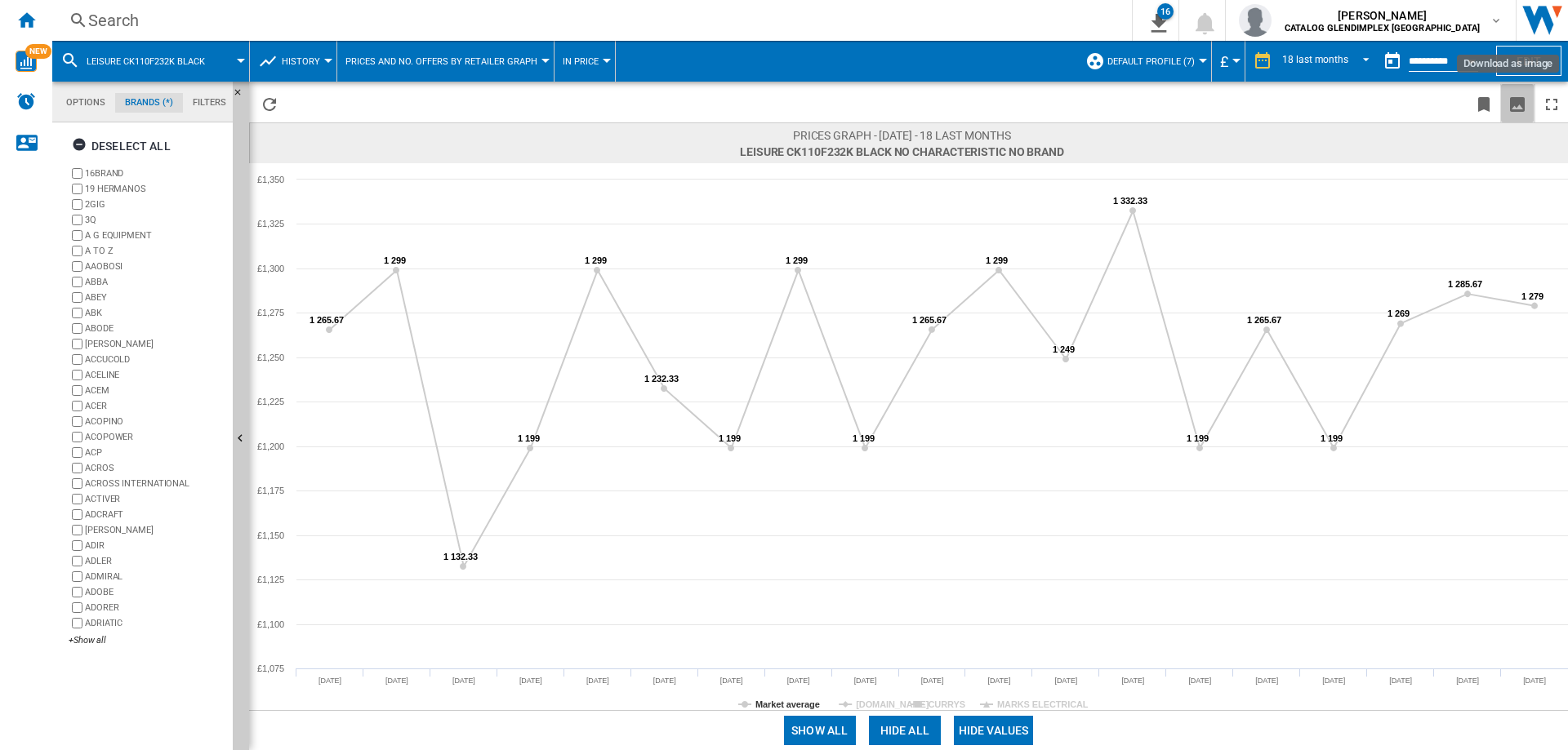
click at [1520, 104] on ng-md-icon "Download as image" at bounding box center [1517, 104] width 20 height 20
click at [137, 22] on div "Search" at bounding box center [588, 21] width 1001 height 23
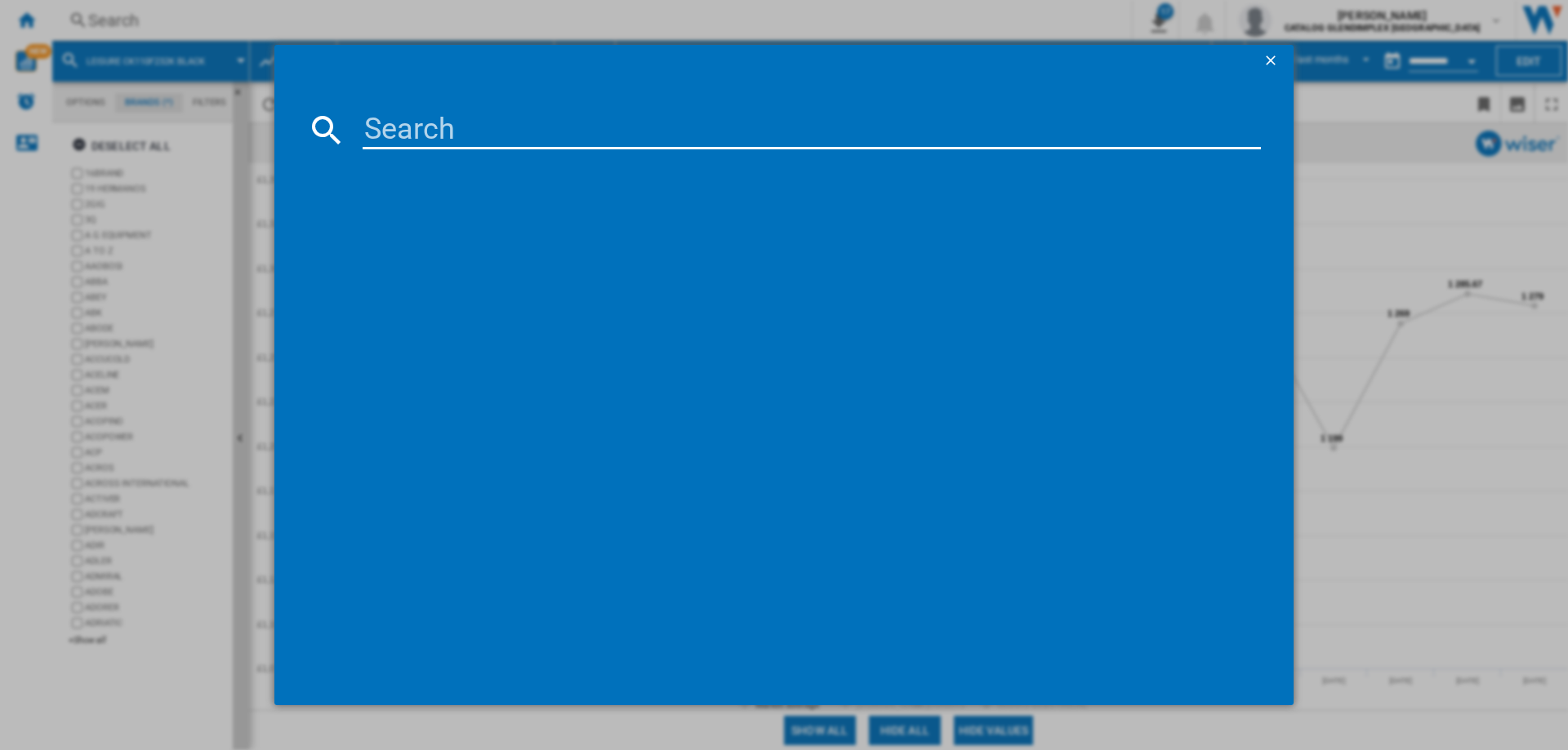
click at [442, 129] on input at bounding box center [811, 129] width 898 height 39
paste input "CS100C510"
type input "CS100C510K"
click at [502, 241] on div "LEISURE CS100C510K BLACK" at bounding box center [796, 236] width 882 height 17
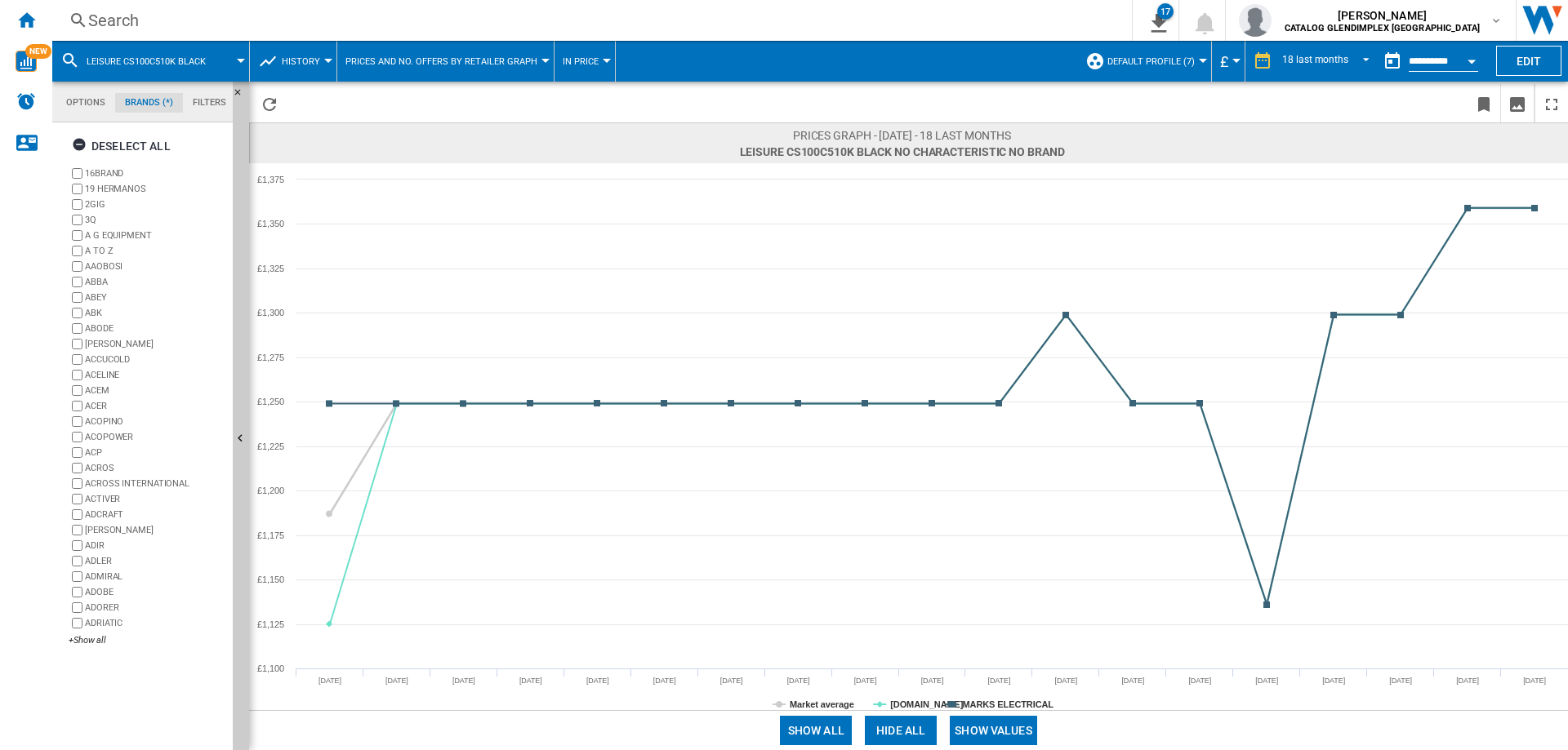
click at [891, 729] on button "Hide all" at bounding box center [900, 730] width 72 height 29
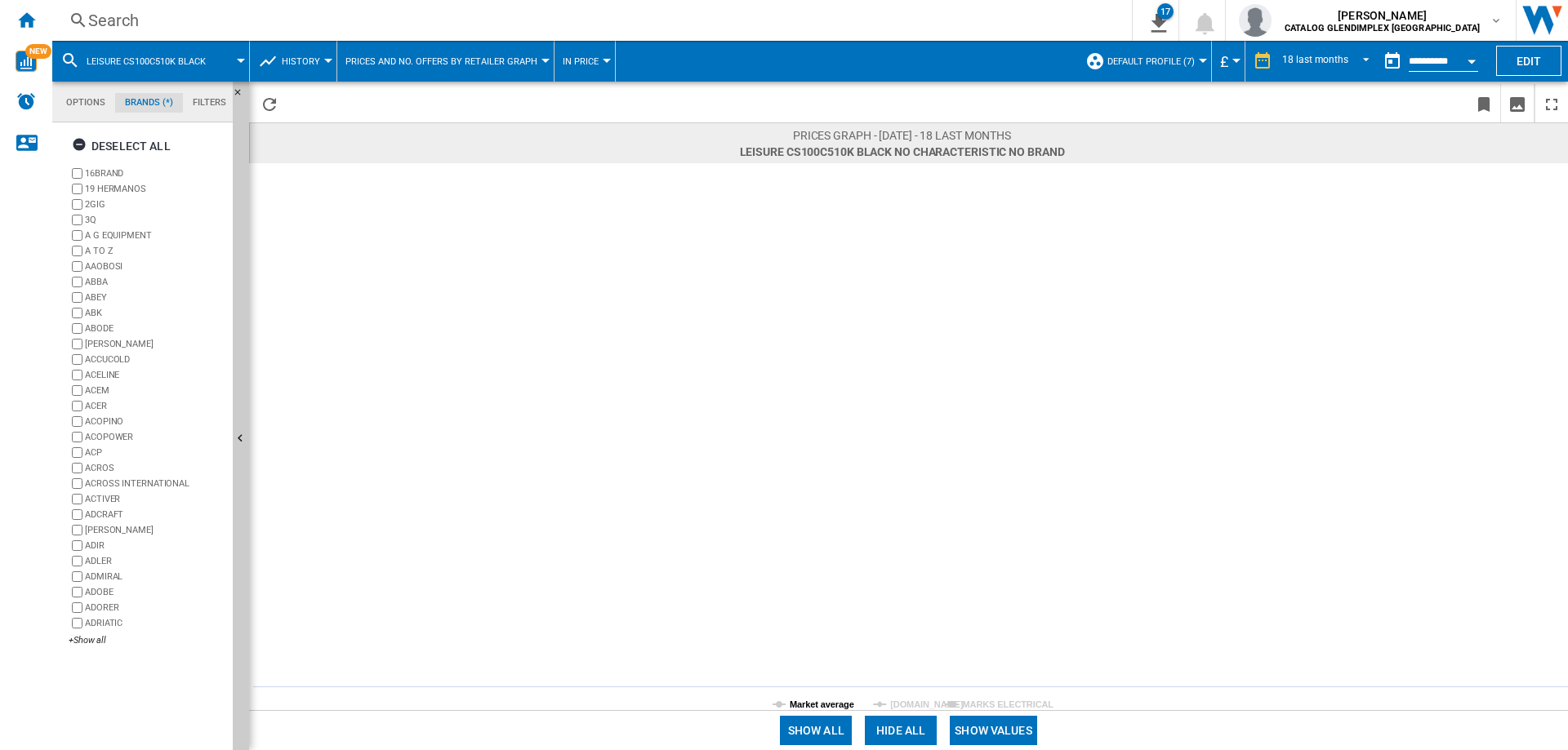
click at [816, 702] on tspan "Market average" at bounding box center [822, 704] width 65 height 10
click at [992, 732] on button "Show values" at bounding box center [993, 730] width 87 height 29
click at [806, 704] on tspan "Market average" at bounding box center [822, 704] width 65 height 10
click at [980, 731] on button "Show values" at bounding box center [993, 730] width 87 height 29
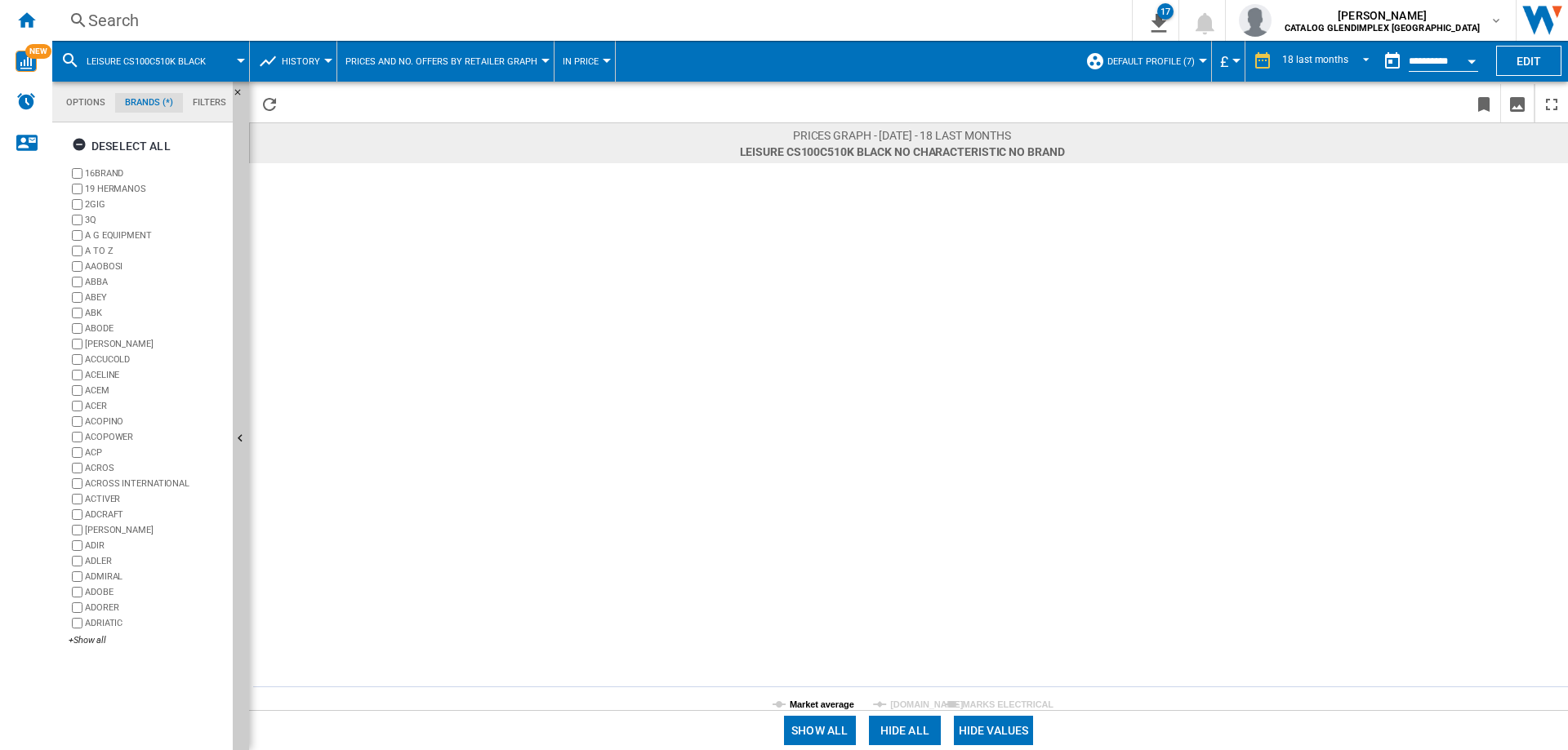
click at [822, 706] on tspan "Market average" at bounding box center [822, 704] width 65 height 10
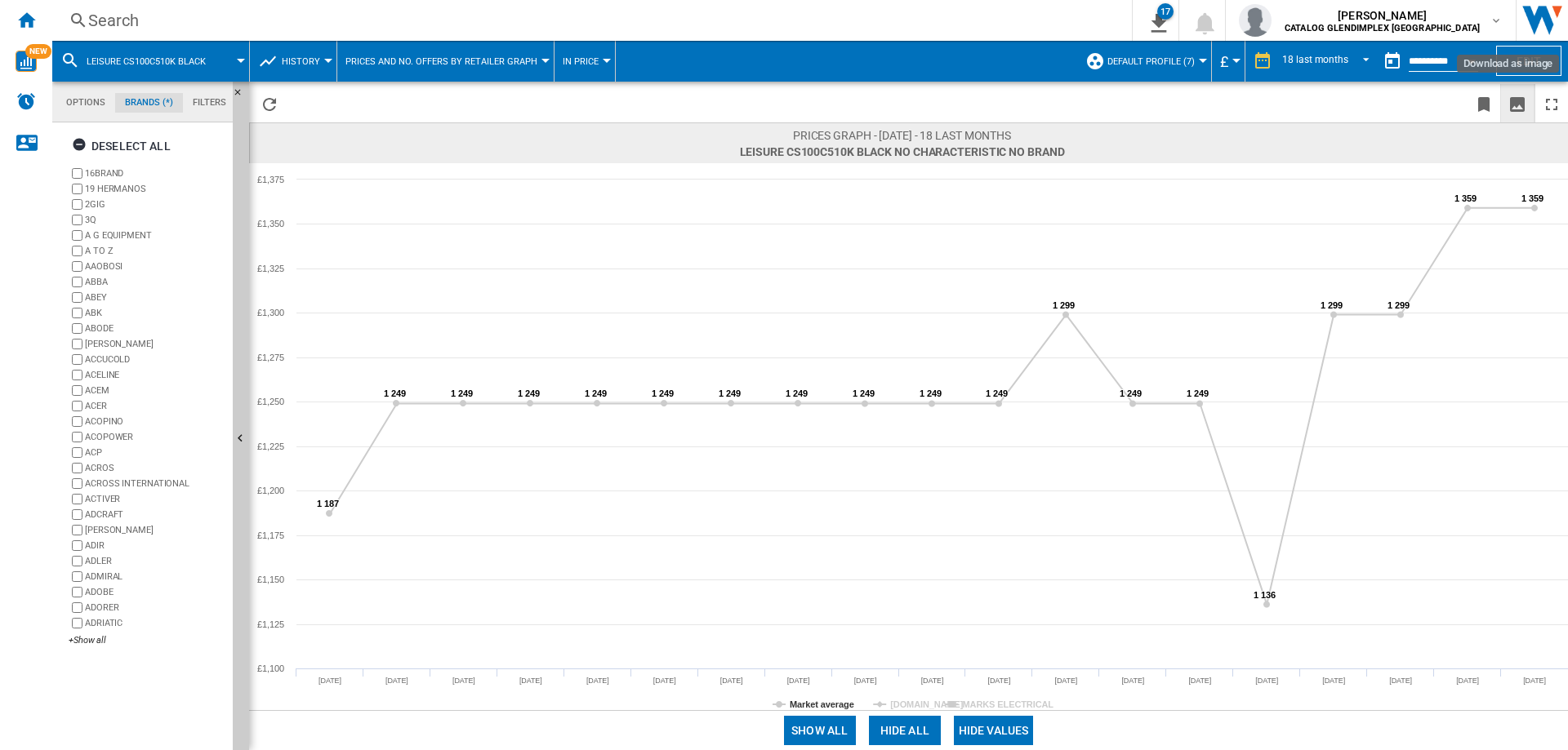
click at [1523, 103] on ng-md-icon "Download as image" at bounding box center [1517, 104] width 20 height 20
click at [138, 20] on div "Search" at bounding box center [588, 21] width 1001 height 23
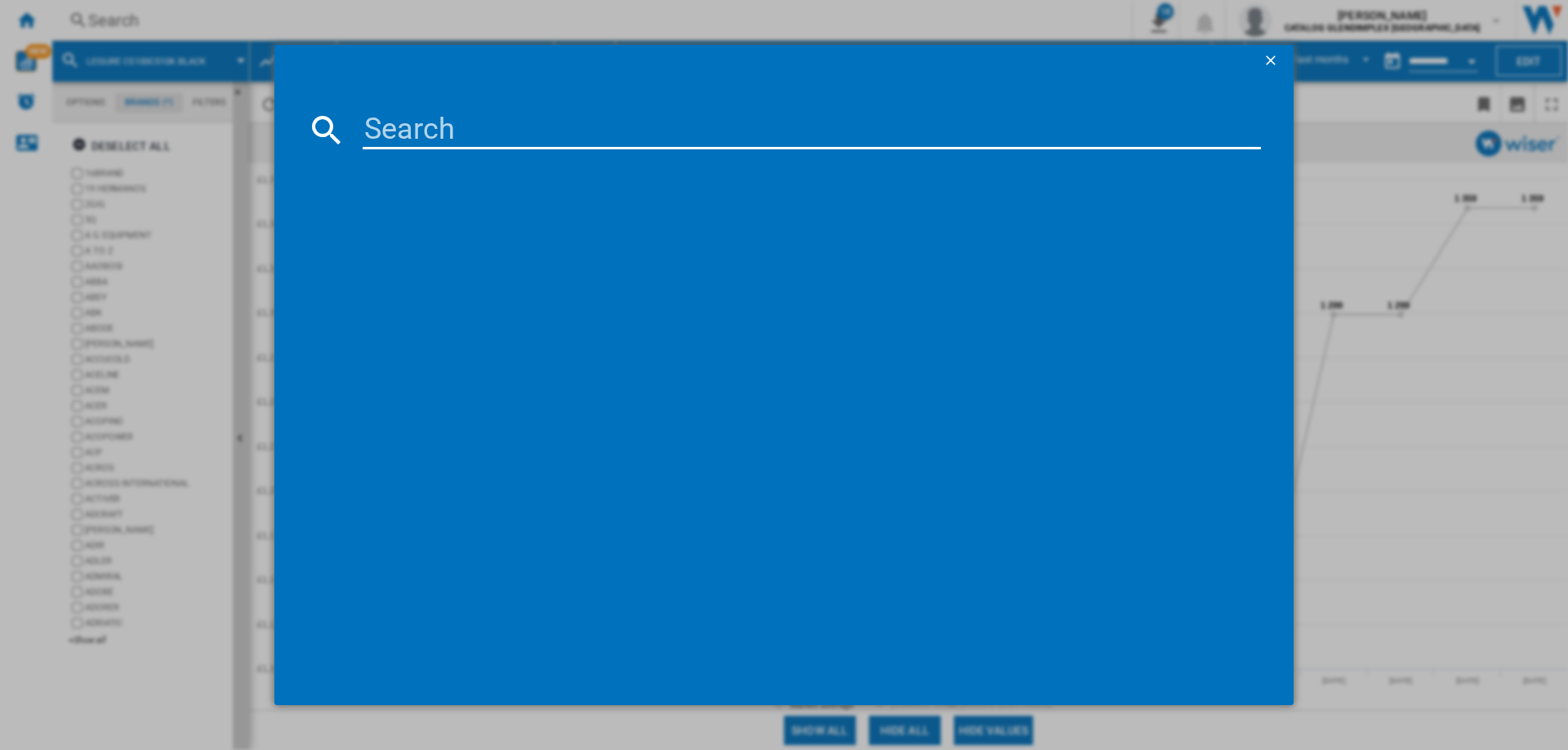
click at [468, 137] on input at bounding box center [811, 129] width 898 height 39
paste input "CS110F722"
type input "CS110F722K"
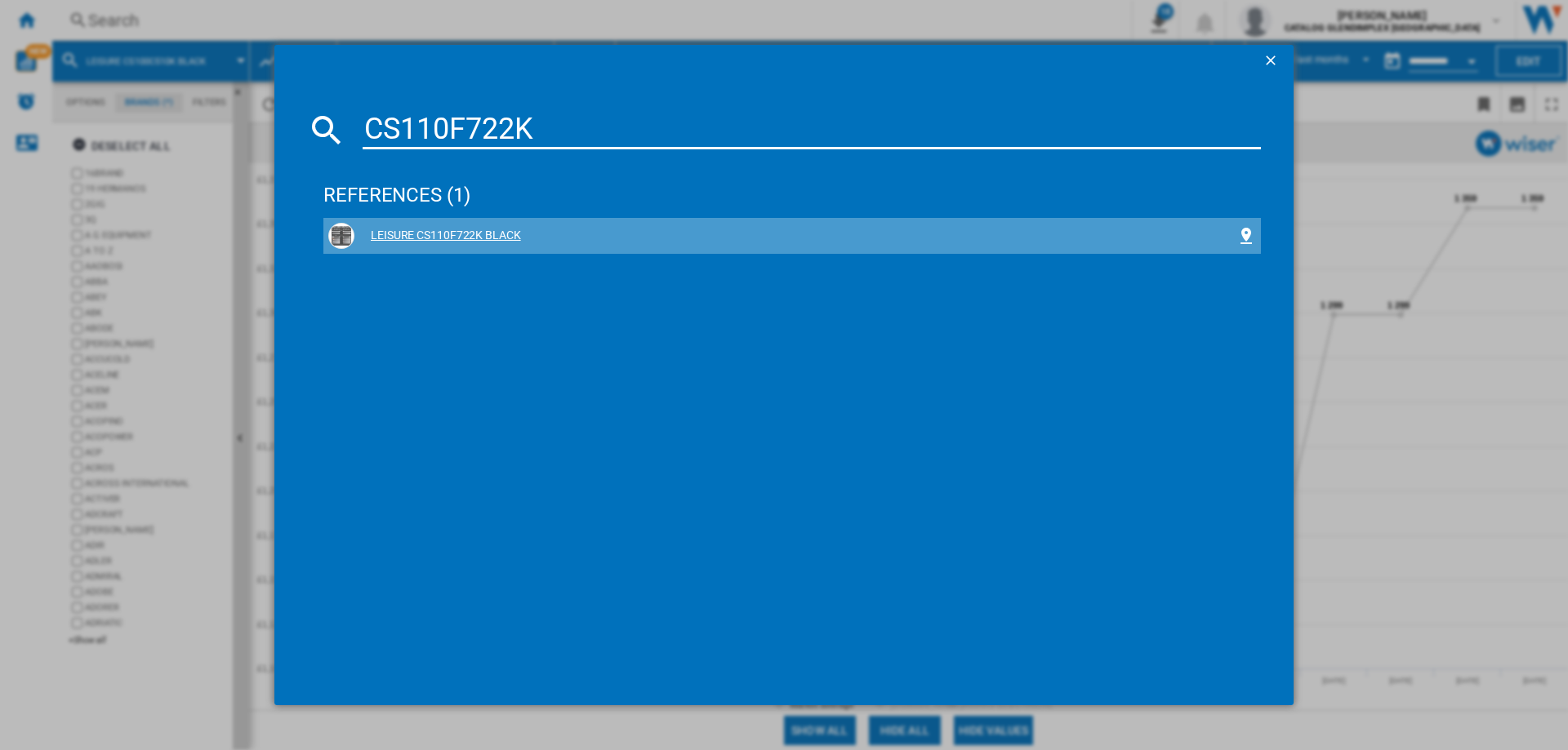
click at [467, 228] on div "LEISURE CS110F722K BLACK" at bounding box center [796, 236] width 882 height 17
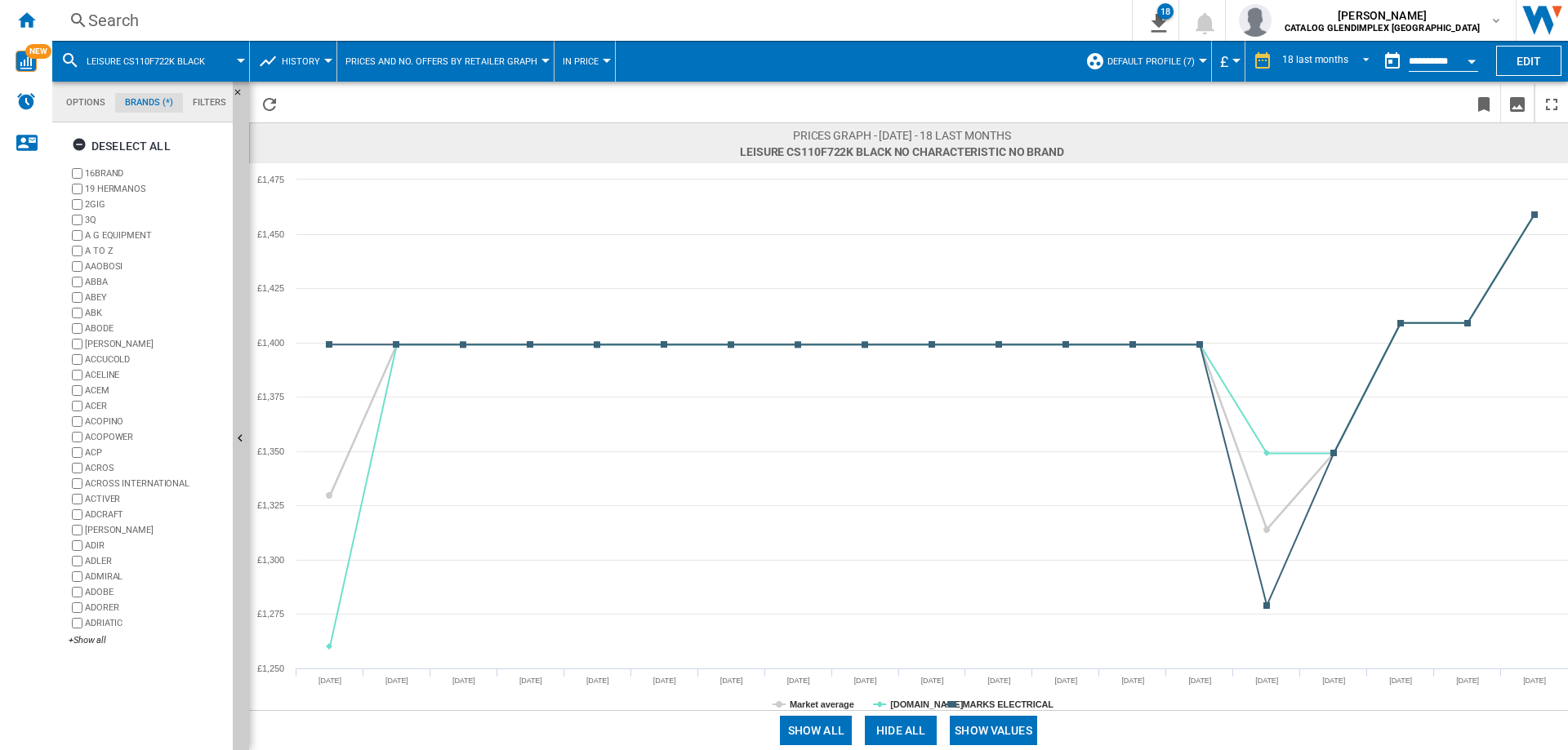
click at [970, 723] on button "Show values" at bounding box center [993, 730] width 87 height 29
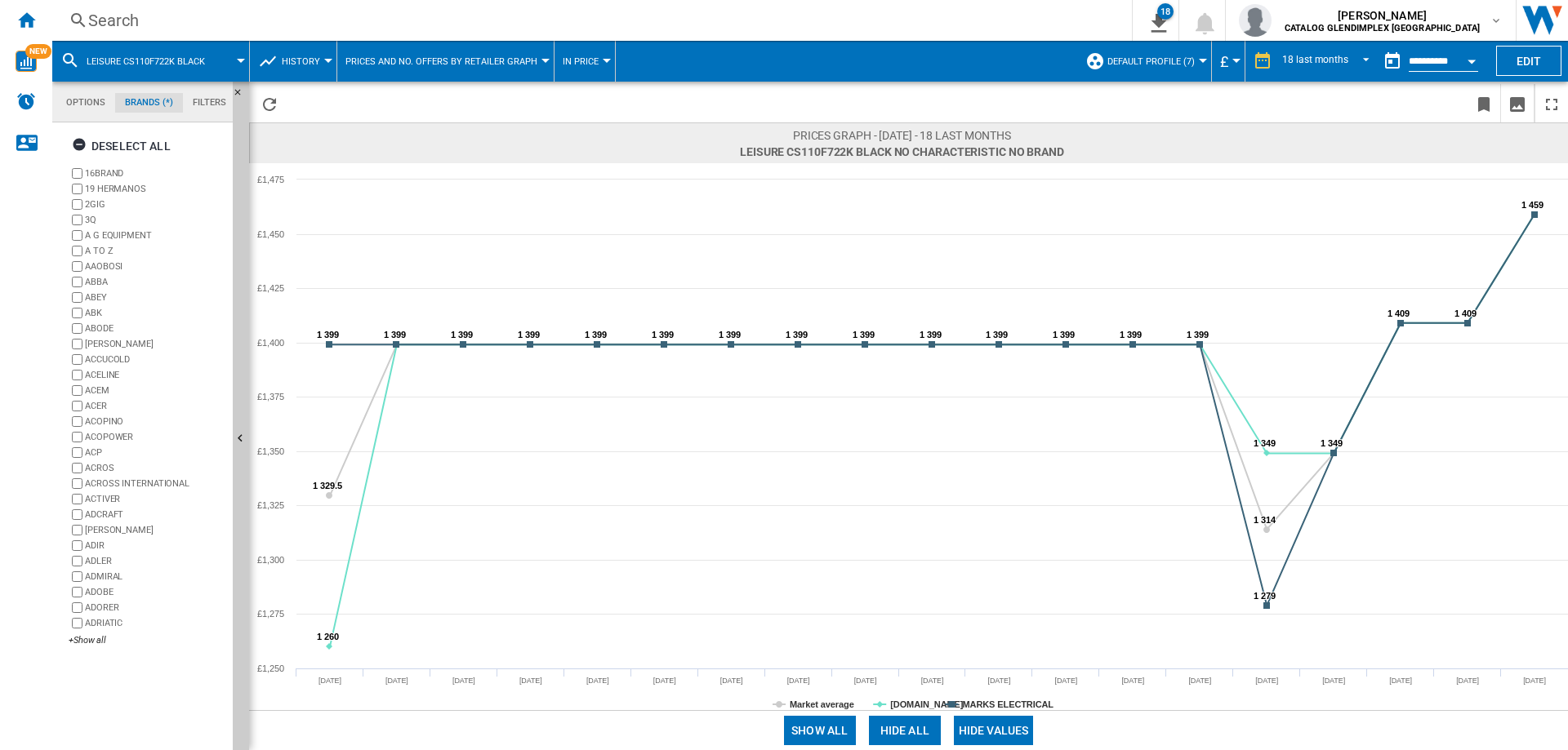
click at [909, 727] on button "Hide all" at bounding box center [904, 730] width 72 height 29
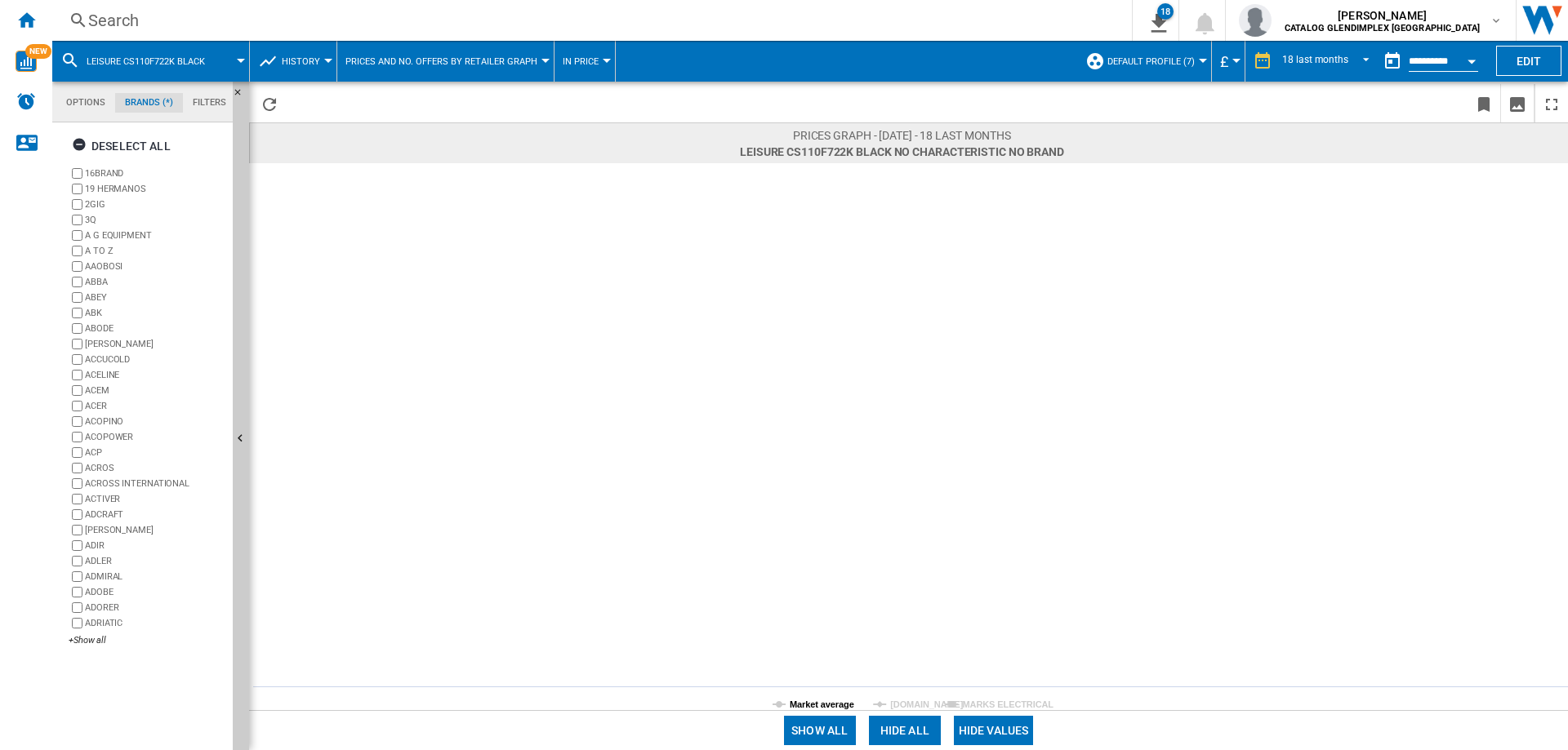
click at [809, 704] on tspan "Market average" at bounding box center [822, 704] width 65 height 10
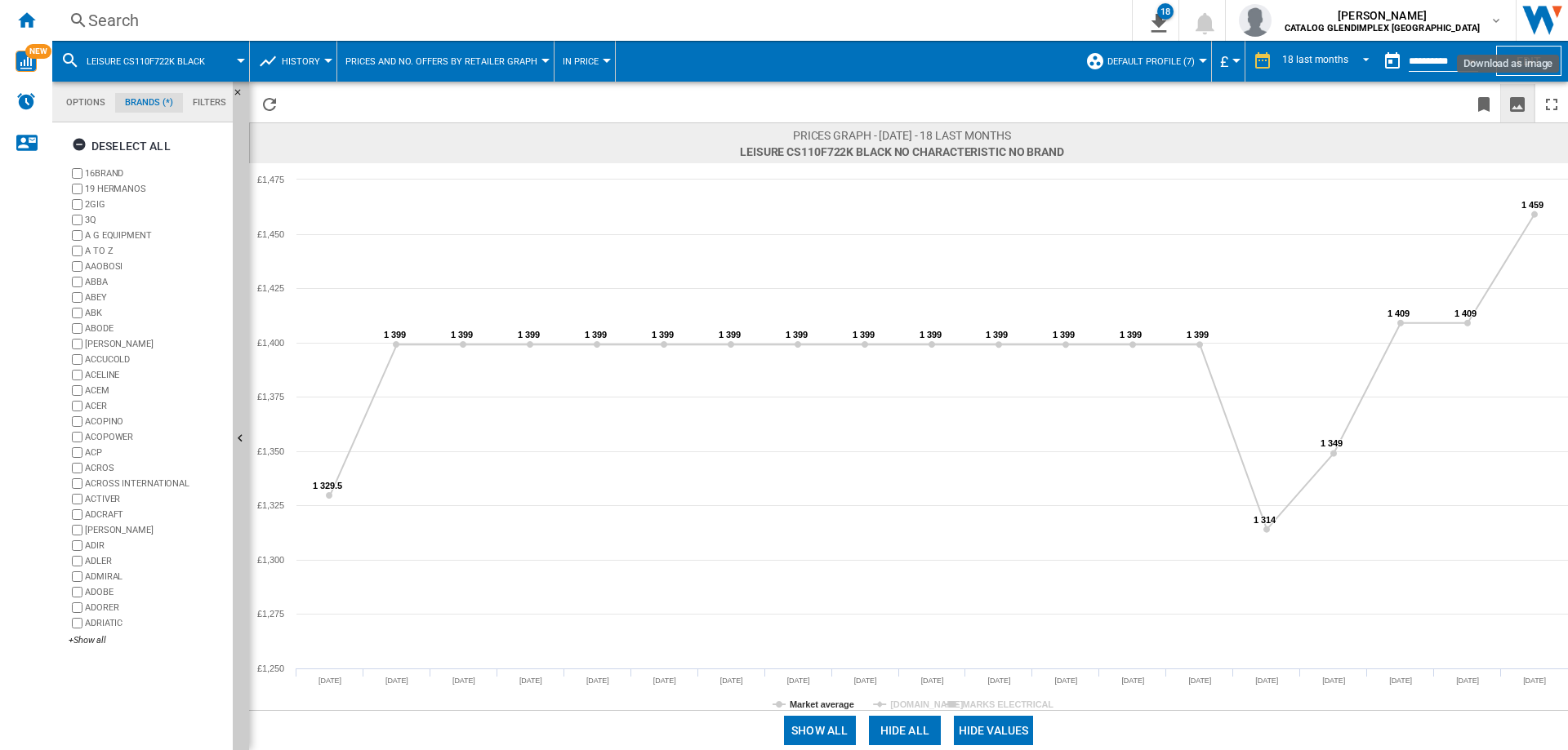
click at [1524, 99] on ng-md-icon "Download as image" at bounding box center [1517, 104] width 20 height 20
click at [104, 23] on div "Search" at bounding box center [588, 21] width 1001 height 23
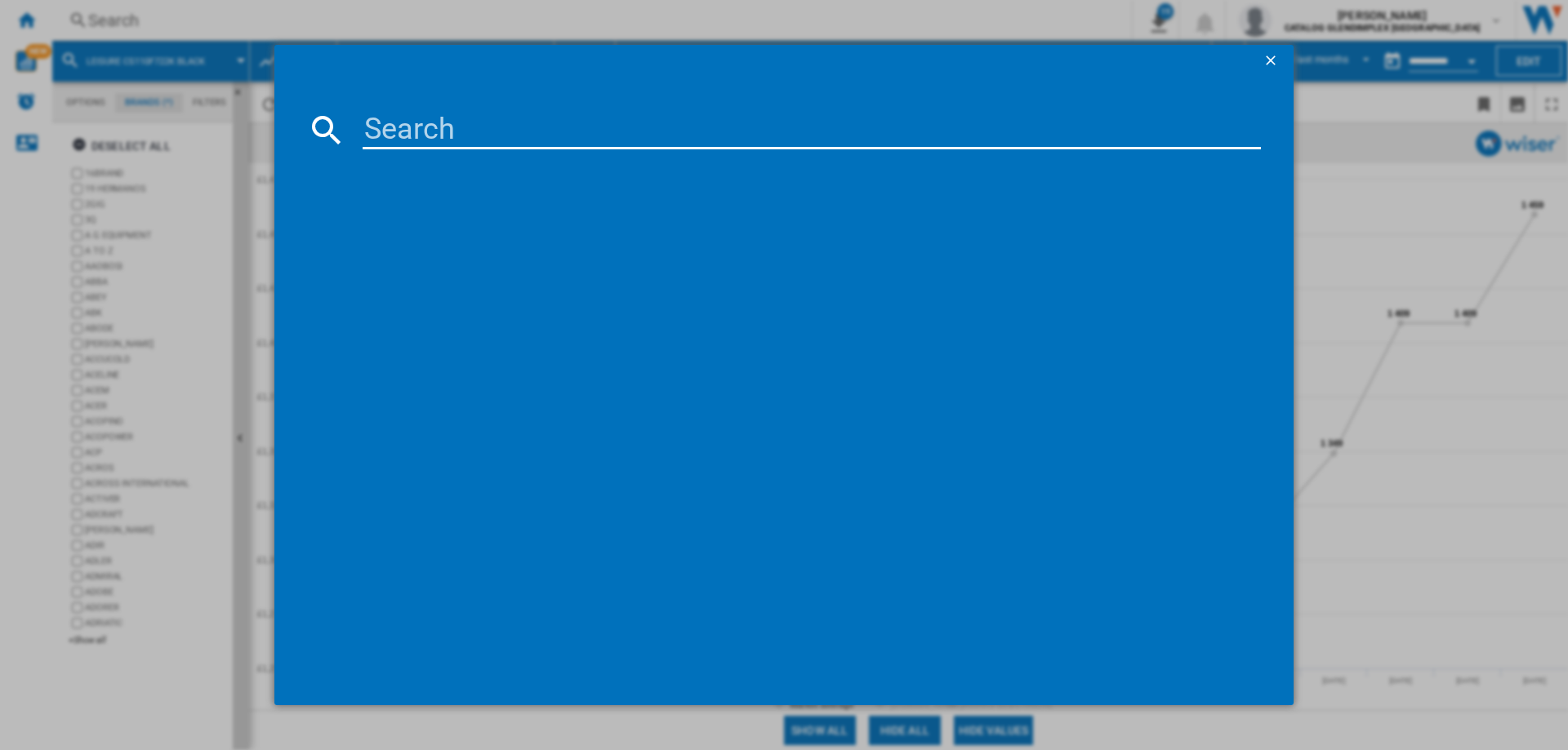
paste input "CLB60FC"
type input "CLB60FCA"
click at [516, 238] on div "LEISURE CLB60FCA ANTHRACITE" at bounding box center [796, 236] width 882 height 17
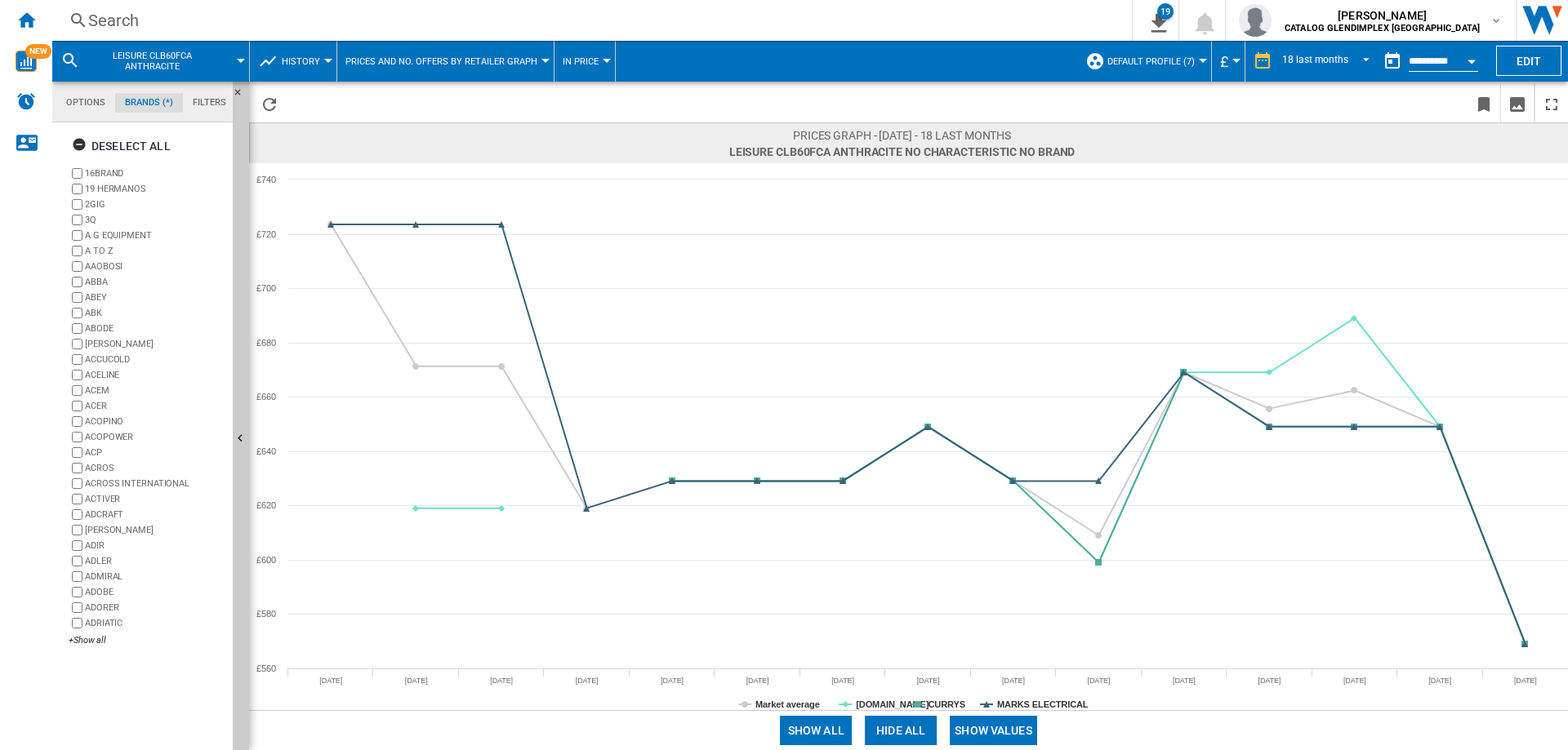
click at [980, 731] on button "Show values" at bounding box center [993, 730] width 87 height 29
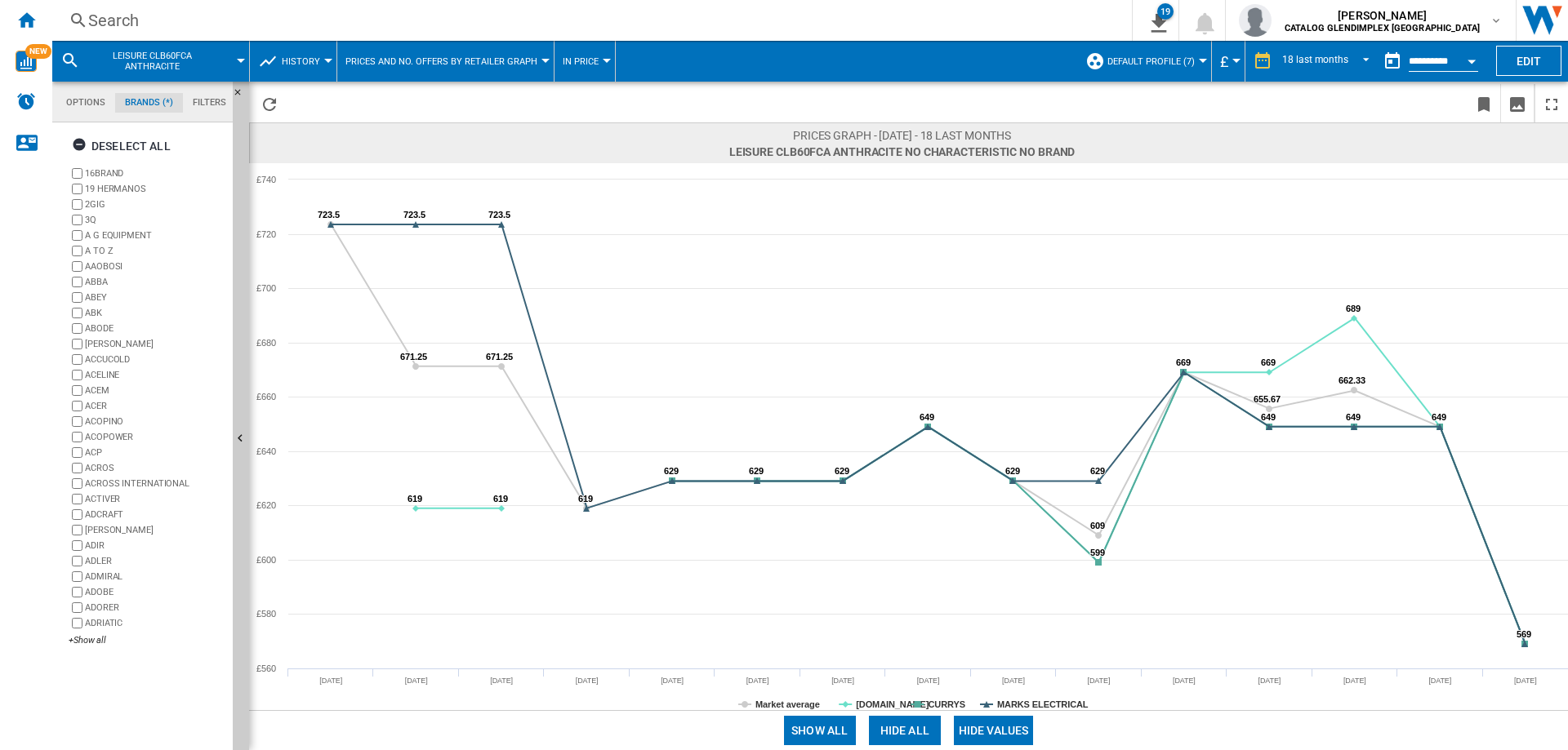
click at [926, 733] on button "Hide all" at bounding box center [904, 730] width 72 height 29
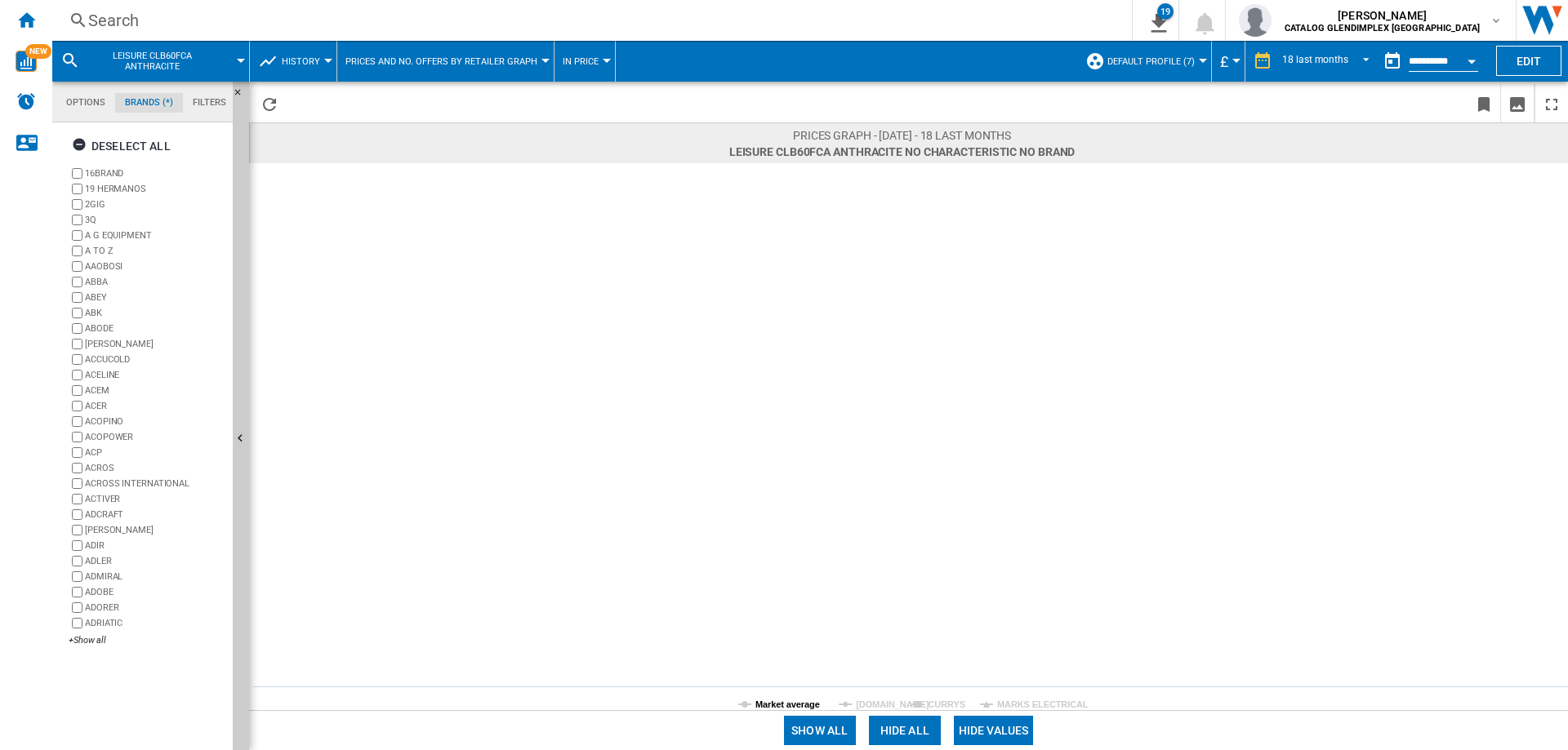
click at [761, 699] on tspan "Market average" at bounding box center [787, 704] width 65 height 10
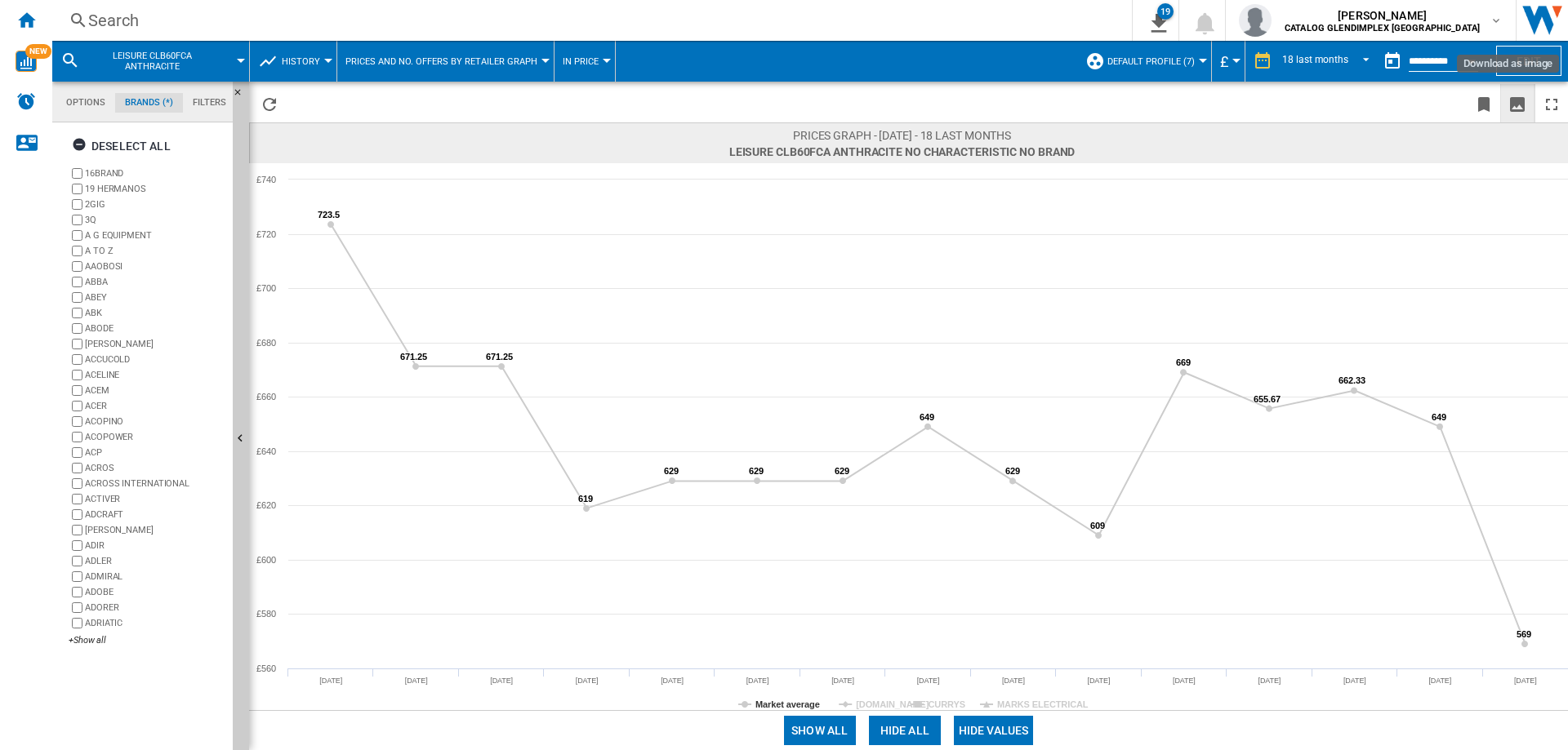
click at [1519, 96] on ng-md-icon "Download as image" at bounding box center [1517, 104] width 20 height 20
click at [114, 15] on div "Search" at bounding box center [588, 21] width 1001 height 23
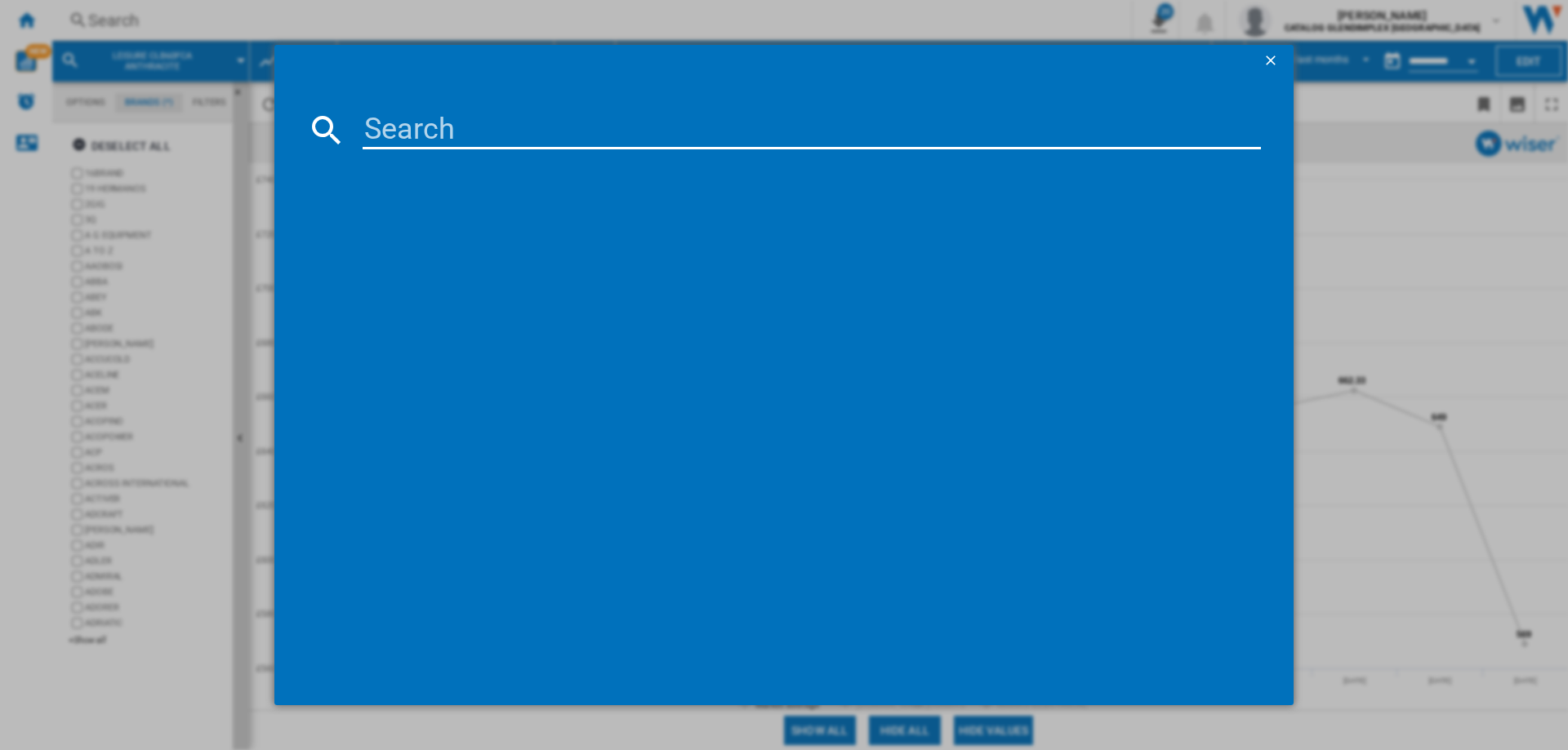
click at [466, 119] on input at bounding box center [811, 129] width 898 height 39
paste input "CLA60DFF"
type input "CLA60DFFBLC"
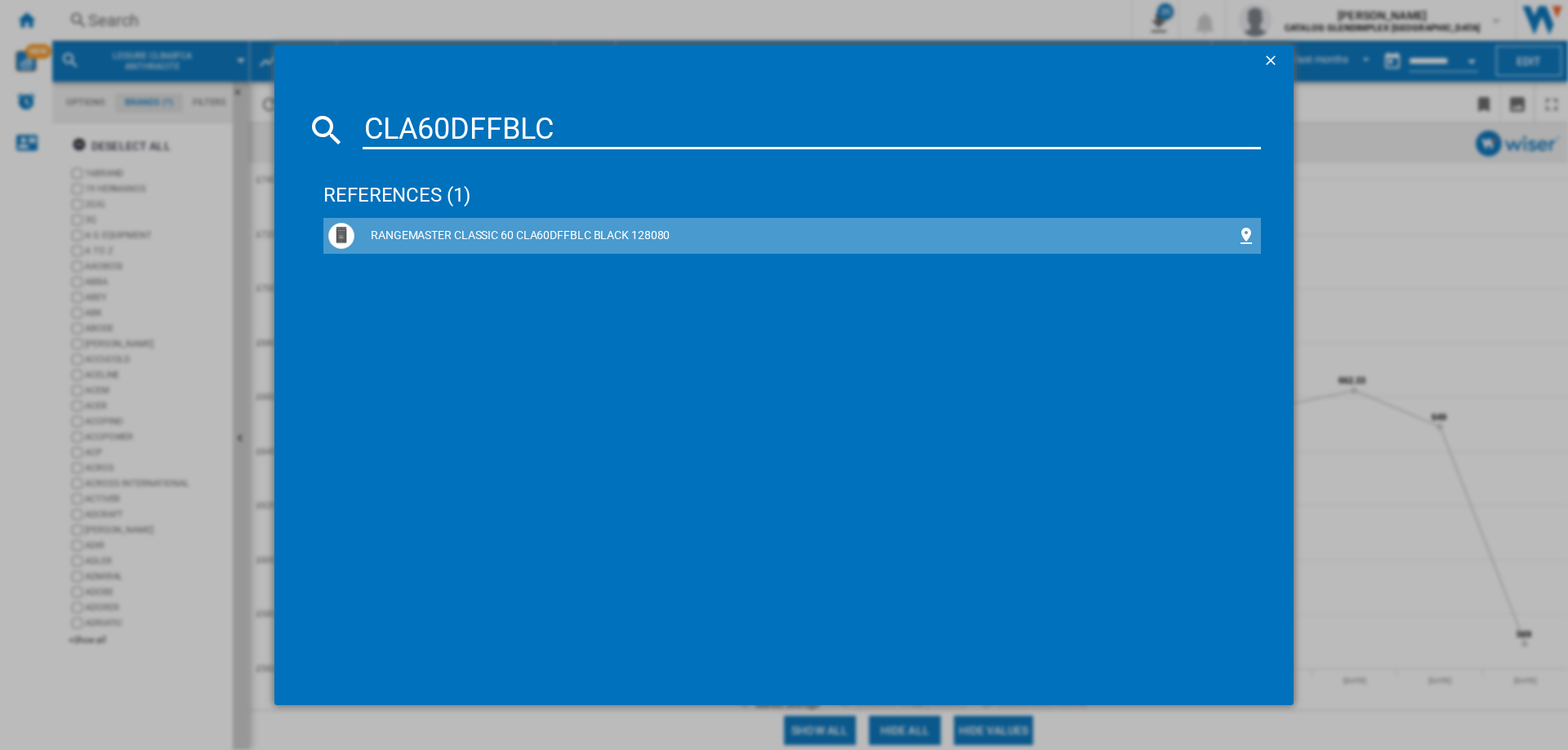
drag, startPoint x: 640, startPoint y: 235, endPoint x: 708, endPoint y: 405, distance: 183.1
click at [640, 235] on div "RANGEMASTER CLASSIC 60 CLA60DFFBLC BLACK 128080" at bounding box center [796, 236] width 882 height 17
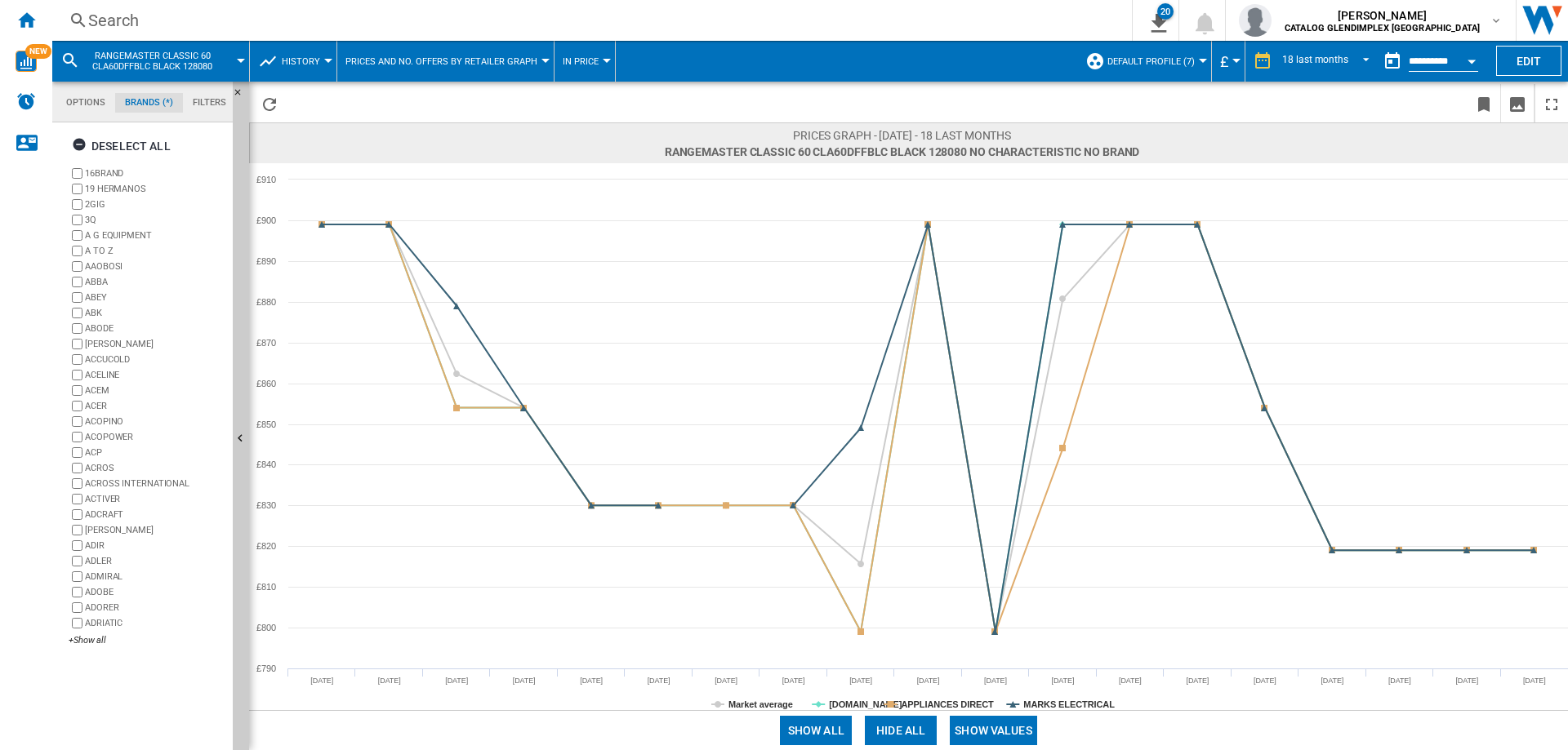
click at [991, 733] on button "Show values" at bounding box center [993, 730] width 87 height 29
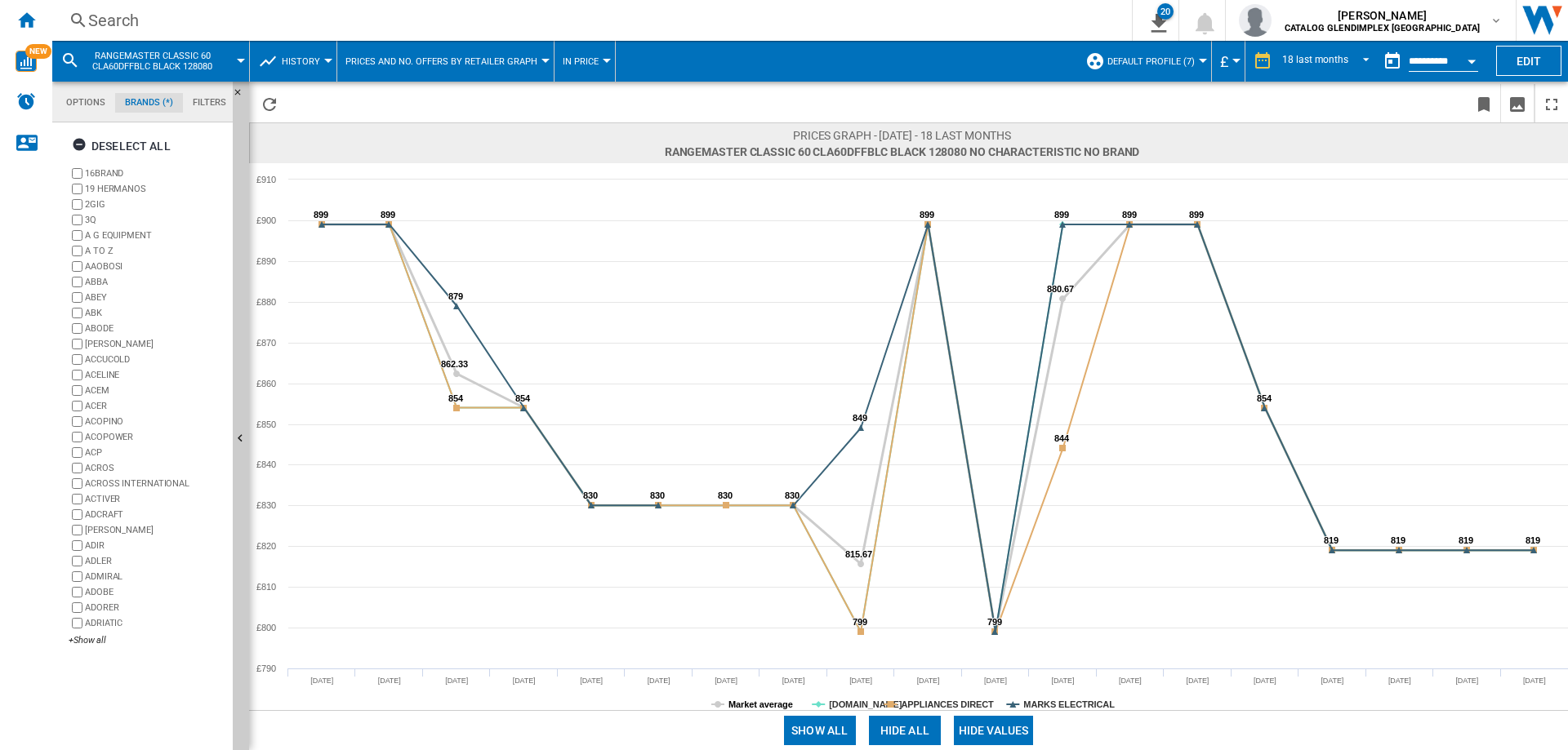
click at [750, 705] on tspan "Market average" at bounding box center [761, 704] width 65 height 10
click at [912, 733] on button "Hide all" at bounding box center [904, 730] width 72 height 29
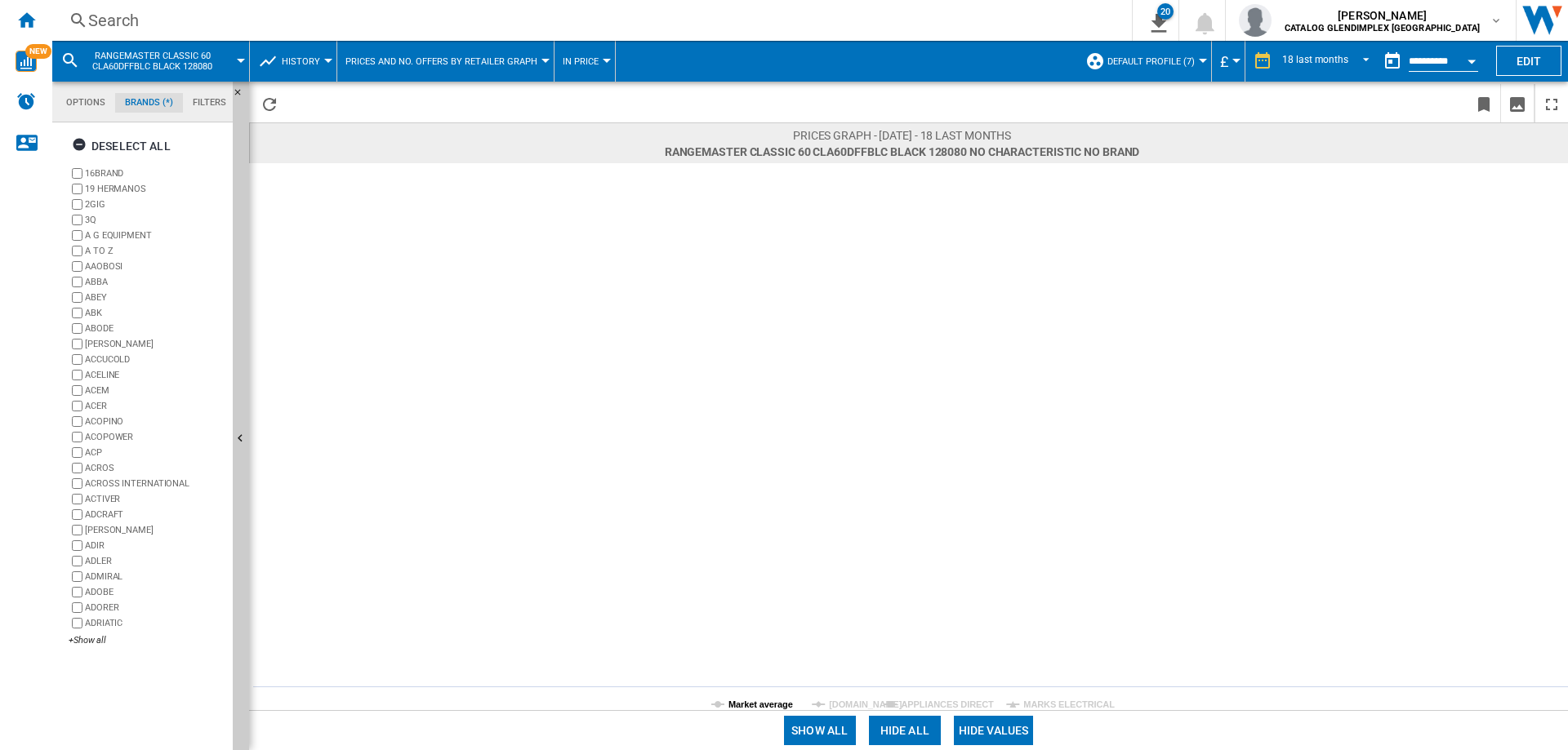
click at [736, 704] on tspan "Market average" at bounding box center [761, 704] width 65 height 10
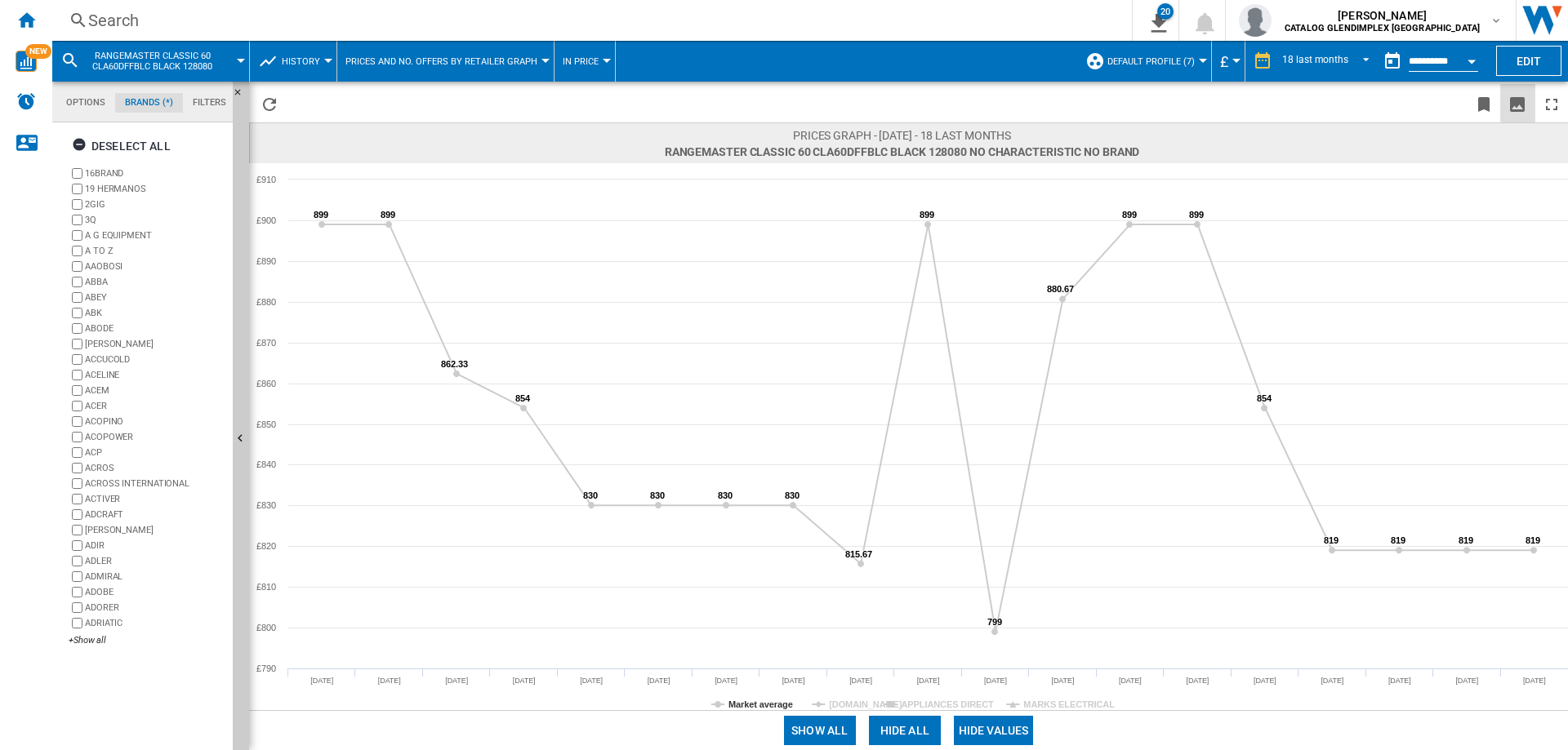
click at [1522, 102] on ng-md-icon "Download as image" at bounding box center [1517, 104] width 20 height 20
click at [165, 20] on div "Search" at bounding box center [588, 21] width 1001 height 23
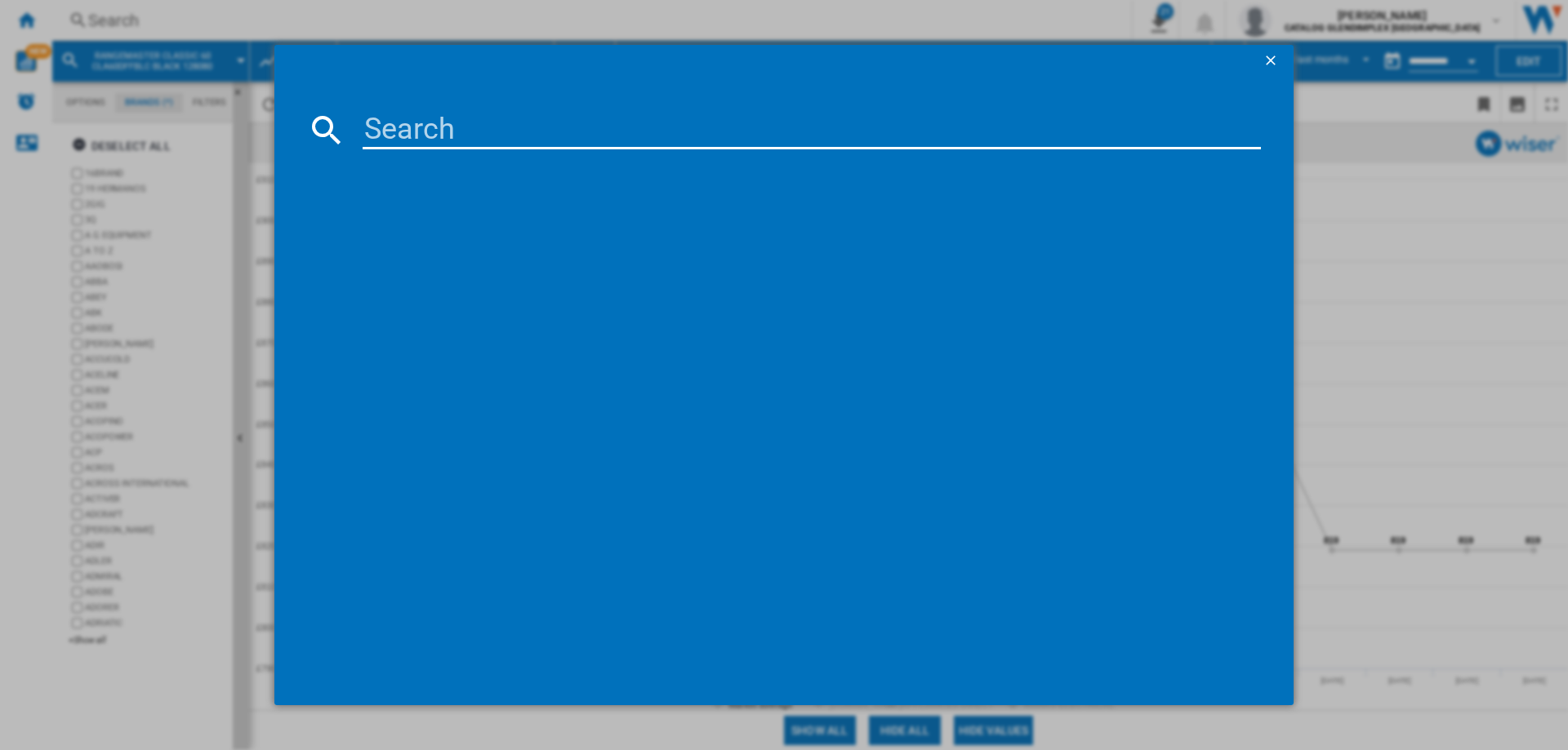
paste input "CDL90DFFBLC"
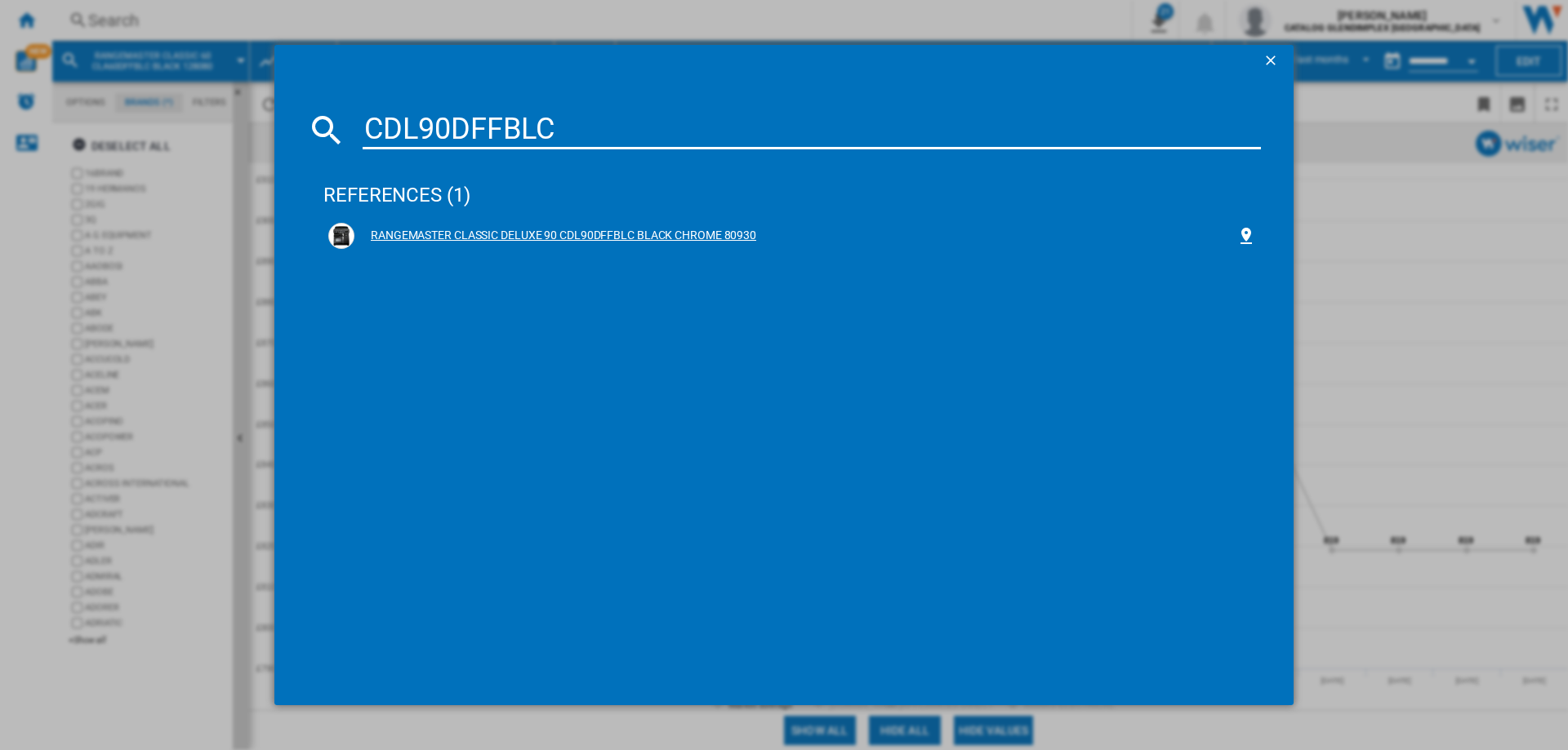
type input "CDL90DFFBLC"
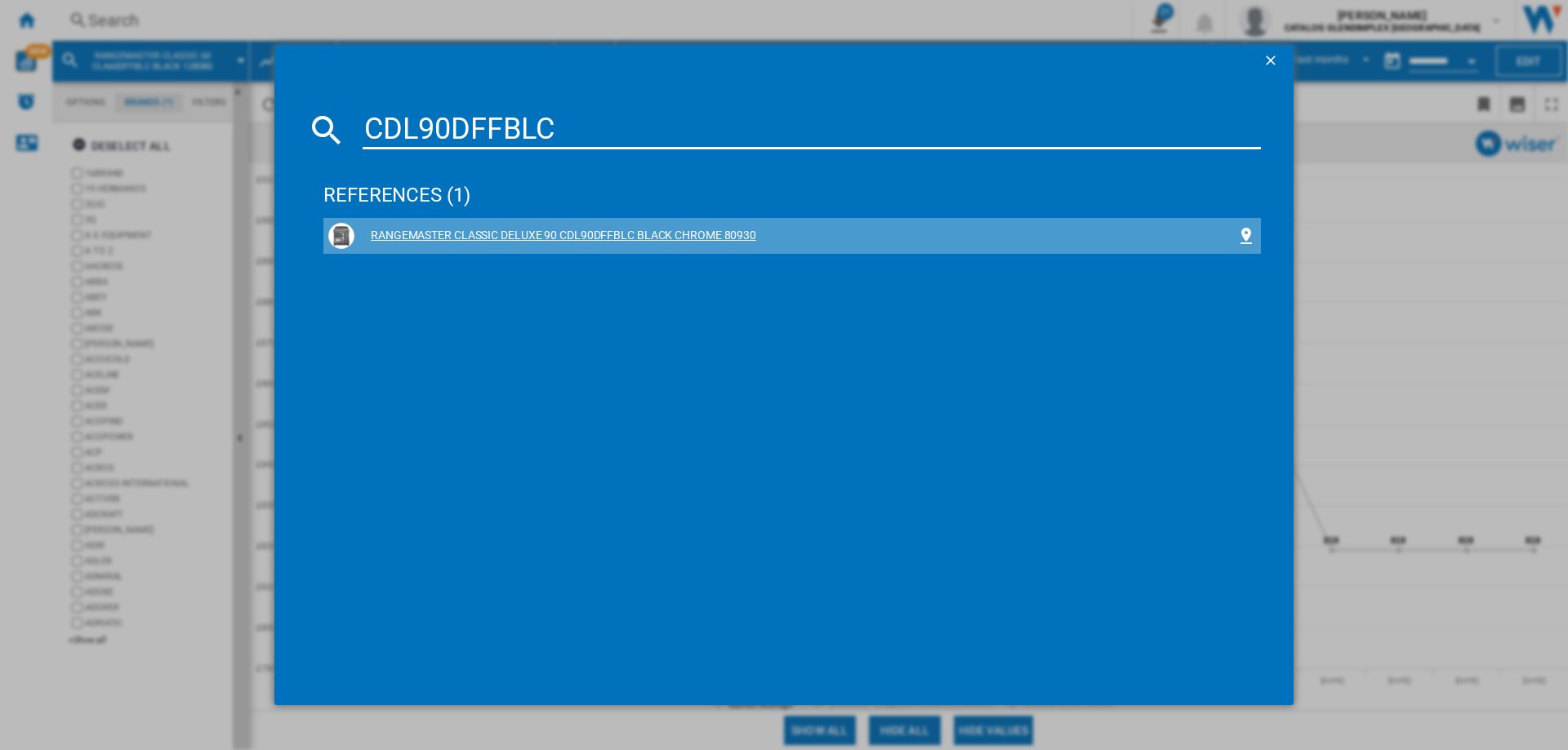
click at [678, 239] on div "RANGEMASTER CLASSIC DELUXE 90 CDL90DFFBLC BLACK CHROME 80930" at bounding box center [796, 236] width 882 height 17
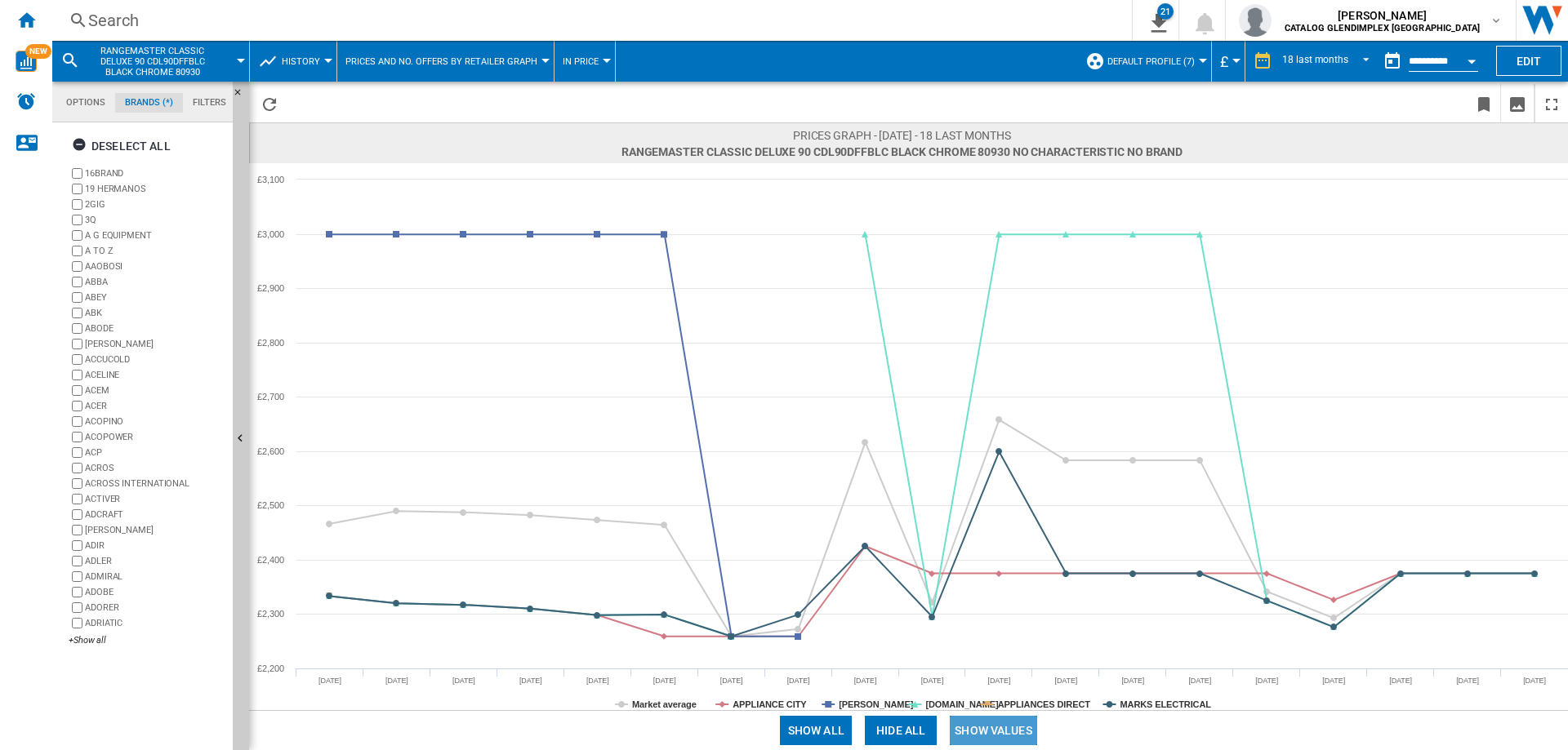
click at [994, 732] on button "Show values" at bounding box center [993, 730] width 87 height 29
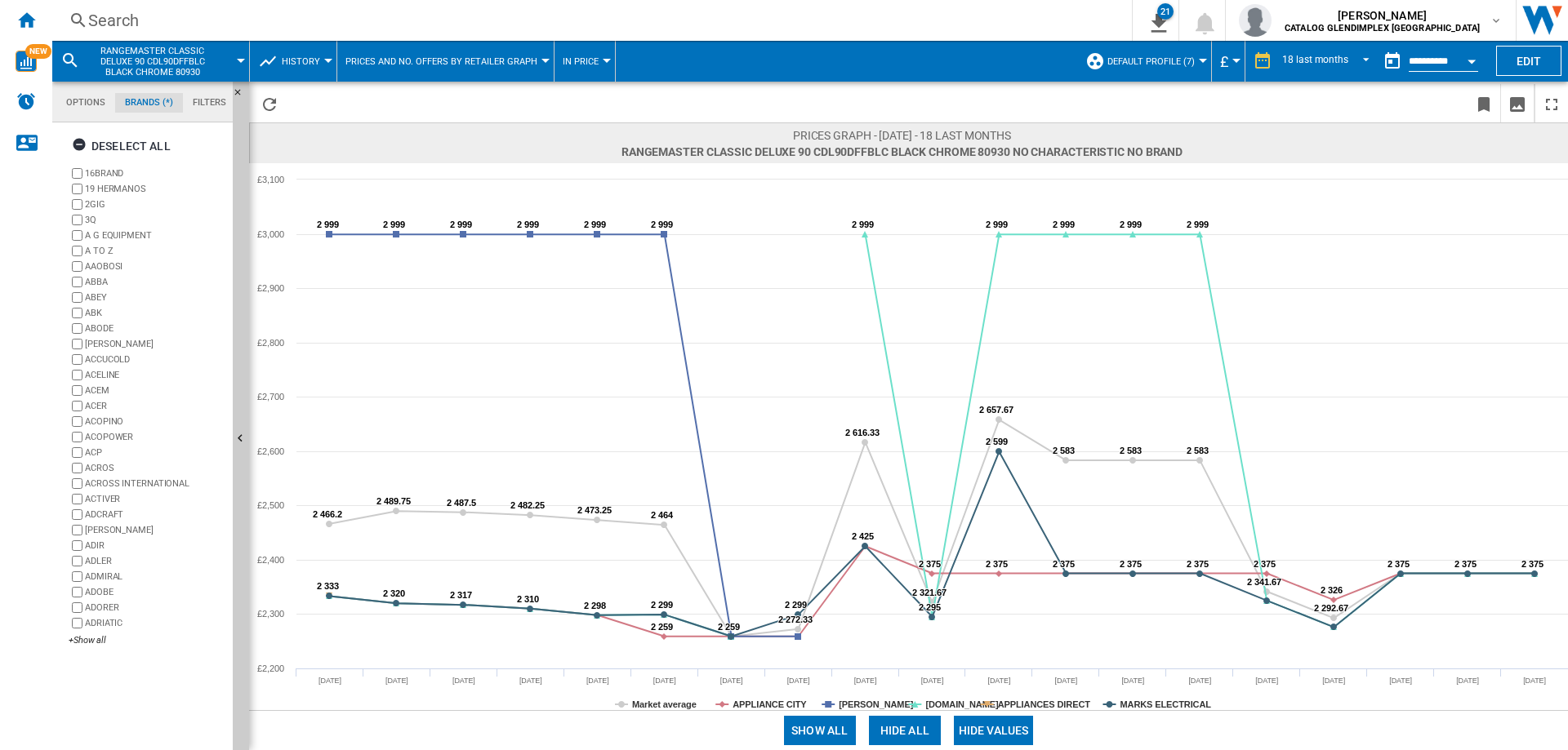
click at [903, 733] on button "Hide all" at bounding box center [904, 730] width 72 height 29
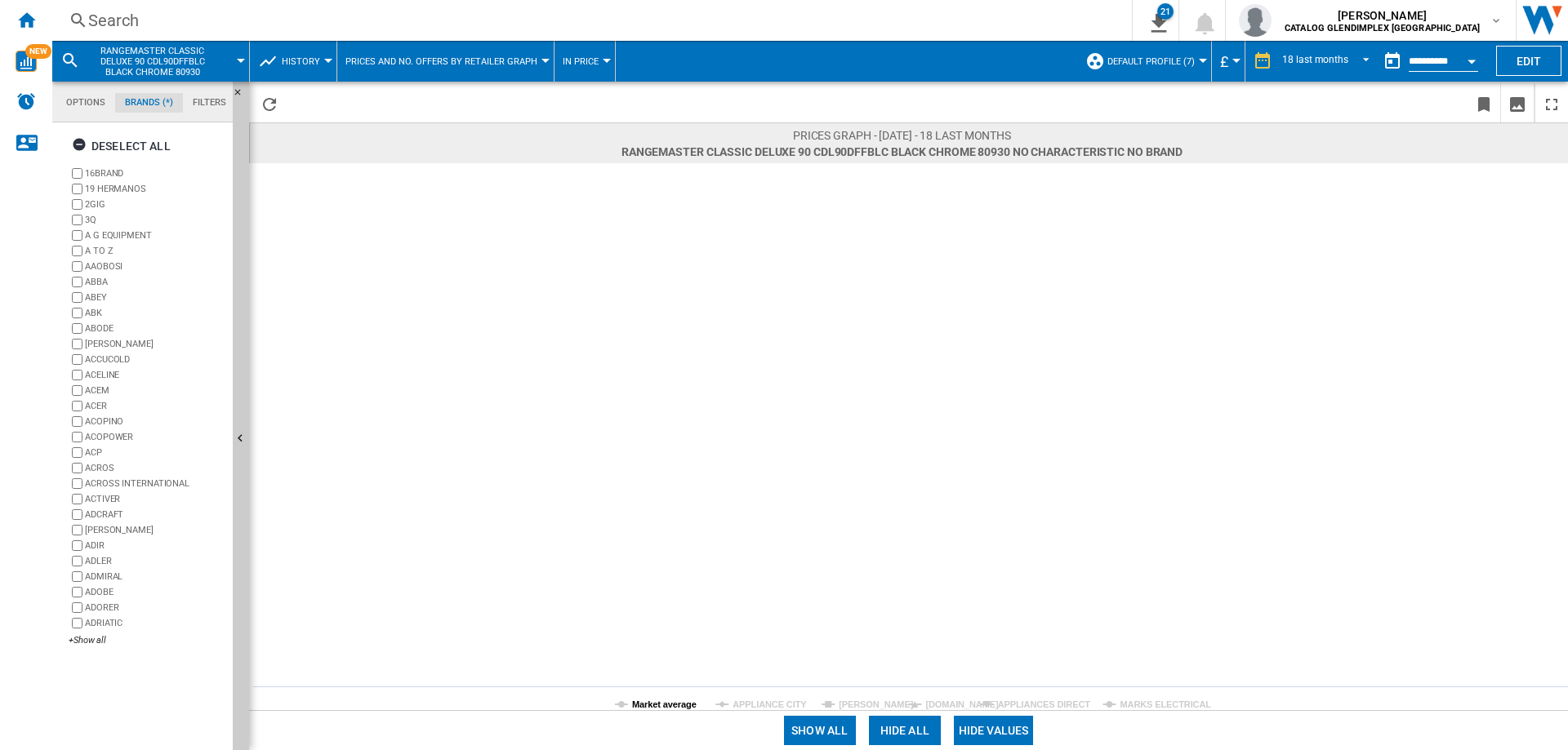
click at [662, 700] on tspan "Market average" at bounding box center [665, 704] width 65 height 10
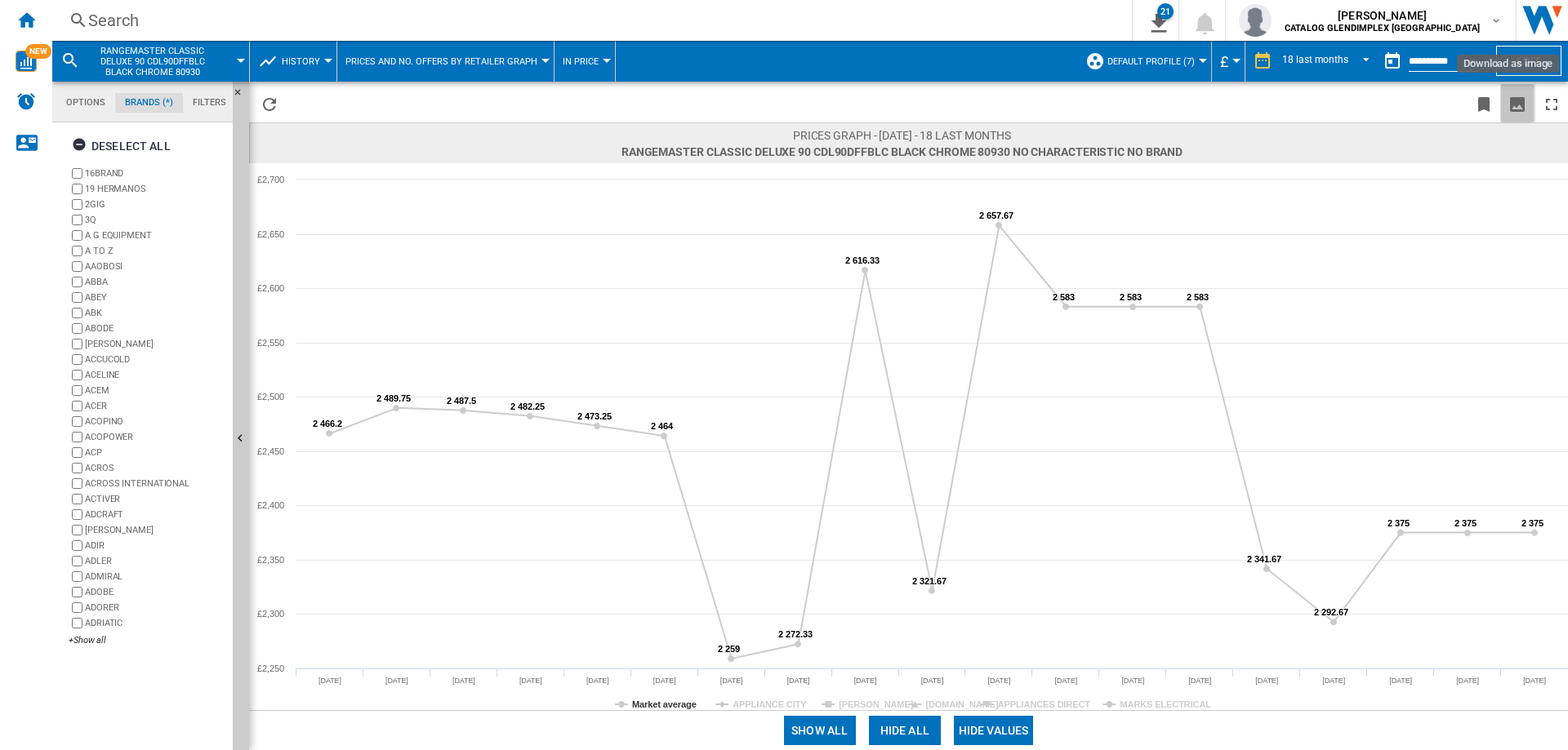
click at [1516, 102] on ng-md-icon "Download as image" at bounding box center [1517, 104] width 20 height 20
click at [96, 15] on div "Search" at bounding box center [588, 21] width 1001 height 23
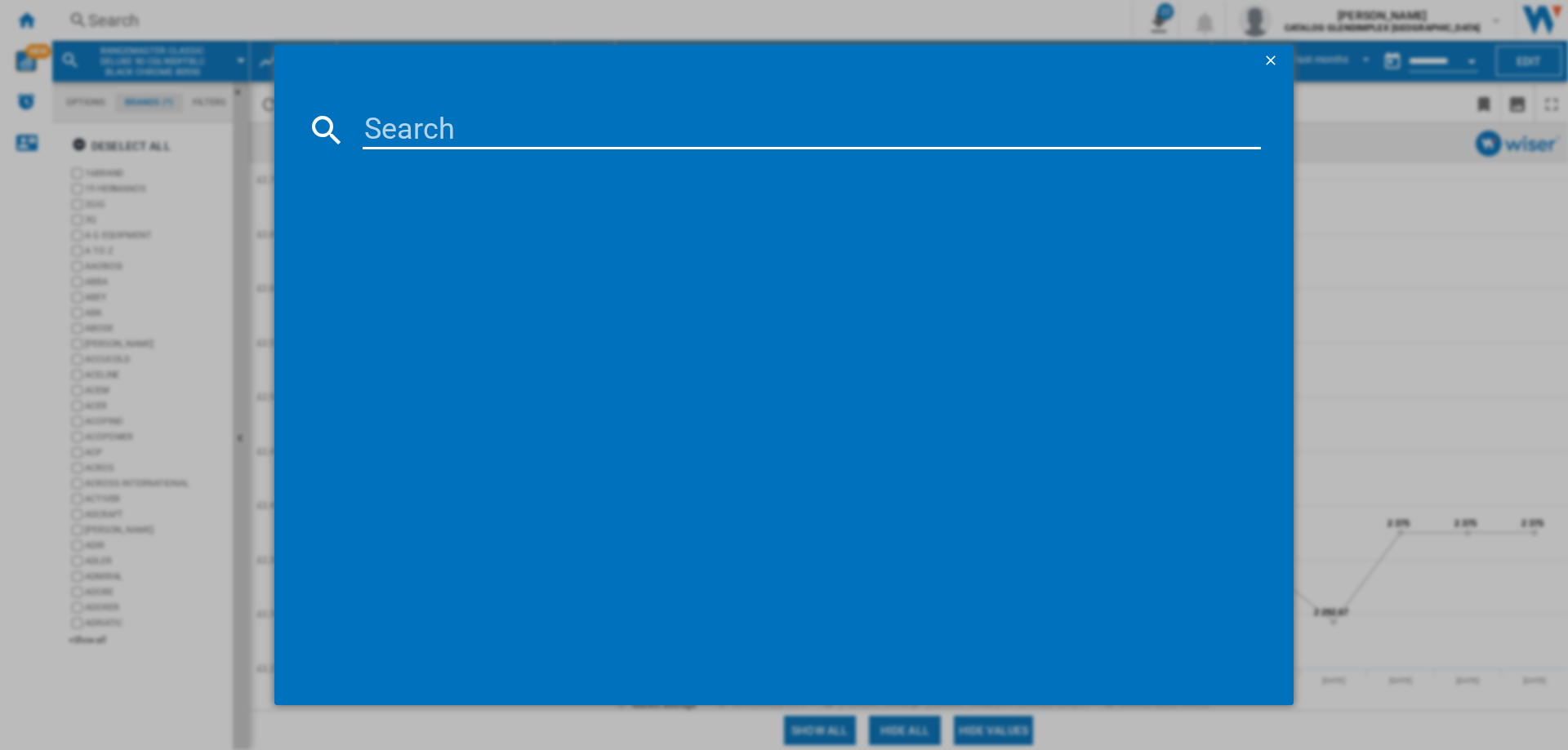
paste input "444411810"
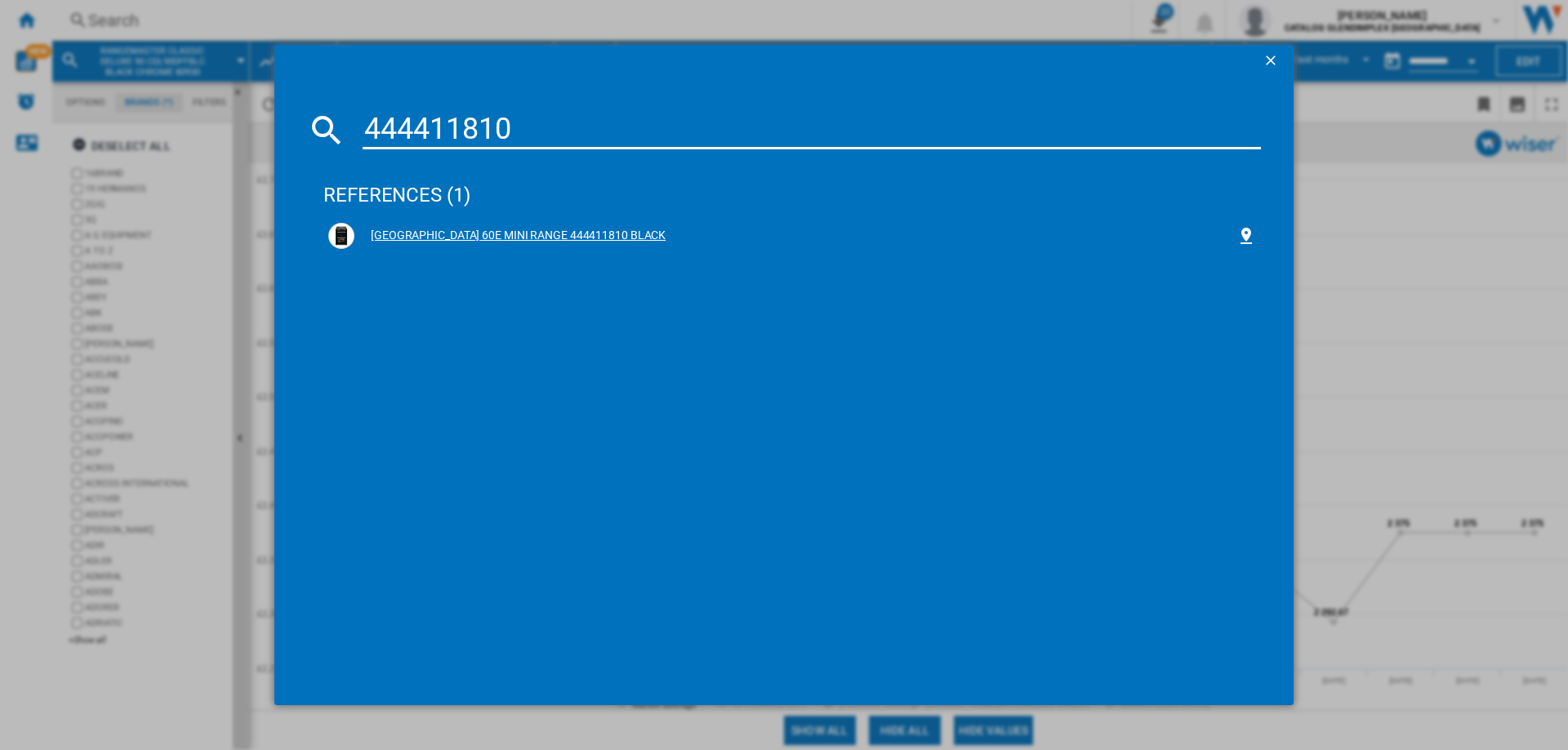
type input "444411810"
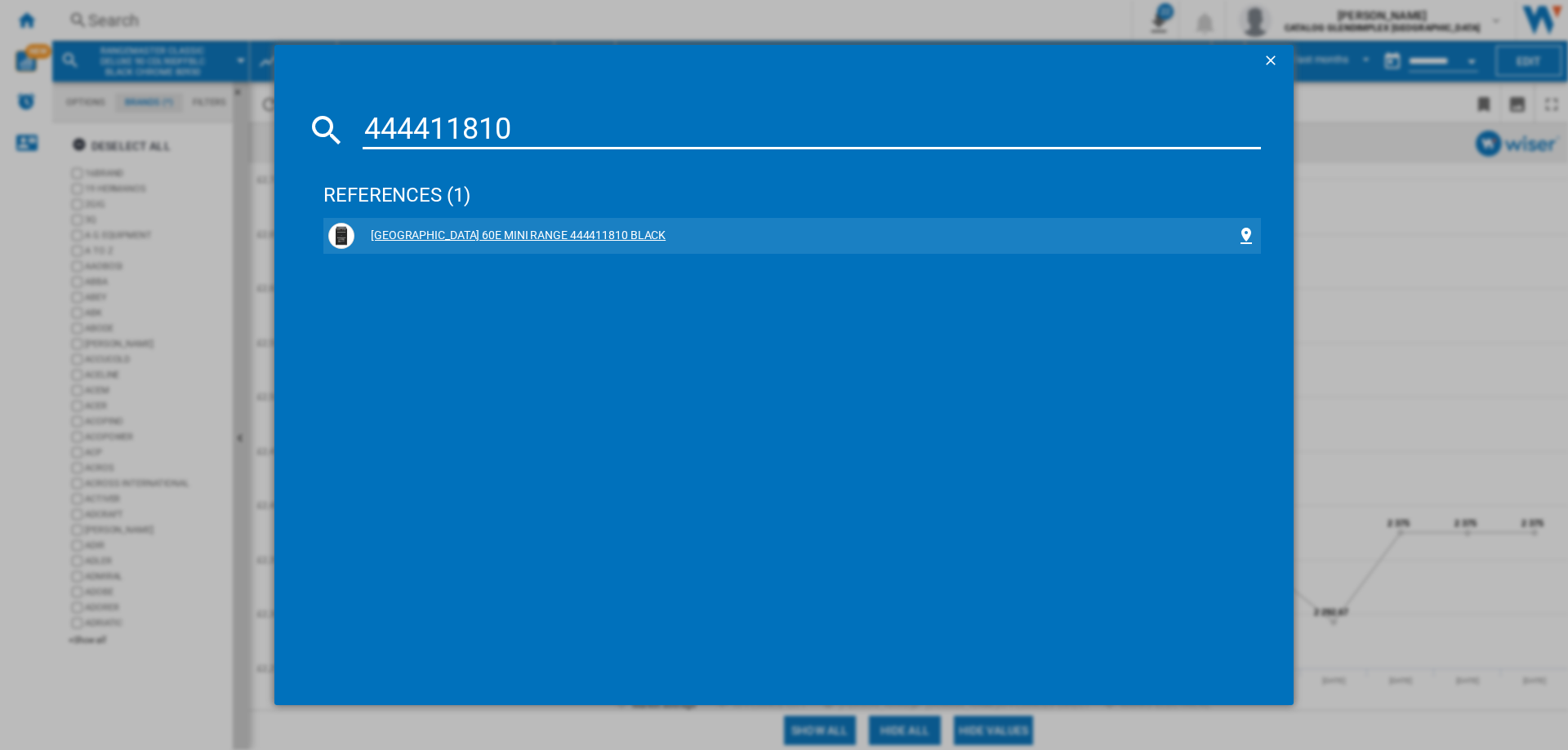
click at [573, 235] on div "BELLING FARMHOUSE 60E MINI RANGE 444411810 BLACK" at bounding box center [796, 236] width 882 height 17
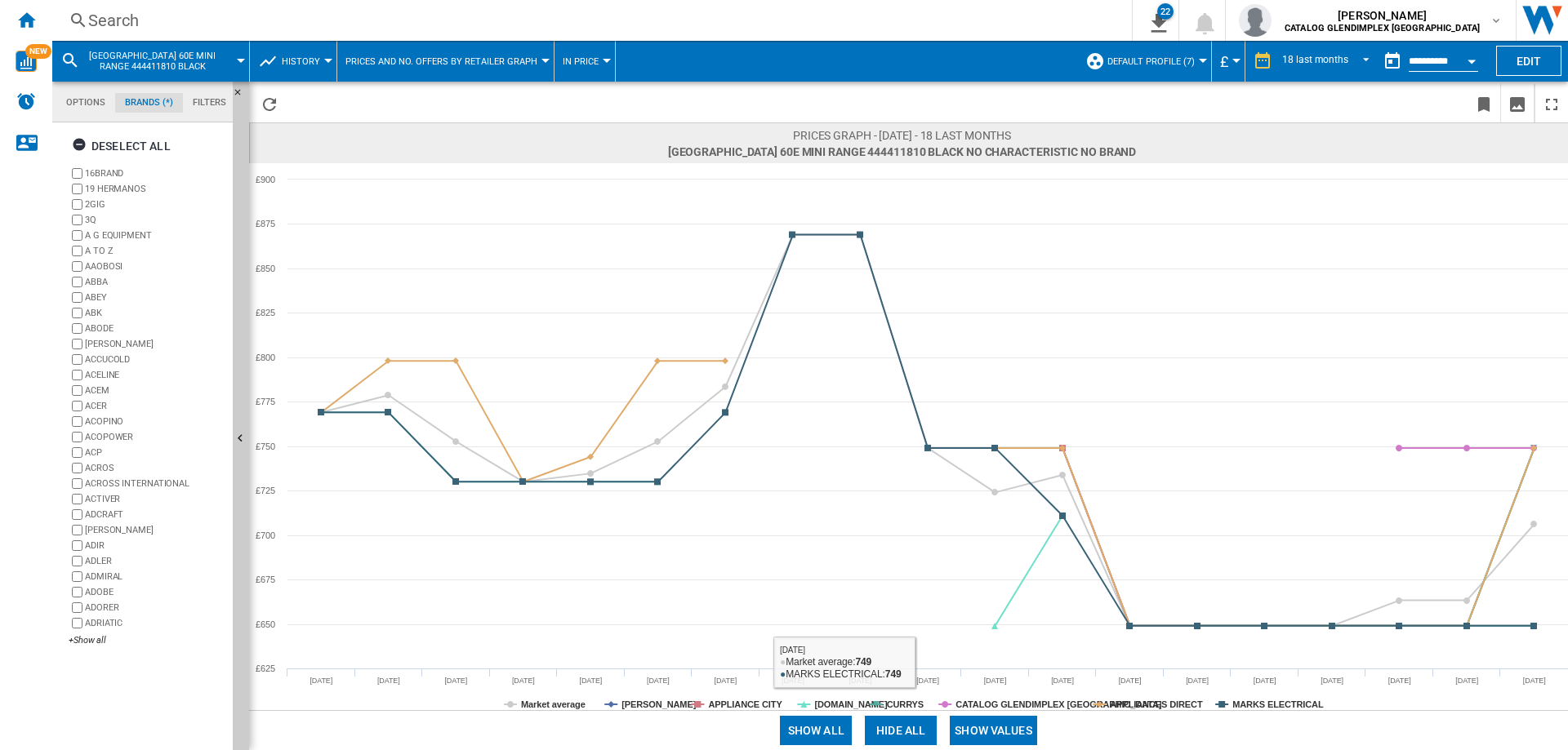
click at [893, 736] on button "Hide all" at bounding box center [900, 730] width 72 height 29
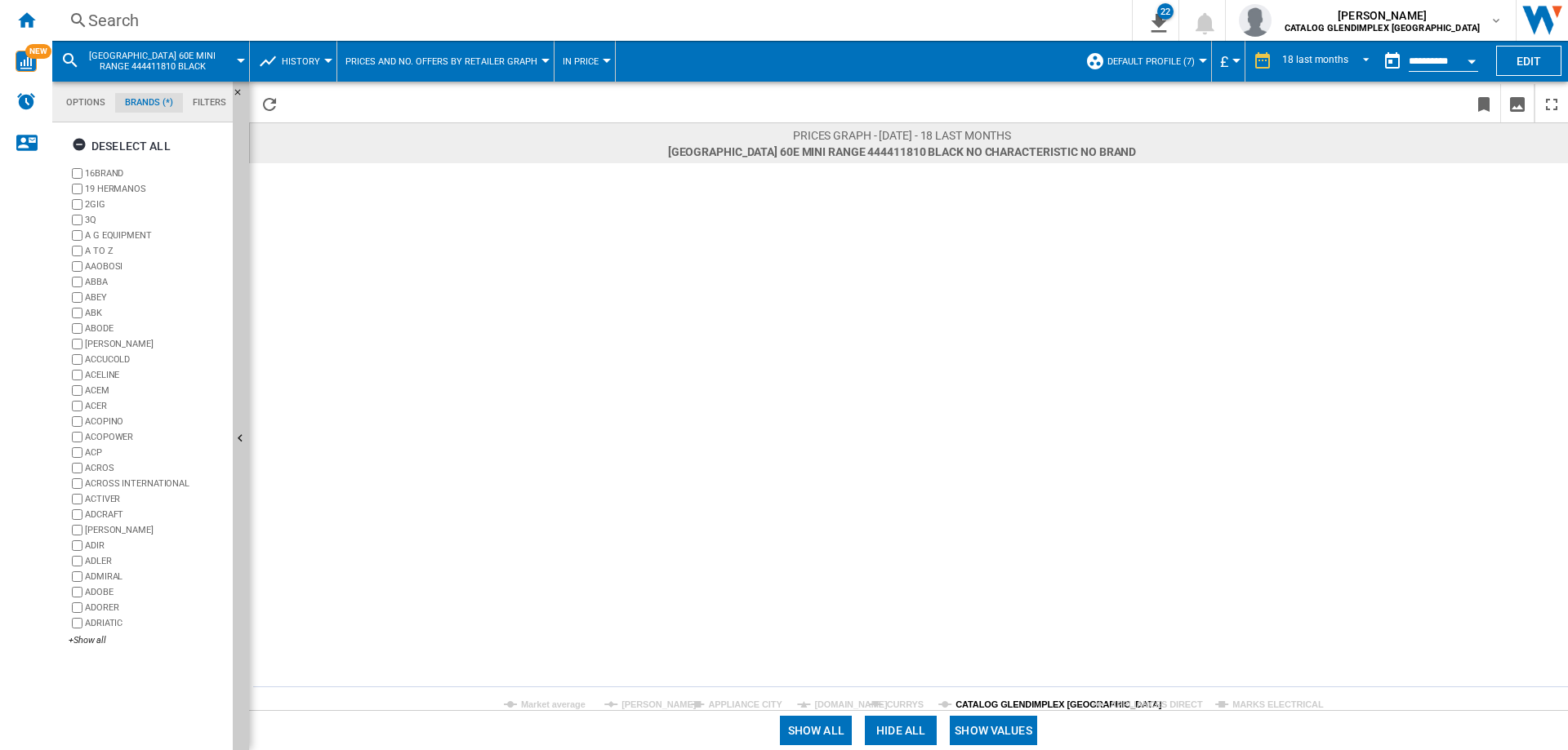
click at [1058, 704] on tspan "CATALOG GLENDIMPLEX [GEOGRAPHIC_DATA]" at bounding box center [1058, 704] width 206 height 10
click at [837, 737] on button "Show all" at bounding box center [815, 730] width 72 height 29
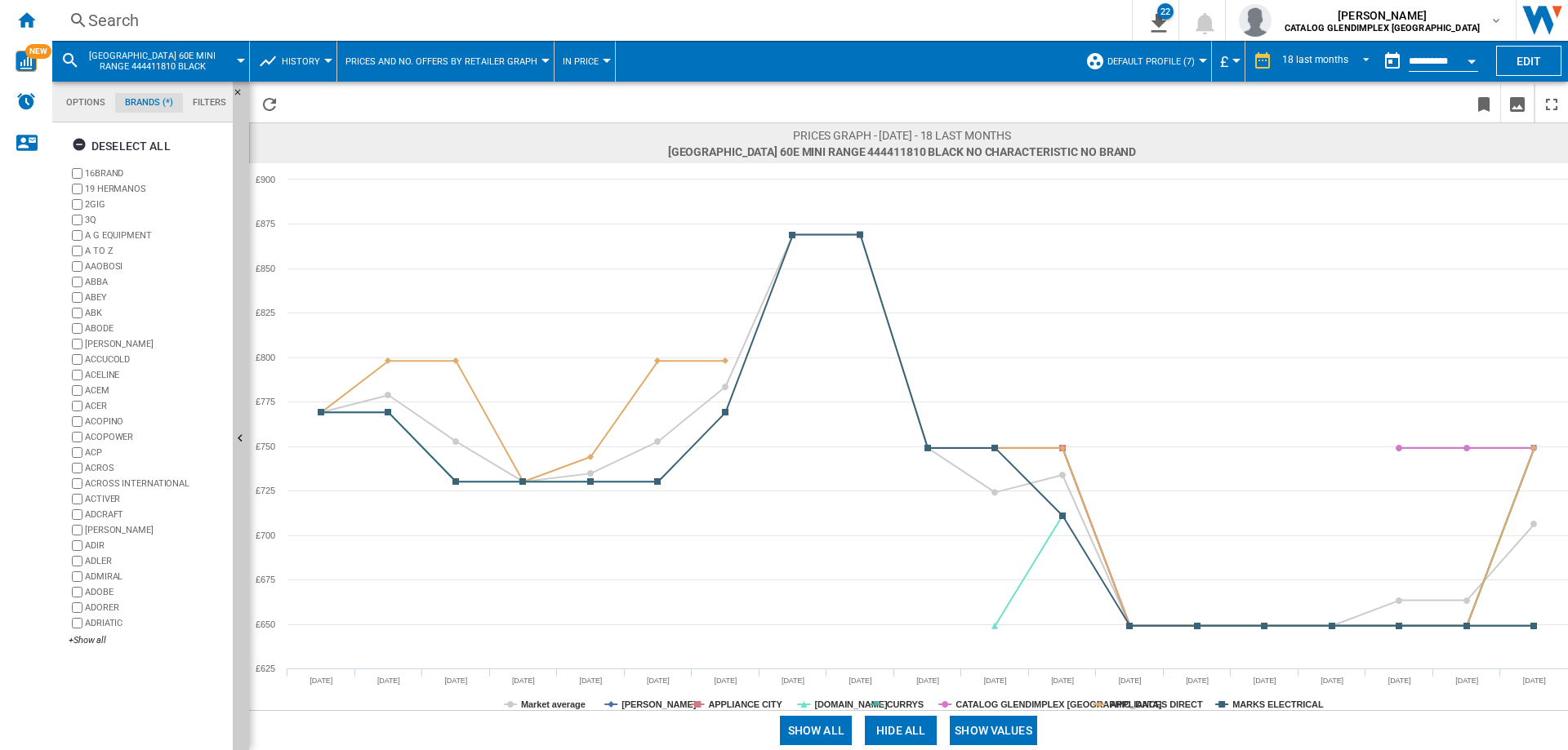
click at [1158, 60] on span "Default profile (7)" at bounding box center [1150, 61] width 87 height 11
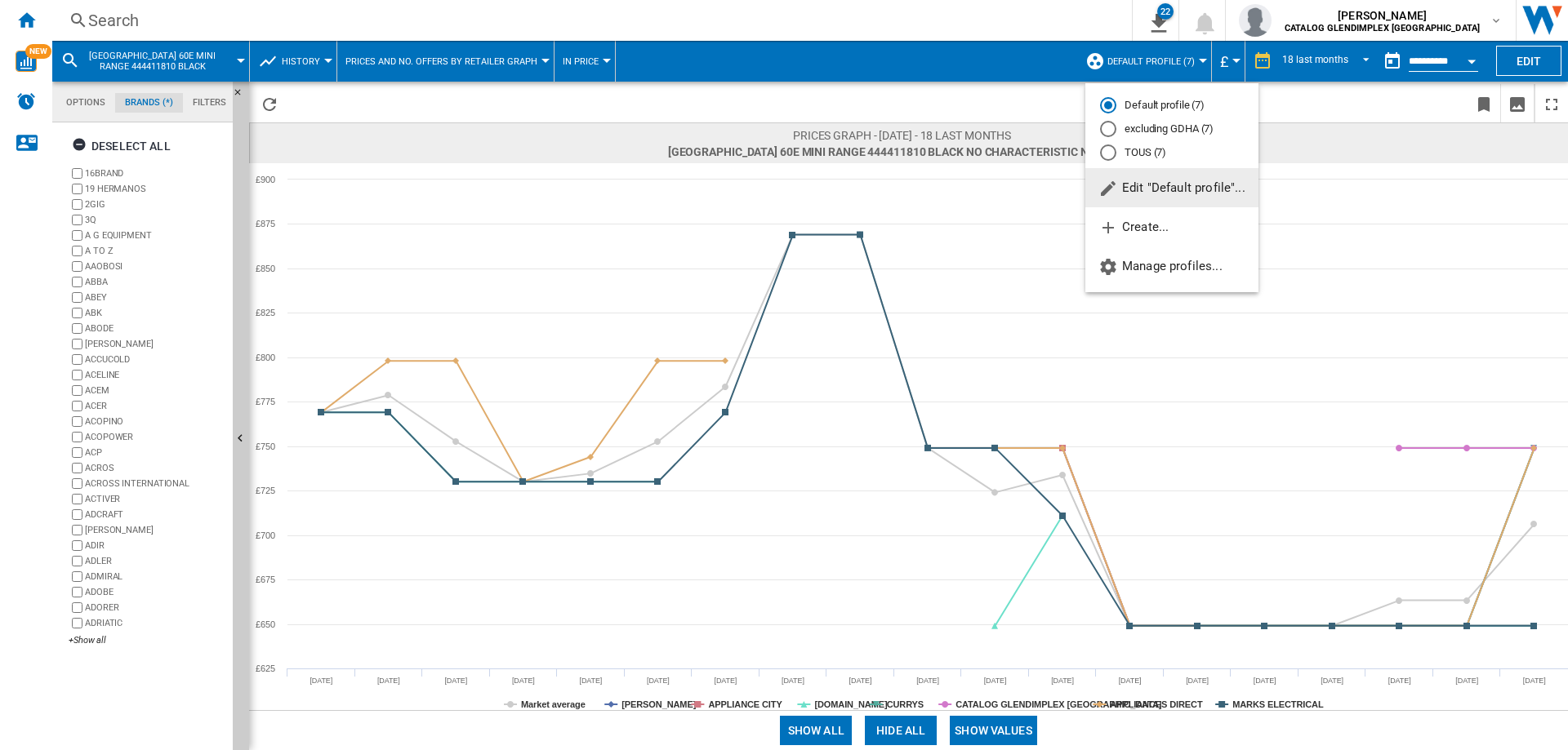
click at [1133, 193] on span "Edit "Default profile"..." at bounding box center [1171, 188] width 147 height 15
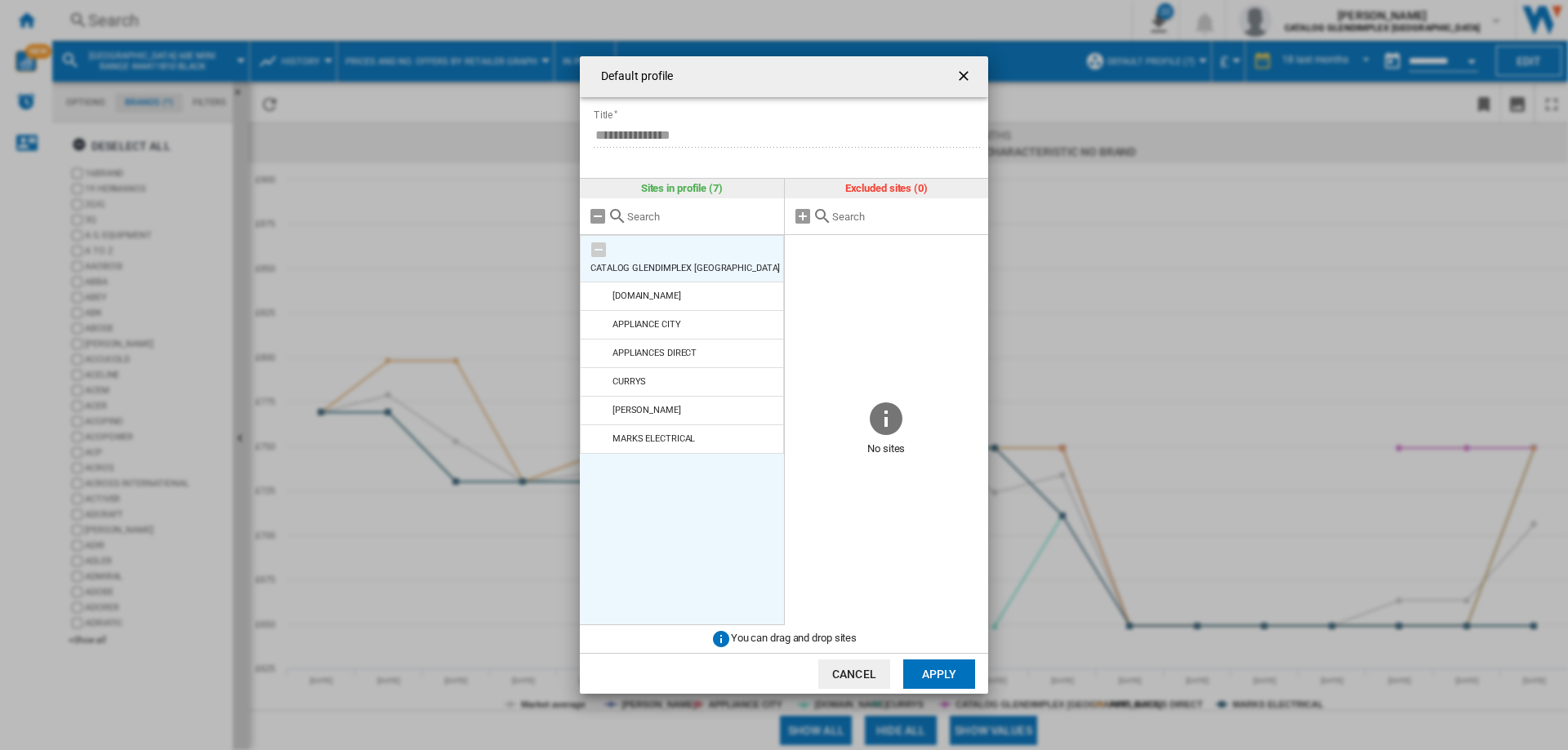
click at [702, 263] on div "CATALOG GLENDIMPLEX [GEOGRAPHIC_DATA]" at bounding box center [685, 268] width 190 height 11
click at [600, 249] on md-icon at bounding box center [598, 250] width 20 height 20
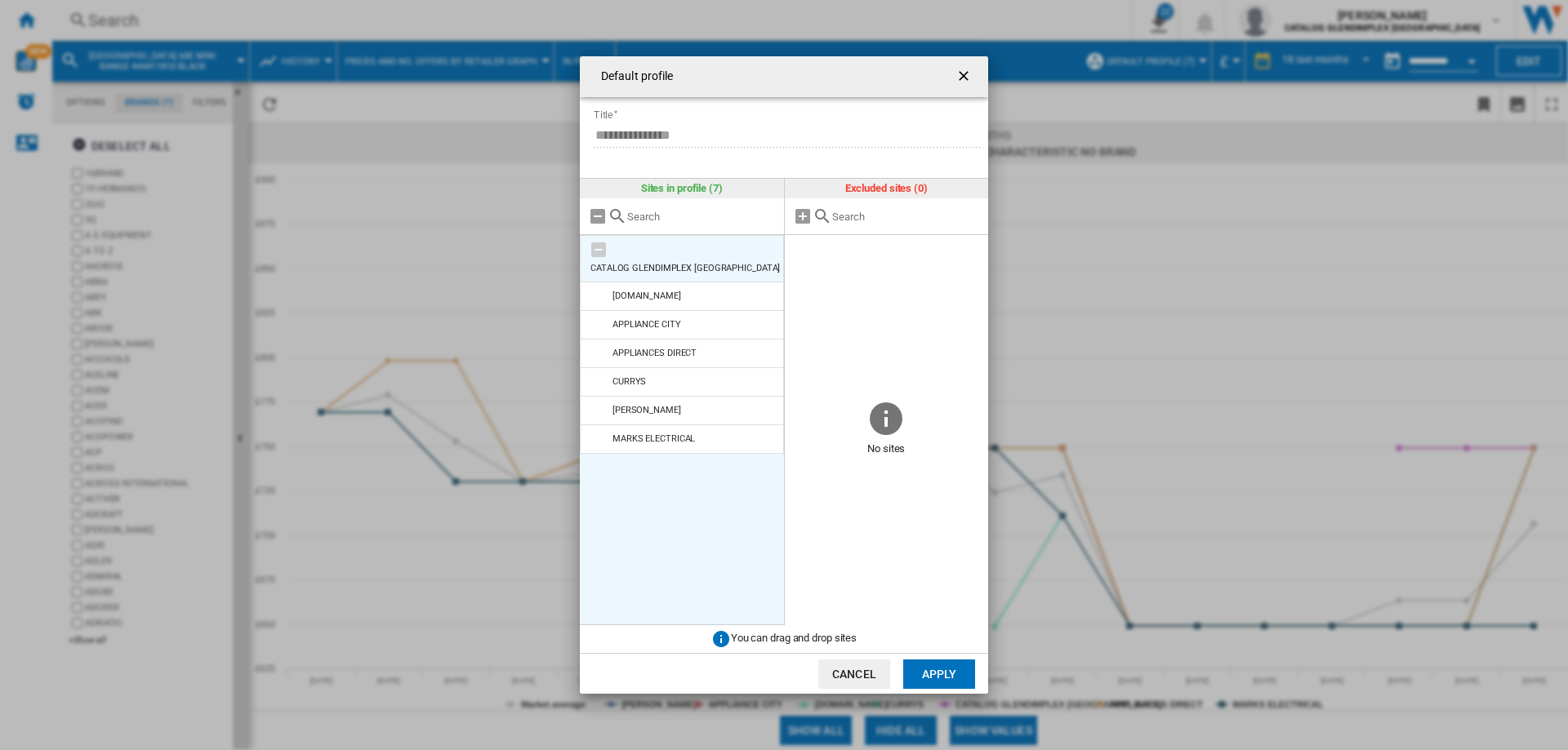
click at [600, 249] on md-icon at bounding box center [598, 250] width 20 height 20
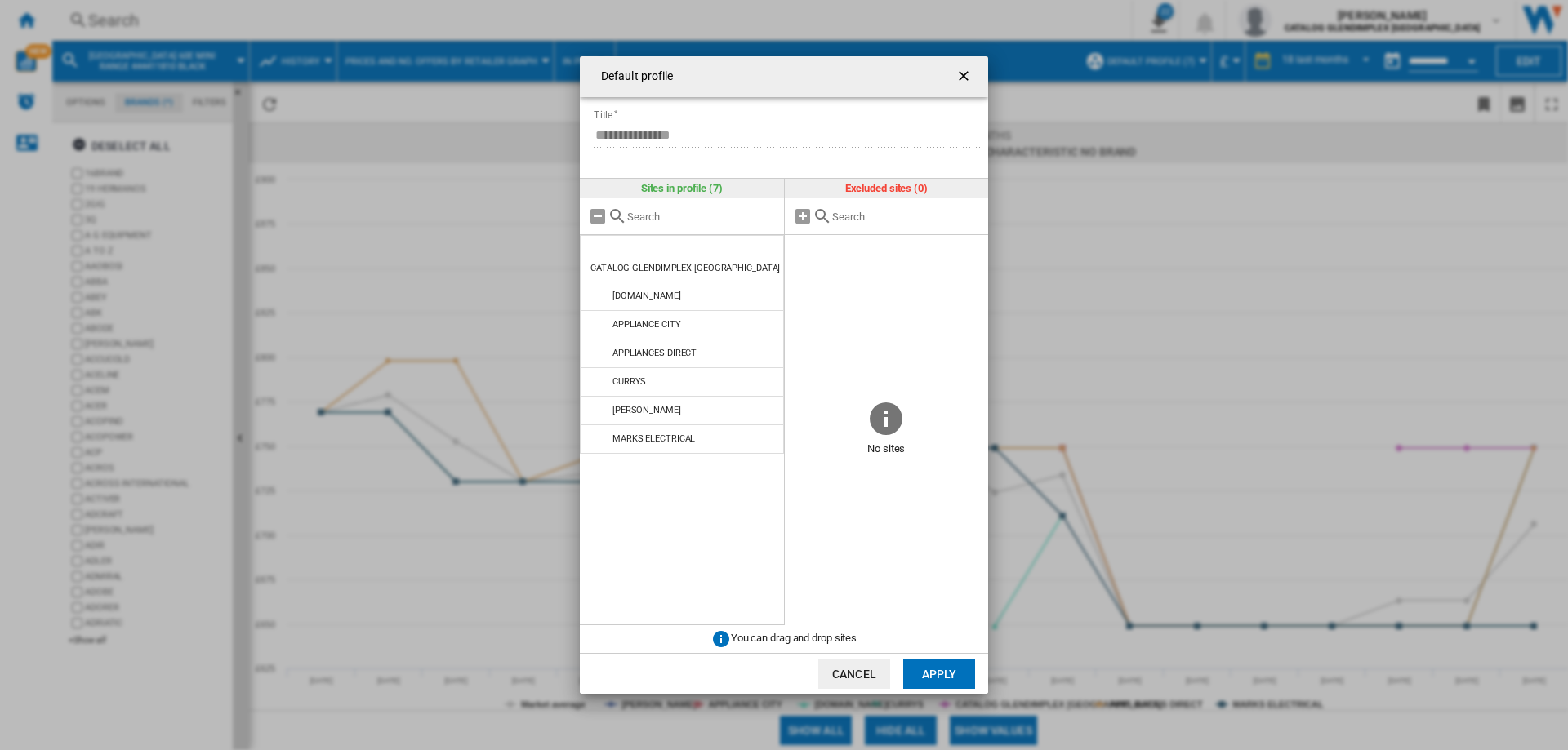
click at [854, 673] on button "Cancel" at bounding box center [854, 674] width 72 height 29
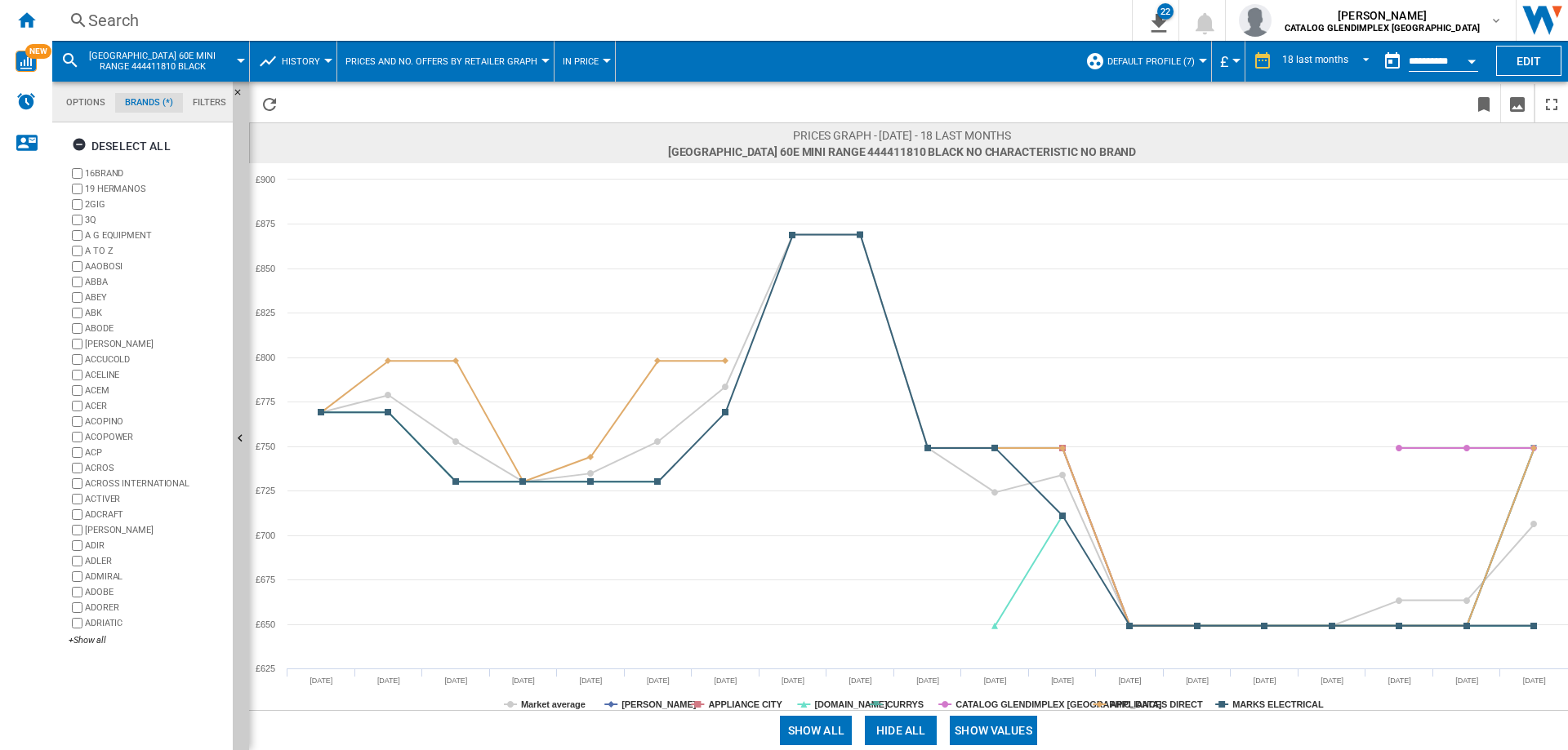
click at [898, 730] on button "Hide all" at bounding box center [900, 730] width 72 height 29
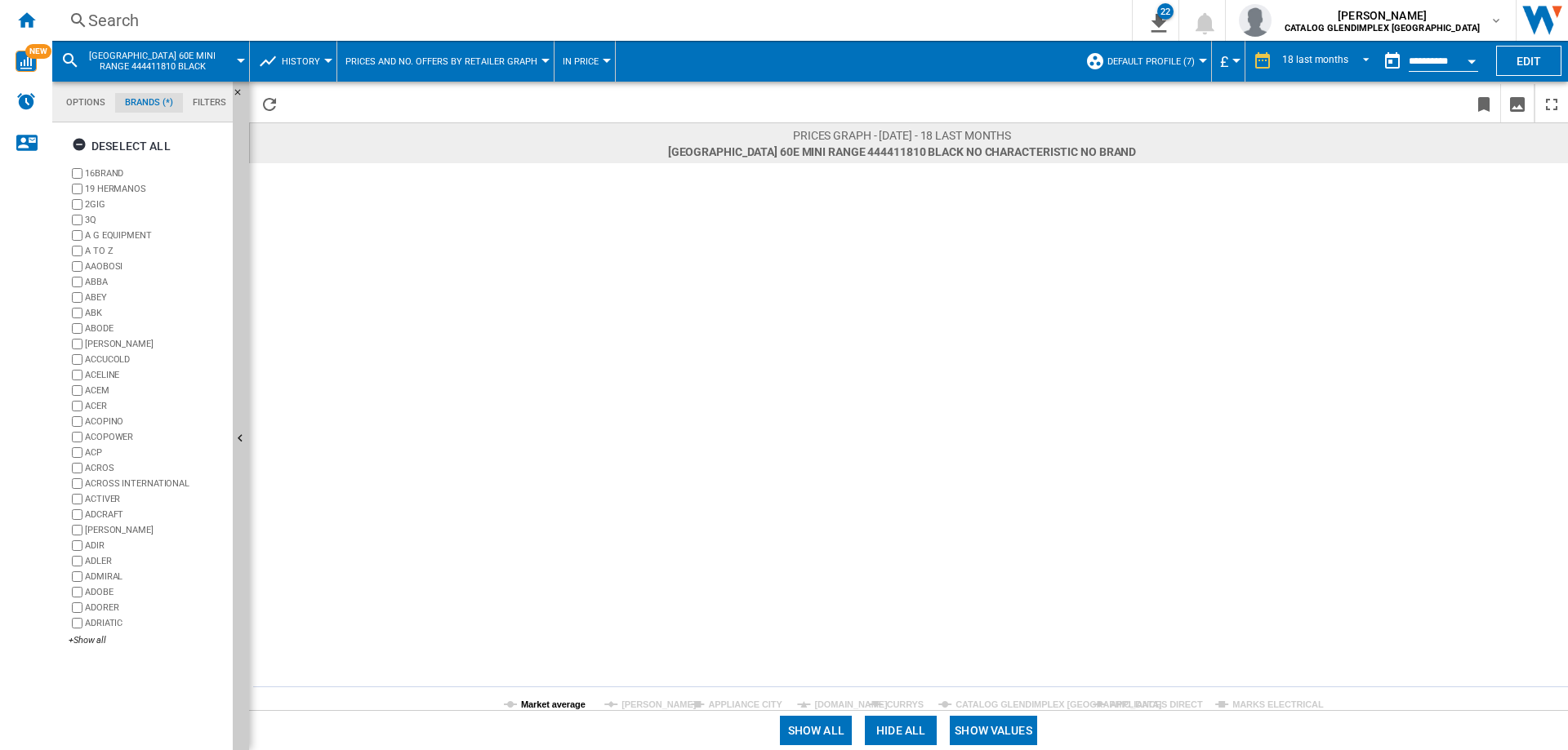
click at [546, 705] on tspan "Market average" at bounding box center [554, 704] width 65 height 10
click at [990, 736] on button "Show values" at bounding box center [993, 730] width 87 height 29
click at [990, 736] on button "Hide values" at bounding box center [994, 730] width 80 height 29
click at [561, 708] on tspan "Market average" at bounding box center [554, 704] width 65 height 10
click at [1517, 98] on ng-md-icon "Download as image" at bounding box center [1517, 104] width 20 height 20
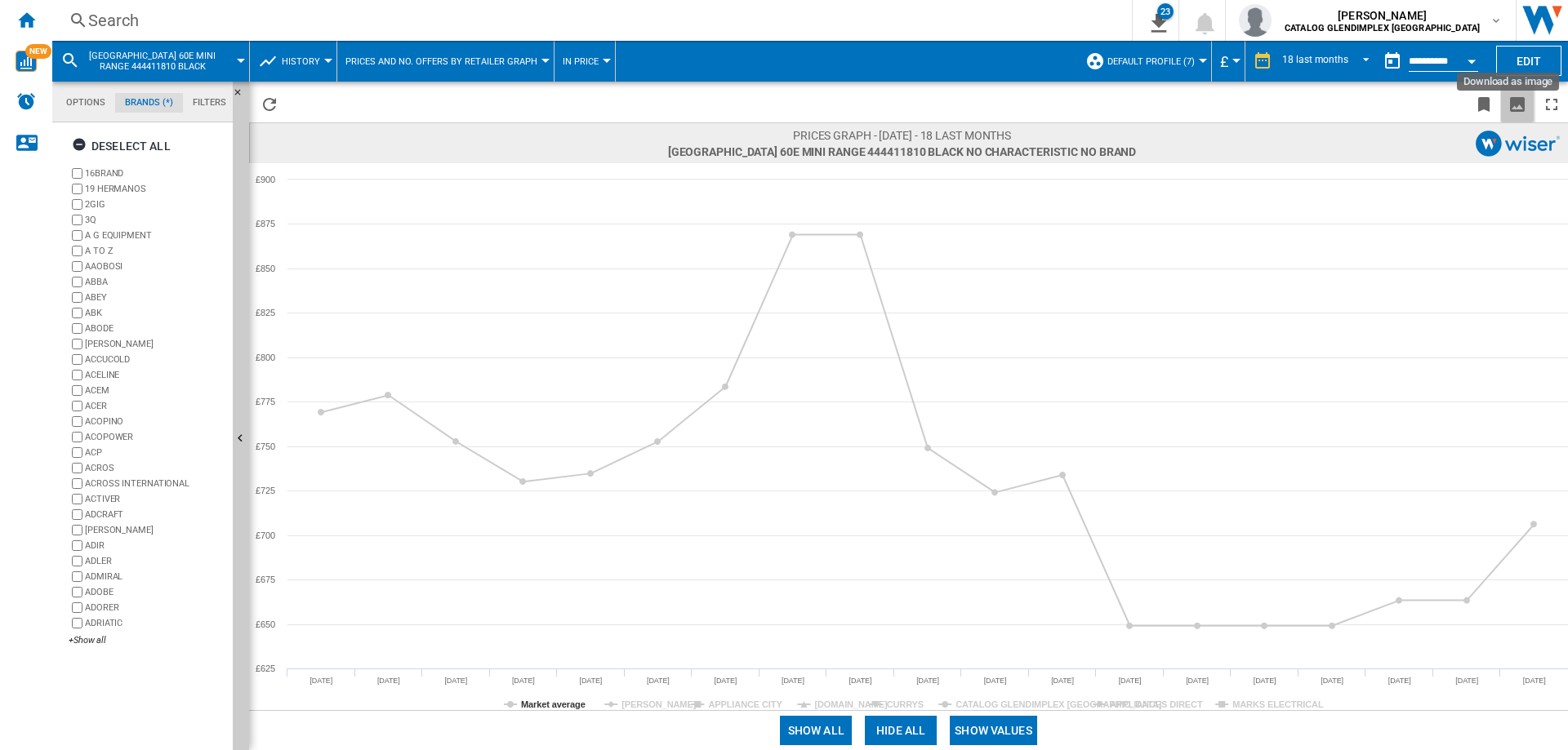
click at [1517, 98] on ng-md-icon "Download as image" at bounding box center [1517, 104] width 20 height 20
click at [135, 22] on div "Search" at bounding box center [588, 21] width 1001 height 23
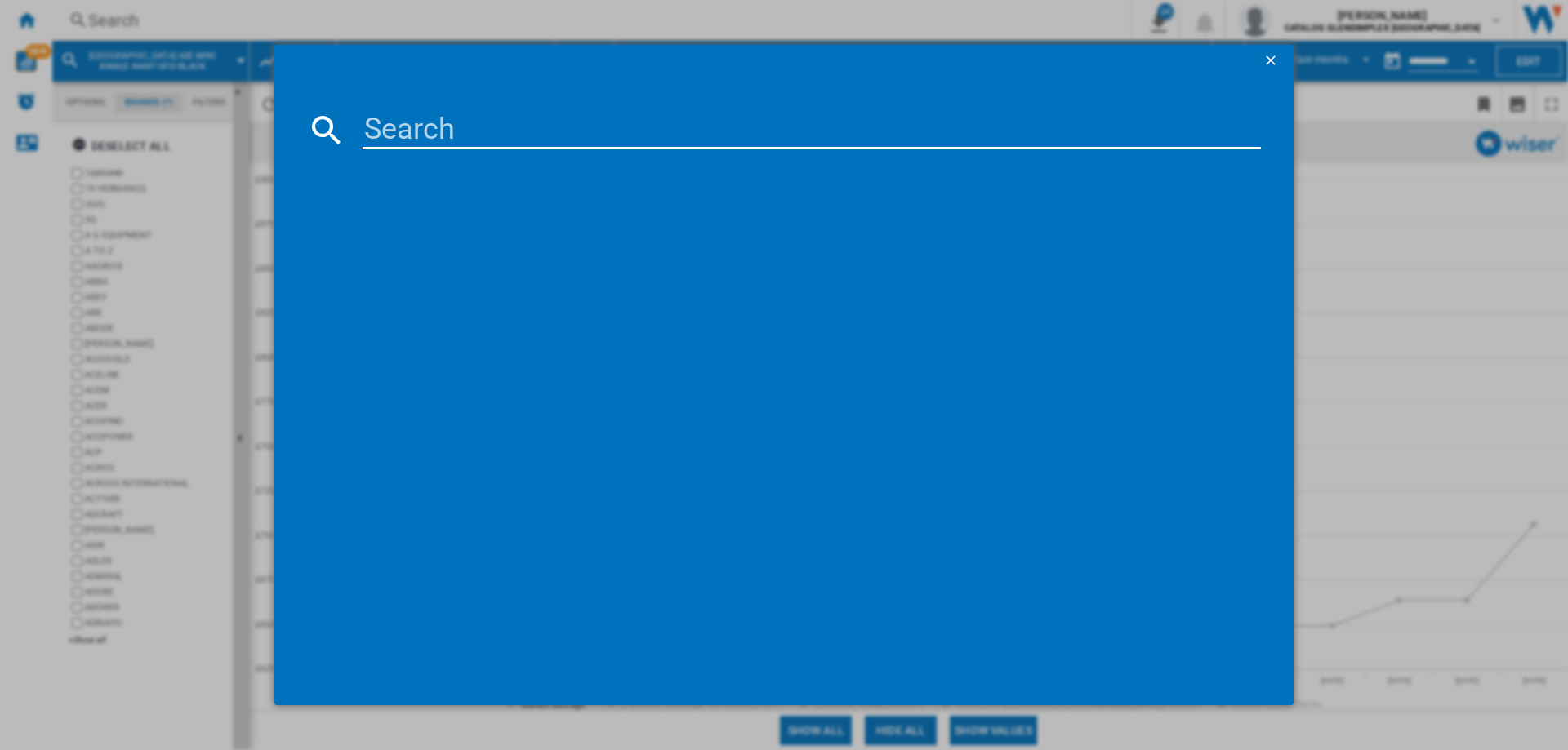
click at [443, 133] on input at bounding box center [811, 129] width 898 height 39
paste input "444411838"
type input "444411838"
click at [546, 230] on div "BELLING FARMHOUSE 110DF 444411838 BLACK" at bounding box center [796, 236] width 882 height 17
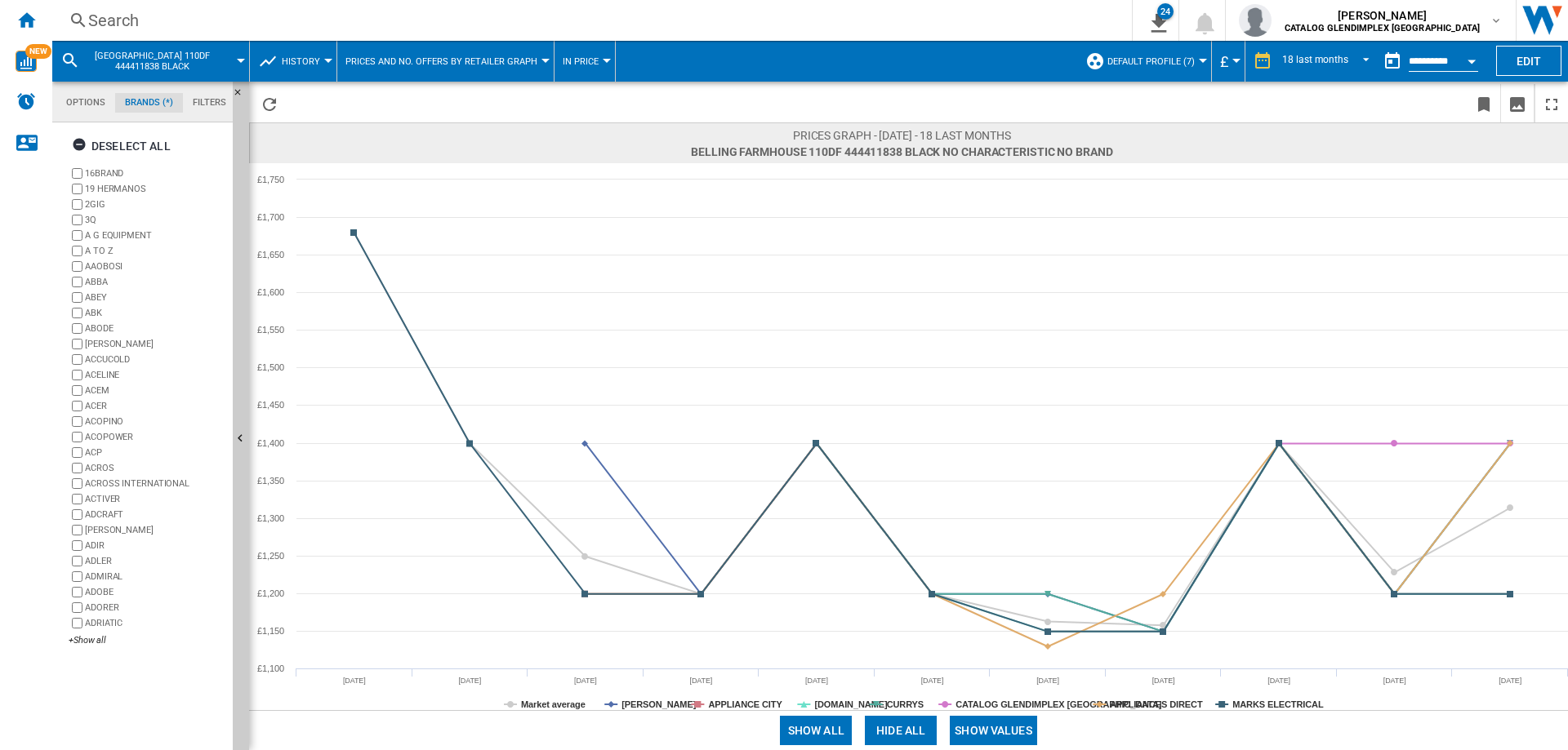
click at [981, 732] on button "Show values" at bounding box center [993, 730] width 87 height 29
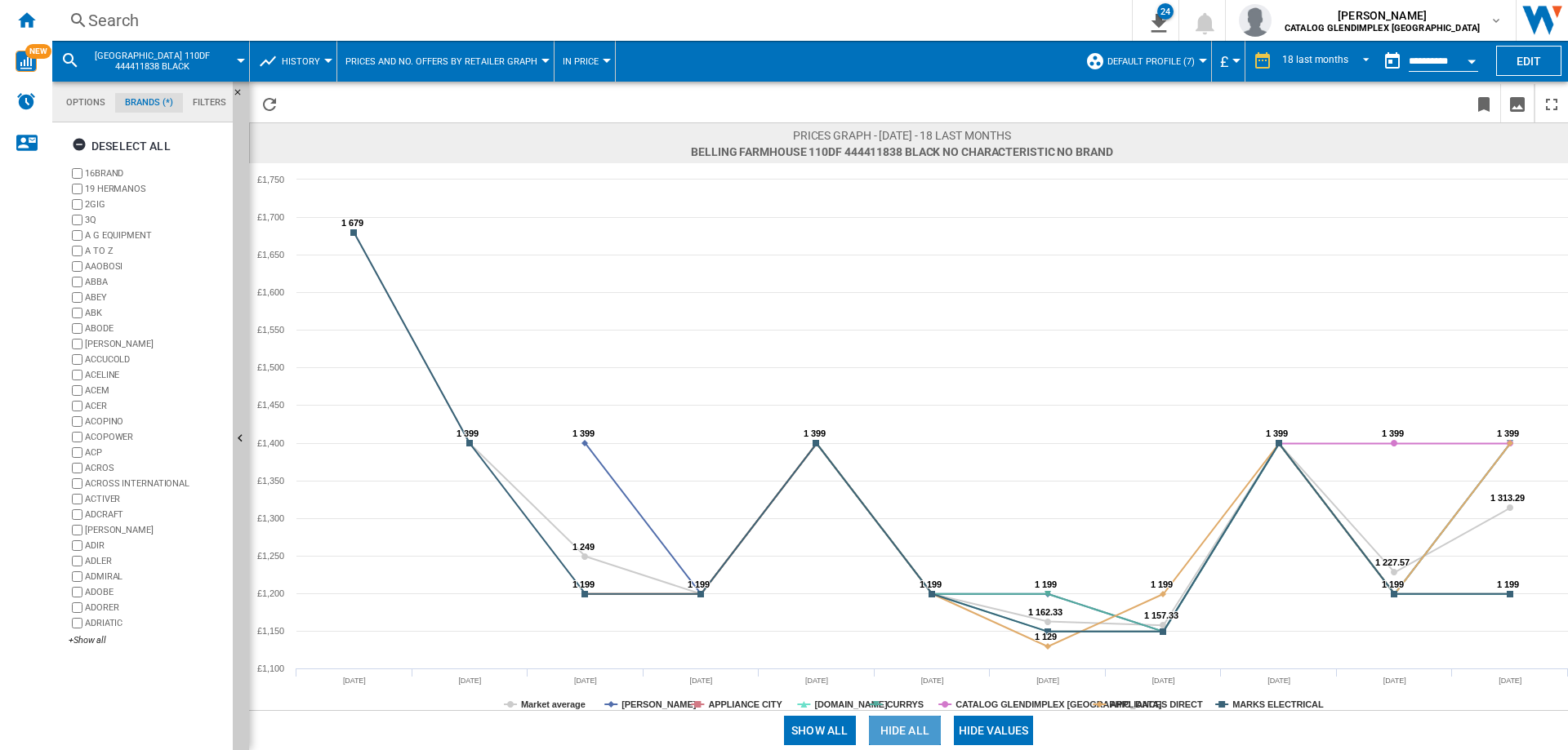
click at [912, 736] on button "Hide all" at bounding box center [904, 730] width 72 height 29
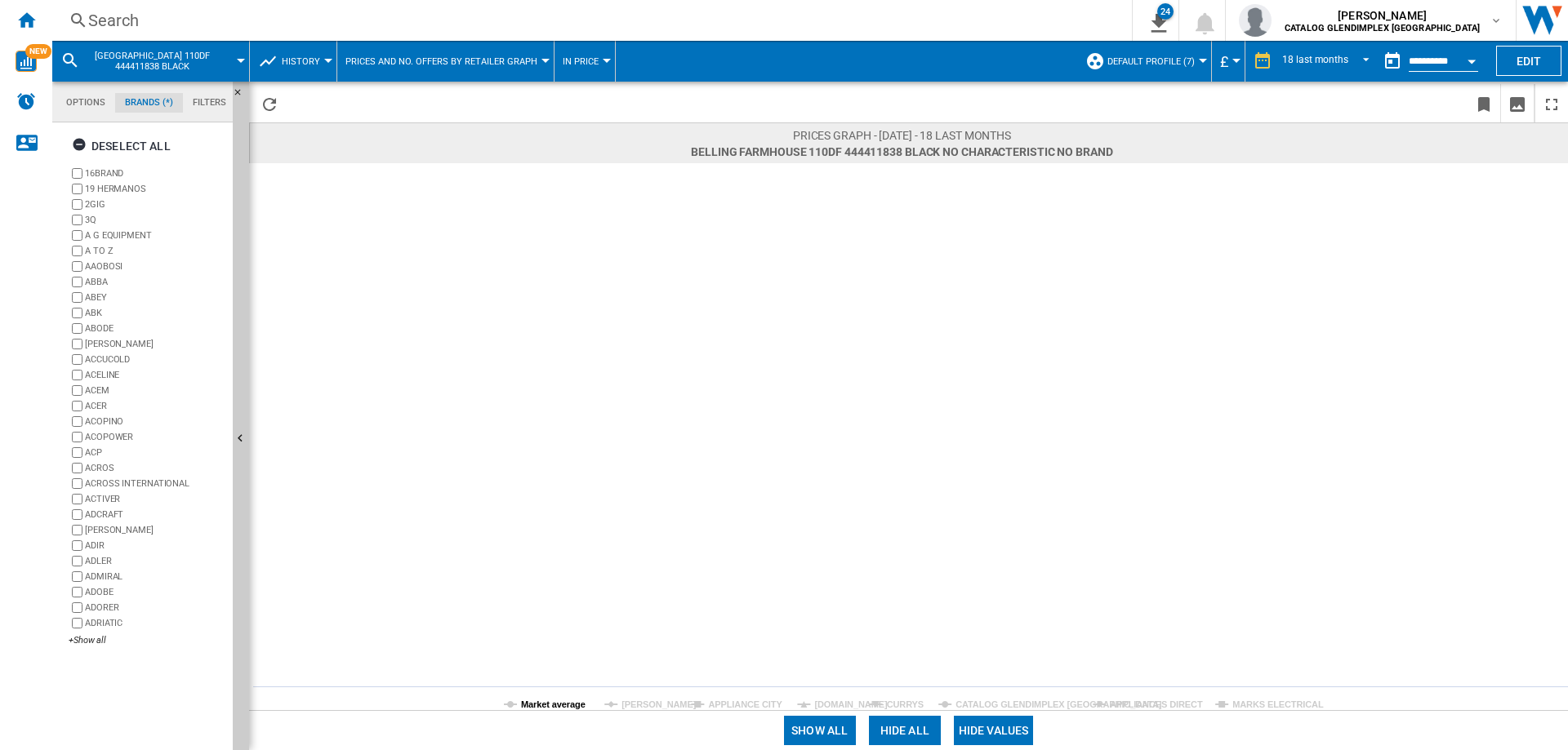
click at [551, 707] on tspan "Market average" at bounding box center [554, 704] width 65 height 10
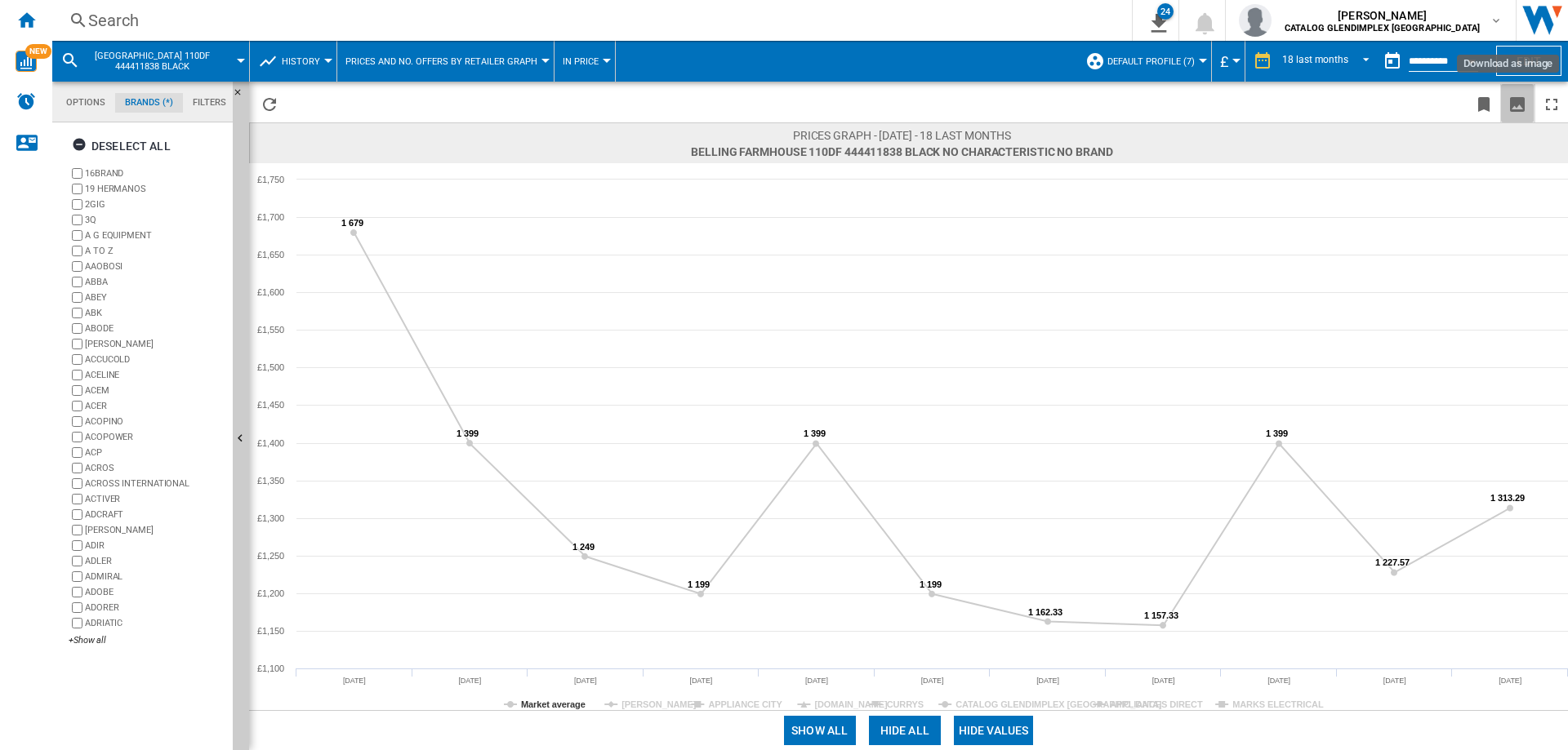
click at [1522, 94] on ng-md-icon "Download as image" at bounding box center [1517, 104] width 20 height 20
click at [109, 19] on div "Search" at bounding box center [588, 21] width 1001 height 23
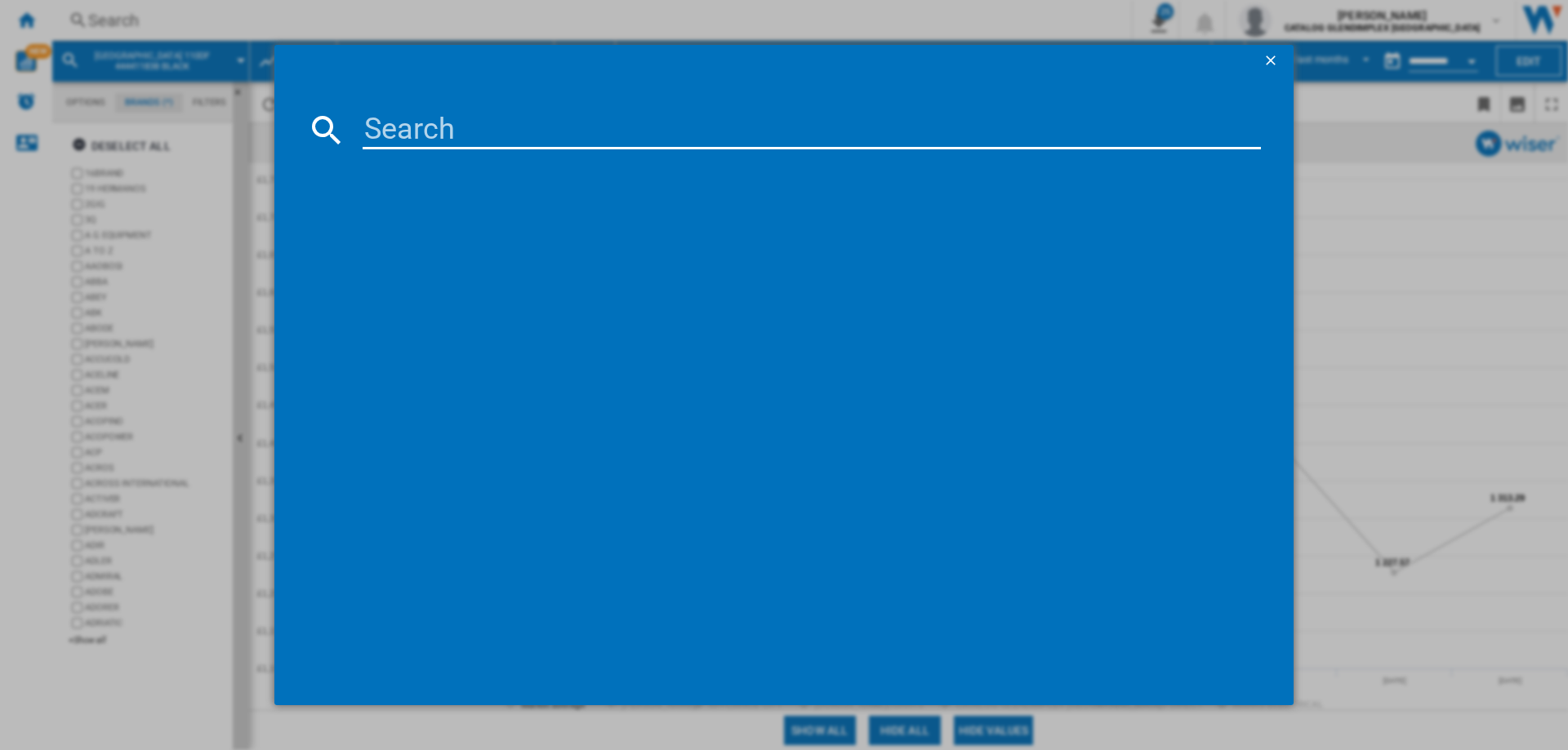
paste input "444411817"
type input "444411817"
click at [564, 237] on div "BELLING RCA FARMHOUSE 90E 444411817 BLACK" at bounding box center [796, 236] width 882 height 17
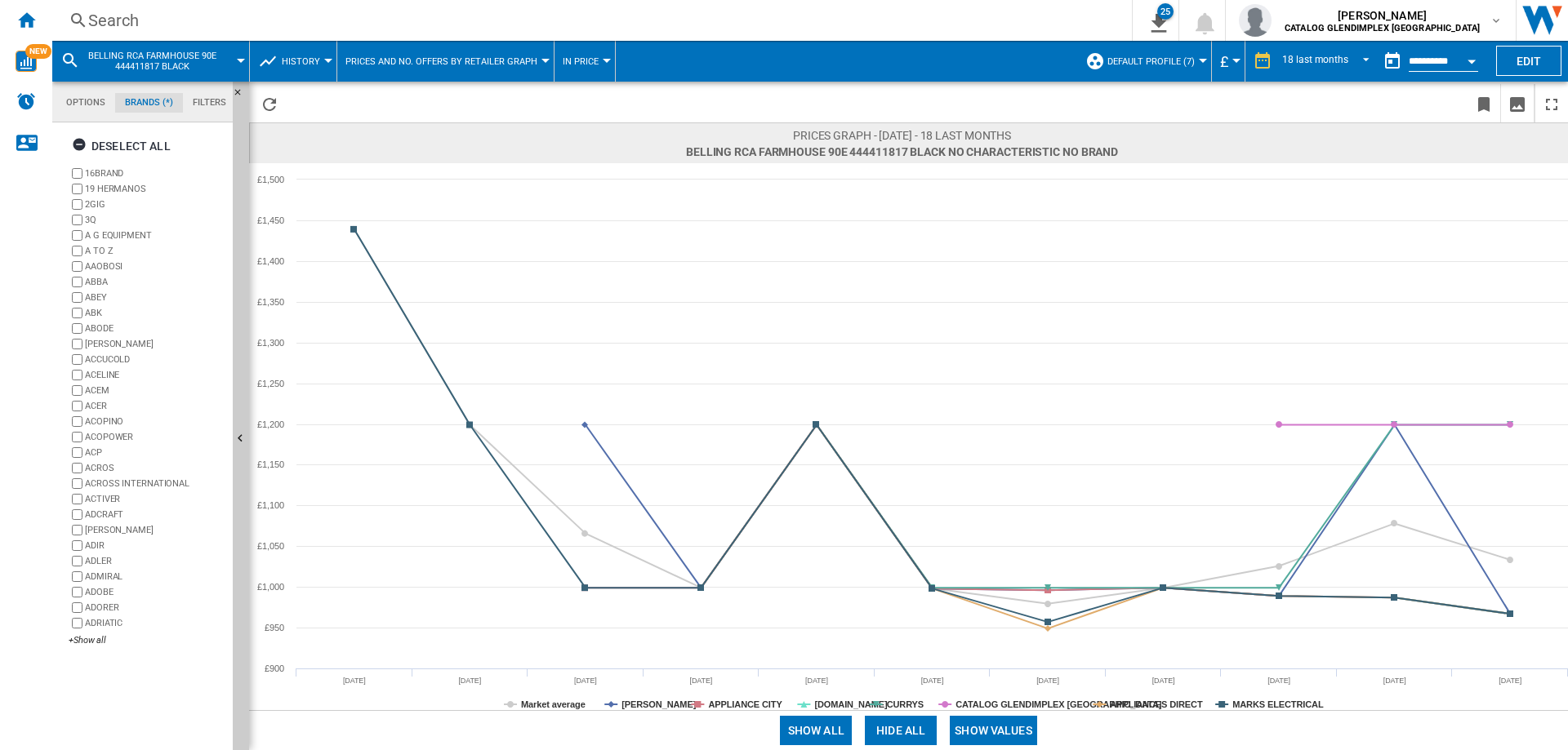
click at [917, 738] on button "Hide all" at bounding box center [900, 730] width 72 height 29
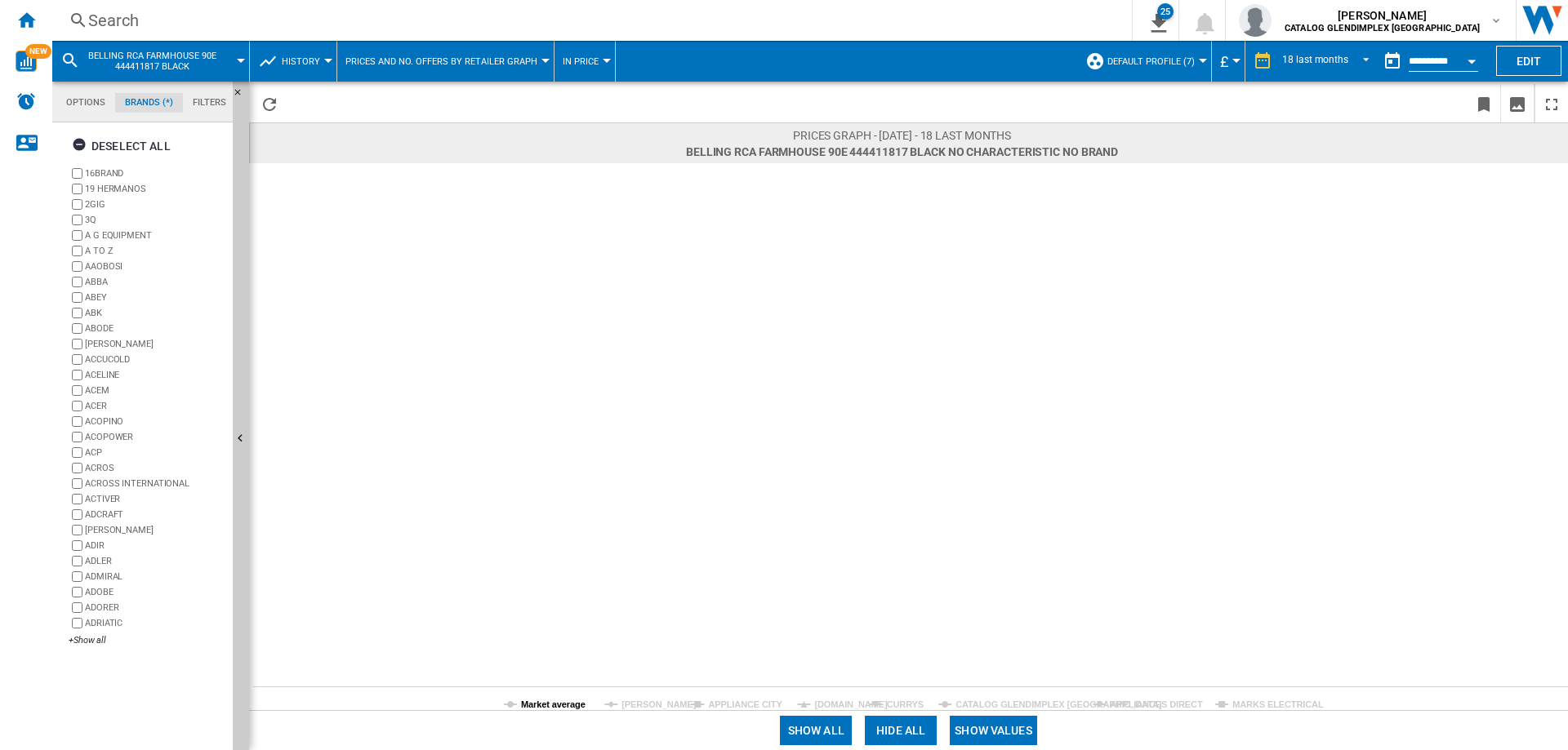
click at [545, 707] on tspan "Market average" at bounding box center [554, 704] width 65 height 10
click at [1009, 734] on button "Show values" at bounding box center [993, 730] width 87 height 29
click at [1009, 734] on button "Hide values" at bounding box center [994, 730] width 80 height 29
click at [1005, 736] on button "Show values" at bounding box center [993, 730] width 87 height 29
click at [528, 705] on tspan "Market average" at bounding box center [554, 704] width 65 height 10
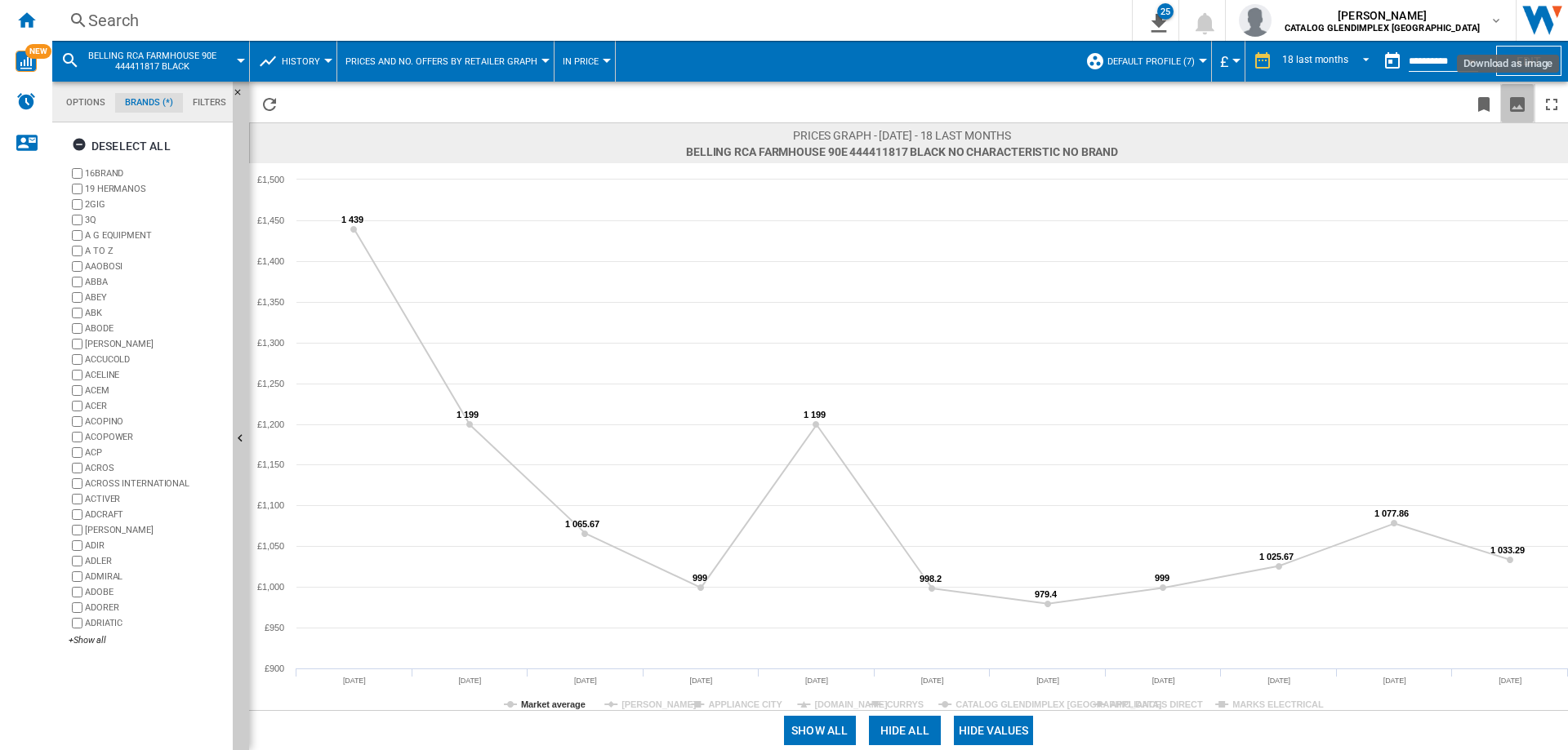
click at [1519, 105] on ng-md-icon "Download as image" at bounding box center [1517, 104] width 20 height 20
click at [126, 13] on div "Search" at bounding box center [588, 21] width 1001 height 23
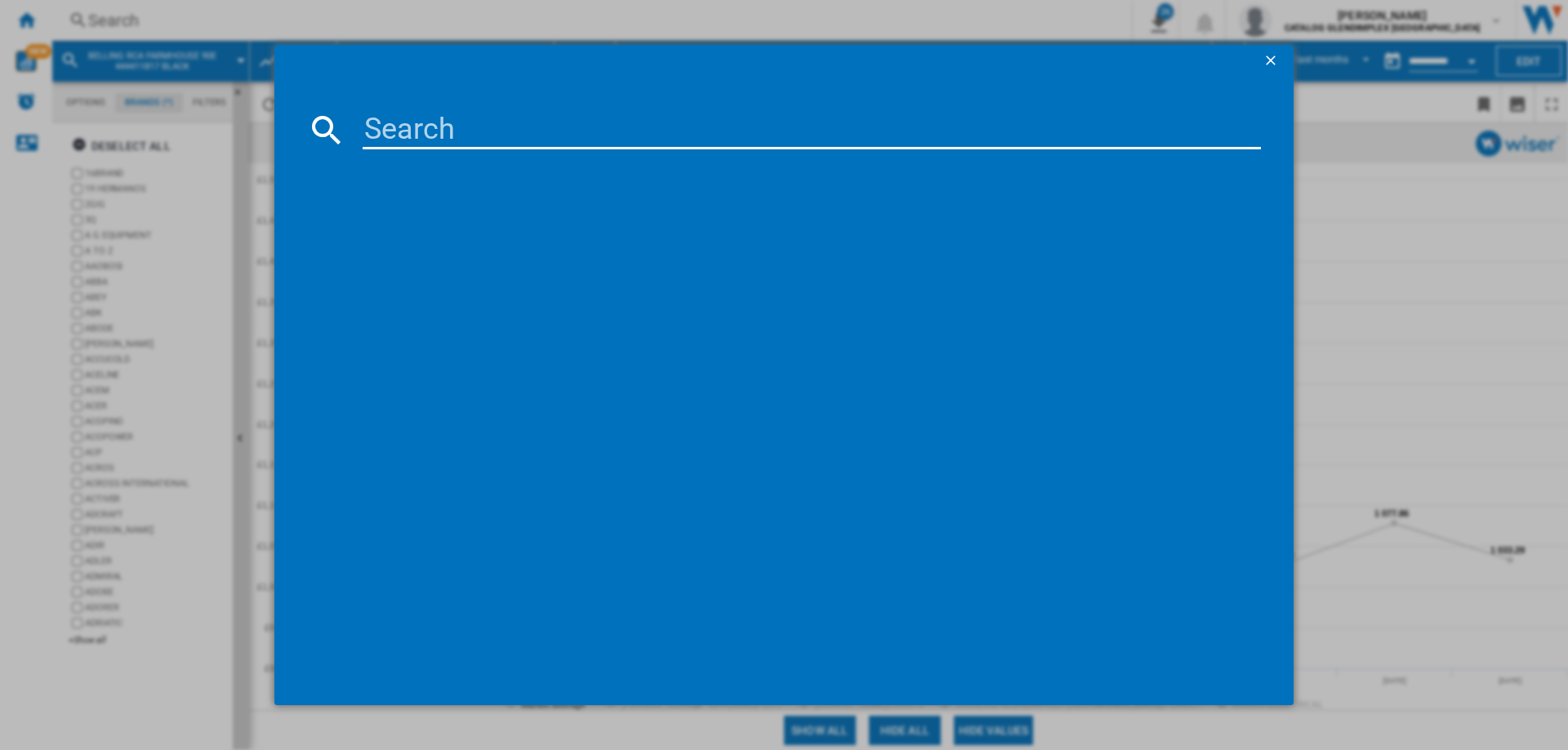
click at [409, 116] on input at bounding box center [811, 129] width 898 height 39
paste input "444411826"
type input "444411826"
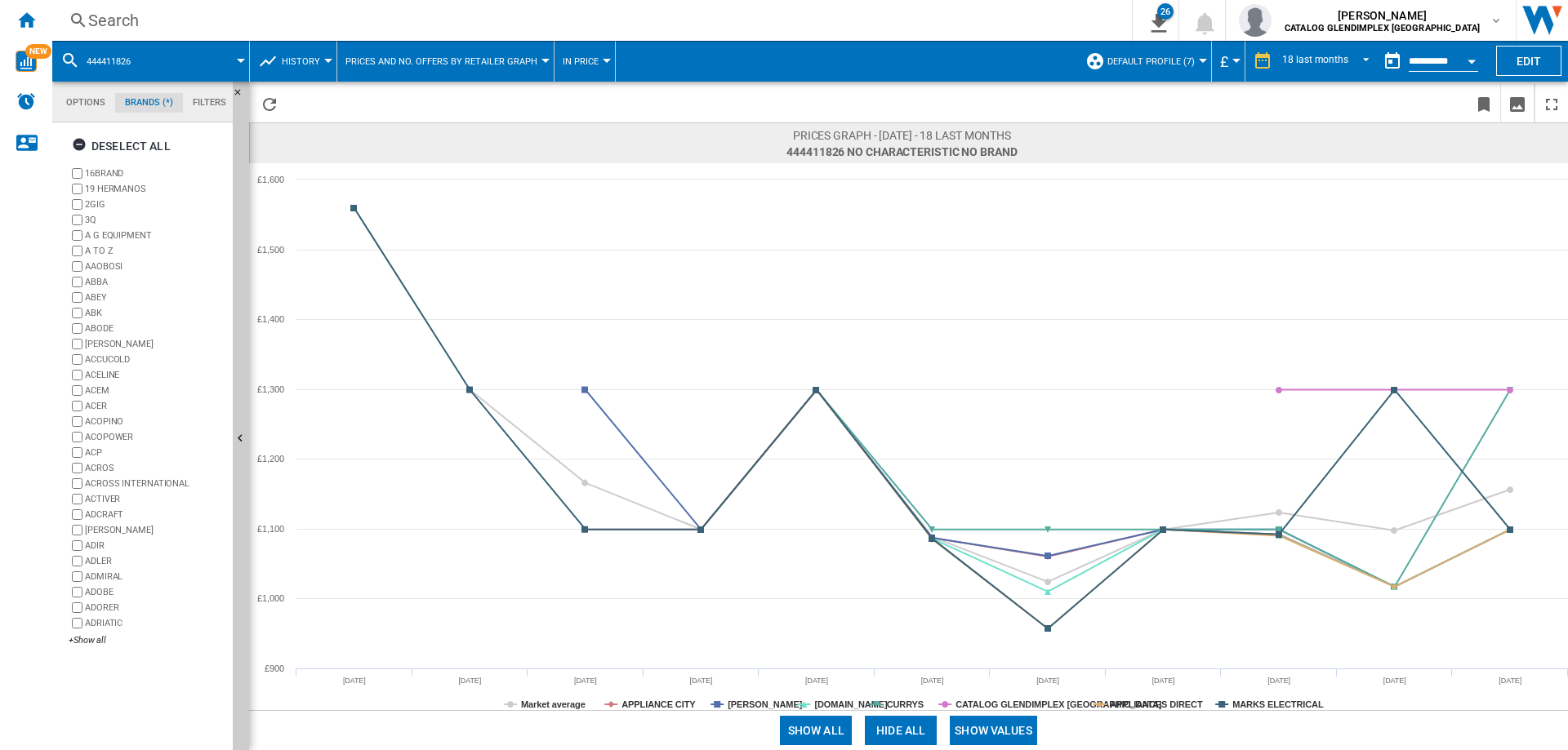
click at [1009, 730] on button "Show values" at bounding box center [993, 730] width 87 height 29
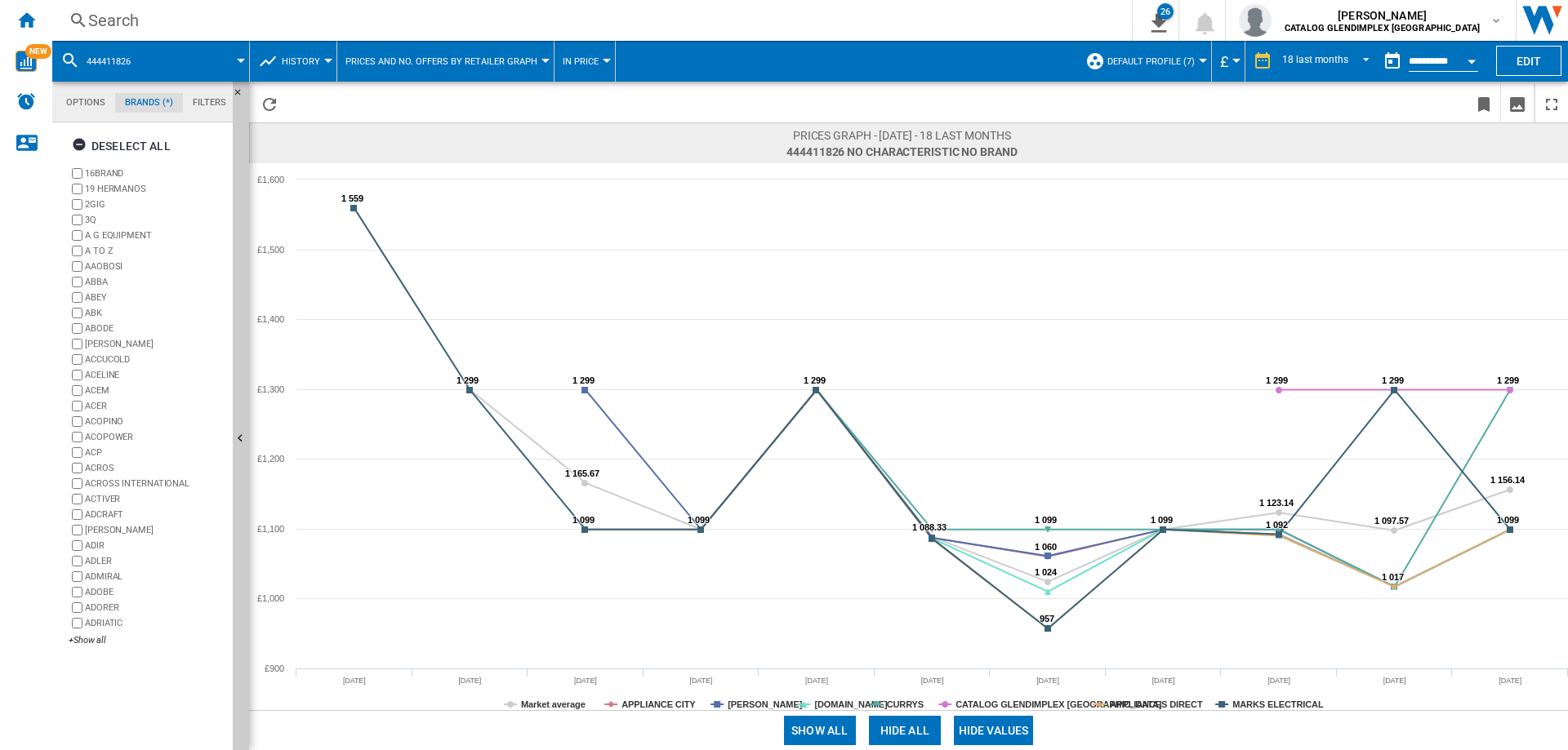
click at [889, 738] on button "Hide all" at bounding box center [904, 730] width 72 height 29
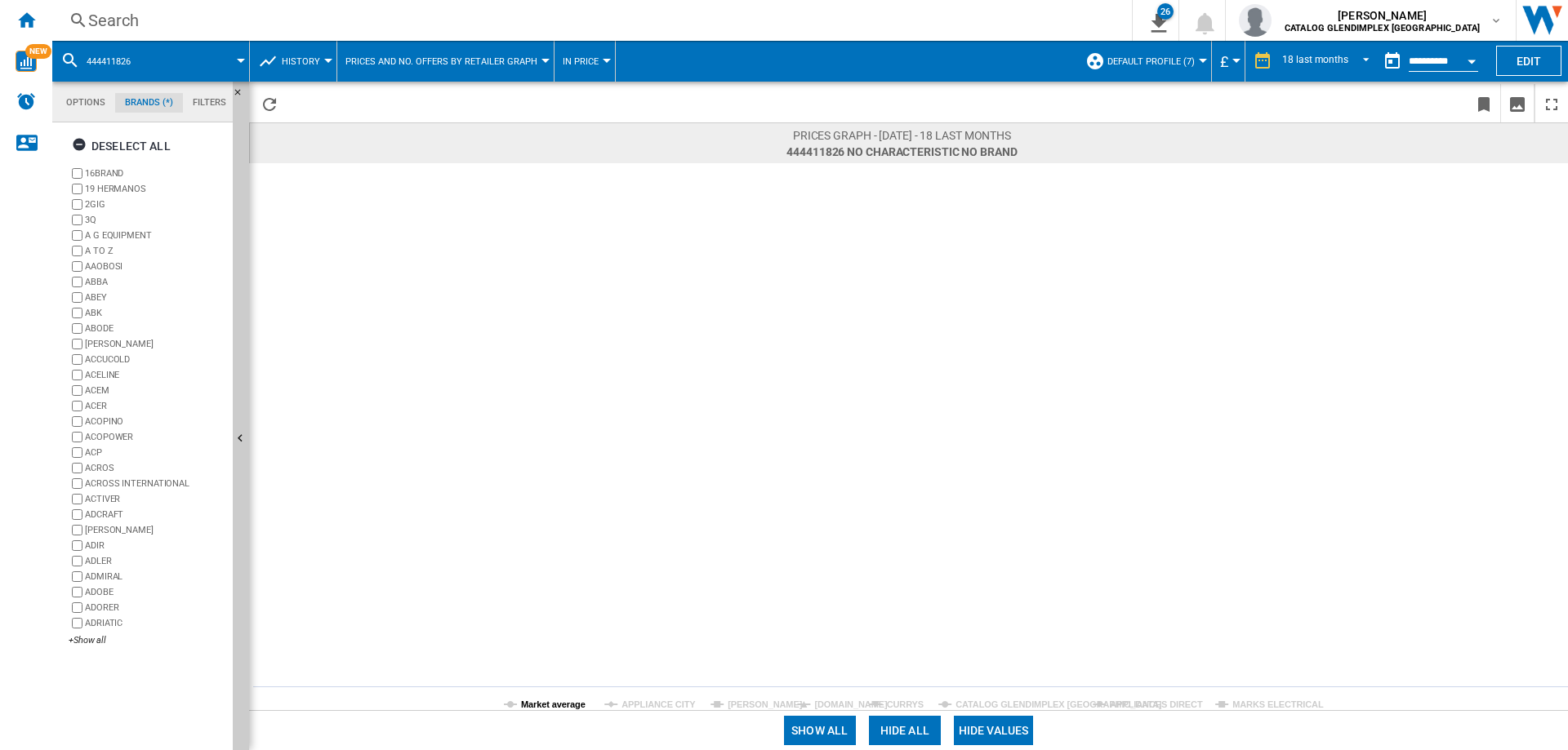
click at [560, 704] on tspan "Market average" at bounding box center [554, 704] width 65 height 10
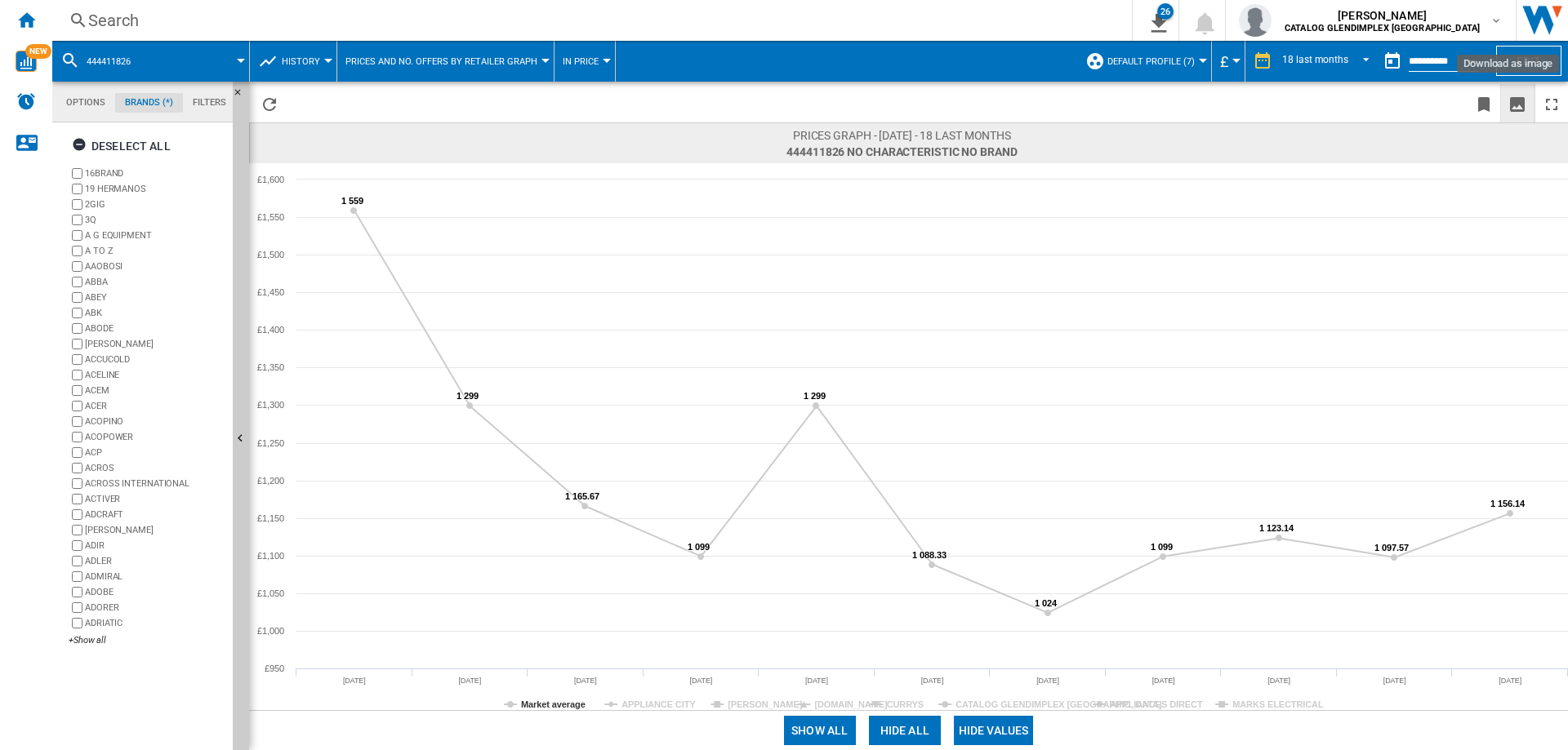
click at [1525, 99] on ng-md-icon "Download as image" at bounding box center [1517, 104] width 20 height 20
click at [103, 14] on div "Search" at bounding box center [588, 21] width 1001 height 23
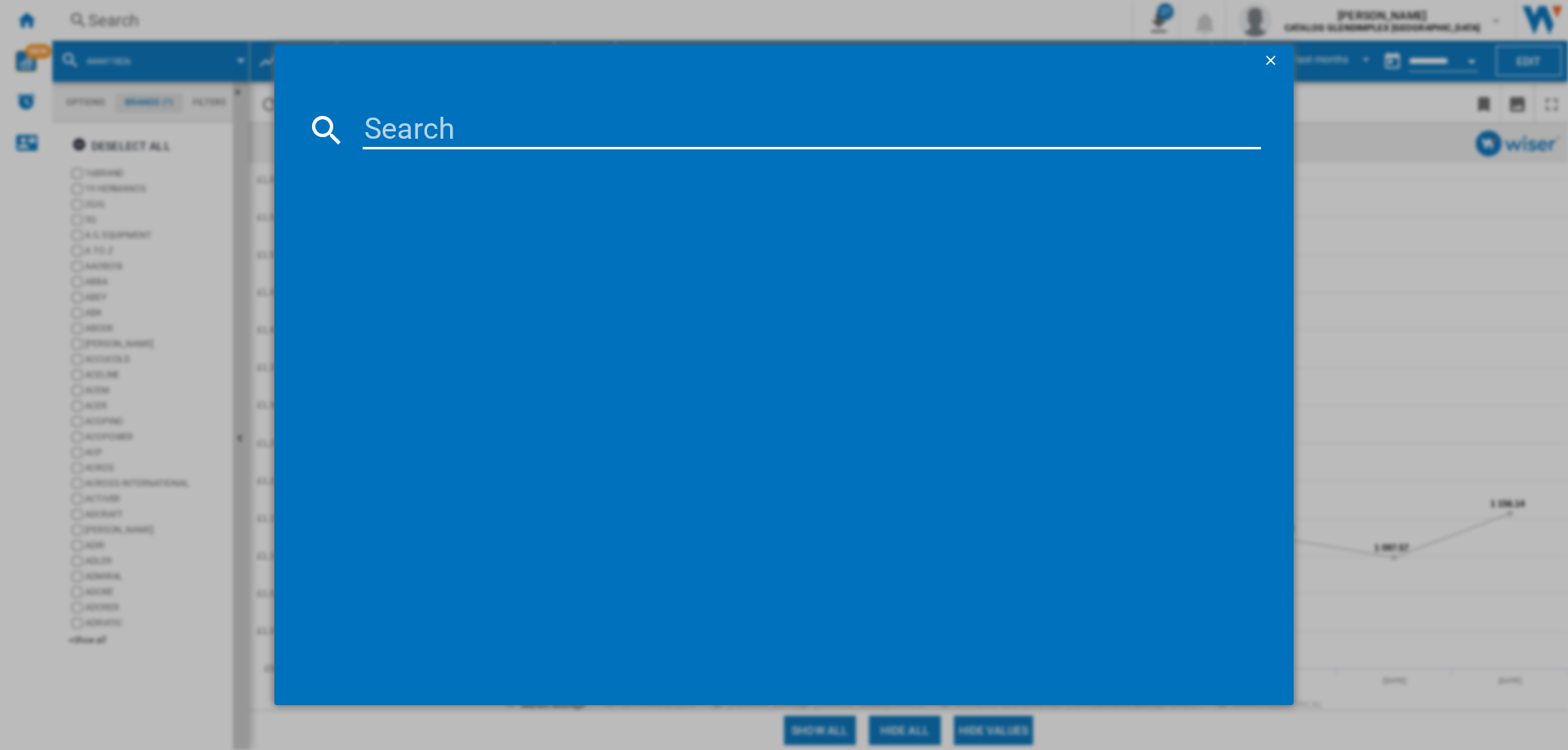
paste input "444411793"
type input "444411793"
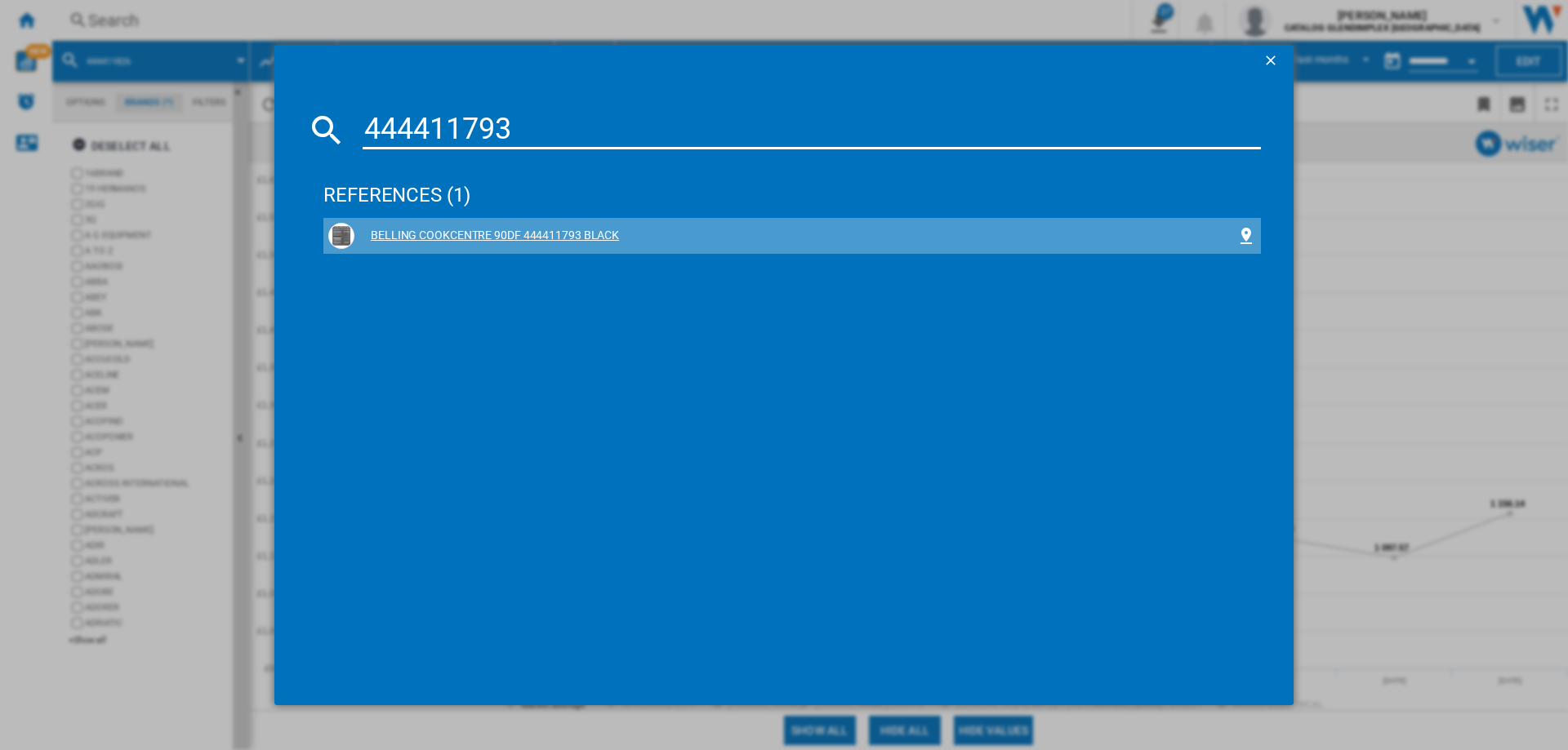
click at [566, 237] on div "BELLING COOKCENTRE 90DF 444411793 BLACK" at bounding box center [796, 236] width 882 height 17
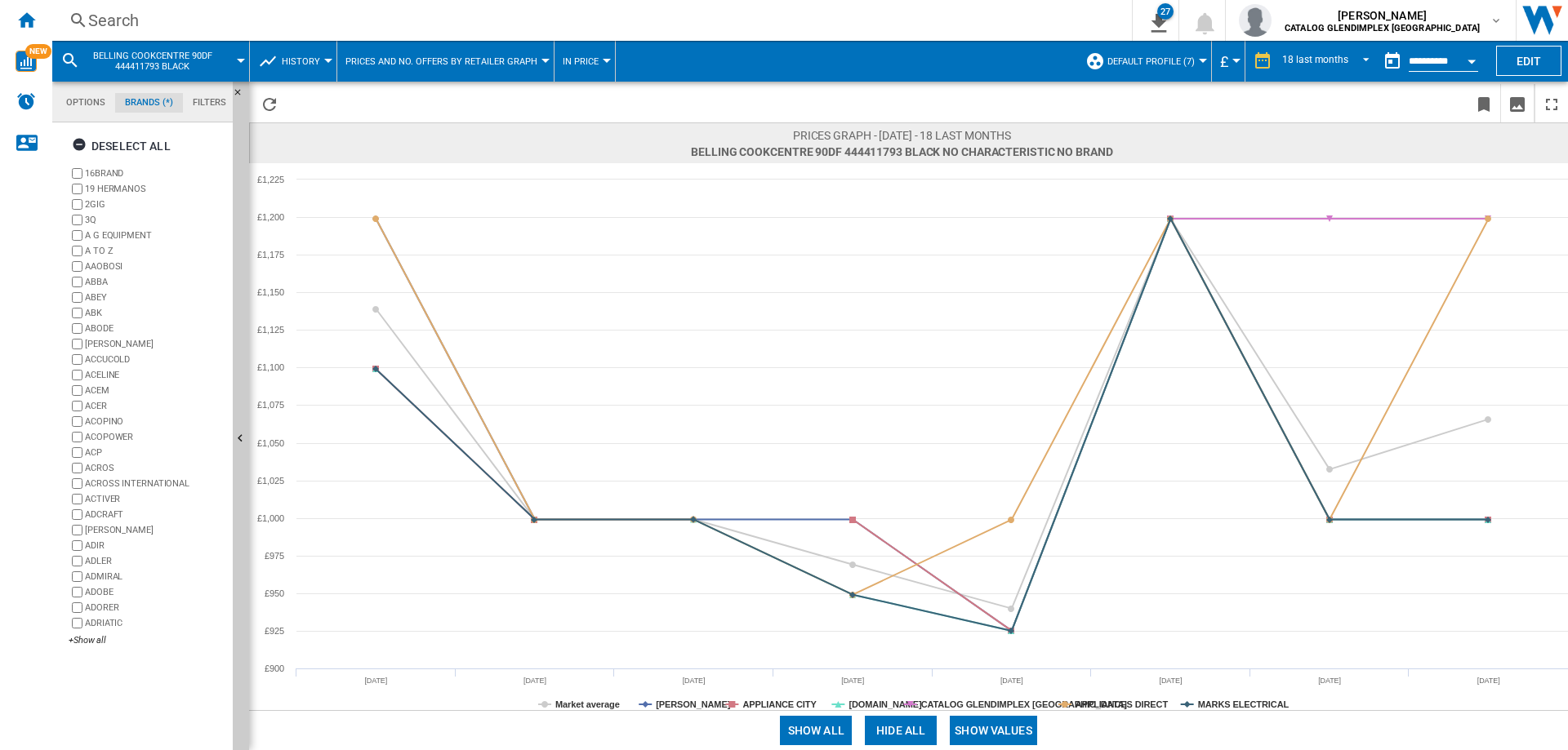
click at [1012, 733] on button "Show values" at bounding box center [993, 730] width 87 height 29
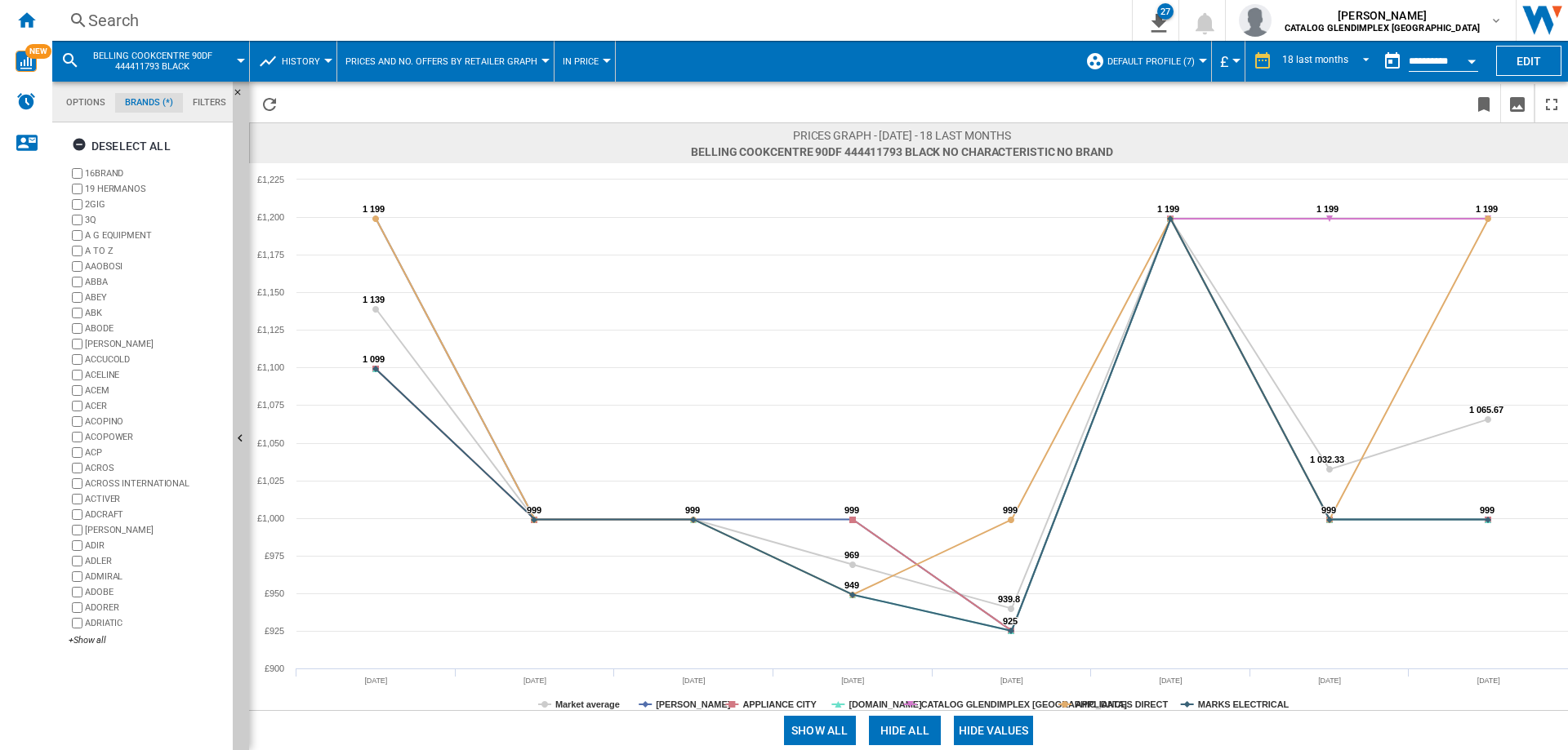
click at [881, 734] on button "Hide all" at bounding box center [904, 730] width 72 height 29
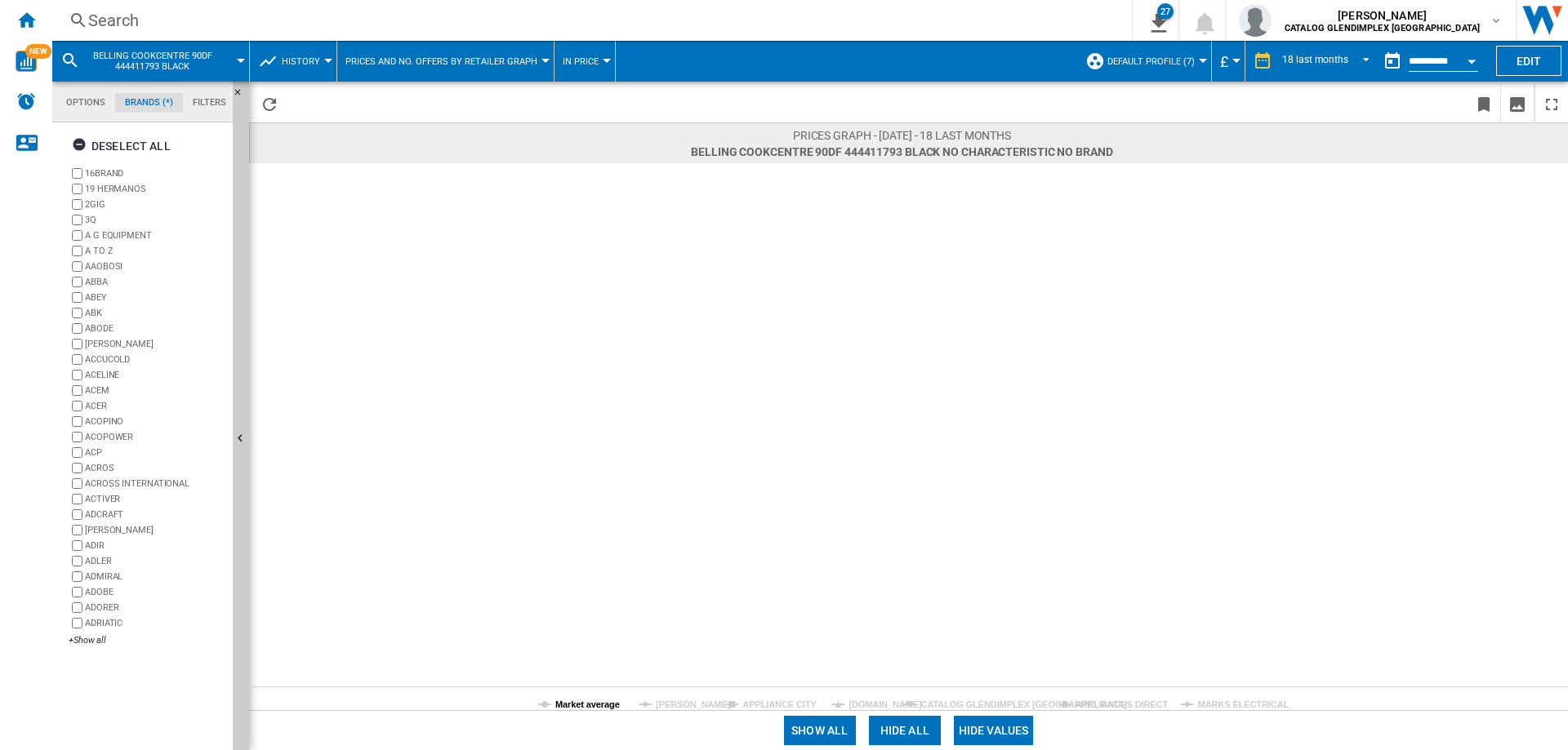
click at [587, 704] on tspan "Market average" at bounding box center [588, 704] width 65 height 10
click at [1516, 106] on ng-md-icon "Download as image" at bounding box center [1517, 104] width 20 height 20
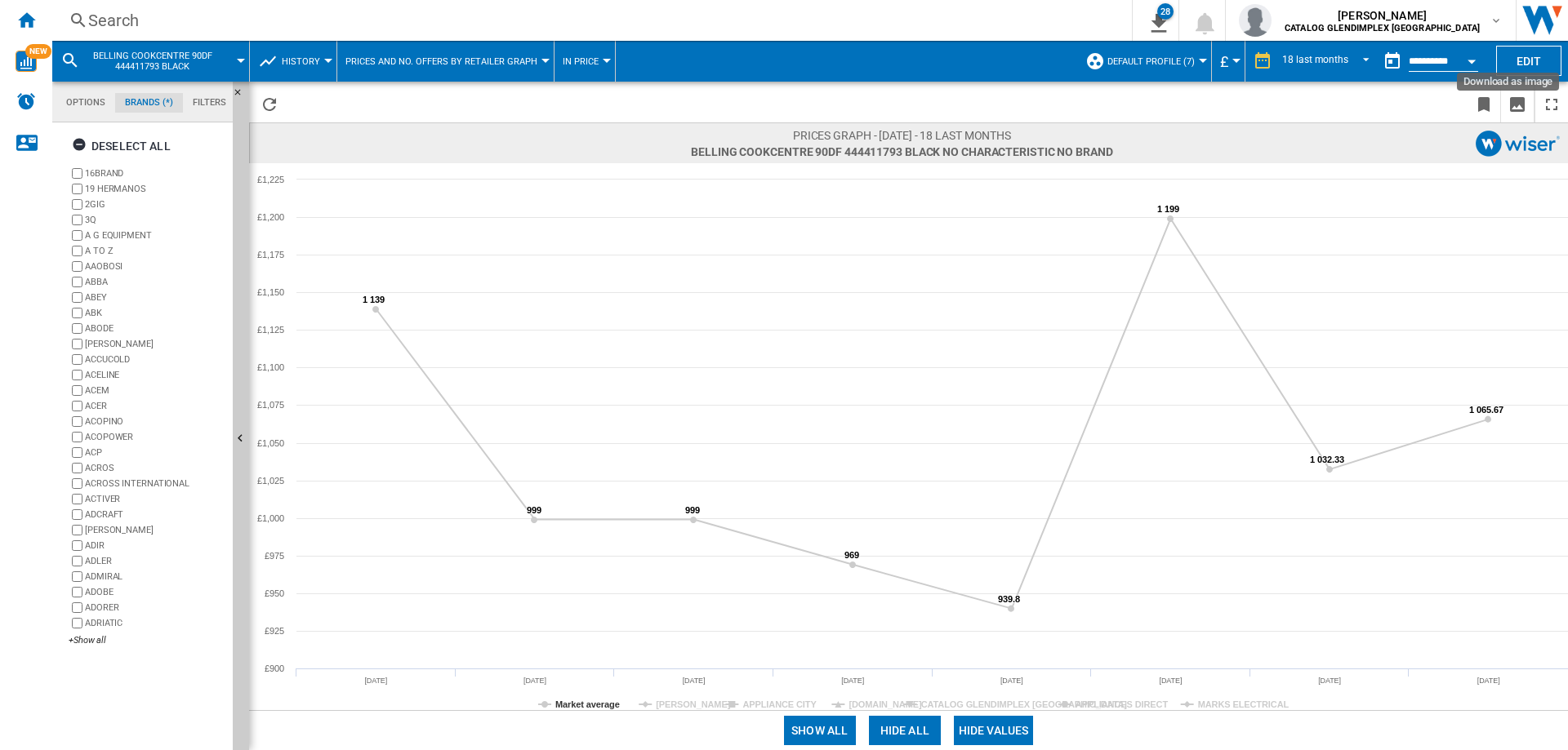
click at [138, 20] on div "Search" at bounding box center [588, 21] width 1001 height 23
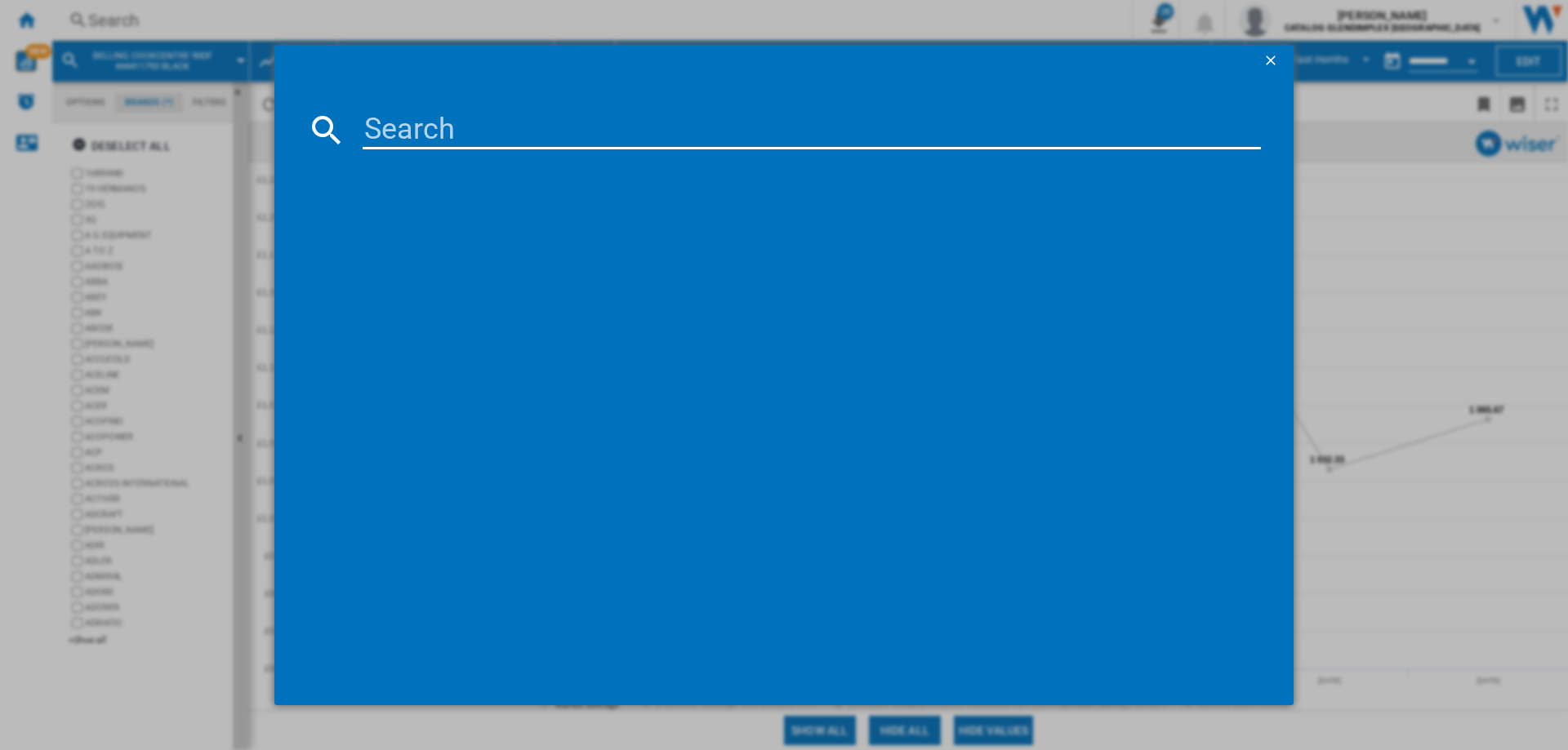
paste input "444411797"
type input "444411797"
click at [629, 236] on div "BELLING RCA COOKCENTRE 100E 444411797 BLACK" at bounding box center [796, 236] width 882 height 17
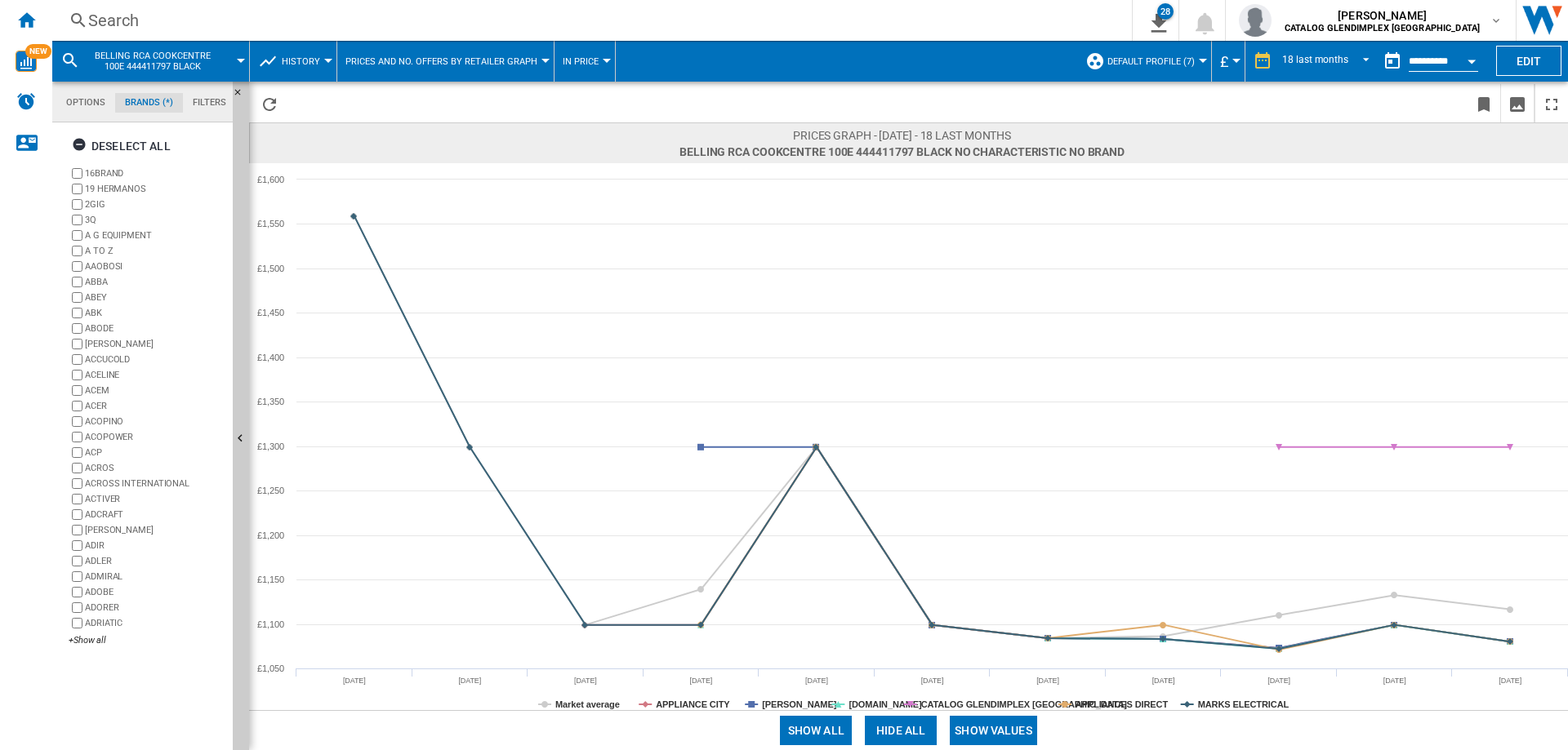
click at [996, 722] on button "Show values" at bounding box center [993, 730] width 87 height 29
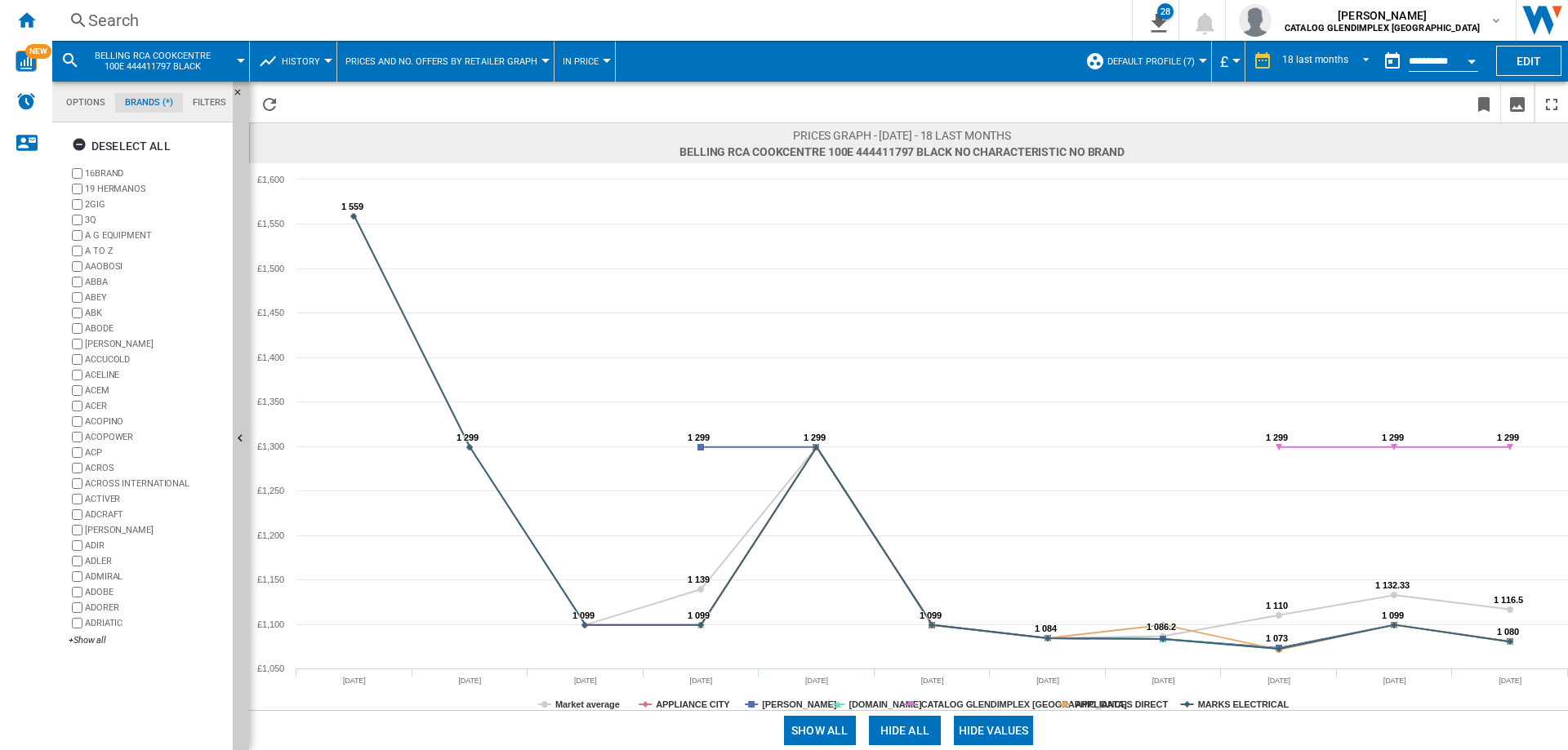
click at [902, 721] on button "Hide all" at bounding box center [904, 730] width 72 height 29
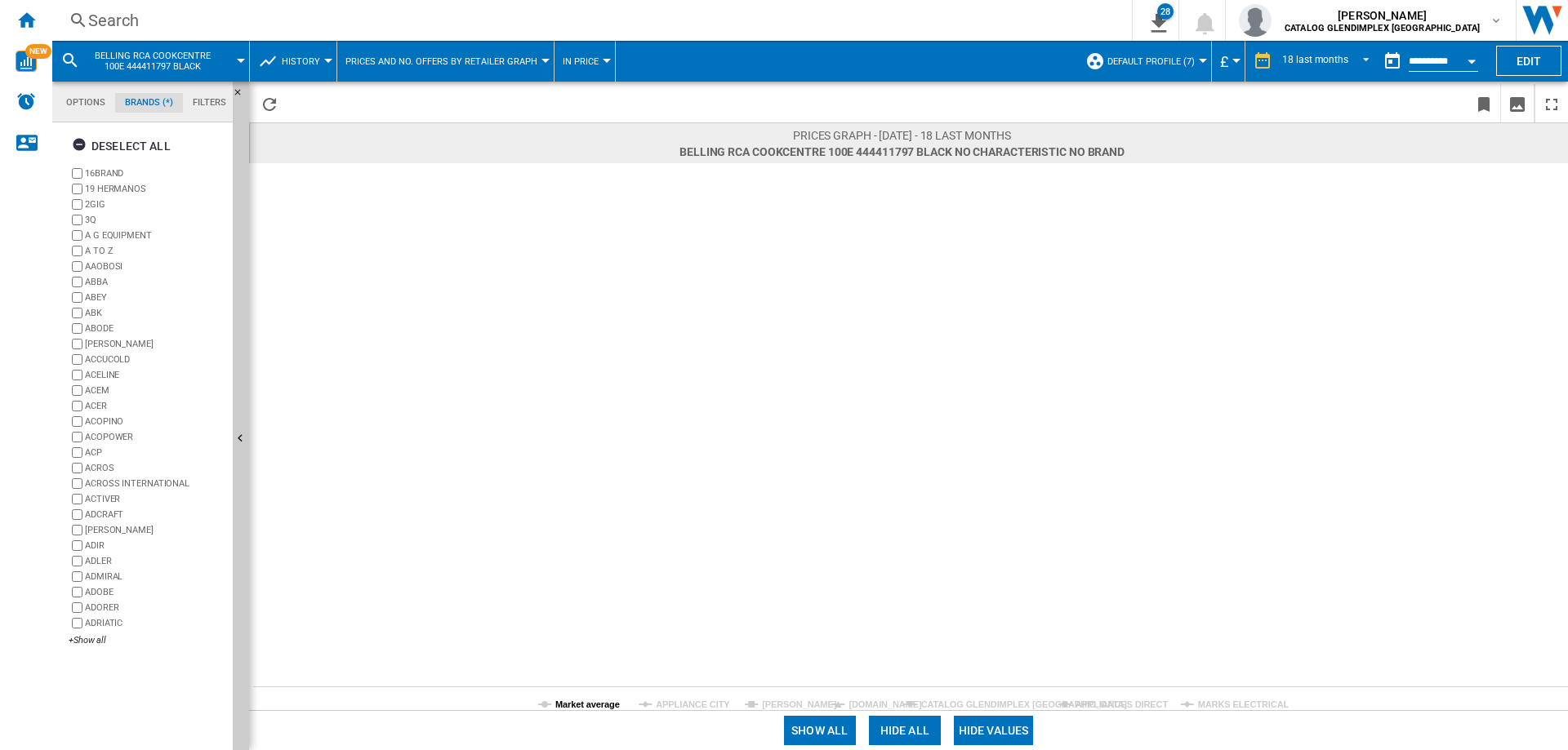
click at [583, 706] on tspan "Market average" at bounding box center [588, 704] width 65 height 10
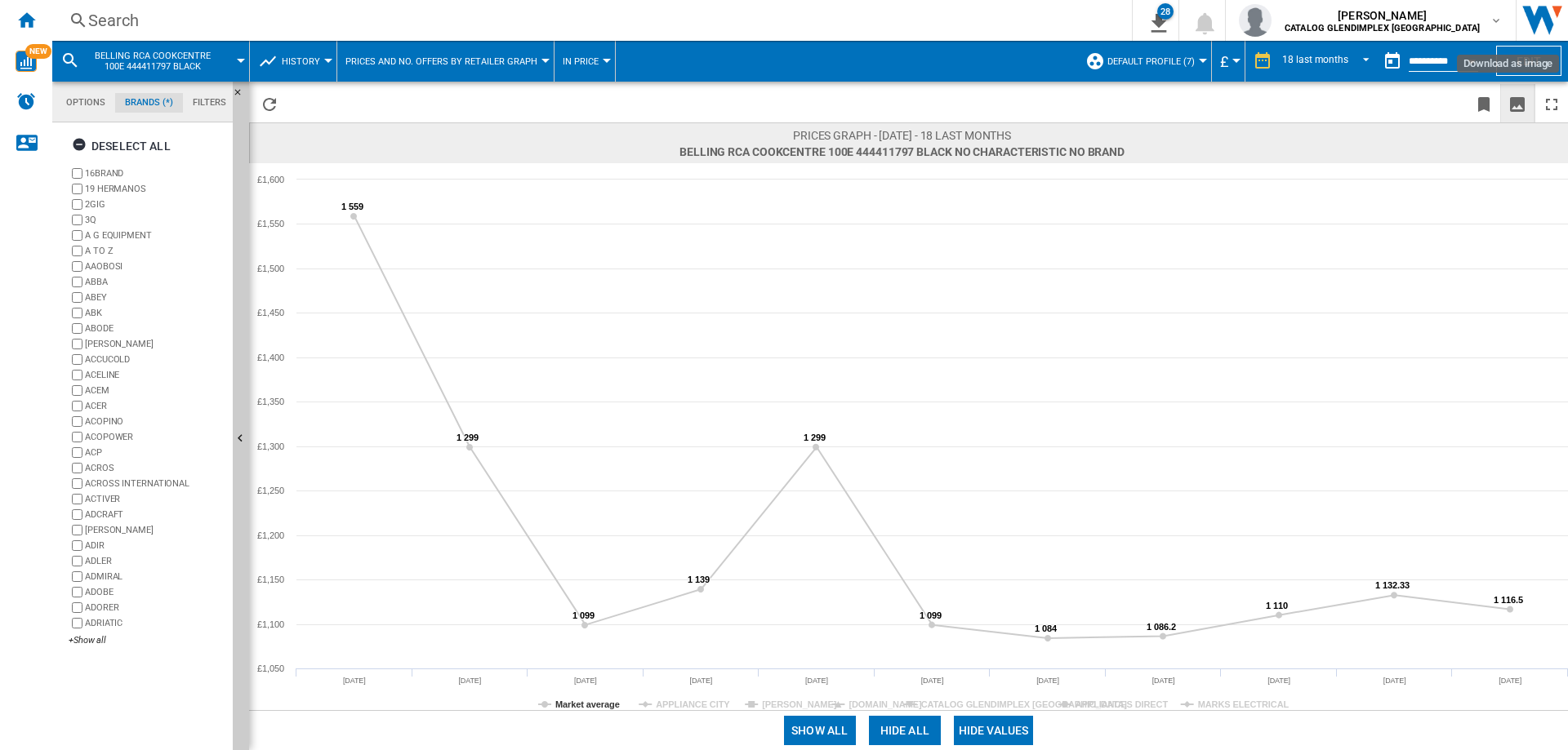
click at [1524, 104] on ng-md-icon "Download as image" at bounding box center [1517, 104] width 20 height 20
click at [138, 19] on div "Search" at bounding box center [588, 21] width 1001 height 23
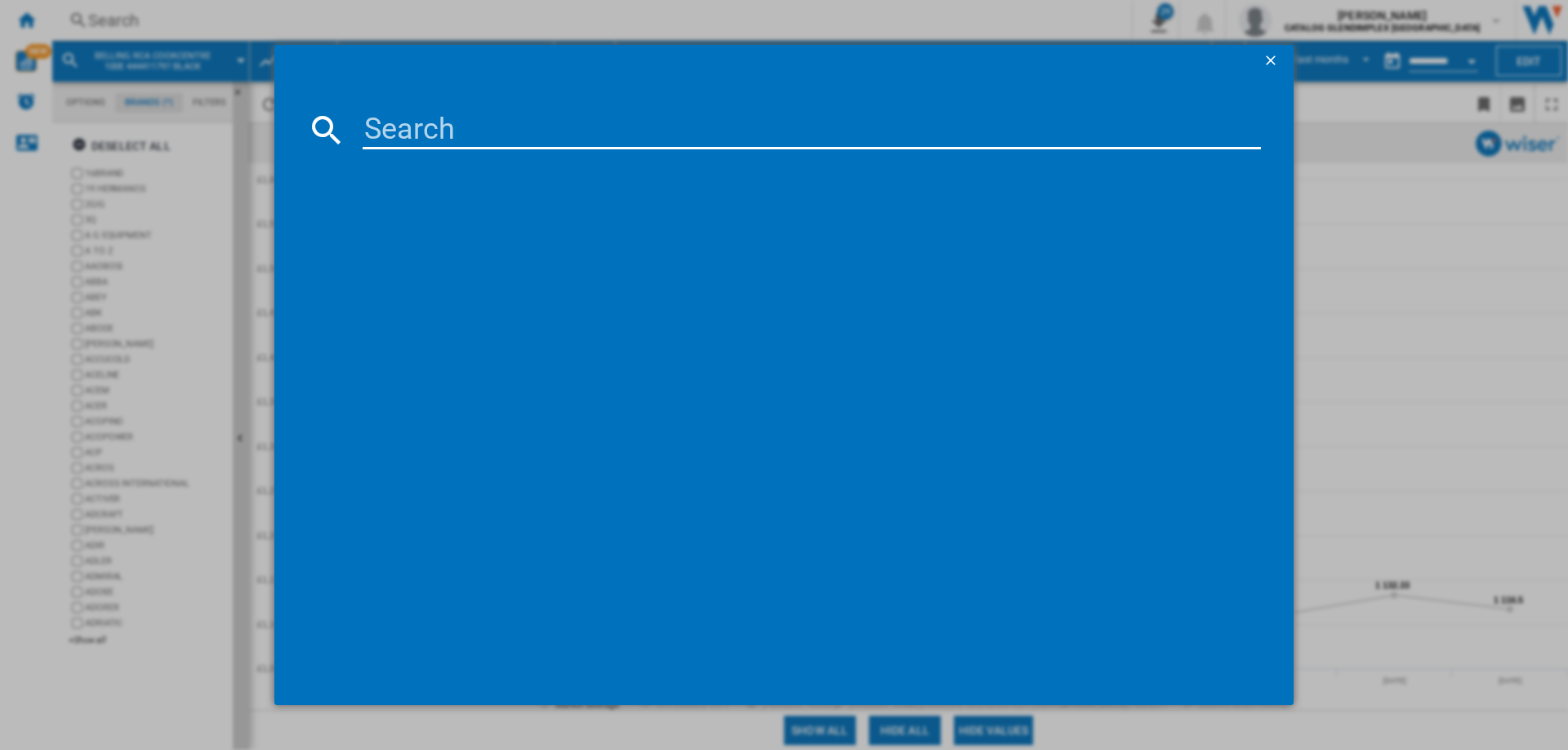
paste input "444411805"
type input "444411805"
click at [583, 235] on div "BELLING COOKCENTRE 110DF 444411805 BLACK" at bounding box center [796, 236] width 882 height 17
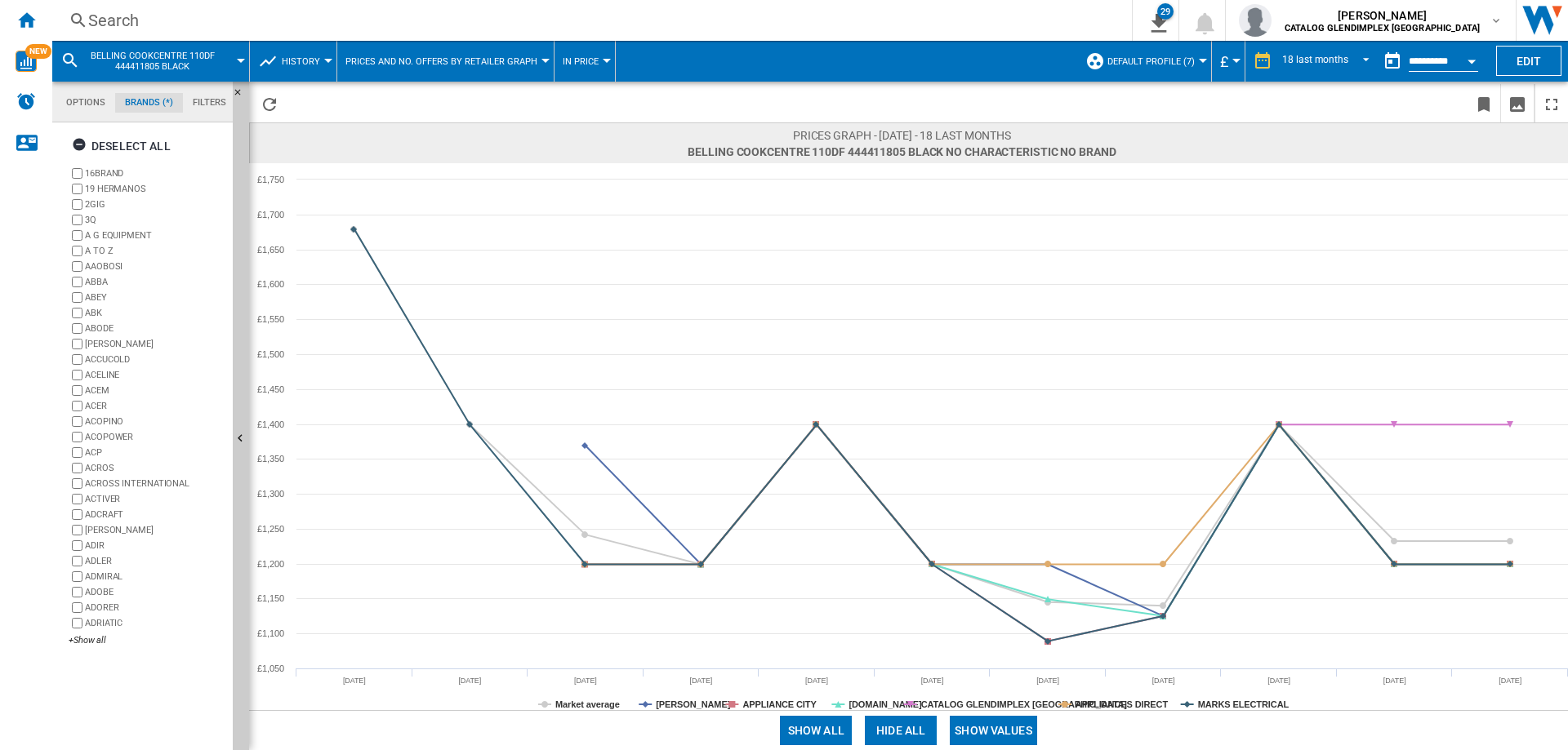
click at [1006, 734] on button "Show values" at bounding box center [993, 730] width 87 height 29
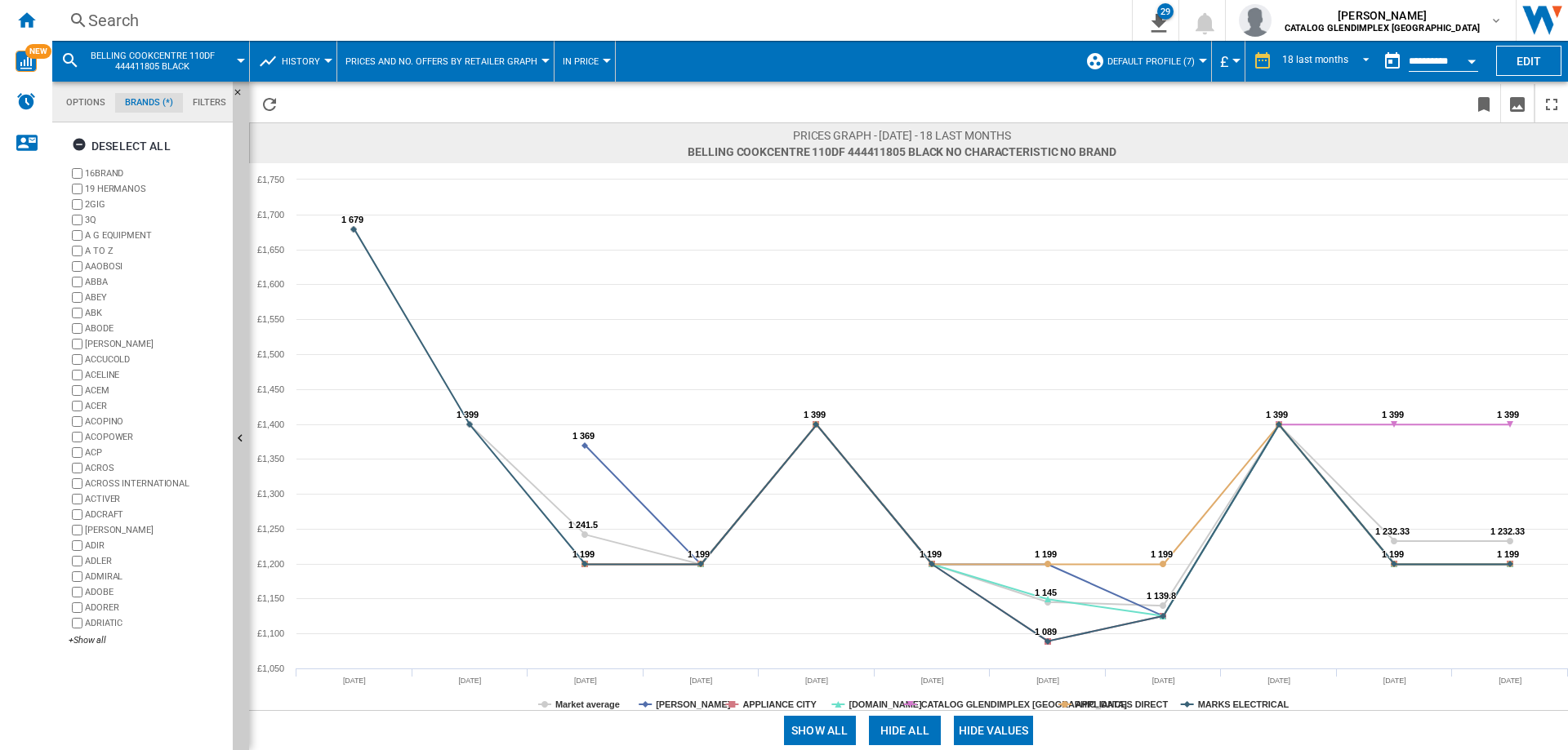
click at [888, 731] on button "Hide all" at bounding box center [904, 730] width 72 height 29
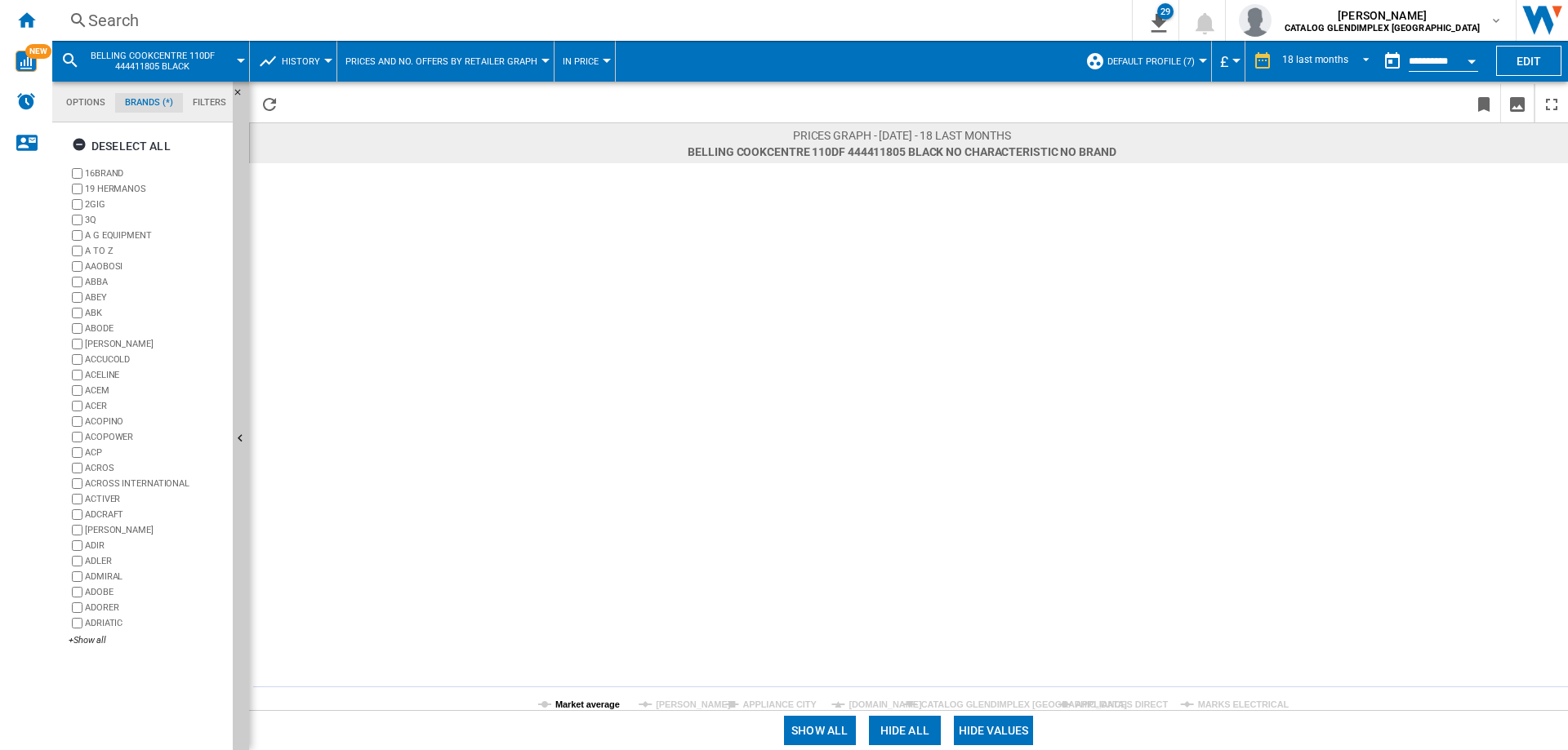
click at [565, 702] on tspan "Market average" at bounding box center [588, 704] width 65 height 10
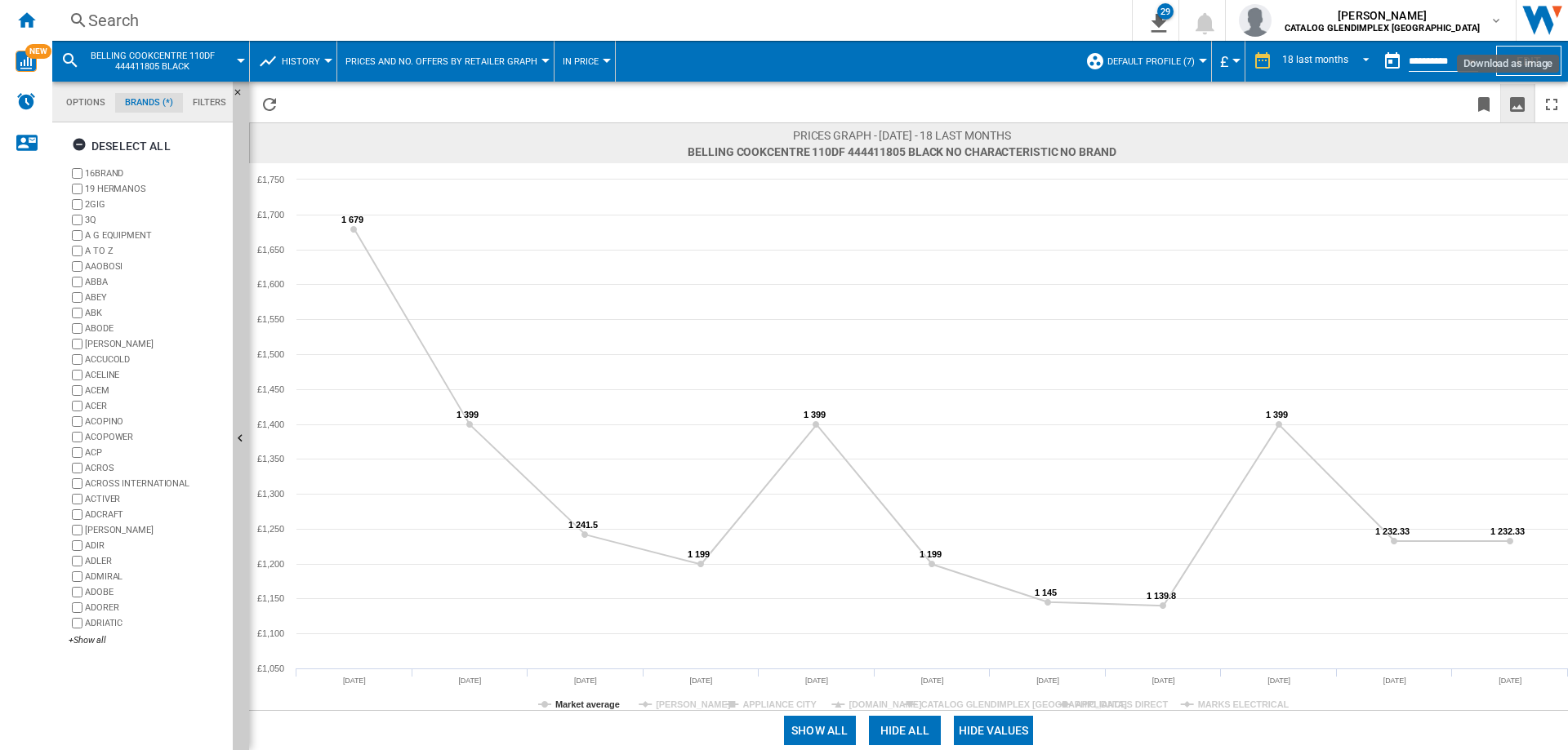
click at [1512, 106] on ng-md-icon "Download as image" at bounding box center [1517, 104] width 20 height 20
click at [117, 12] on div "Search" at bounding box center [588, 21] width 1001 height 23
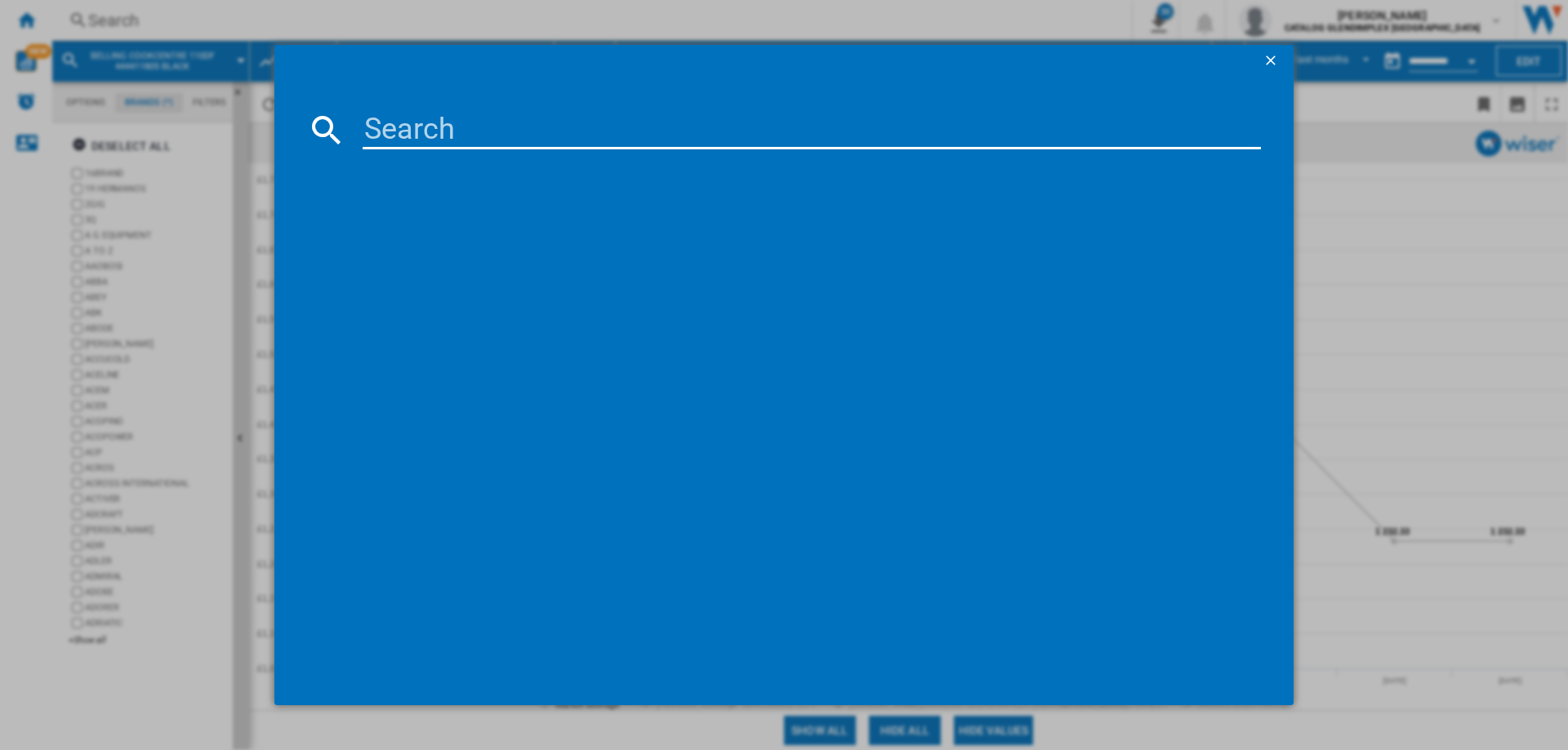
paste input "444411843"
type input "444411844"
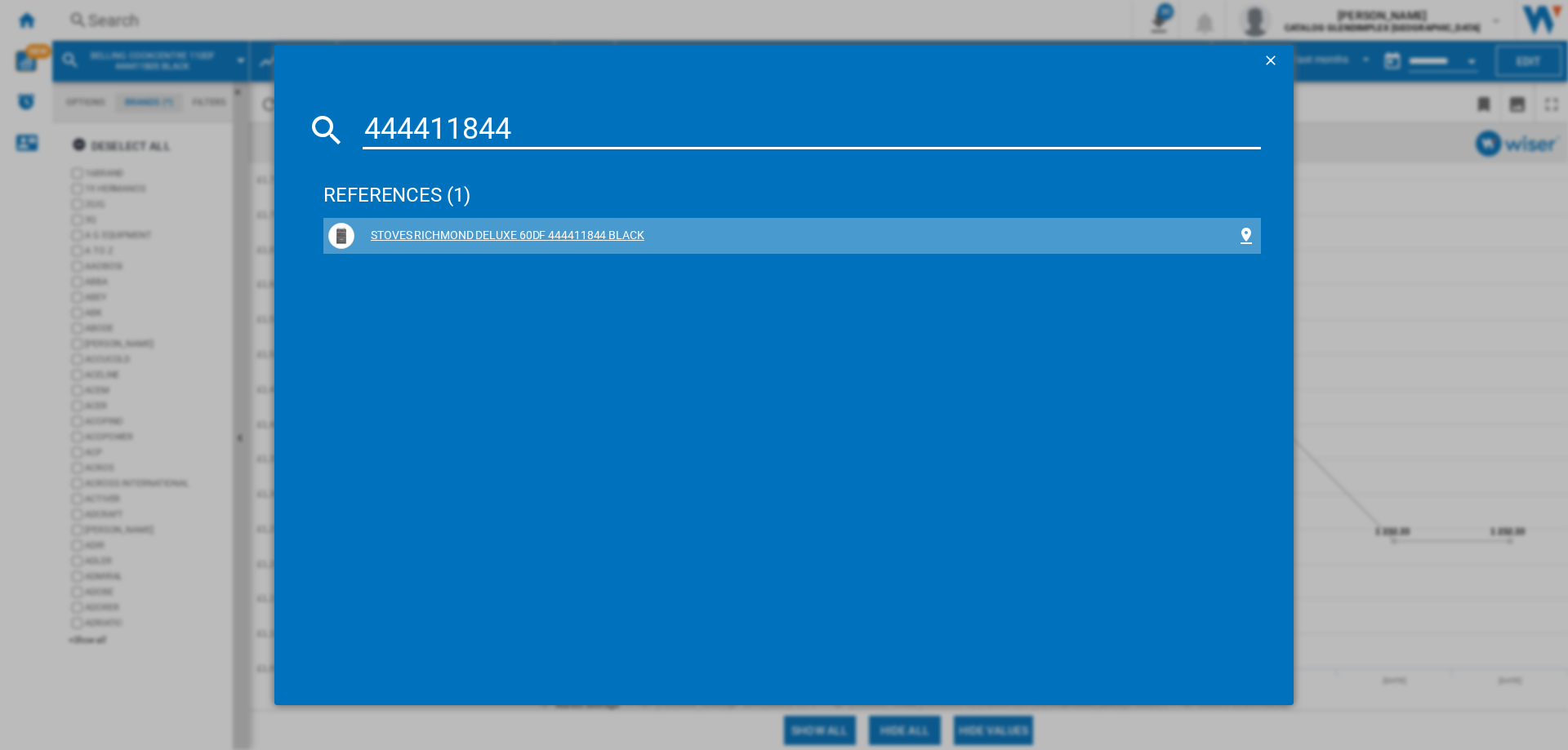
click at [603, 233] on div "STOVES RICHMOND DELUXE 60DF 444411844 BLACK" at bounding box center [796, 236] width 882 height 17
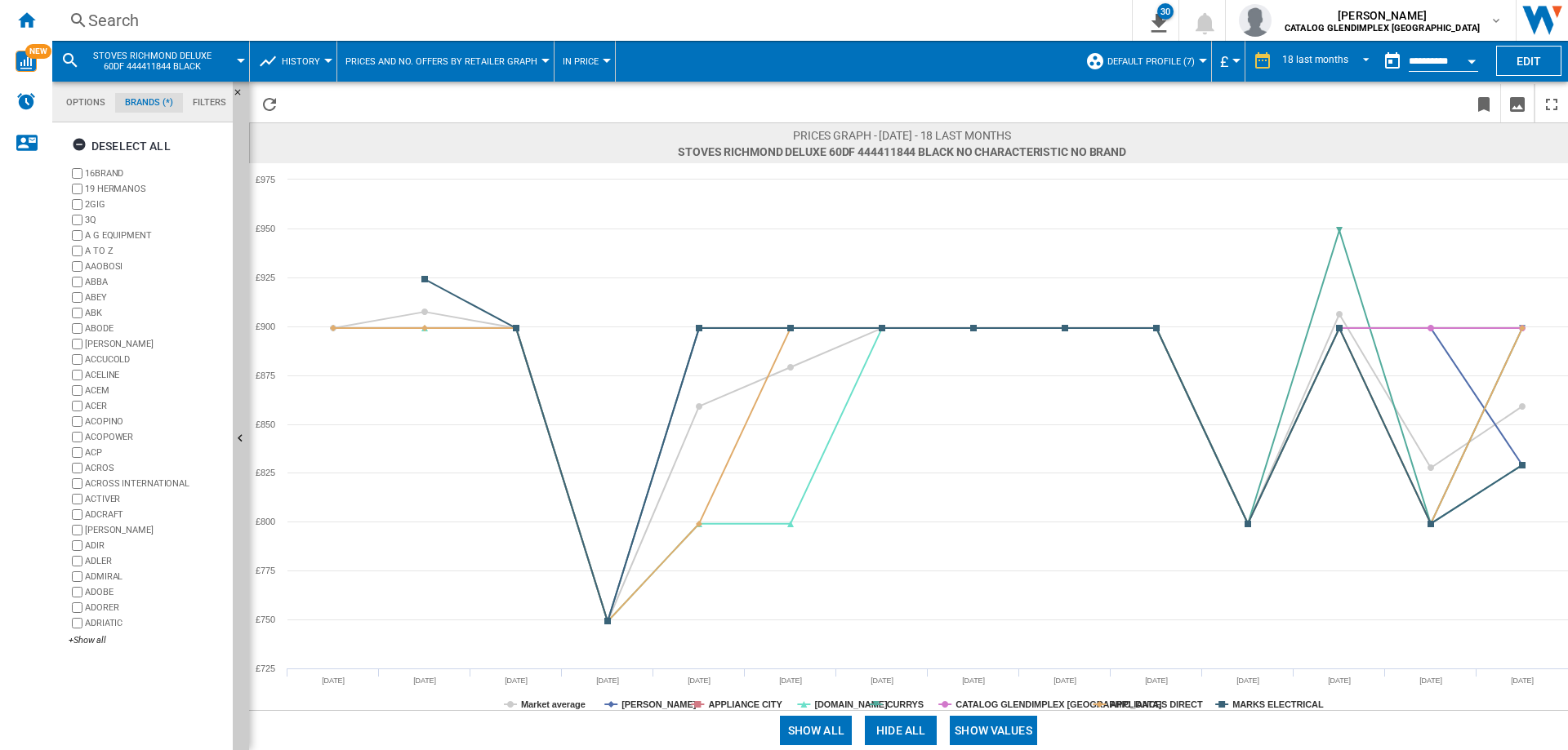
click at [1002, 731] on button "Show values" at bounding box center [993, 730] width 87 height 29
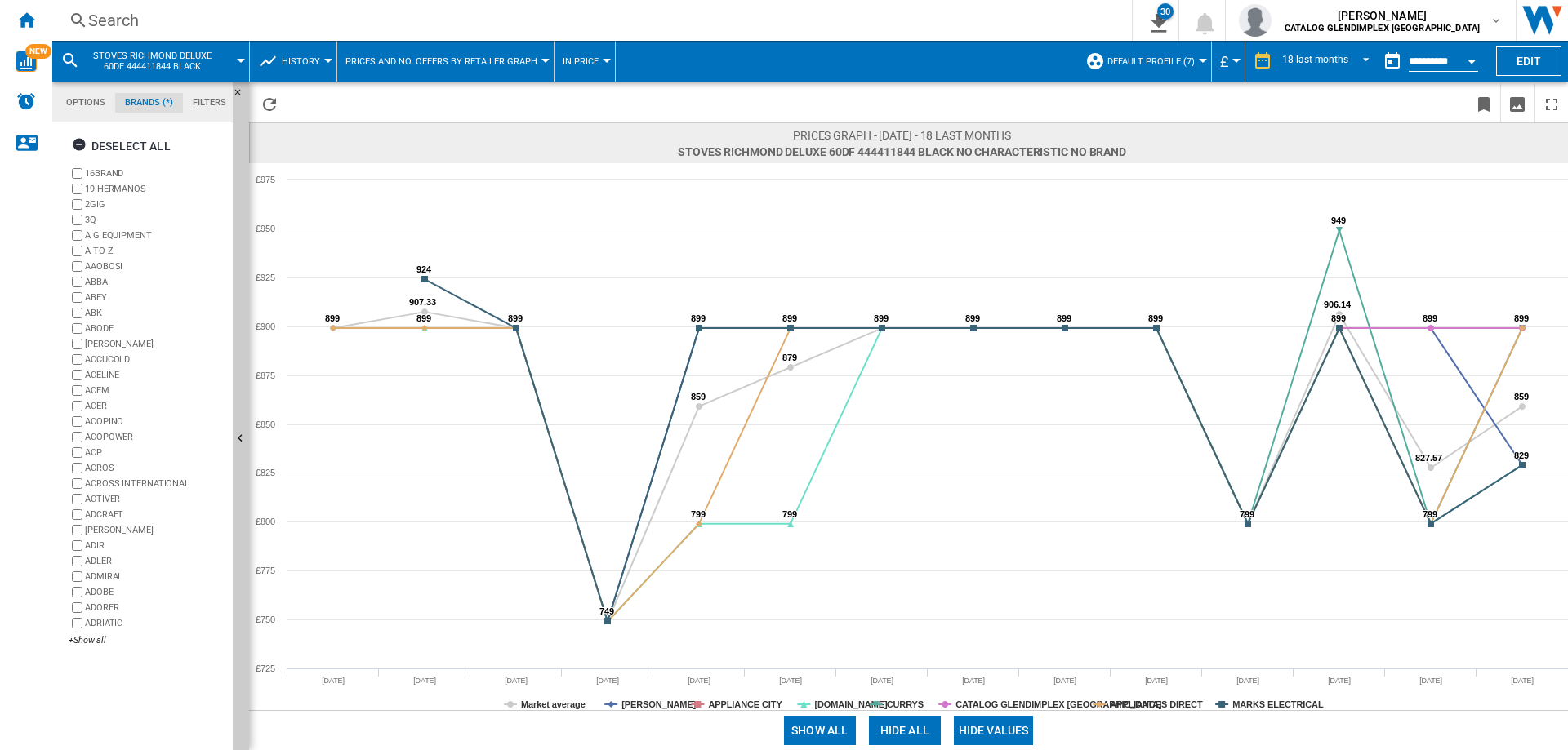
click at [917, 727] on button "Hide all" at bounding box center [904, 730] width 72 height 29
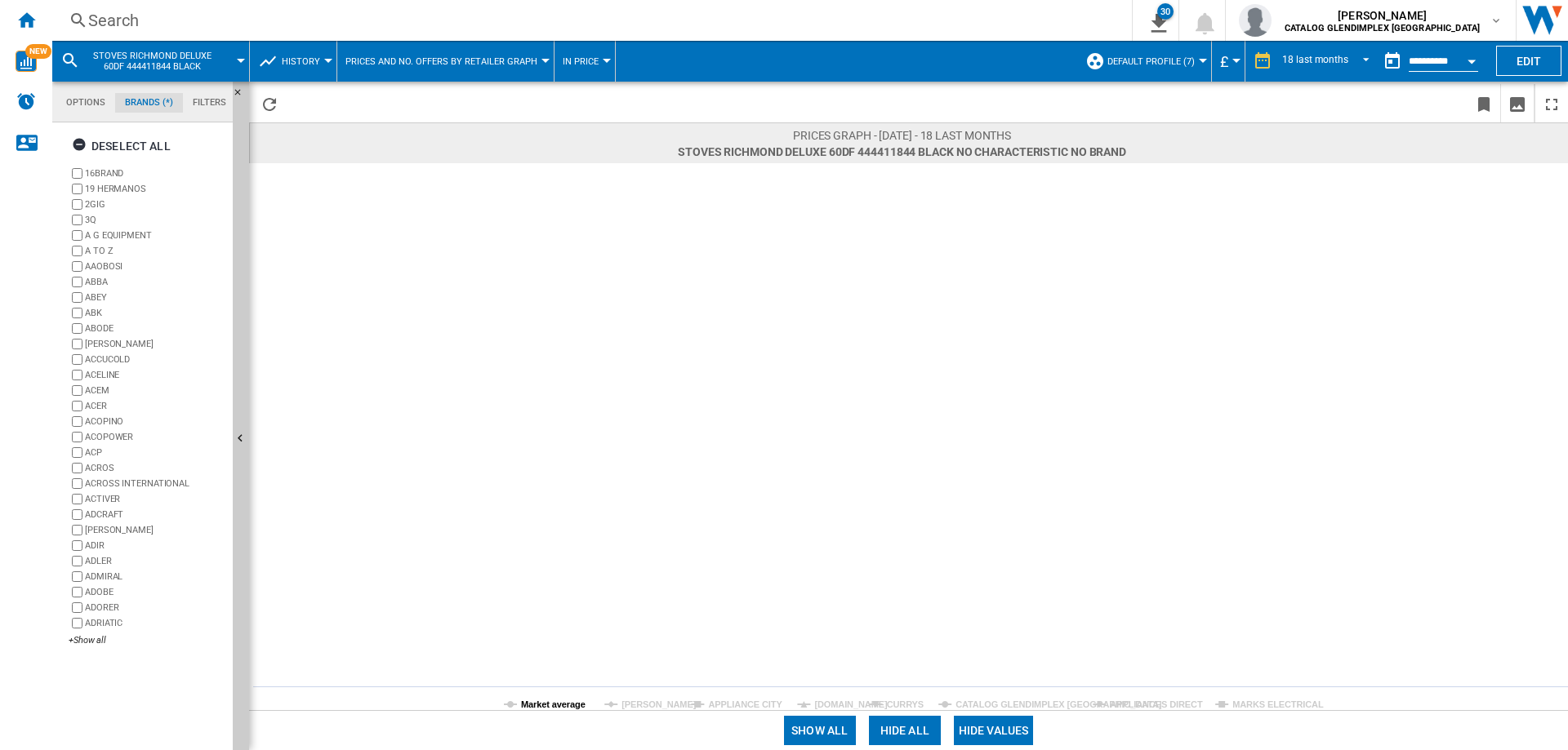
click at [554, 705] on tspan "Market average" at bounding box center [554, 704] width 65 height 10
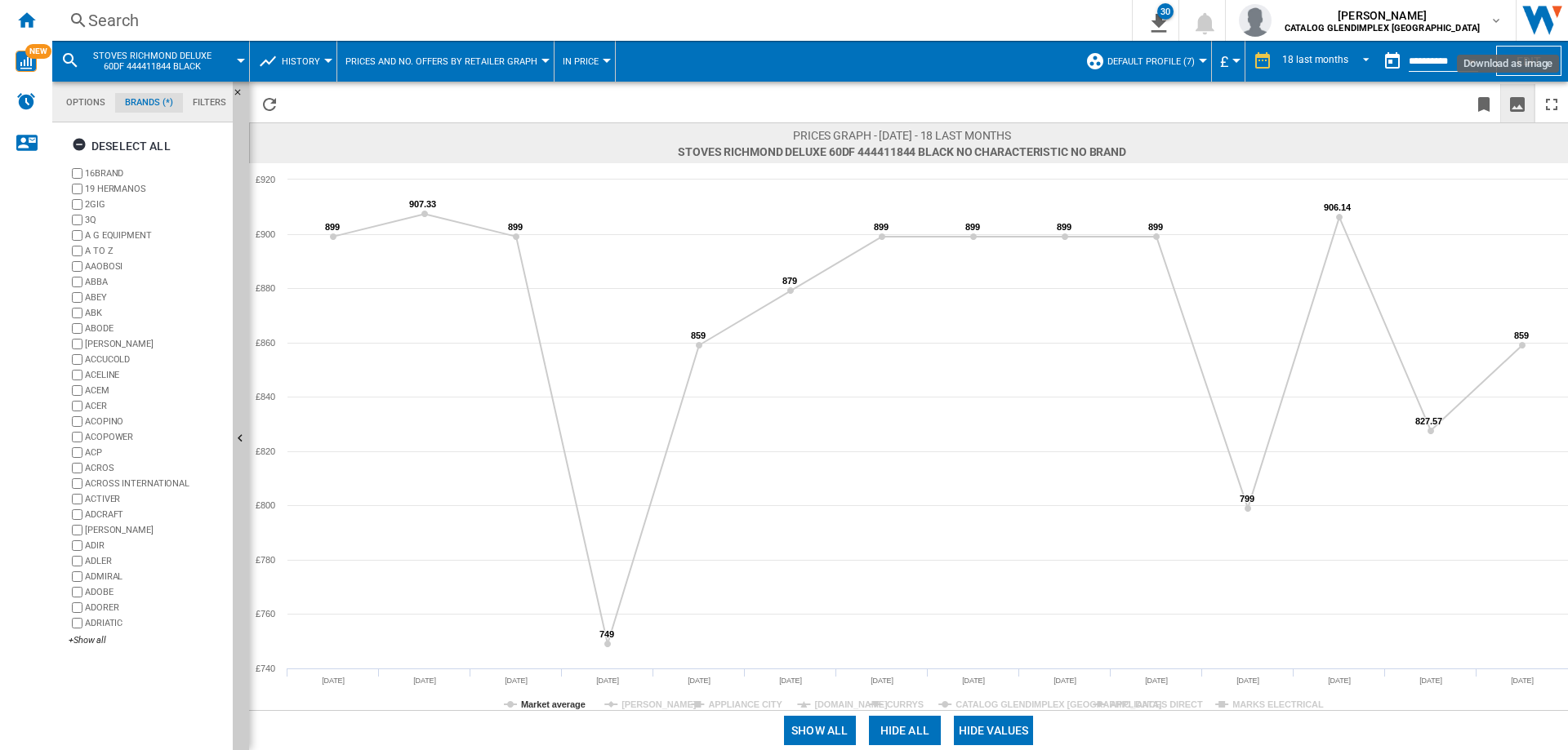
click at [1519, 103] on ng-md-icon "Download as image" at bounding box center [1517, 104] width 20 height 20
click at [122, 17] on div "Search" at bounding box center [588, 21] width 1001 height 23
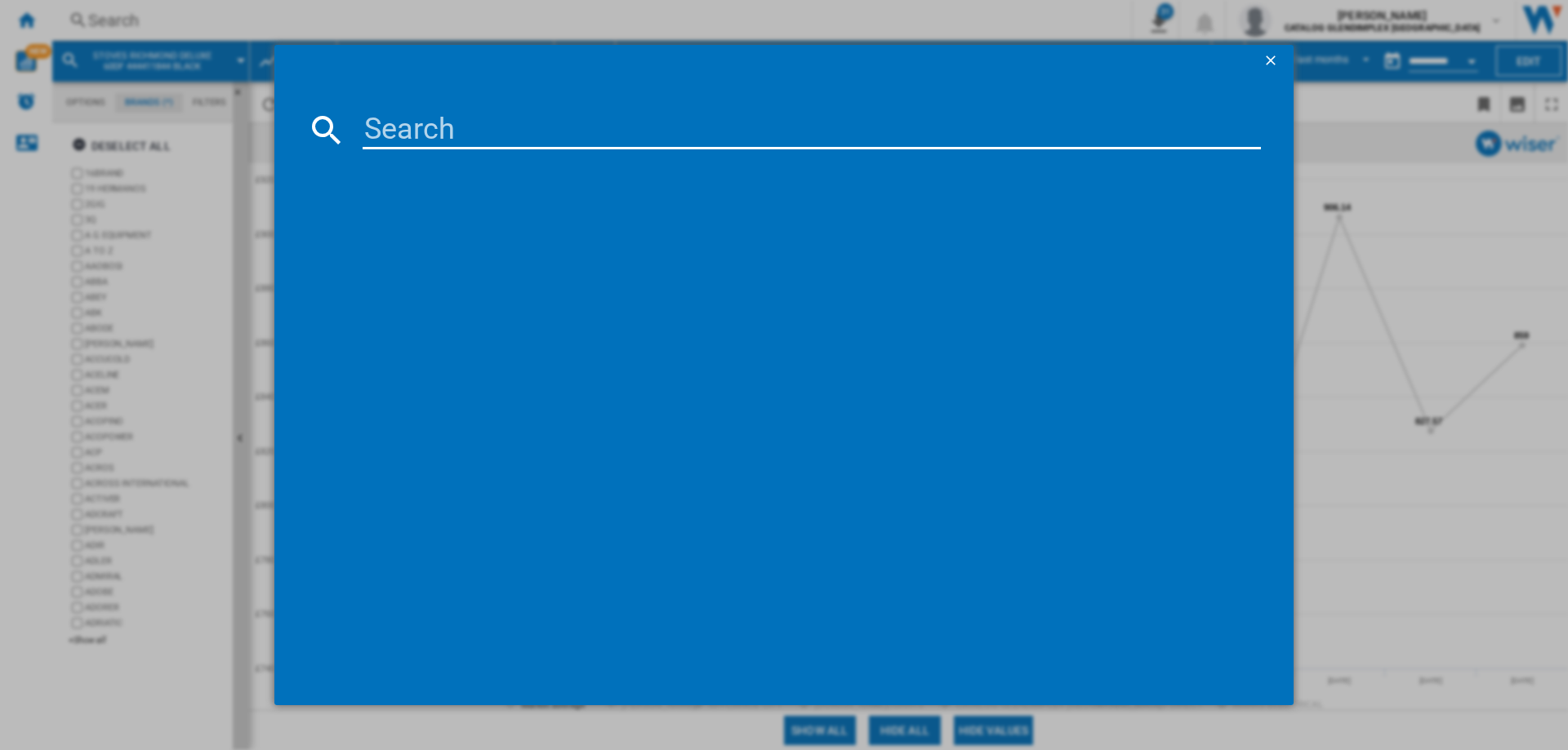
click at [463, 131] on input at bounding box center [811, 129] width 898 height 39
paste input "444411850"
type input "444411850"
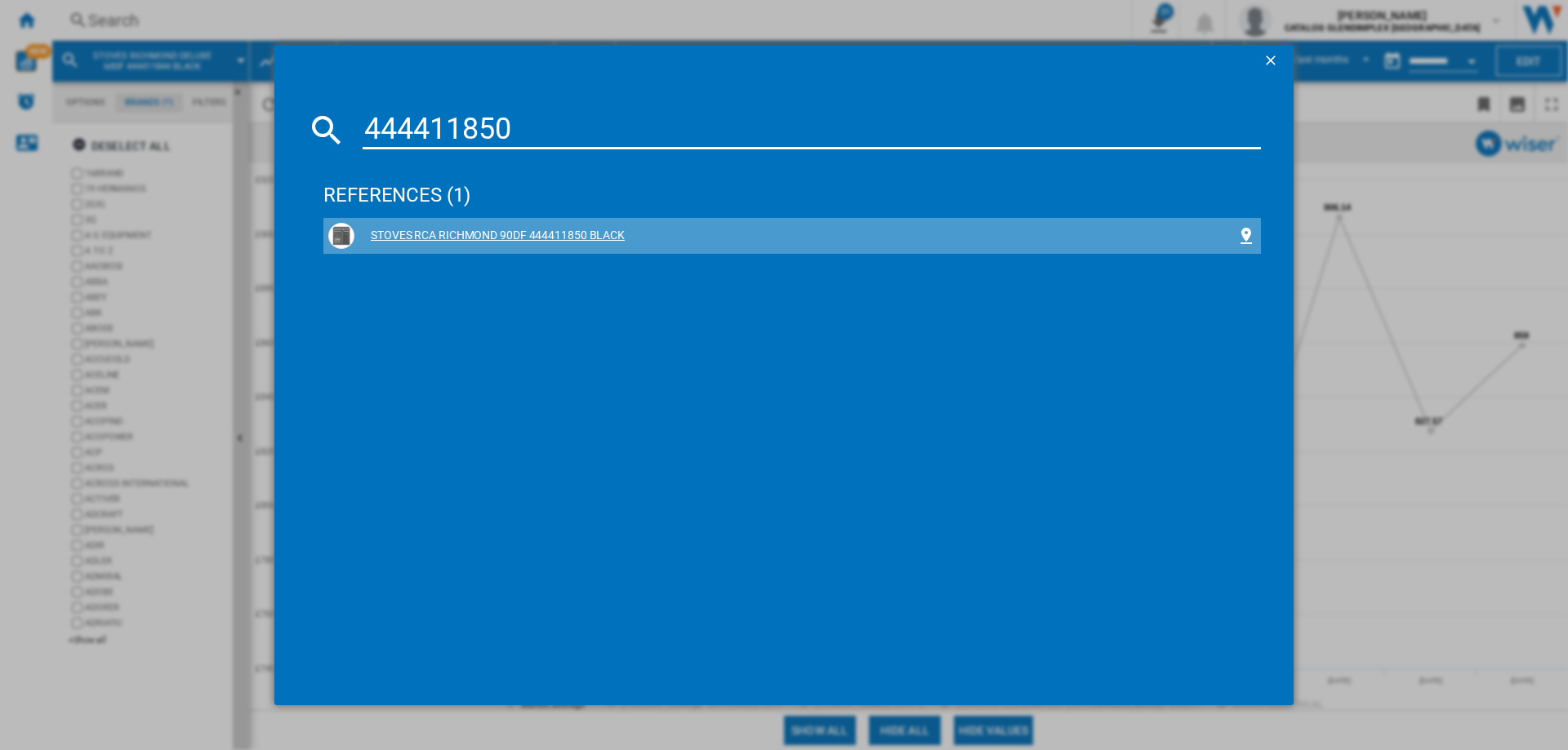
click at [589, 236] on div "STOVES RCA RICHMOND 90DF 444411850 BLACK" at bounding box center [796, 236] width 882 height 17
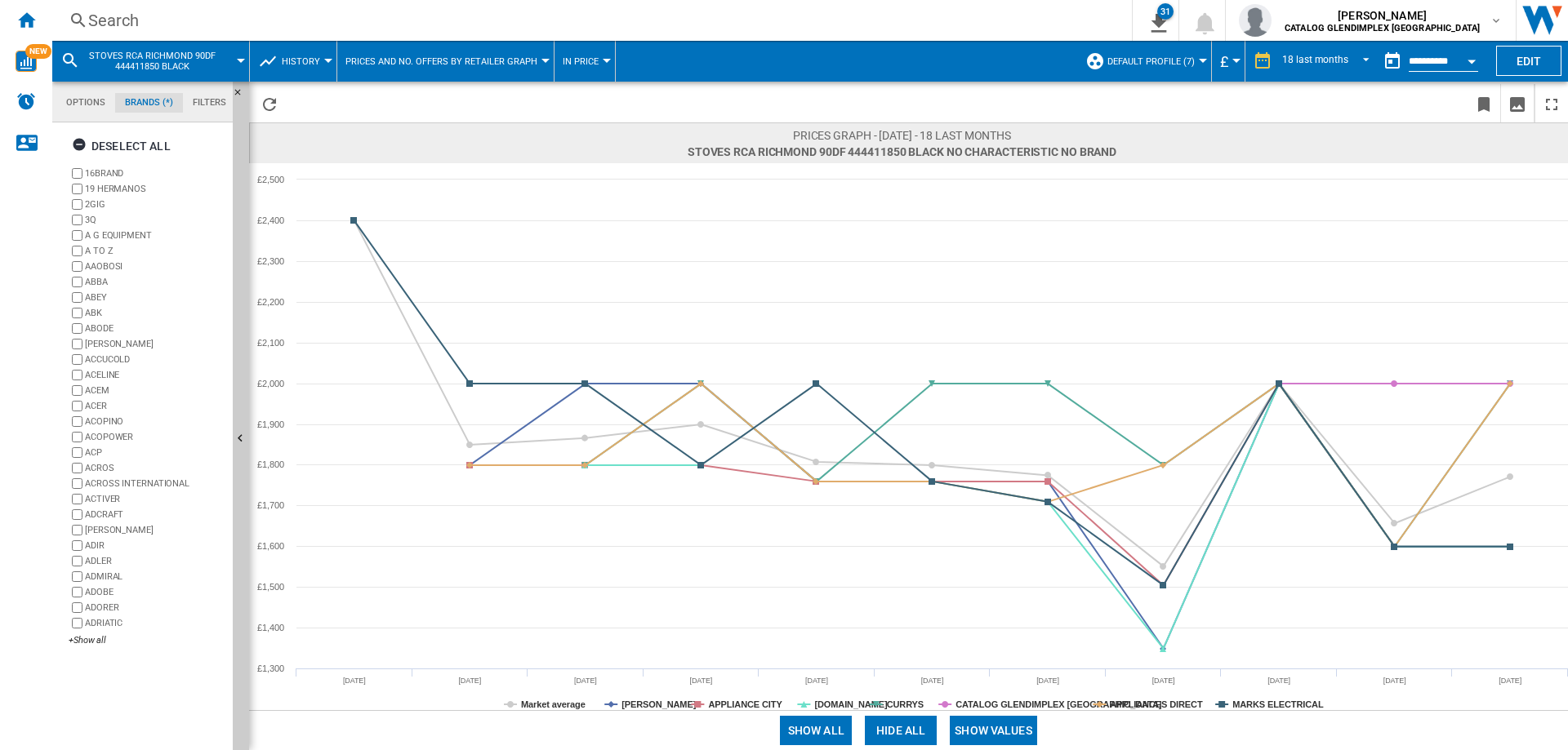
click at [976, 730] on button "Show values" at bounding box center [993, 730] width 87 height 29
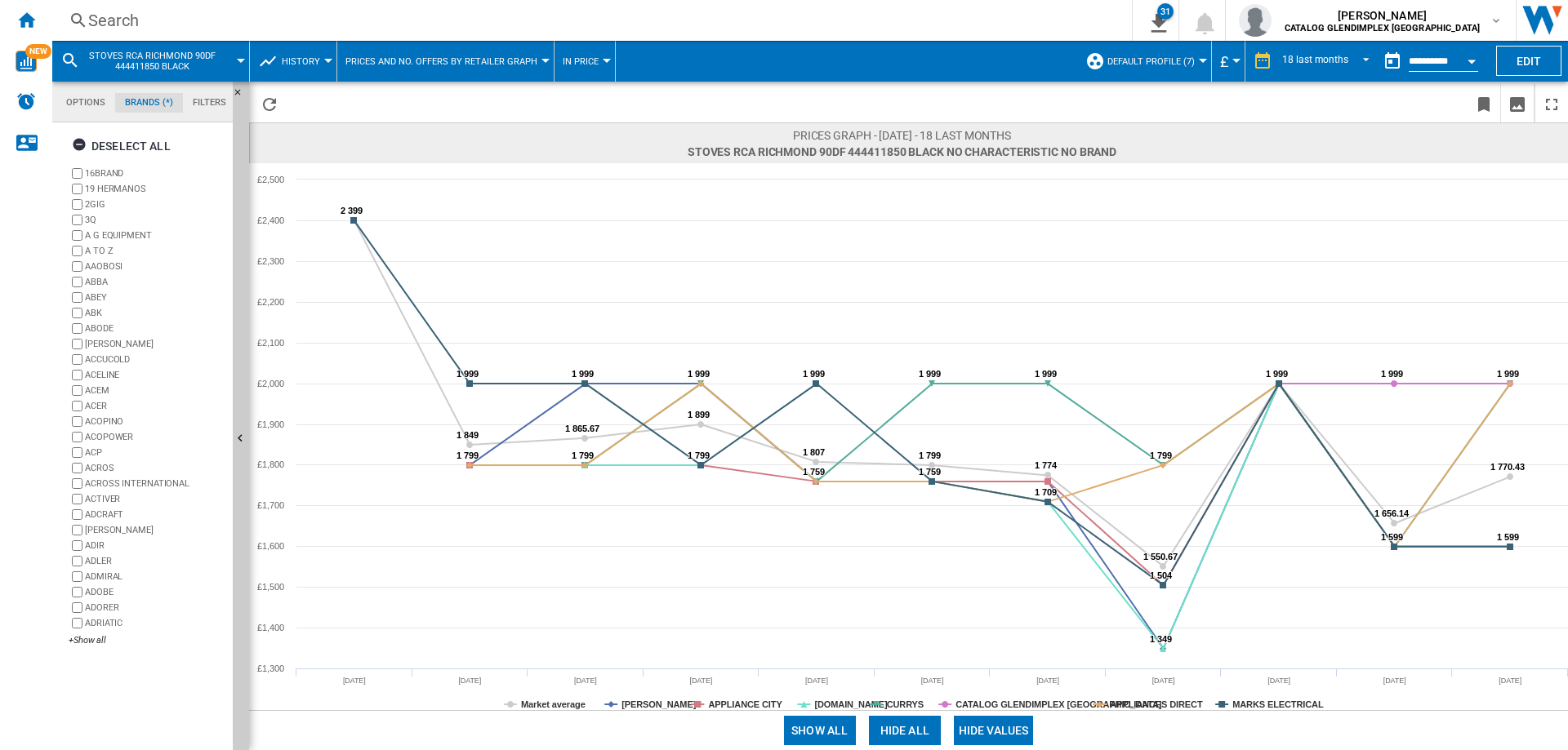
drag, startPoint x: 878, startPoint y: 734, endPoint x: 828, endPoint y: 733, distance: 50.0
click at [878, 734] on button "Hide all" at bounding box center [904, 730] width 72 height 29
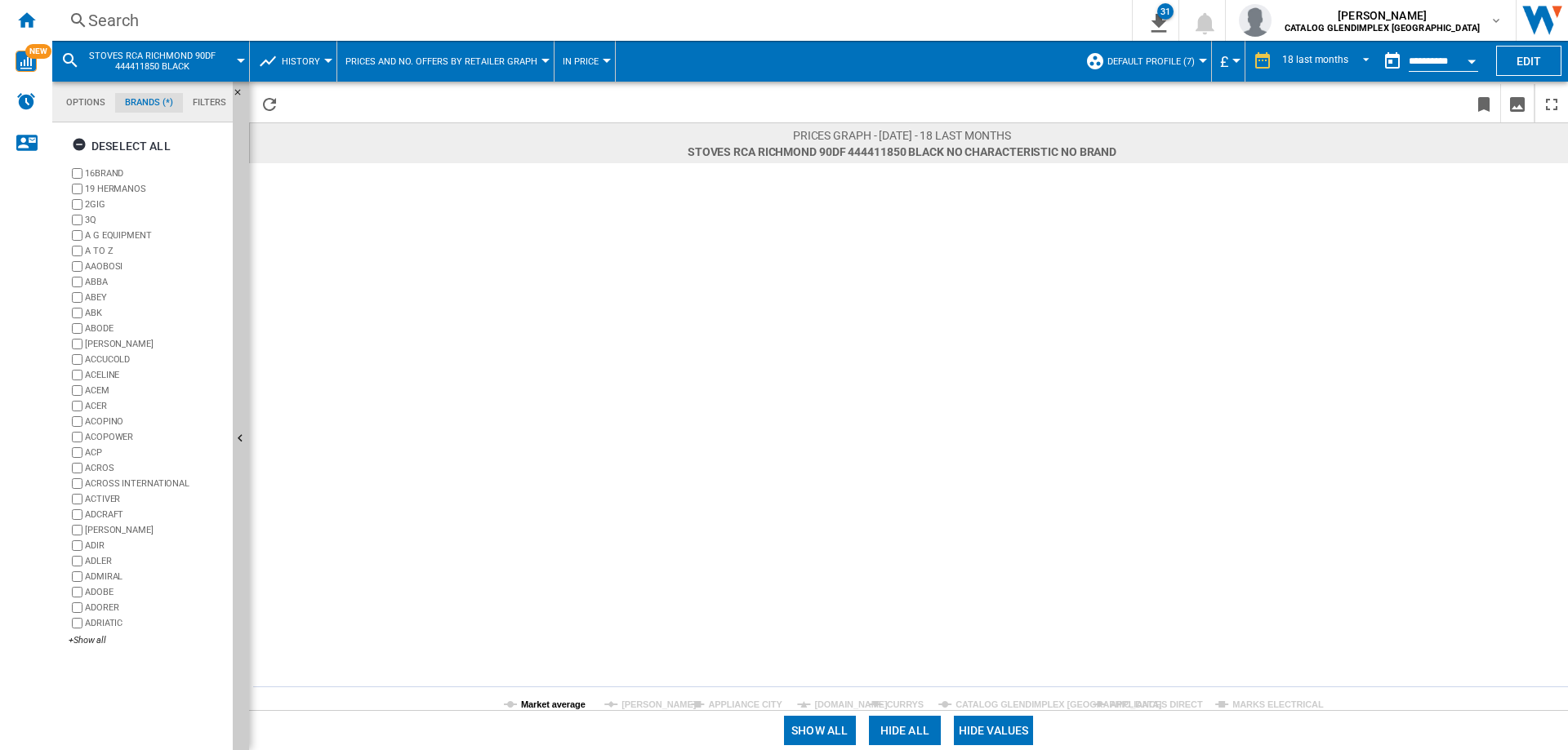
click at [549, 700] on tspan "Market average" at bounding box center [554, 704] width 65 height 10
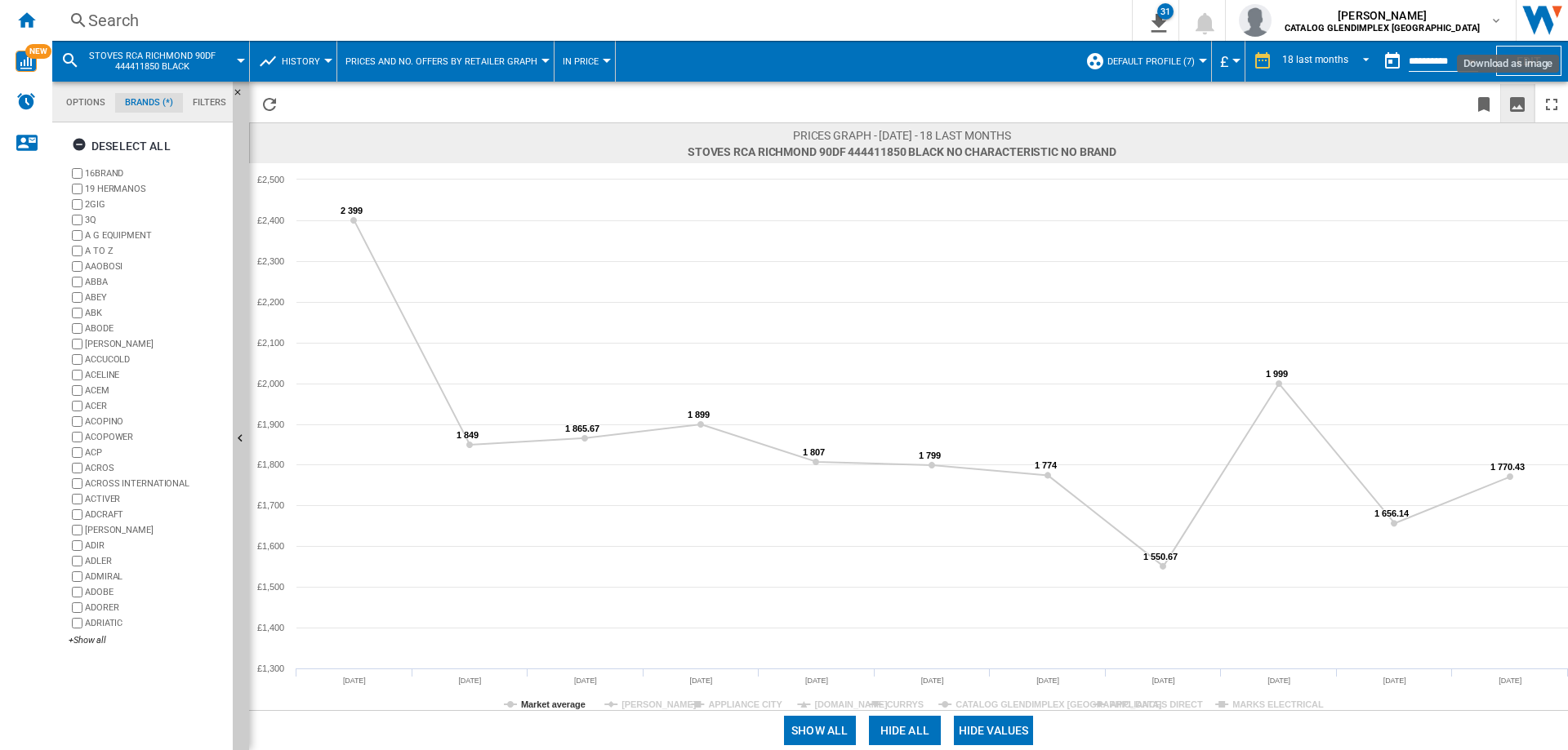
click at [1518, 100] on ng-md-icon "Download as image" at bounding box center [1517, 104] width 20 height 20
click at [135, 21] on div "Search" at bounding box center [588, 21] width 1001 height 23
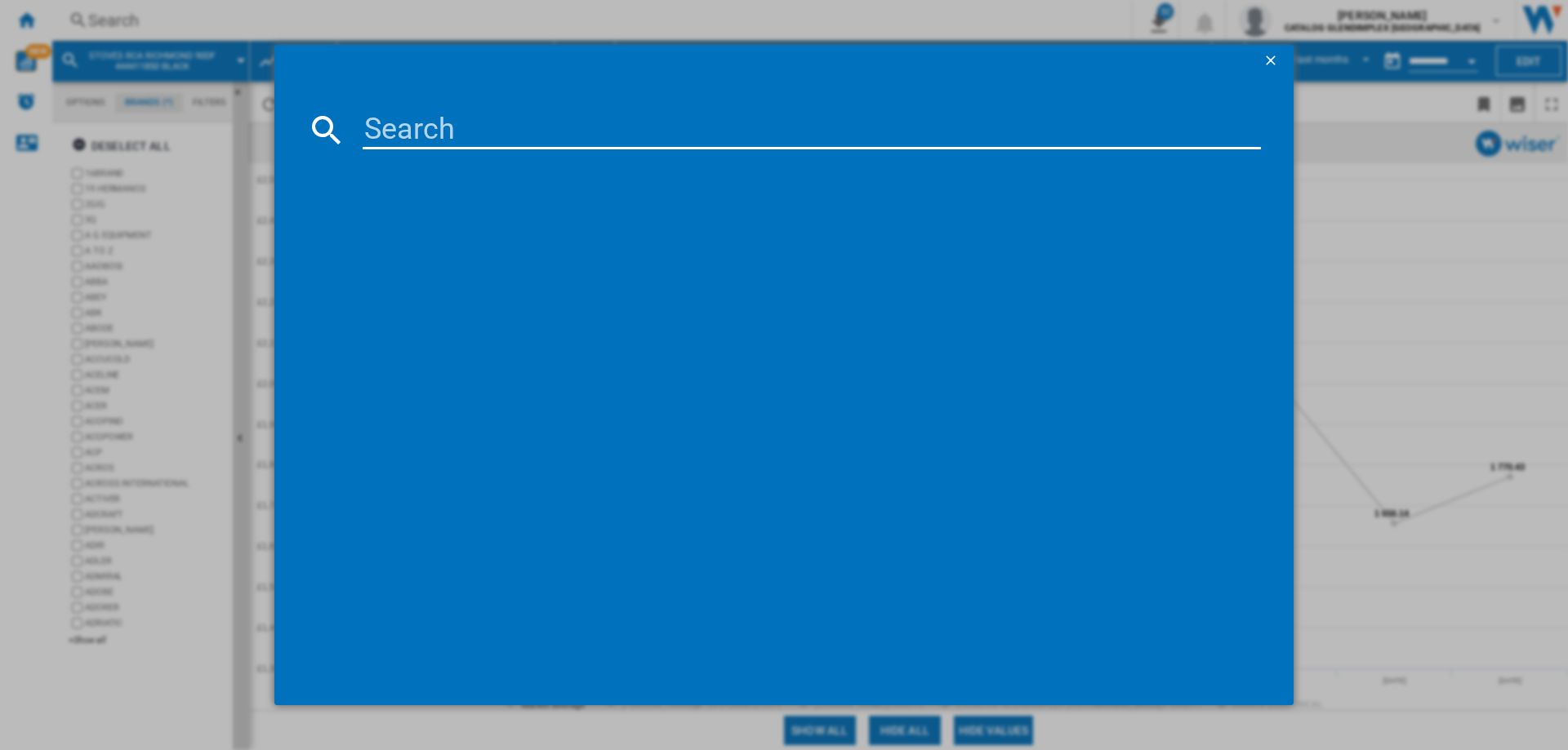
paste input "444411853"
type input "444411853"
click at [533, 232] on div "STOVES RICHMOND 90EI 444411853 BLACK" at bounding box center [796, 236] width 882 height 17
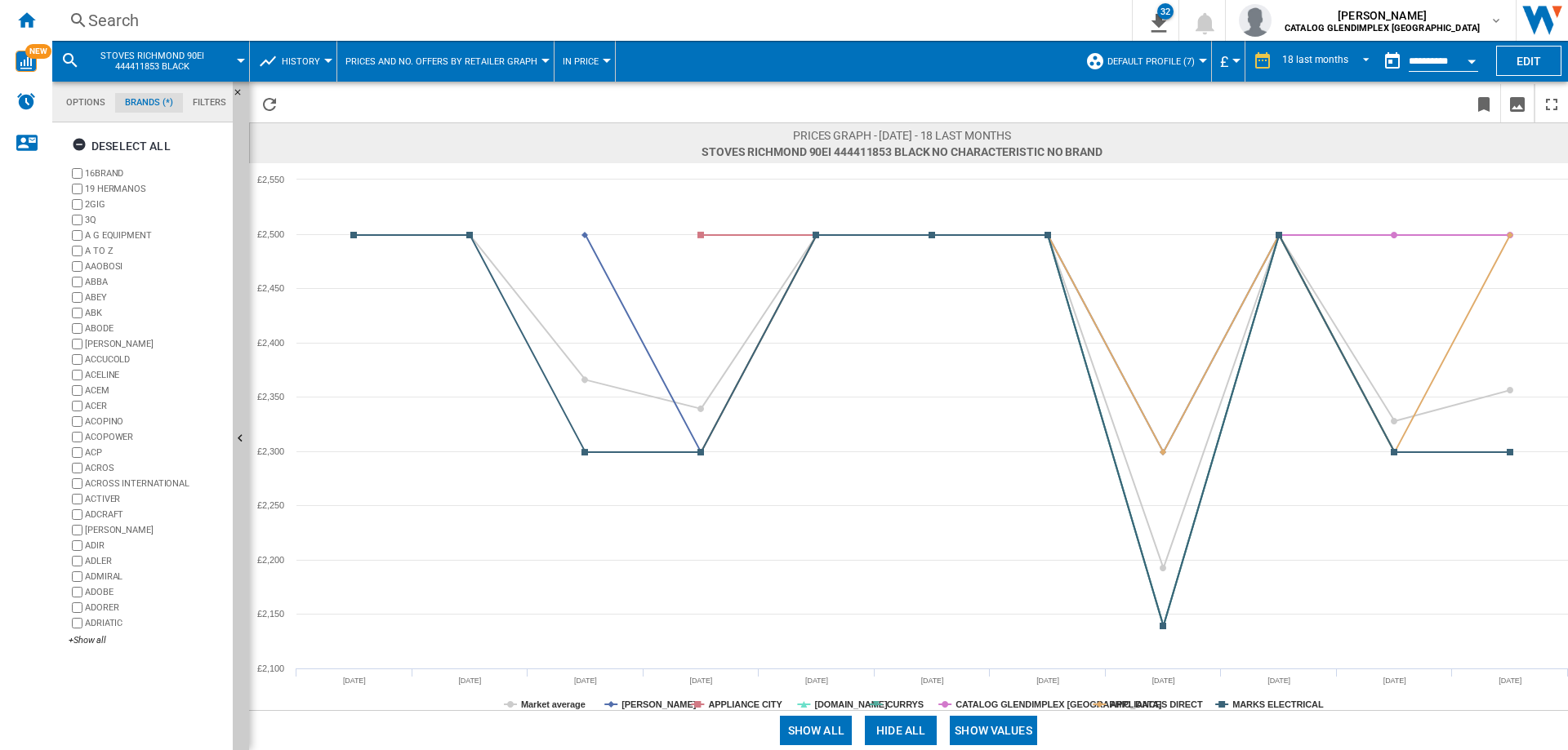
click at [990, 726] on button "Show values" at bounding box center [993, 730] width 87 height 29
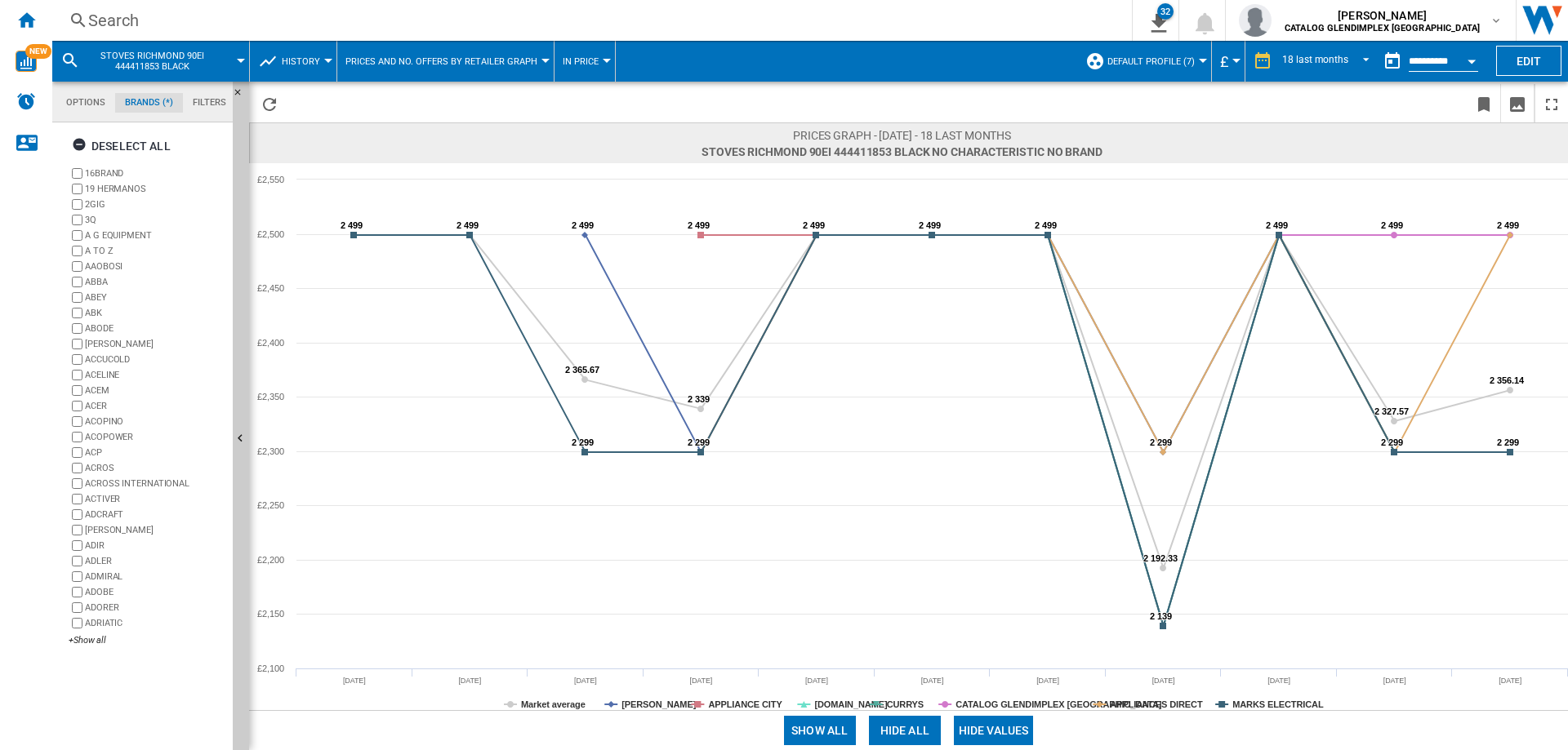
click at [914, 733] on button "Hide all" at bounding box center [904, 730] width 72 height 29
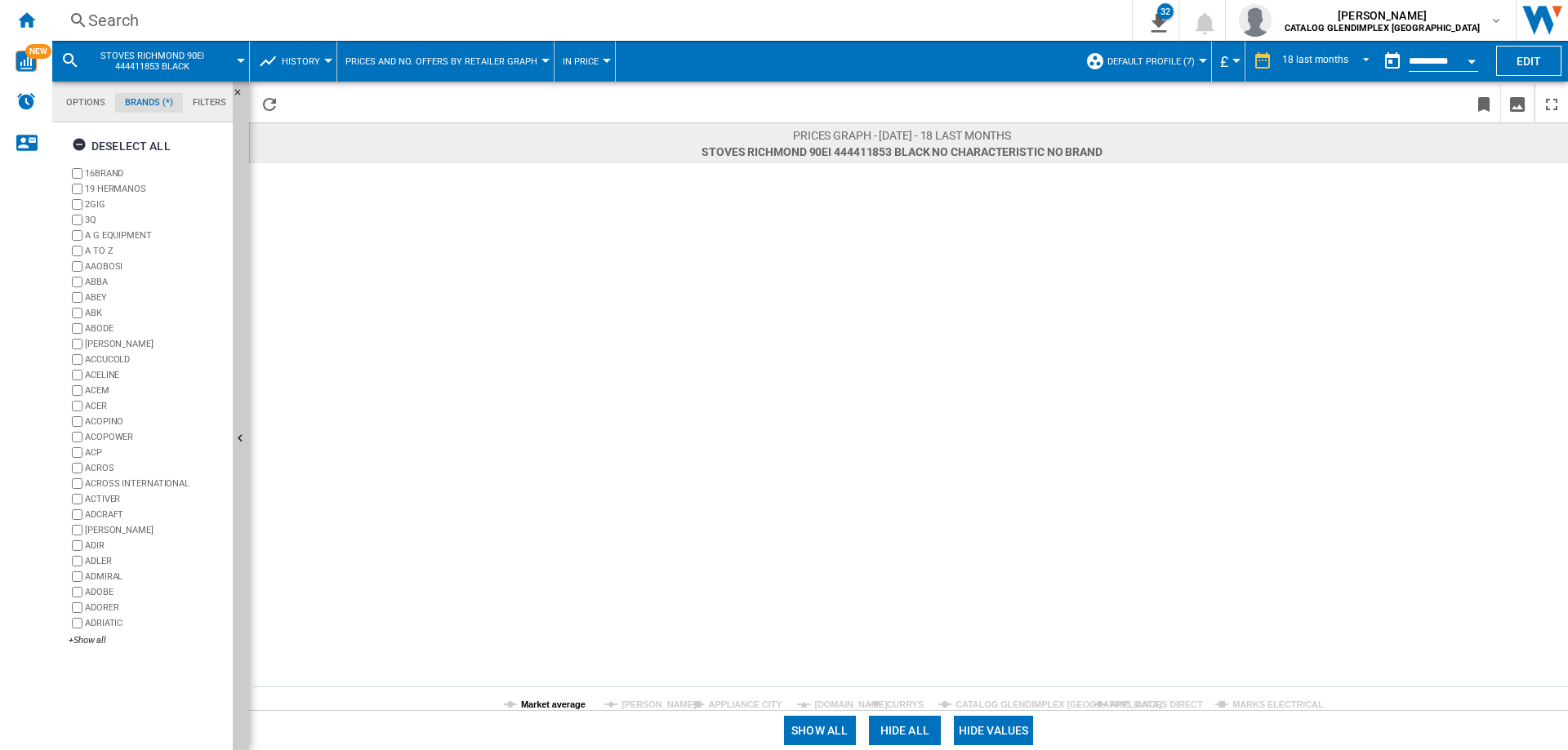
click at [565, 705] on tspan "Market average" at bounding box center [554, 704] width 65 height 10
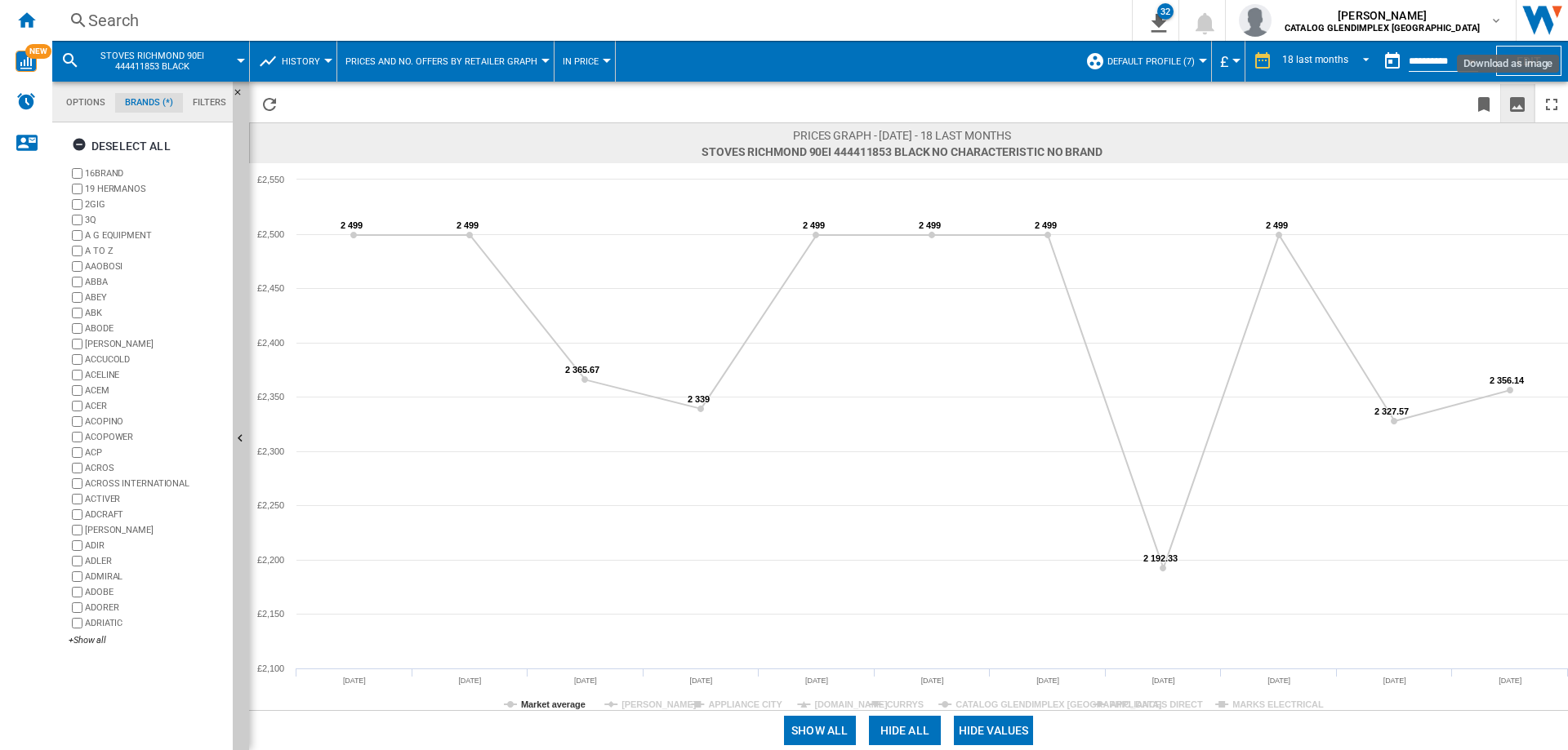
click at [1517, 102] on ng-md-icon "Download as image" at bounding box center [1517, 104] width 20 height 20
click at [133, 22] on div "Search" at bounding box center [588, 21] width 1001 height 23
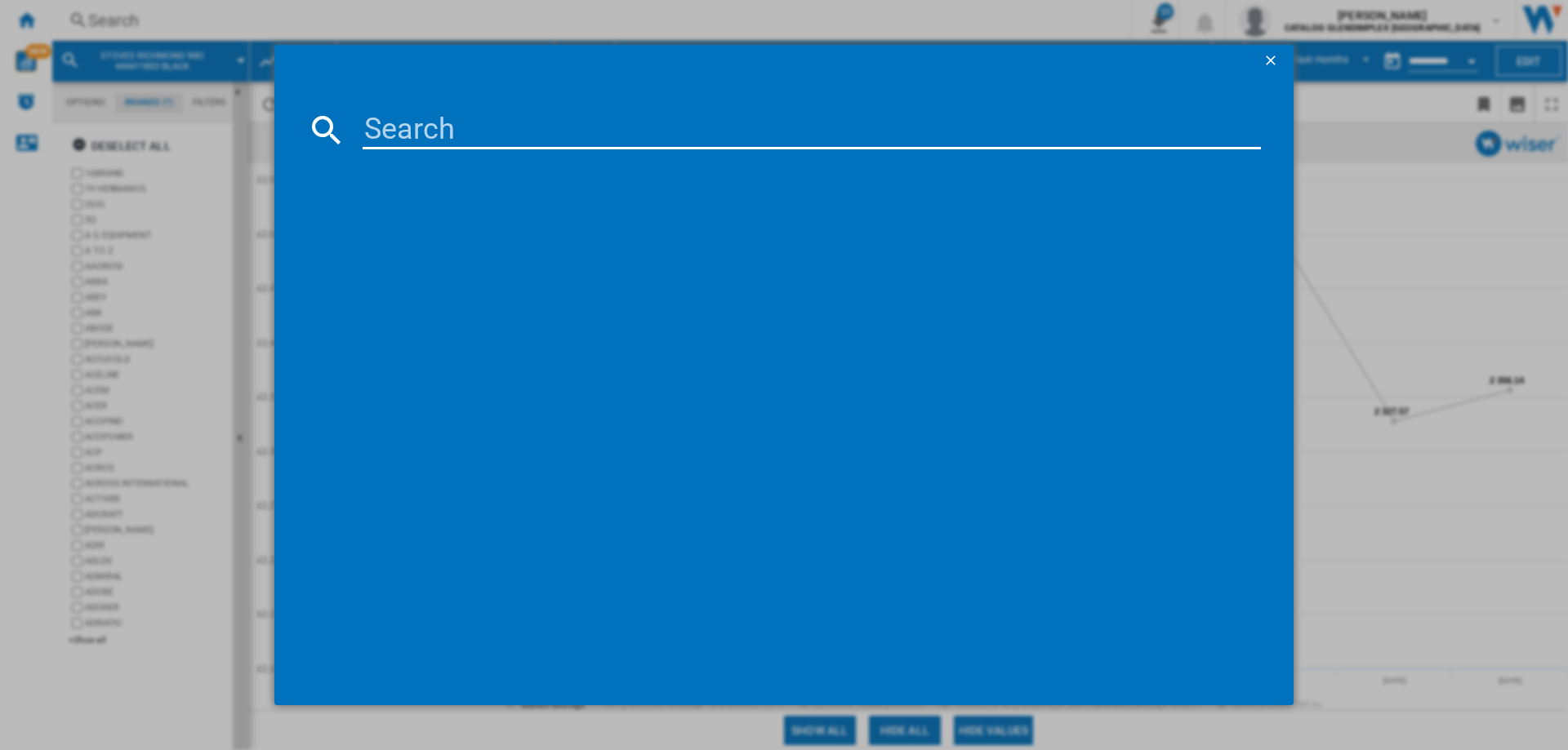
drag, startPoint x: 133, startPoint y: 22, endPoint x: 577, endPoint y: 142, distance: 459.9
click at [577, 142] on input at bounding box center [811, 129] width 898 height 39
paste input "444411856"
type input "444411856"
click at [550, 238] on div "STOVES RICHMOND 100DF 444411856 BLACK" at bounding box center [796, 236] width 882 height 17
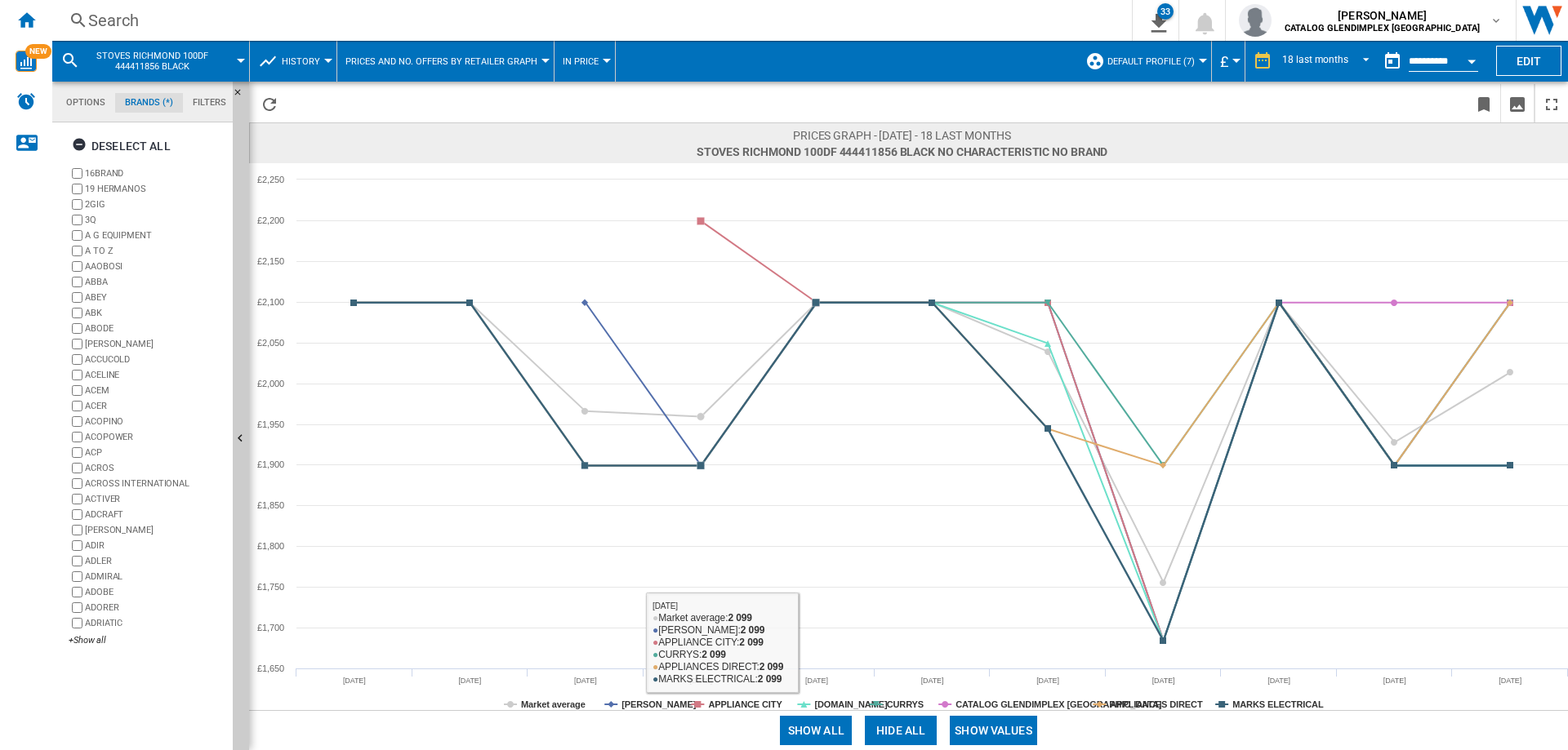
click at [984, 723] on button "Show values" at bounding box center [993, 730] width 87 height 29
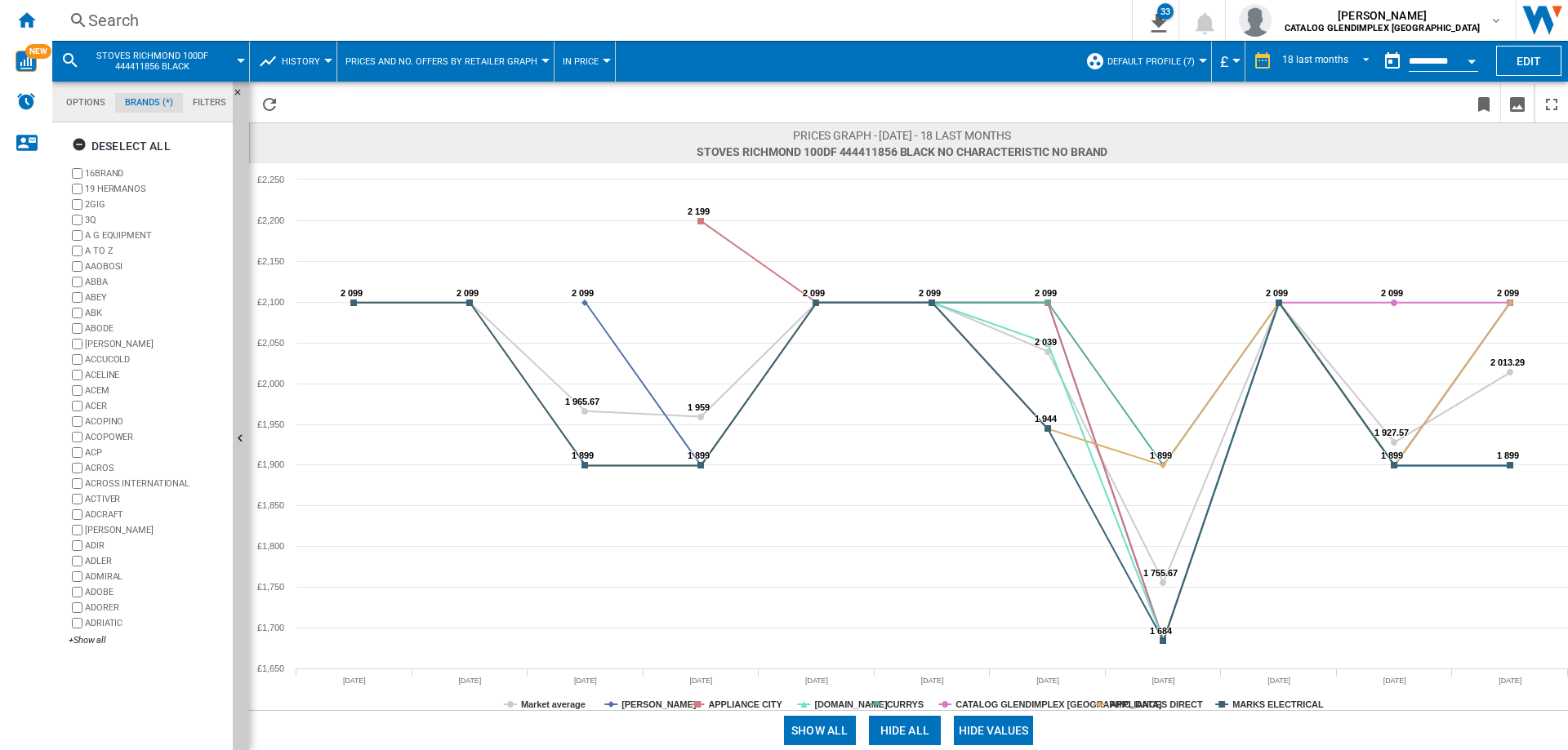
click at [902, 731] on button "Hide all" at bounding box center [904, 730] width 72 height 29
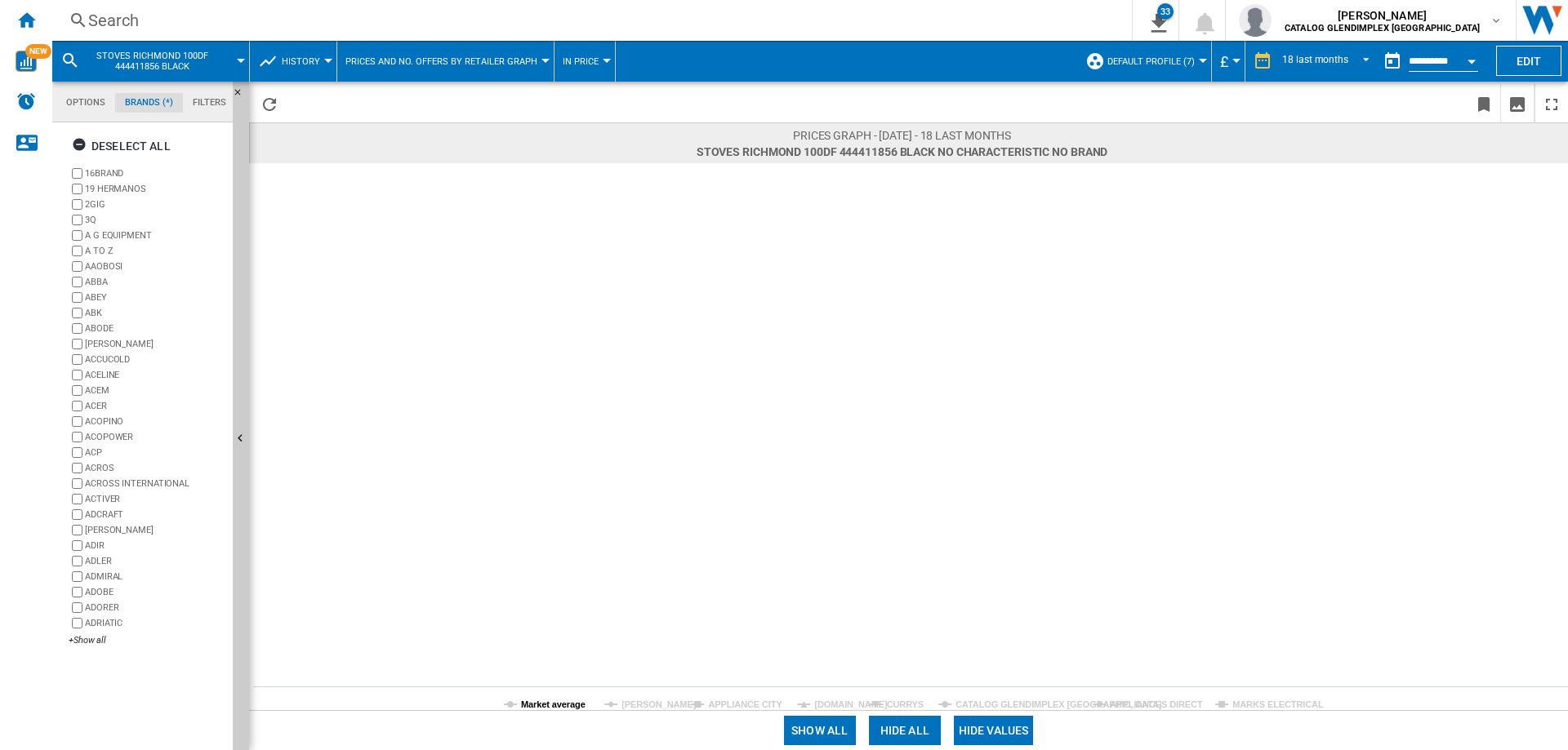
click at [554, 704] on tspan "Market average" at bounding box center [554, 704] width 65 height 10
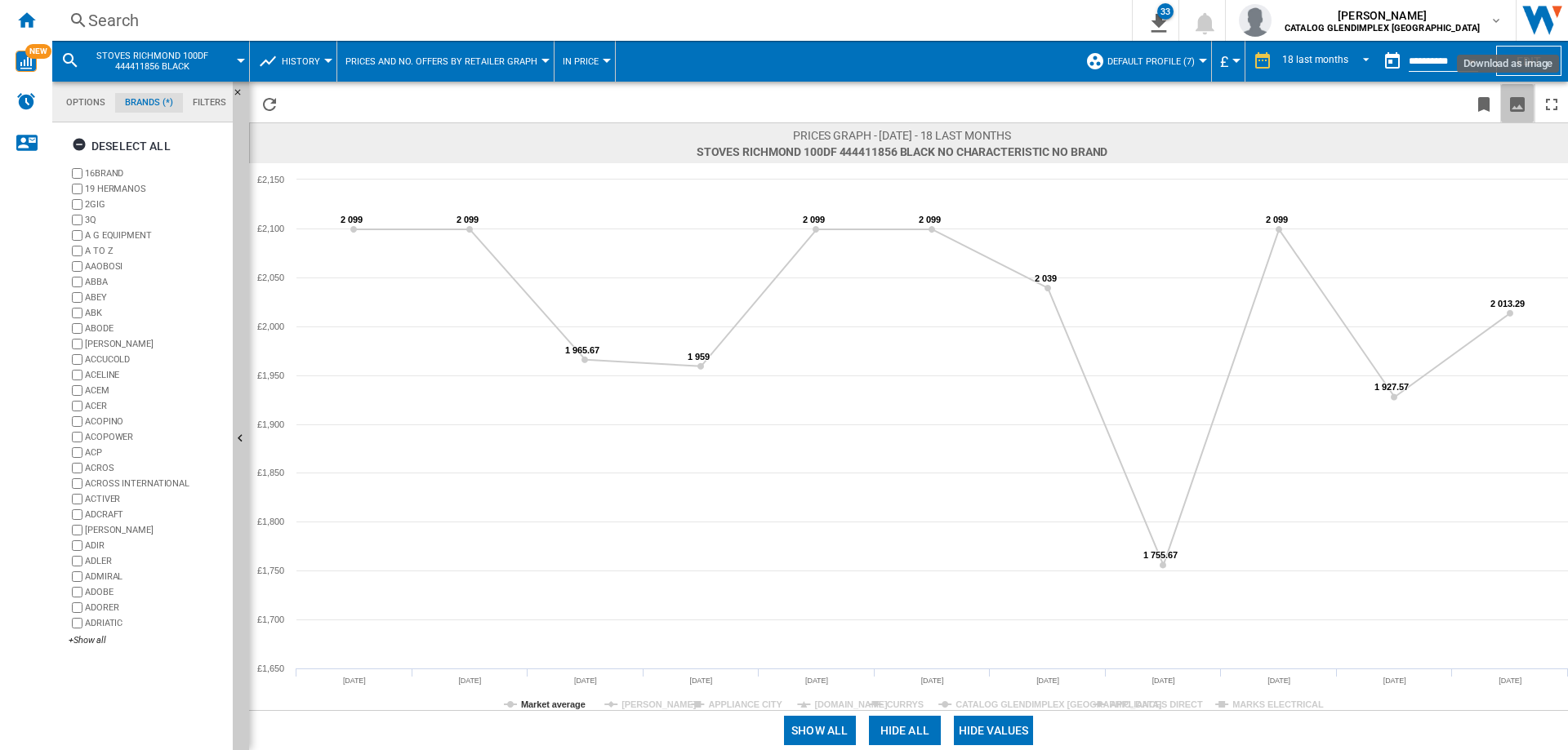
click at [1513, 104] on ng-md-icon "Download as image" at bounding box center [1517, 104] width 20 height 20
click at [113, 15] on div "Search" at bounding box center [588, 21] width 1001 height 23
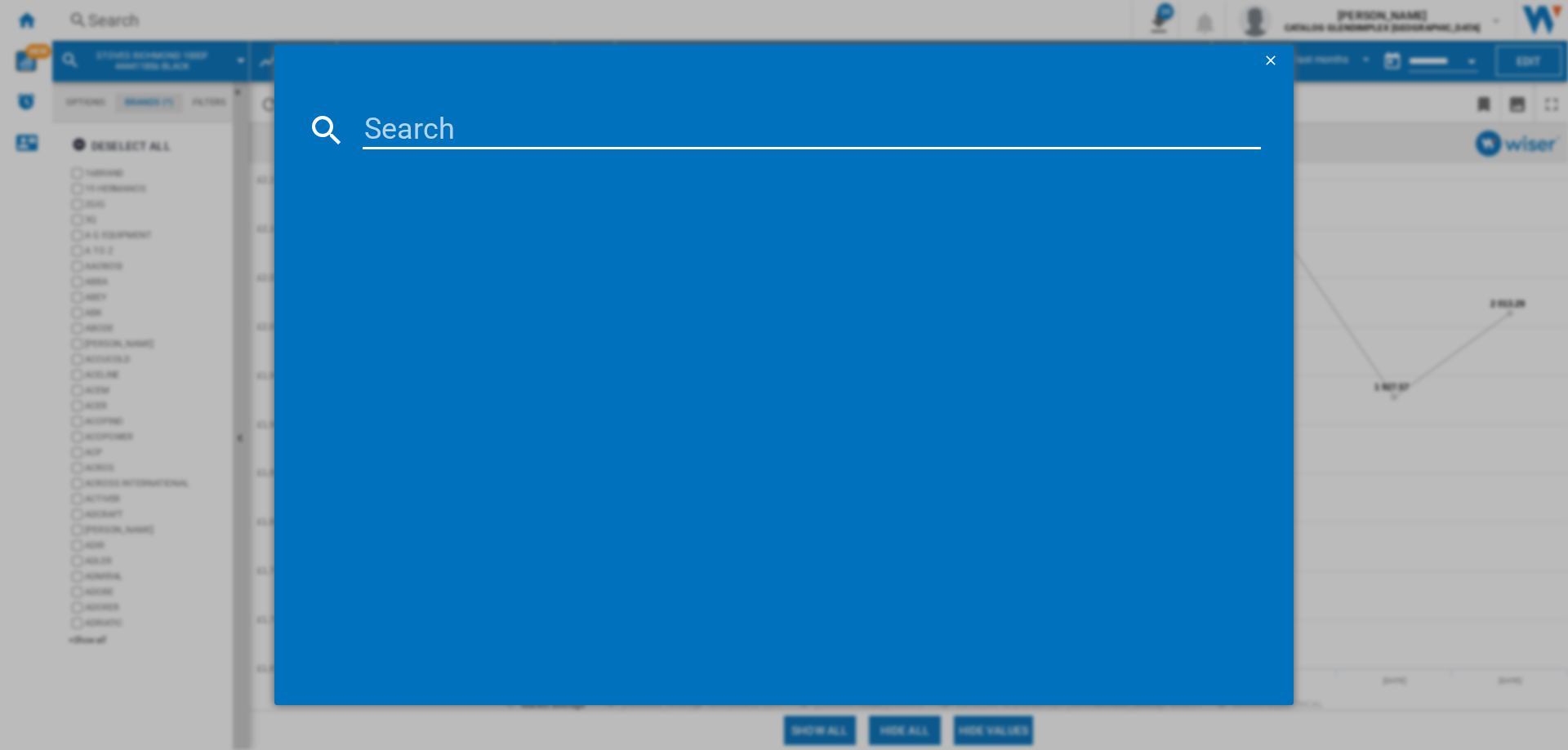
paste input "444411859"
type input "444411859"
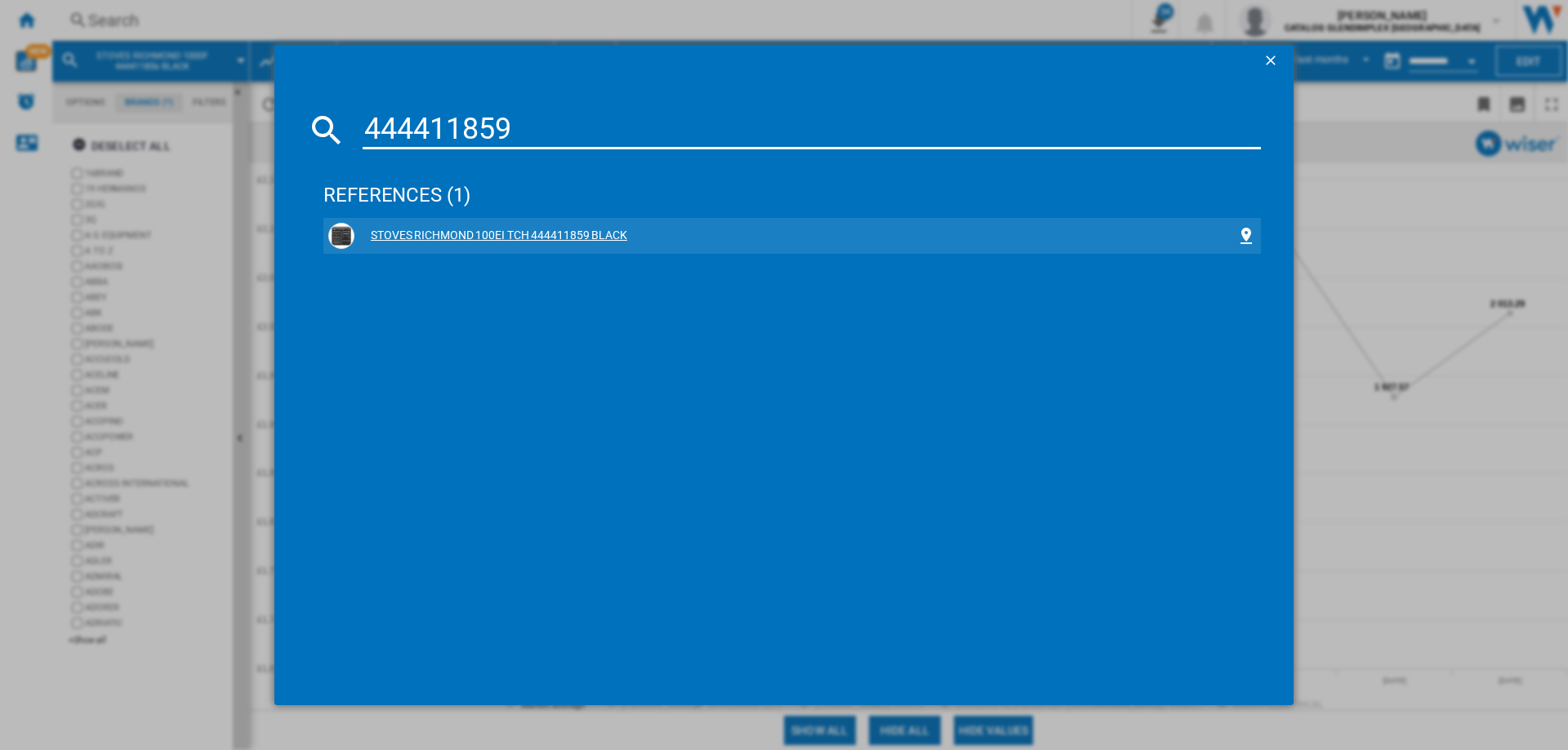
click at [559, 235] on div "STOVES RICHMOND 100EI TCH 444411859 BLACK" at bounding box center [796, 236] width 882 height 17
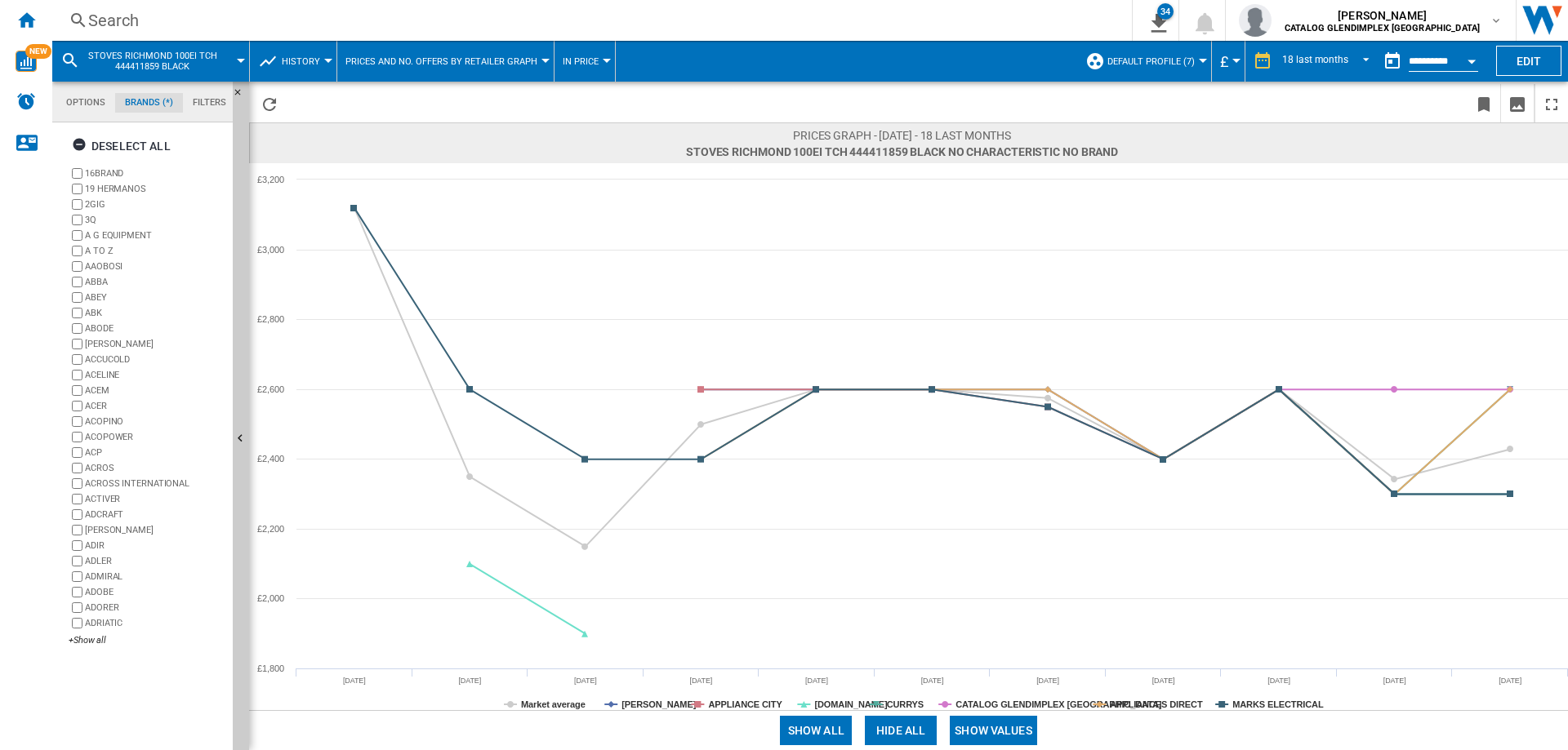
click at [994, 731] on button "Show values" at bounding box center [993, 730] width 87 height 29
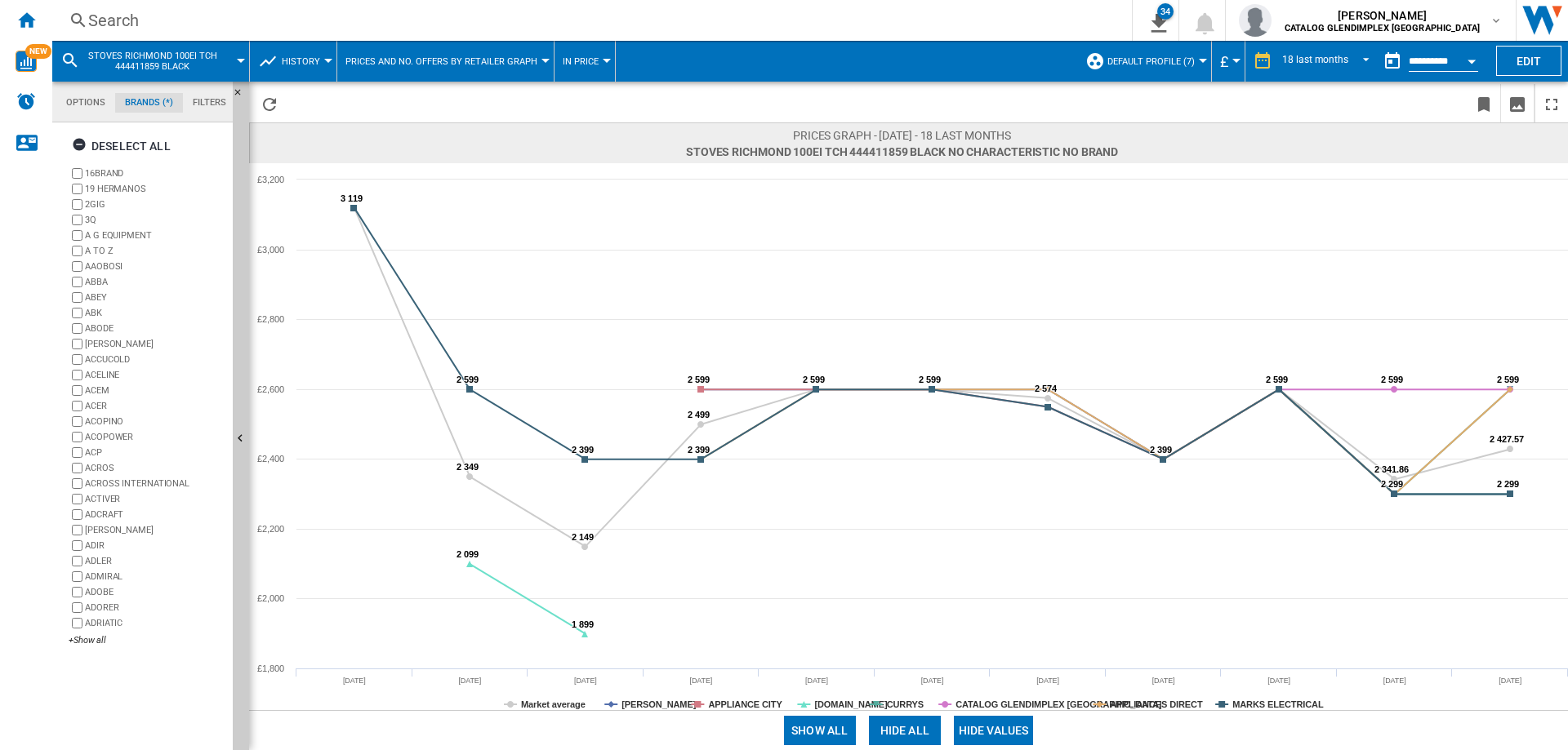
click at [893, 738] on button "Hide all" at bounding box center [904, 730] width 72 height 29
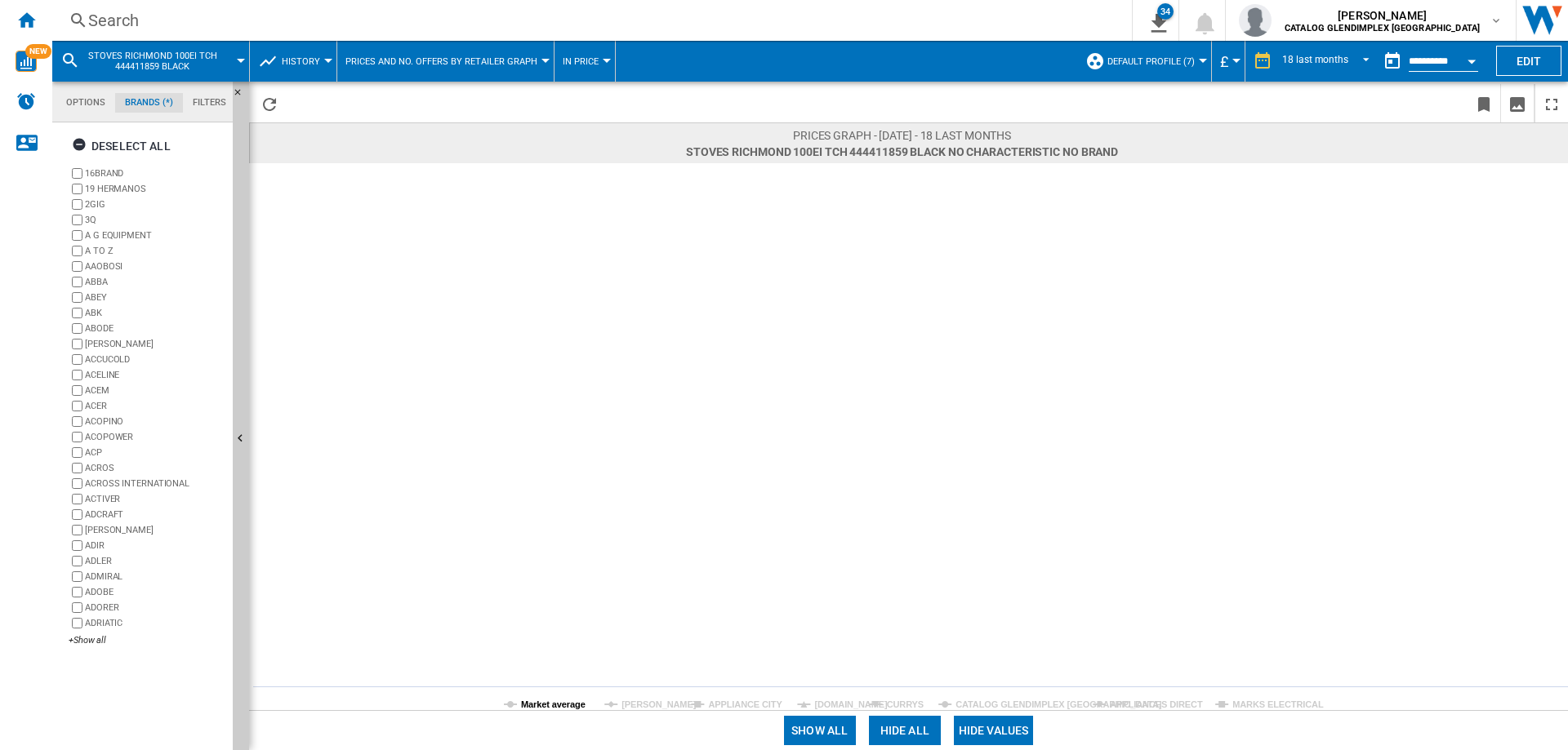
click at [529, 708] on tspan "Market average" at bounding box center [554, 704] width 65 height 10
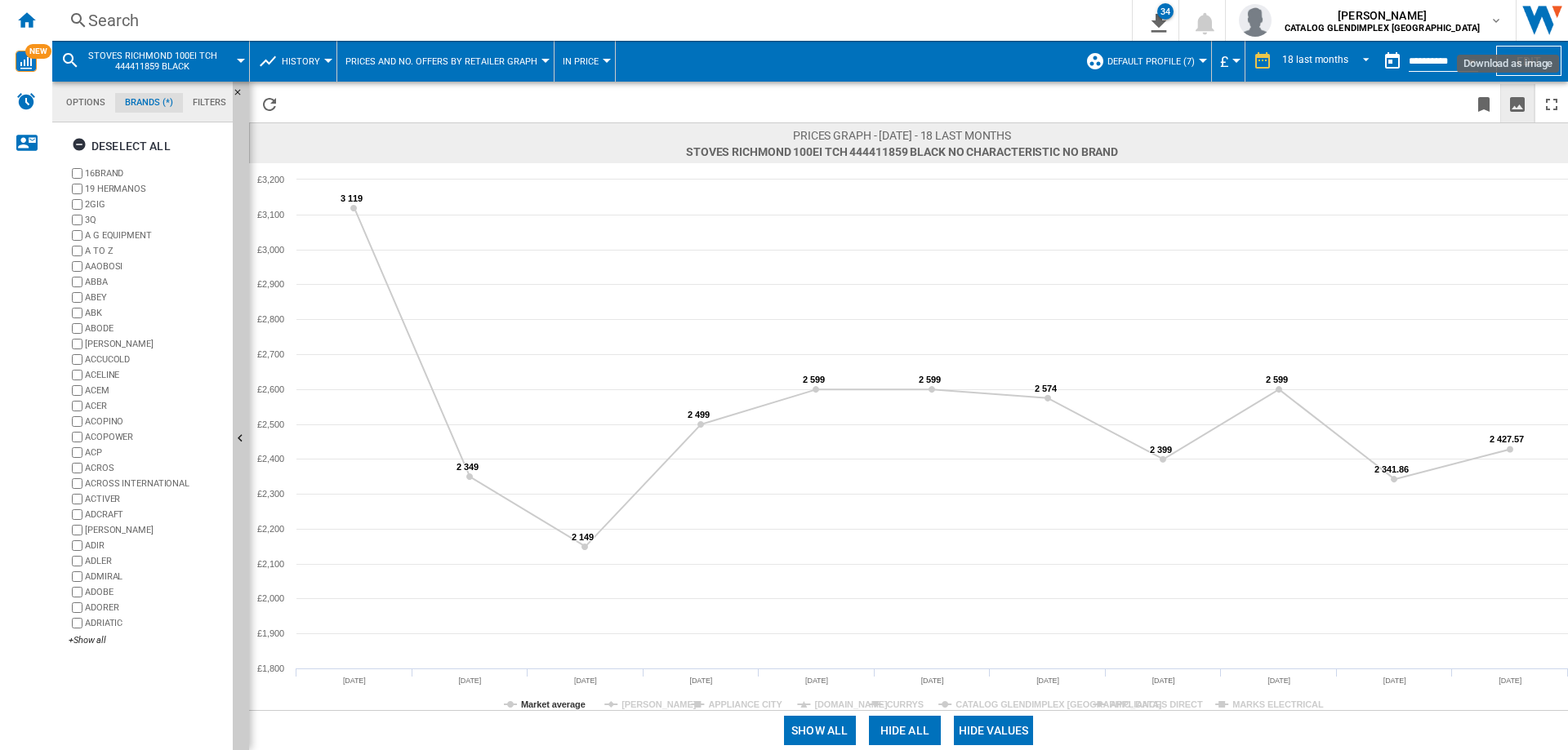
click at [1518, 105] on ng-md-icon "Download as image" at bounding box center [1517, 104] width 20 height 20
click at [120, 14] on div "Search" at bounding box center [588, 21] width 1001 height 23
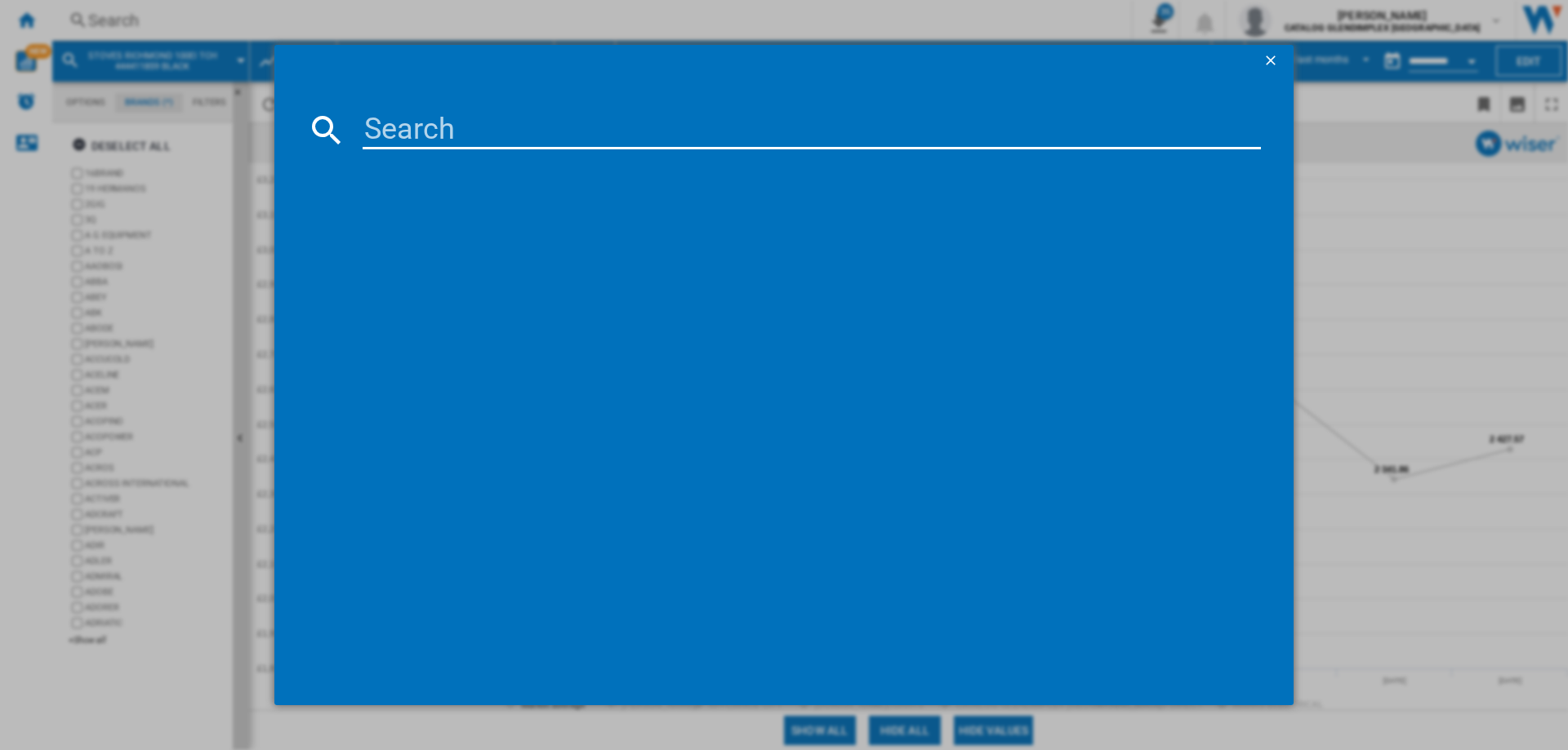
paste input "444411867"
type input "444411867"
click at [623, 239] on div "STOVES RCA RICHMOND DELUXE 90DF 444411867 BLACK" at bounding box center [796, 236] width 882 height 17
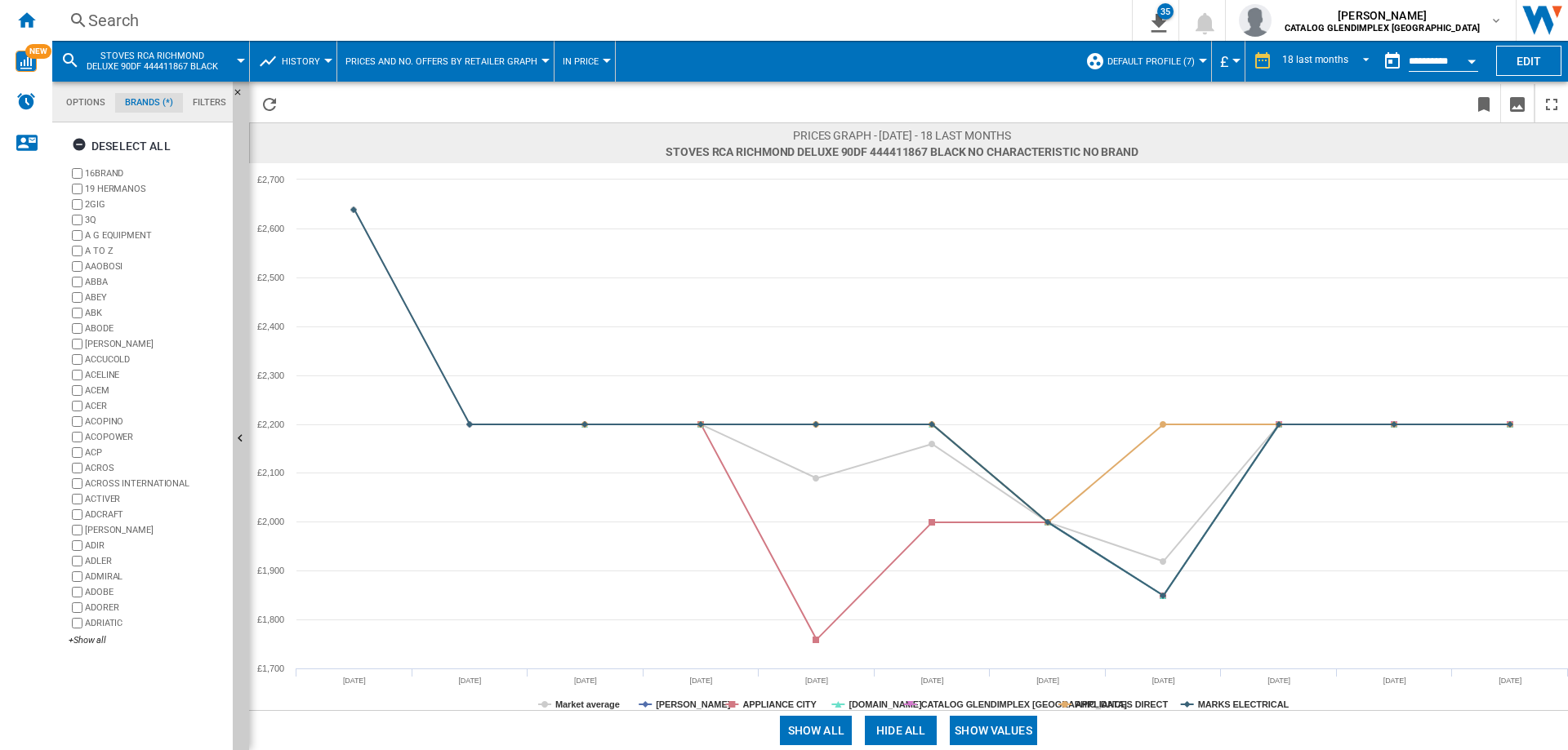
click at [977, 733] on button "Show values" at bounding box center [993, 730] width 87 height 29
click at [891, 730] on button "Hide all" at bounding box center [904, 730] width 72 height 29
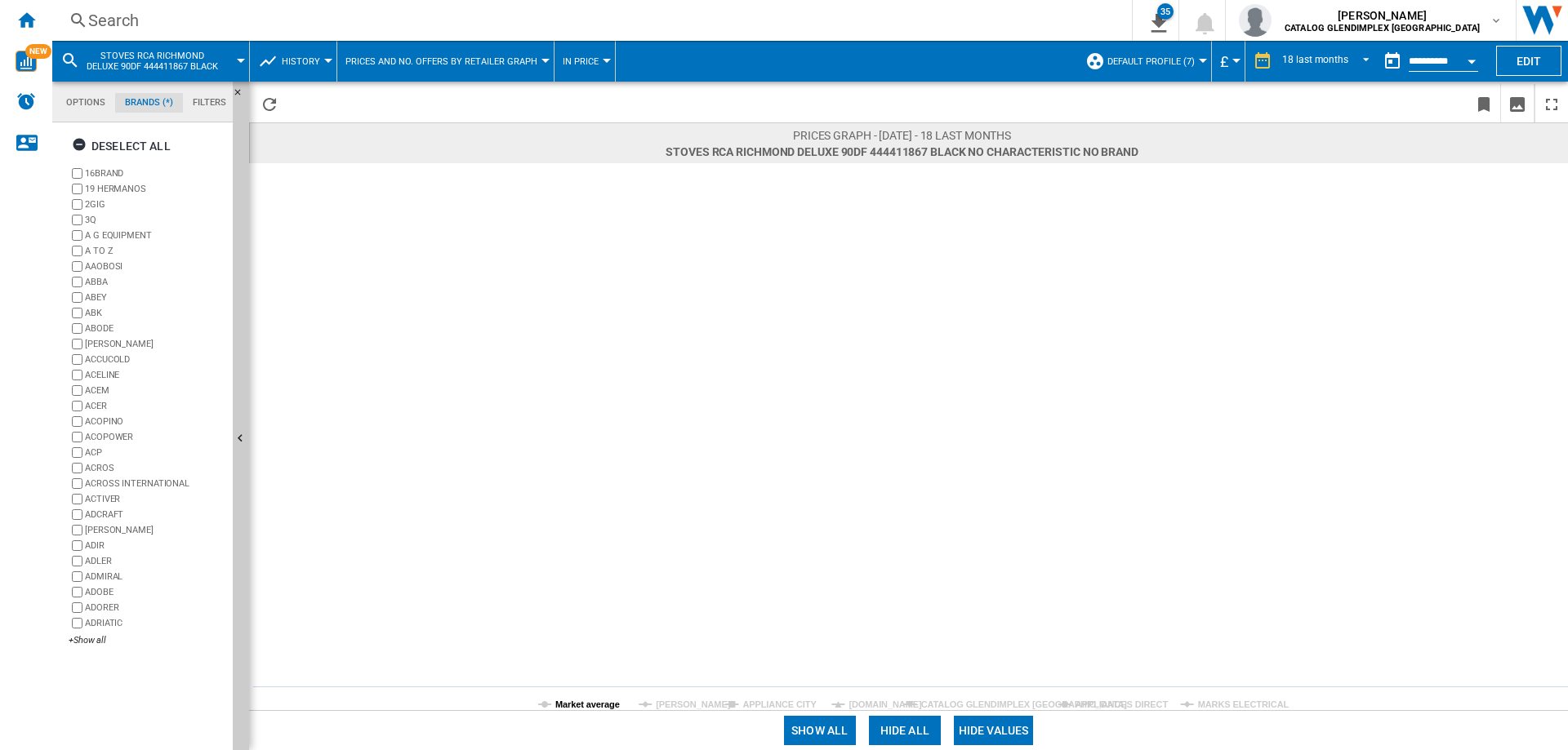
click at [582, 704] on tspan "Market average" at bounding box center [588, 704] width 65 height 10
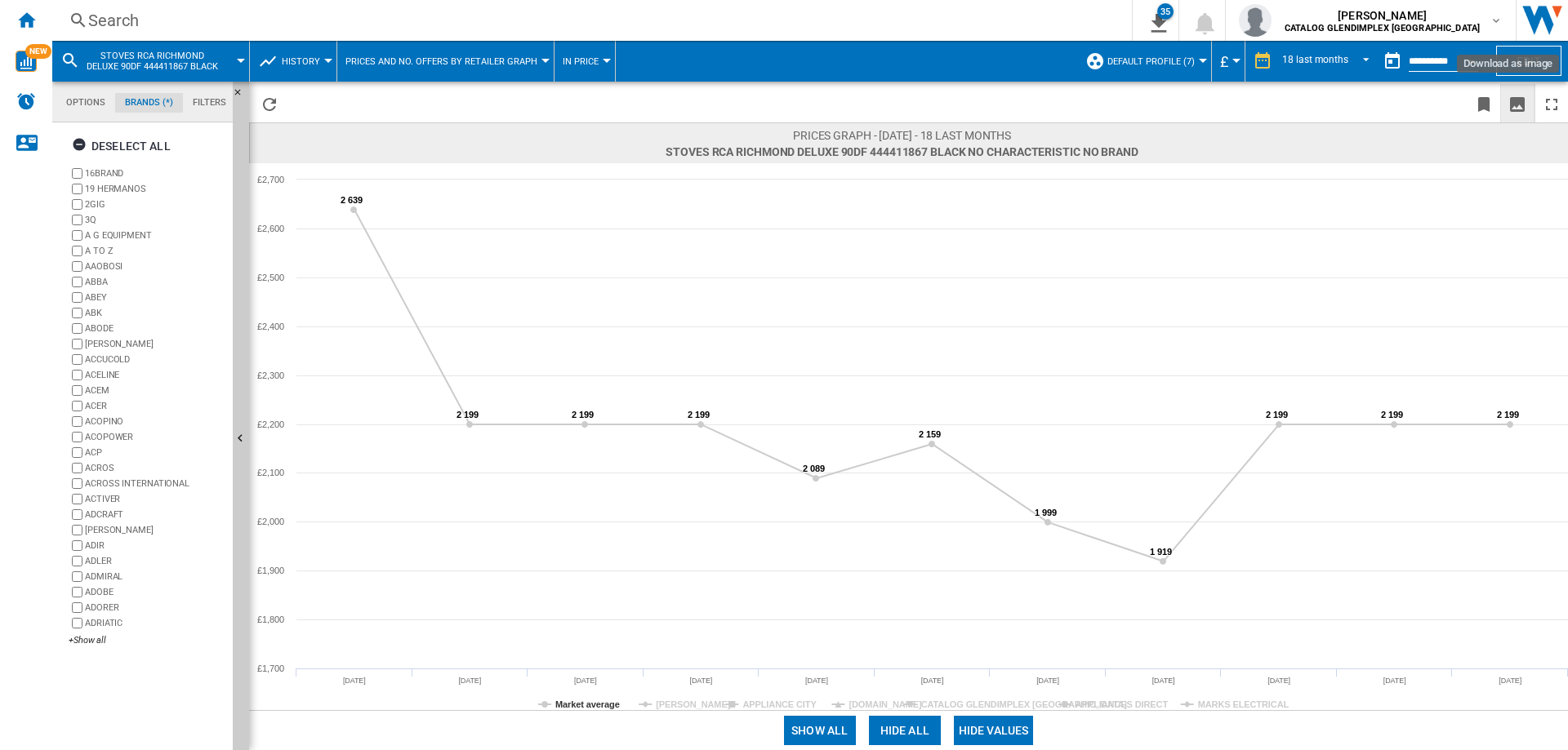
click at [1512, 99] on ng-md-icon "Download as image" at bounding box center [1517, 104] width 20 height 20
click at [131, 22] on div "Search" at bounding box center [588, 21] width 1001 height 23
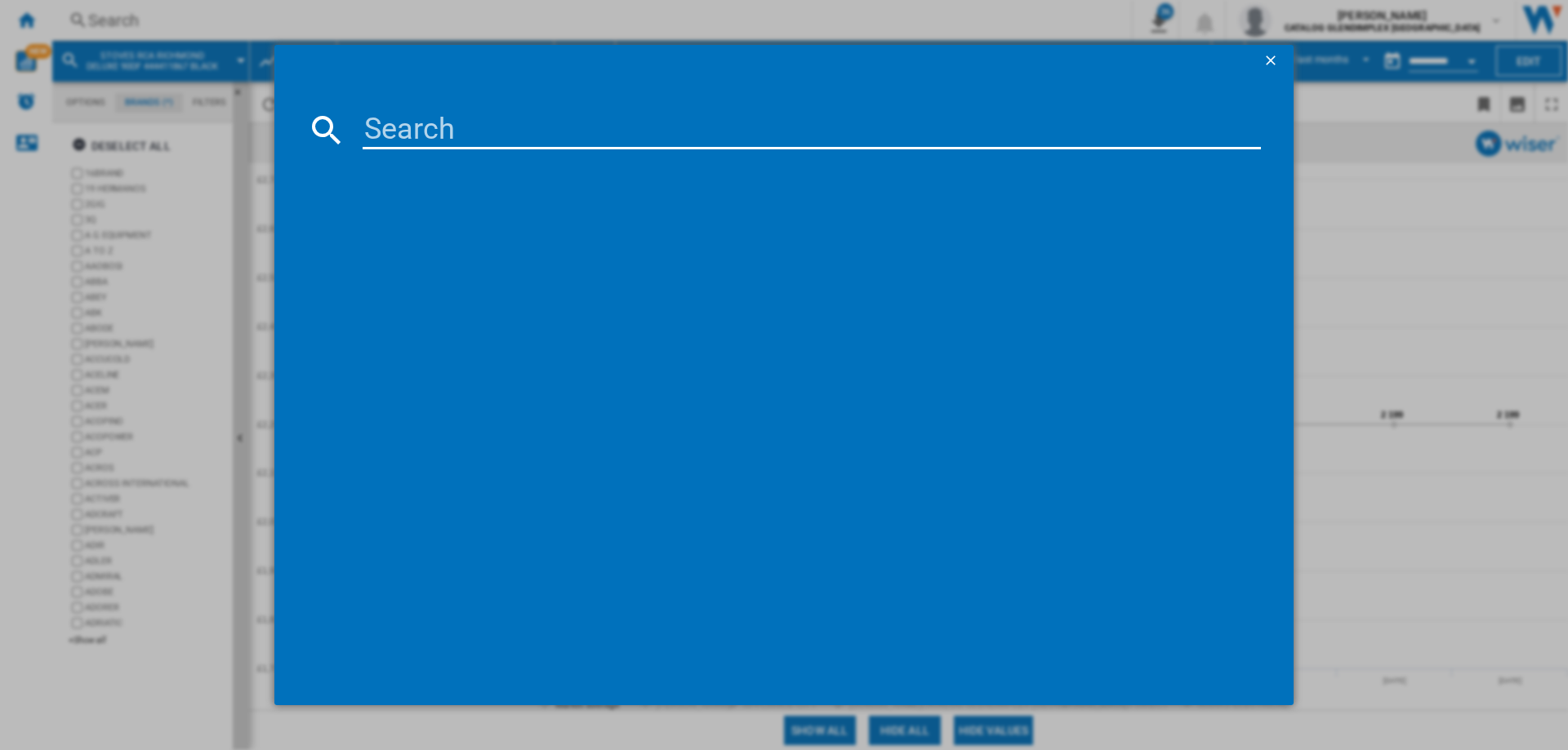
paste input "444411869"
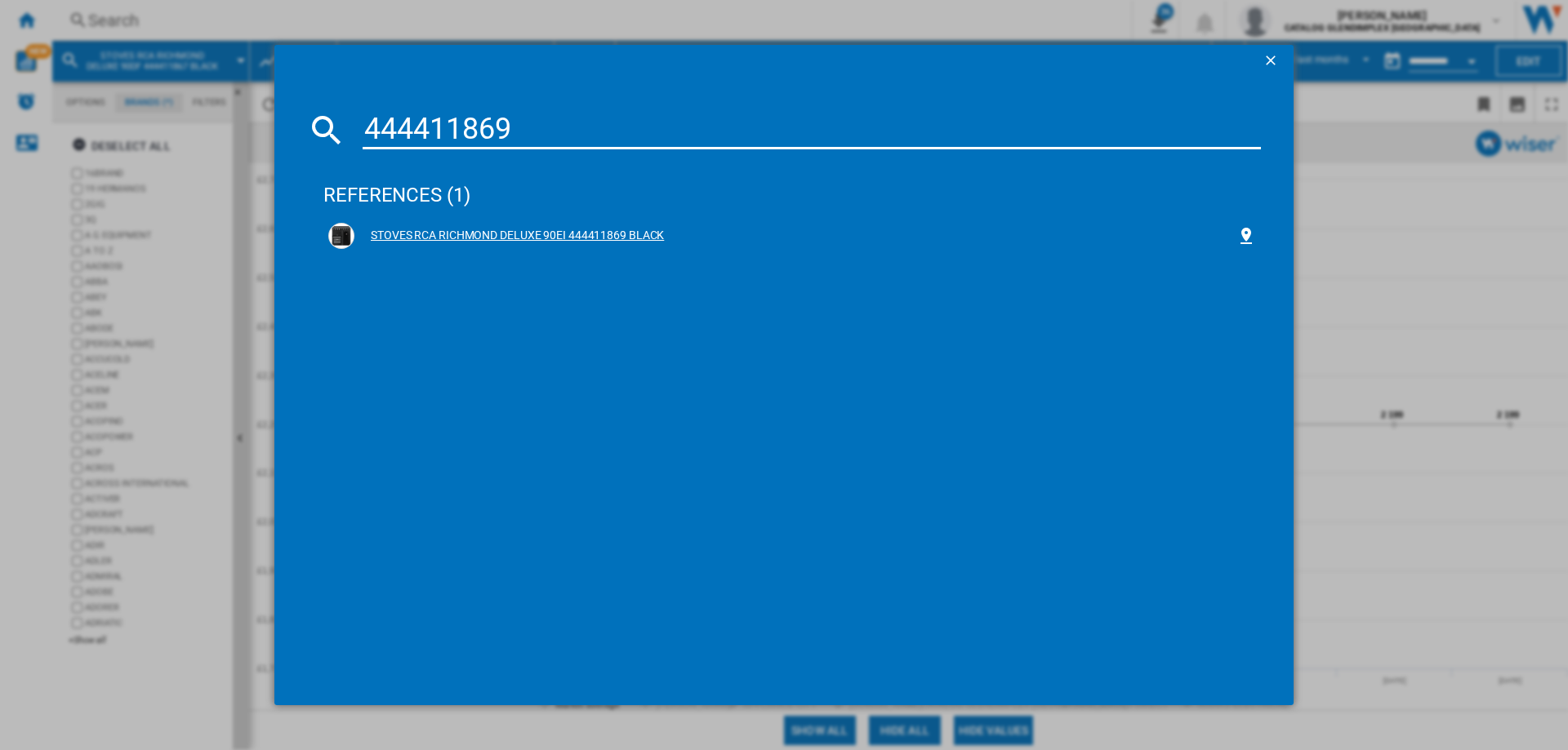
type input "444411869"
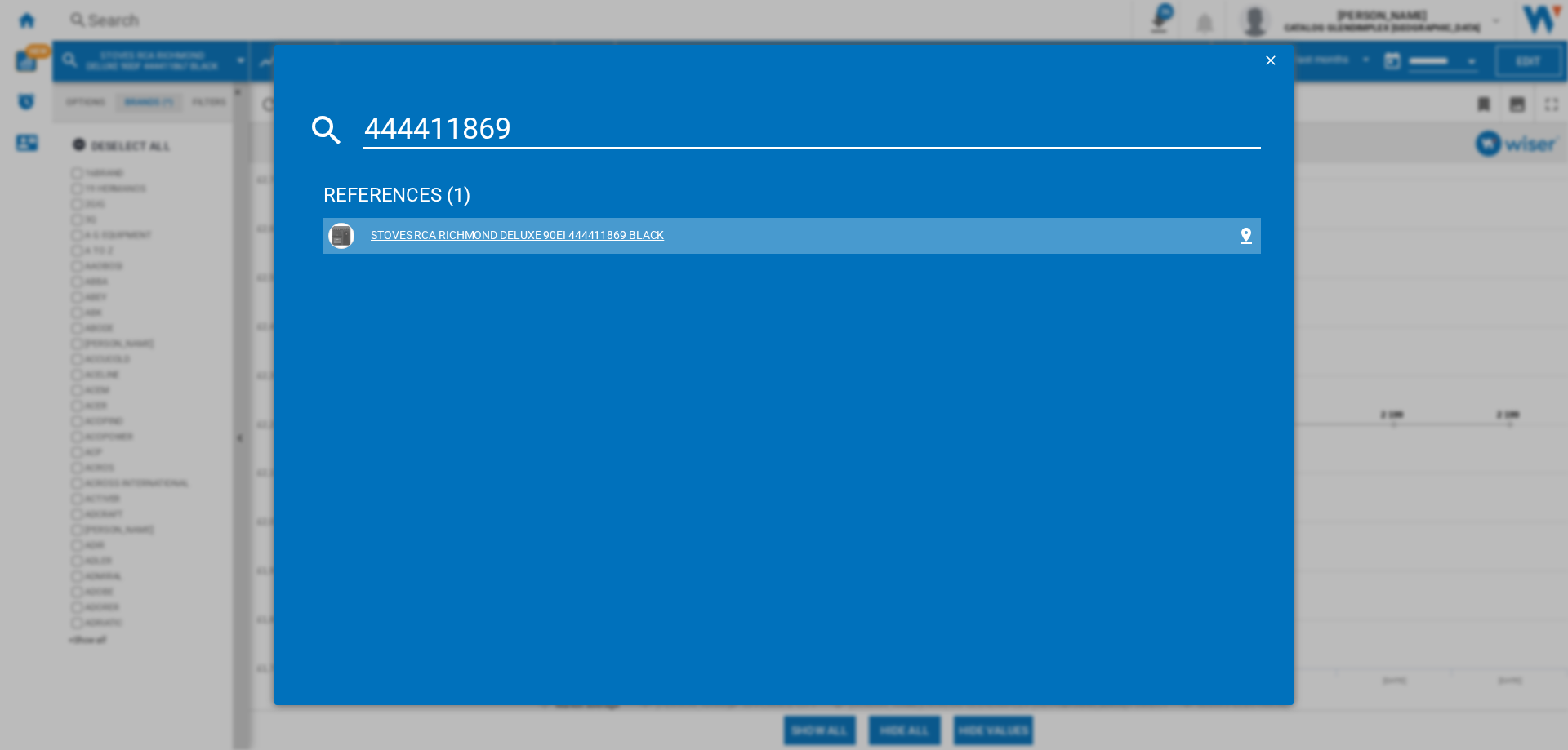
click at [565, 230] on div "STOVES RCA RICHMOND DELUXE 90EI 444411869 BLACK" at bounding box center [796, 236] width 882 height 17
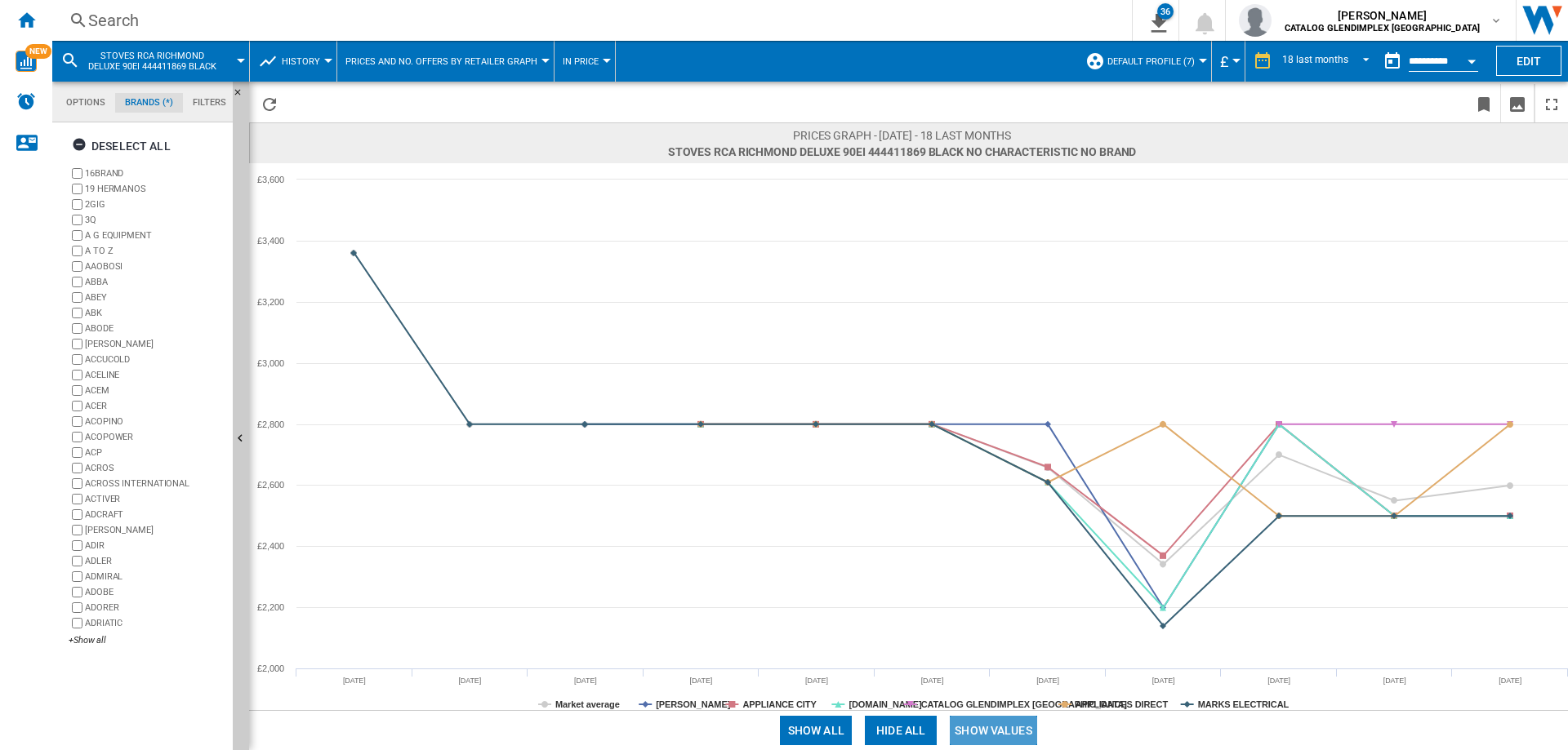
click at [1018, 742] on button "Show values" at bounding box center [993, 730] width 87 height 29
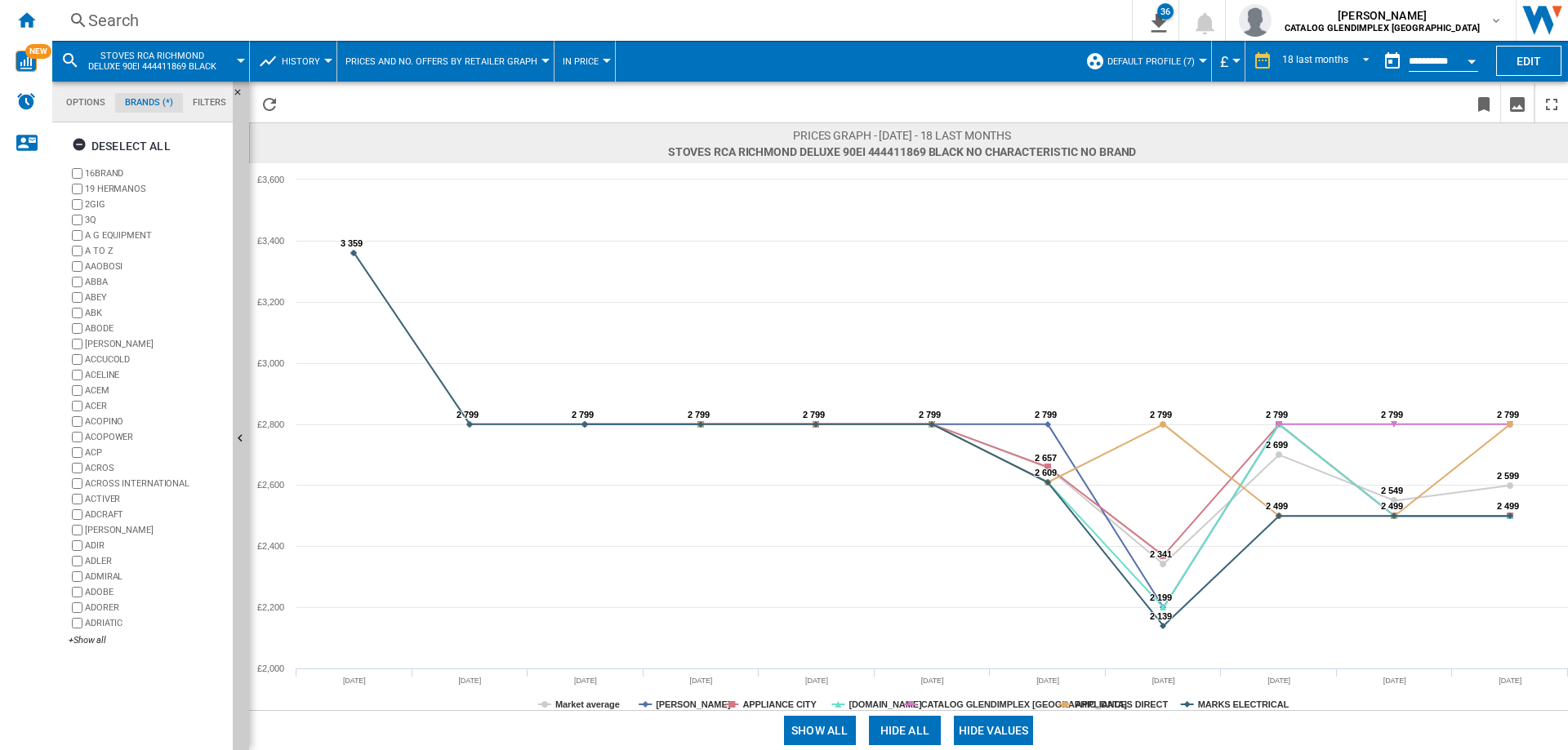
click at [881, 737] on button "Hide all" at bounding box center [904, 730] width 72 height 29
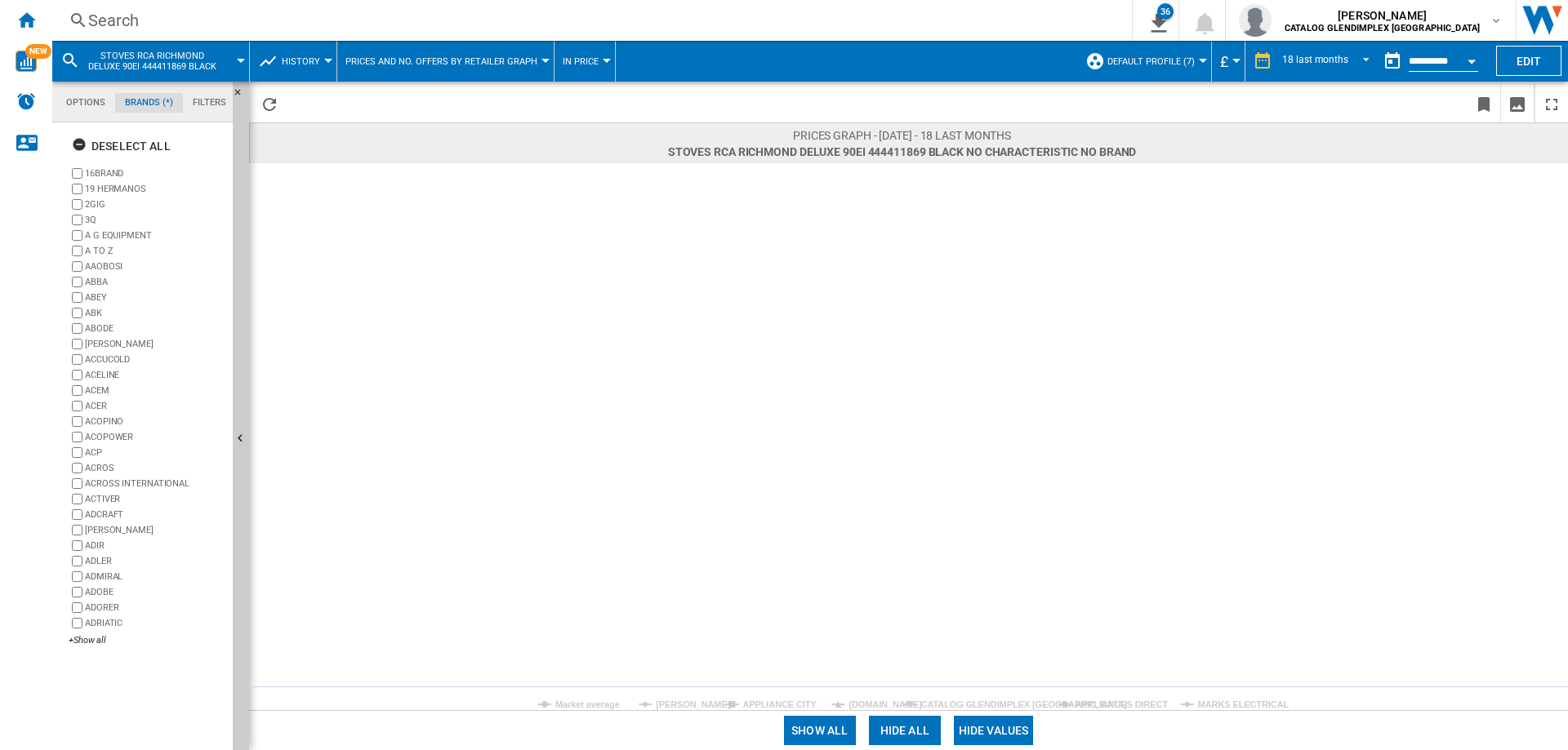
click at [791, 734] on button "Show all" at bounding box center [820, 730] width 72 height 29
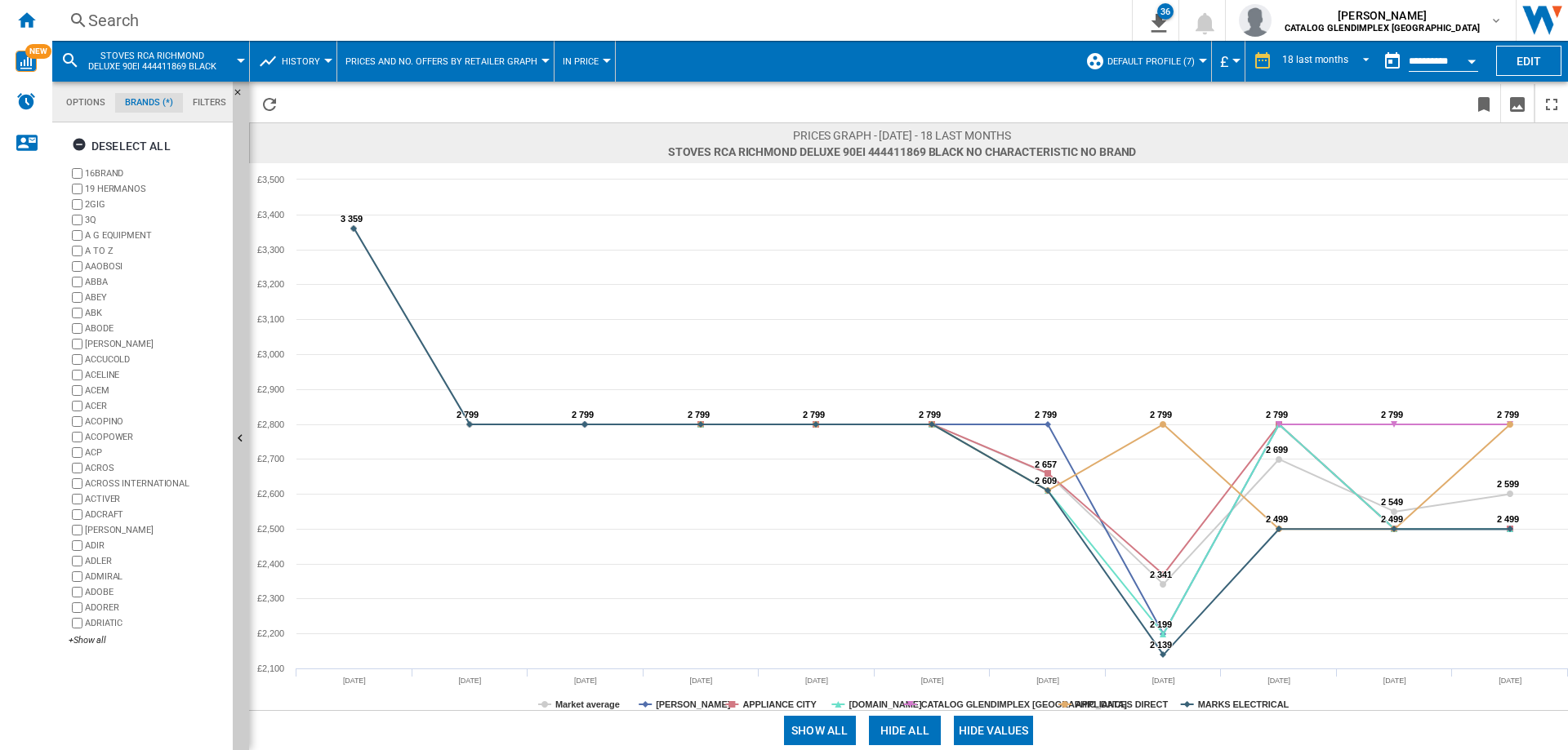
click at [791, 734] on button "Show all" at bounding box center [820, 730] width 72 height 29
click at [873, 734] on button "Hide all" at bounding box center [904, 730] width 72 height 29
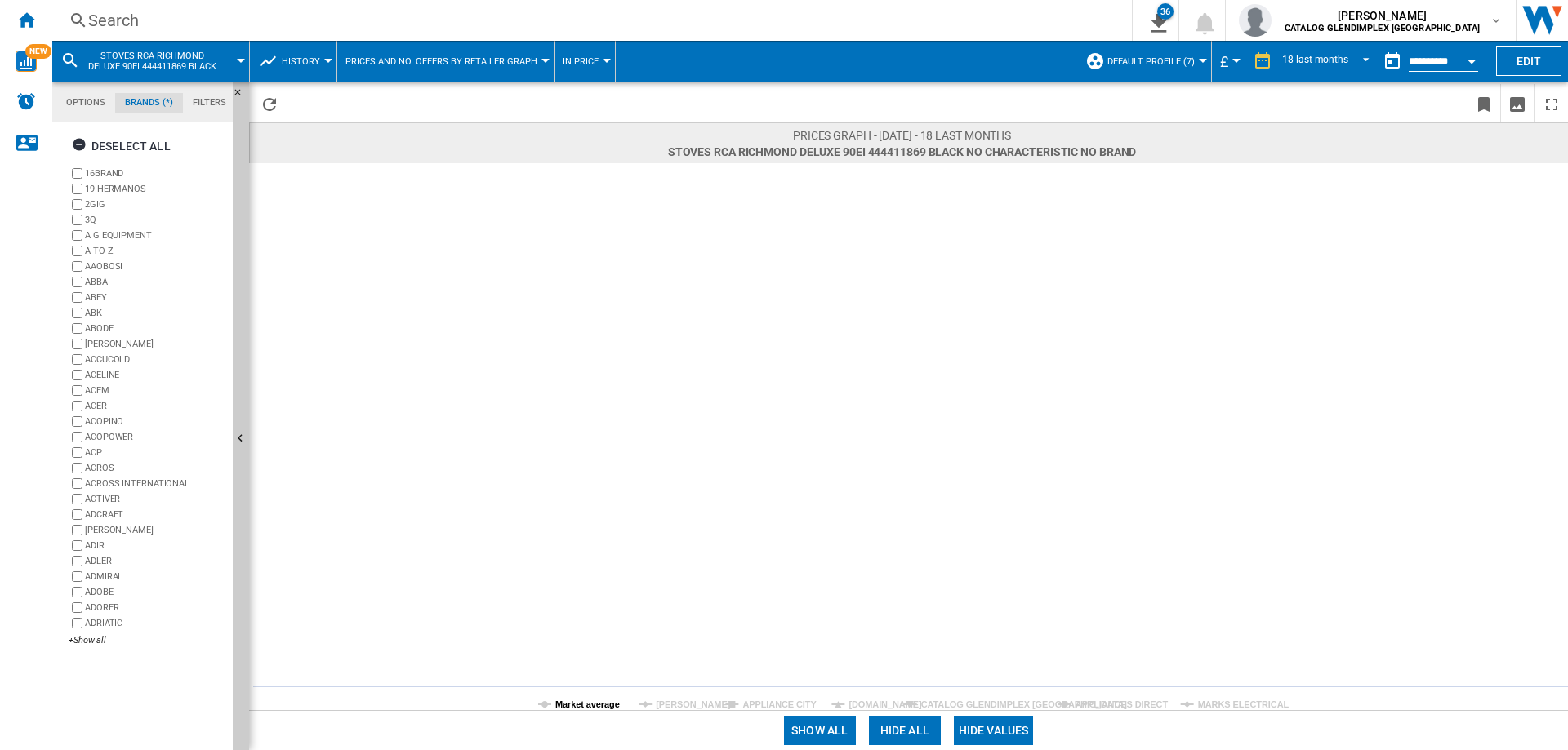
click at [573, 702] on tspan "Market average" at bounding box center [588, 704] width 65 height 10
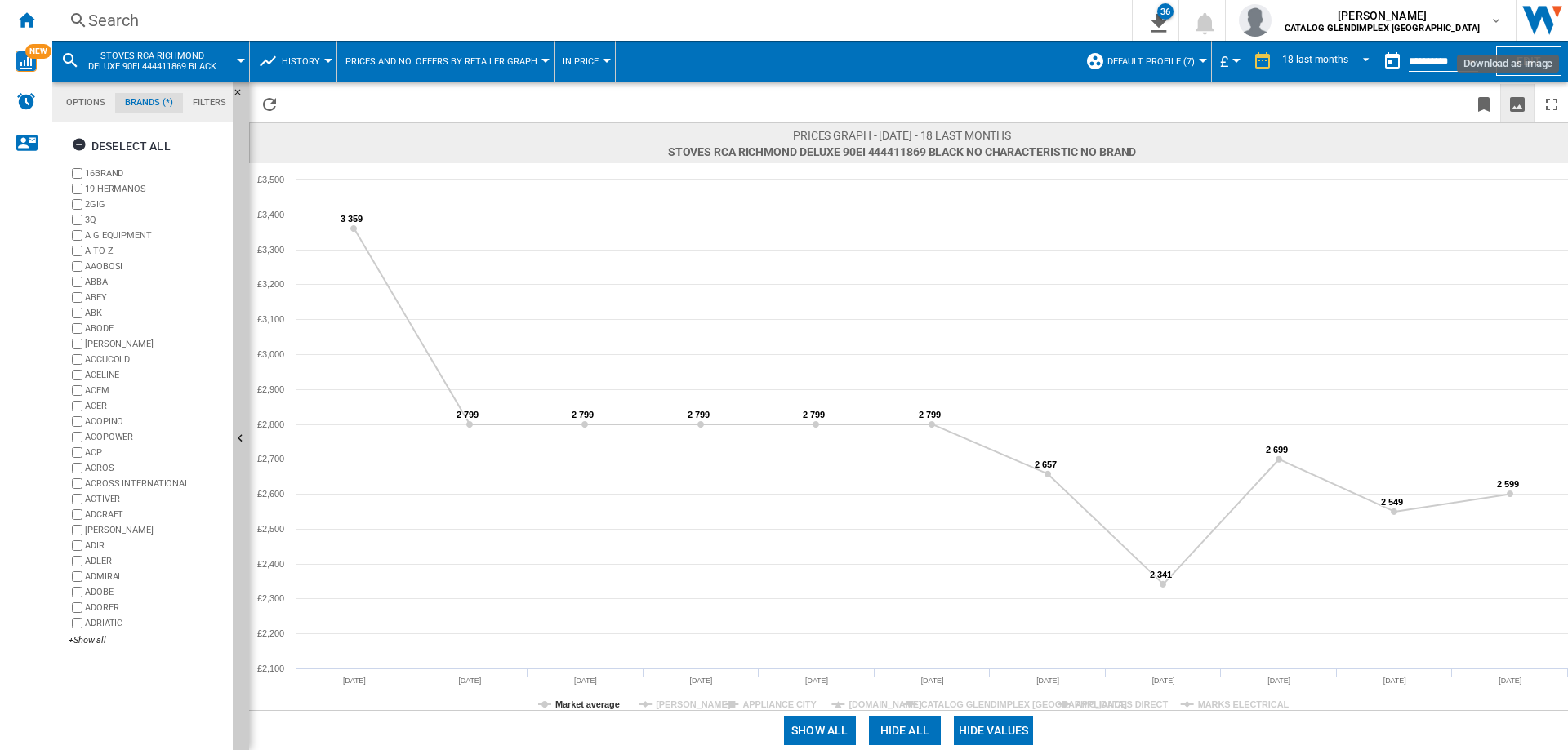
click at [1514, 99] on ng-md-icon "Download as image" at bounding box center [1517, 104] width 20 height 20
click at [128, 21] on div "Search" at bounding box center [588, 21] width 1001 height 23
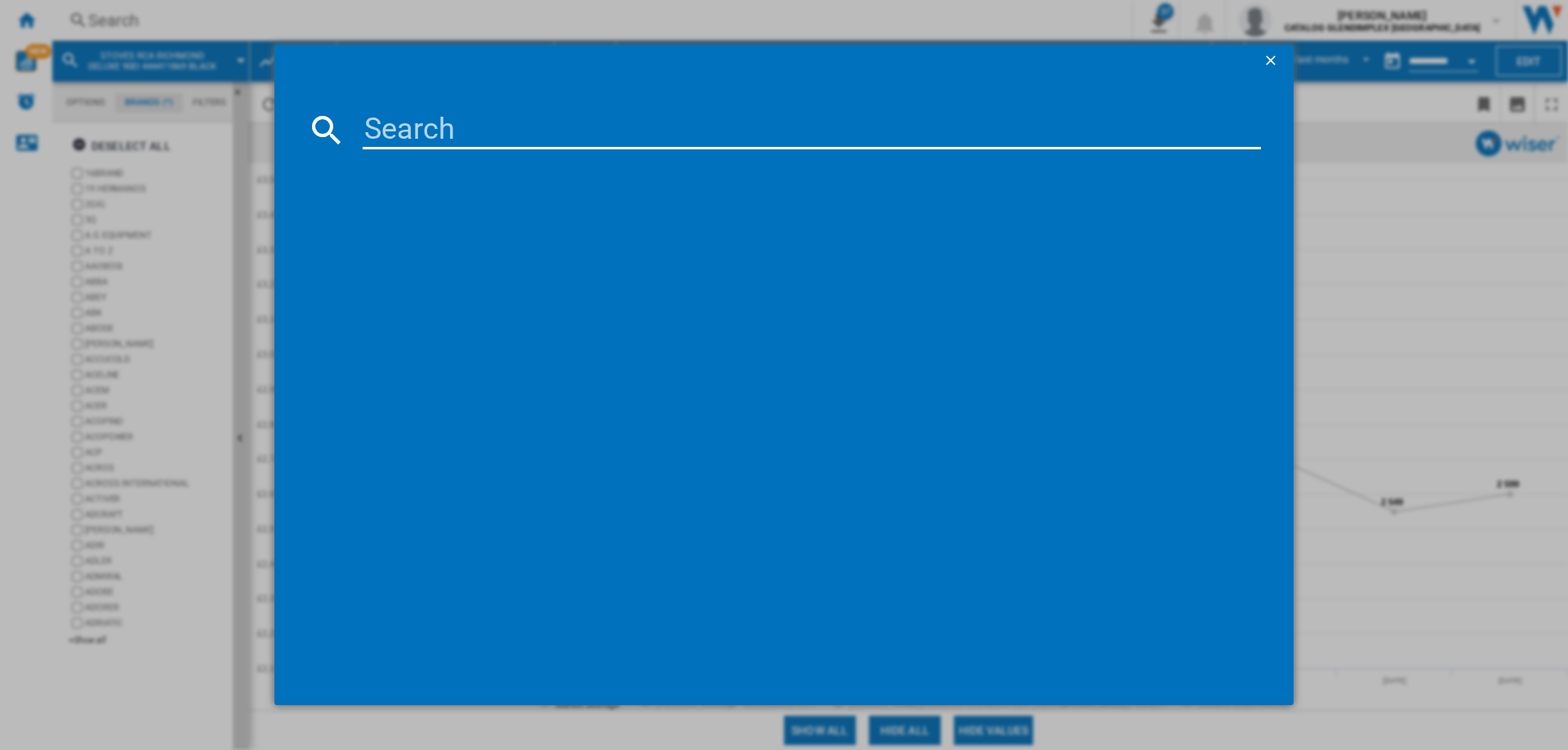
click at [489, 124] on input at bounding box center [811, 129] width 898 height 39
paste input "444411871"
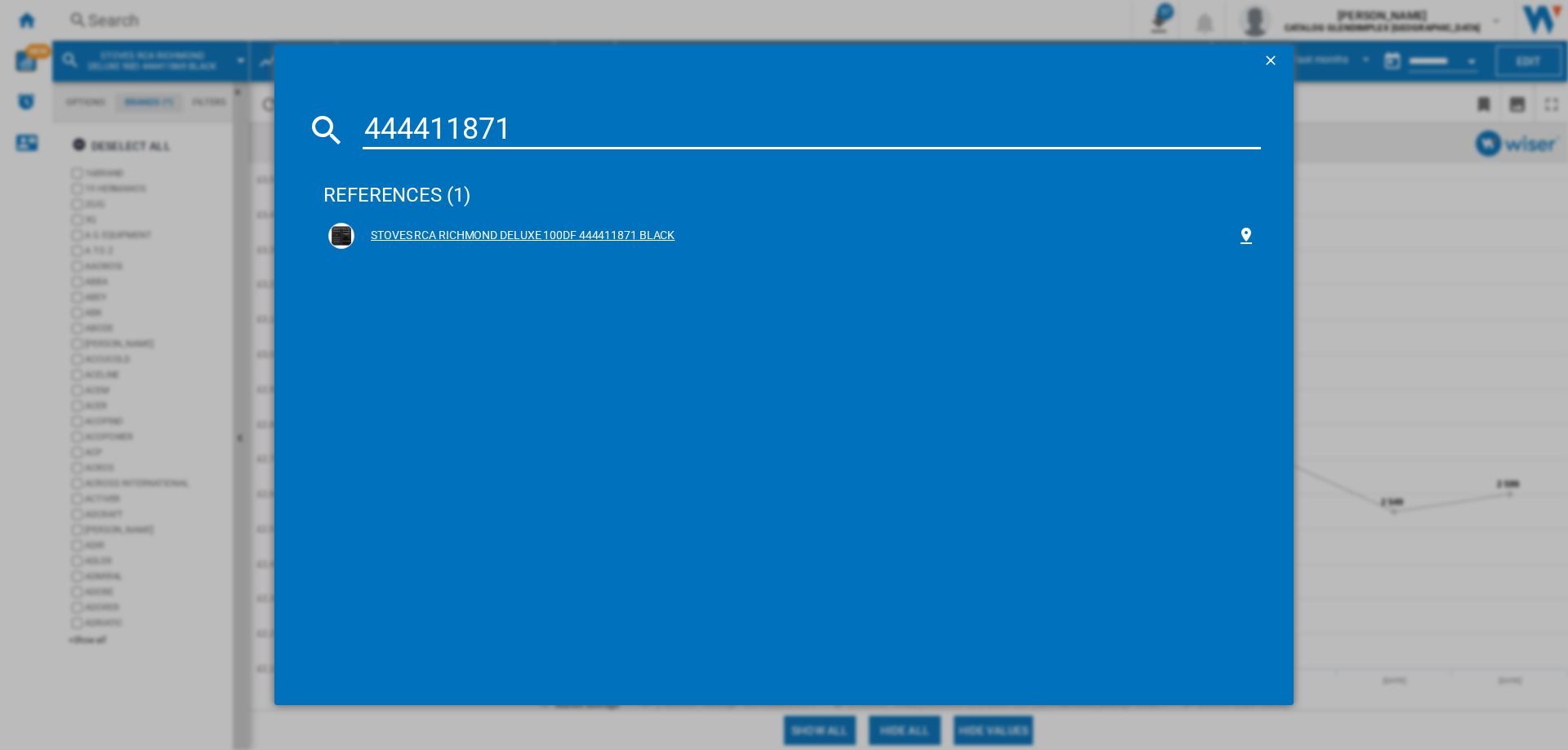
type input "444411871"
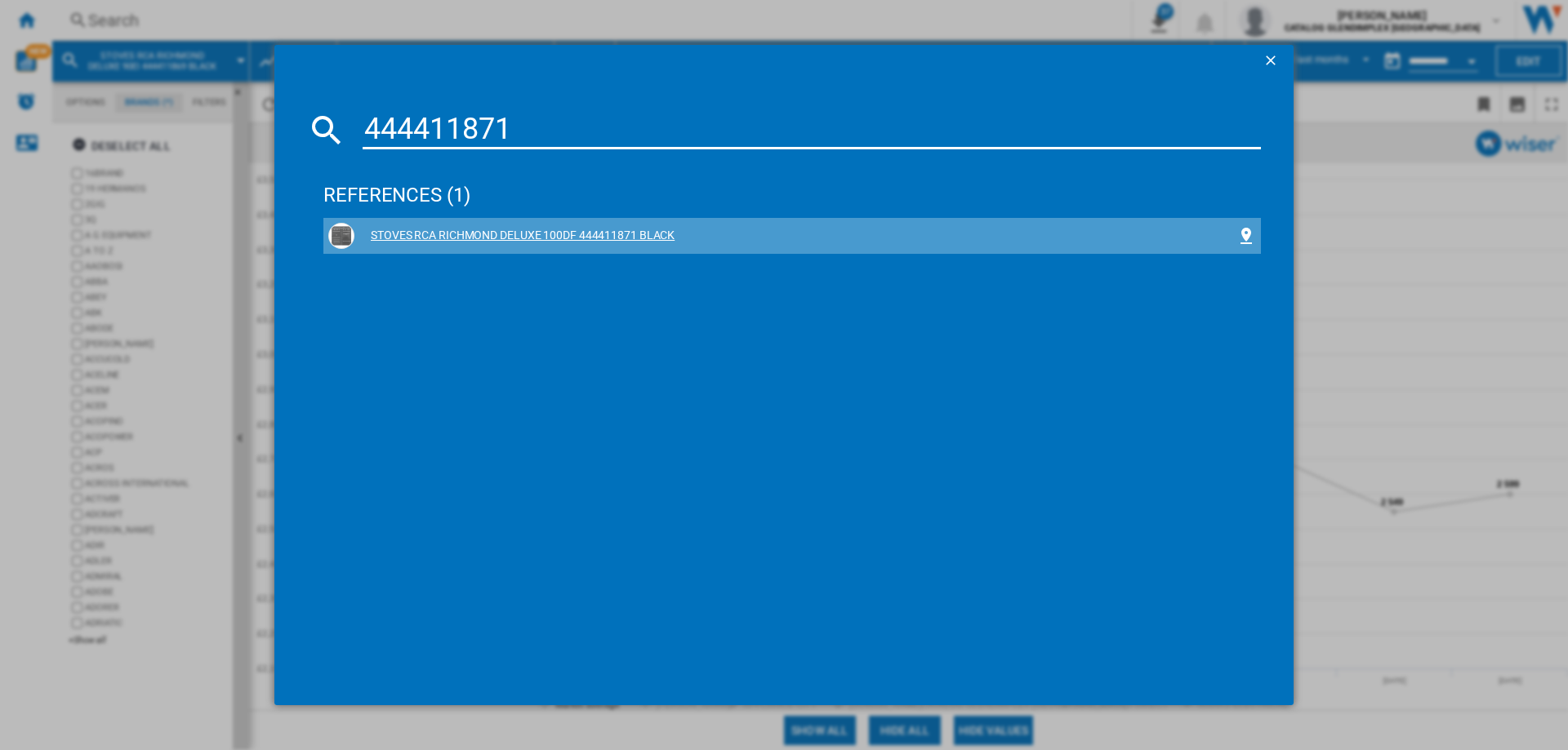
click at [624, 239] on div "STOVES RCA RICHMOND DELUXE 100DF 444411871 BLACK" at bounding box center [796, 236] width 882 height 17
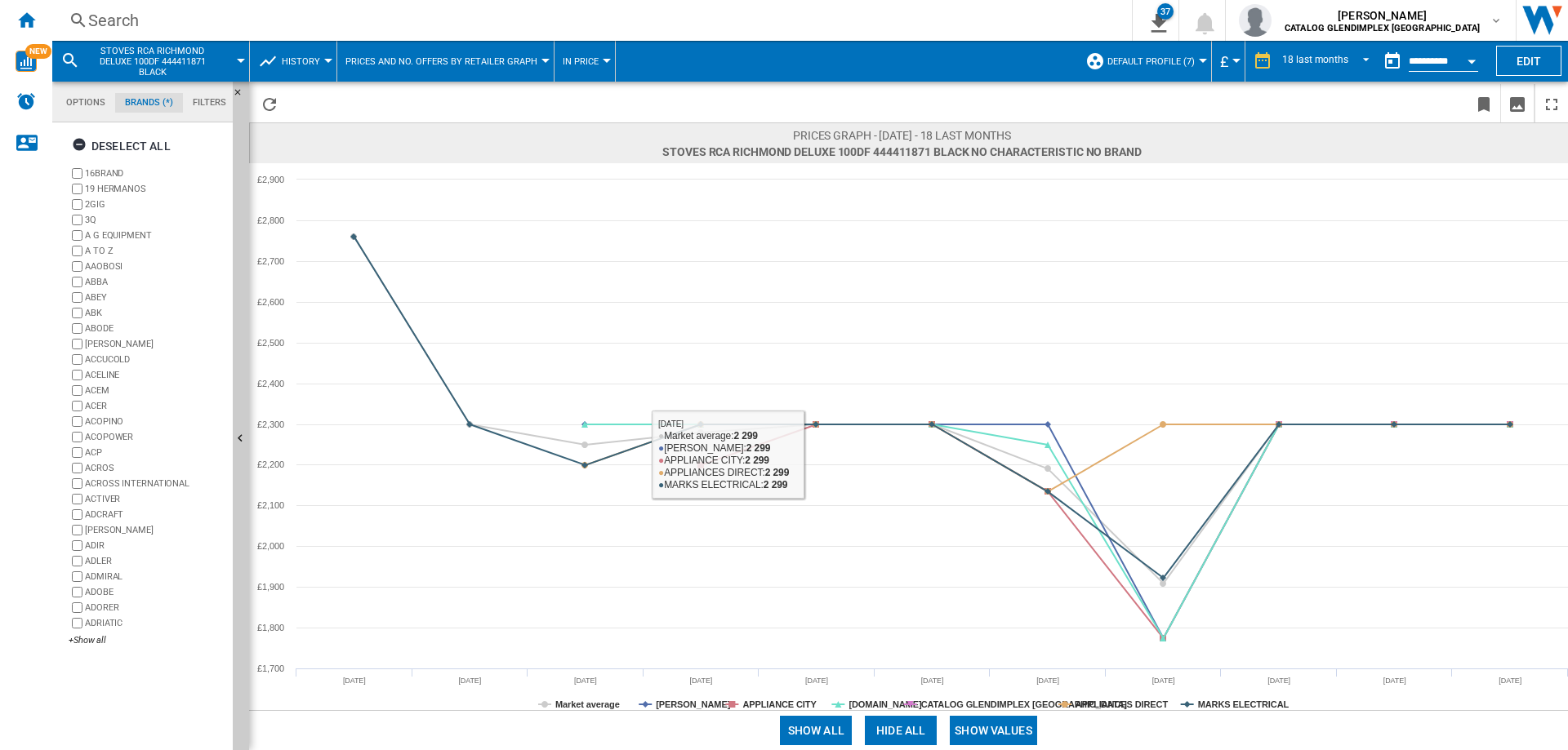
click at [986, 718] on button "Show values" at bounding box center [993, 730] width 87 height 29
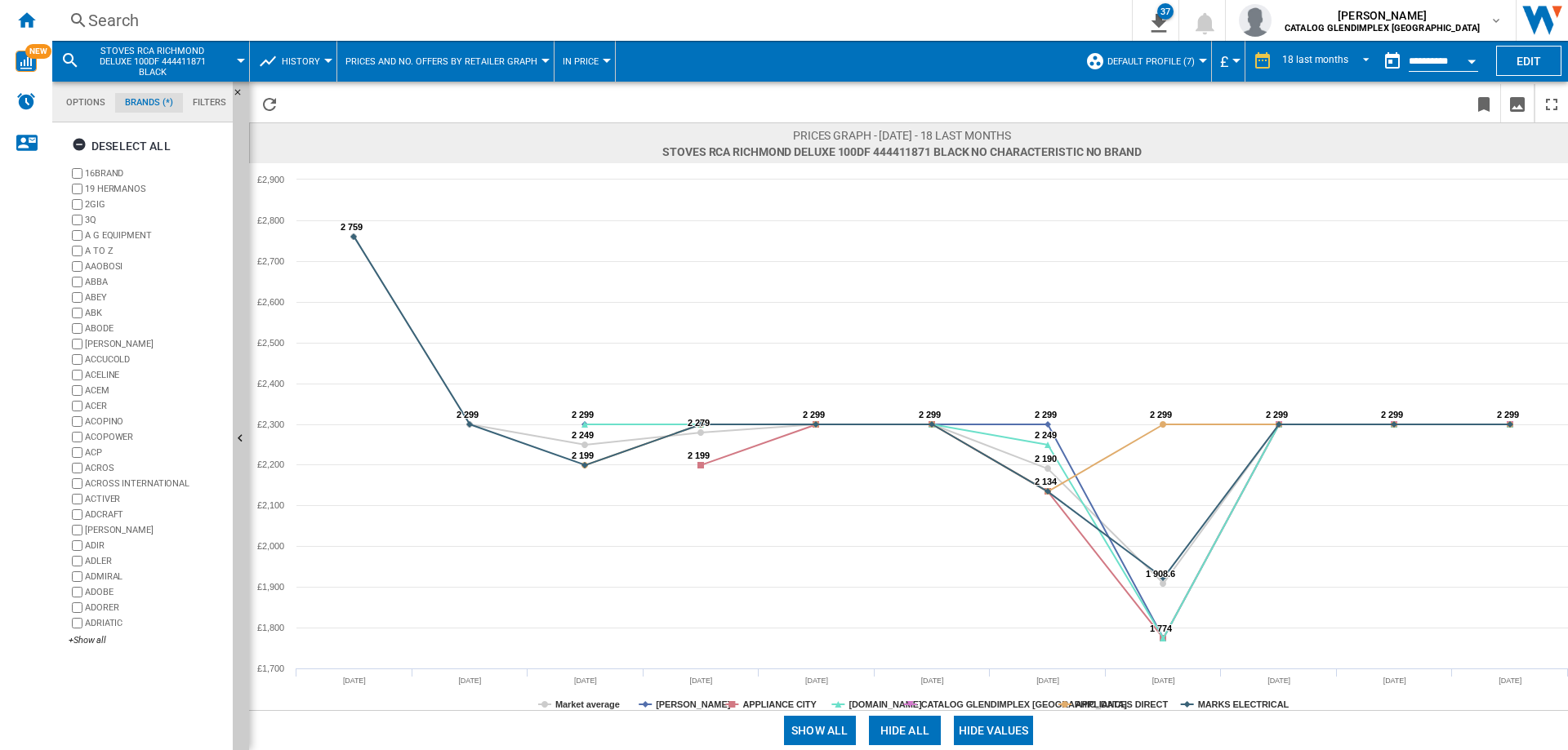
click at [890, 727] on button "Hide all" at bounding box center [904, 730] width 72 height 29
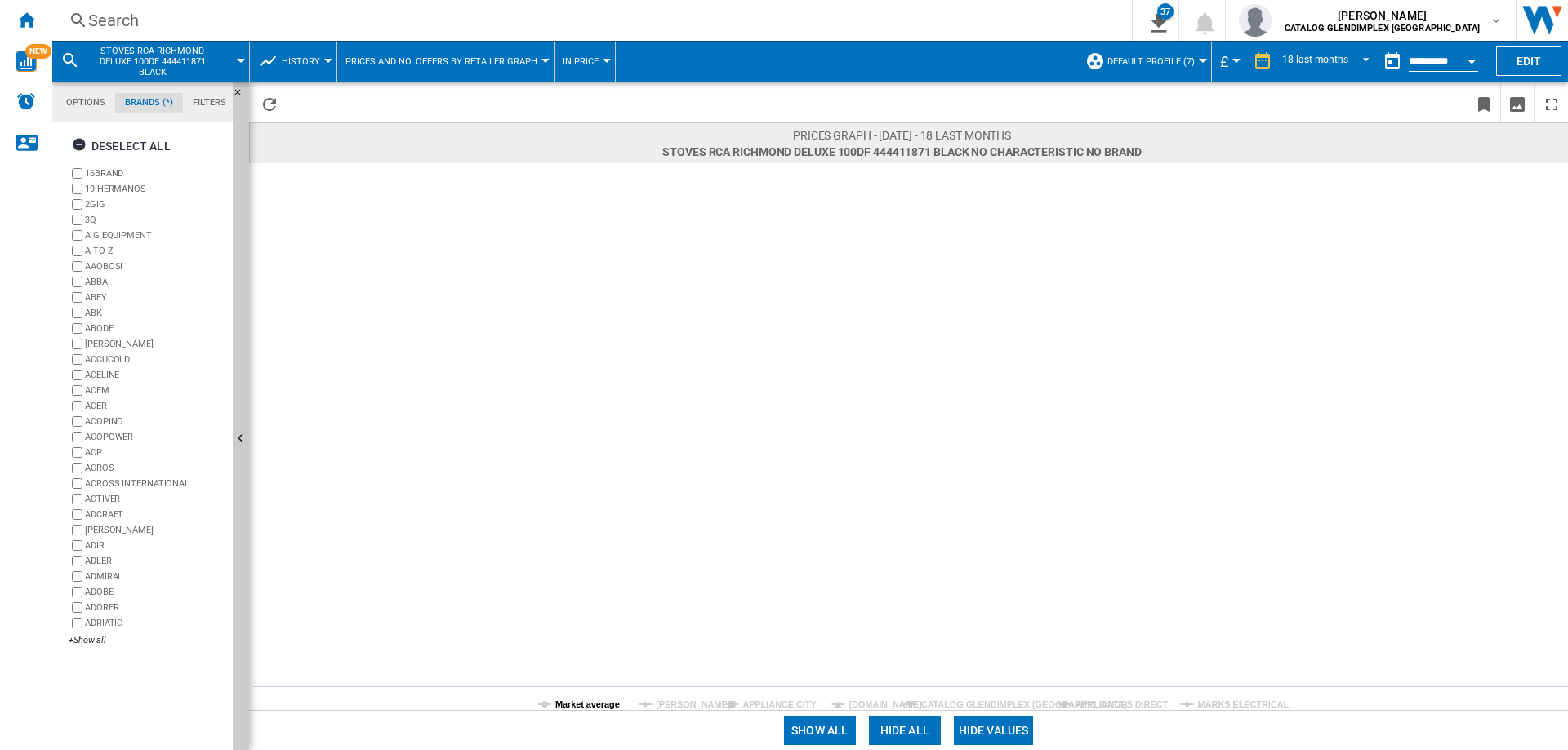
click at [601, 701] on tspan "Market average" at bounding box center [588, 704] width 65 height 10
click at [596, 705] on tspan "Market average" at bounding box center [588, 704] width 65 height 10
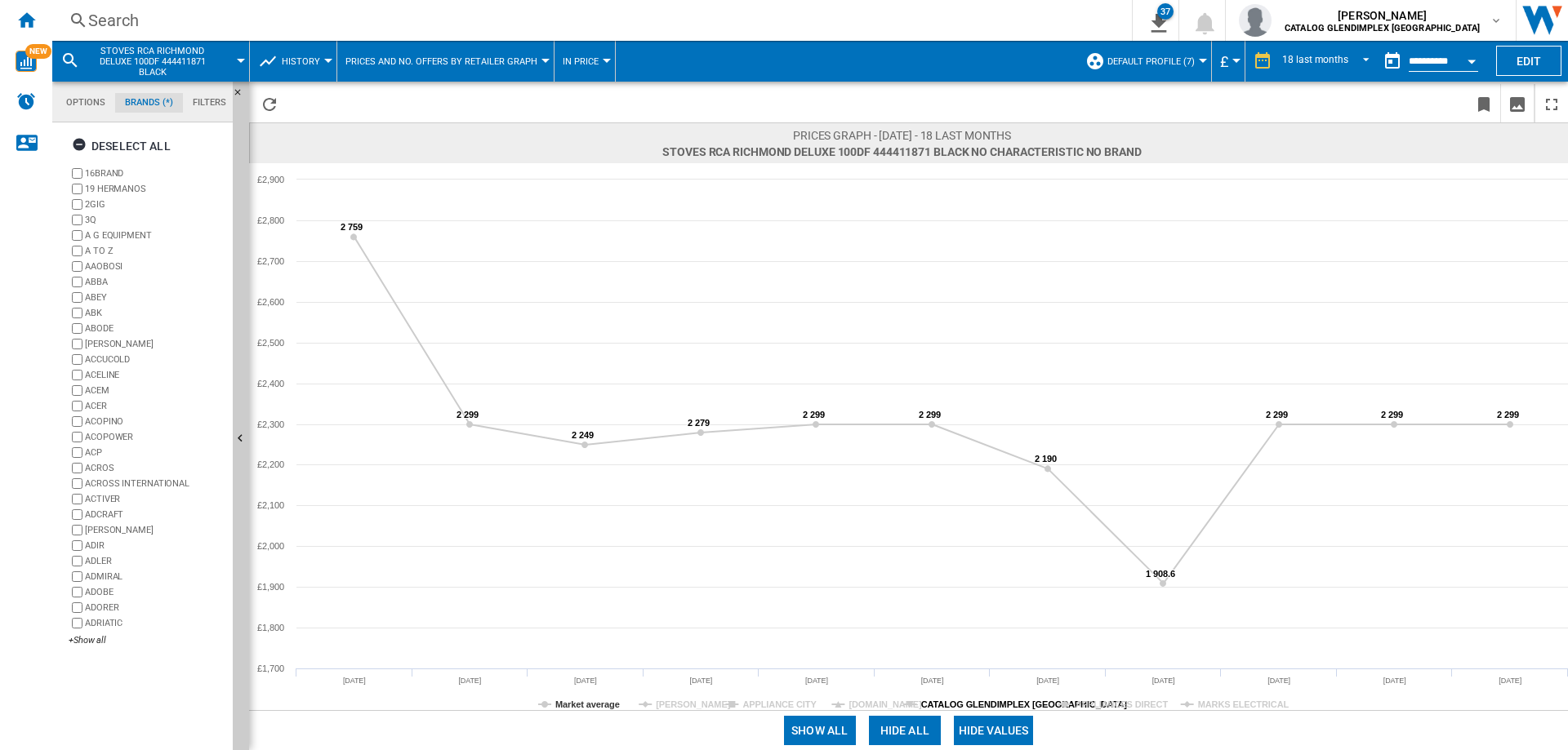
click at [1011, 700] on tspan "CATALOG GLENDIMPLEX [GEOGRAPHIC_DATA]" at bounding box center [1024, 704] width 206 height 10
click at [1520, 102] on ng-md-icon "Download as image" at bounding box center [1517, 104] width 20 height 20
click at [104, 15] on div "Search" at bounding box center [588, 21] width 1001 height 23
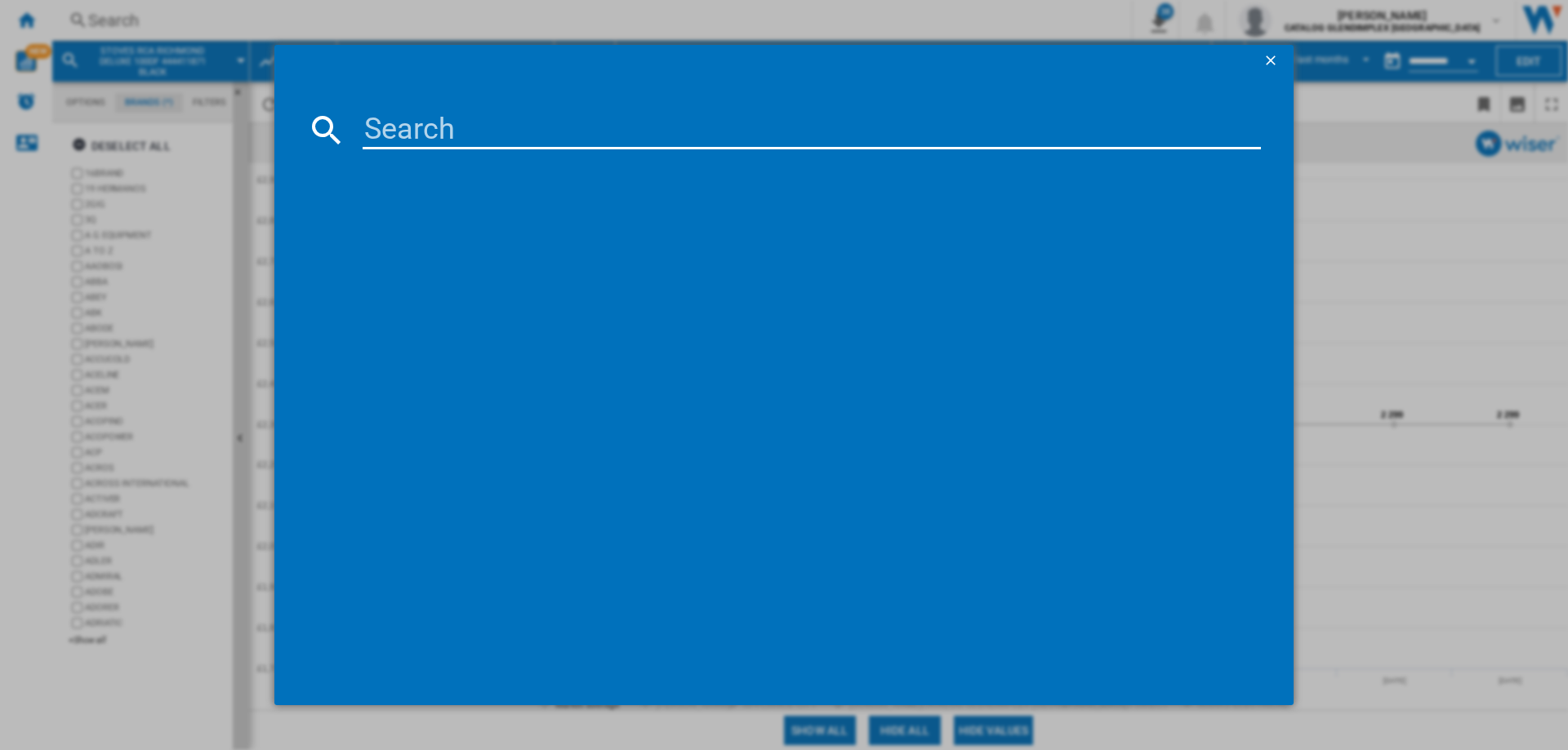
paste input "444411873"
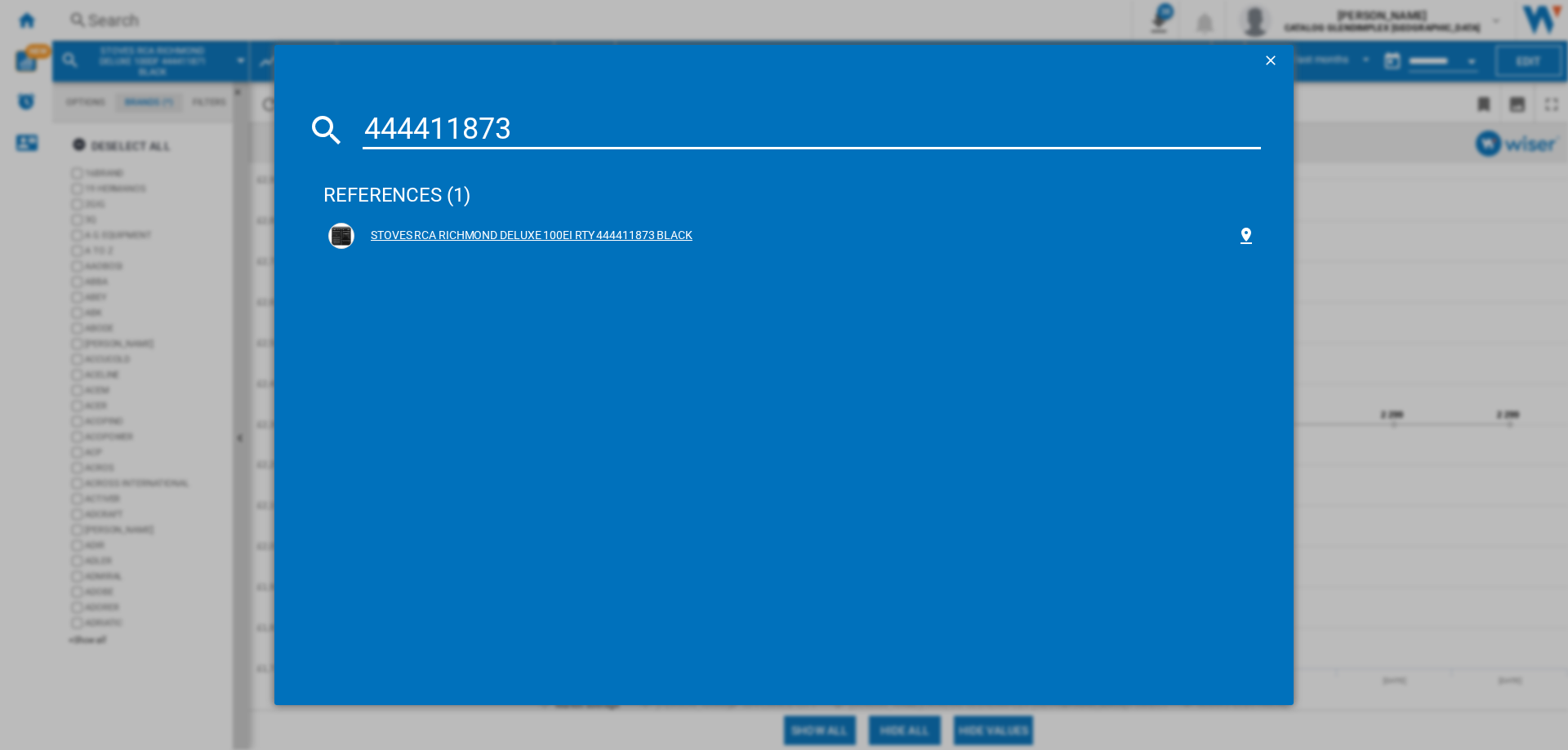
type input "444411873"
click at [590, 235] on div "STOVES RCA RICHMOND DELUXE 100EI RTY 444411873 BLACK" at bounding box center [796, 236] width 882 height 17
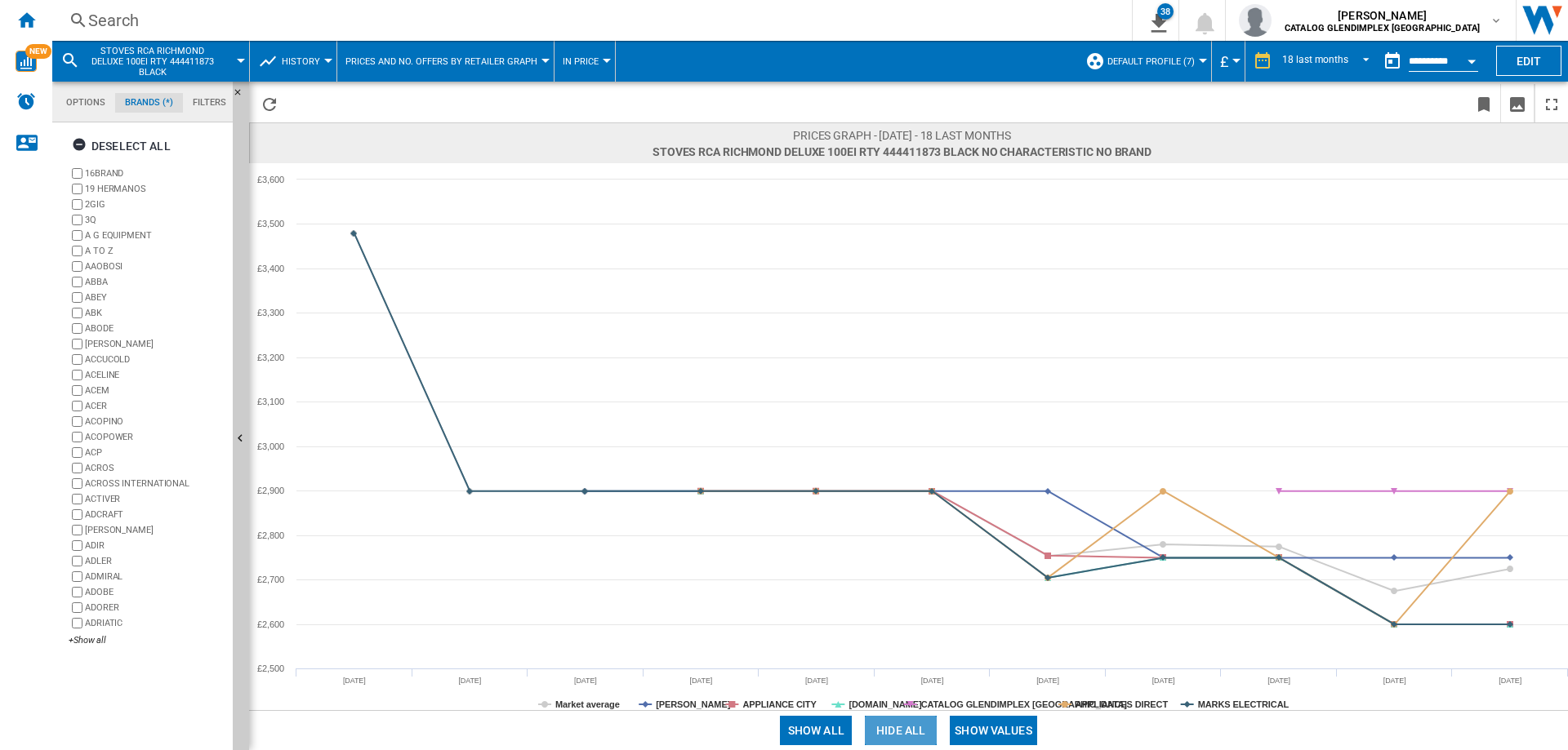
click at [889, 736] on button "Hide all" at bounding box center [900, 730] width 72 height 29
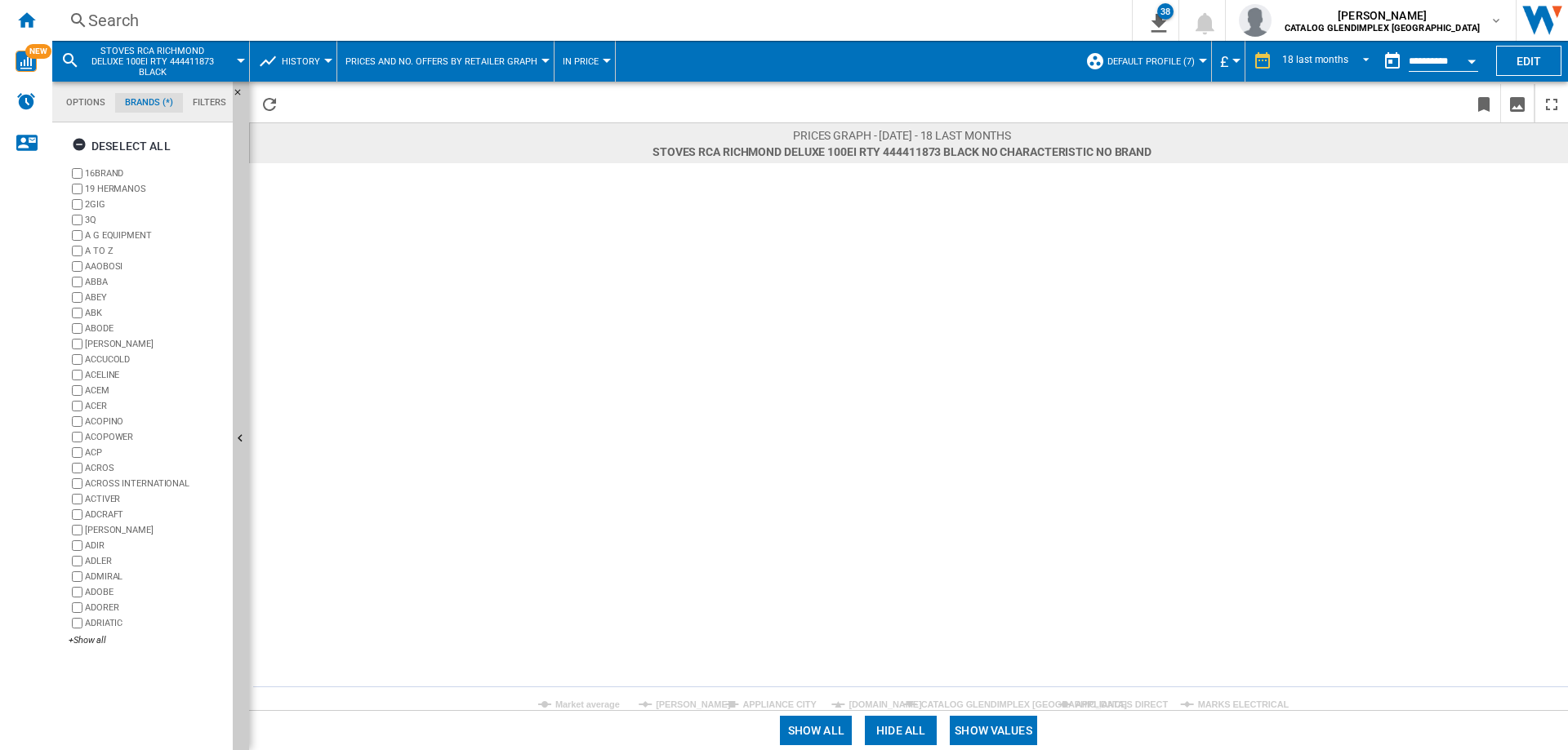
click at [683, 709] on tspan "[PERSON_NAME]" at bounding box center [693, 704] width 75 height 10
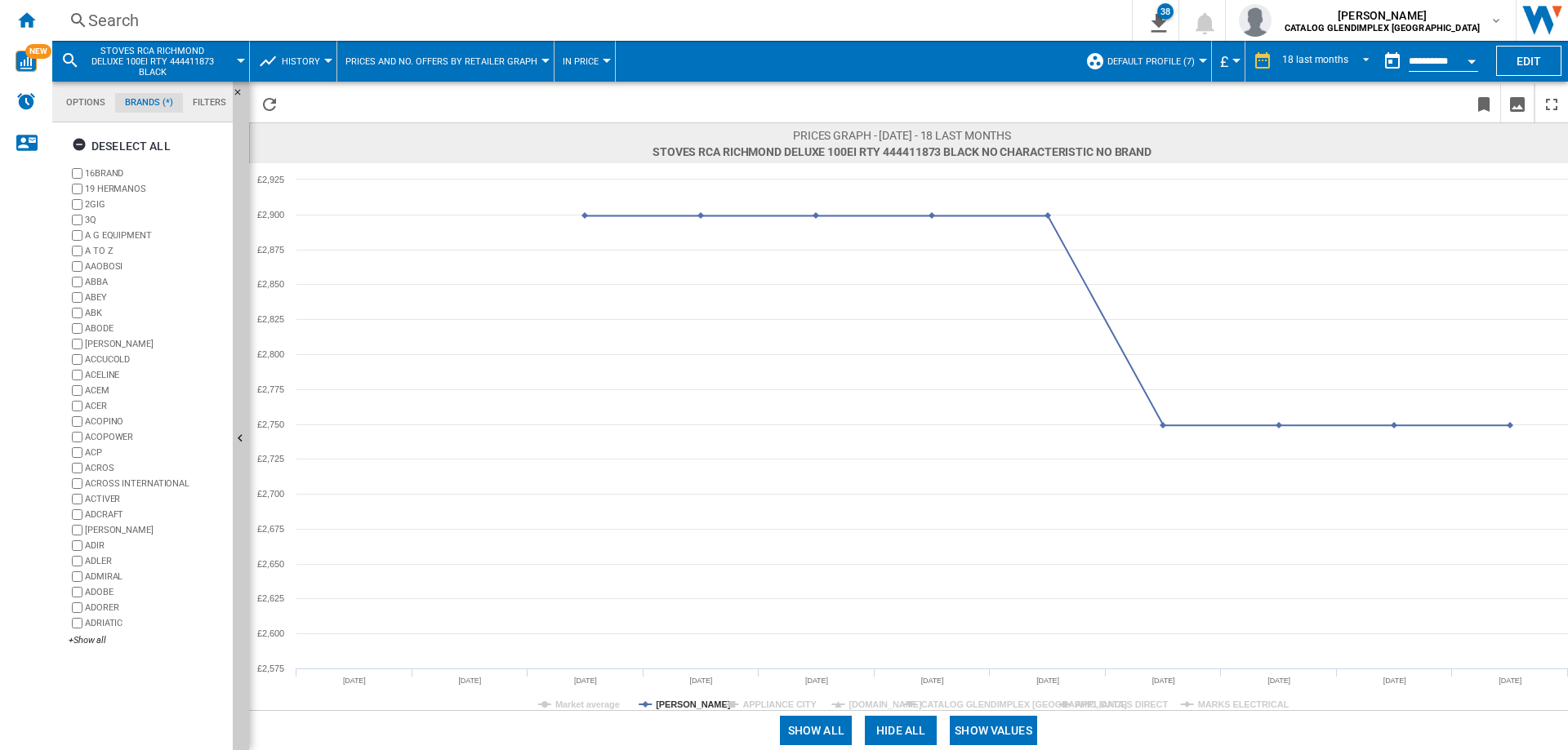
click at [683, 709] on tspan "[PERSON_NAME]" at bounding box center [693, 704] width 75 height 10
click at [868, 707] on tspan "[DOMAIN_NAME]" at bounding box center [885, 704] width 74 height 10
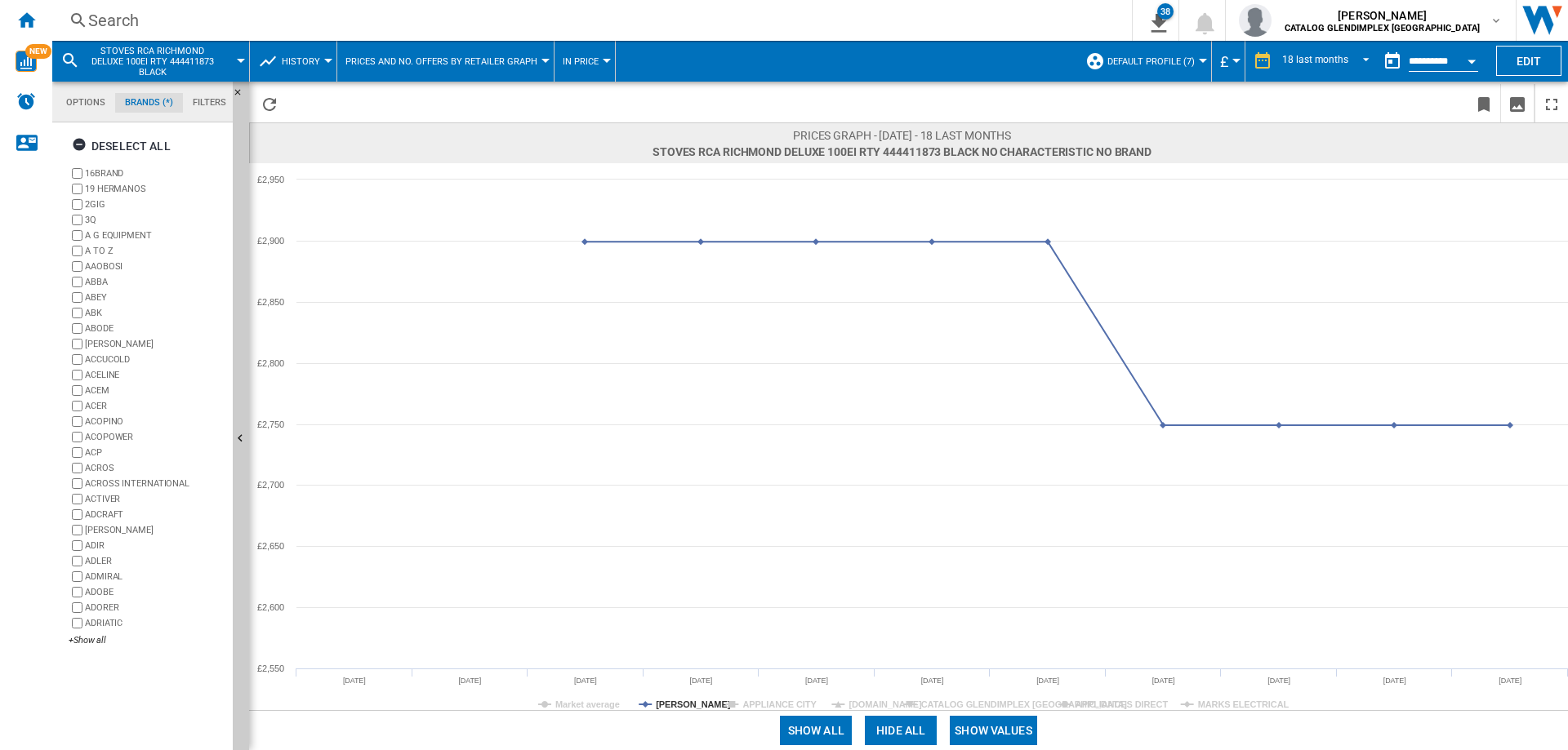
click at [910, 738] on button "Hide all" at bounding box center [900, 730] width 72 height 29
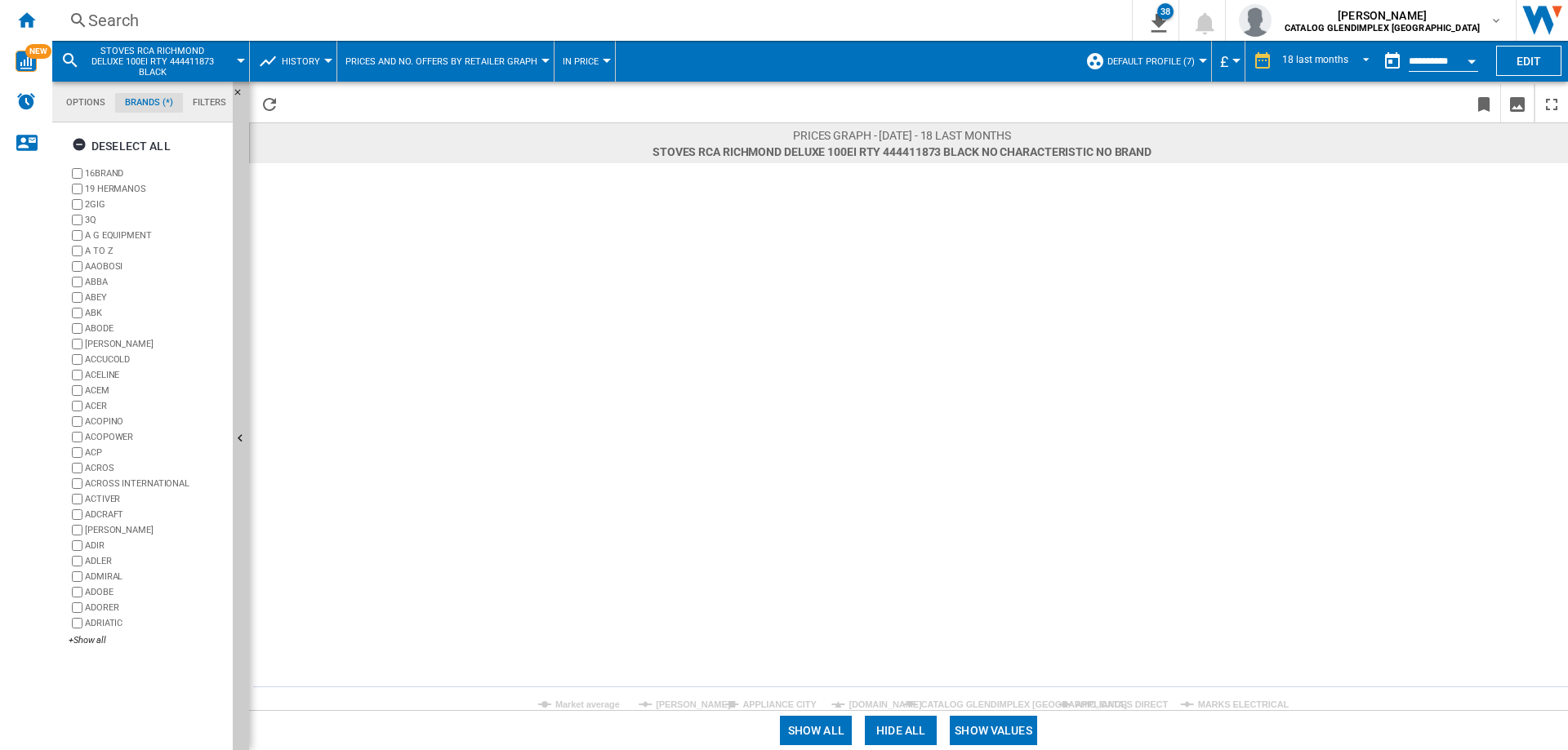
click at [987, 727] on button "Show values" at bounding box center [993, 730] width 87 height 29
click at [573, 705] on tspan "Market average" at bounding box center [588, 704] width 65 height 10
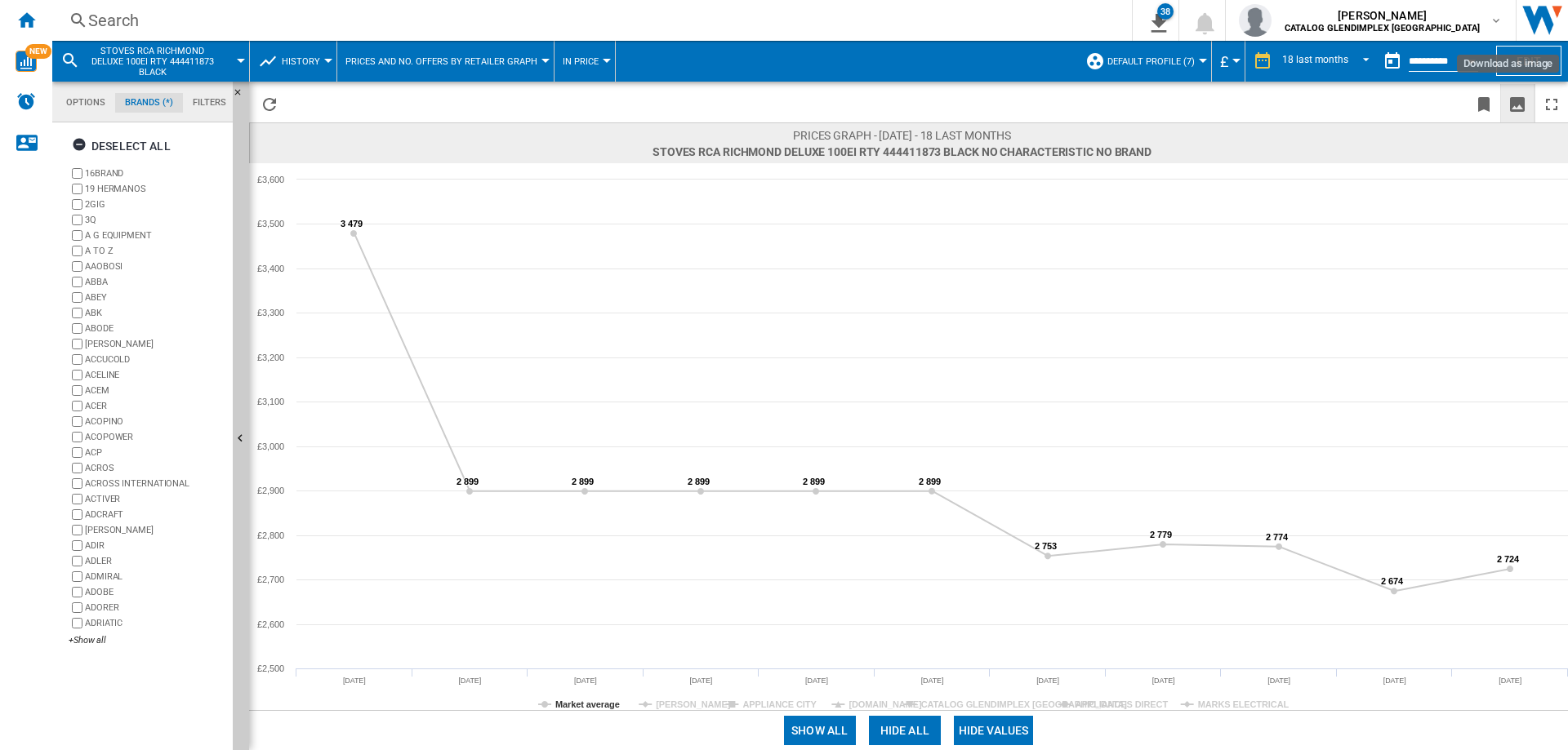
click at [1520, 102] on ng-md-icon "Download as image" at bounding box center [1517, 104] width 20 height 20
click at [141, 23] on div "Search" at bounding box center [588, 21] width 1001 height 23
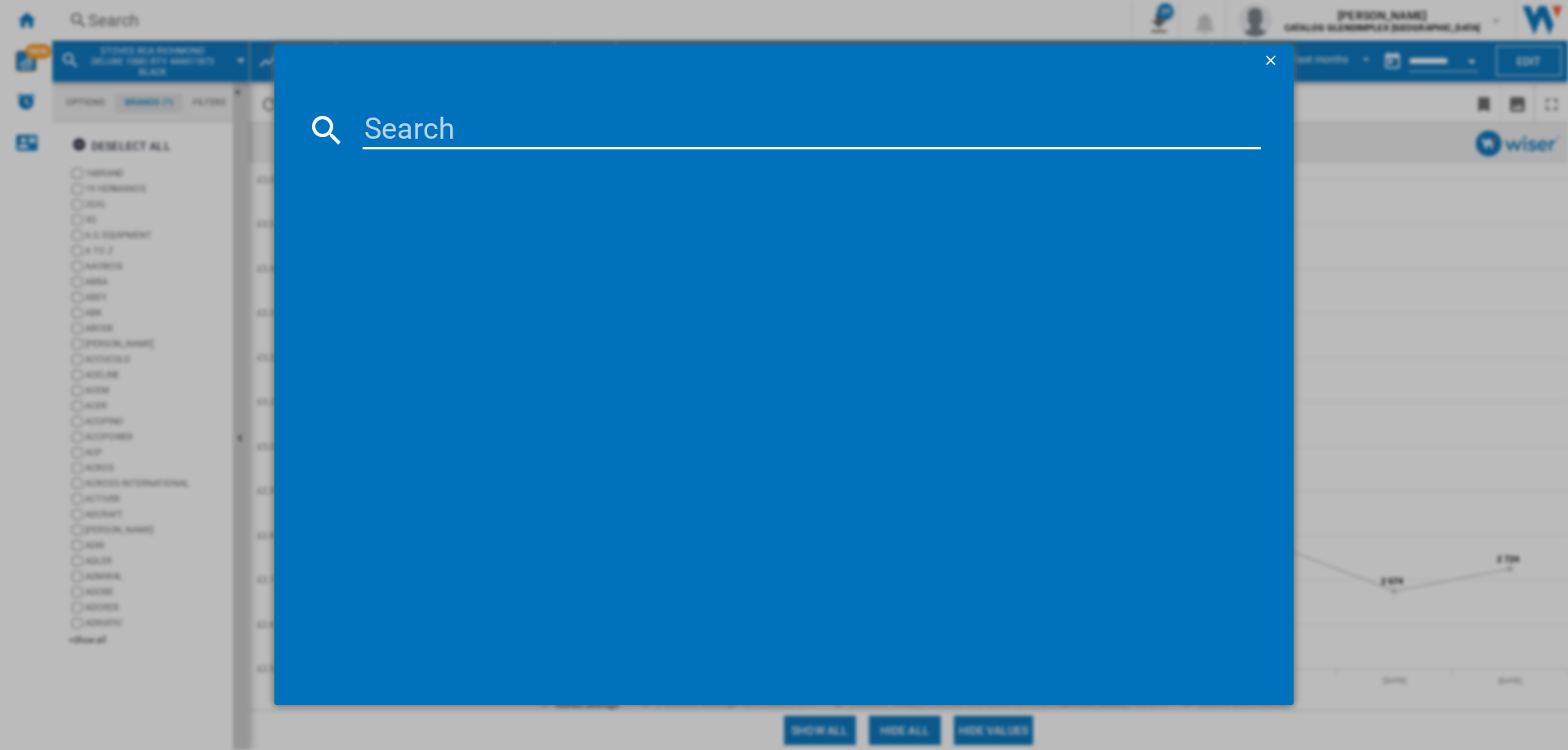
paste input "444411876"
type input "444411876"
click at [579, 238] on div "STOVES RICHMOND DELUXE 110DF 444411876 BLACK" at bounding box center [796, 236] width 882 height 17
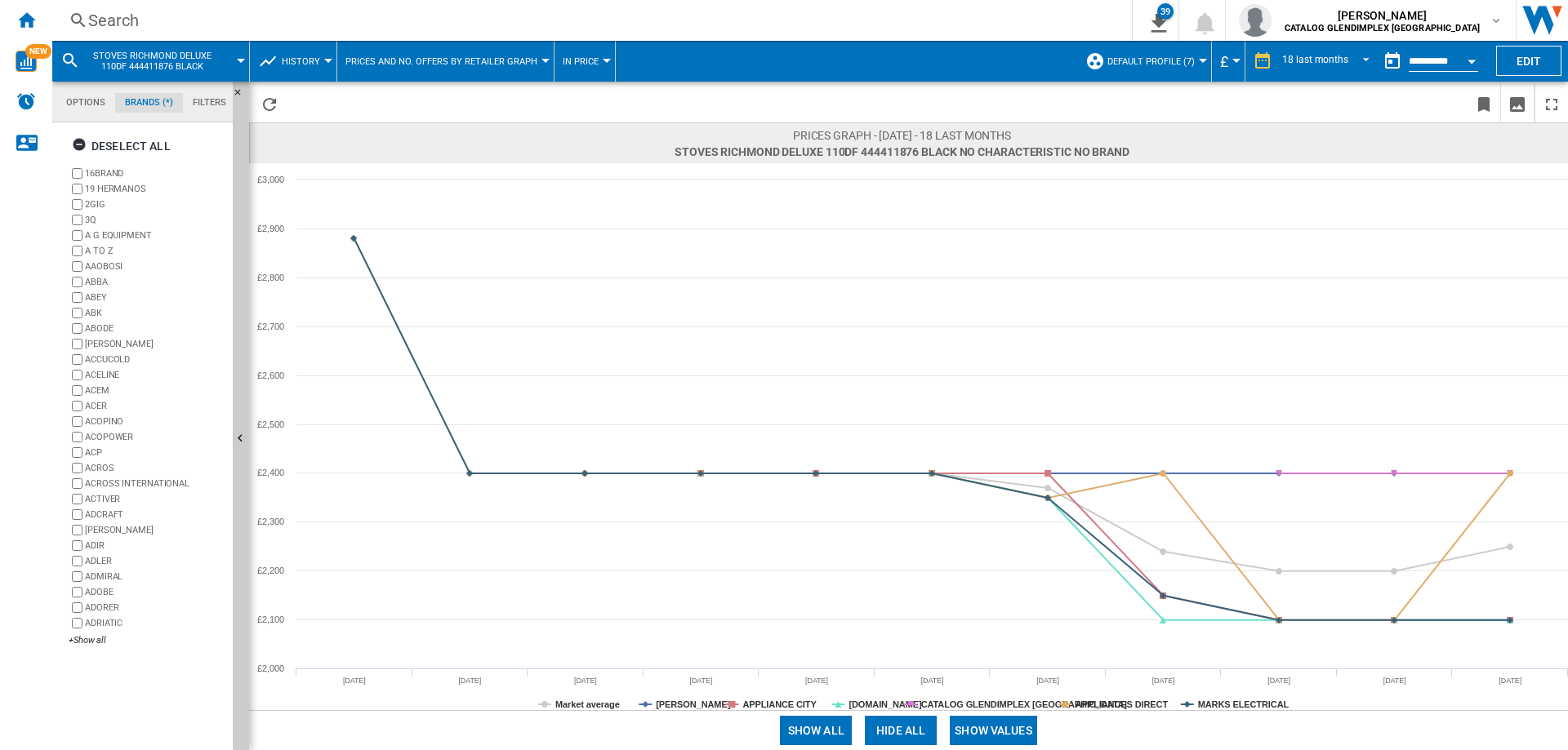
click at [980, 731] on button "Show values" at bounding box center [993, 730] width 87 height 29
click at [906, 729] on button "Hide all" at bounding box center [904, 730] width 72 height 29
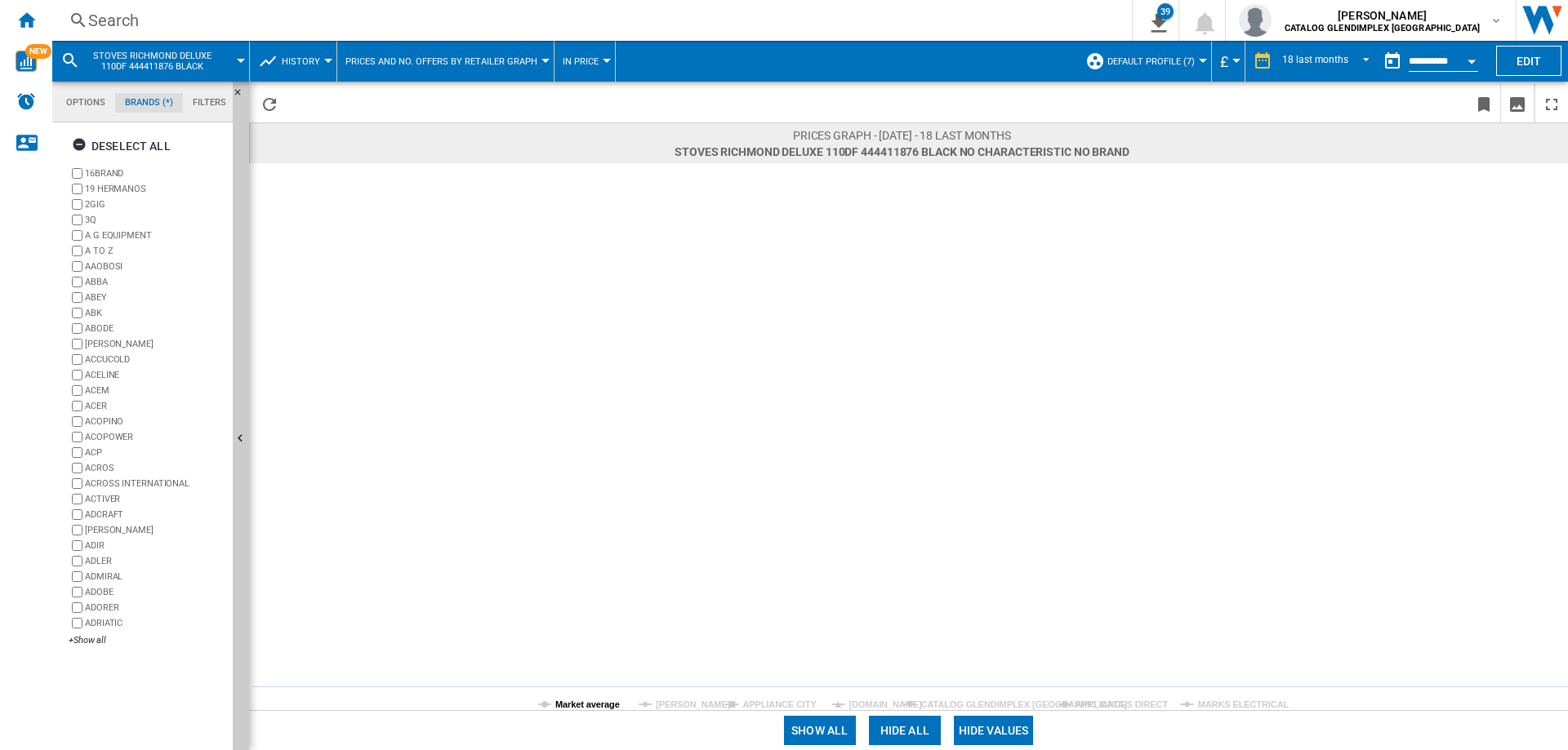
click at [557, 704] on tspan "Market average" at bounding box center [588, 704] width 65 height 10
click at [1521, 94] on ng-md-icon "Download as image" at bounding box center [1517, 104] width 20 height 20
click at [127, 17] on div "Search" at bounding box center [588, 21] width 1001 height 23
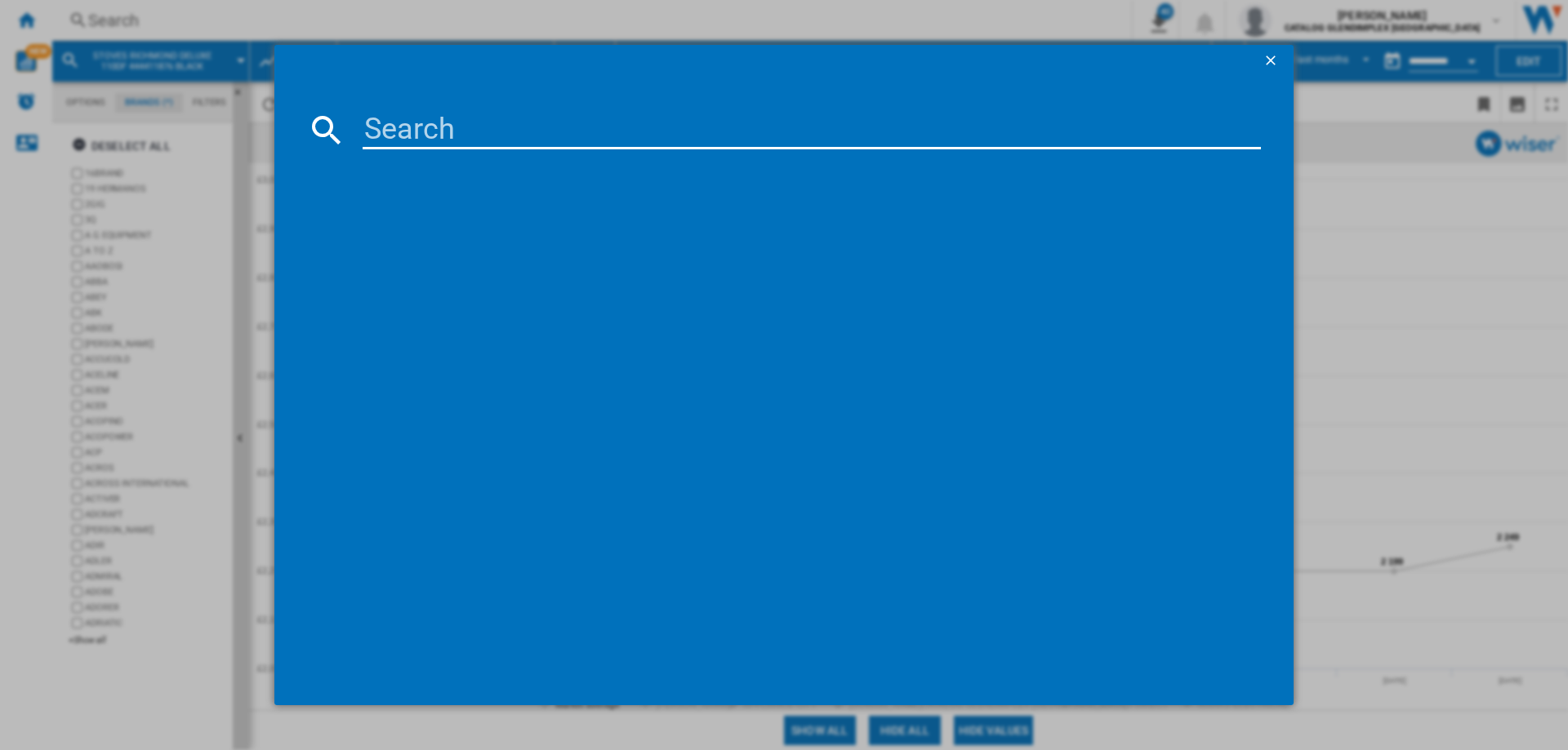
paste input "444441878"
click at [440, 117] on input "444441878" at bounding box center [811, 129] width 898 height 39
type input "444411878"
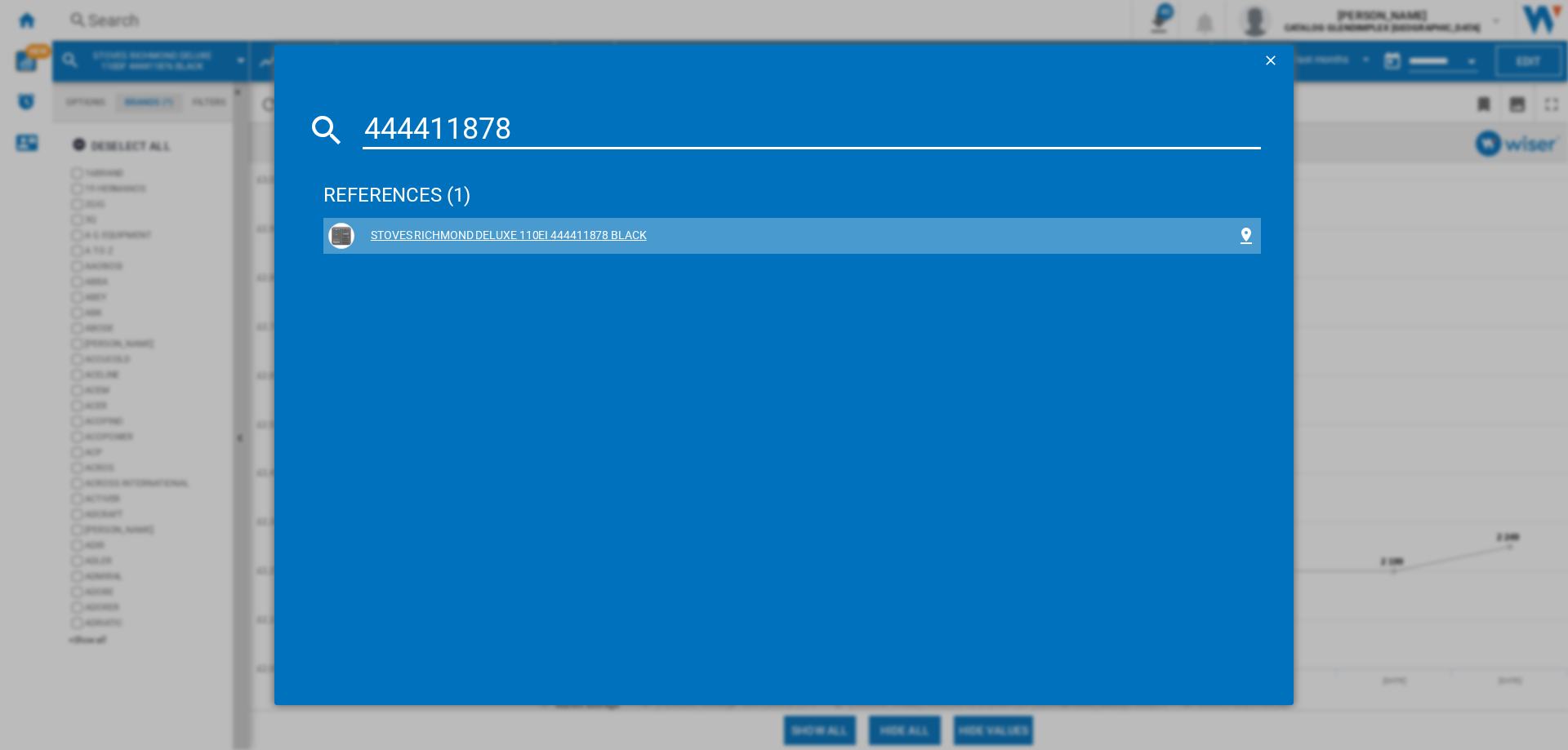
click at [598, 240] on div "STOVES RICHMOND DELUXE 110EI 444411878 BLACK" at bounding box center [796, 236] width 882 height 17
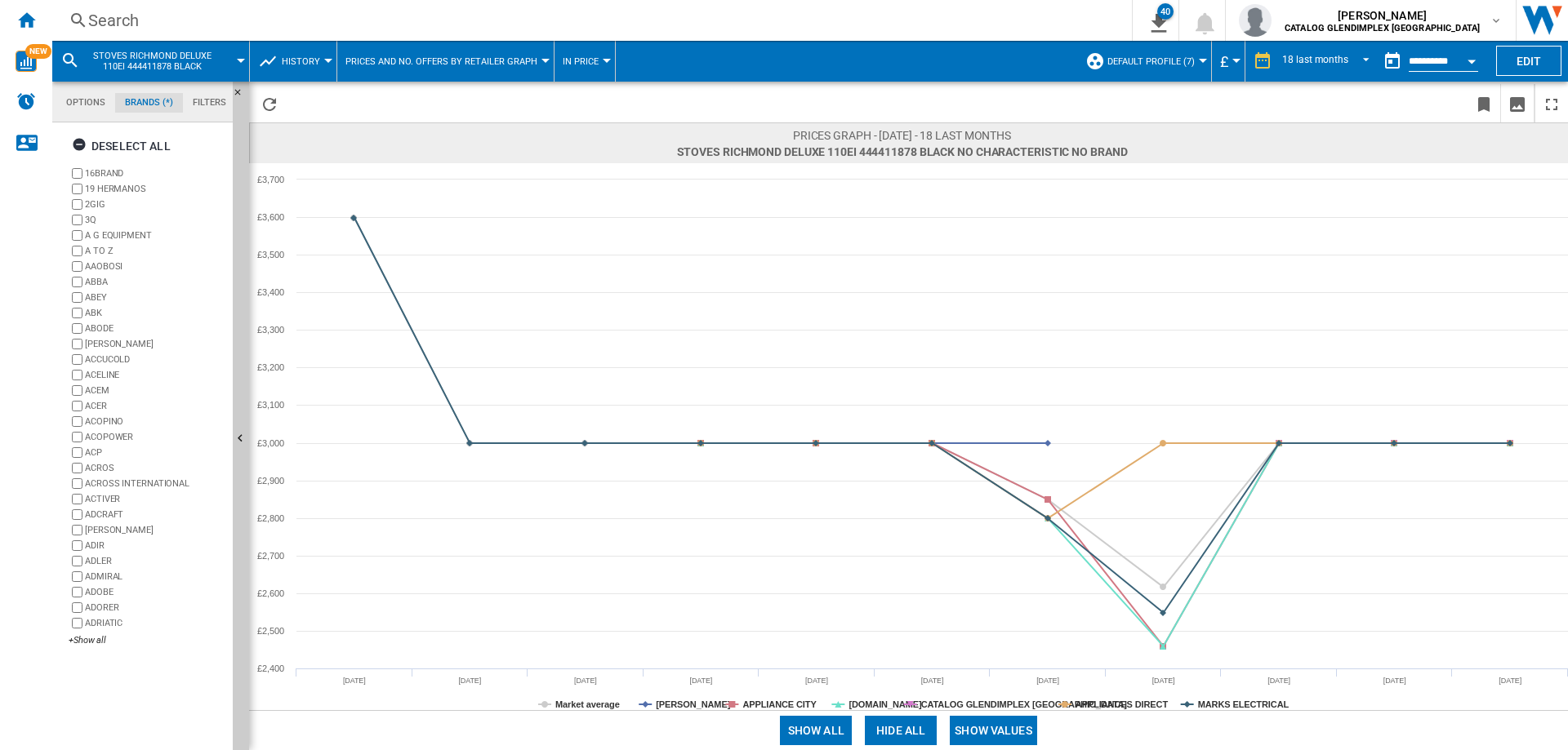
click at [907, 729] on button "Hide all" at bounding box center [900, 730] width 72 height 29
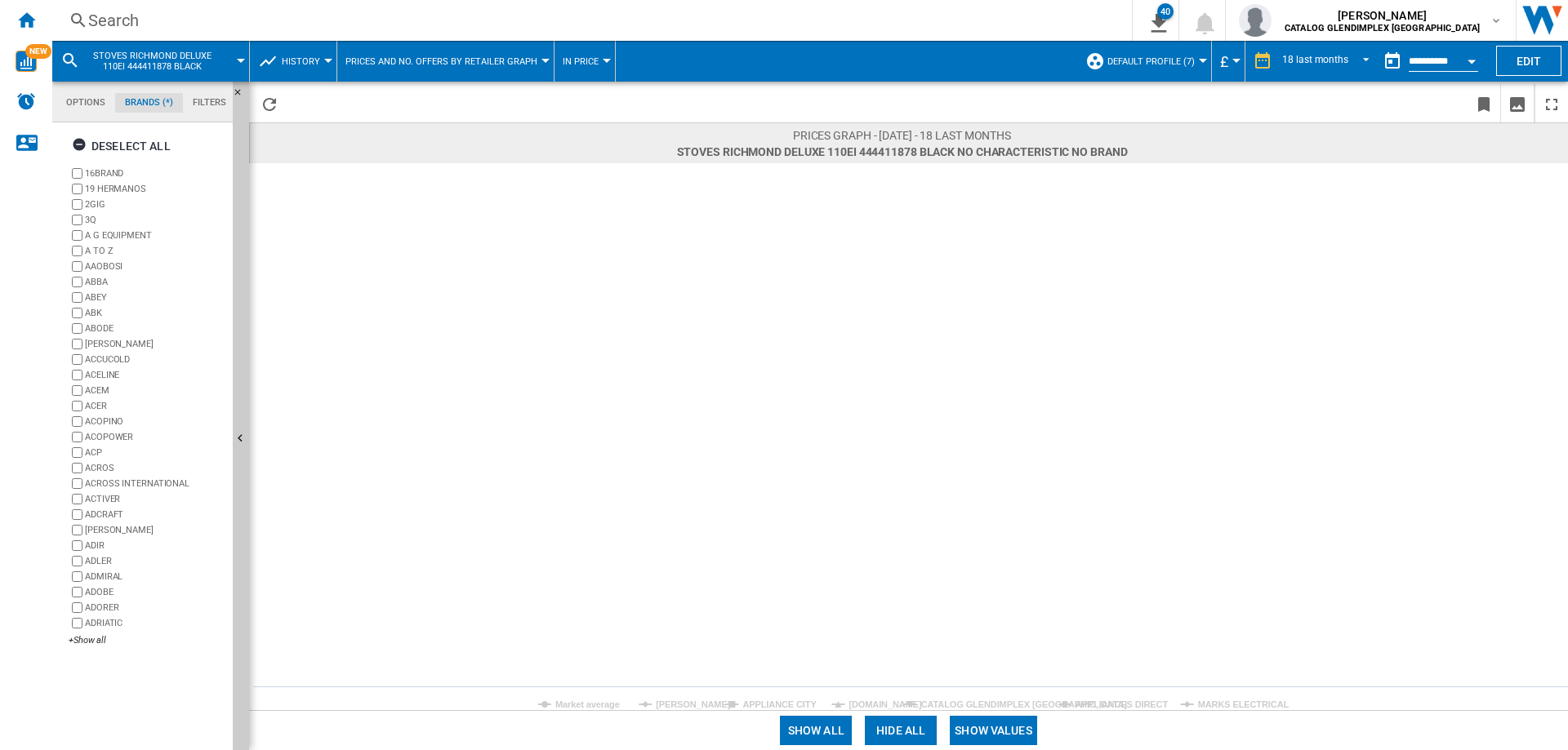
click at [987, 730] on button "Show values" at bounding box center [993, 730] width 87 height 29
click at [574, 699] on tspan "Market average" at bounding box center [588, 704] width 65 height 10
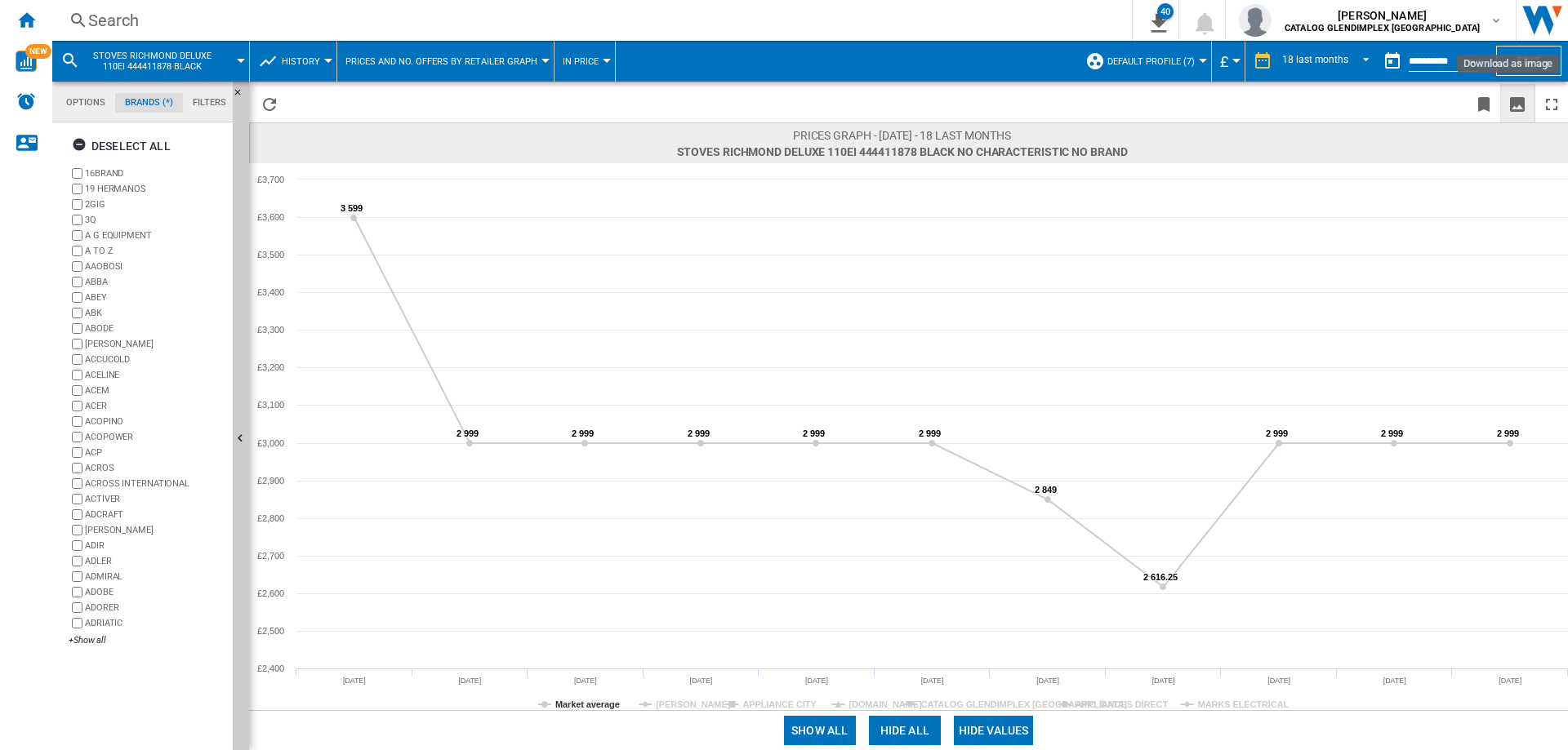
click at [1524, 101] on ng-md-icon "Download as image" at bounding box center [1517, 104] width 20 height 20
